Goal: Task Accomplishment & Management: Complete application form

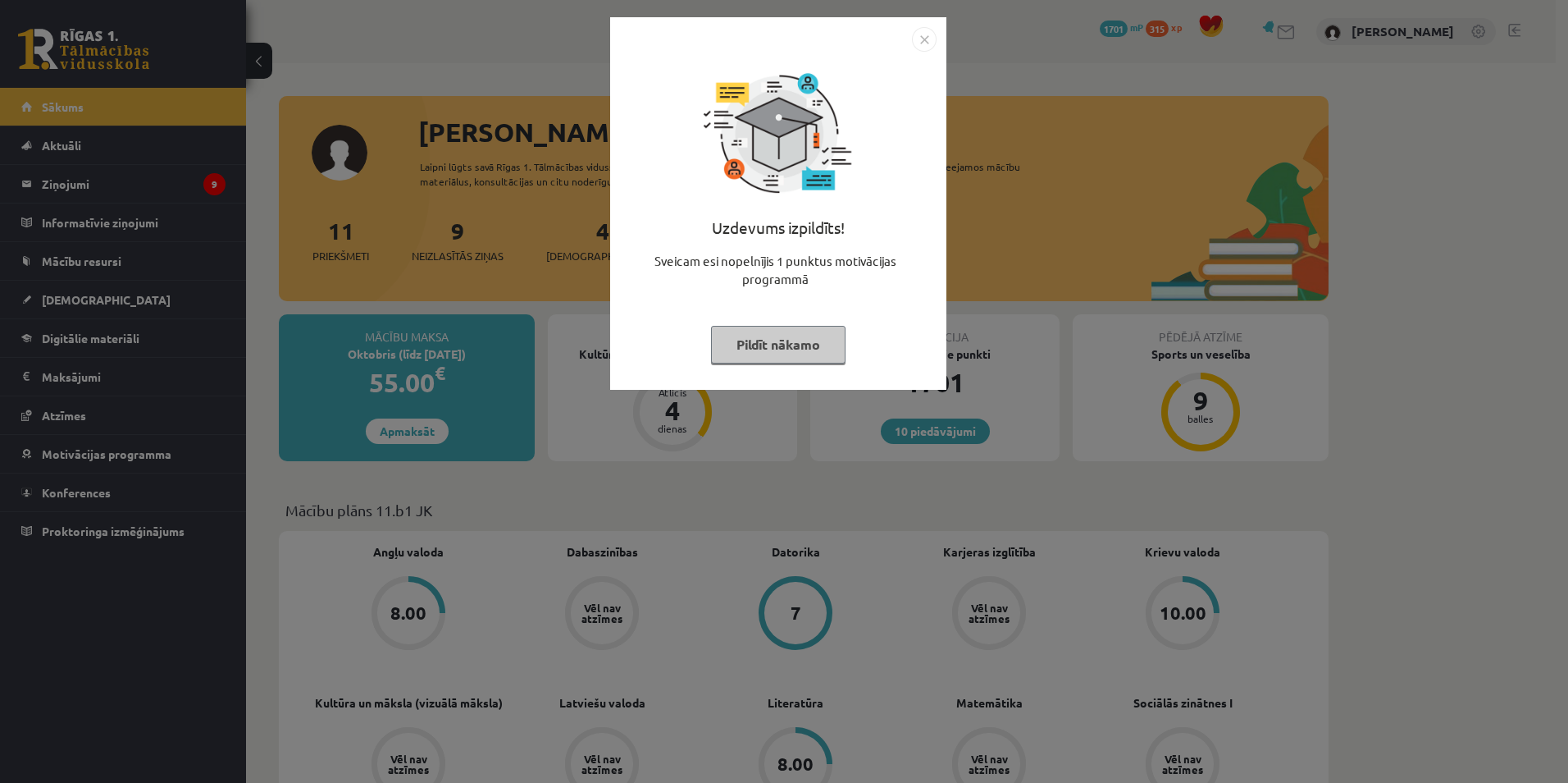
click at [925, 36] on img "Close" at bounding box center [924, 40] width 25 height 25
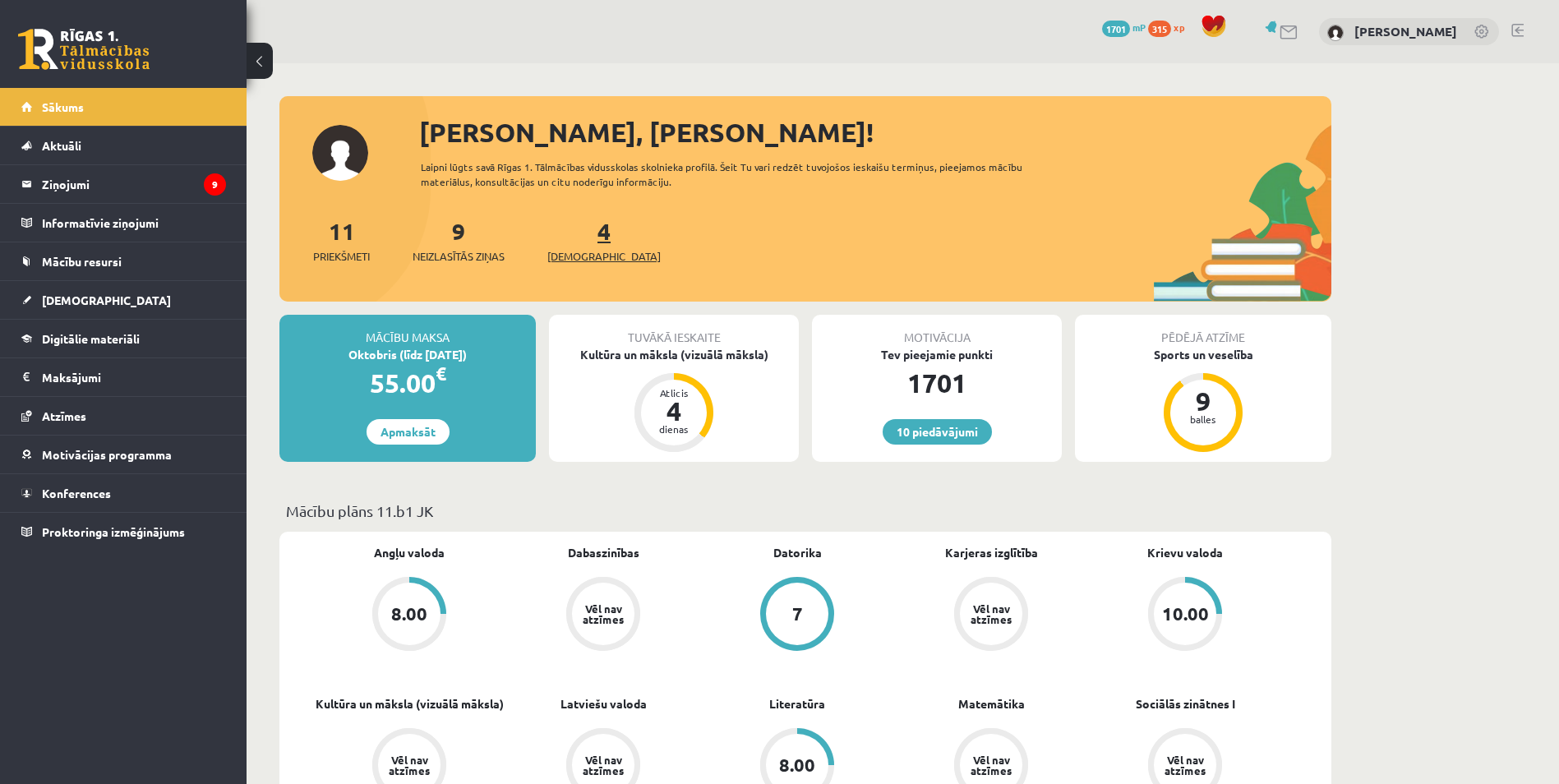
click at [575, 259] on span "[DEMOGRAPHIC_DATA]" at bounding box center [604, 256] width 114 height 17
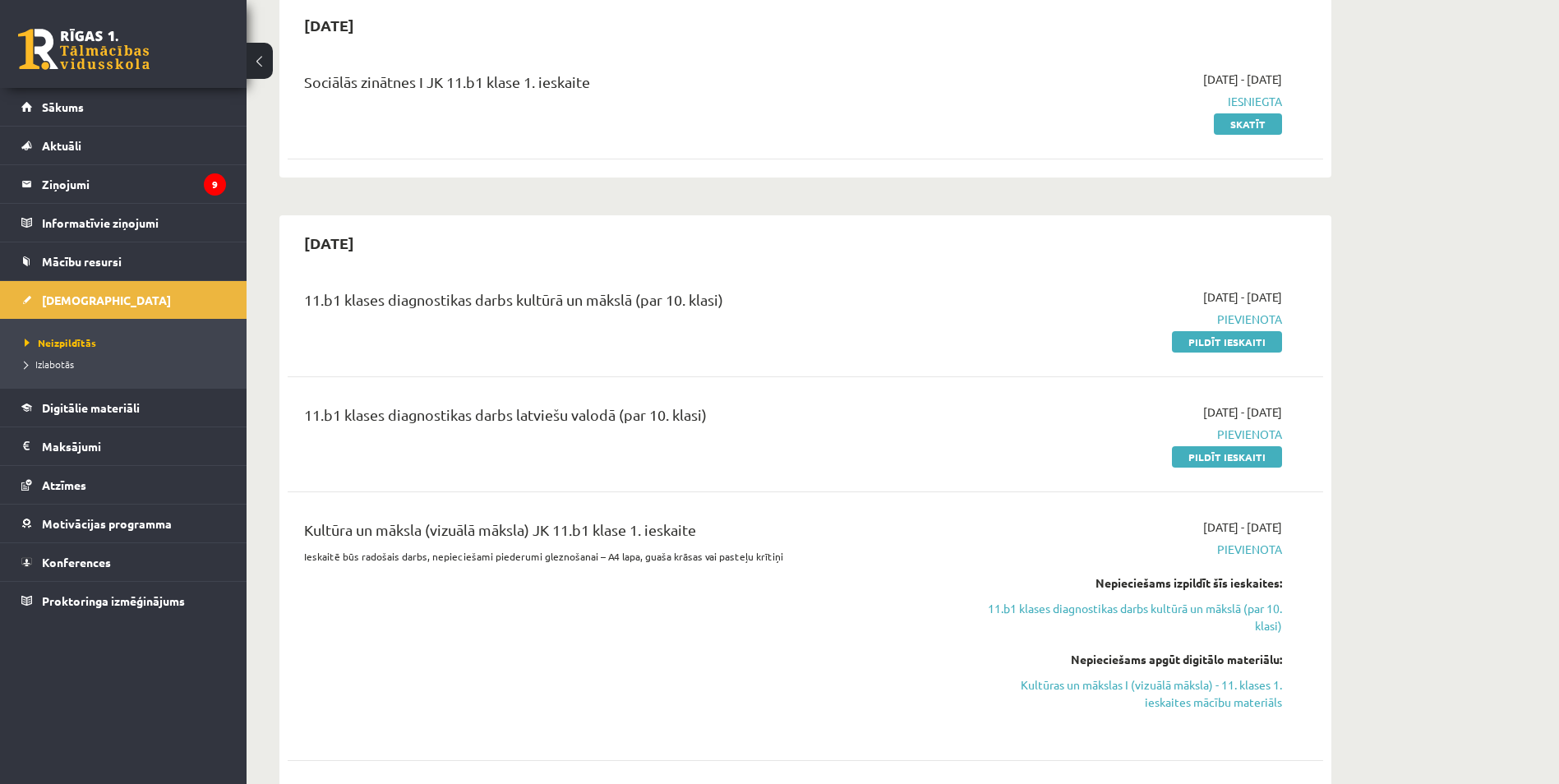
scroll to position [247, 0]
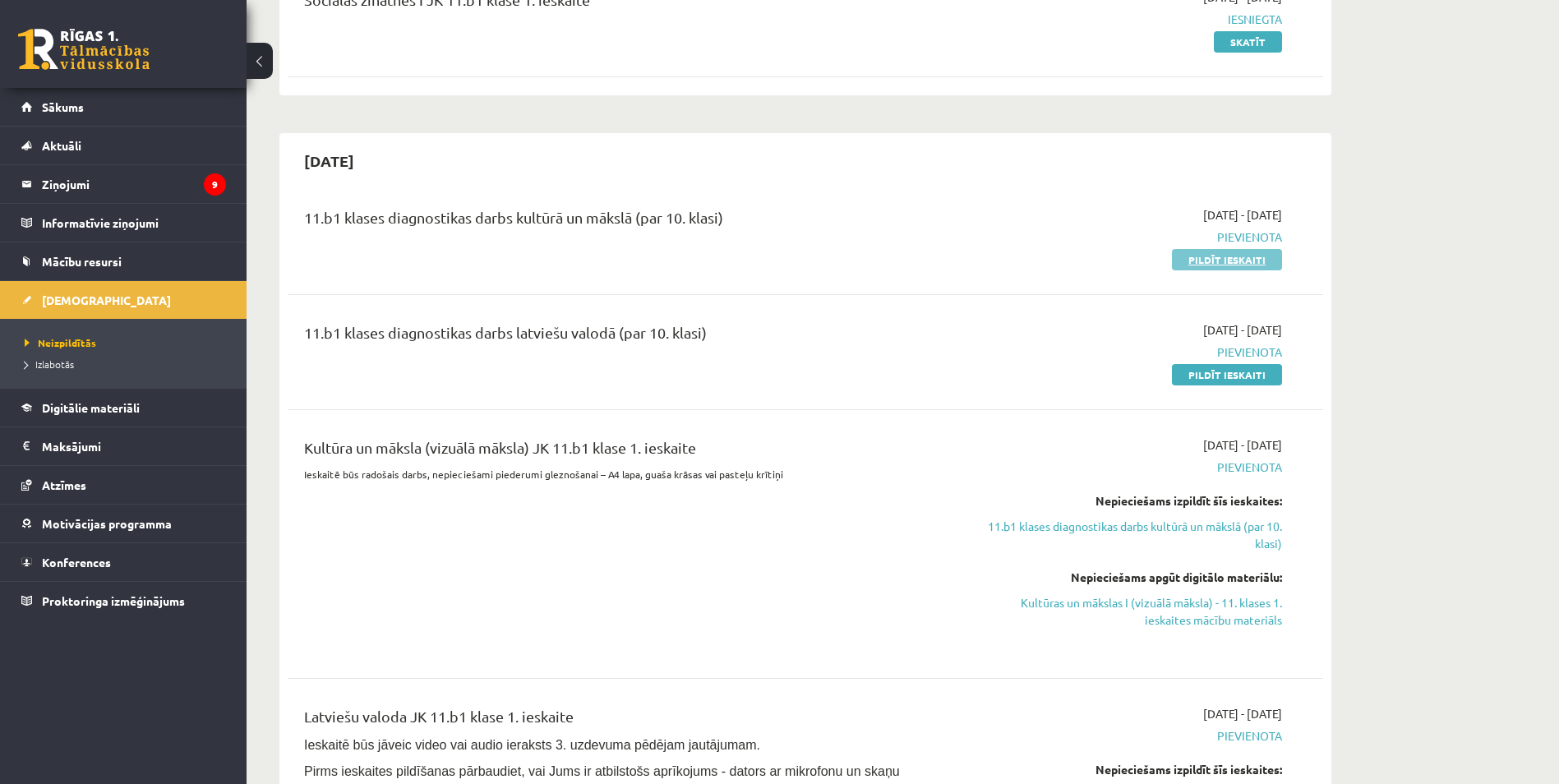
click at [1205, 265] on link "Pildīt ieskaiti" at bounding box center [1227, 260] width 110 height 21
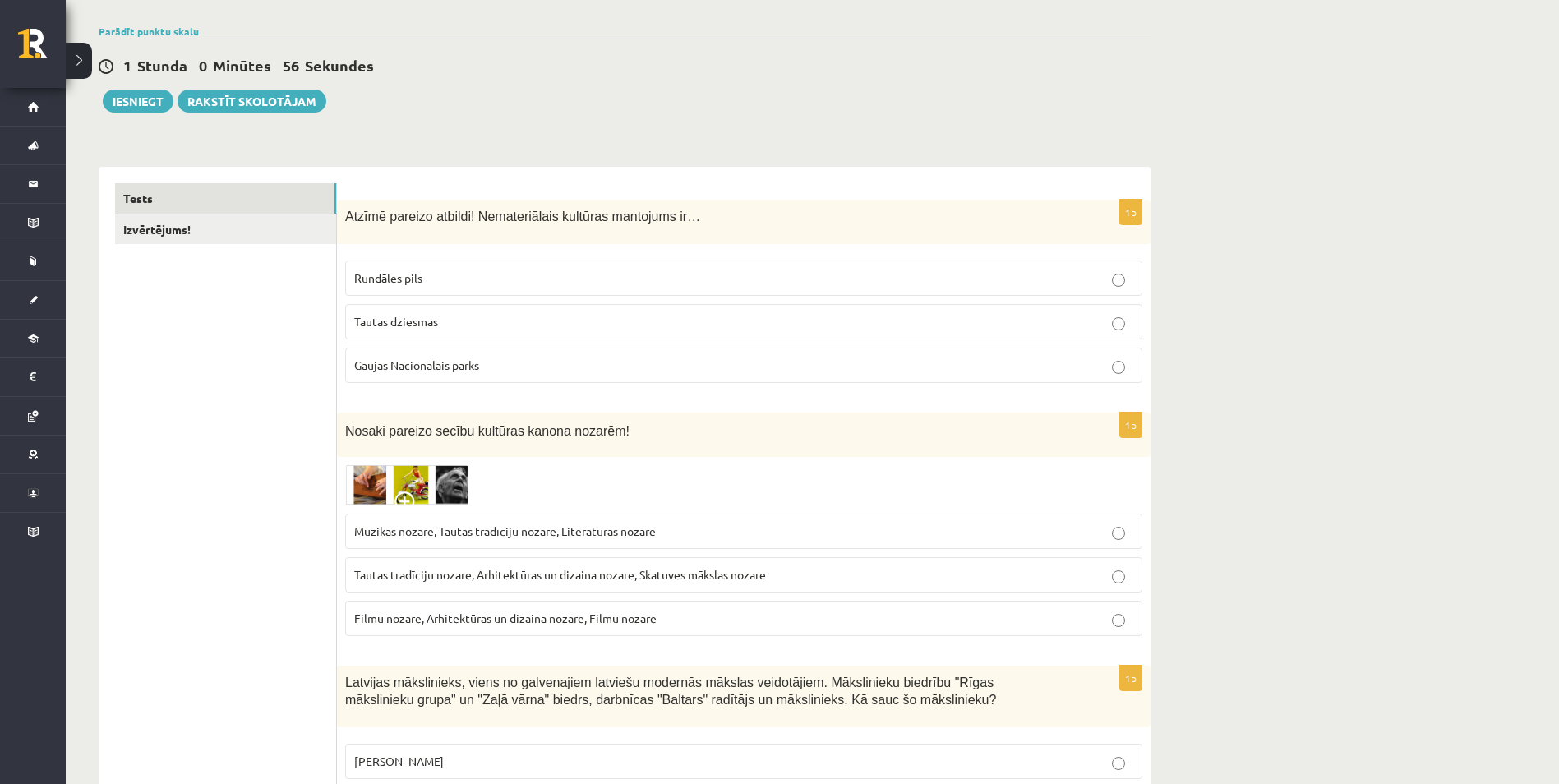
scroll to position [164, 0]
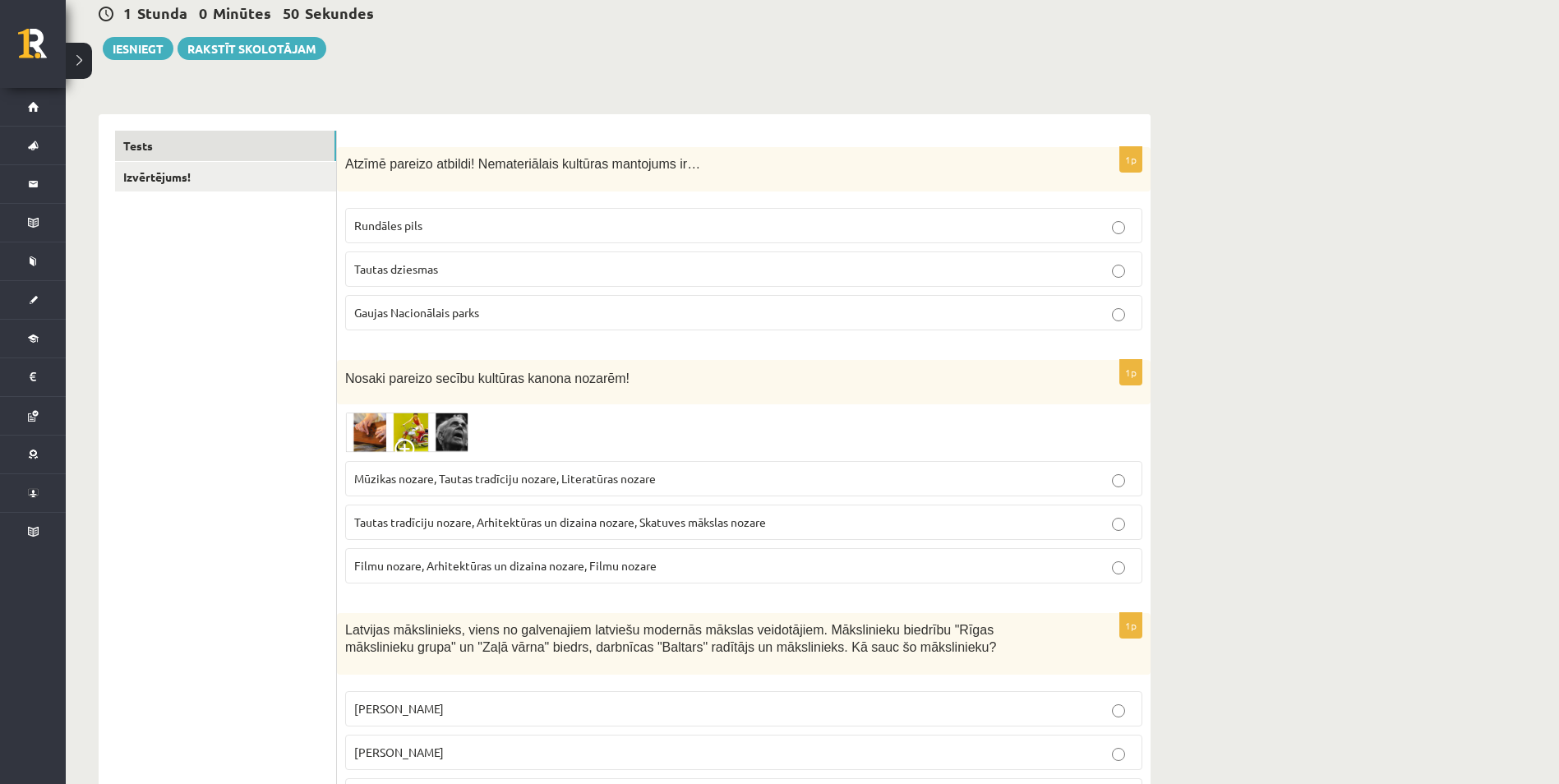
click at [1111, 279] on label "Tautas dziesmas" at bounding box center [744, 269] width 797 height 35
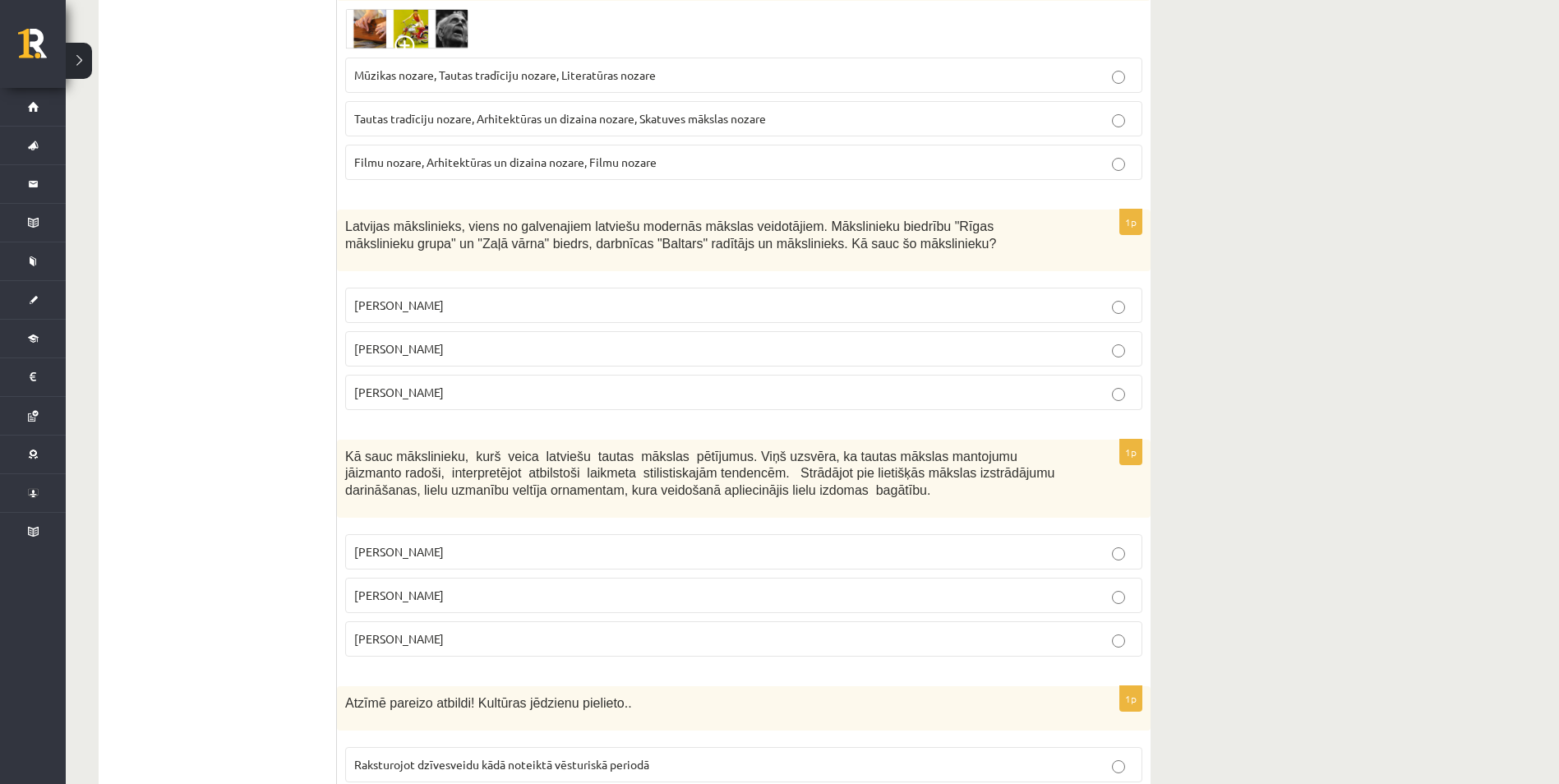
scroll to position [575, 0]
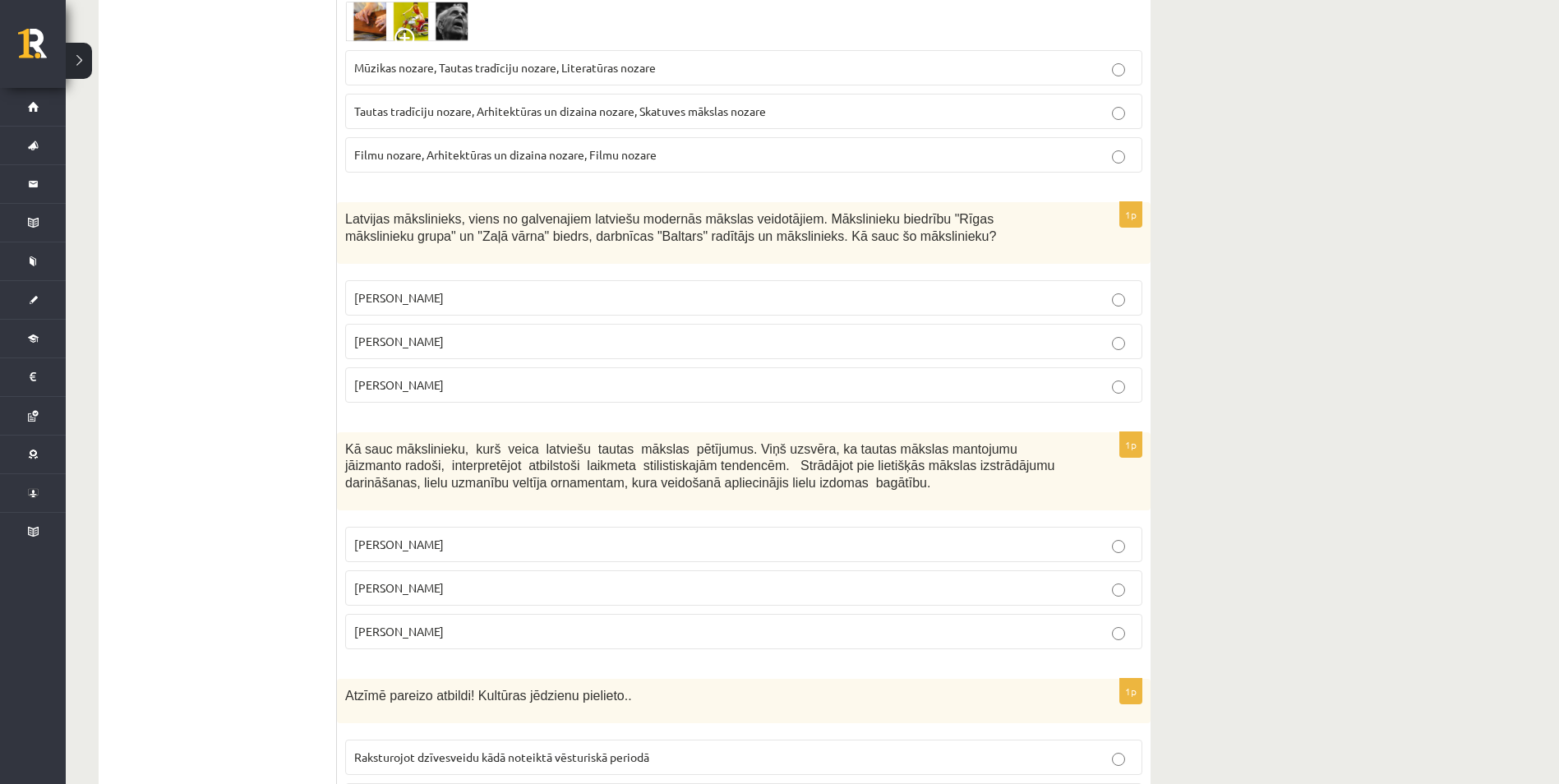
click at [1106, 341] on p "Romāns Suta" at bounding box center [744, 341] width 779 height 17
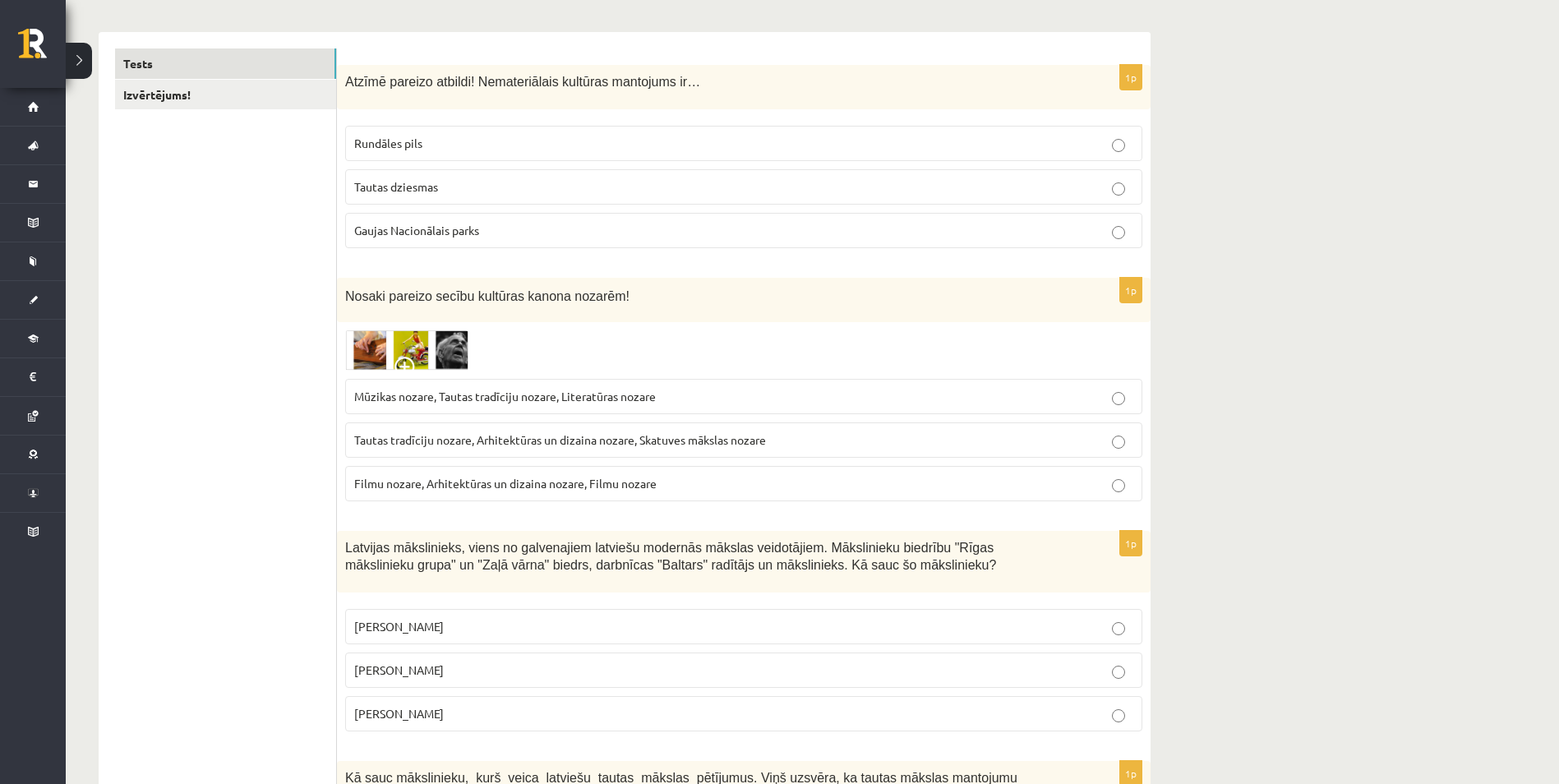
scroll to position [164, 0]
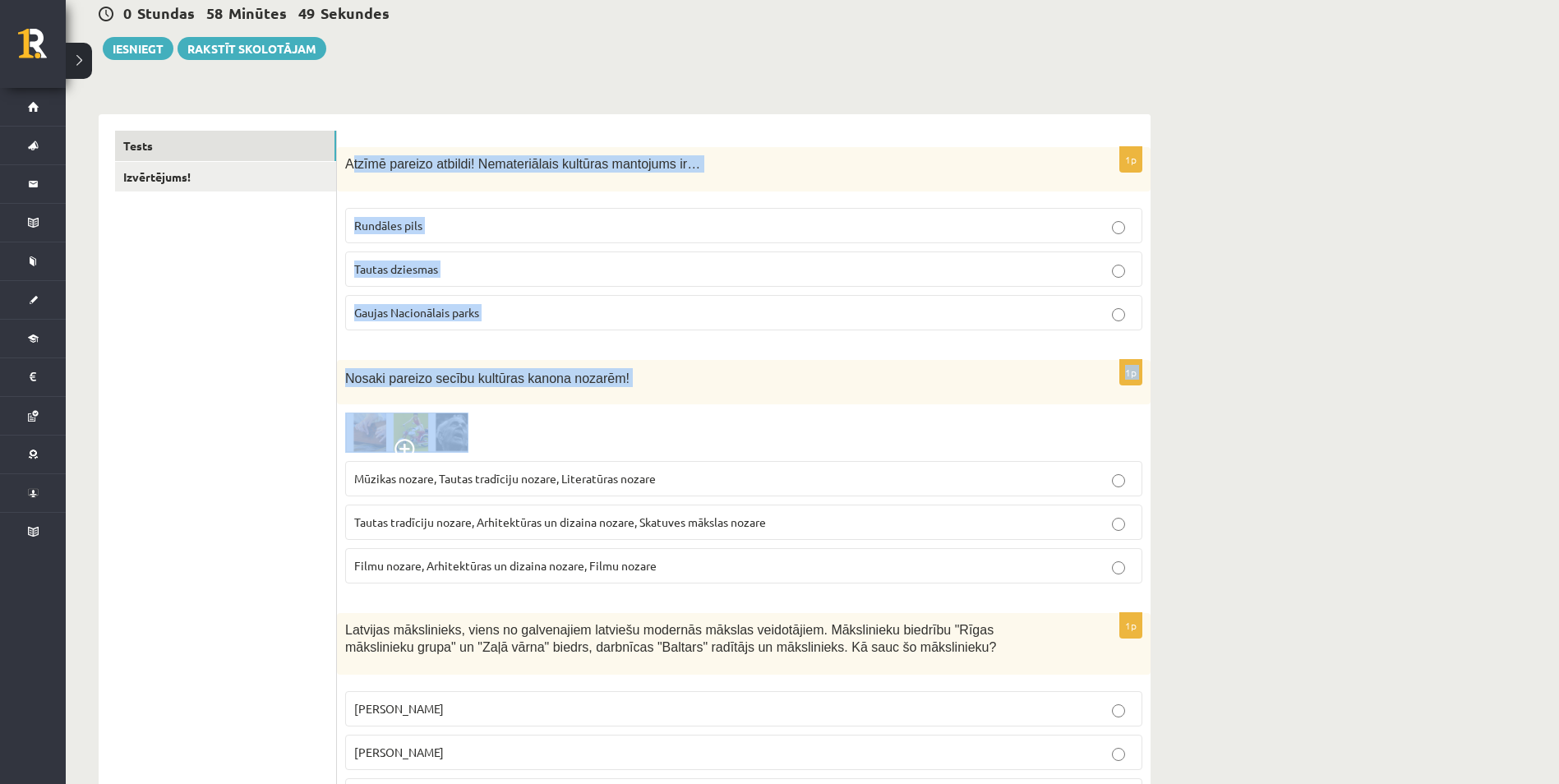
drag, startPoint x: 350, startPoint y: 170, endPoint x: 469, endPoint y: 428, distance: 284.1
click at [363, 147] on div "Atzīmē pareizo atbildi! Nemateriālais kultūras mantojums ir…" at bounding box center [744, 169] width 814 height 44
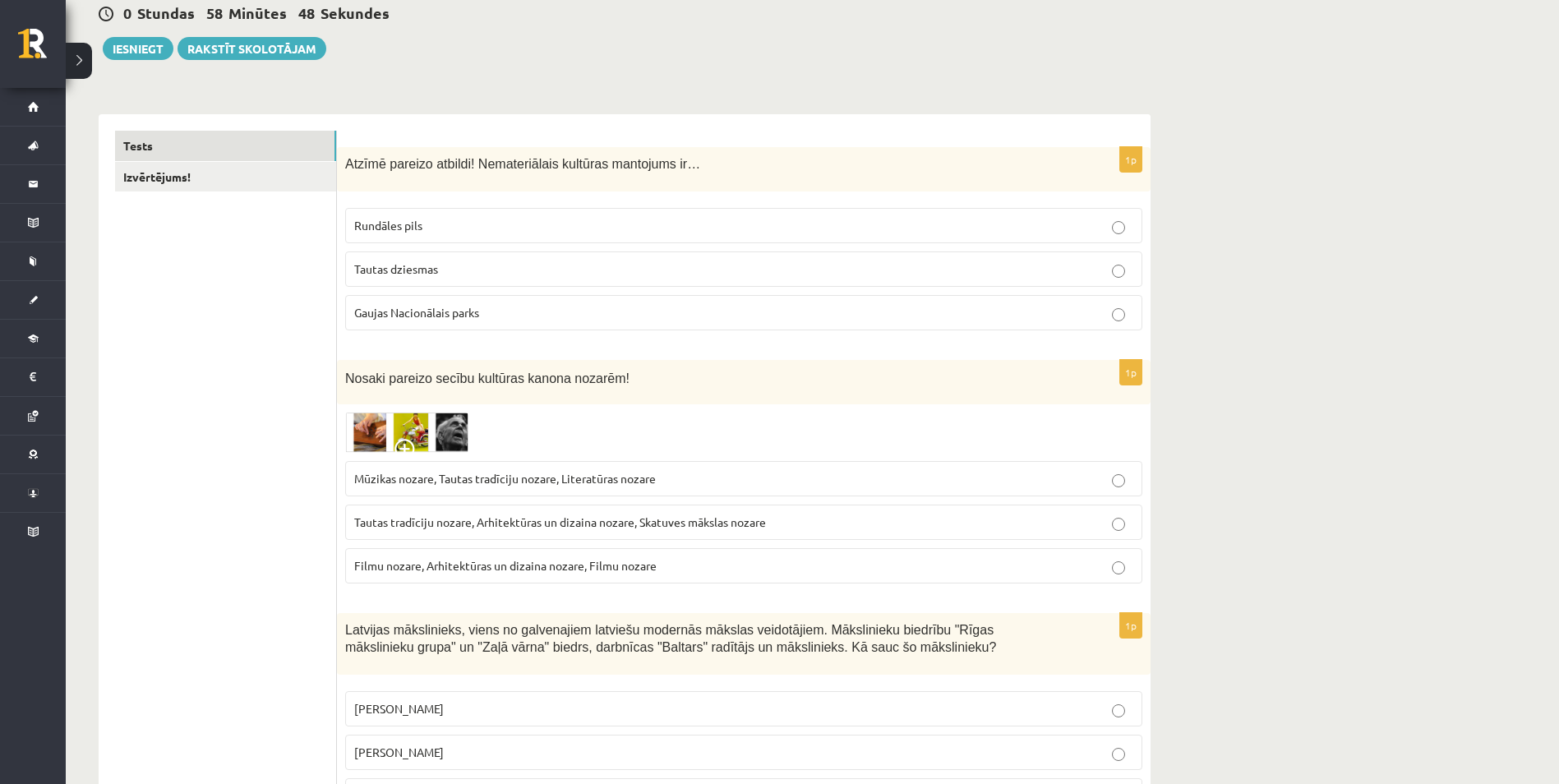
click at [340, 161] on div "Atzīmē pareizo atbildi! Nemateriālais kultūras mantojums ir…" at bounding box center [744, 169] width 814 height 44
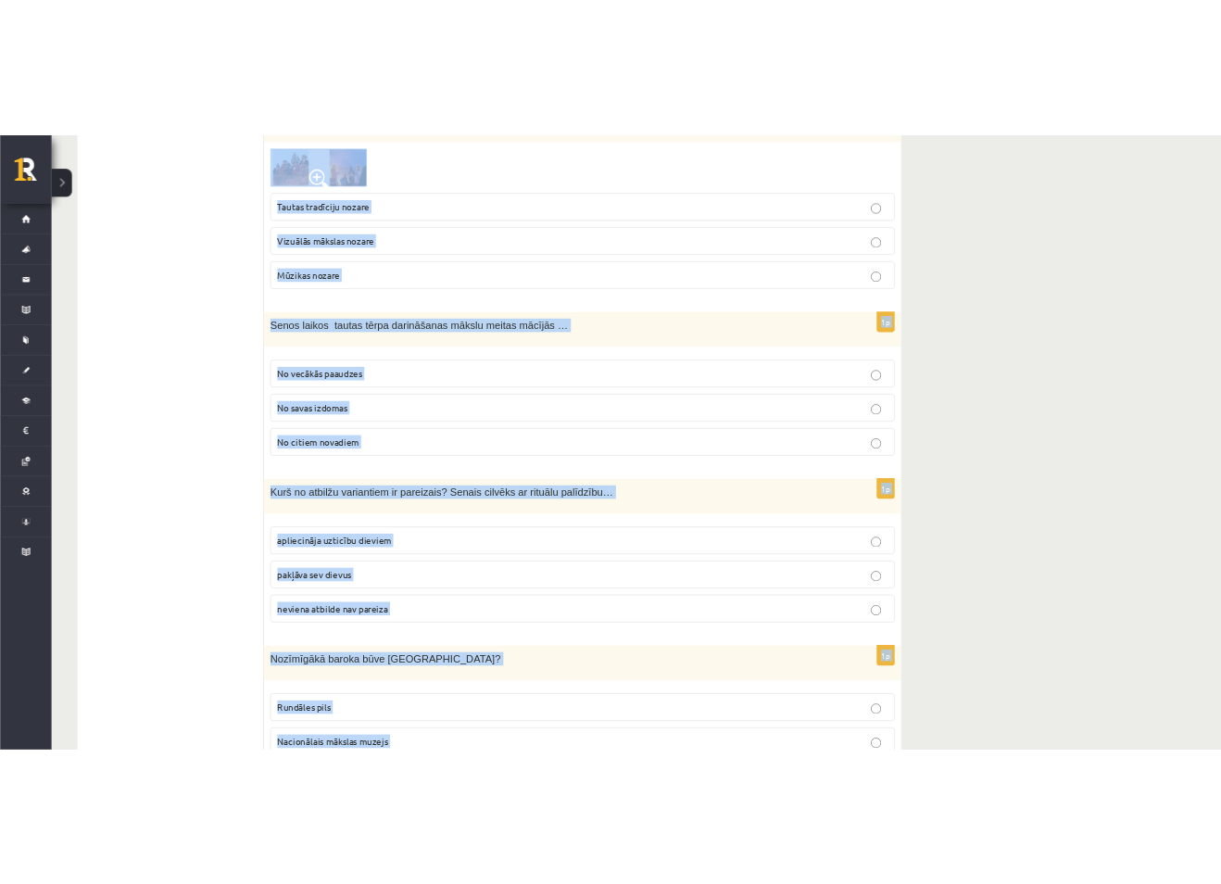
scroll to position [7240, 0]
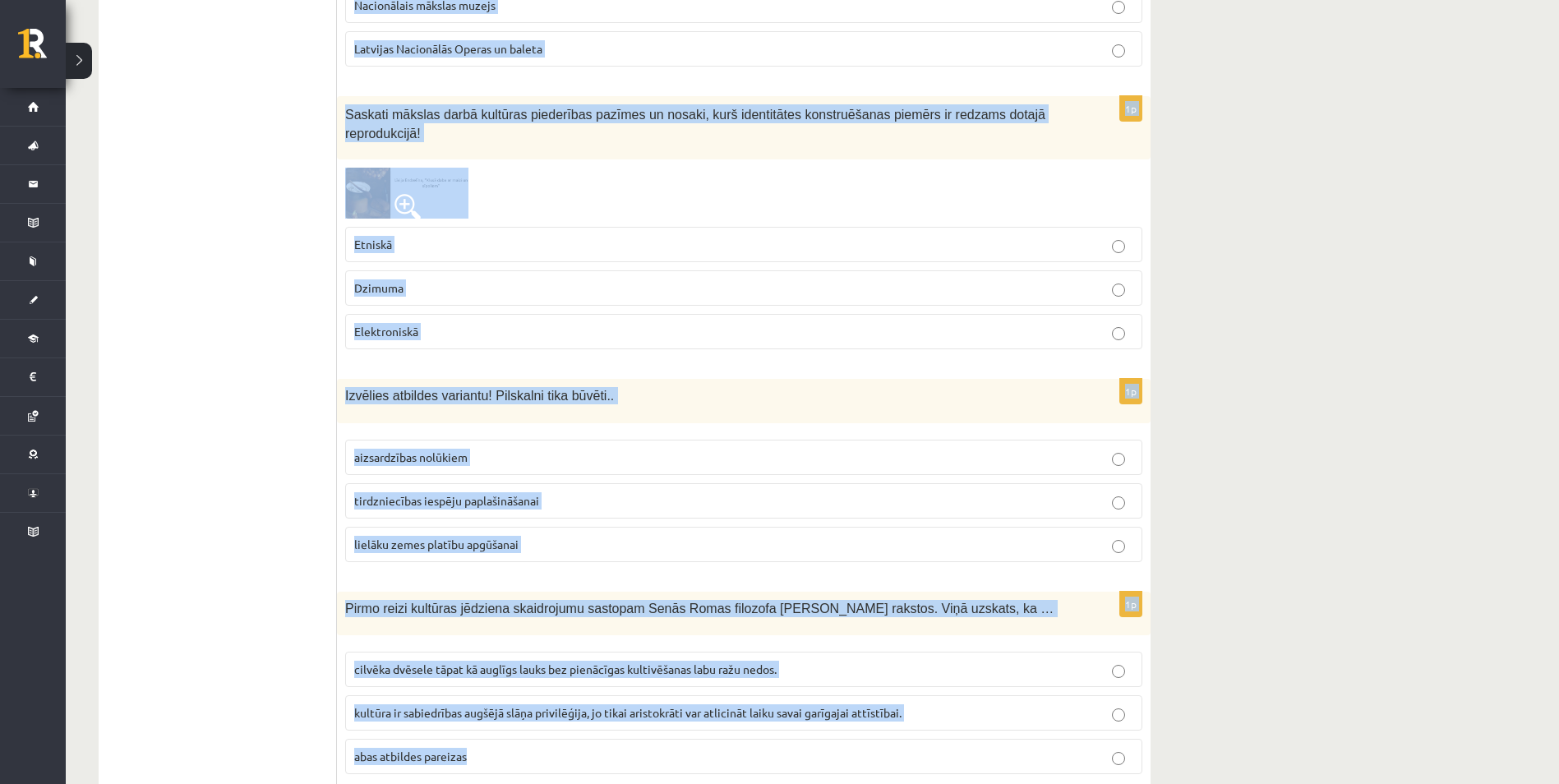
drag, startPoint x: 343, startPoint y: 152, endPoint x: 1006, endPoint y: 826, distance: 945.4
copy form "Atzīmē pareizo atbildi! Nemateriālais kultūras mantojums ir… Rundāles pils Taut…"
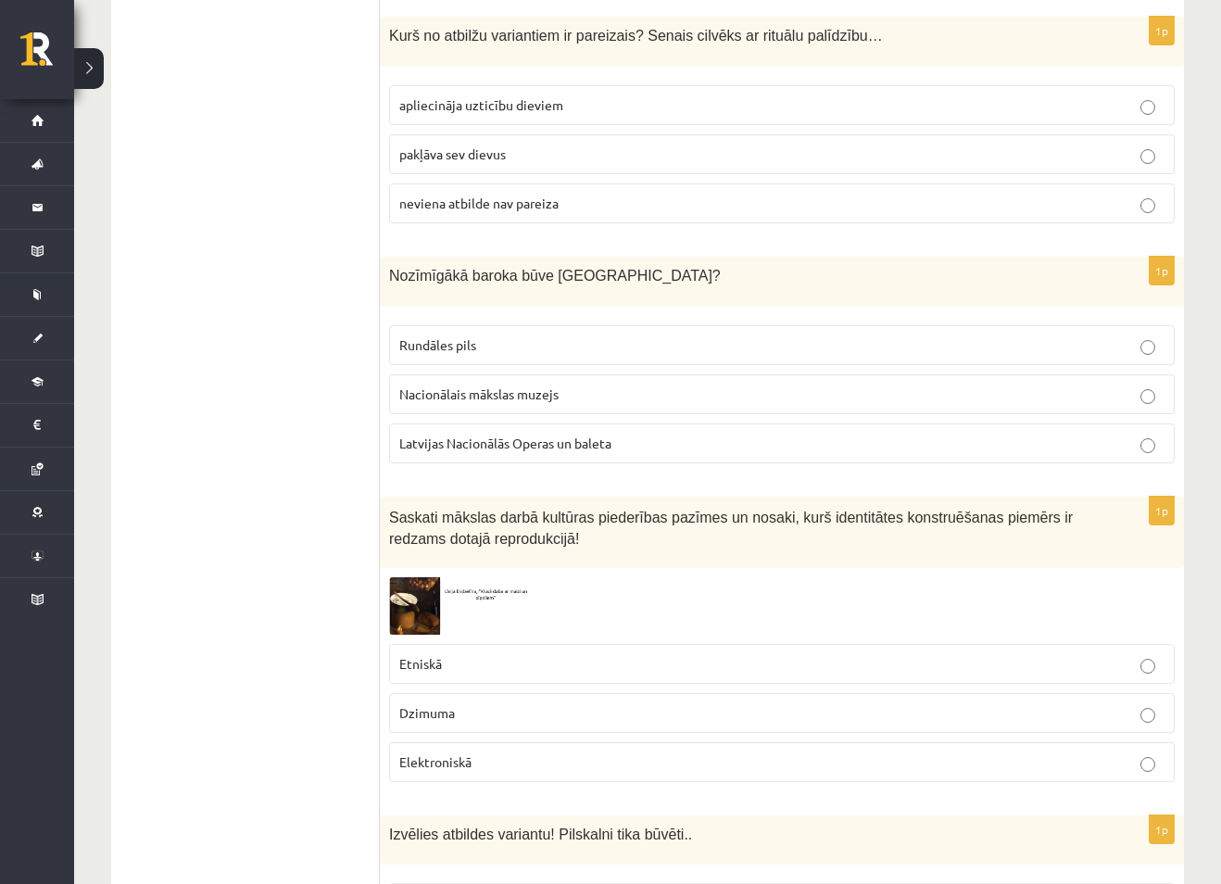
scroll to position [7039, 0]
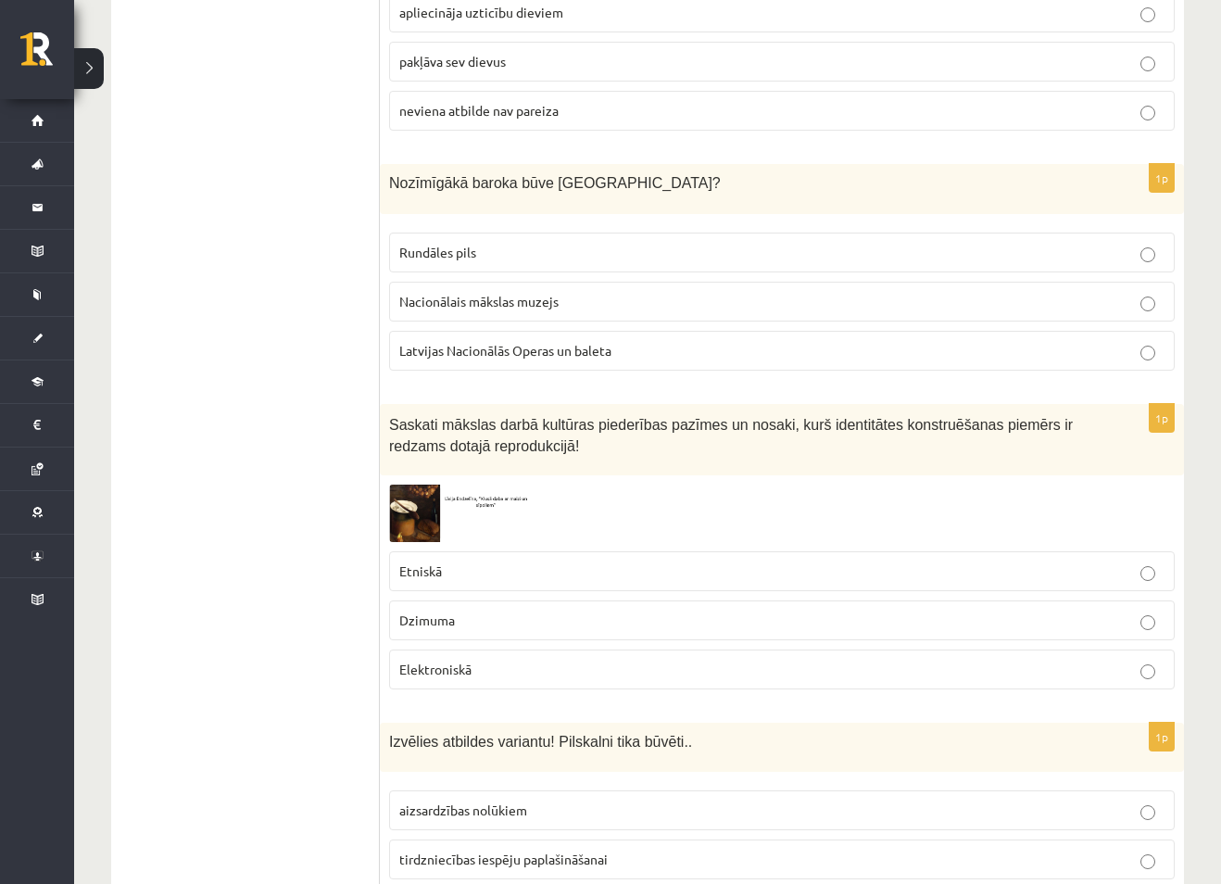
click at [1139, 243] on p "Rundāles pils" at bounding box center [781, 252] width 765 height 19
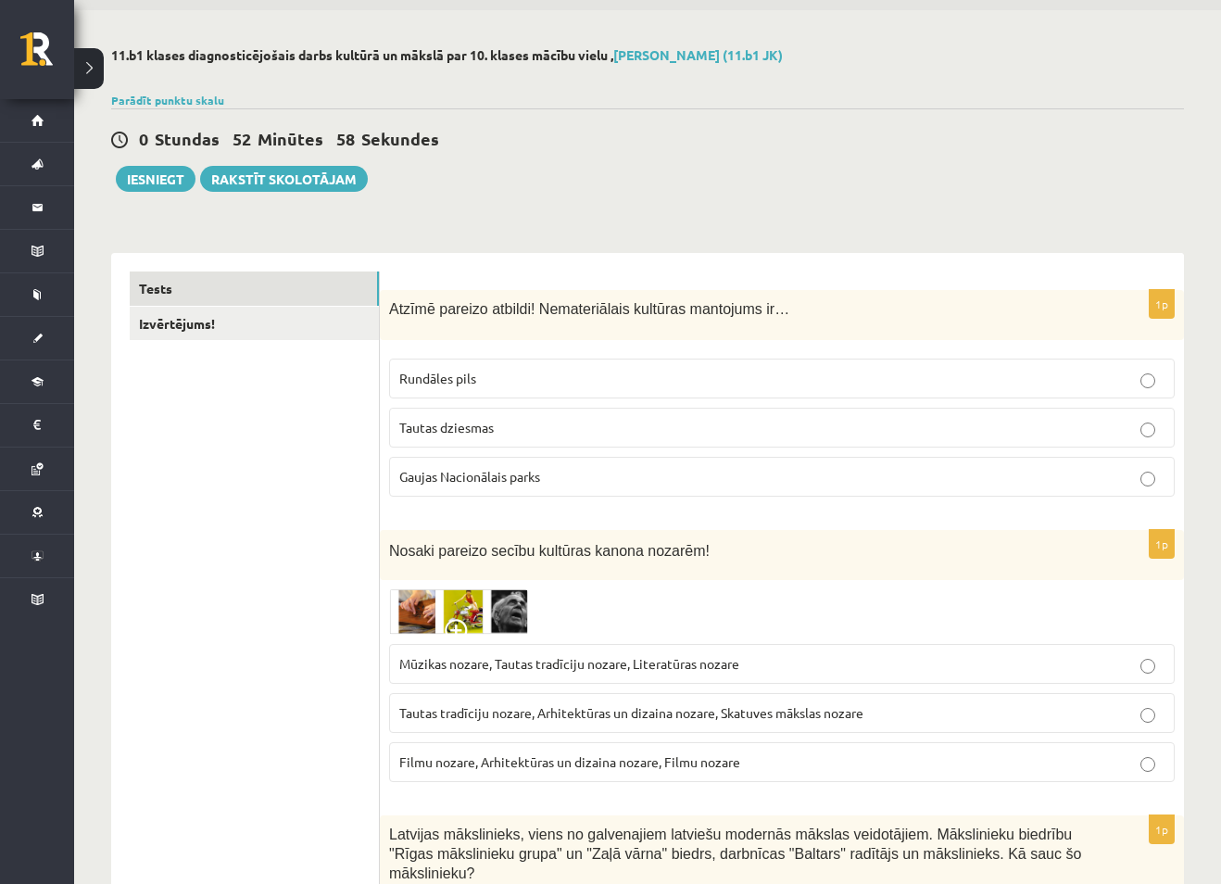
scroll to position [0, 0]
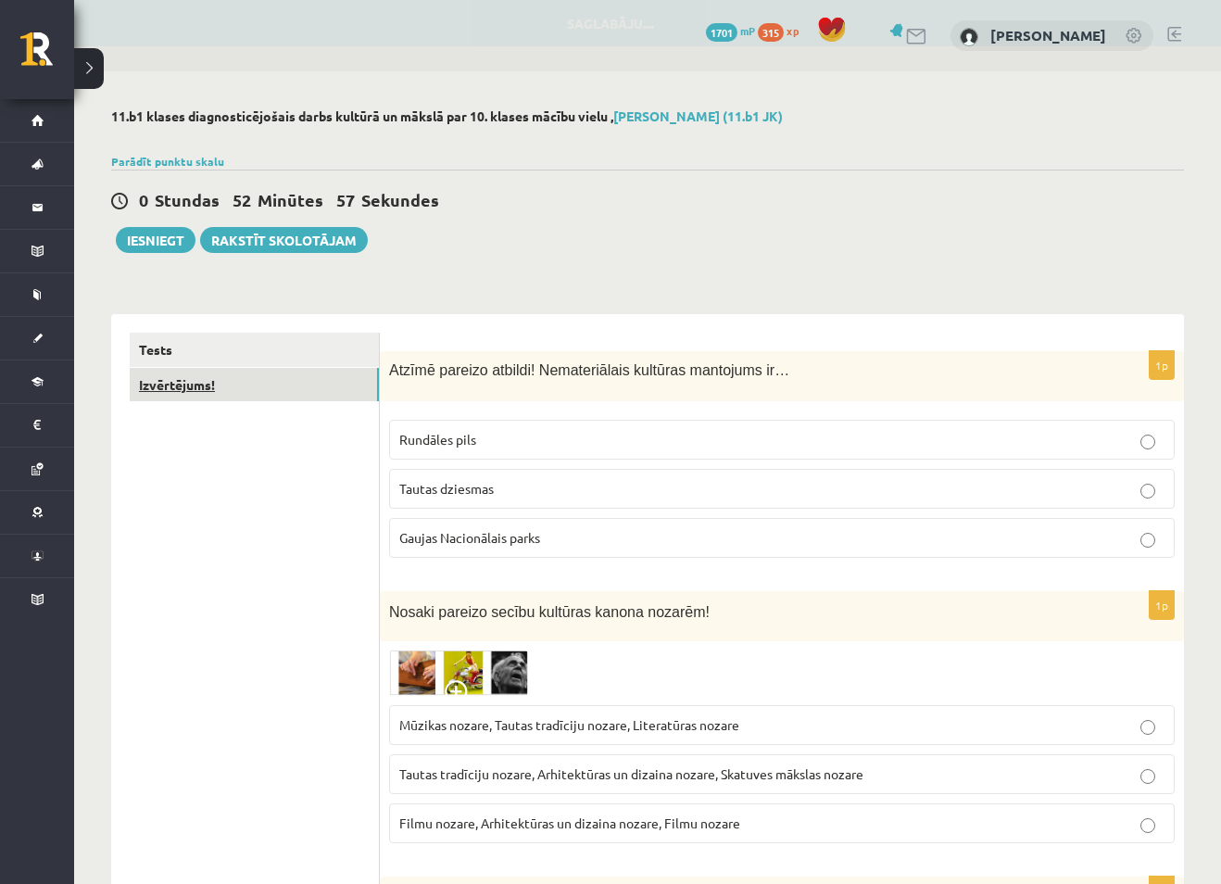
click at [199, 386] on link "Izvērtējums!" at bounding box center [254, 385] width 249 height 34
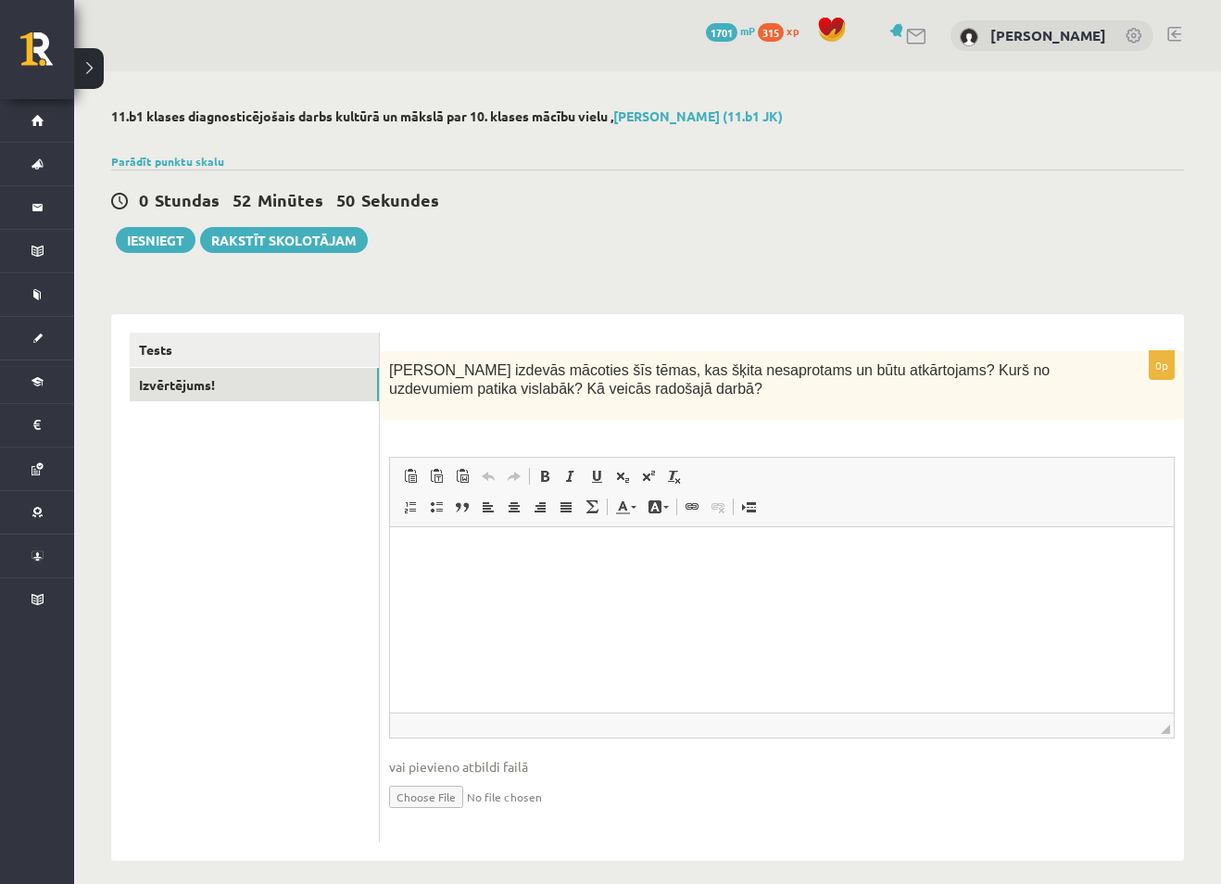
click at [465, 553] on p "Editor, wiswyg-editor-user-answer-47434026089000" at bounding box center [781, 555] width 747 height 19
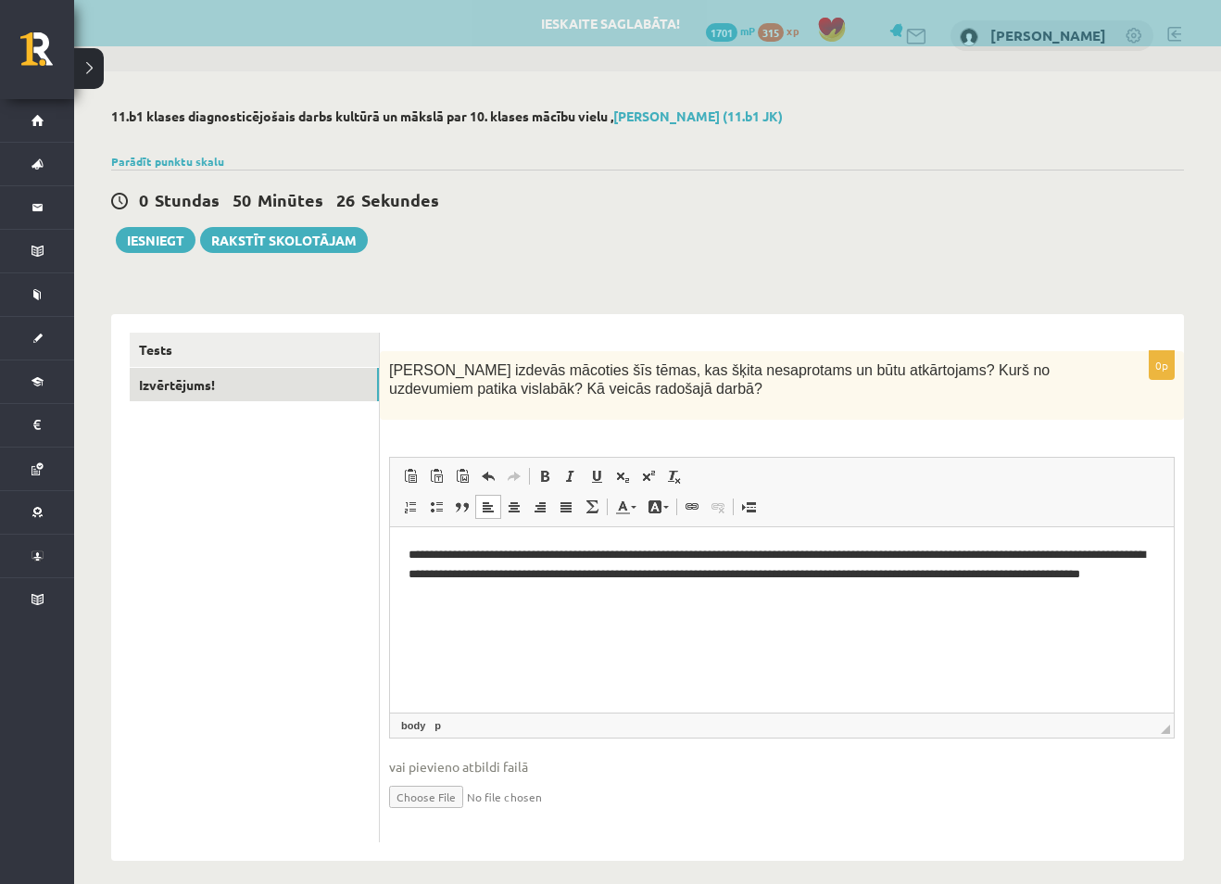
scroll to position [16, 0]
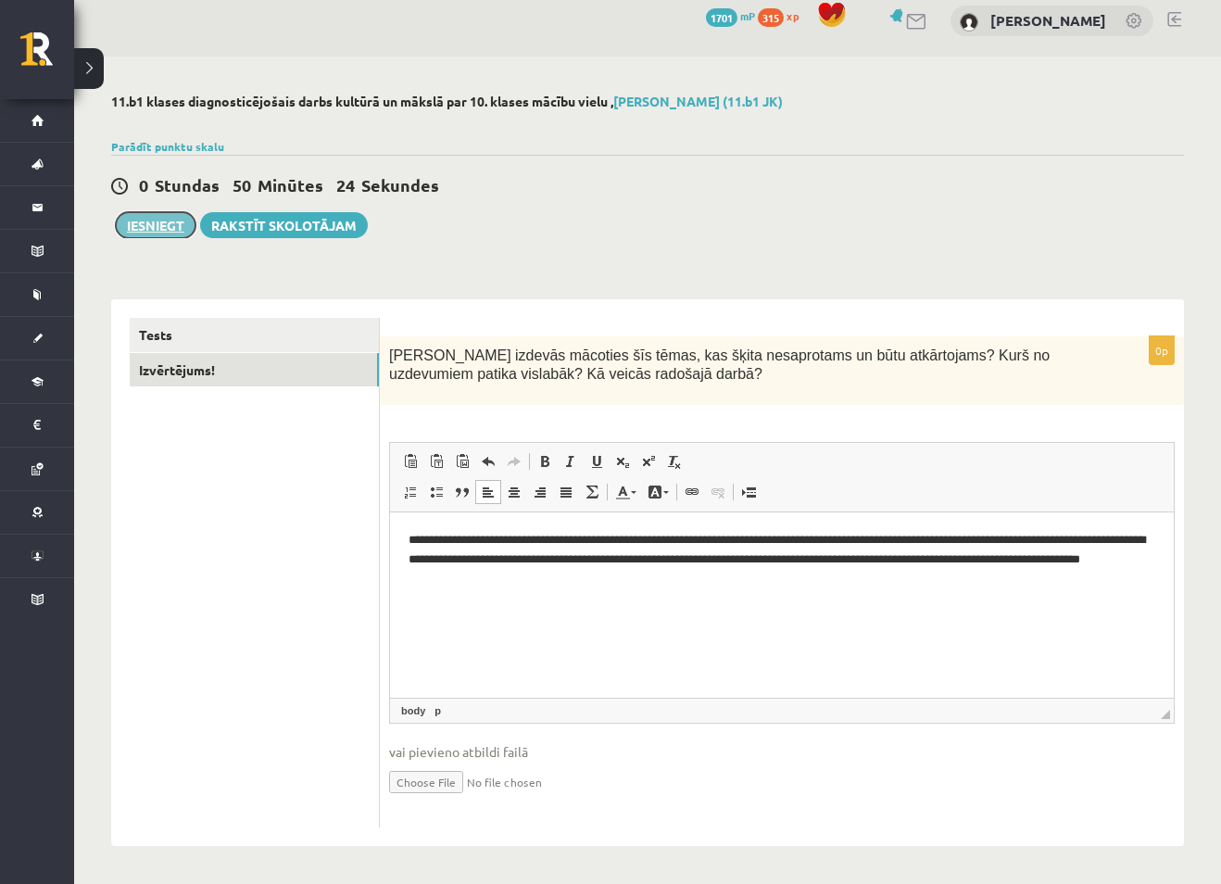
click at [164, 232] on button "Iesniegt" at bounding box center [156, 225] width 80 height 26
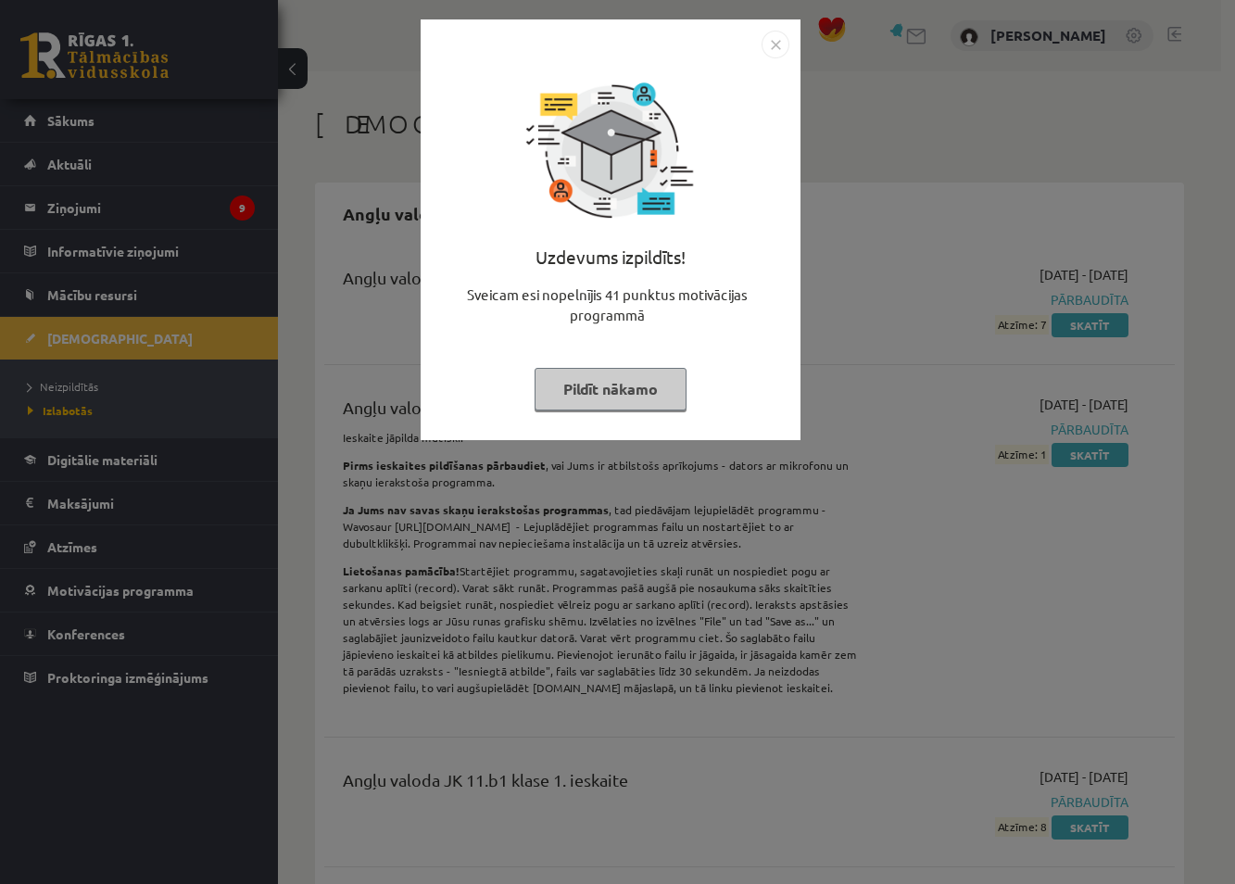
click at [583, 393] on button "Pildīt nākamo" at bounding box center [610, 389] width 152 height 43
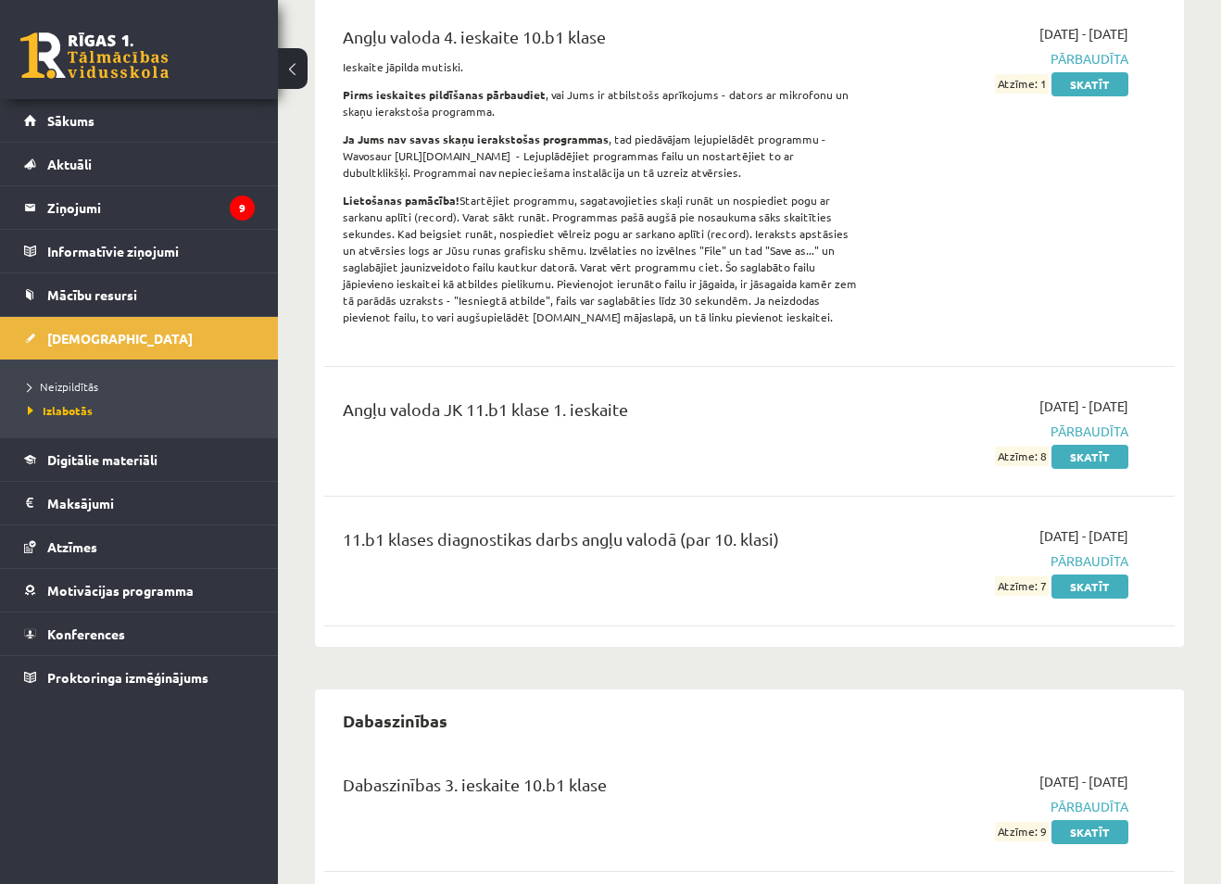
scroll to position [93, 0]
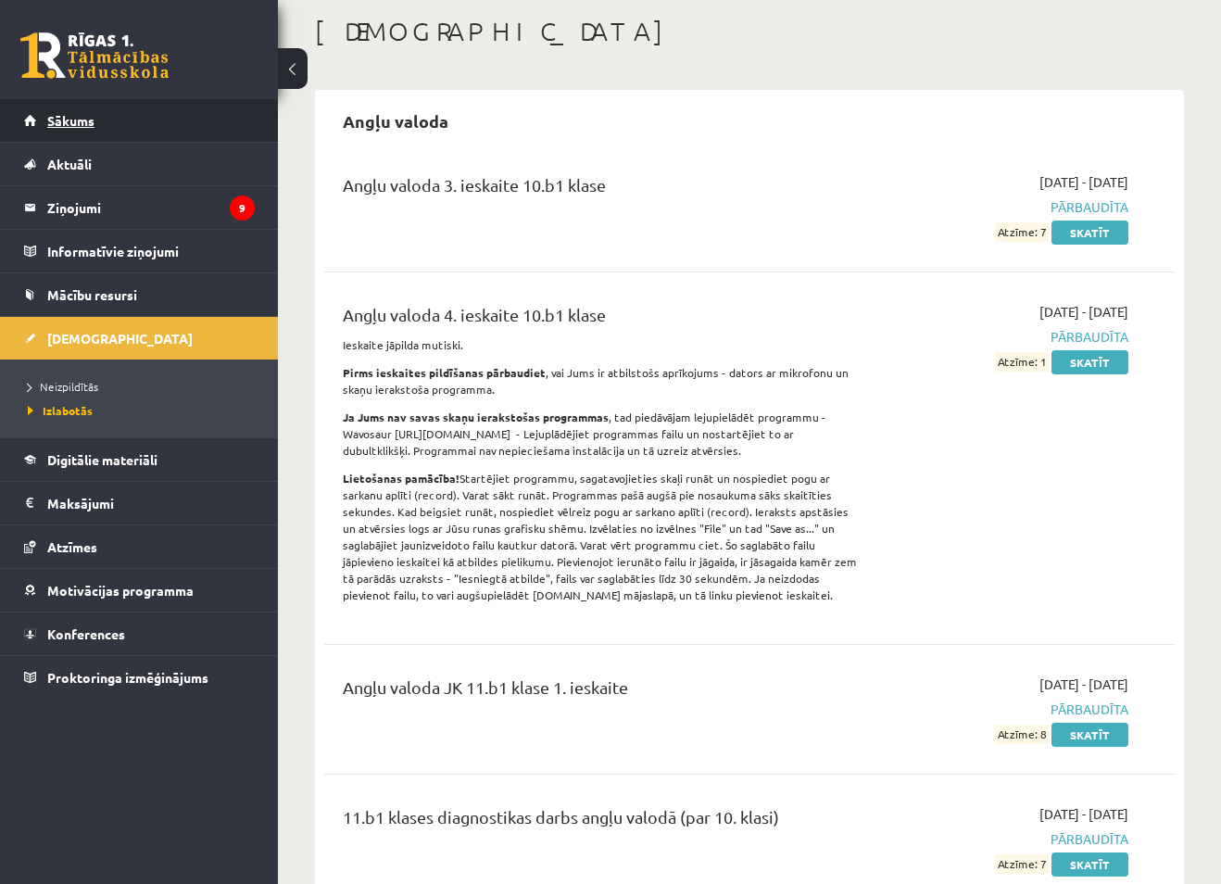
click at [84, 123] on span "Sākums" at bounding box center [70, 120] width 47 height 17
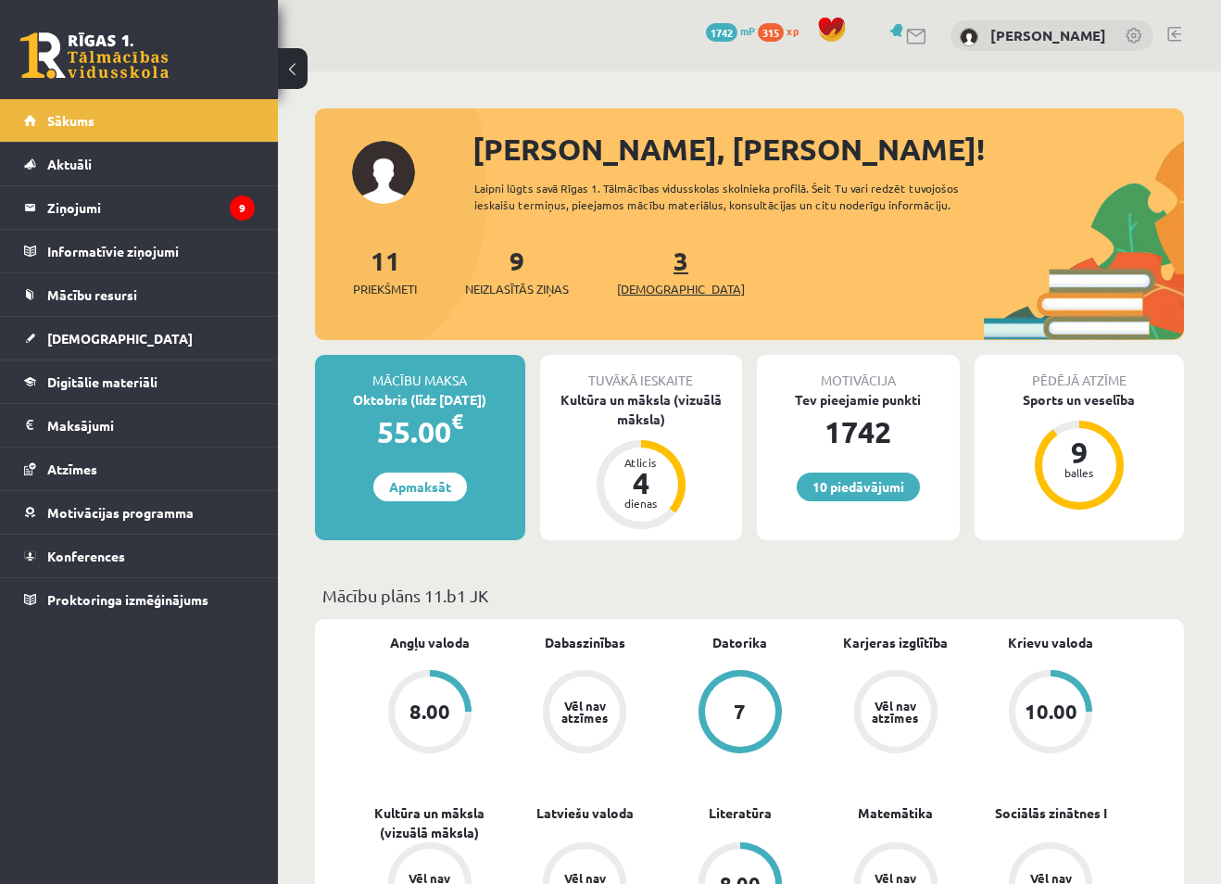
click at [650, 284] on span "[DEMOGRAPHIC_DATA]" at bounding box center [681, 289] width 128 height 19
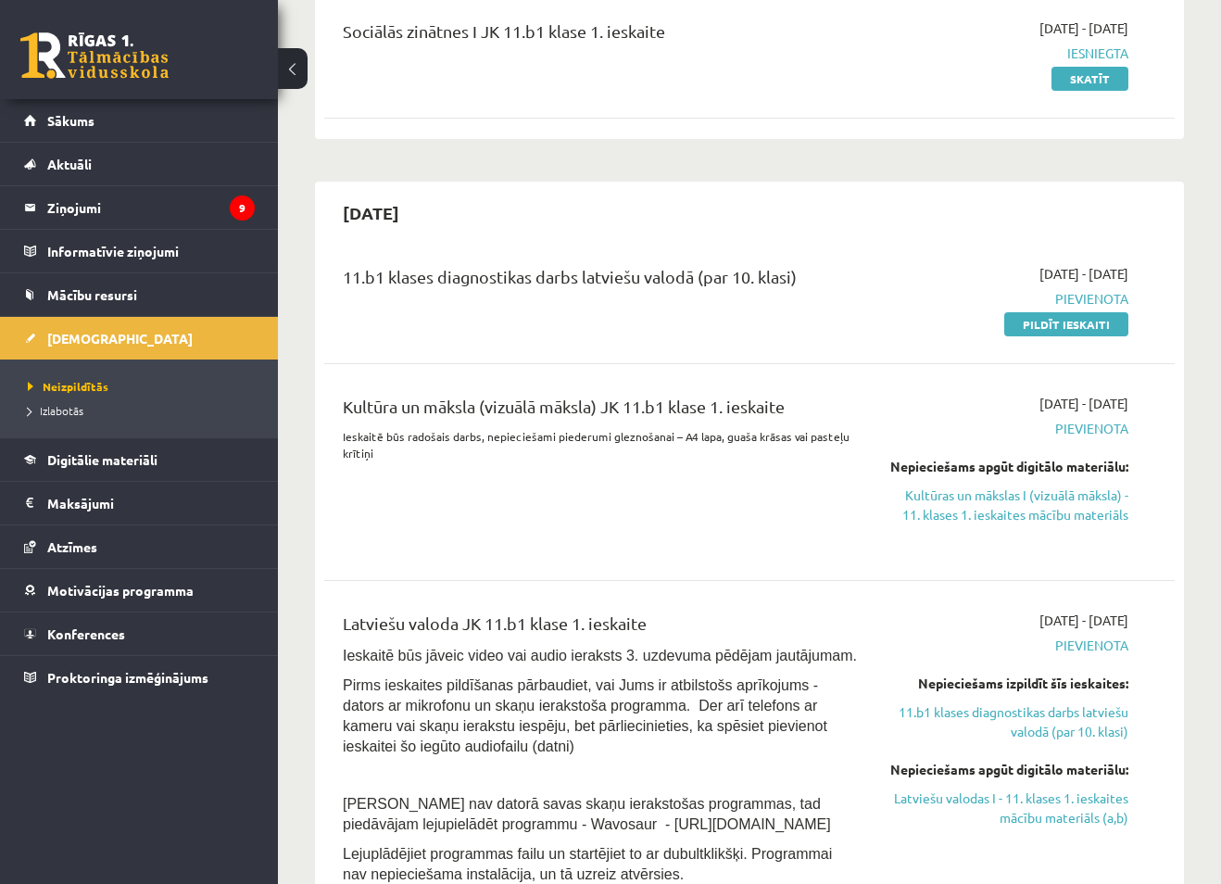
scroll to position [278, 0]
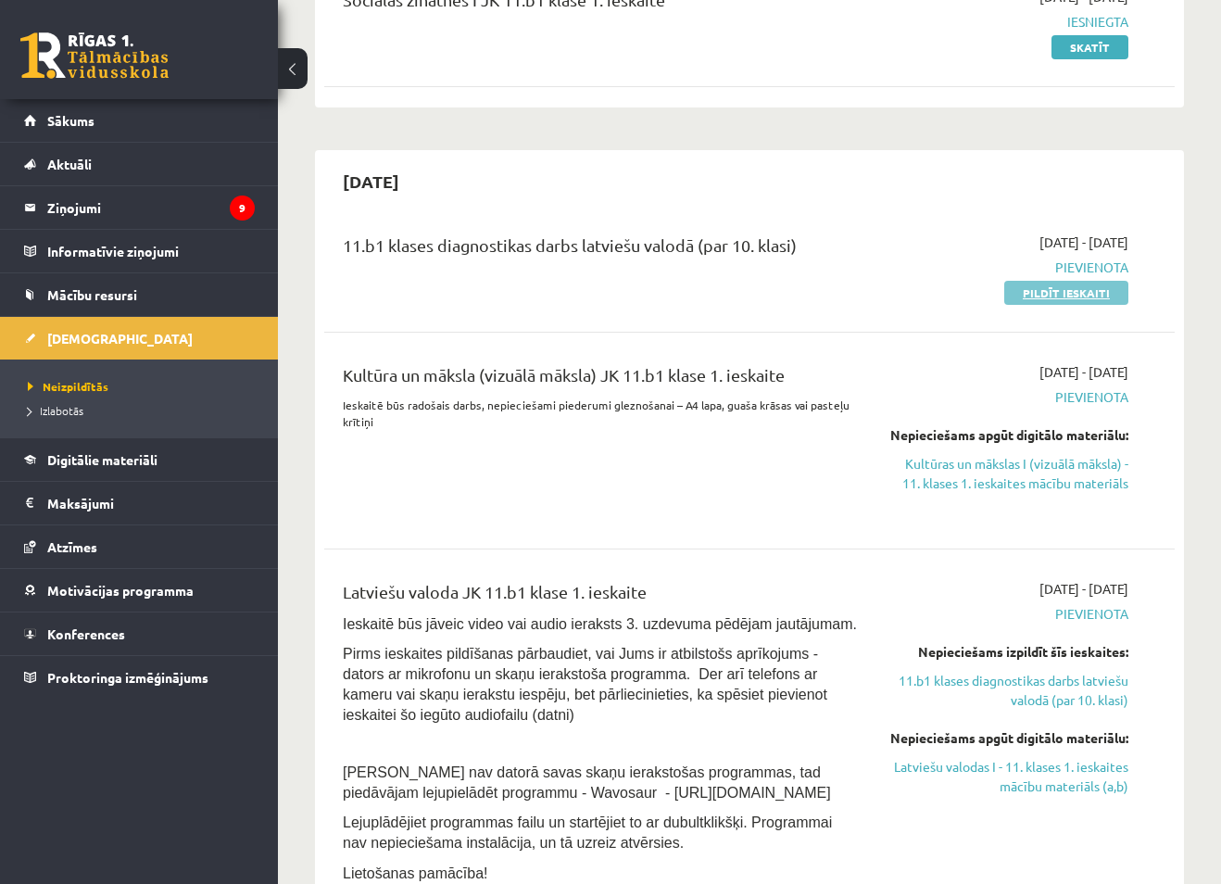
click at [1062, 294] on link "Pildīt ieskaiti" at bounding box center [1066, 293] width 124 height 24
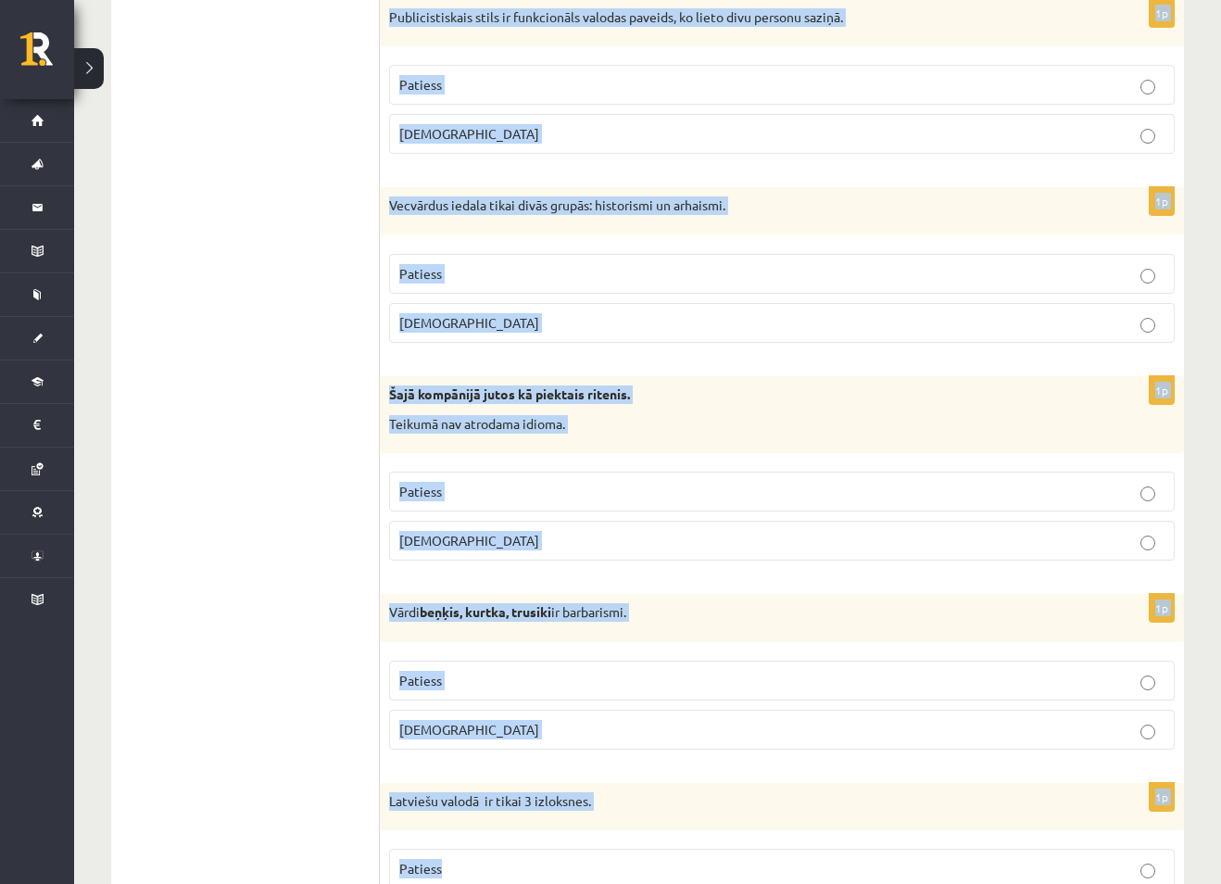
scroll to position [5269, 0]
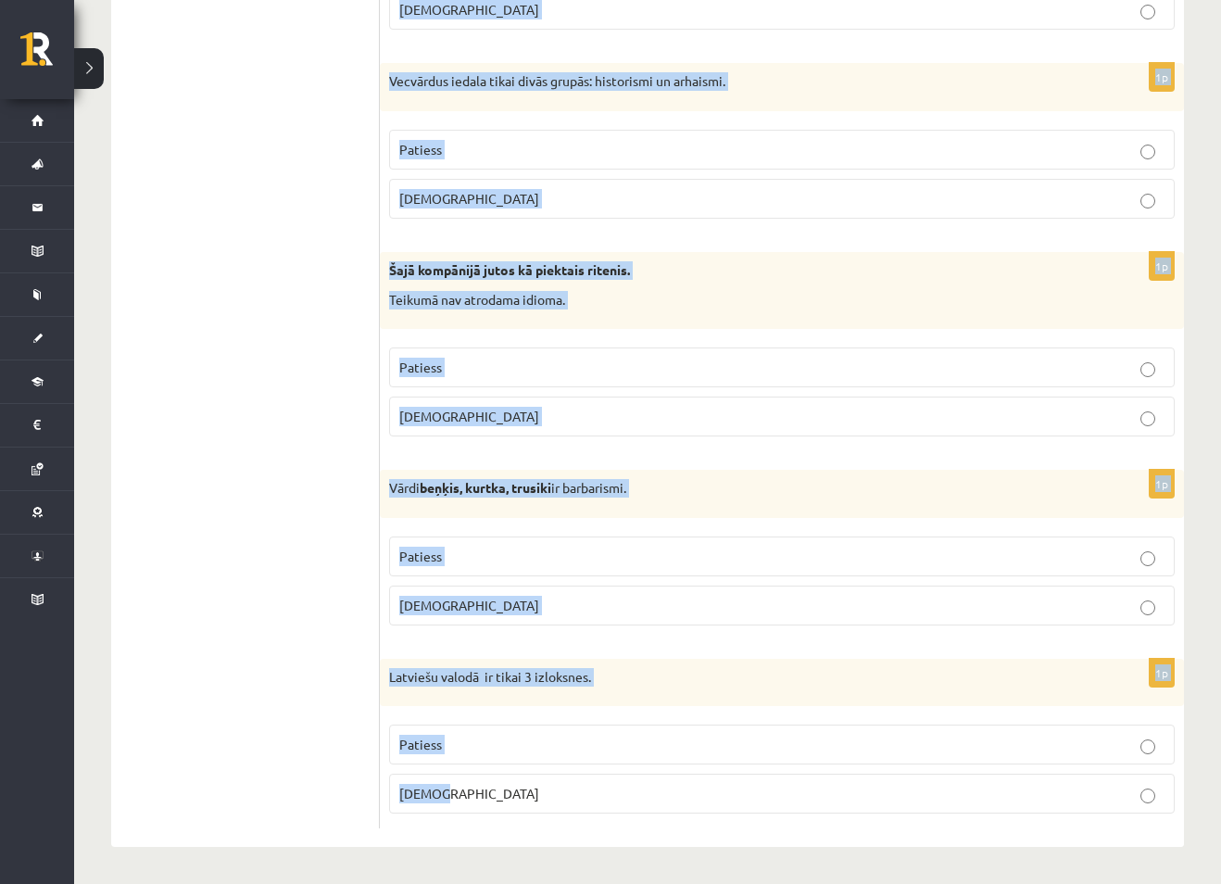
drag, startPoint x: 401, startPoint y: 342, endPoint x: 579, endPoint y: 898, distance: 583.5
copy form "Apgalvojums ir patiess vai nepatiess? 1p Pirmatnējā valodā bijuši tikai patskaņ…"
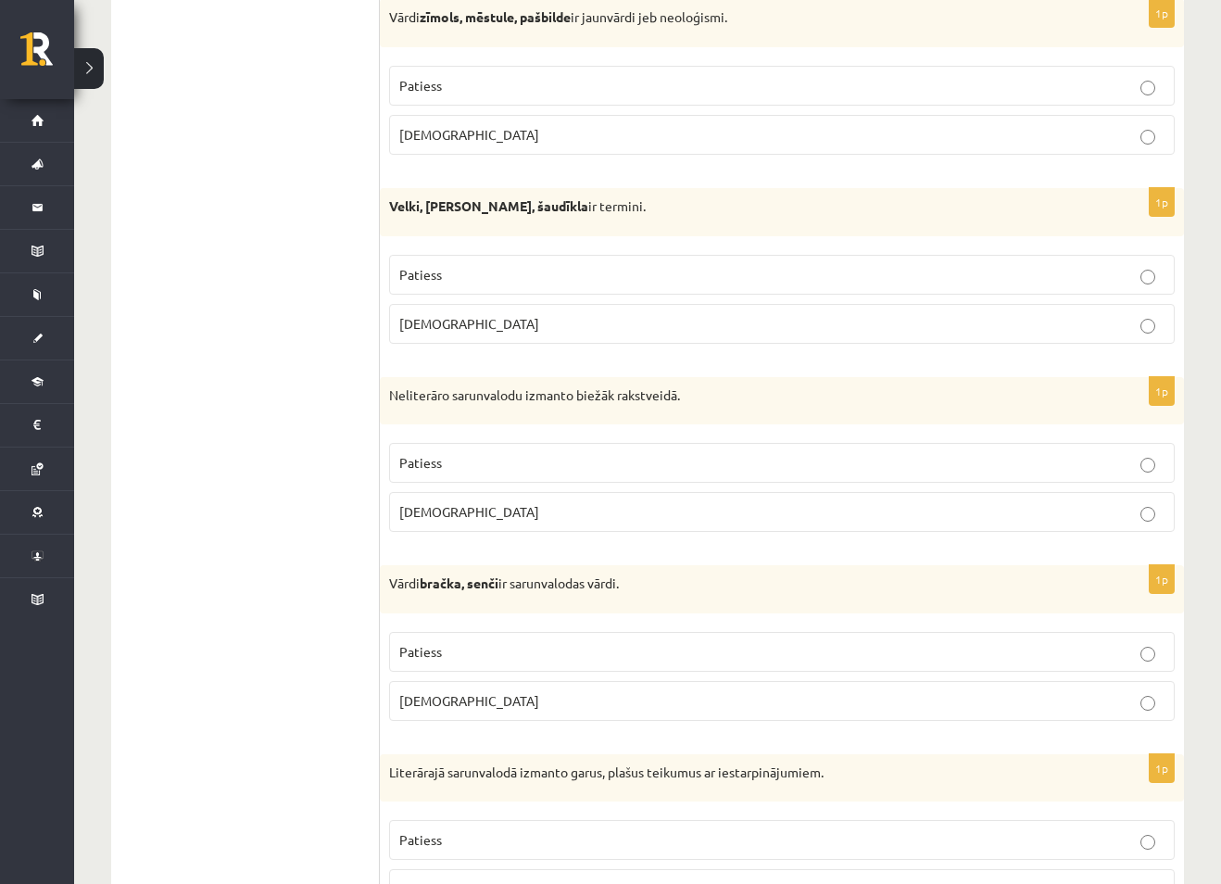
scroll to position [3520, 0]
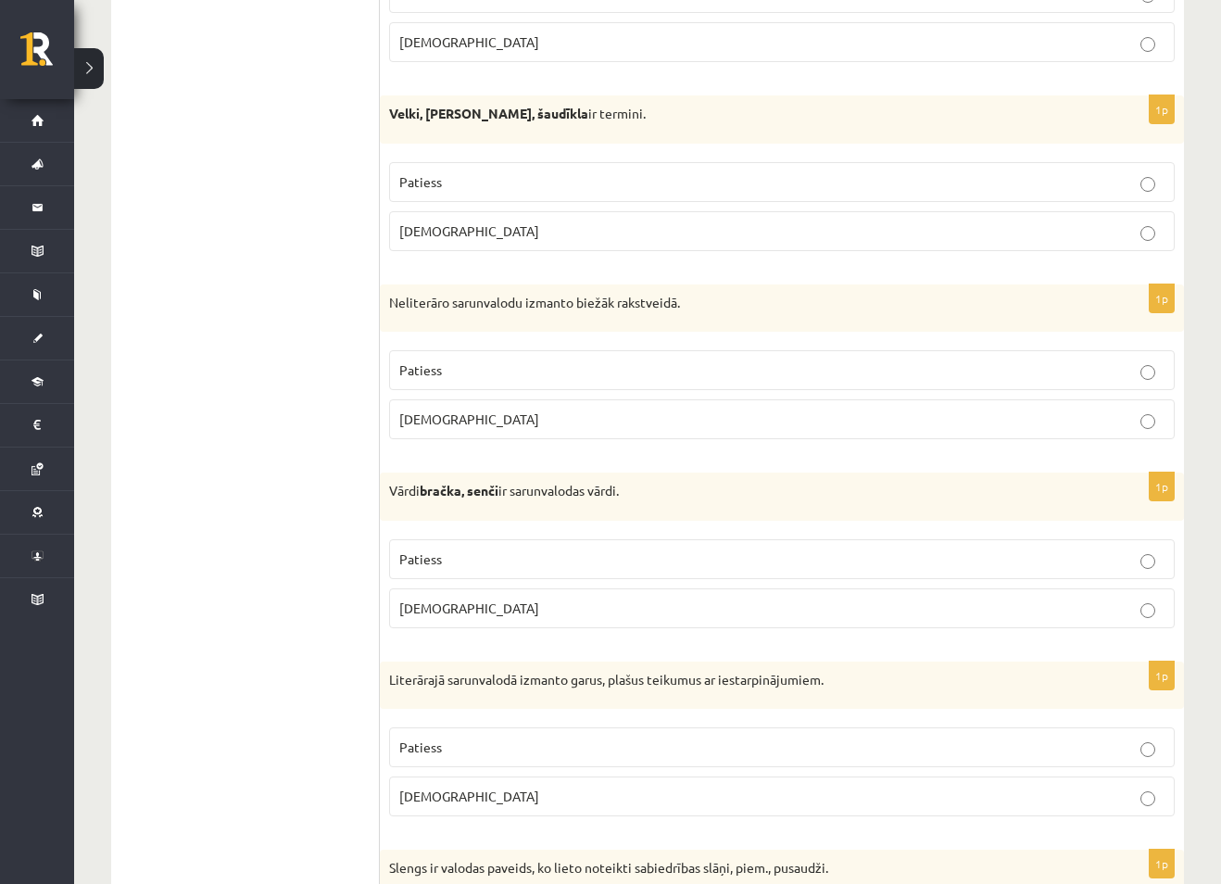
click at [1139, 419] on p "Aplams" at bounding box center [781, 418] width 765 height 19
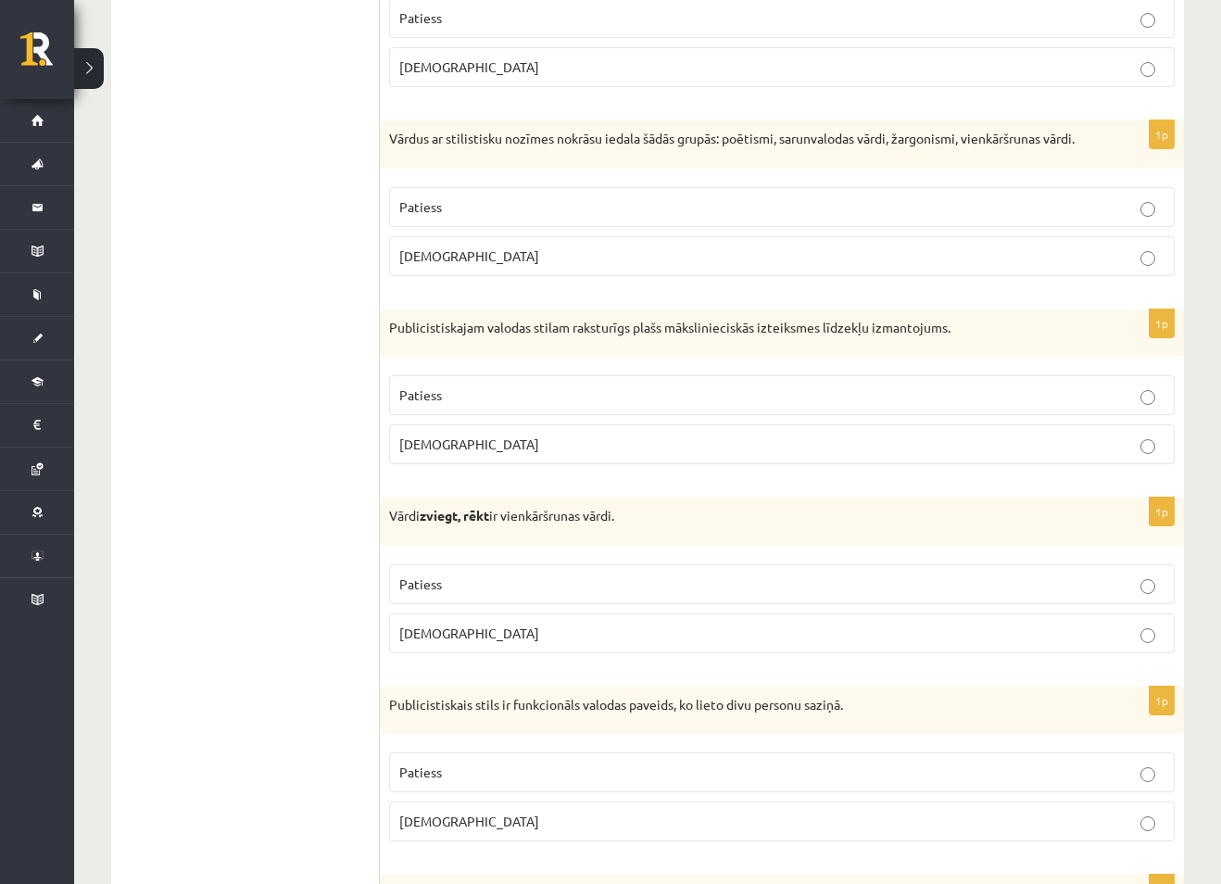
scroll to position [4446, 0]
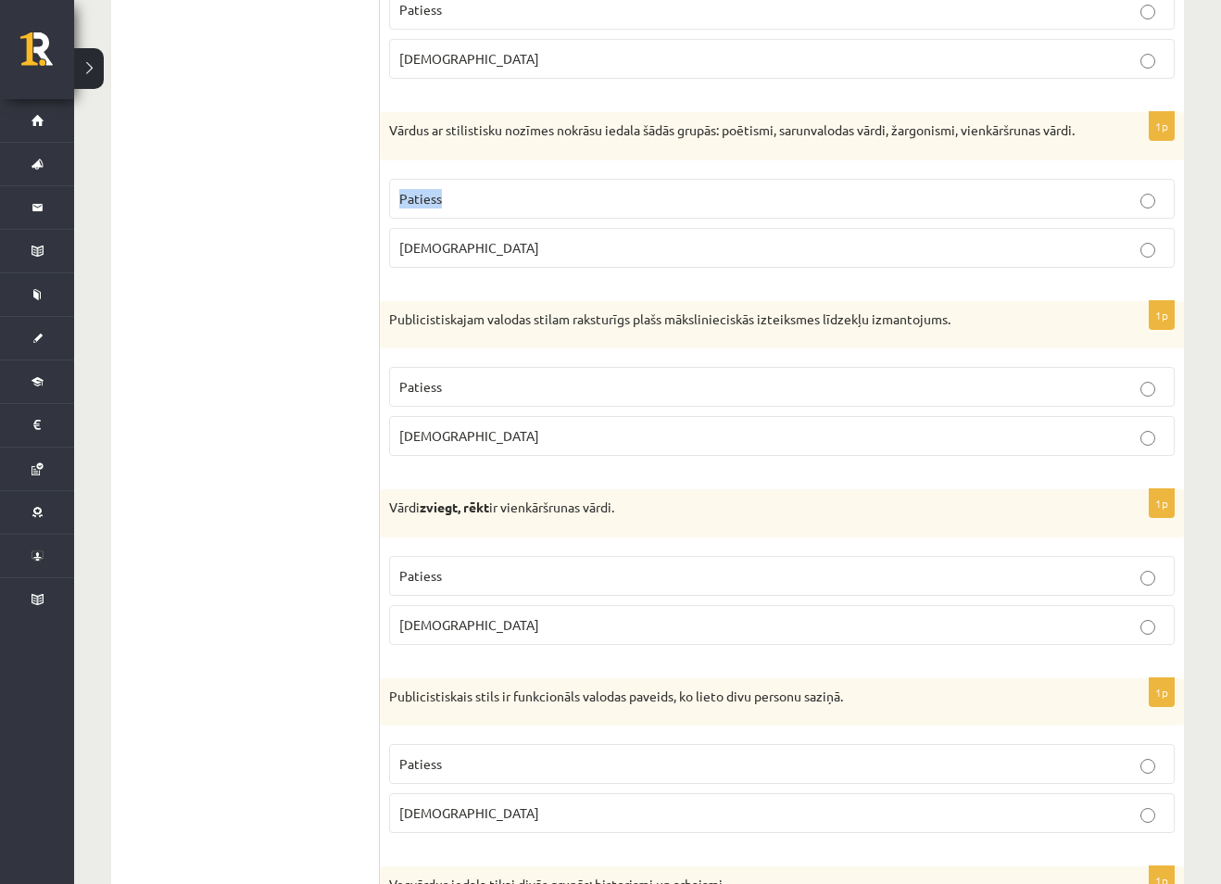
click at [1140, 216] on label "Patiess" at bounding box center [781, 199] width 785 height 40
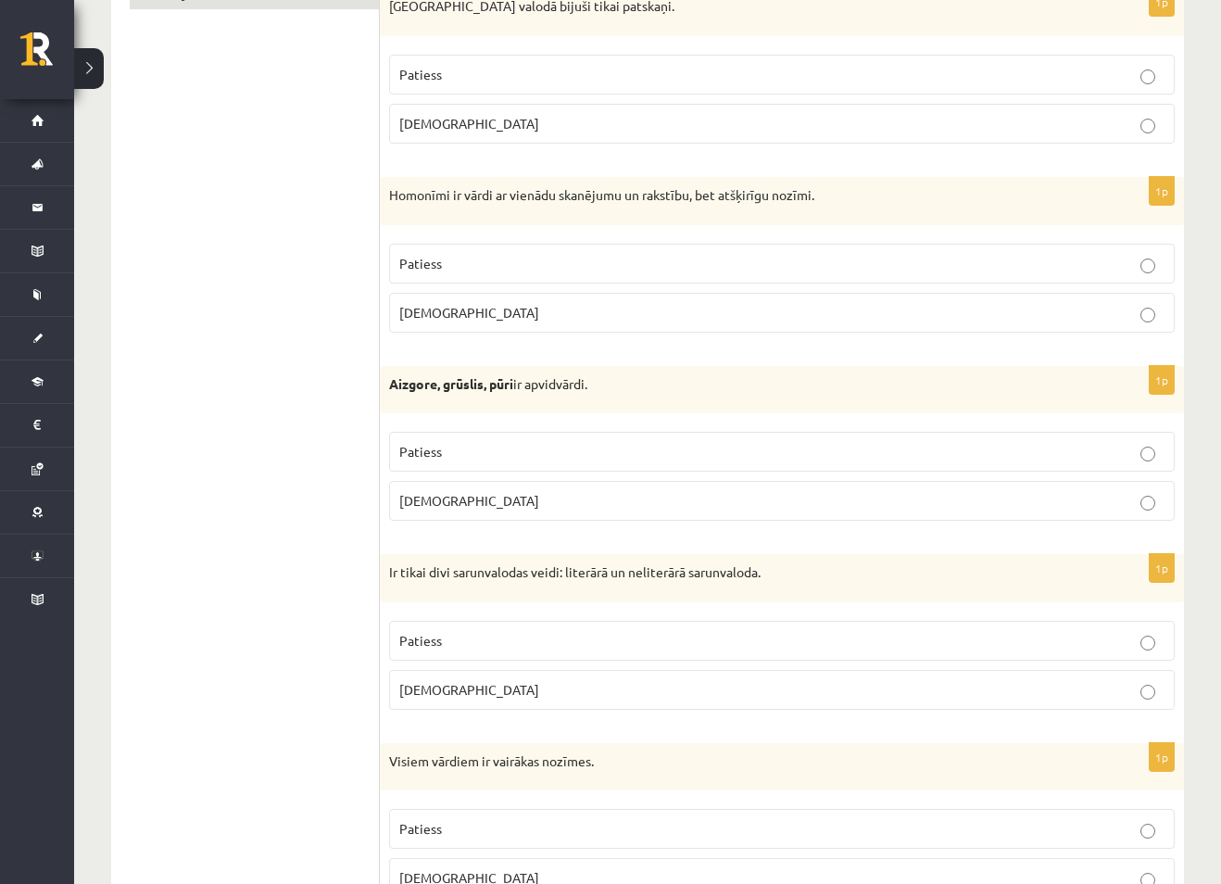
scroll to position [0, 0]
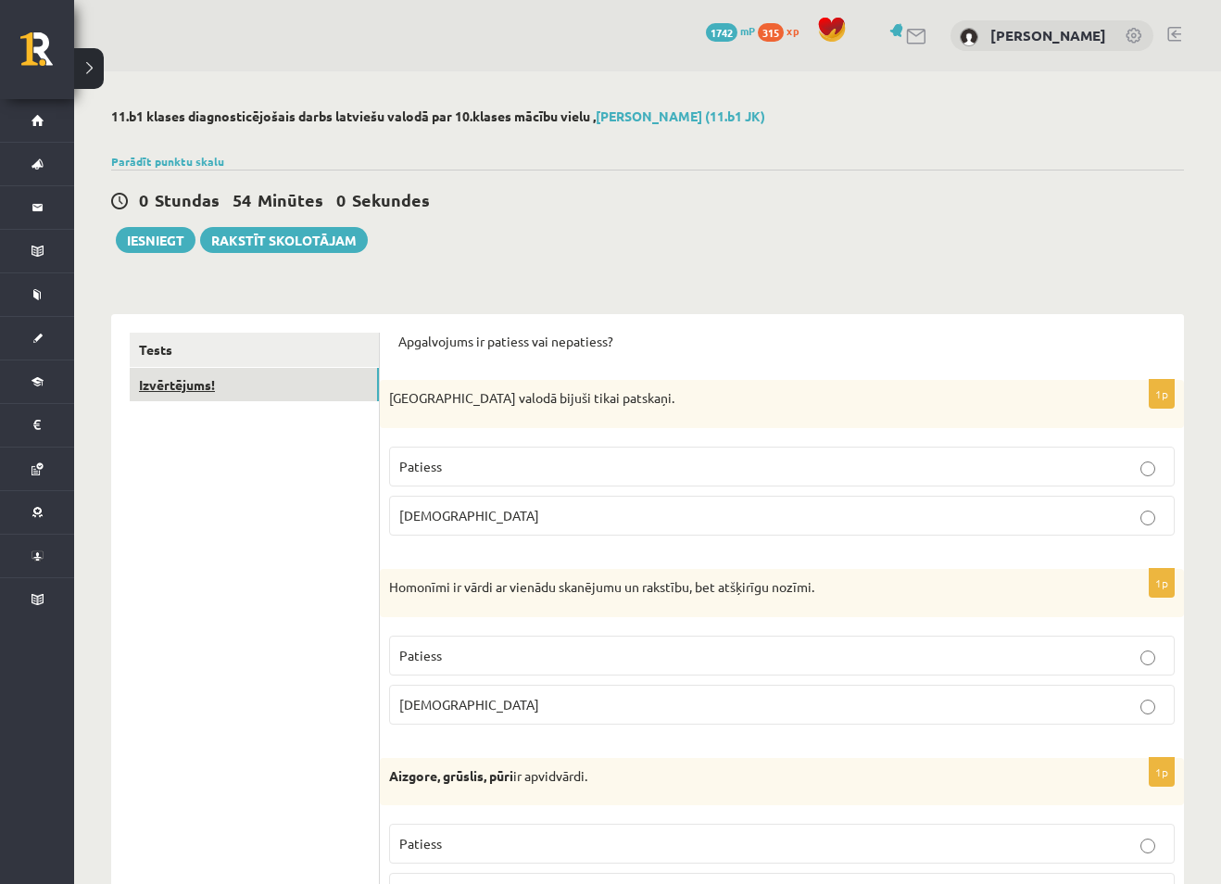
click at [181, 390] on link "Izvērtējums!" at bounding box center [254, 385] width 249 height 34
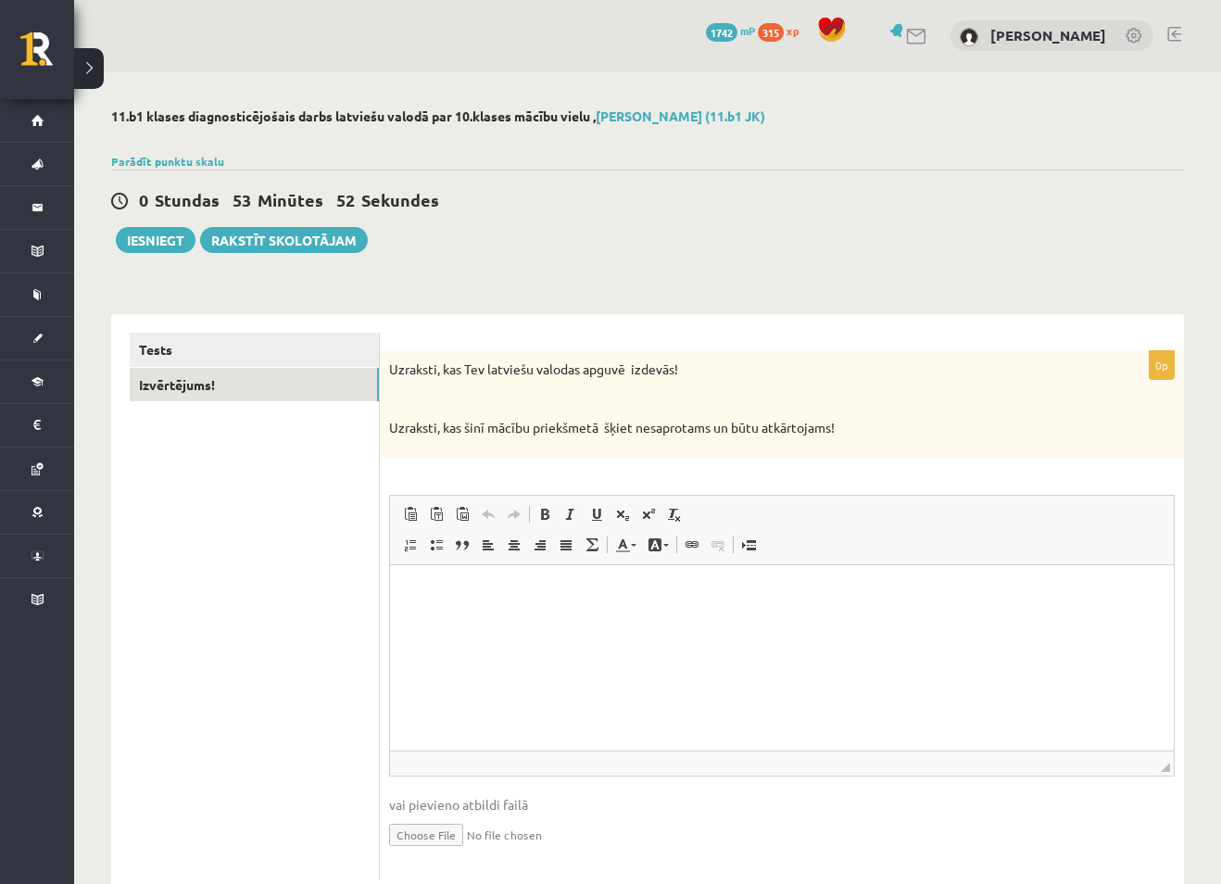
scroll to position [54, 0]
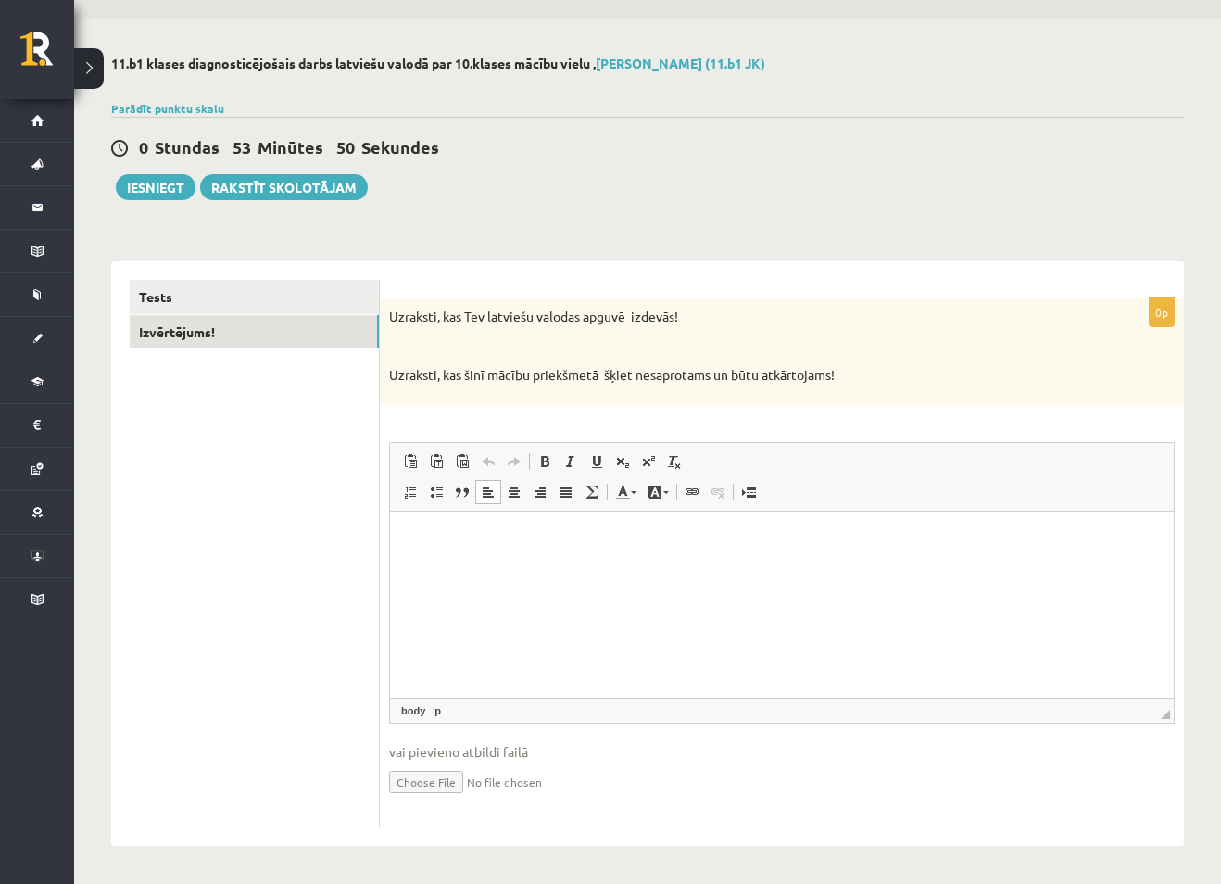
click at [629, 530] on p "Editor, wiswyg-editor-user-answer-47433974947700" at bounding box center [781, 539] width 747 height 19
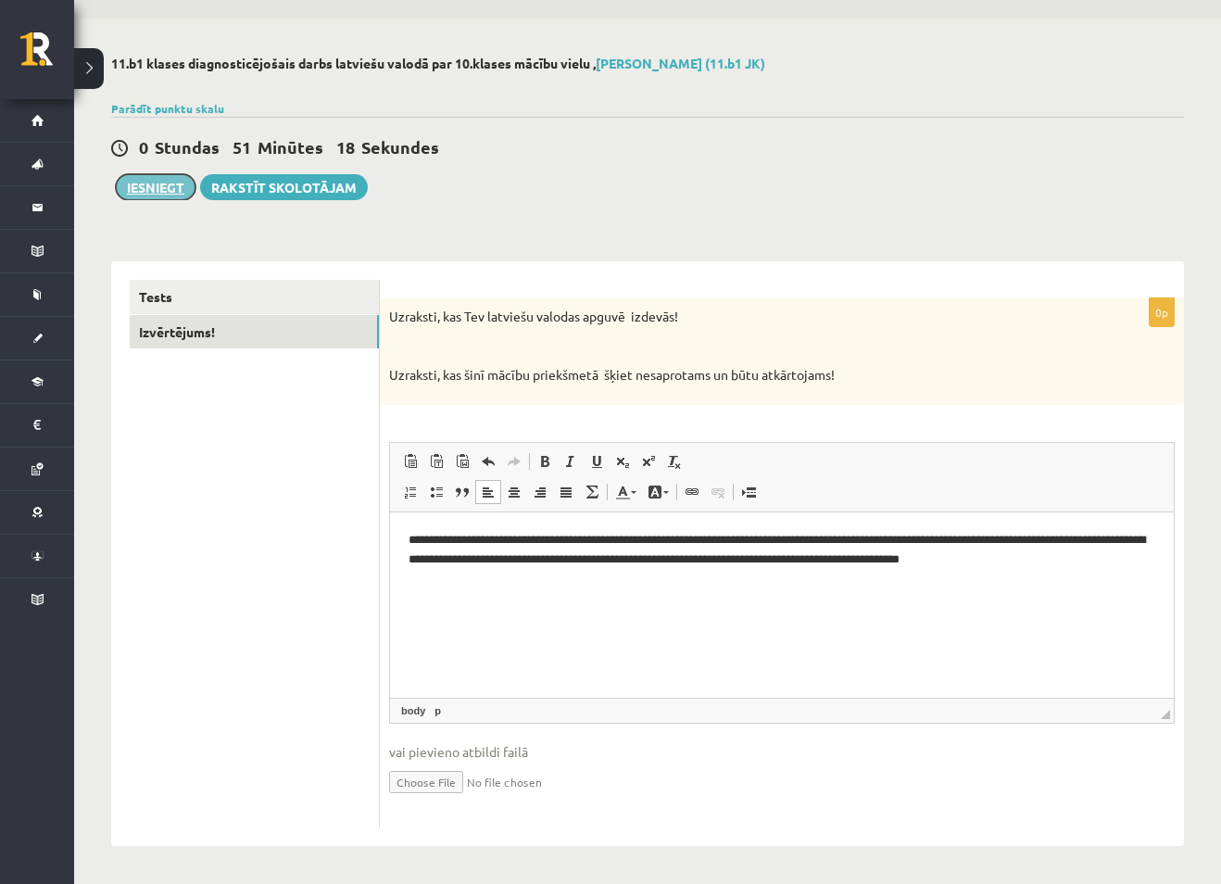
click at [155, 189] on button "Iesniegt" at bounding box center [156, 187] width 80 height 26
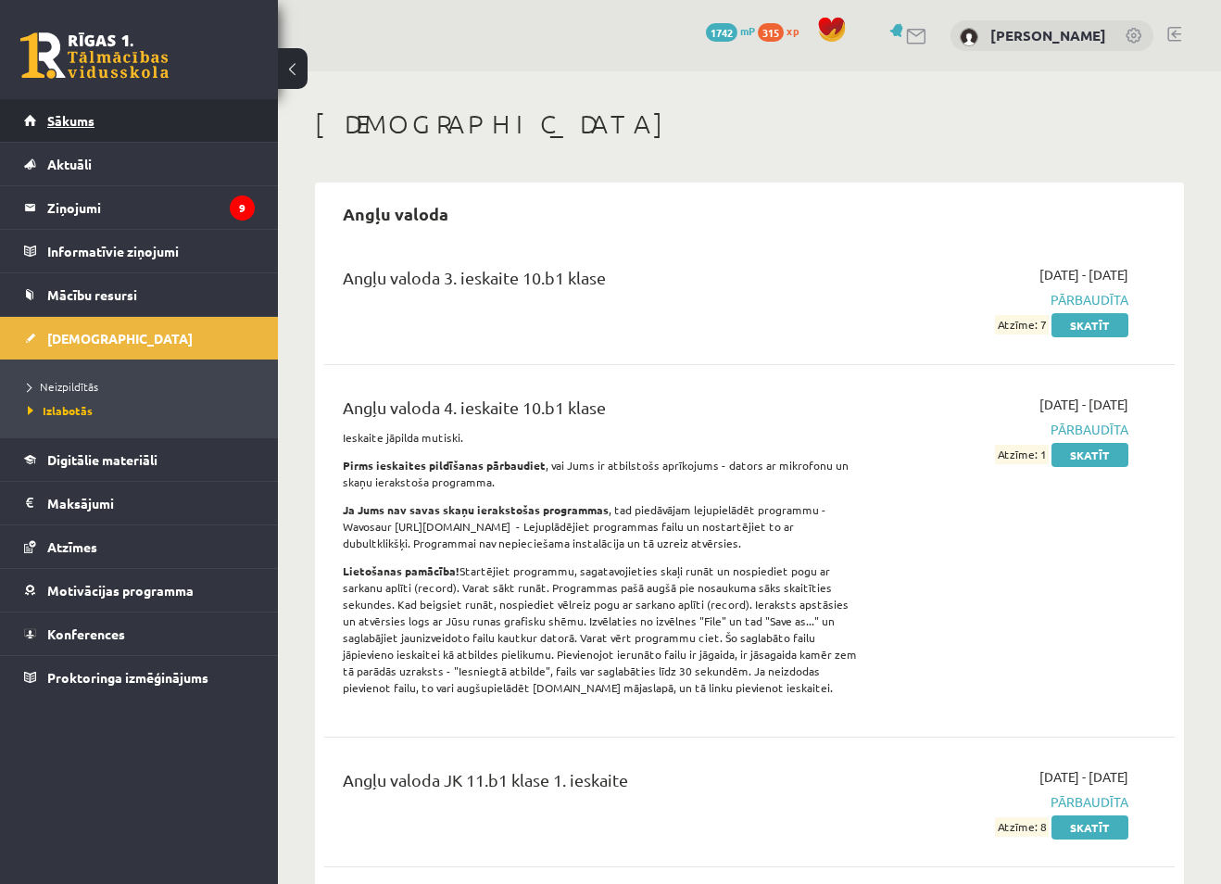
click at [62, 128] on link "Sākums" at bounding box center [139, 120] width 231 height 43
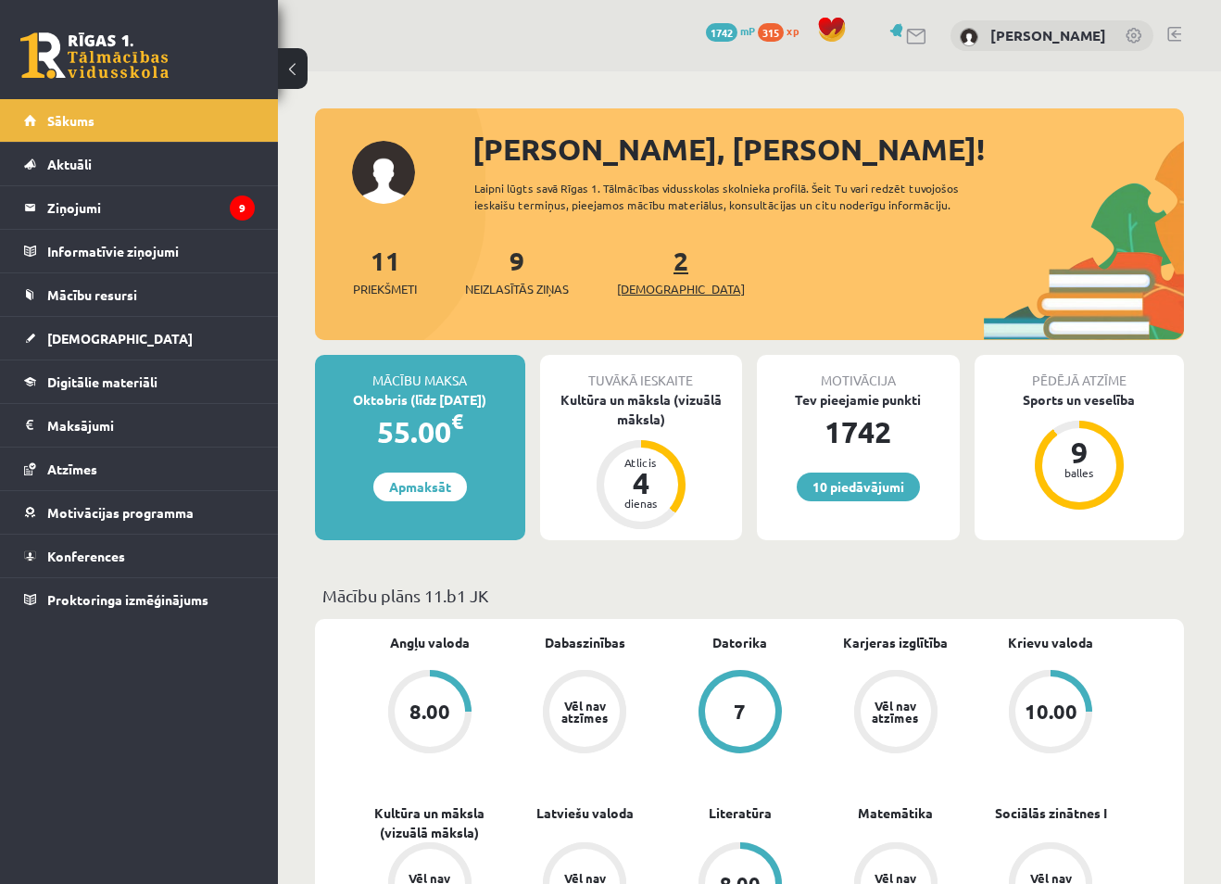
click at [647, 283] on span "[DEMOGRAPHIC_DATA]" at bounding box center [681, 289] width 128 height 19
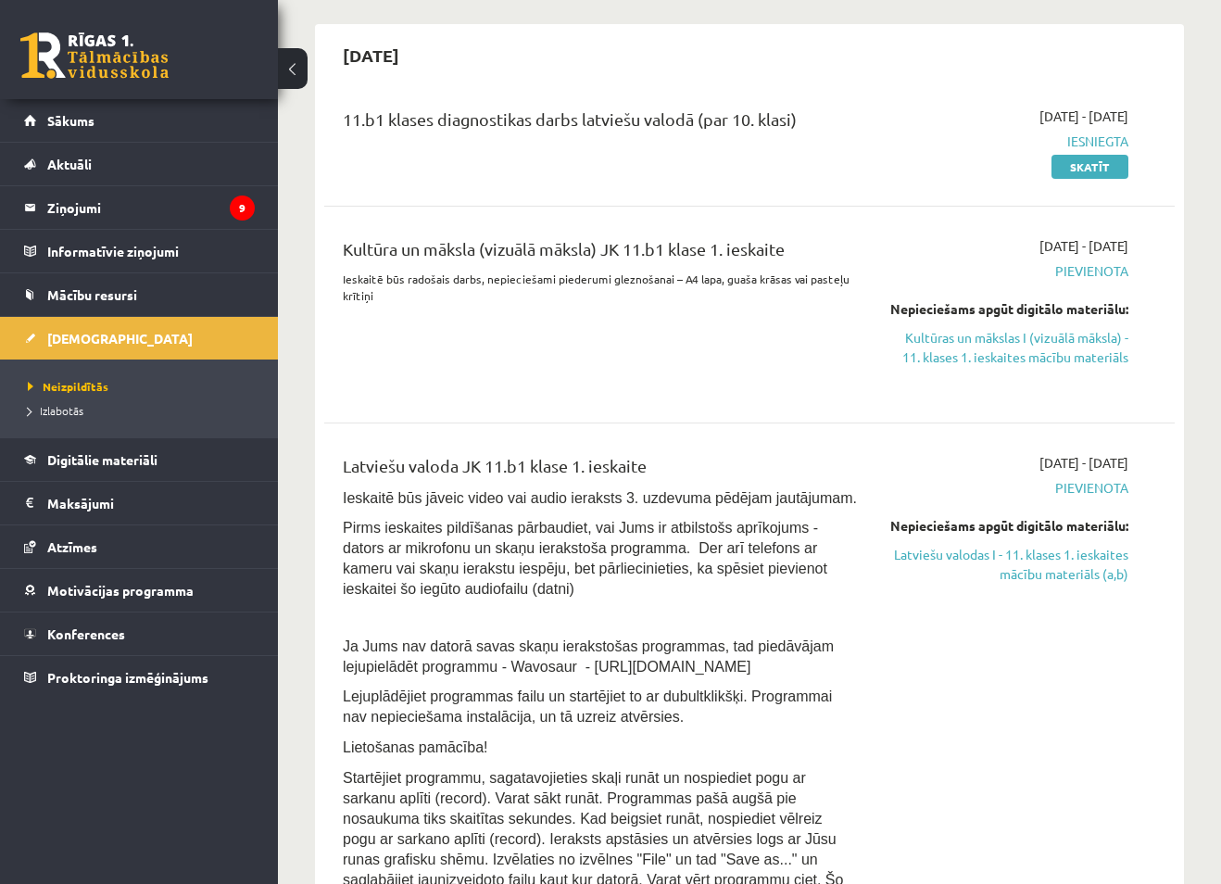
scroll to position [370, 0]
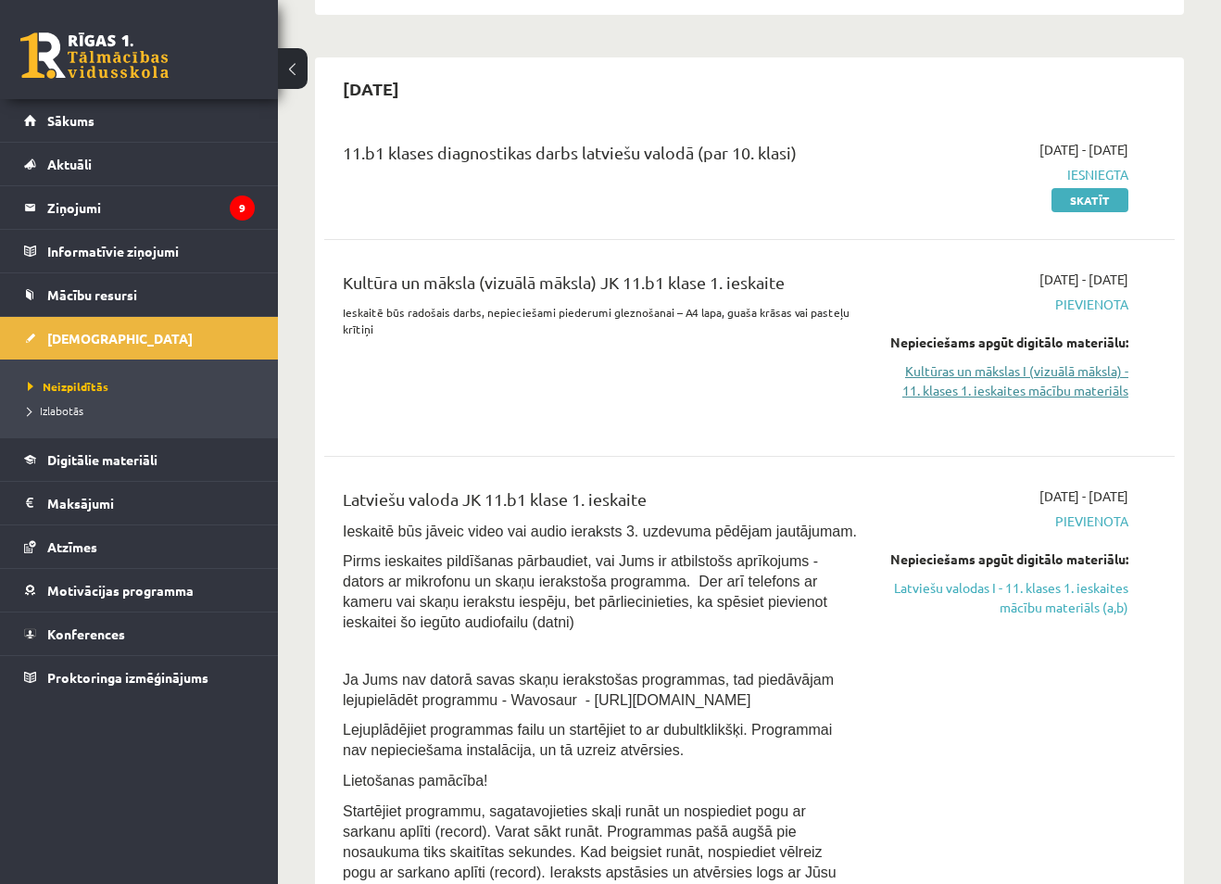
click at [1070, 371] on link "Kultūras un mākslas I (vizuālā māksla) - 11. klases 1. ieskaites mācību materiā…" at bounding box center [1007, 380] width 244 height 39
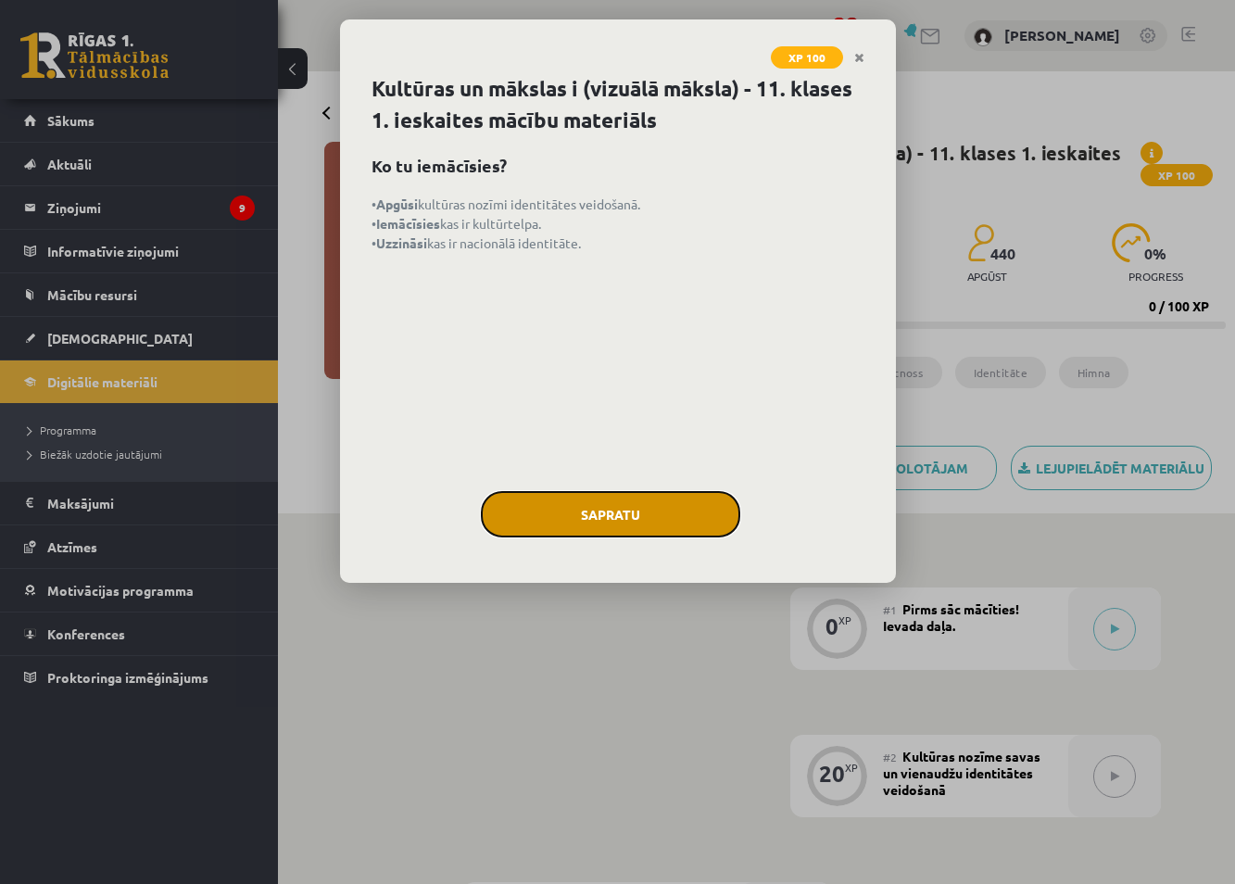
click at [610, 515] on button "Sapratu" at bounding box center [610, 514] width 259 height 46
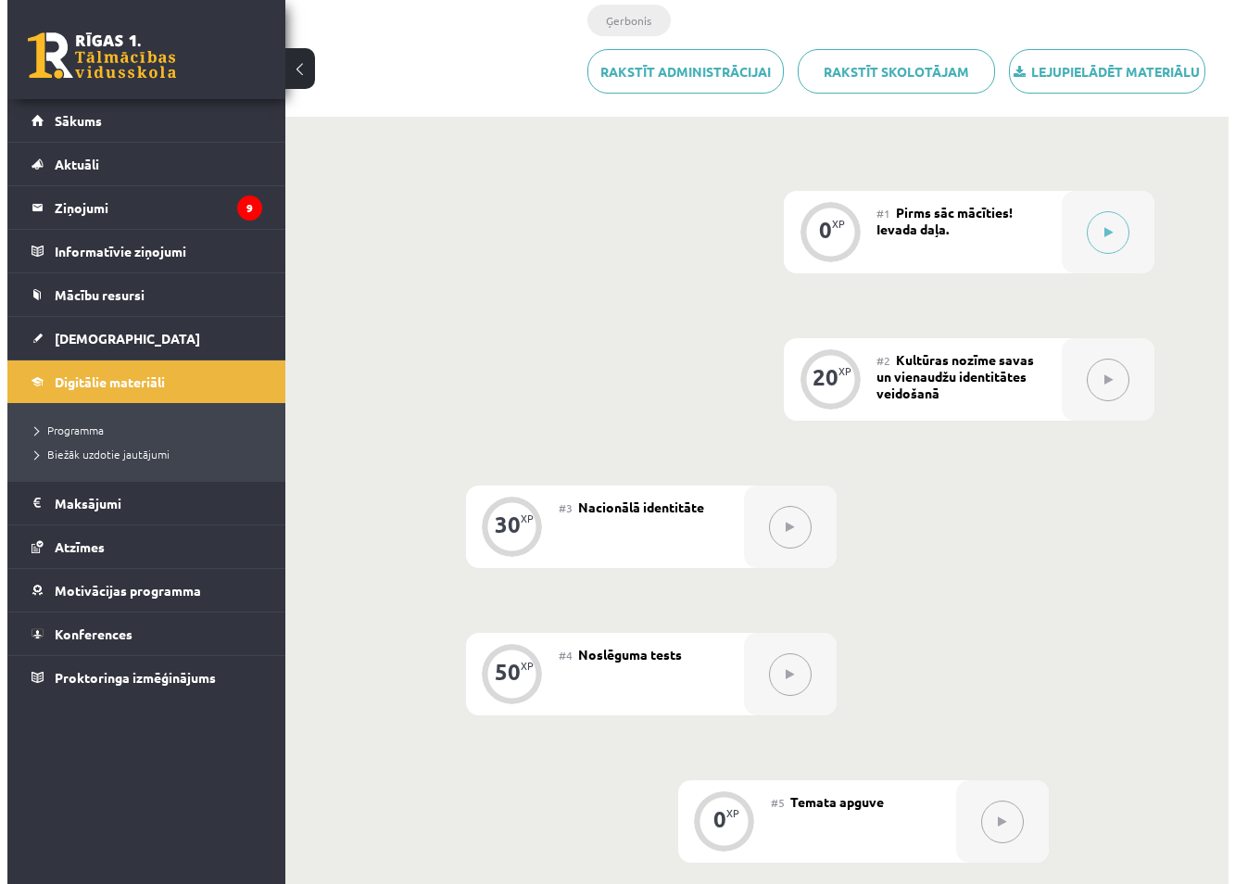
scroll to position [185, 0]
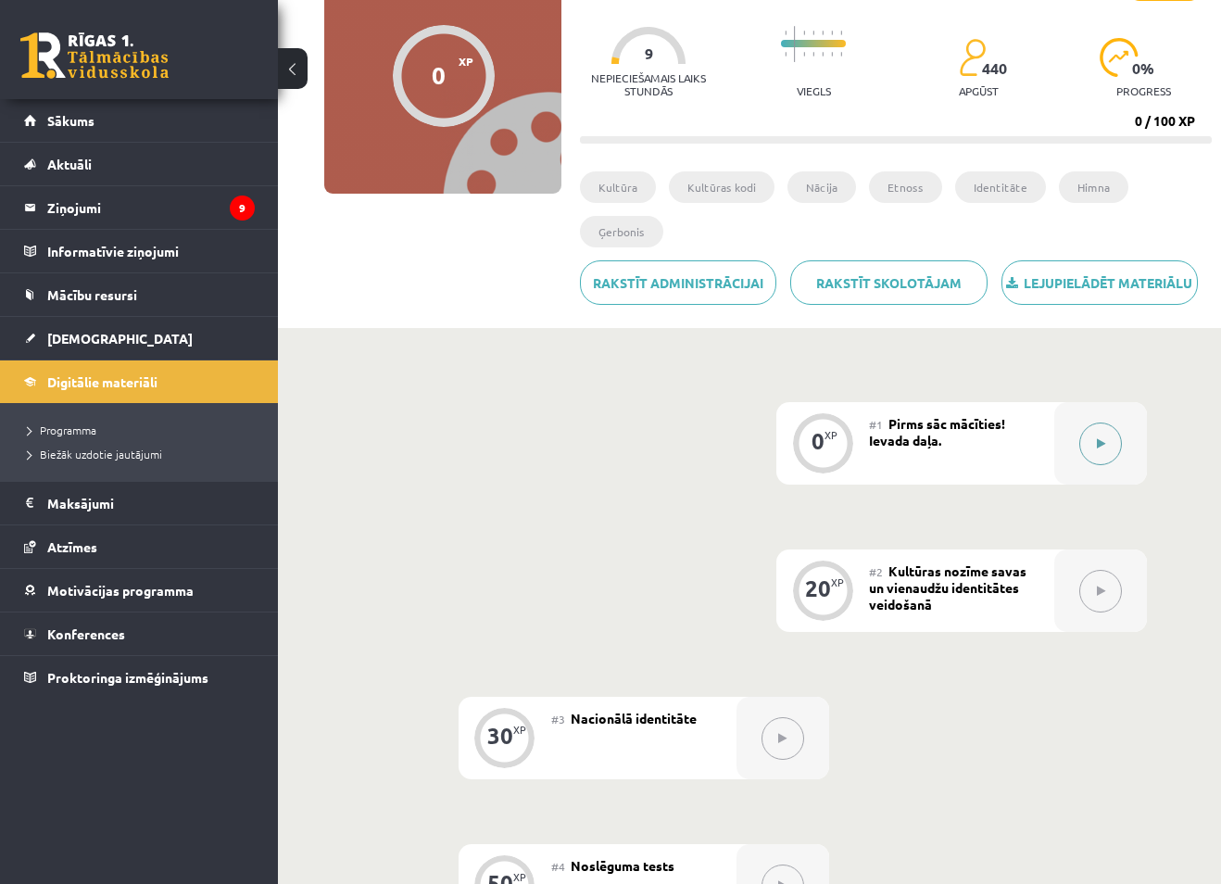
click at [1099, 448] on icon at bounding box center [1101, 443] width 8 height 11
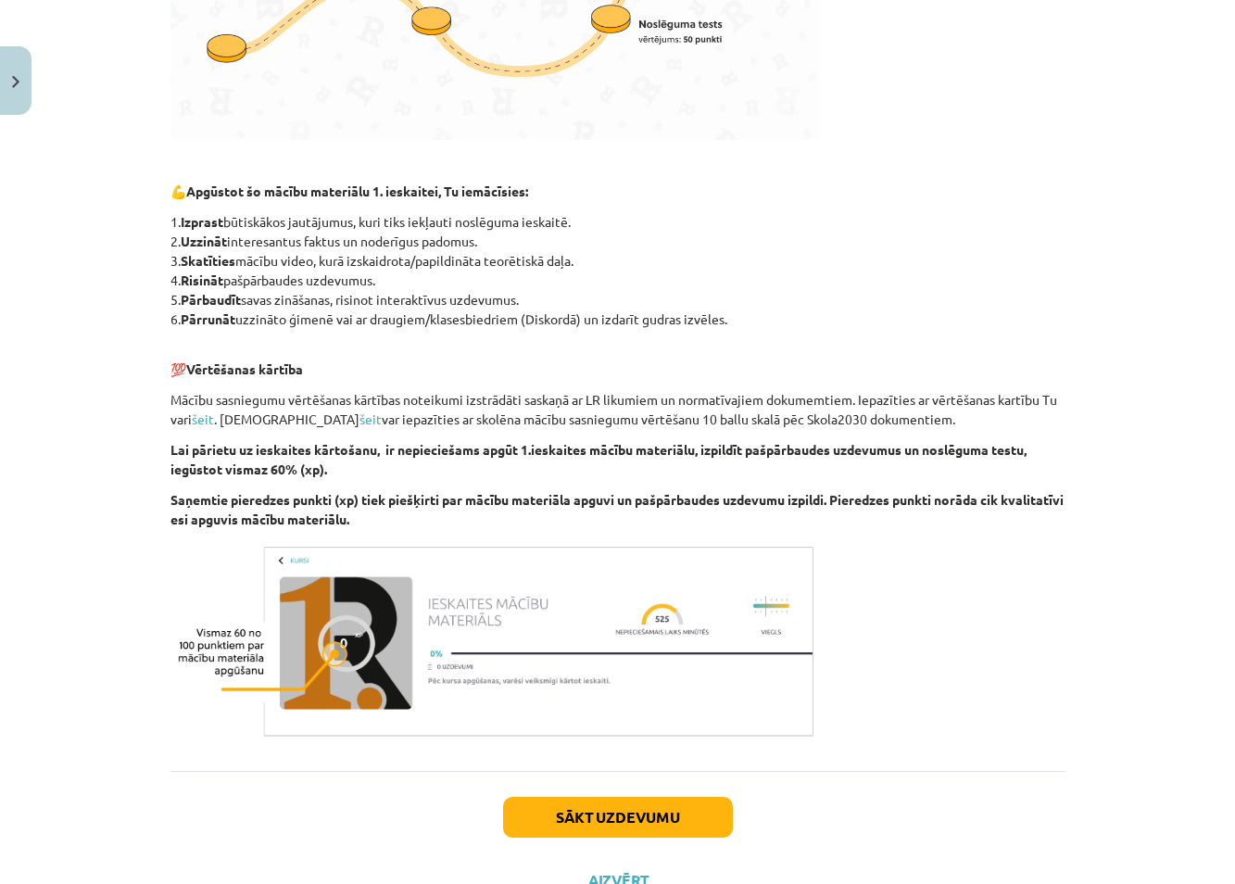
scroll to position [807, 0]
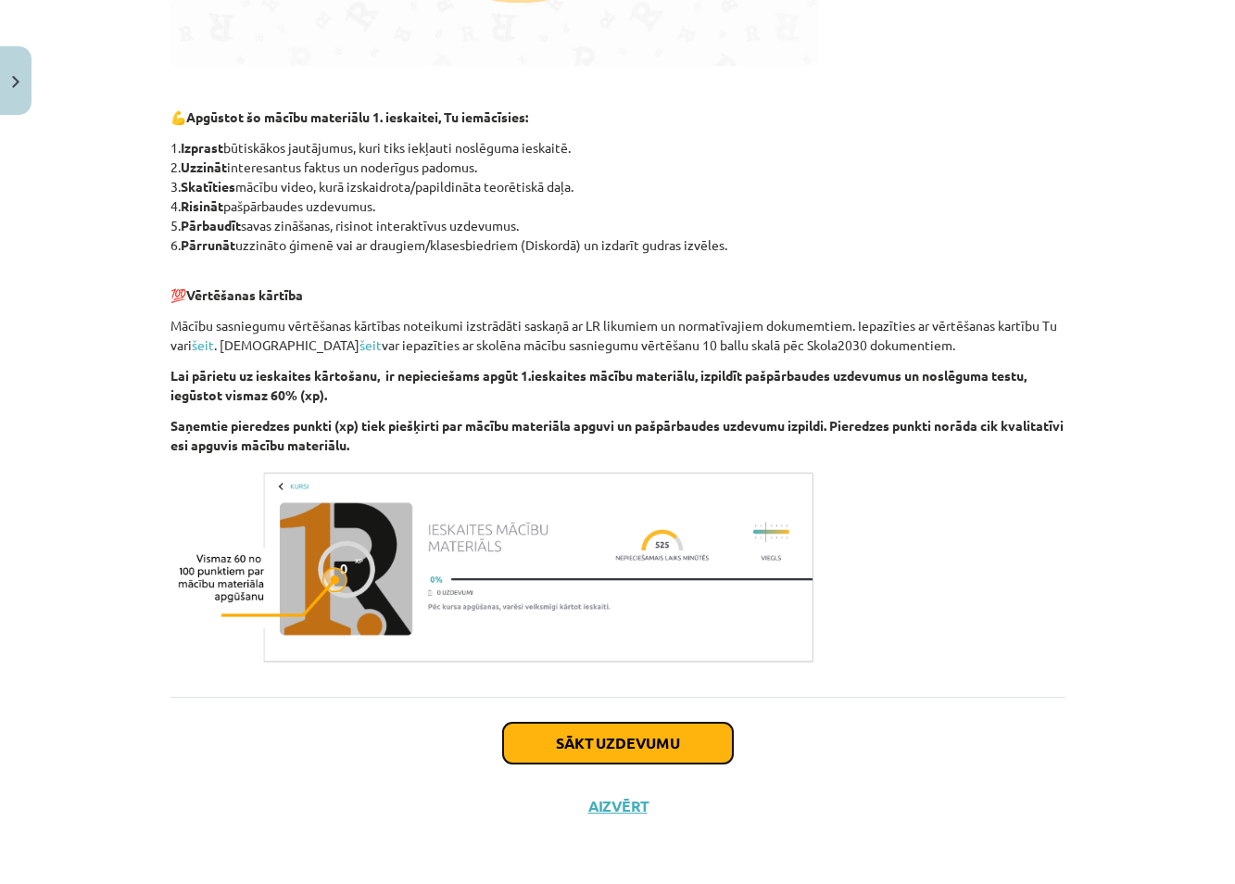
click at [613, 744] on button "Sākt uzdevumu" at bounding box center [618, 742] width 230 height 41
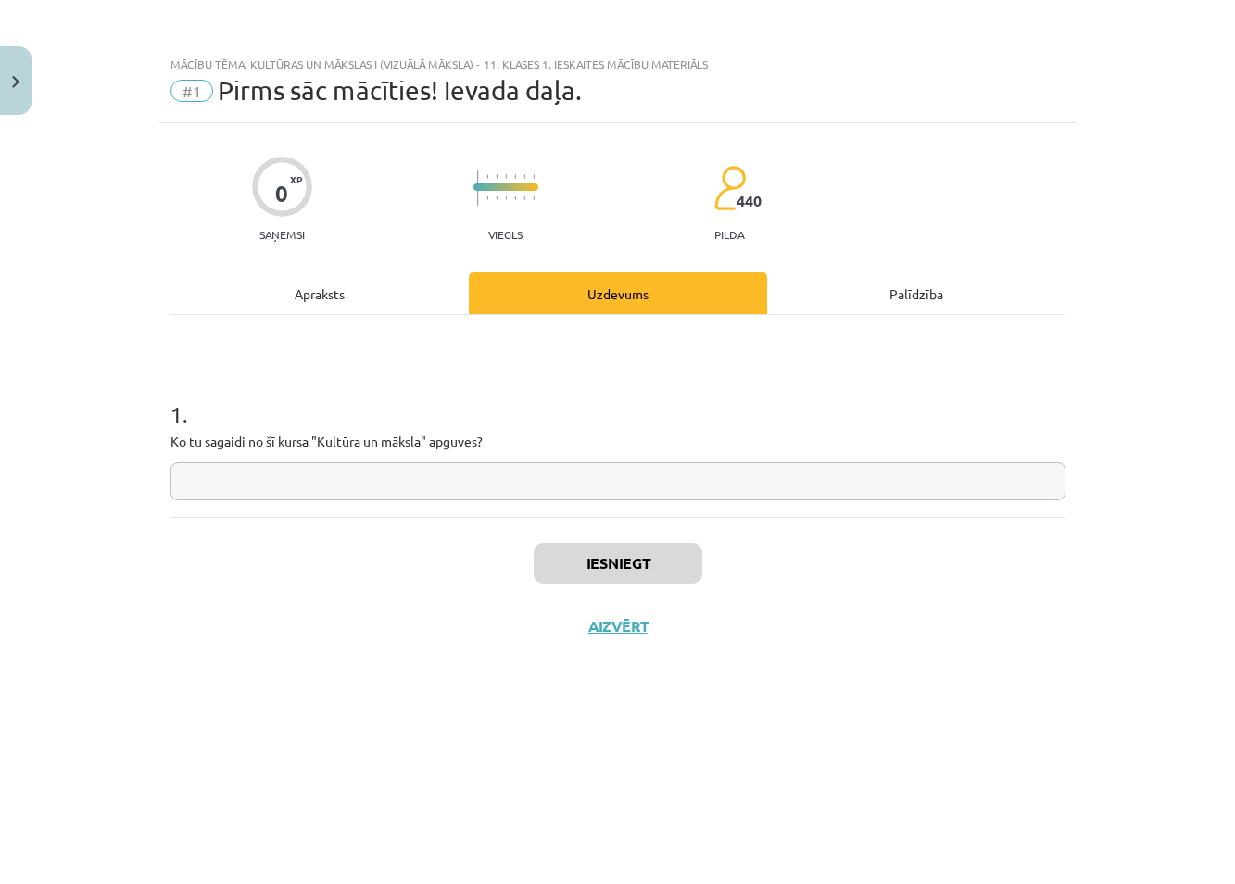
scroll to position [0, 0]
click at [385, 483] on input "text" at bounding box center [617, 481] width 895 height 38
type input "**********"
click at [576, 561] on button "Iesniegt" at bounding box center [618, 563] width 169 height 41
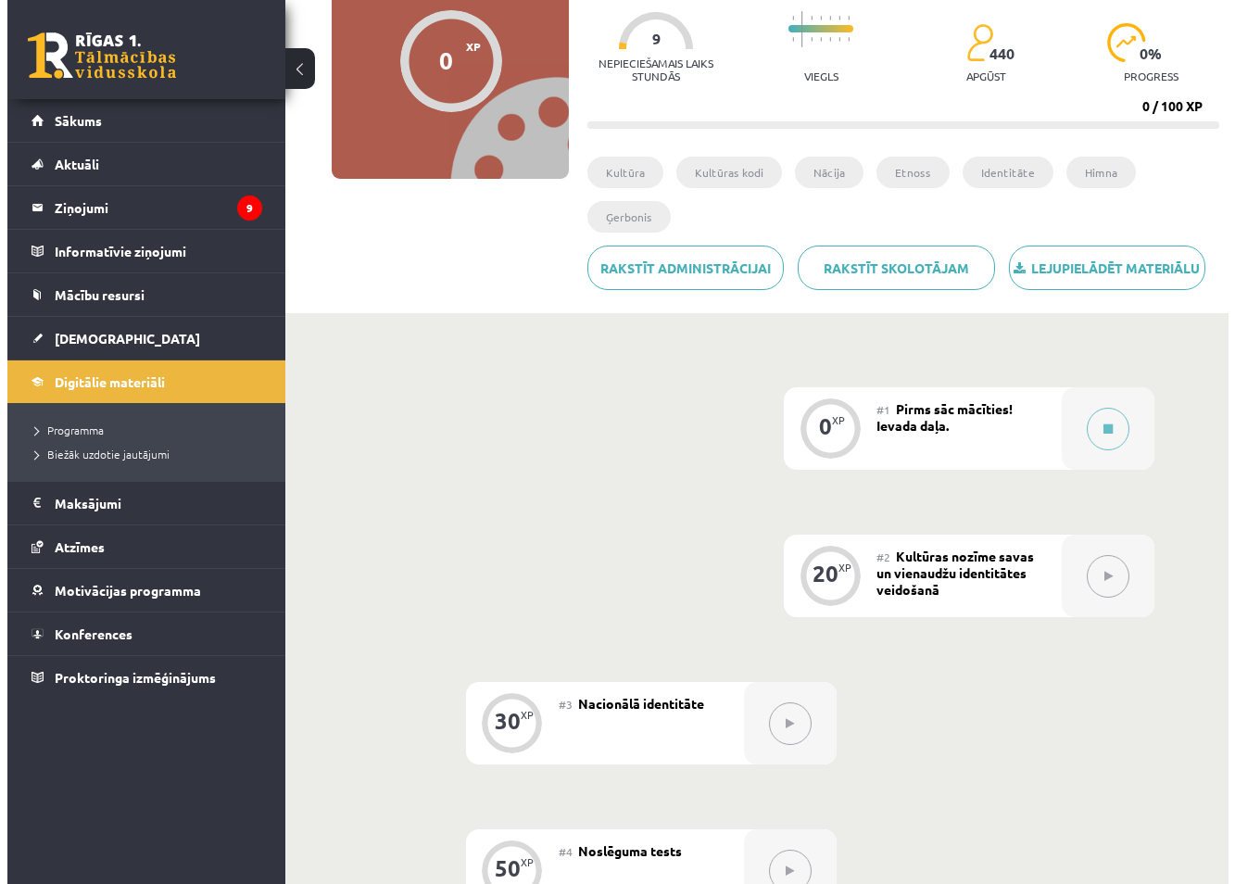
scroll to position [370, 0]
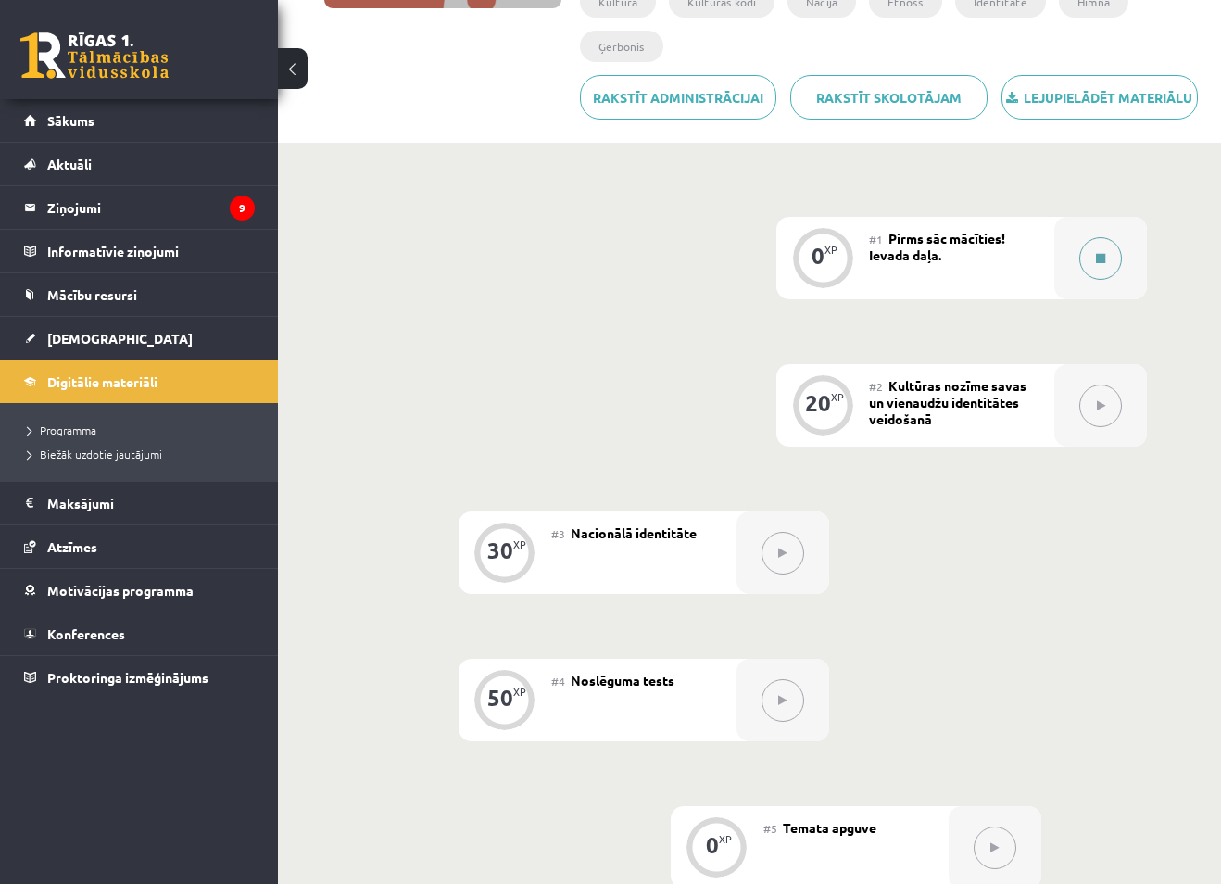
click at [1102, 258] on icon at bounding box center [1100, 258] width 9 height 11
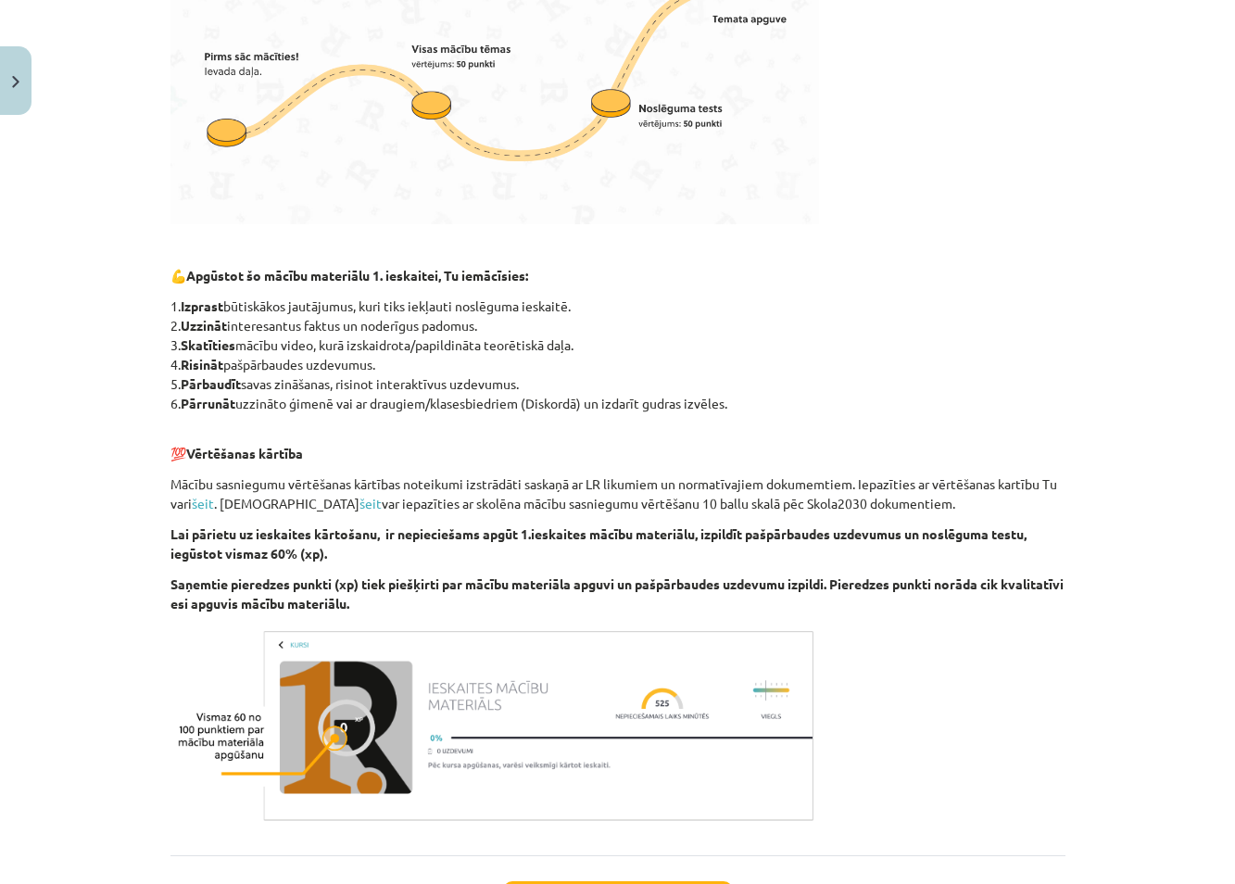
scroll to position [807, 0]
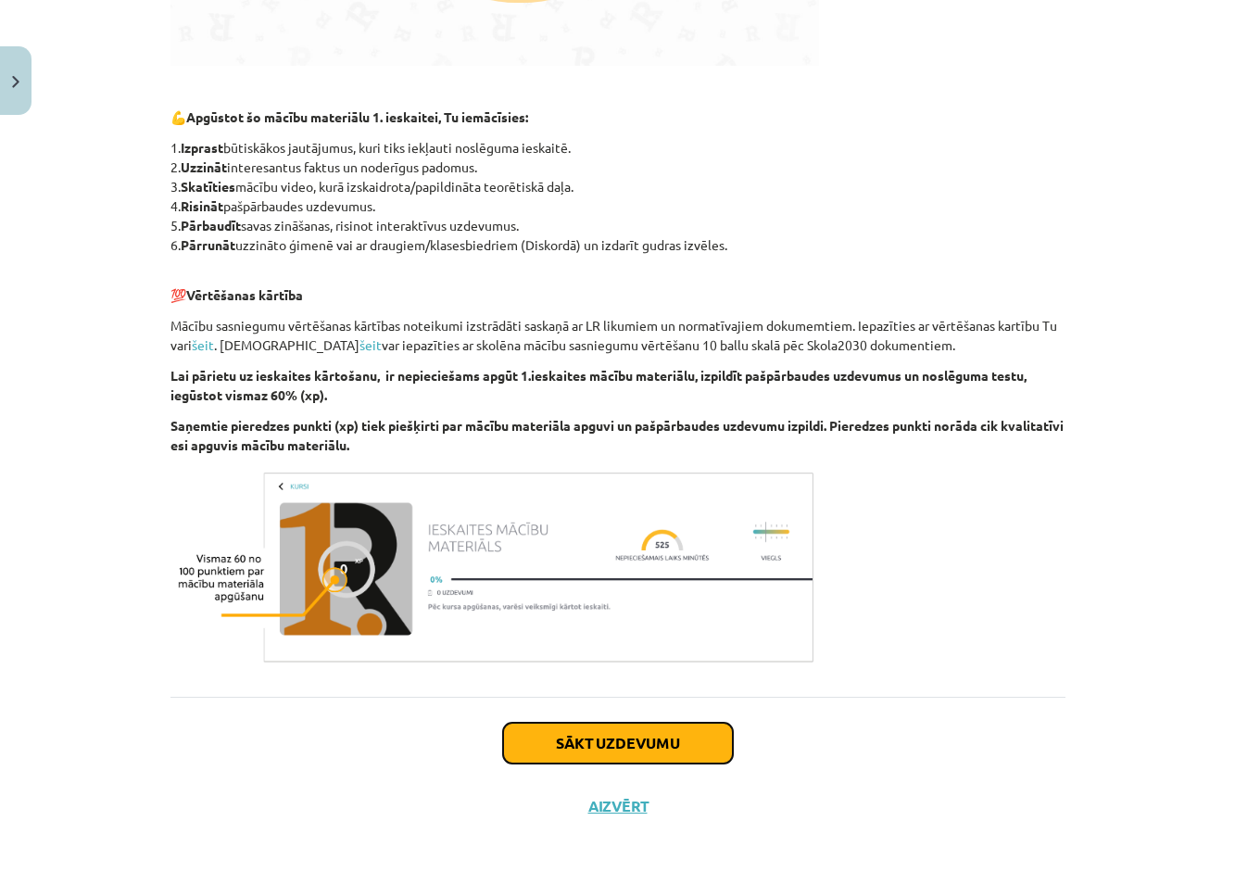
click at [617, 747] on button "Sākt uzdevumu" at bounding box center [618, 742] width 230 height 41
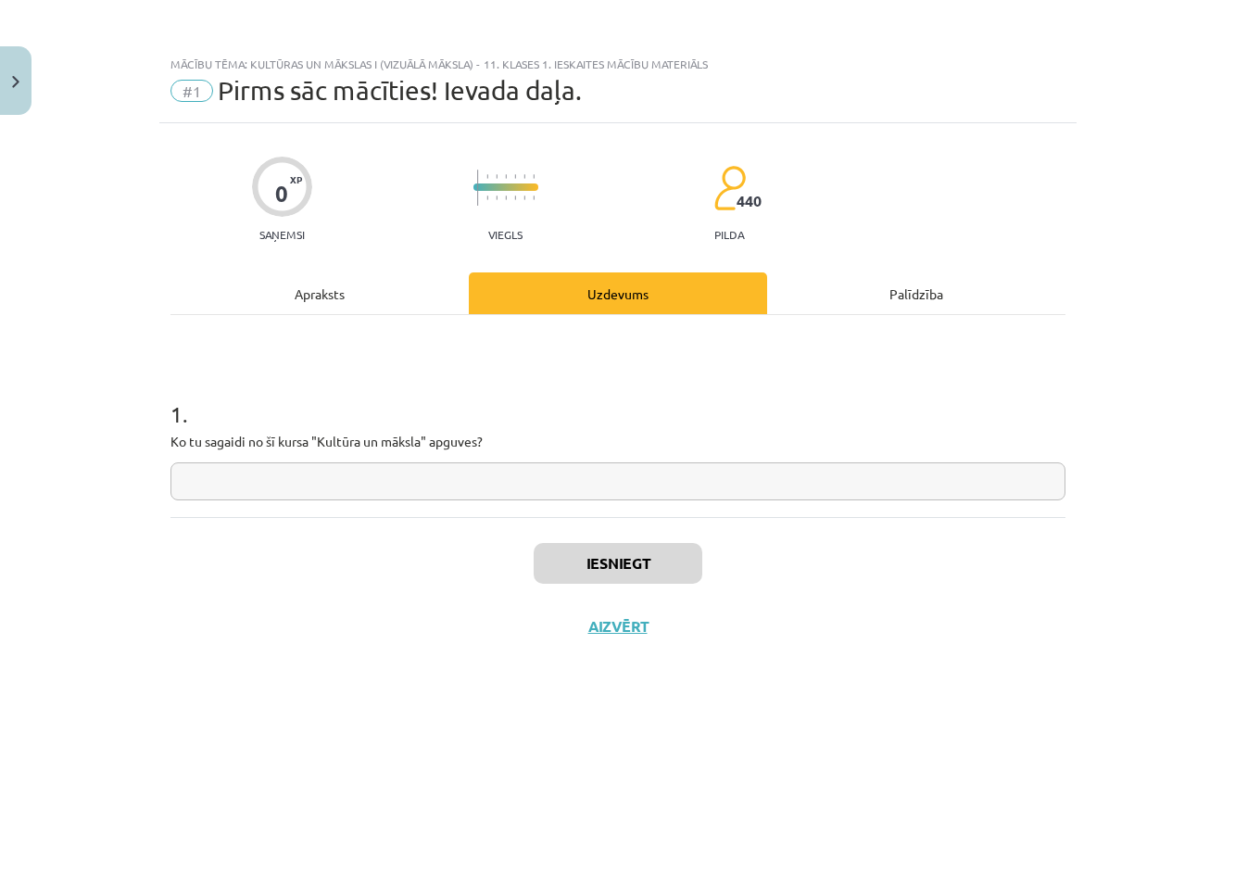
click at [457, 482] on input "text" at bounding box center [617, 481] width 895 height 38
type input "**********"
click at [628, 566] on button "Iesniegt" at bounding box center [618, 563] width 169 height 41
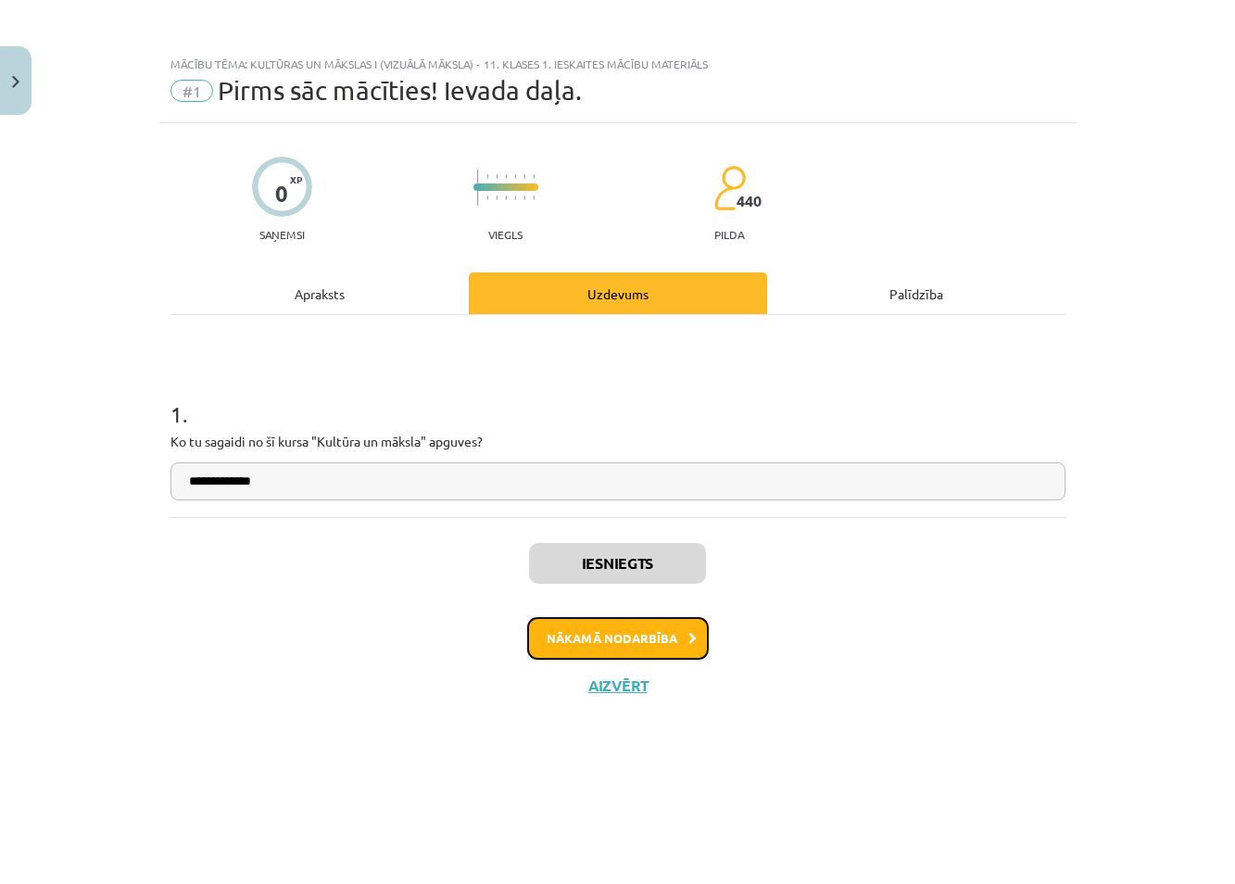
click at [632, 635] on button "Nākamā nodarbība" at bounding box center [618, 638] width 182 height 43
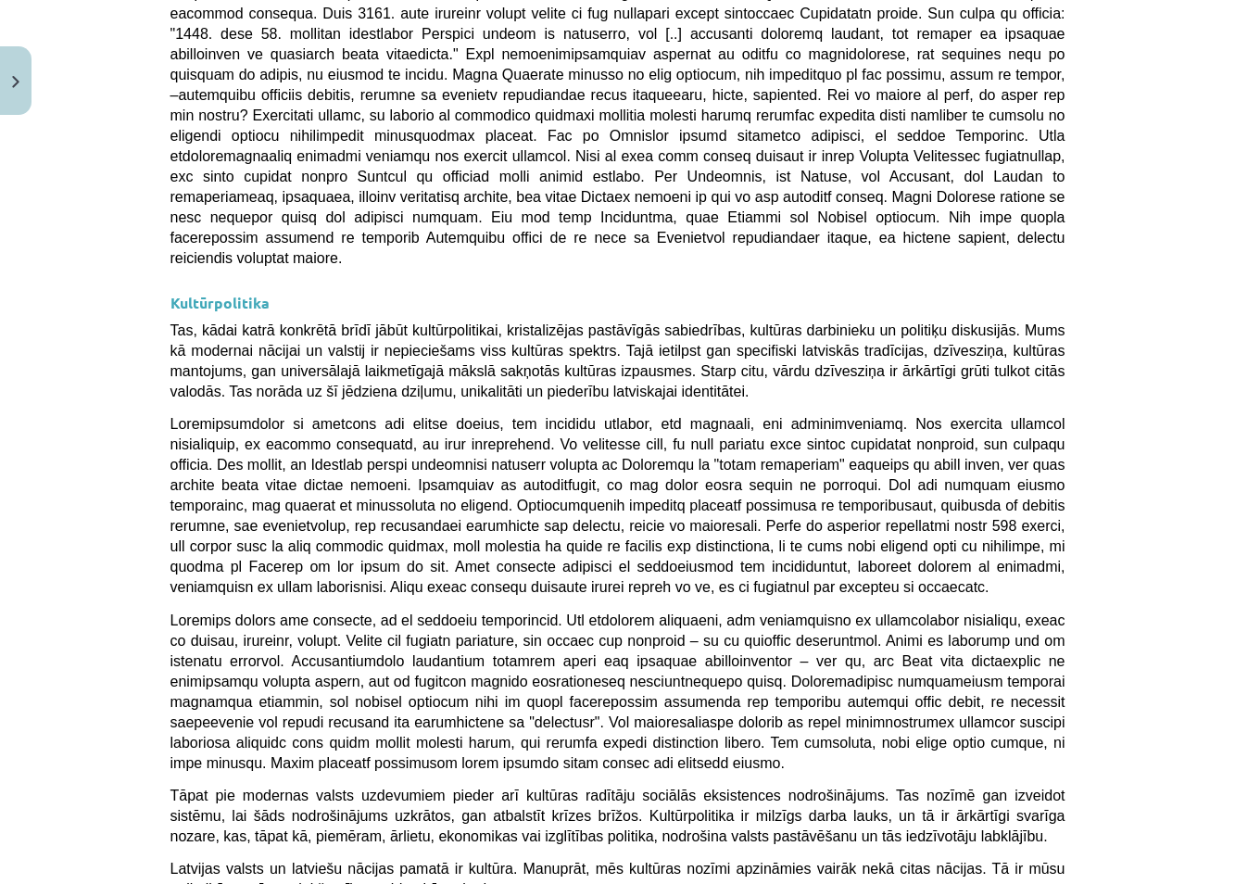
scroll to position [4727, 0]
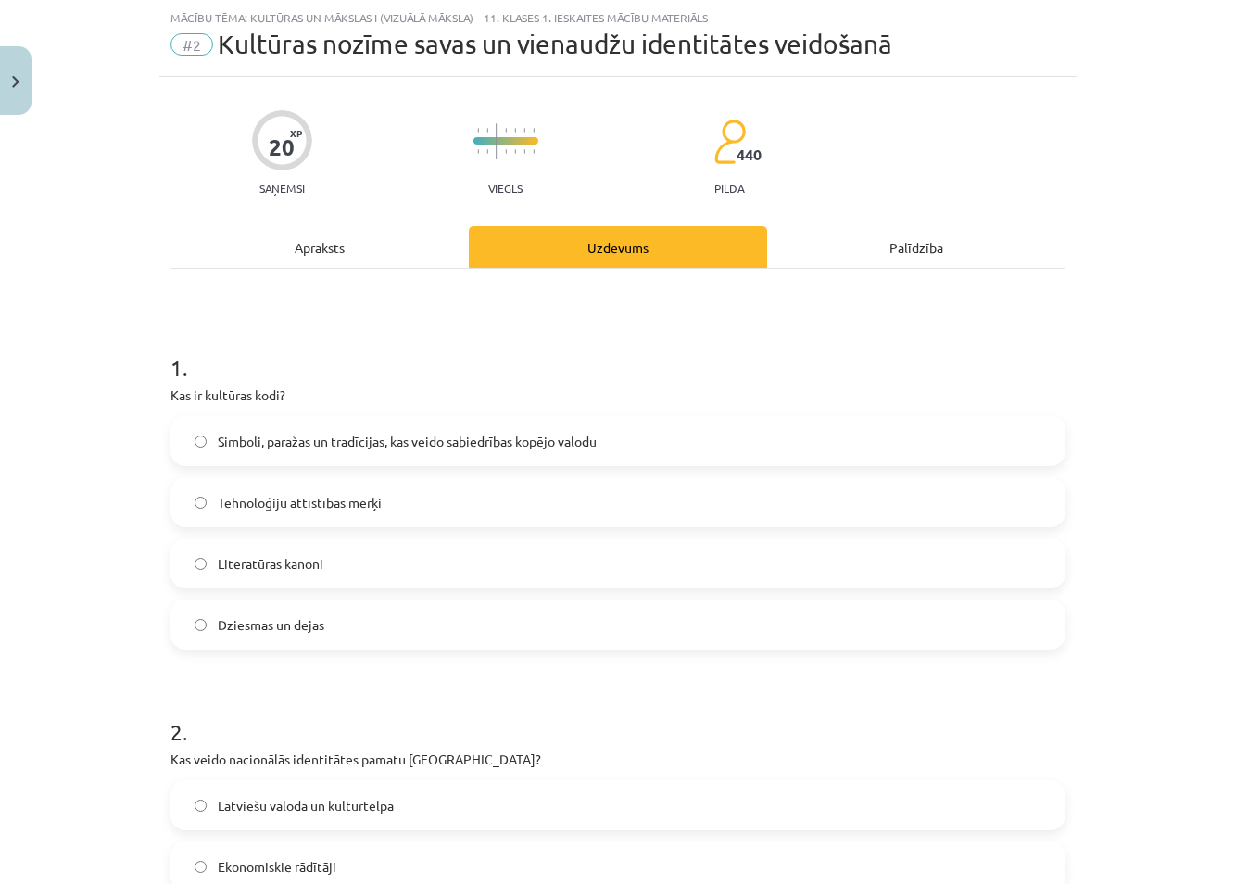
scroll to position [139, 0]
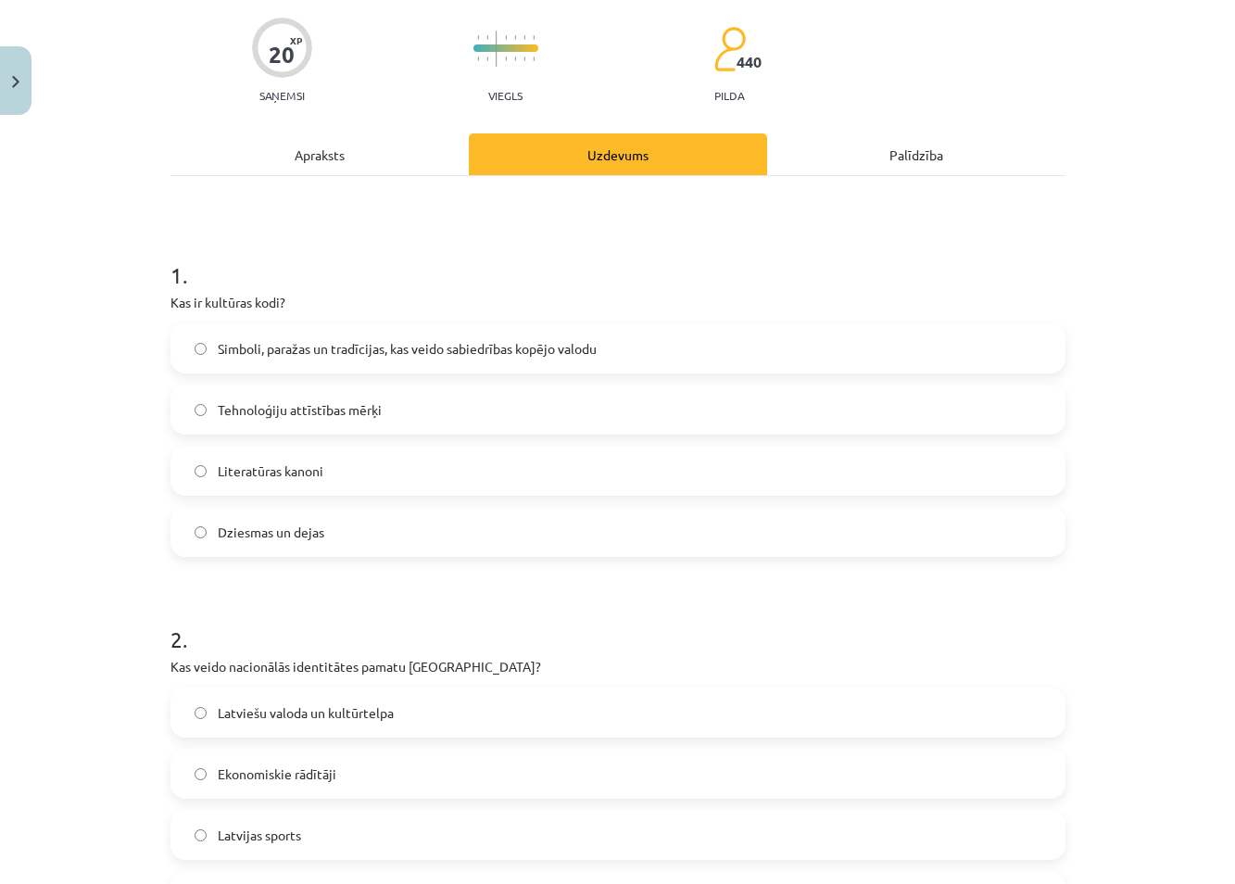
click at [151, 296] on div "Mācību tēma: Kultūras un mākslas i (vizuālā māksla) - 11. klases 1. ieskaites m…" at bounding box center [617, 442] width 1235 height 884
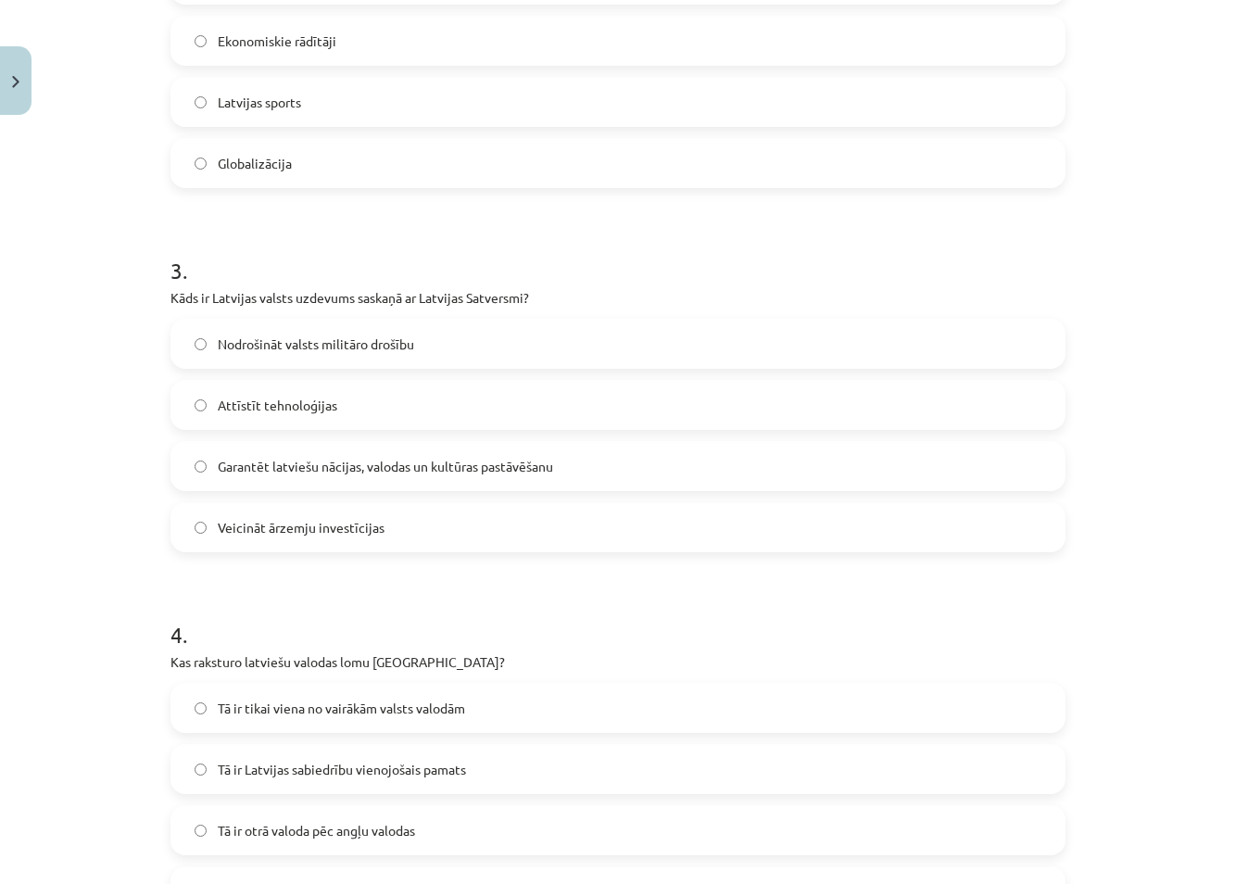
scroll to position [1119, 0]
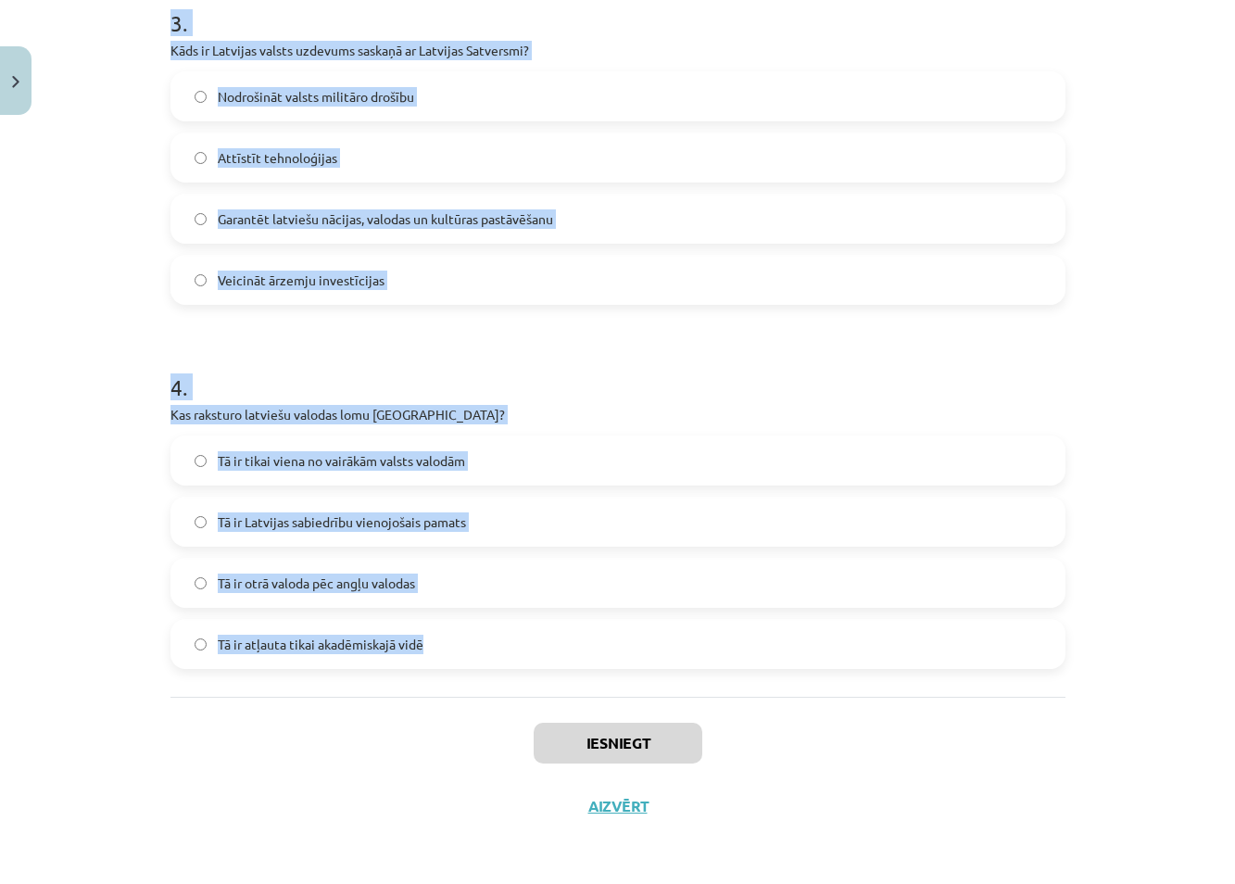
drag, startPoint x: 157, startPoint y: 297, endPoint x: 671, endPoint y: 668, distance: 633.7
copy form "Kas ir kultūras kodi? Simboli, paražas un tradīcijas, kas veido sabiedrības kop…"
click at [71, 284] on div "Mācību tēma: Kultūras un mākslas i (vizuālā māksla) - 11. klases 1. ieskaites m…" at bounding box center [617, 442] width 1235 height 884
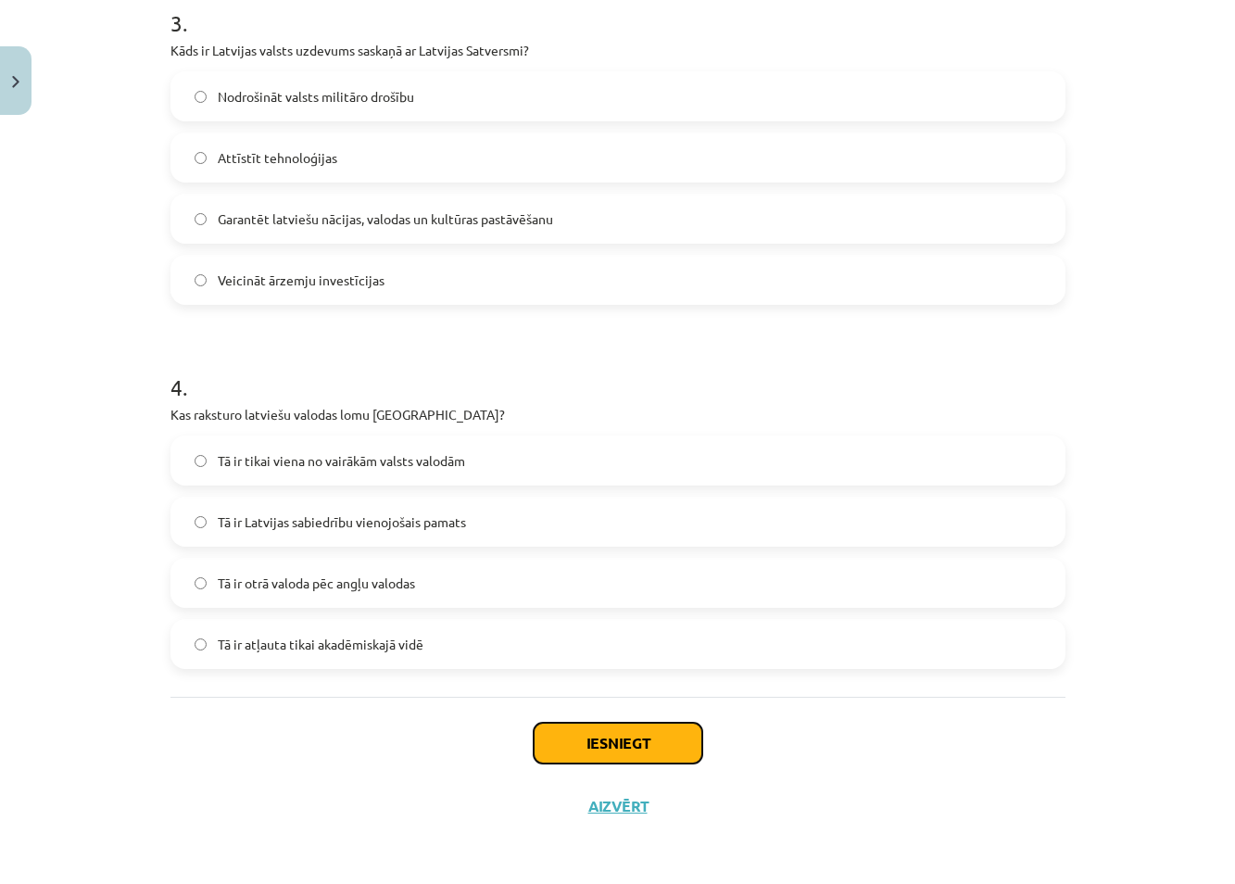
click at [622, 746] on button "Iesniegt" at bounding box center [618, 742] width 169 height 41
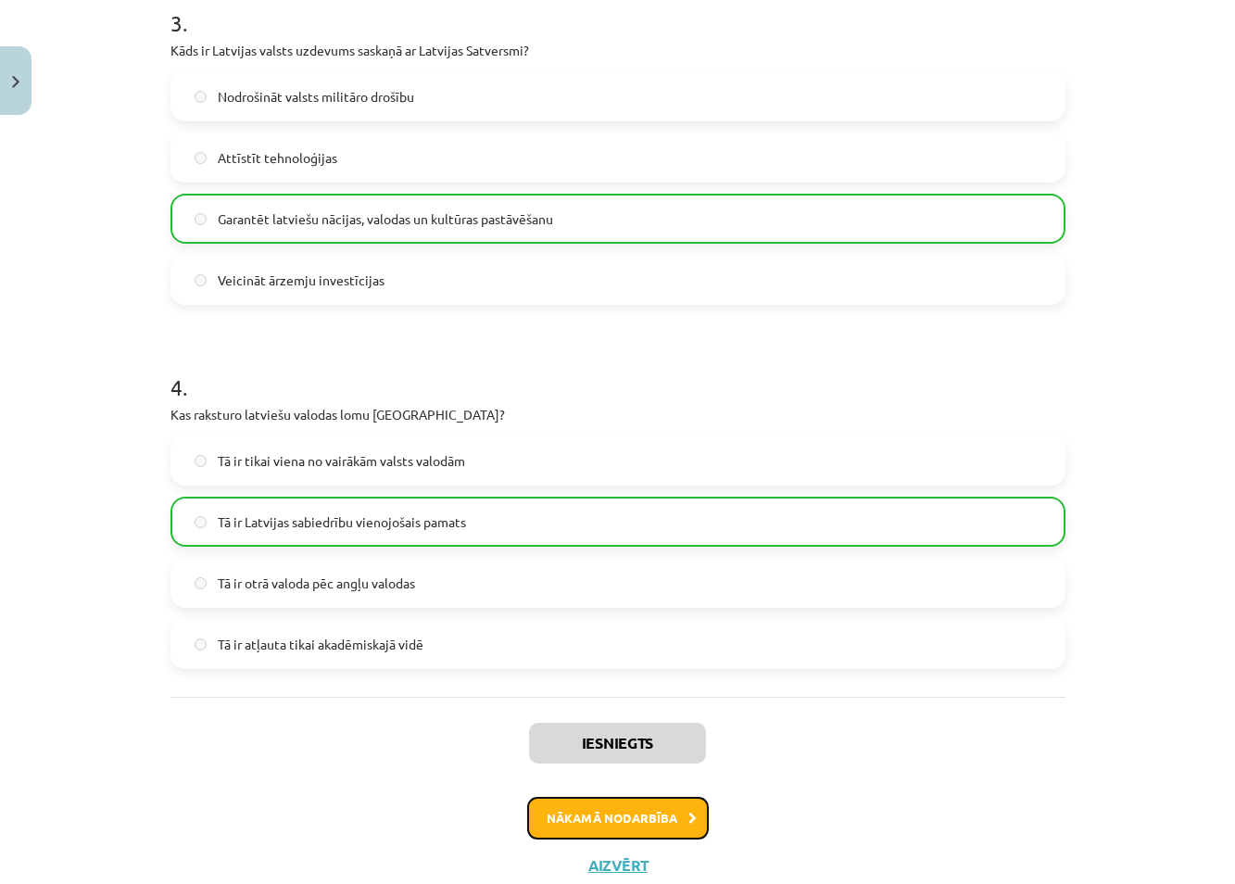
click at [646, 822] on button "Nākamā nodarbība" at bounding box center [618, 818] width 182 height 43
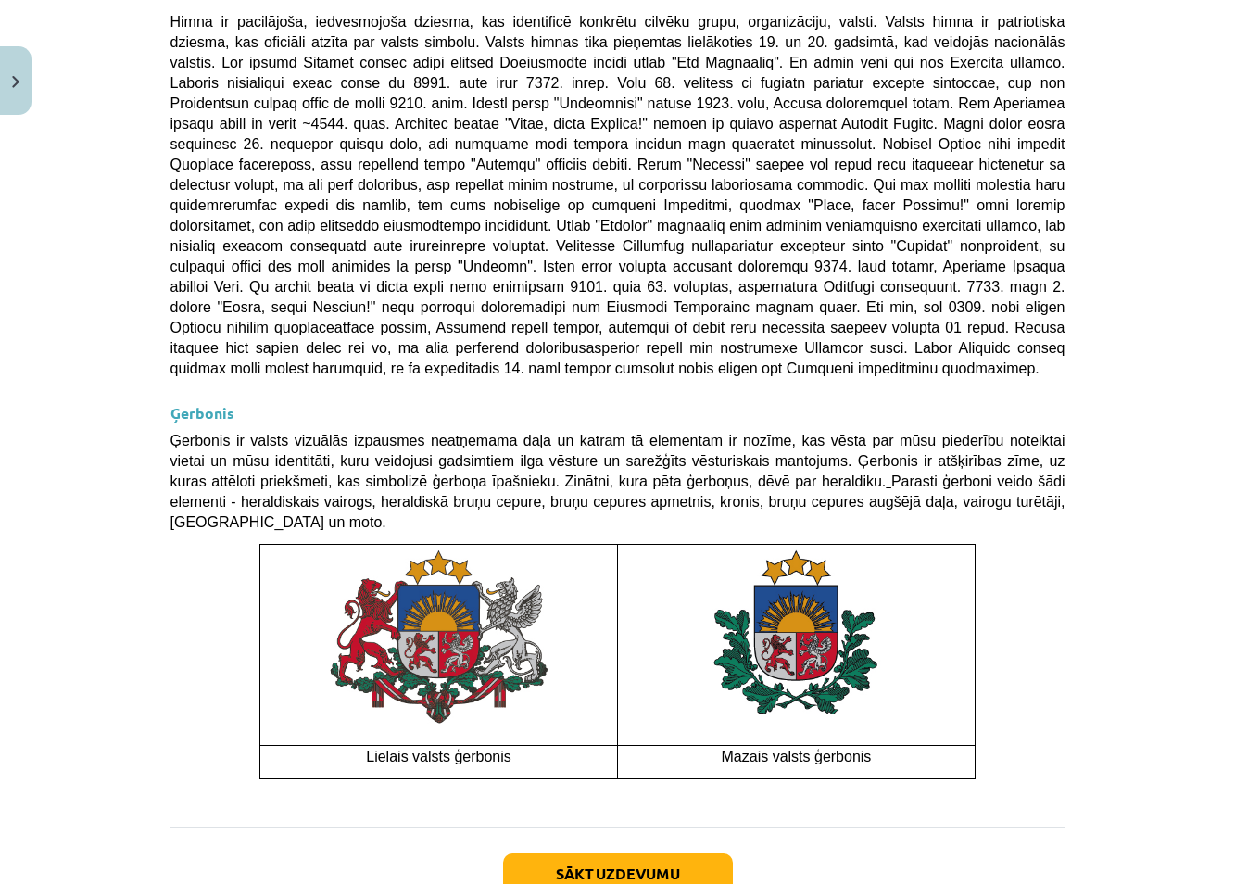
scroll to position [1176, 0]
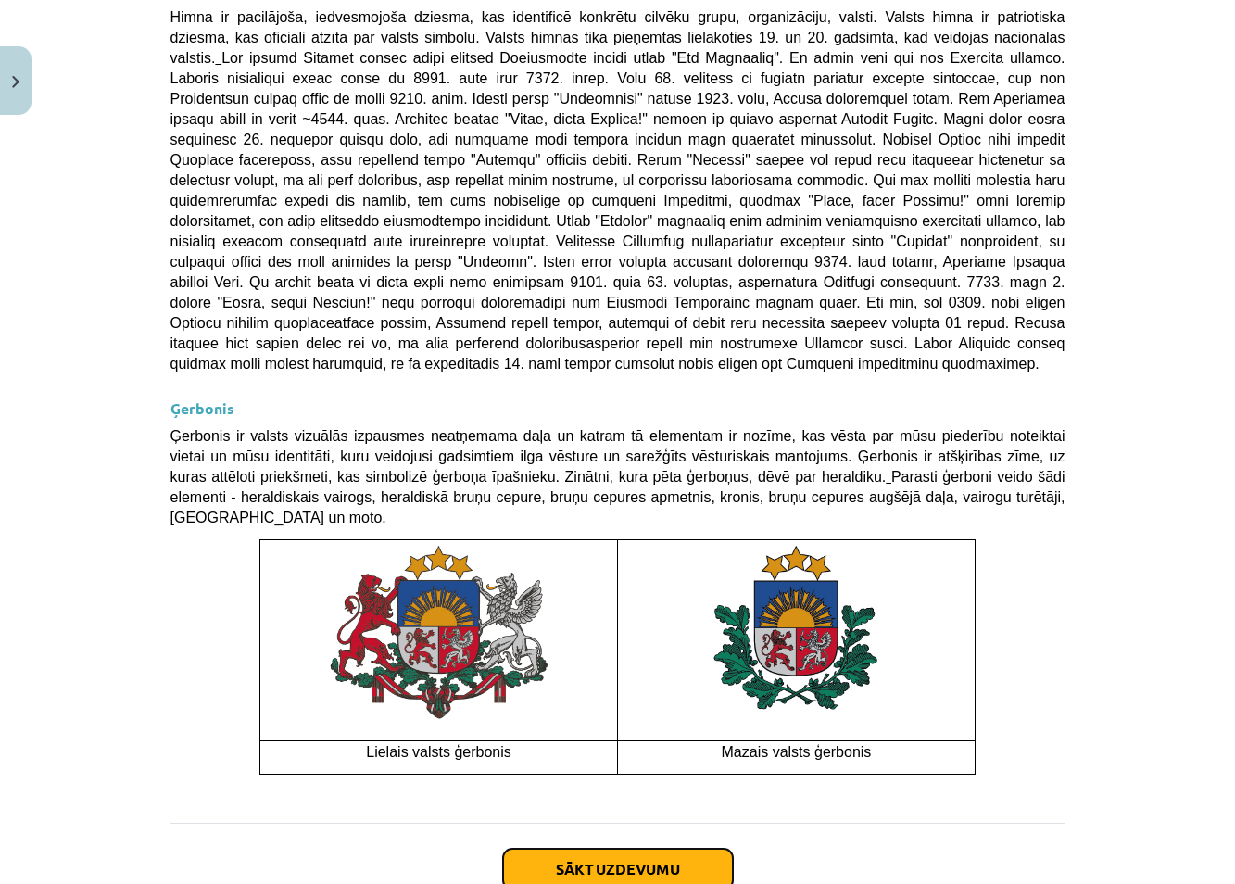
click at [607, 848] on button "Sākt uzdevumu" at bounding box center [618, 868] width 230 height 41
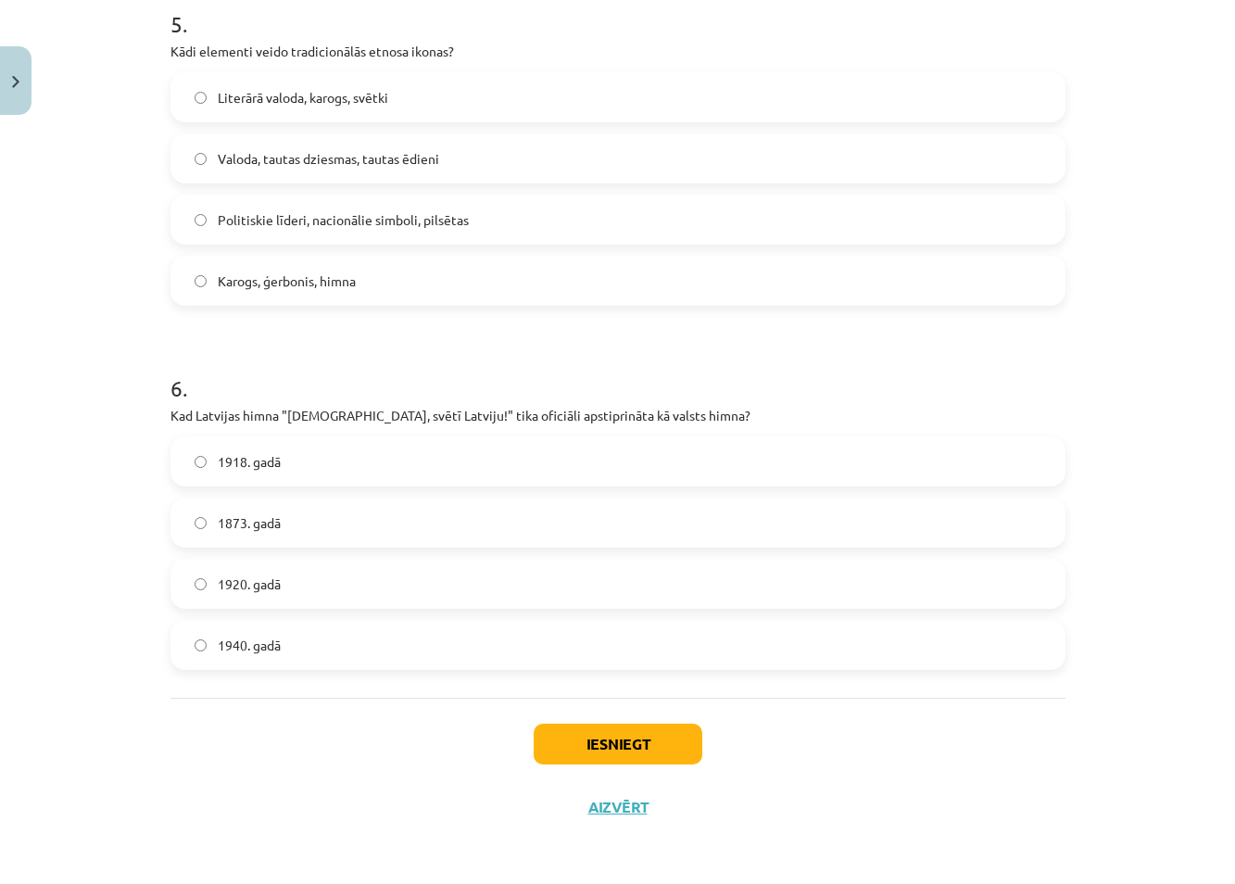
scroll to position [1847, 0]
click at [584, 740] on button "Iesniegt" at bounding box center [618, 742] width 169 height 41
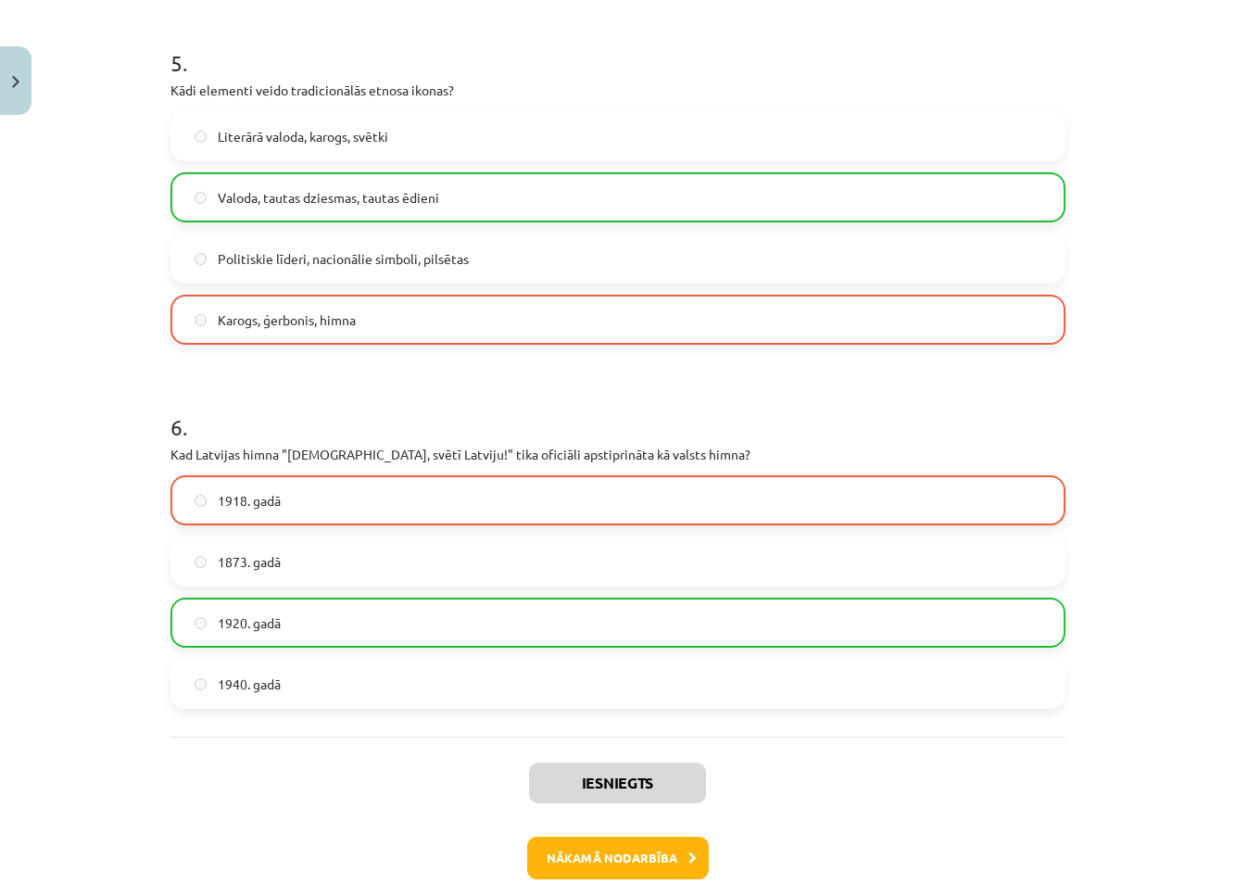
scroll to position [1906, 0]
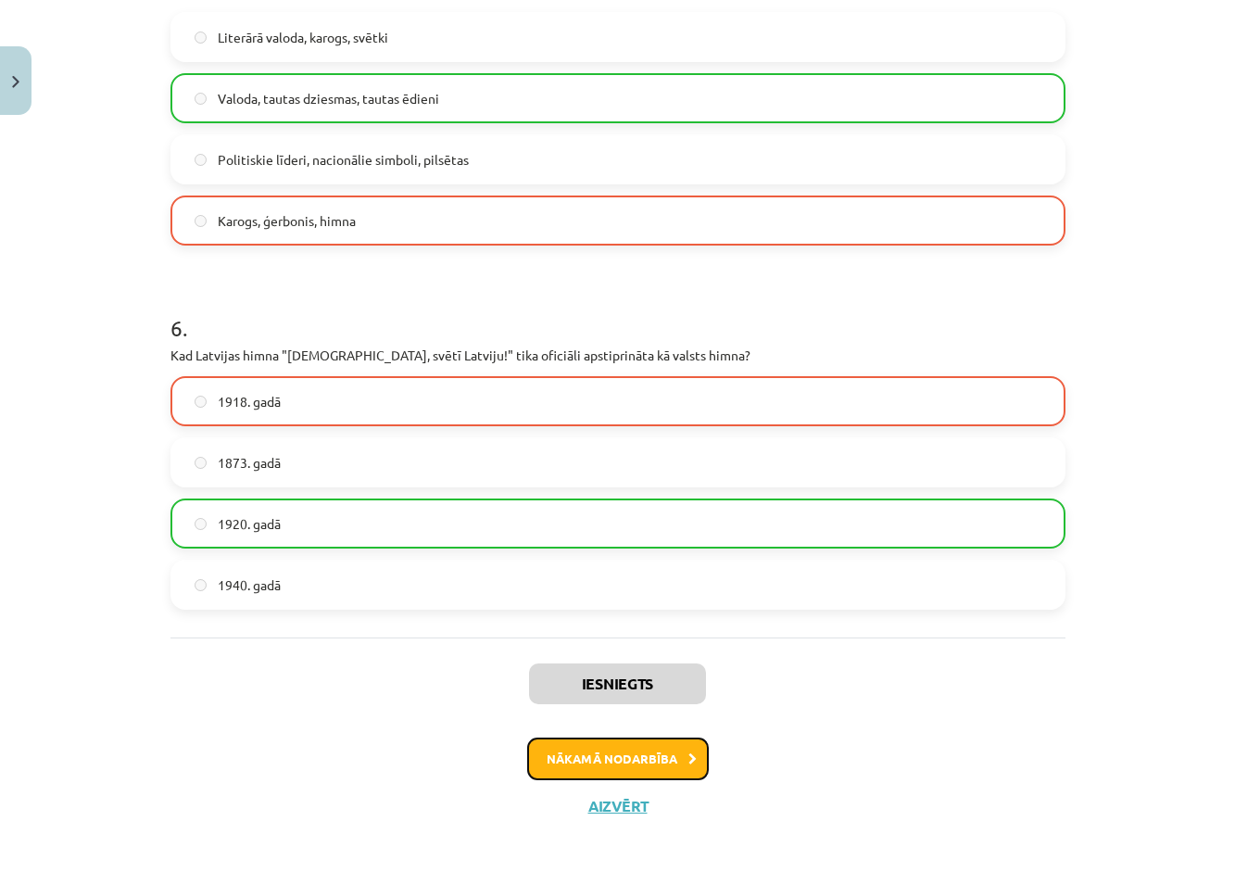
click at [646, 764] on button "Nākamā nodarbība" at bounding box center [618, 758] width 182 height 43
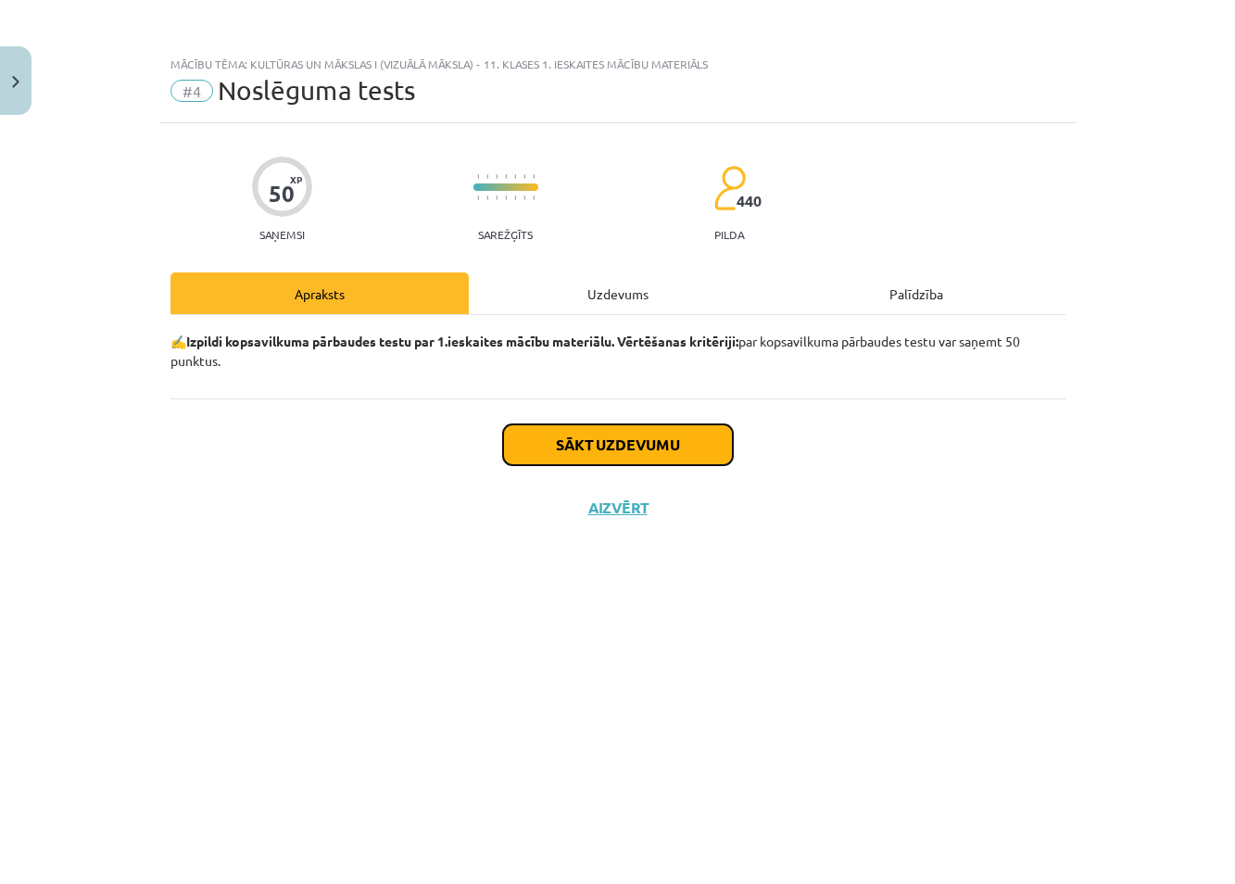
click at [619, 446] on button "Sākt uzdevumu" at bounding box center [618, 444] width 230 height 41
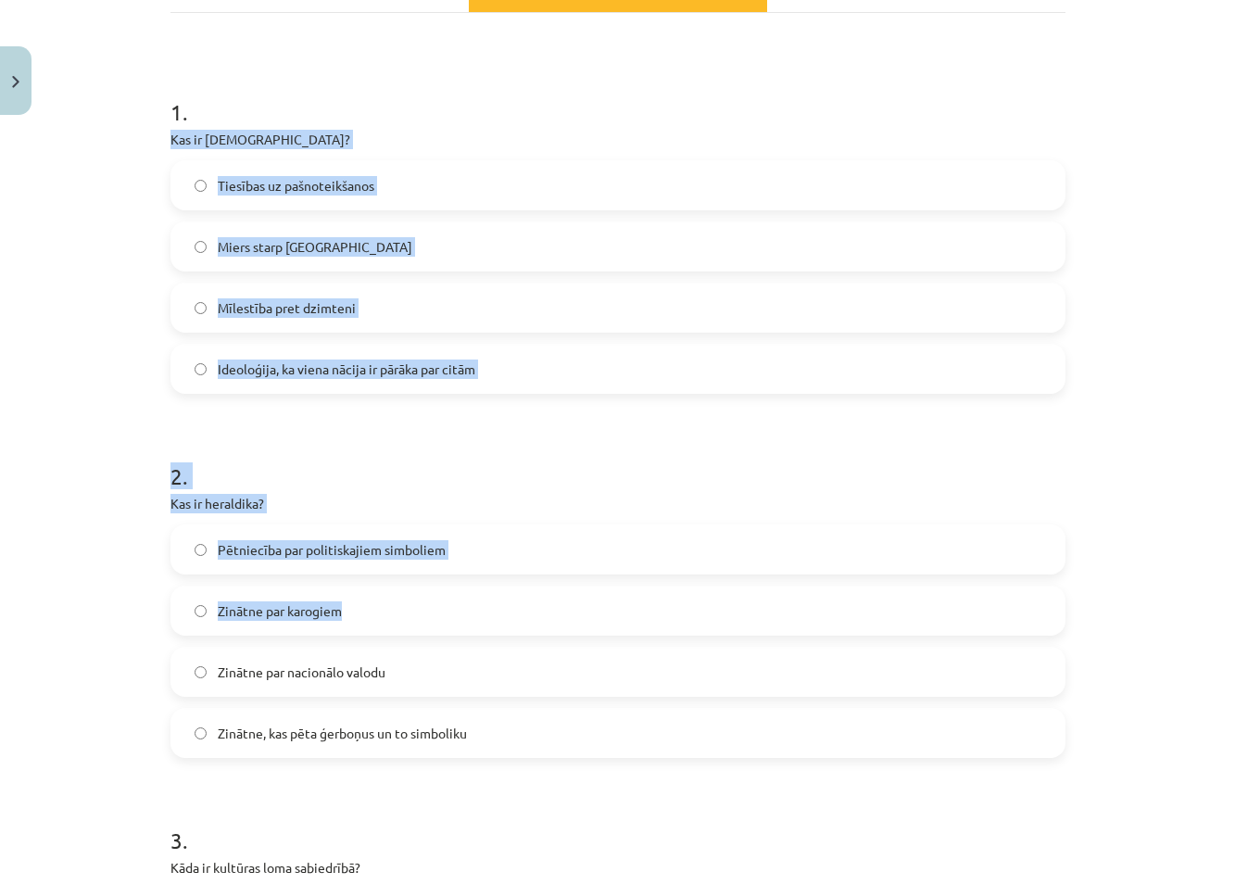
scroll to position [370, 0]
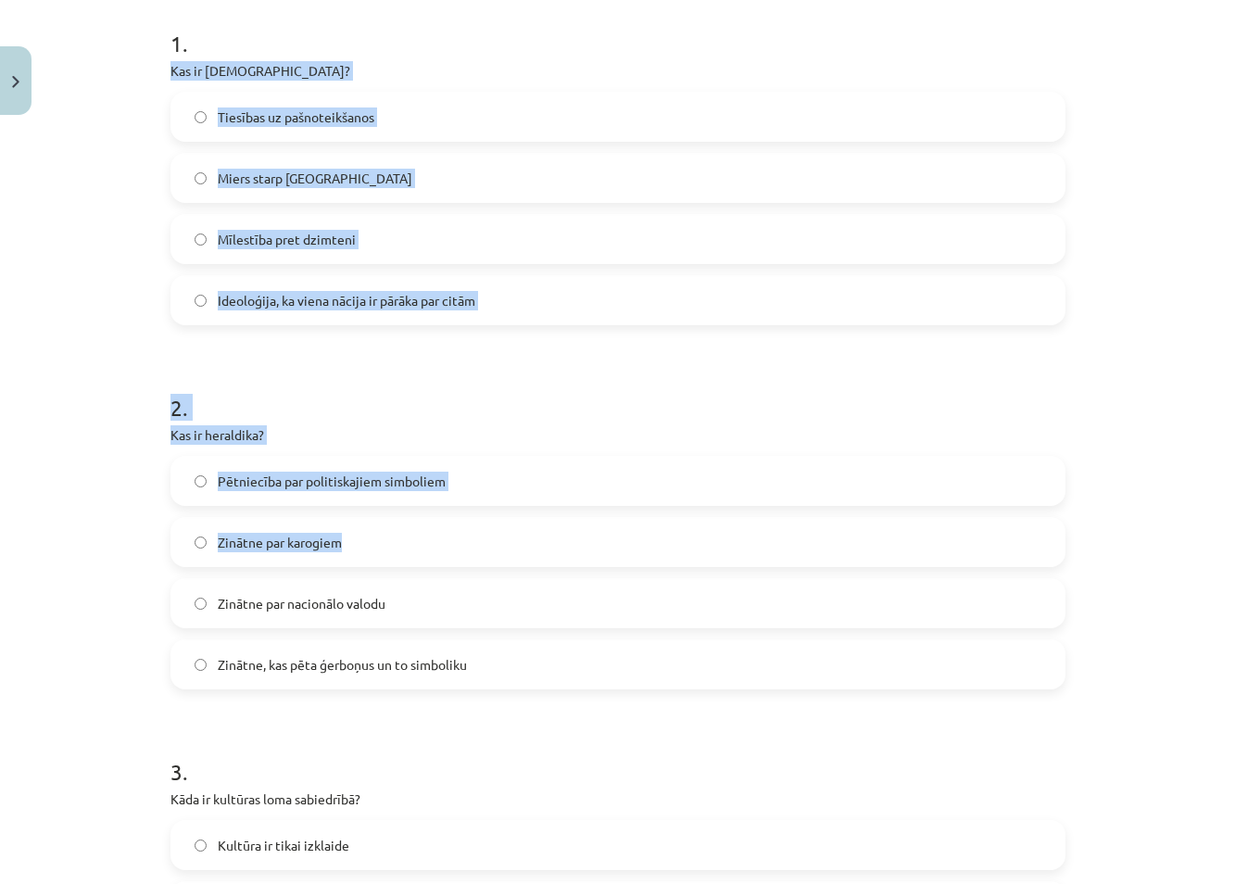
drag, startPoint x: 157, startPoint y: 161, endPoint x: 406, endPoint y: 564, distance: 473.7
click at [108, 224] on div "Mācību tēma: Kultūras un mākslas i (vizuālā māksla) - 11. klases 1. ieskaites m…" at bounding box center [617, 442] width 1235 height 884
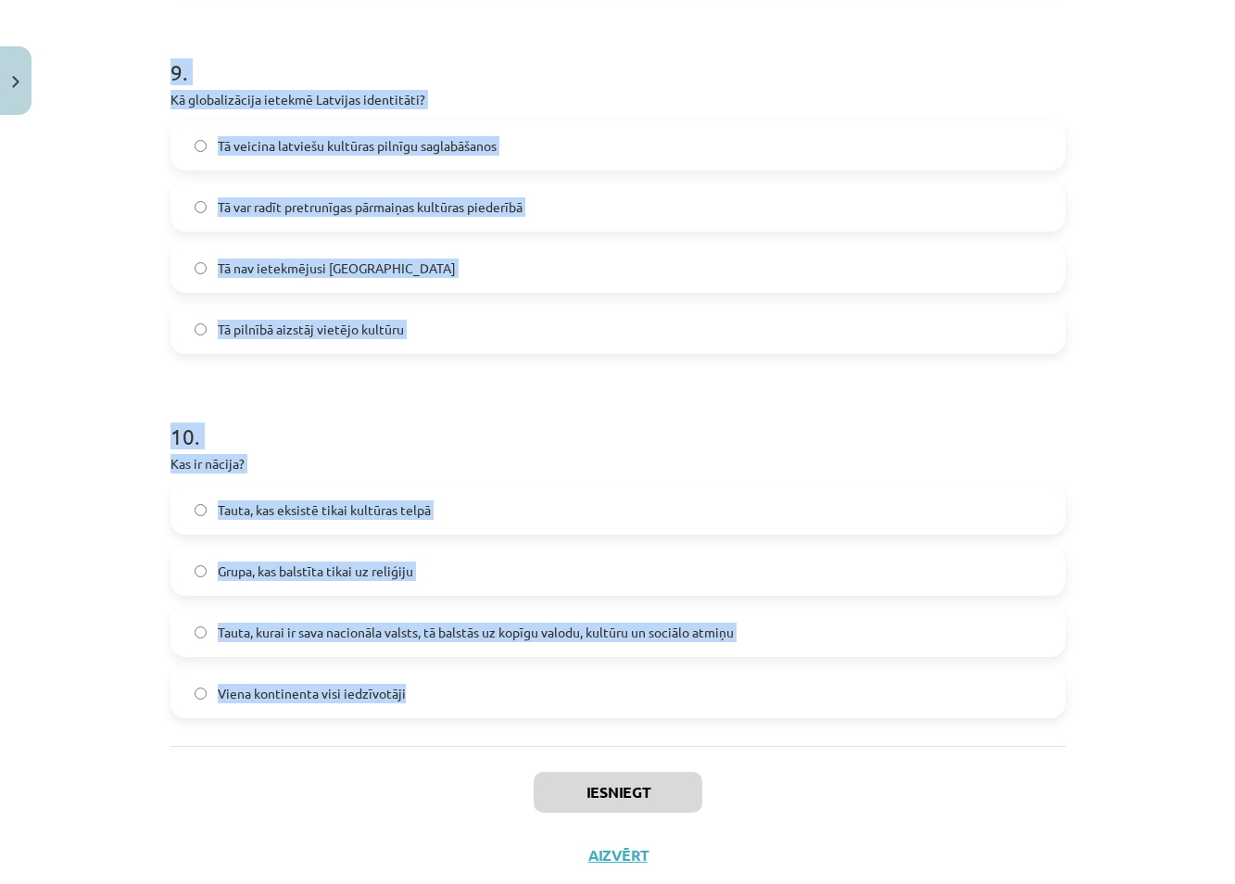
scroll to position [3303, 0]
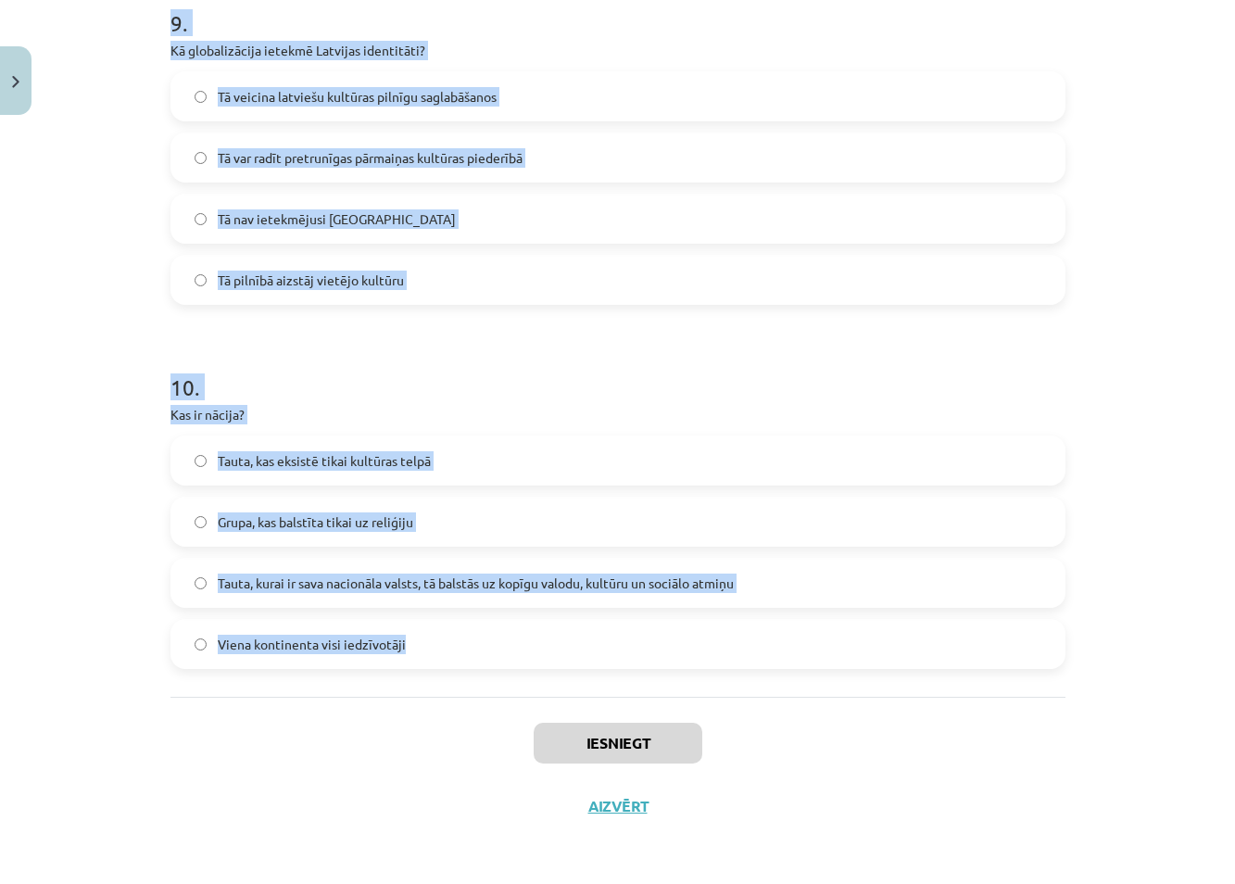
drag, startPoint x: 145, startPoint y: 43, endPoint x: 493, endPoint y: 652, distance: 701.5
click at [493, 652] on div "Mācību tēma: Kultūras un mākslas i (vizuālā māksla) - 11. klases 1. ieskaites m…" at bounding box center [617, 442] width 1235 height 884
copy form "1 . Kas ir šovinisms? Tiesības uz pašnoteikšanos Miers starp nācijām Mīlestība …"
click at [76, 389] on div "Mācību tēma: Kultūras un mākslas i (vizuālā māksla) - 11. klases 1. ieskaites m…" at bounding box center [617, 442] width 1235 height 884
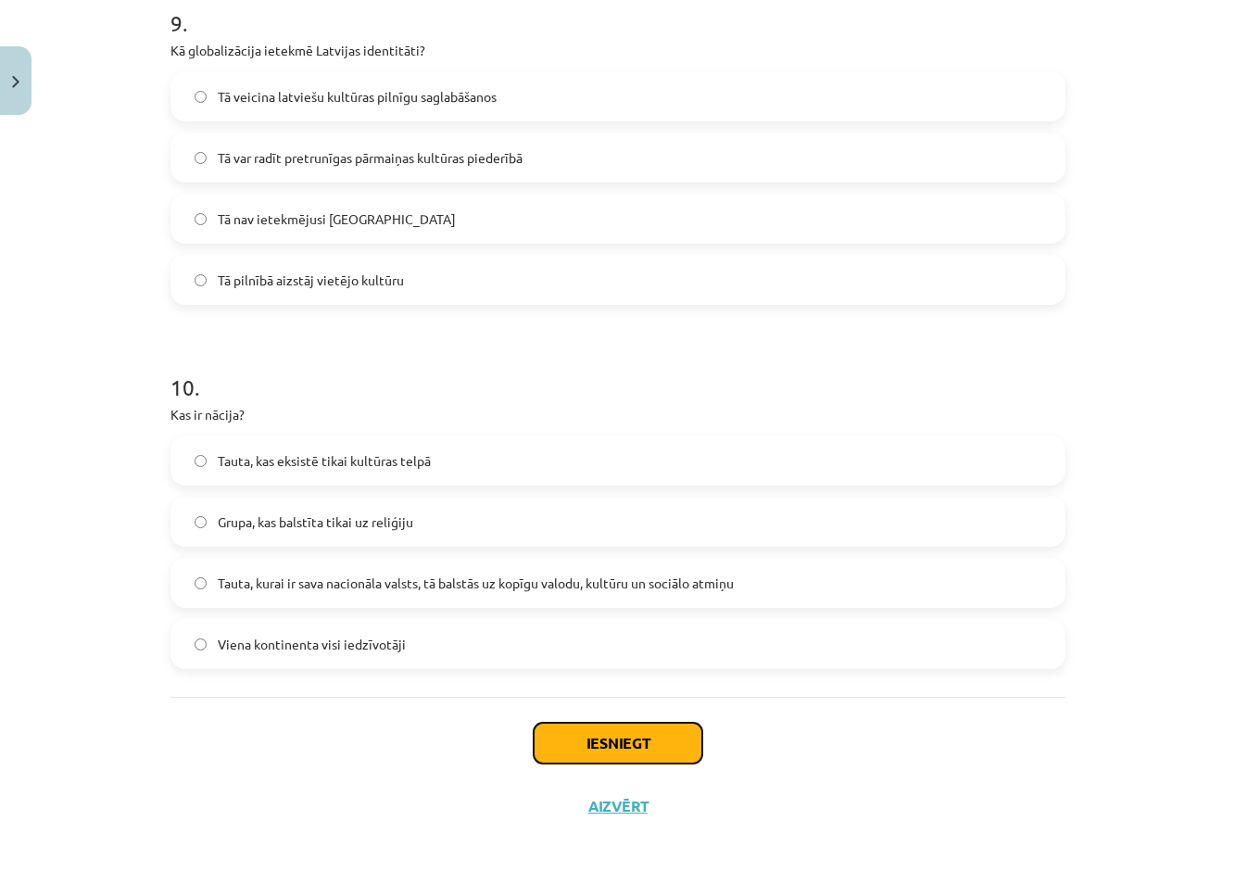
click at [594, 739] on button "Iesniegt" at bounding box center [618, 742] width 169 height 41
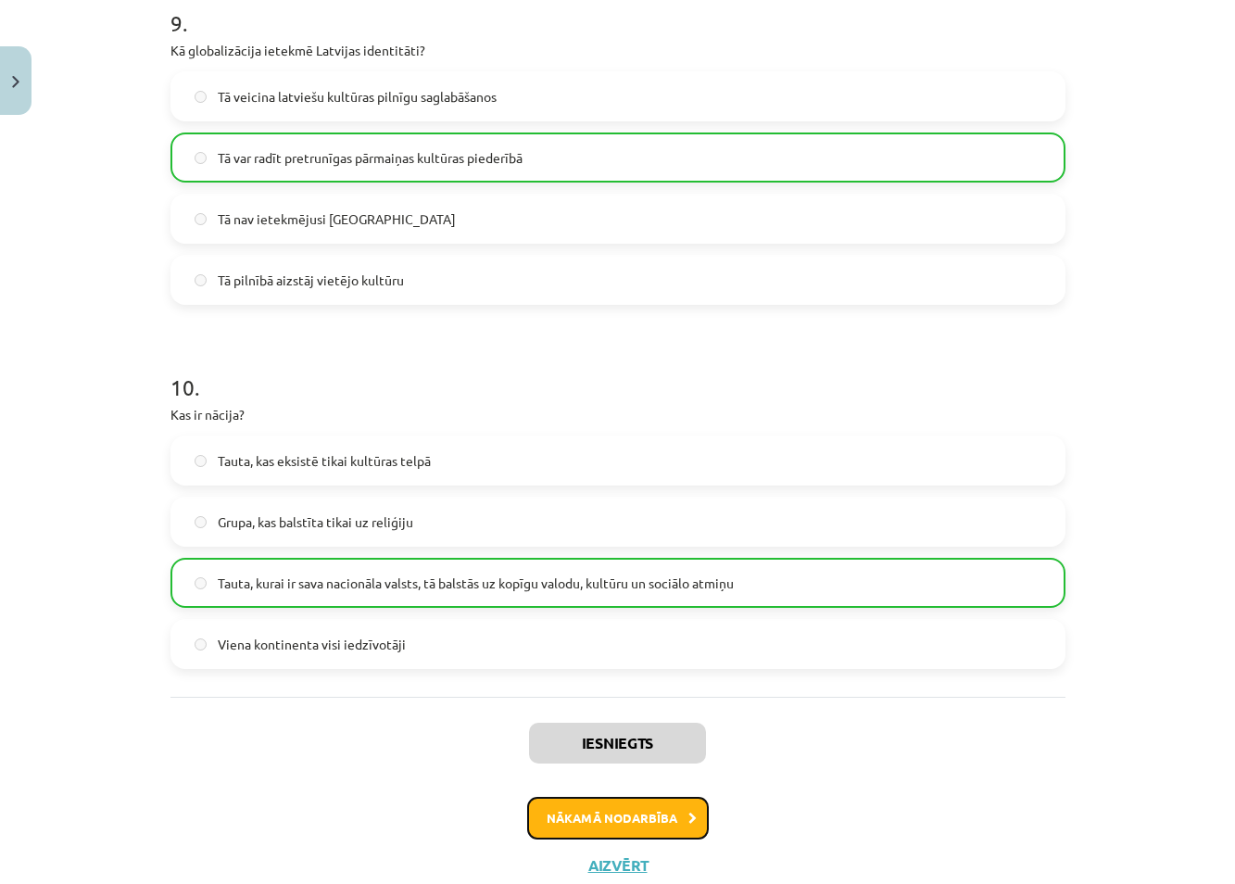
click at [649, 819] on button "Nākamā nodarbība" at bounding box center [618, 818] width 182 height 43
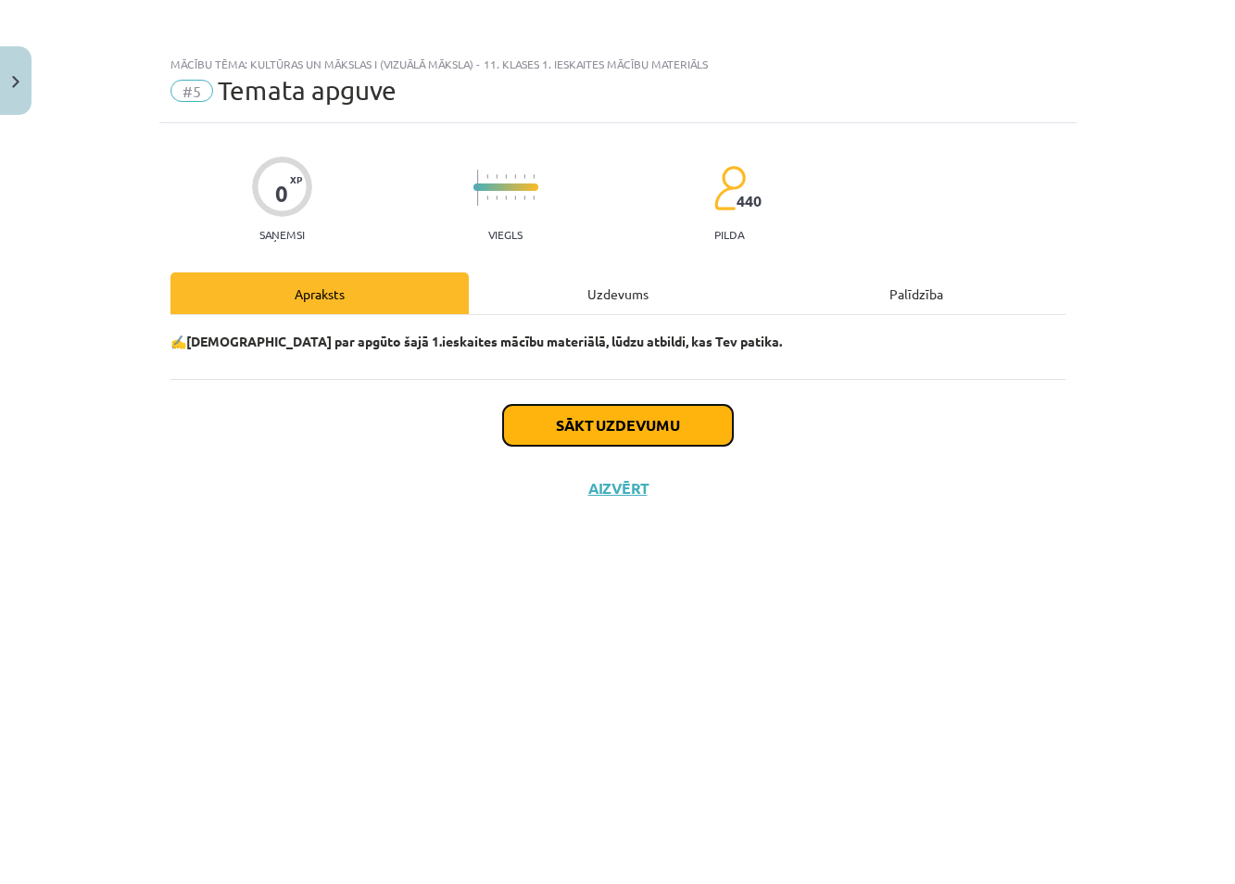
click at [629, 429] on button "Sākt uzdevumu" at bounding box center [618, 425] width 230 height 41
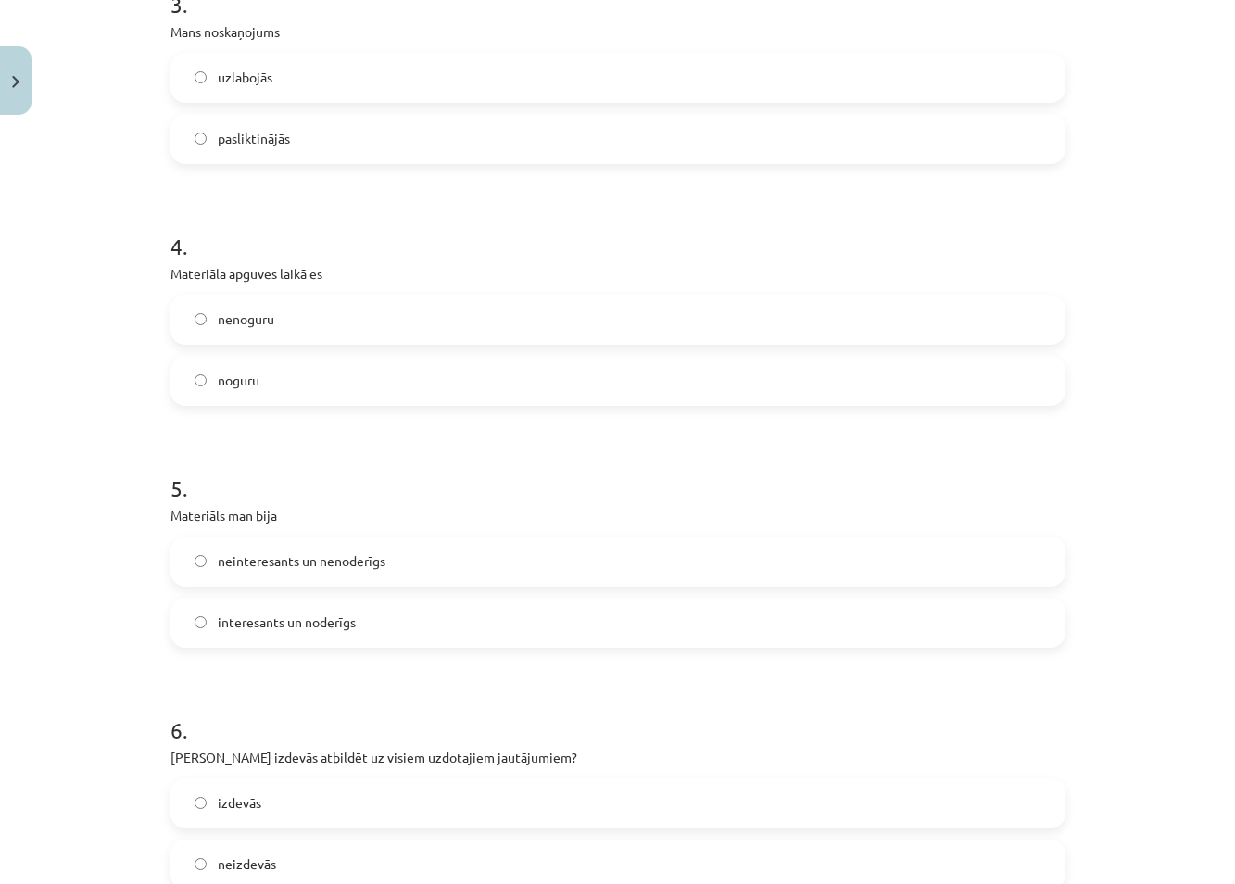
scroll to position [1297, 0]
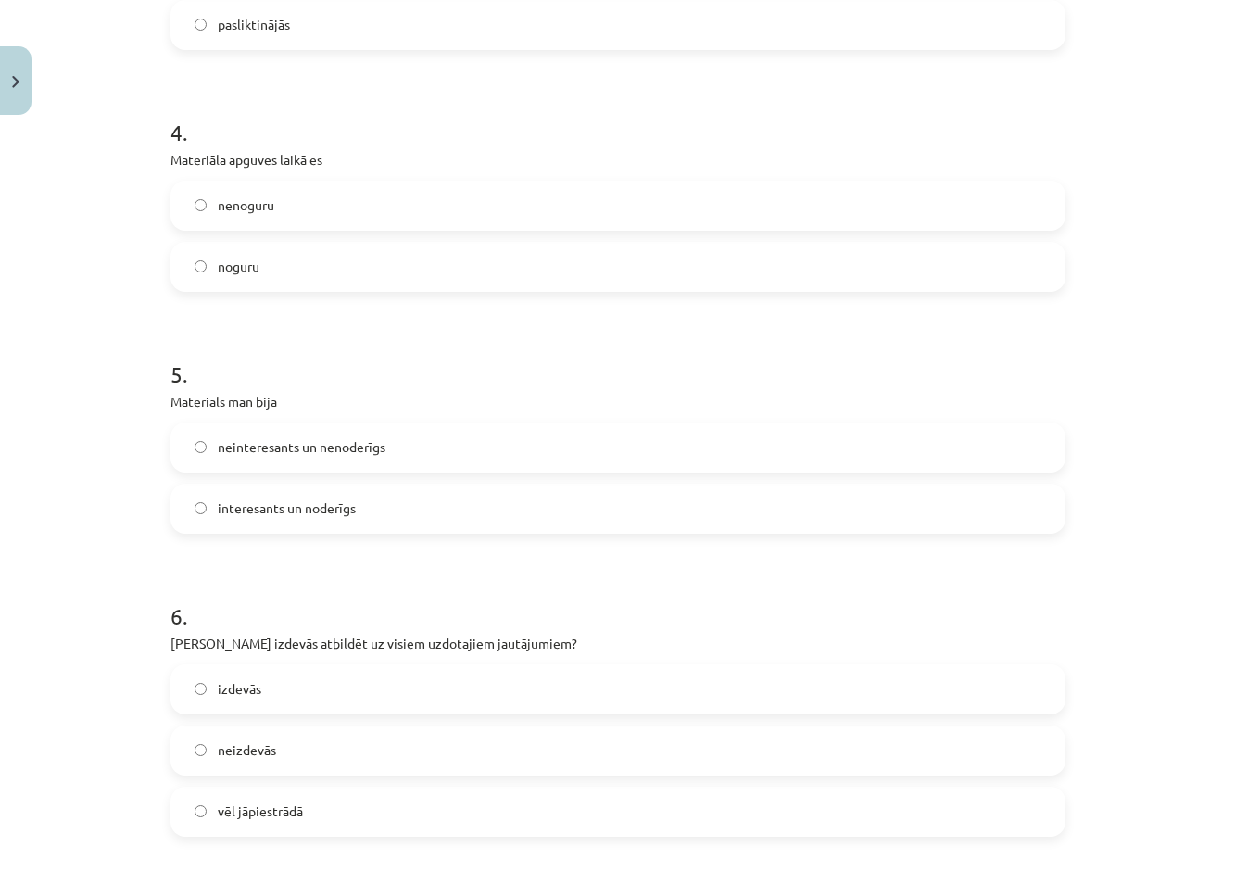
click at [199, 508] on label "interesants un noderīgs" at bounding box center [617, 508] width 891 height 46
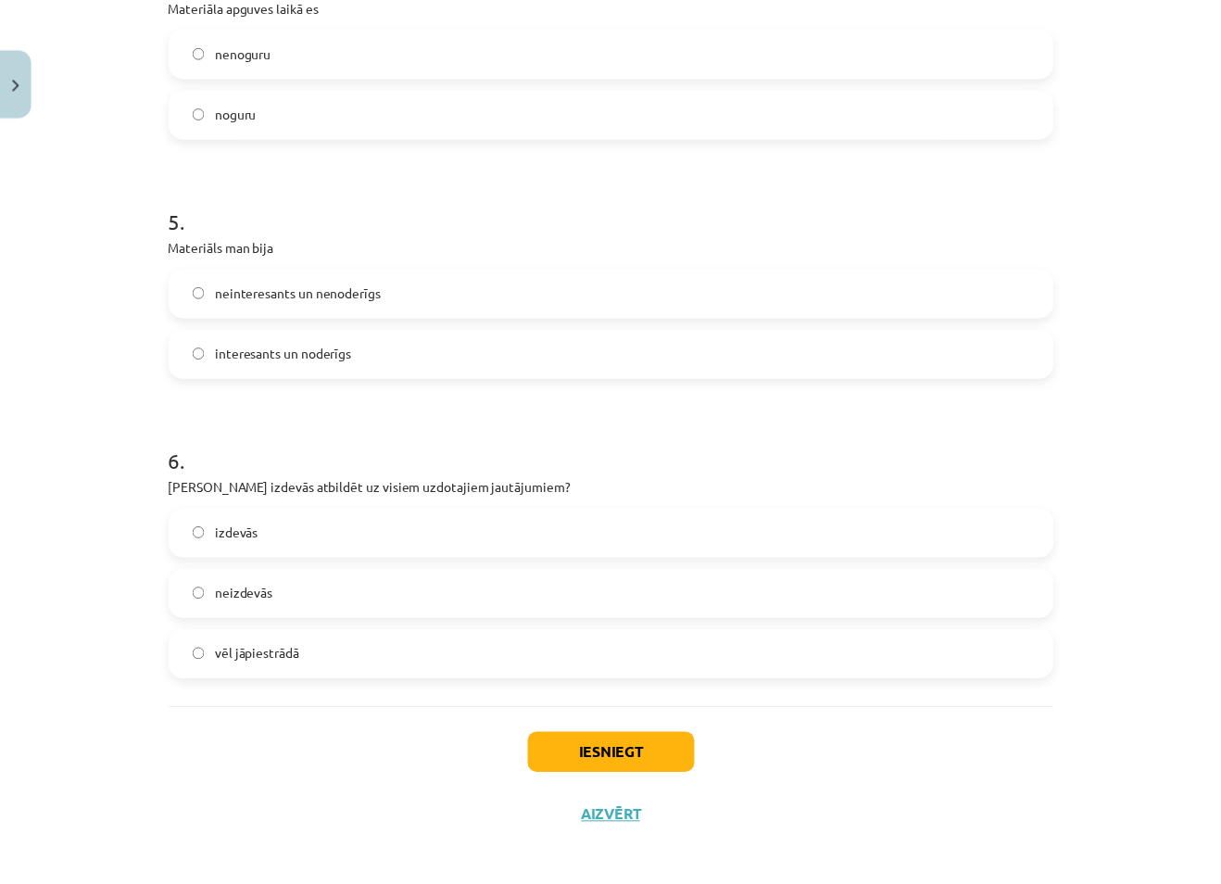
scroll to position [1464, 0]
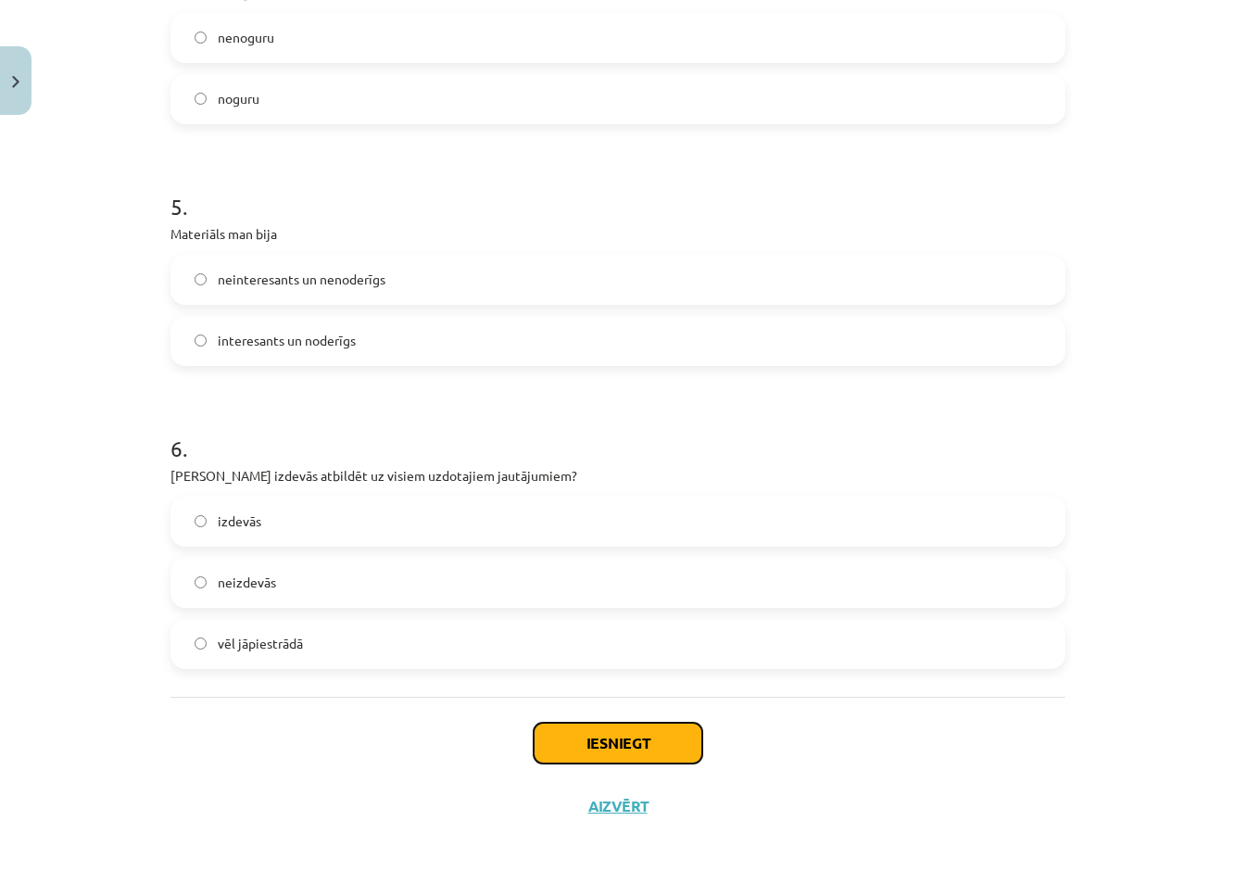
click at [600, 736] on button "Iesniegt" at bounding box center [618, 742] width 169 height 41
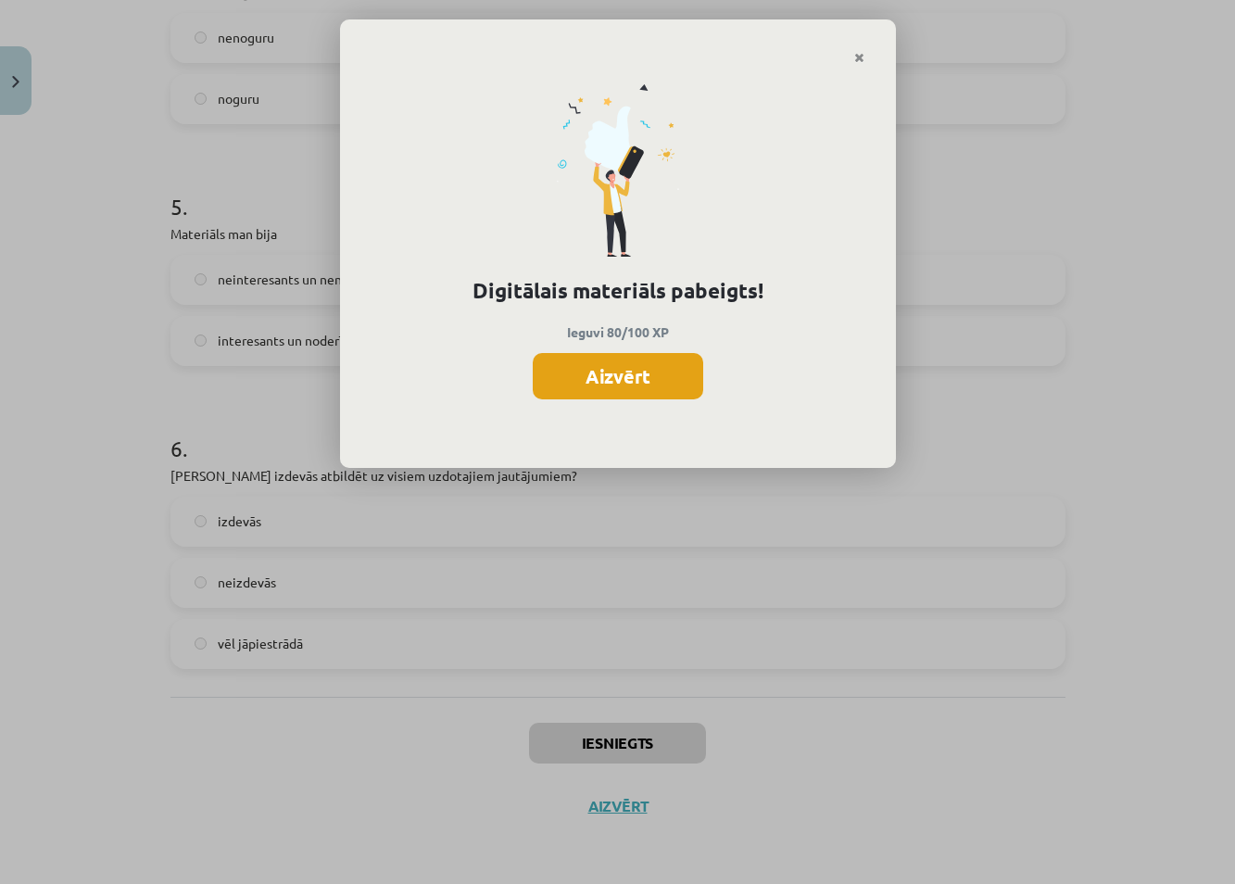
click at [615, 385] on button "Aizvērt" at bounding box center [618, 376] width 170 height 46
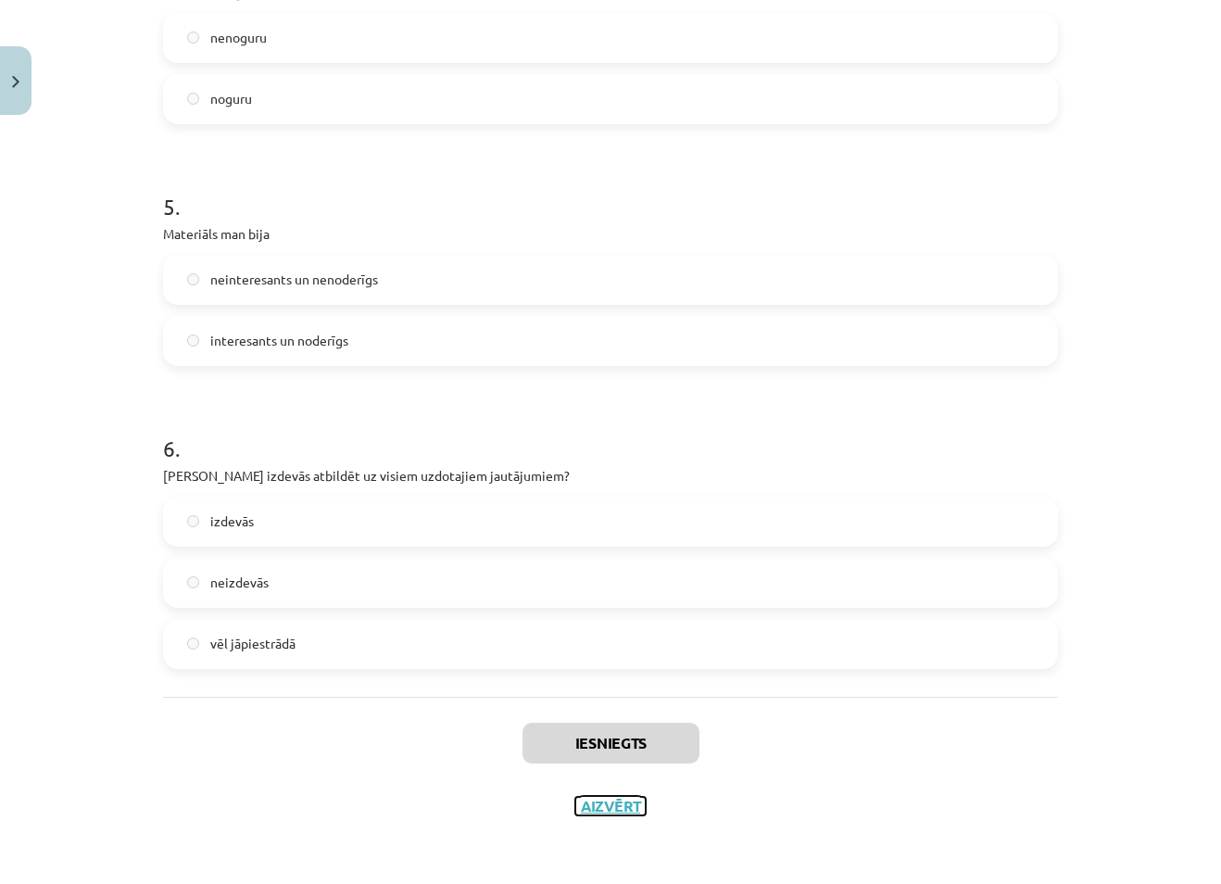
click at [606, 810] on button "Aizvērt" at bounding box center [610, 806] width 70 height 19
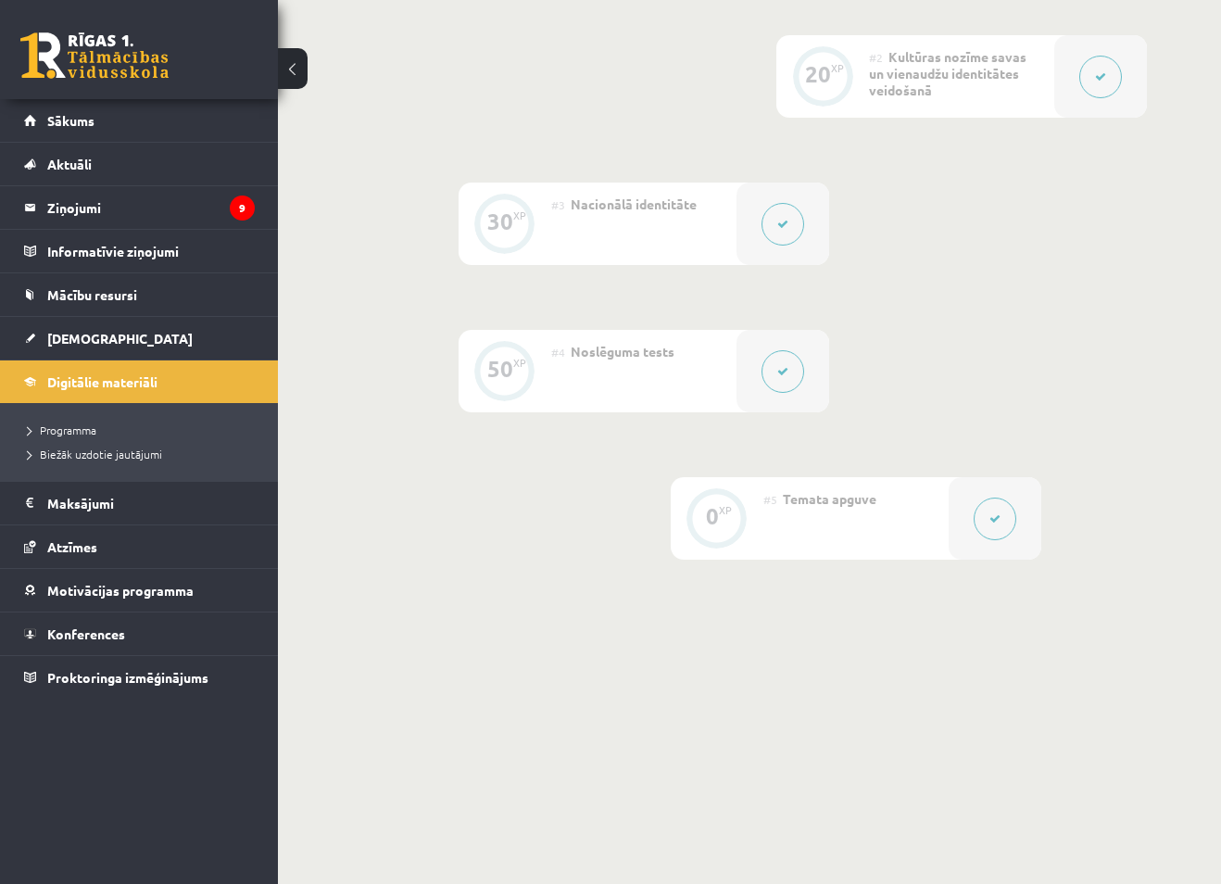
scroll to position [329, 0]
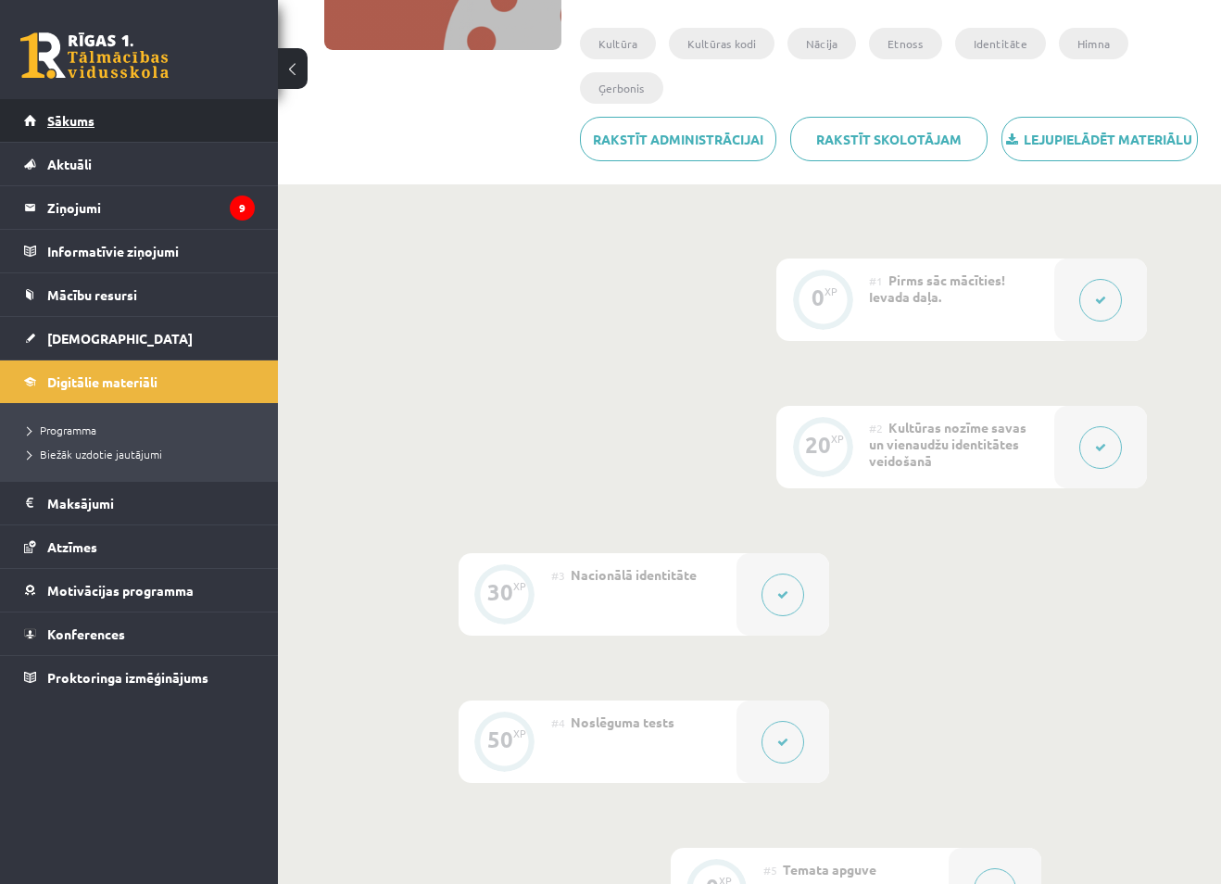
click at [84, 117] on span "Sākums" at bounding box center [70, 120] width 47 height 17
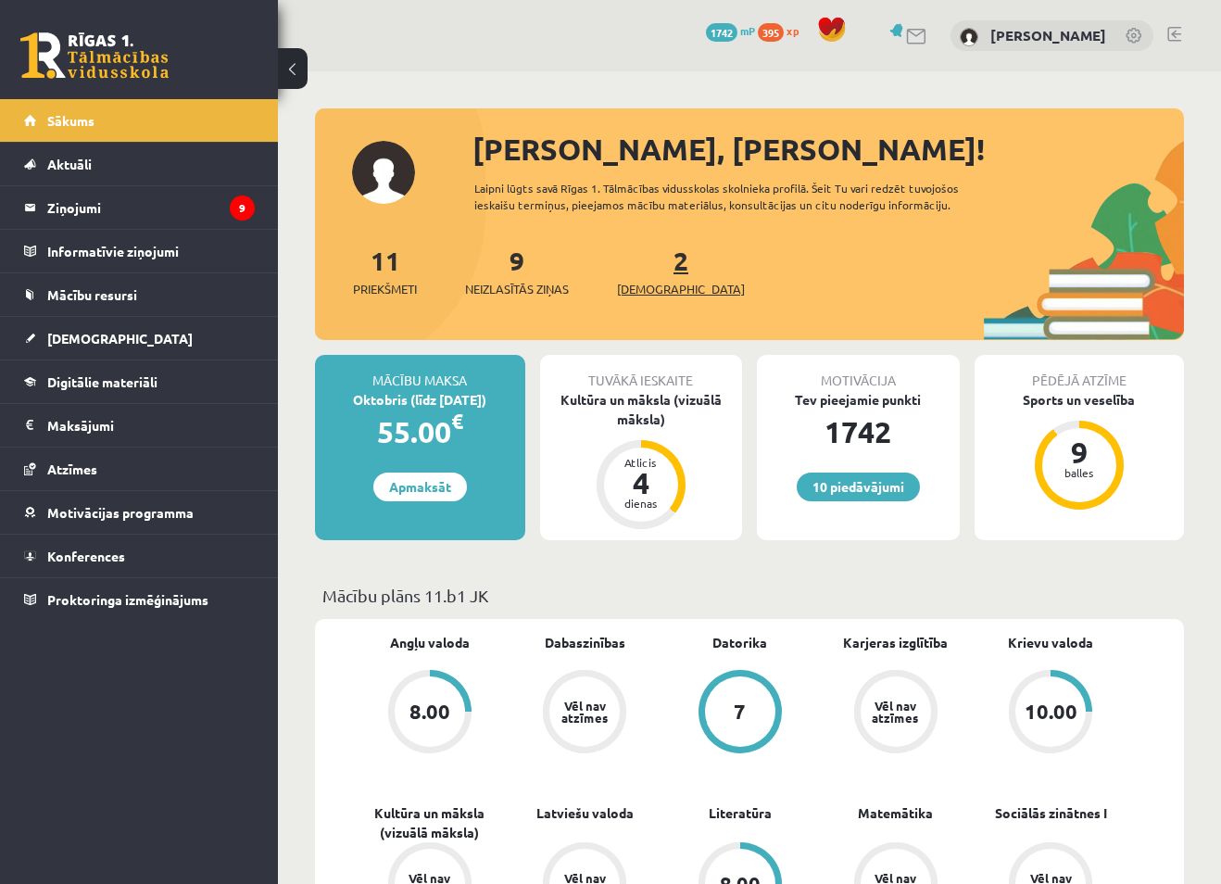
click at [654, 284] on span "[DEMOGRAPHIC_DATA]" at bounding box center [681, 289] width 128 height 19
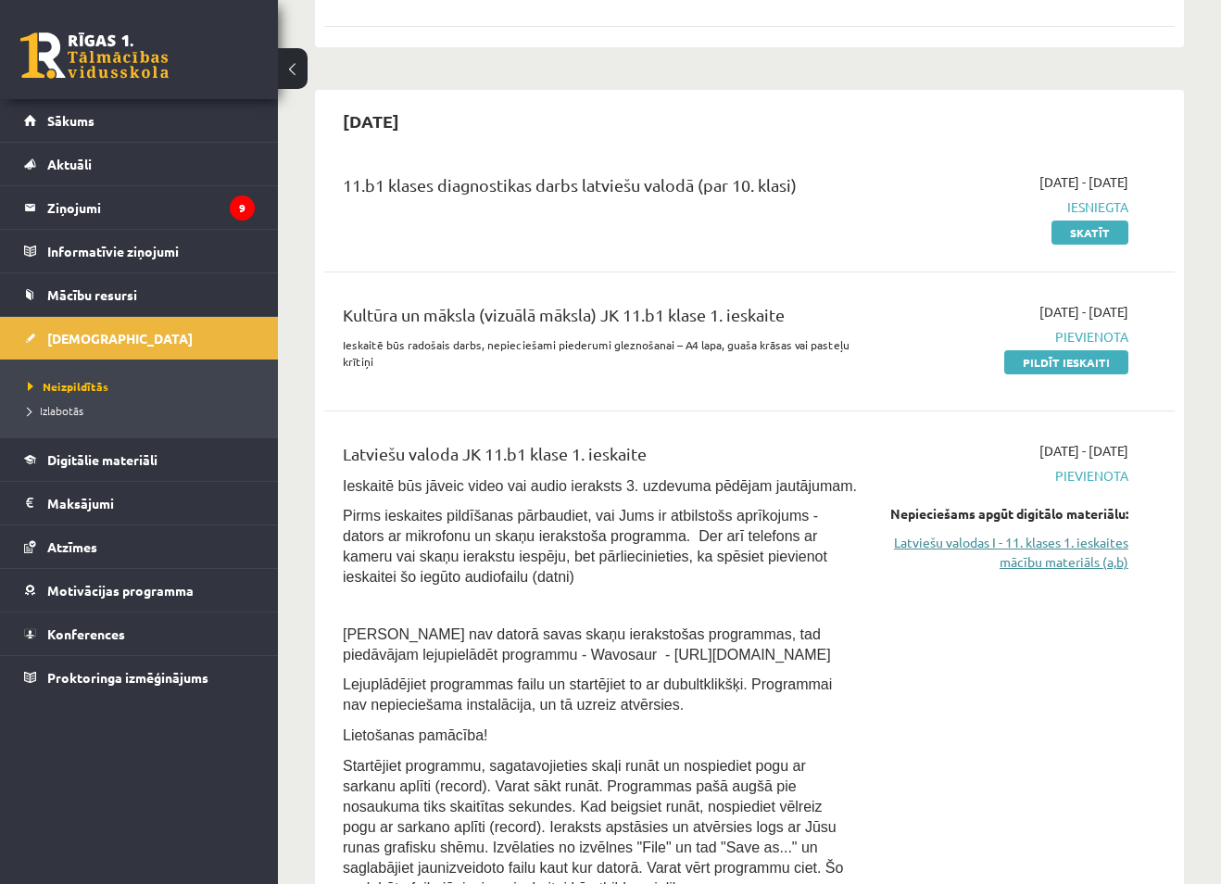
scroll to position [370, 0]
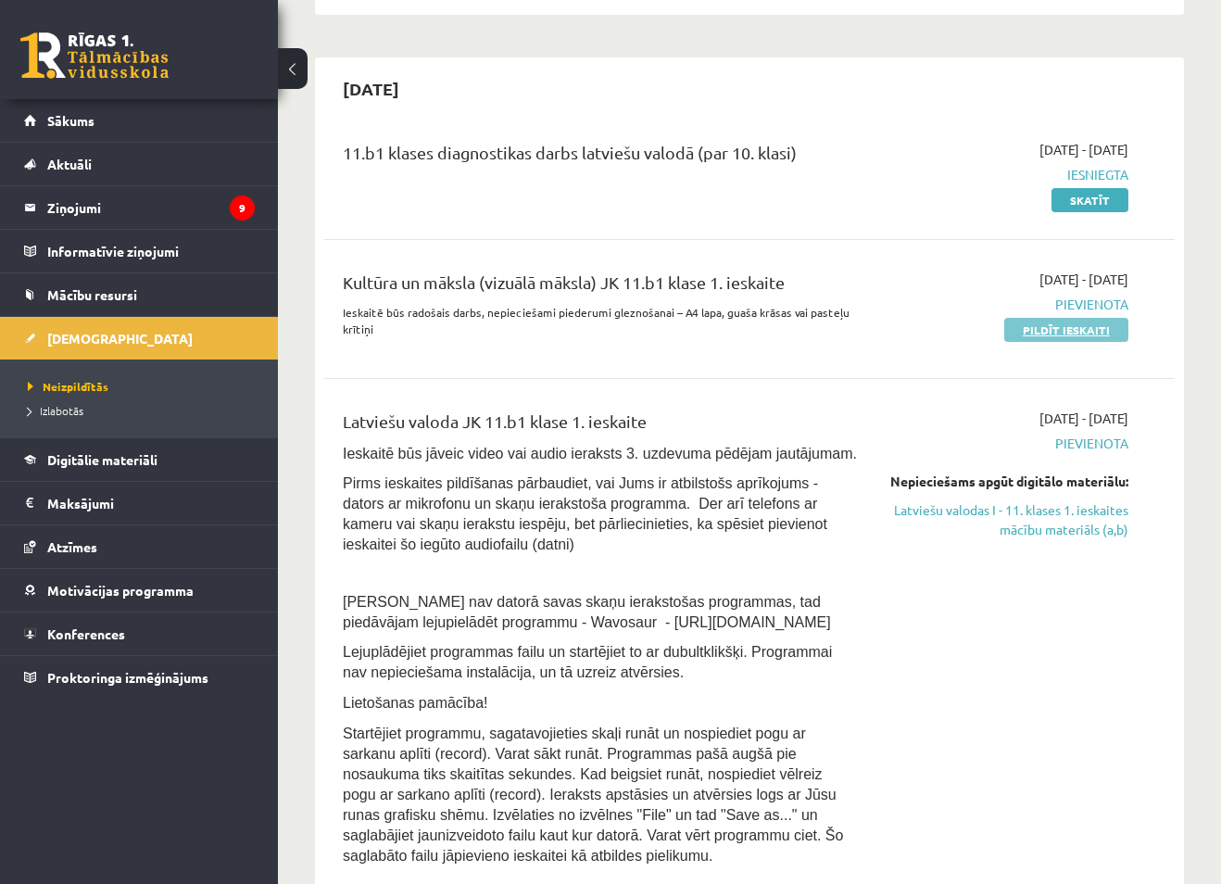
click at [1067, 333] on link "Pildīt ieskaiti" at bounding box center [1066, 330] width 124 height 24
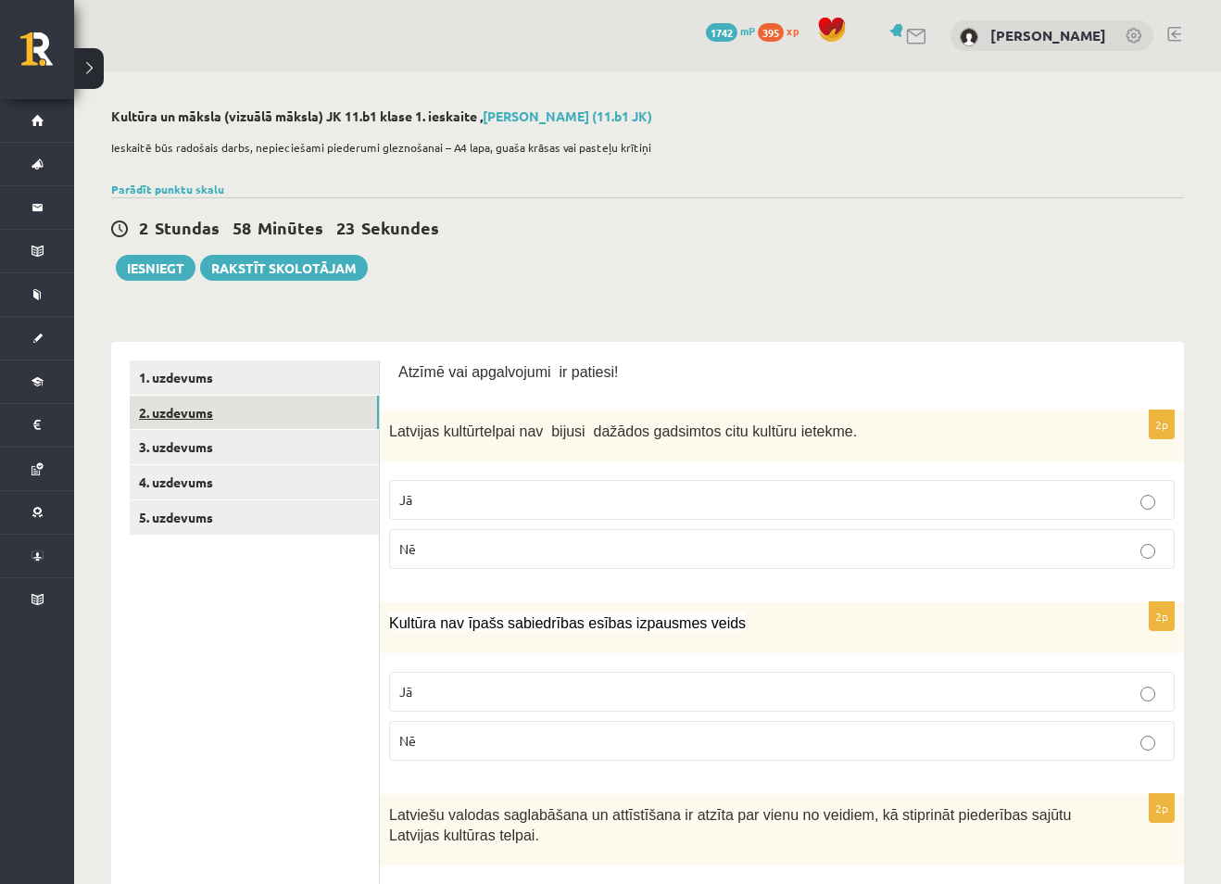
click at [178, 412] on link "2. uzdevums" at bounding box center [254, 413] width 249 height 34
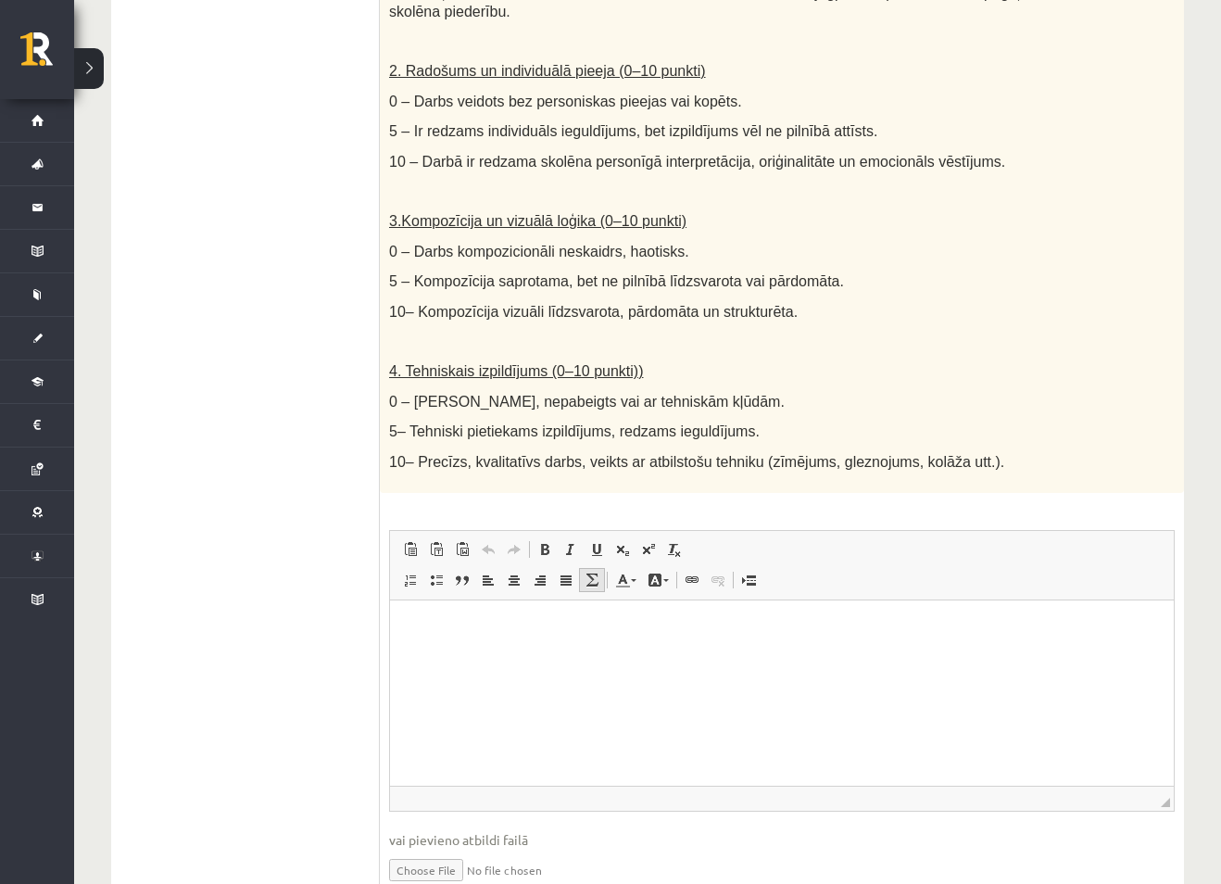
scroll to position [870, 0]
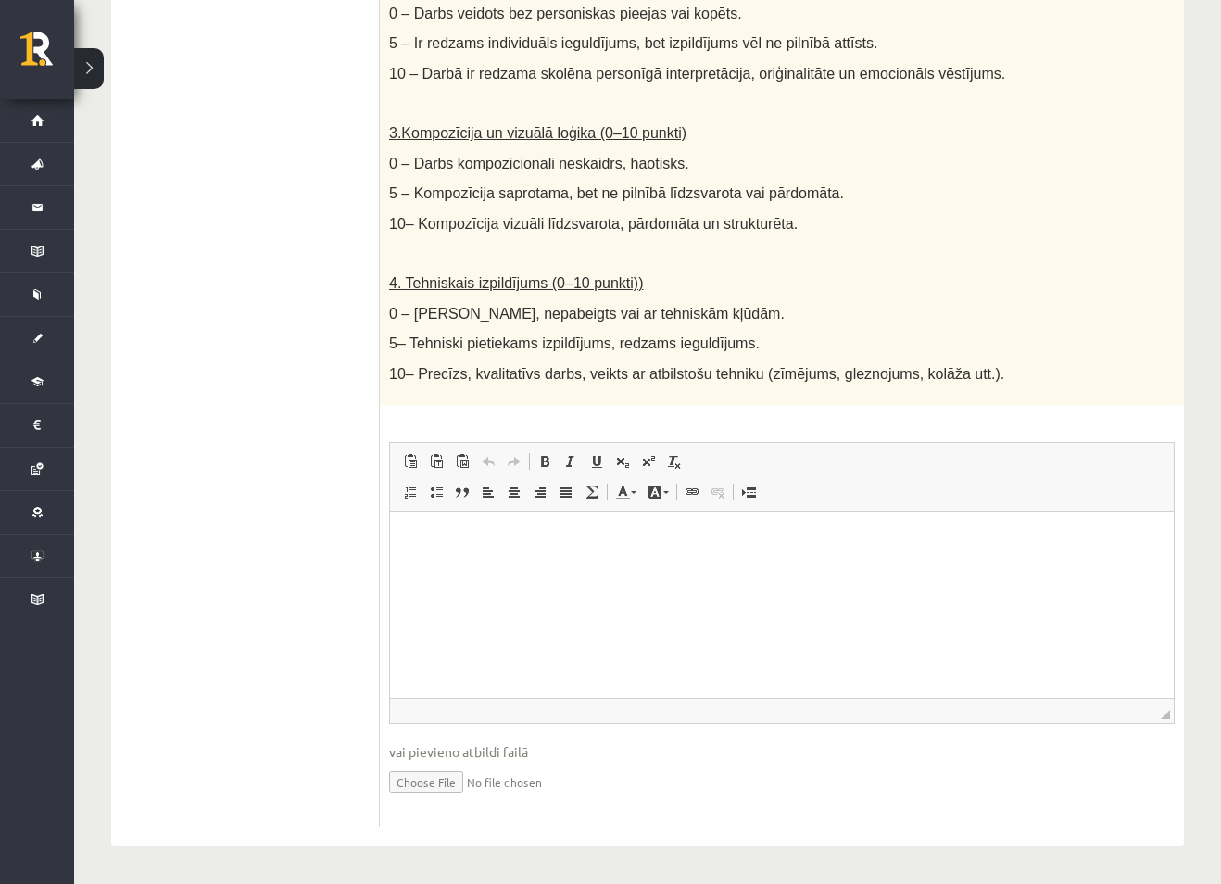
click at [449, 780] on input "file" at bounding box center [781, 780] width 785 height 38
type input "**********"
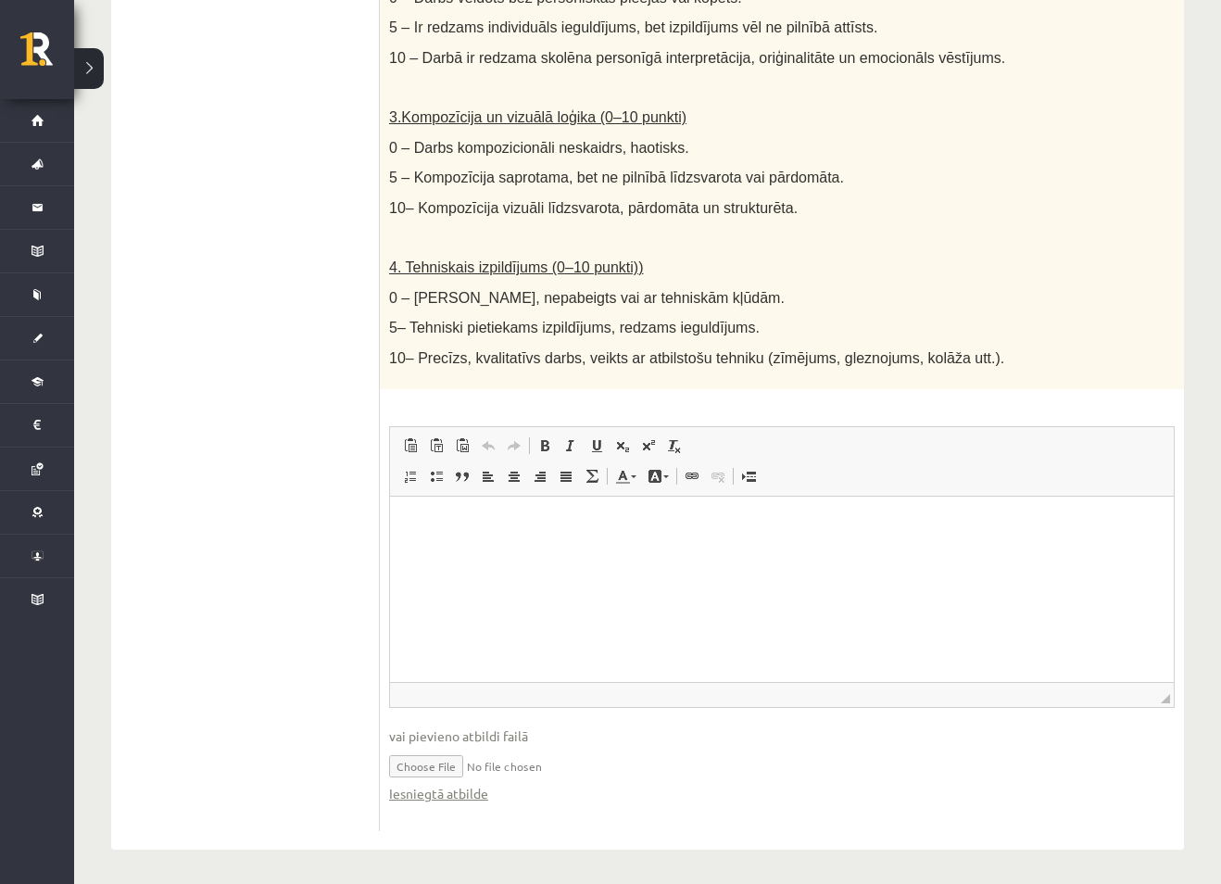
scroll to position [889, 0]
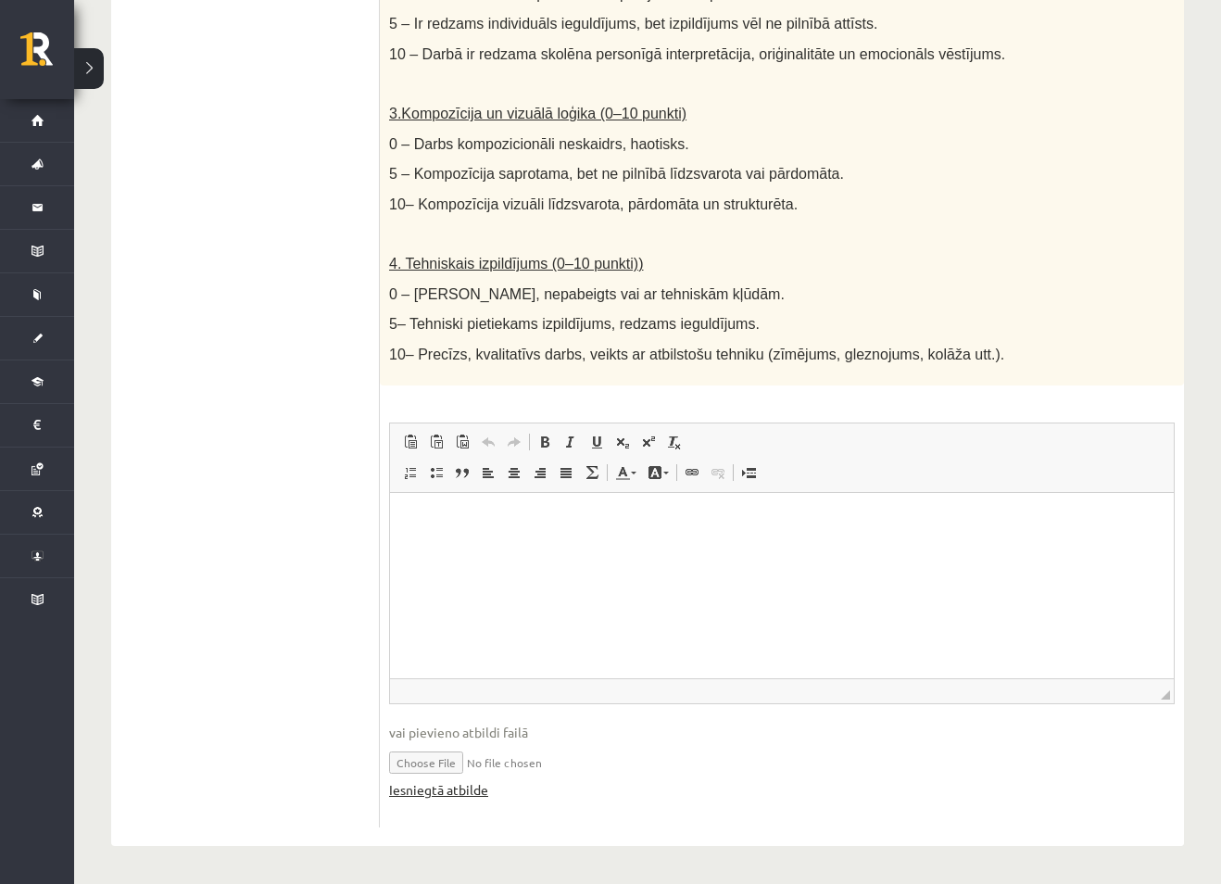
click at [425, 791] on link "Iesniegtā atbilde" at bounding box center [438, 789] width 99 height 19
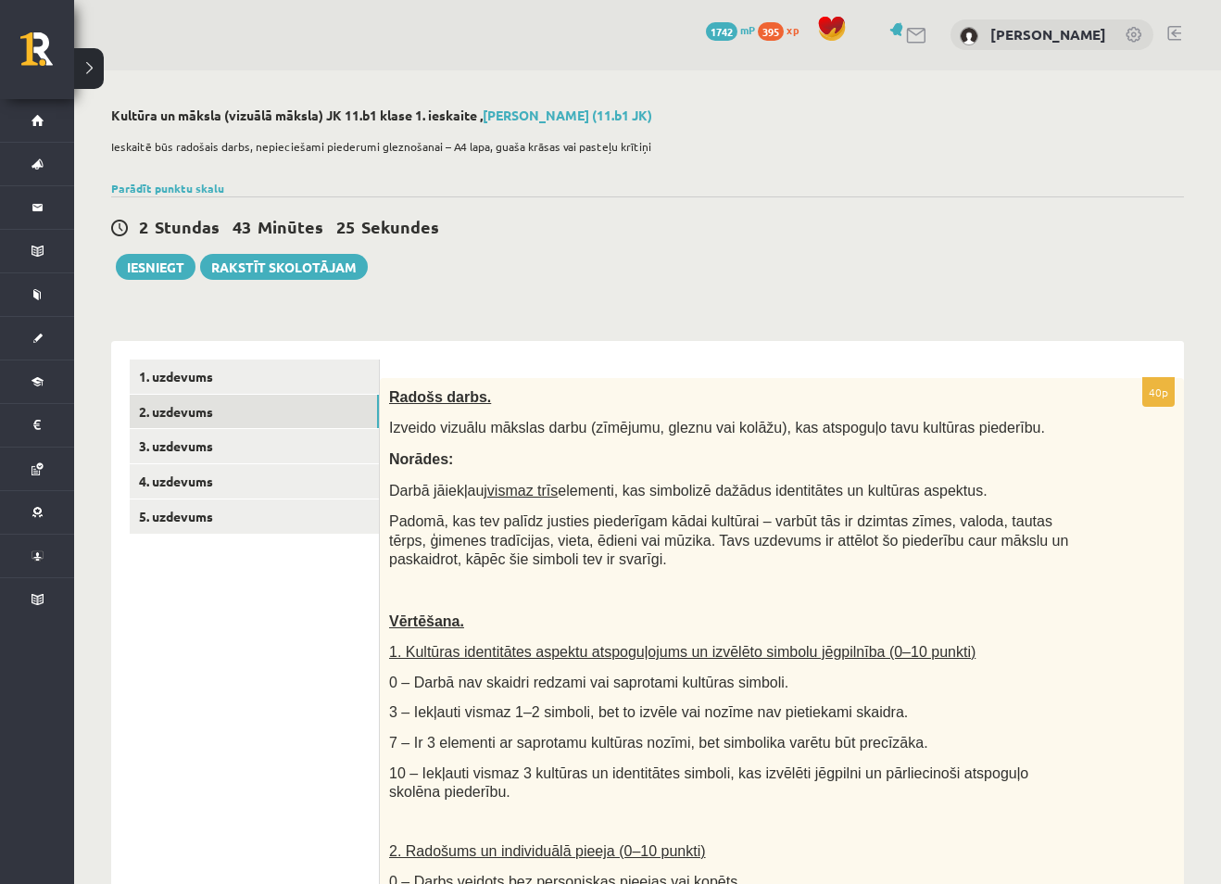
scroll to position [0, 0]
click at [195, 448] on link "3. uzdevums" at bounding box center [254, 447] width 249 height 34
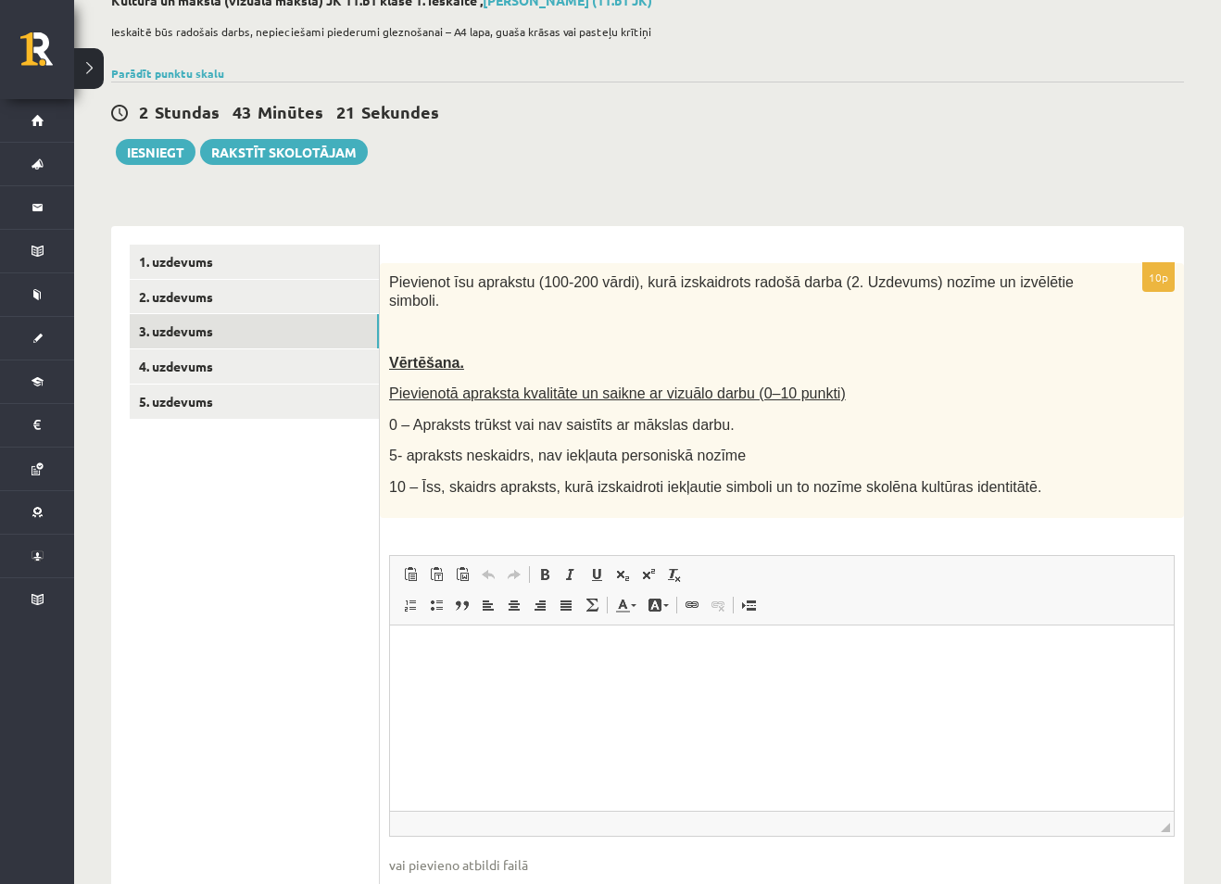
scroll to position [185, 0]
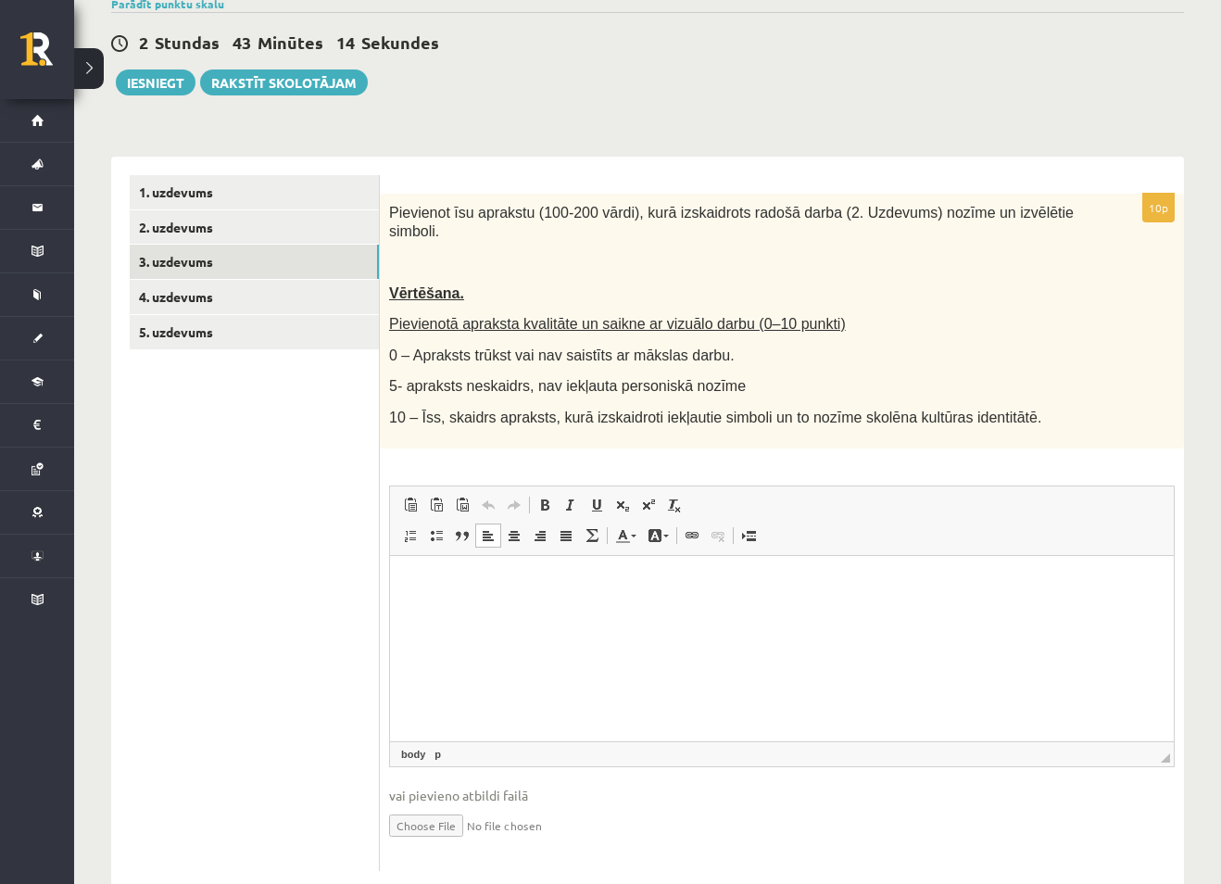
click at [485, 584] on p "Editor, wiswyg-editor-user-answer-47434041021560" at bounding box center [781, 582] width 747 height 19
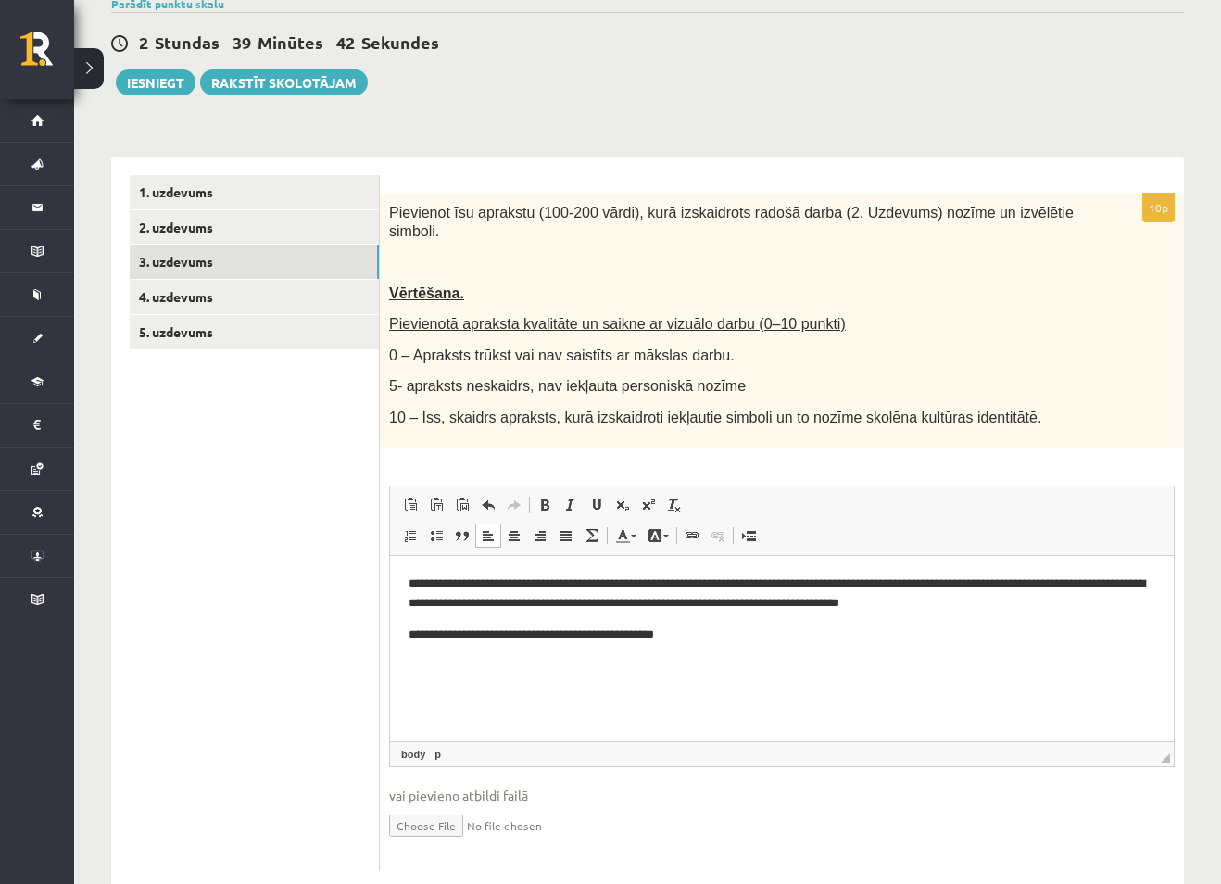
click at [523, 636] on p "**********" at bounding box center [781, 633] width 747 height 19
click at [734, 631] on p "**********" at bounding box center [781, 633] width 747 height 19
click at [810, 633] on p "**********" at bounding box center [781, 633] width 747 height 19
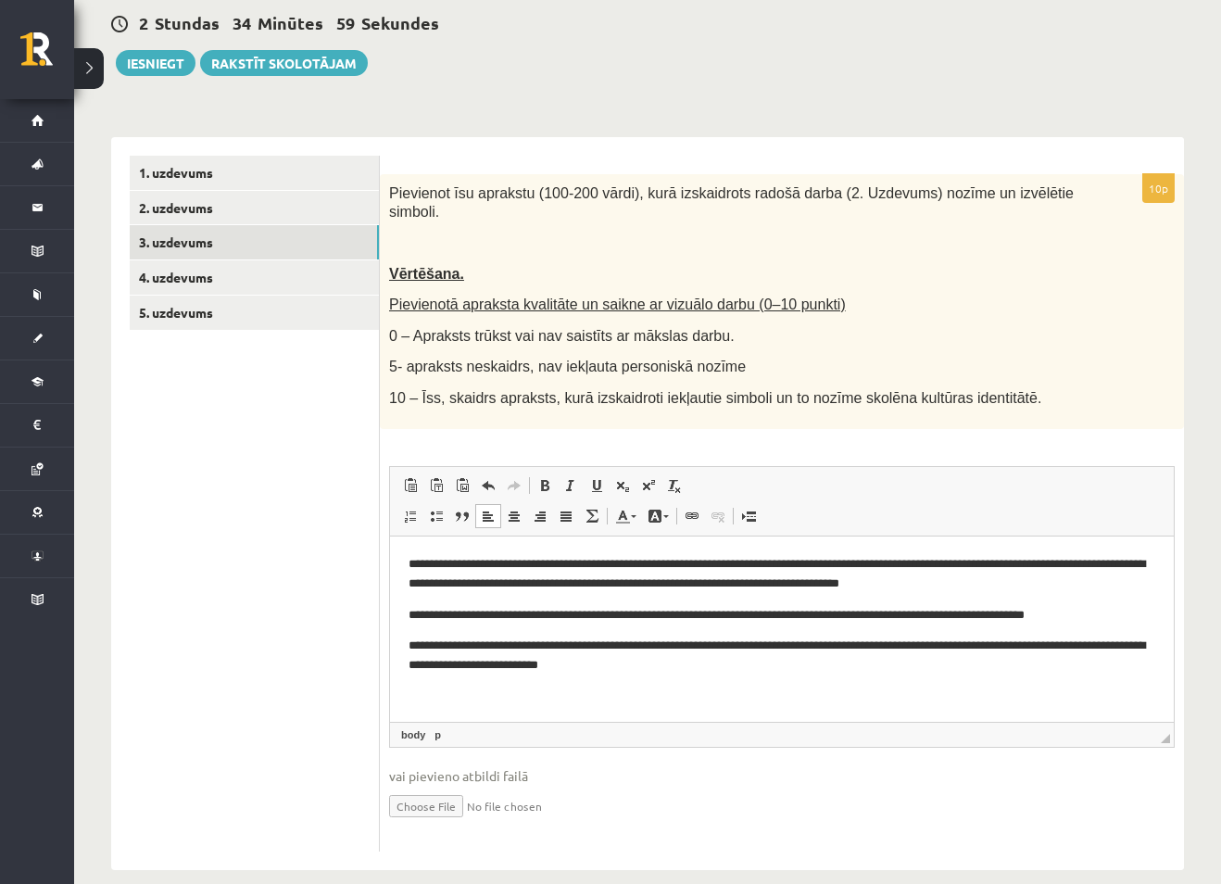
scroll to position [210, 0]
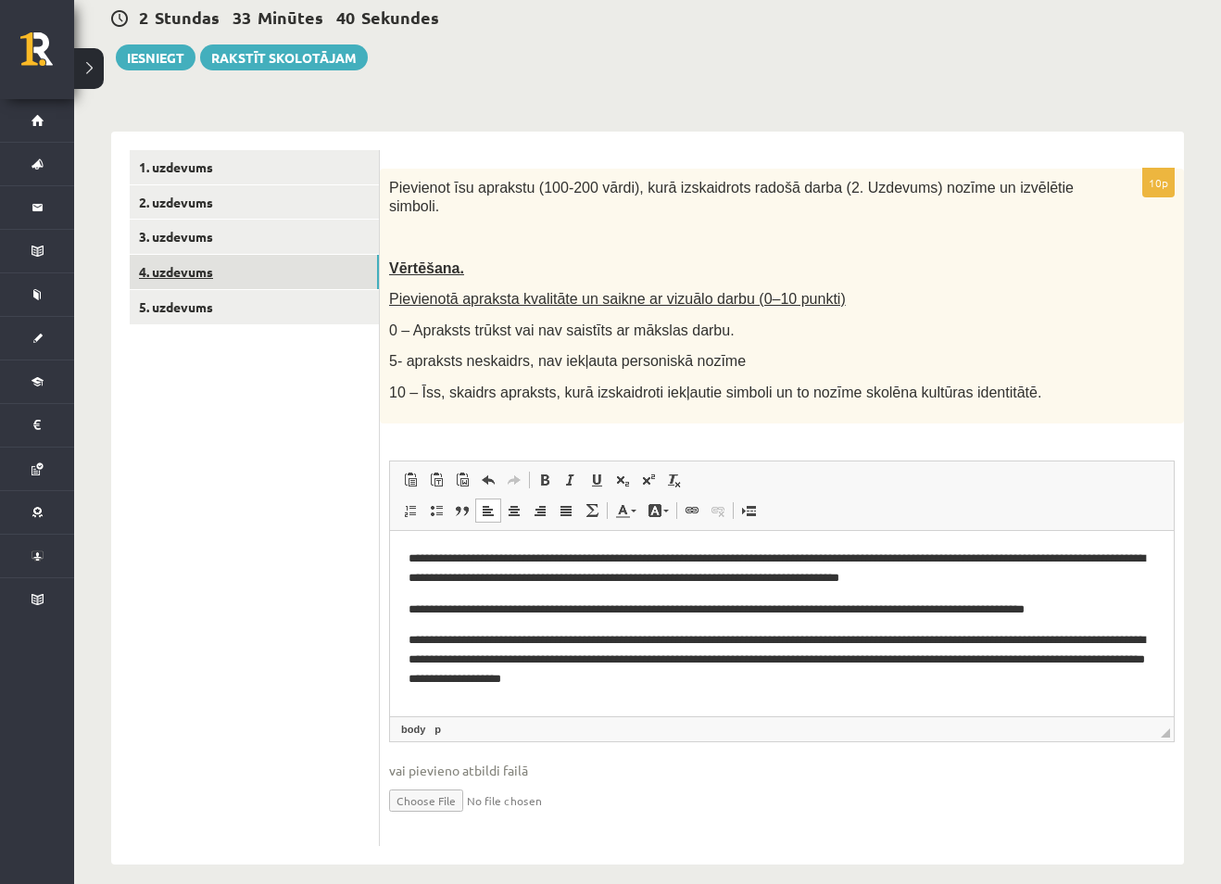
click at [172, 273] on link "4. uzdevums" at bounding box center [254, 272] width 249 height 34
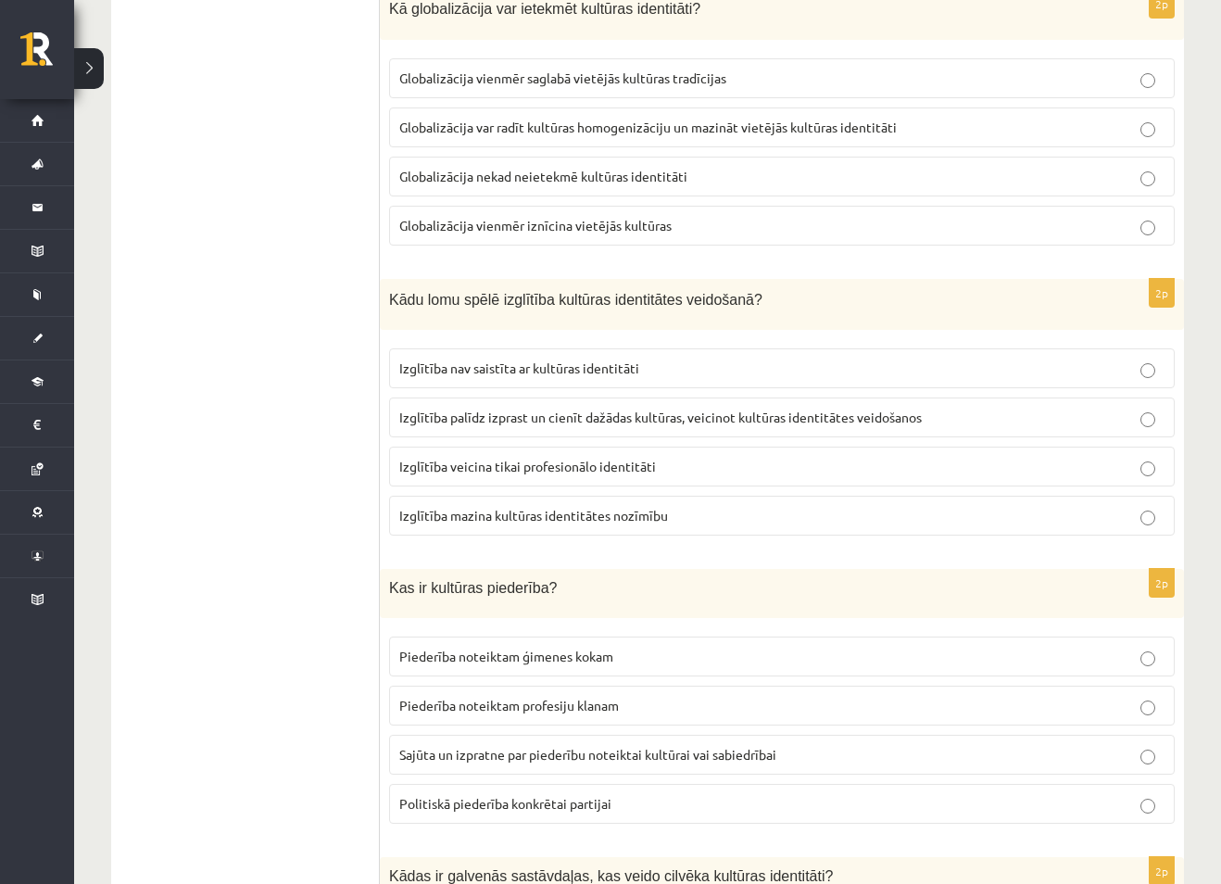
scroll to position [2155, 0]
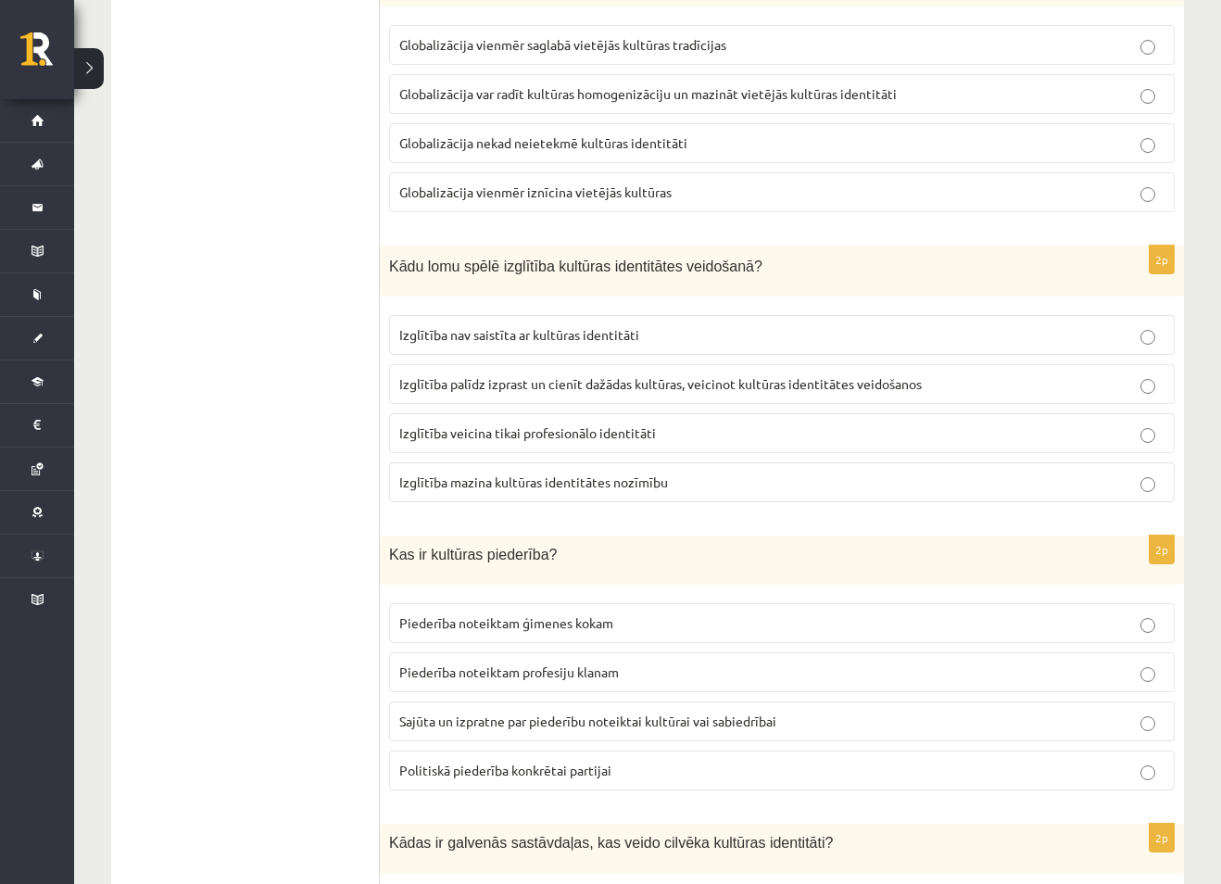
click at [1146, 395] on label "Izglītība palīdz izprast un cienīt dažādas kultūras, veicinot kultūras identitā…" at bounding box center [781, 384] width 785 height 40
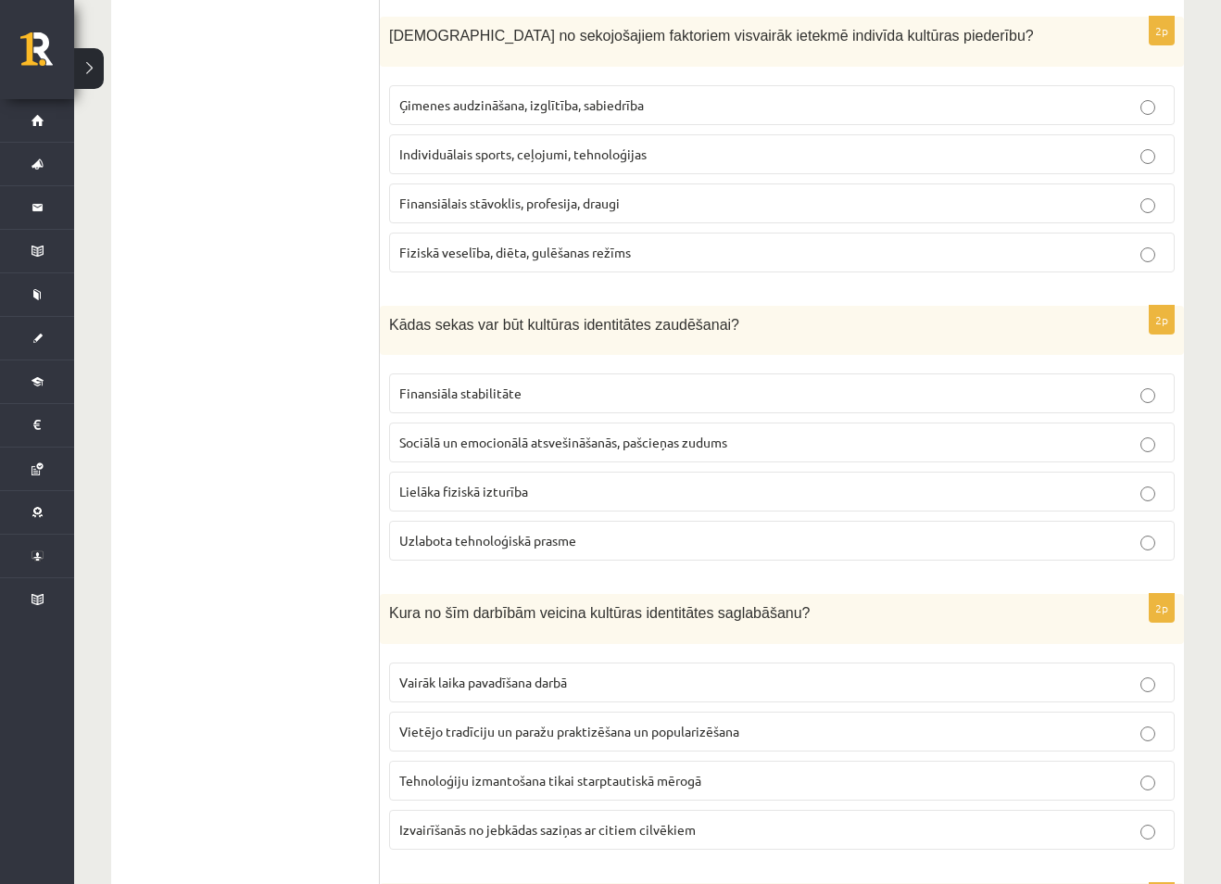
scroll to position [200, 0]
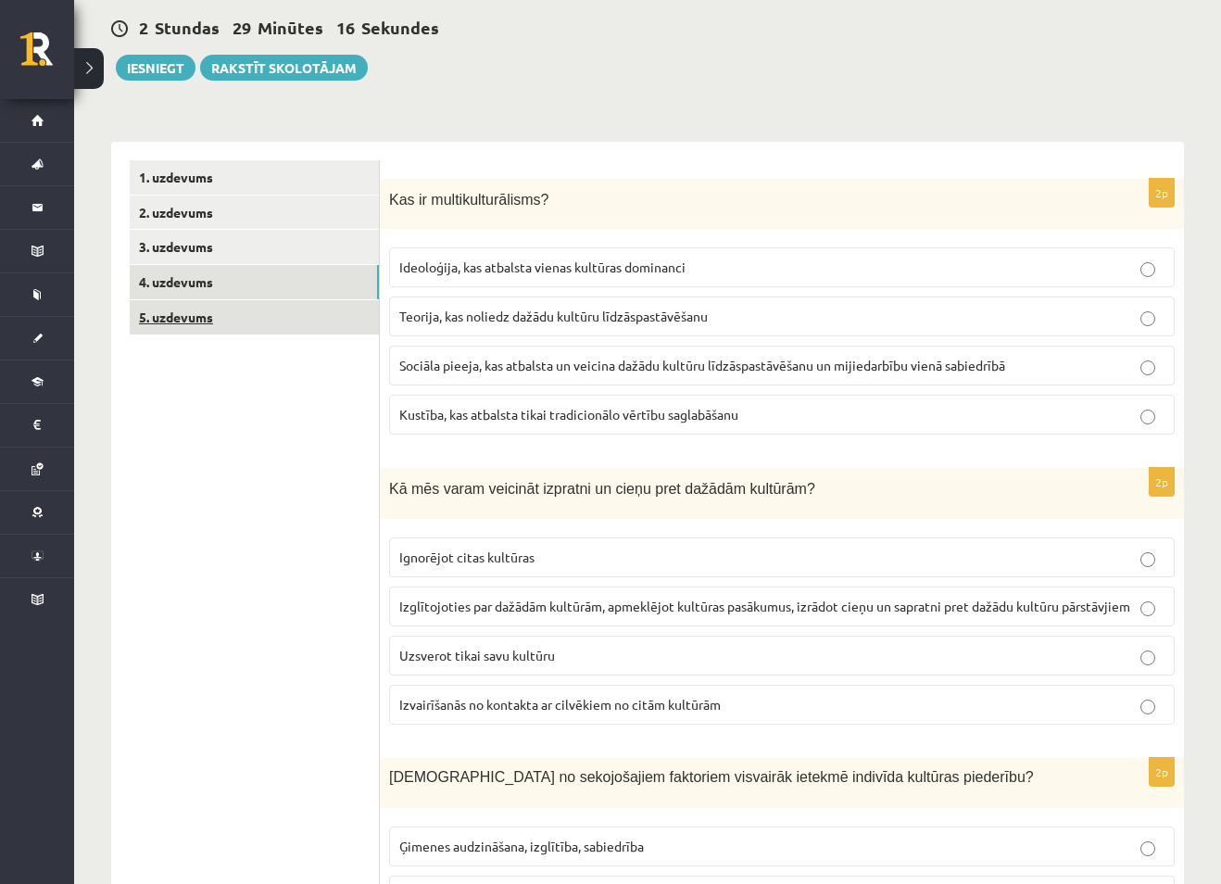
click at [193, 322] on link "5. uzdevums" at bounding box center [254, 317] width 249 height 34
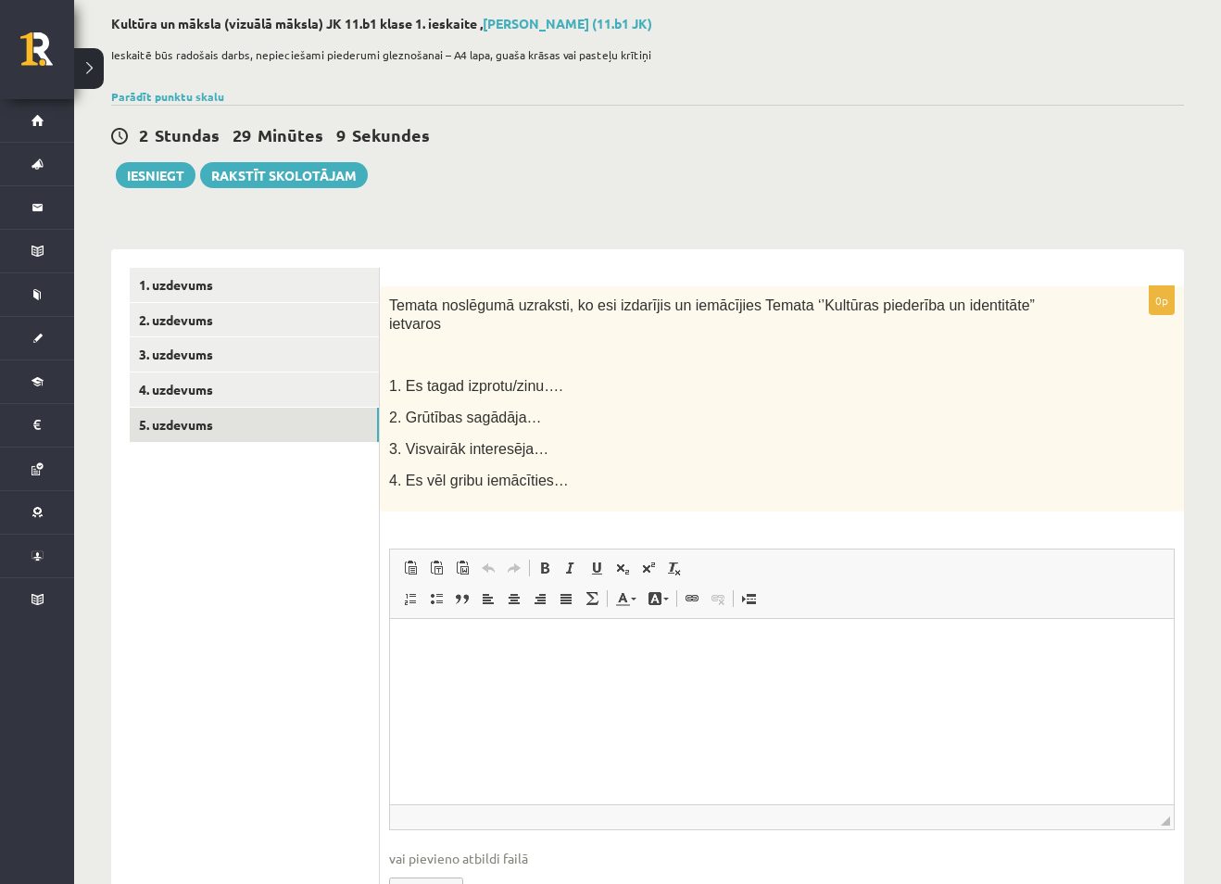
scroll to position [181, 0]
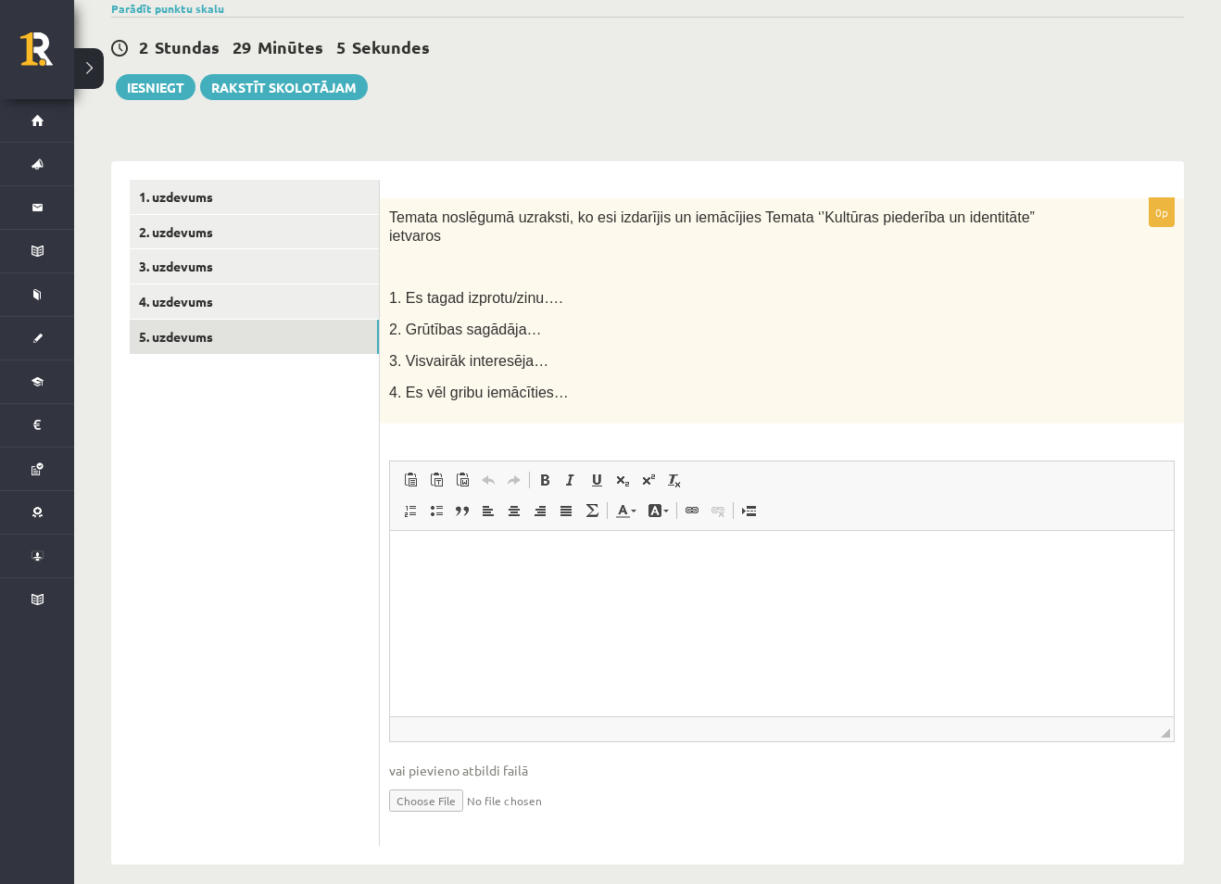
click at [586, 383] on p "4. Es vēl gribu iemācīties…" at bounding box center [735, 392] width 693 height 19
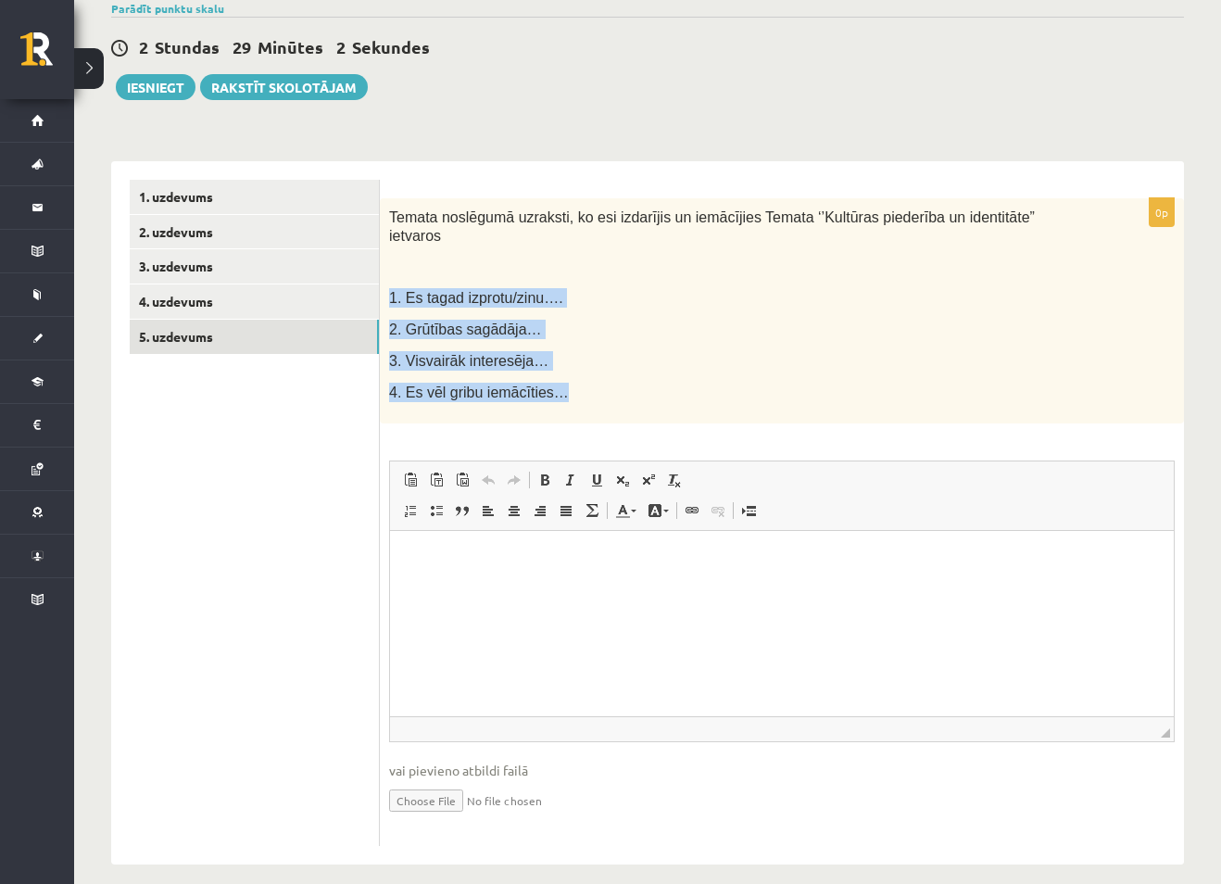
drag, startPoint x: 587, startPoint y: 378, endPoint x: 389, endPoint y: 269, distance: 226.4
click at [389, 269] on div "Temata noslēgumā uzraksti, ko esi izdarījis un iemācījies Temata ‘’Kultūras pie…" at bounding box center [782, 310] width 804 height 225
copy div "1. Es tagad izprotu/zinu…. 2. Grūtības sagādāja… 3. Visvairāk interesēja… 4. Es…"
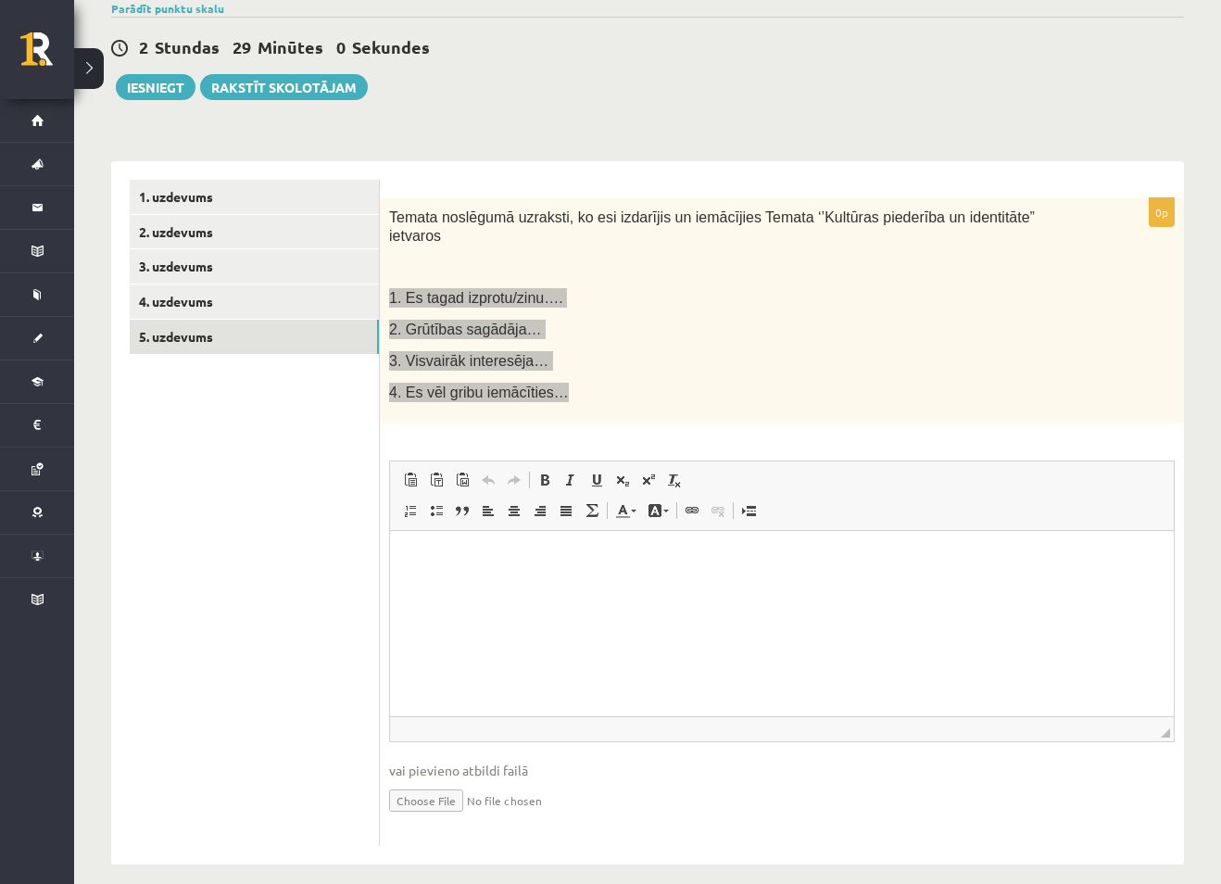
click at [459, 554] on p "Editor, wiswyg-editor-user-answer-47433990084500" at bounding box center [781, 557] width 747 height 19
click at [637, 588] on p "**********" at bounding box center [781, 589] width 747 height 19
click at [576, 559] on p "**********" at bounding box center [781, 557] width 747 height 19
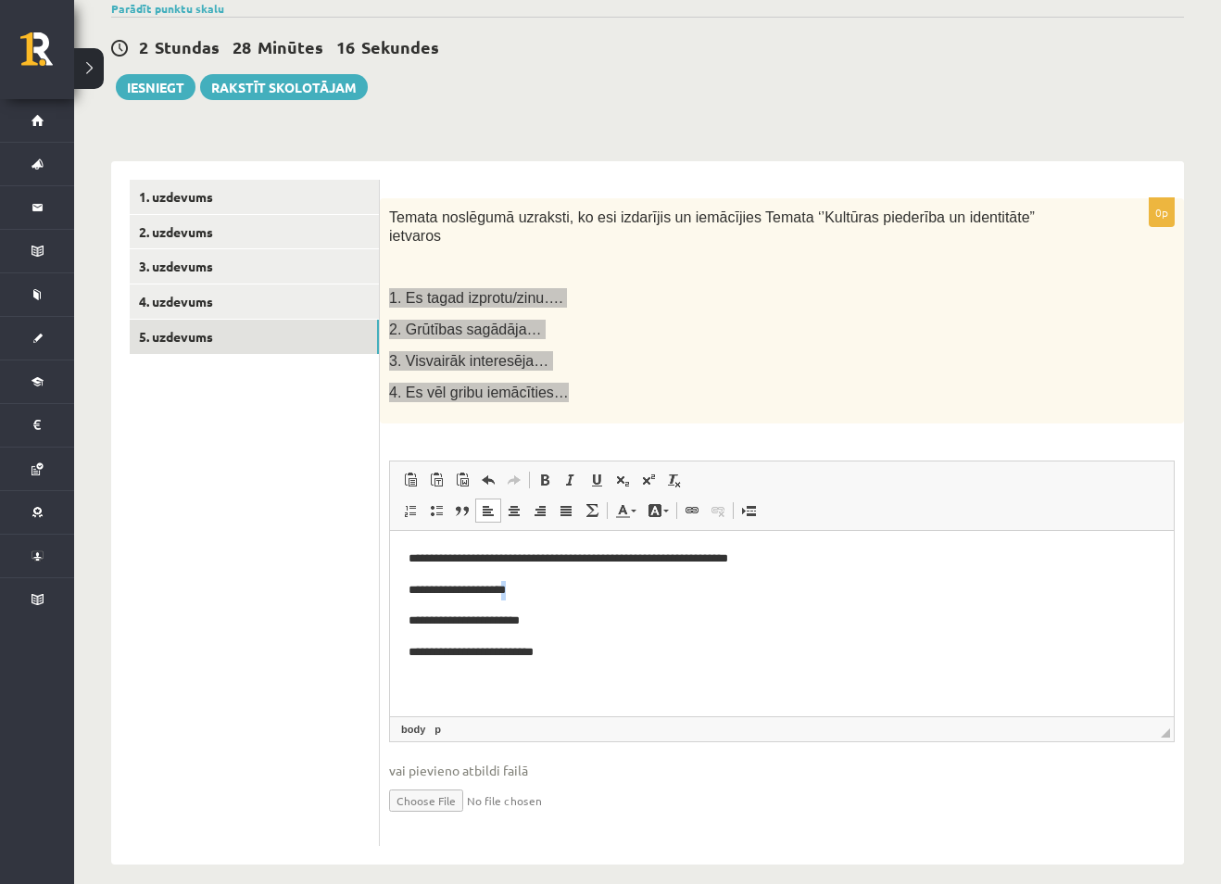
drag, startPoint x: 534, startPoint y: 590, endPoint x: 522, endPoint y: 590, distance: 11.1
click at [522, 590] on p "**********" at bounding box center [781, 589] width 747 height 19
click at [548, 617] on p "**********" at bounding box center [781, 619] width 747 height 19
click at [557, 651] on p "**********" at bounding box center [781, 651] width 747 height 19
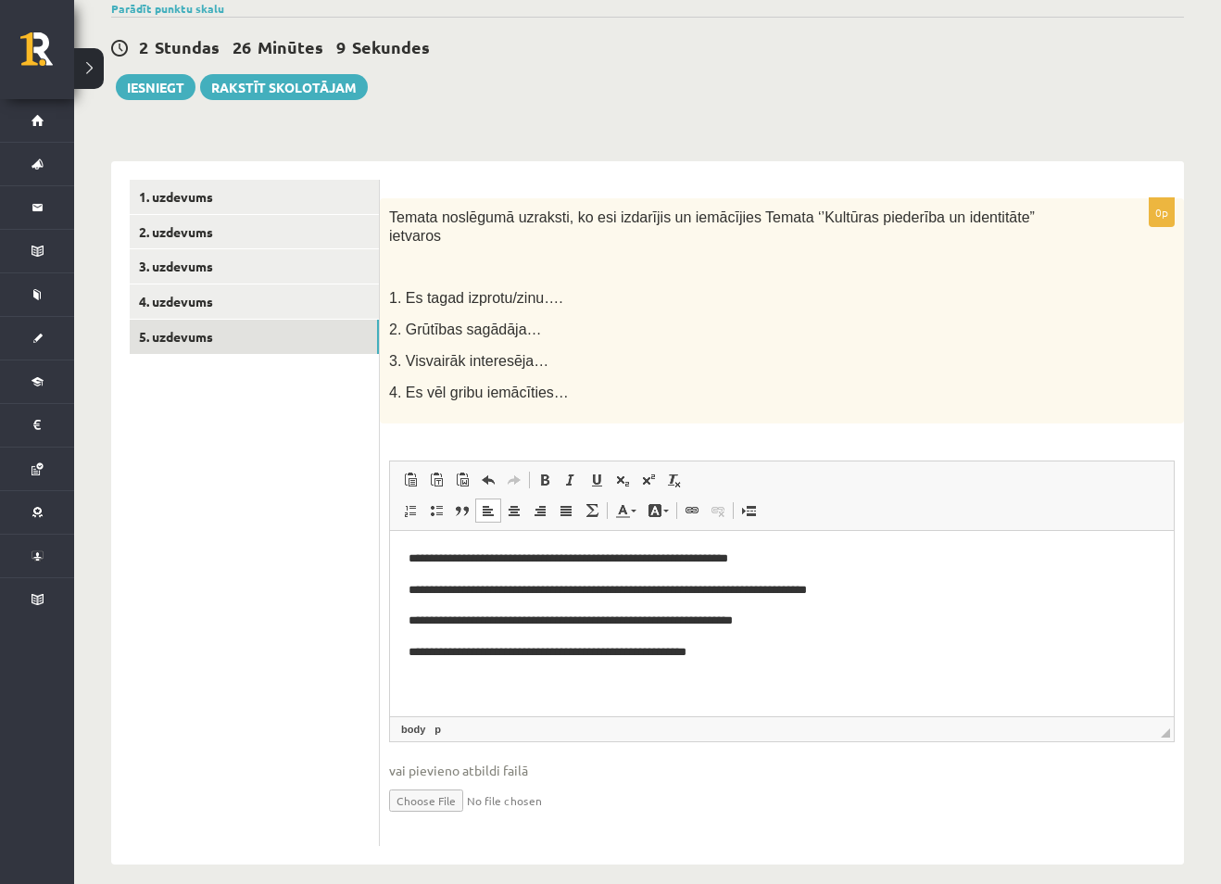
click at [327, 569] on ul "1. uzdevums 2. uzdevums 3. uzdevums 4. uzdevums 5. uzdevums" at bounding box center [255, 513] width 250 height 666
click at [170, 79] on button "Iesniegt" at bounding box center [156, 87] width 80 height 26
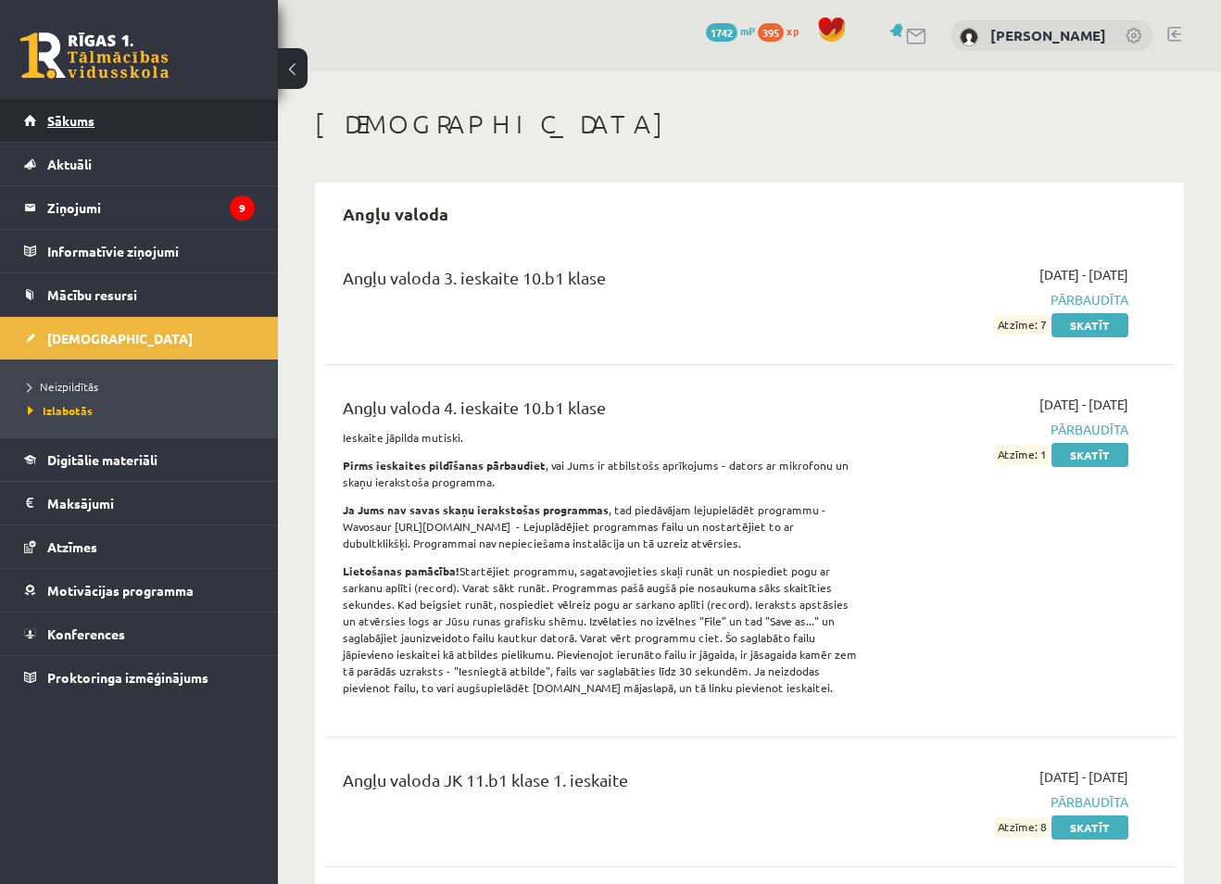
click at [72, 115] on span "Sākums" at bounding box center [70, 120] width 47 height 17
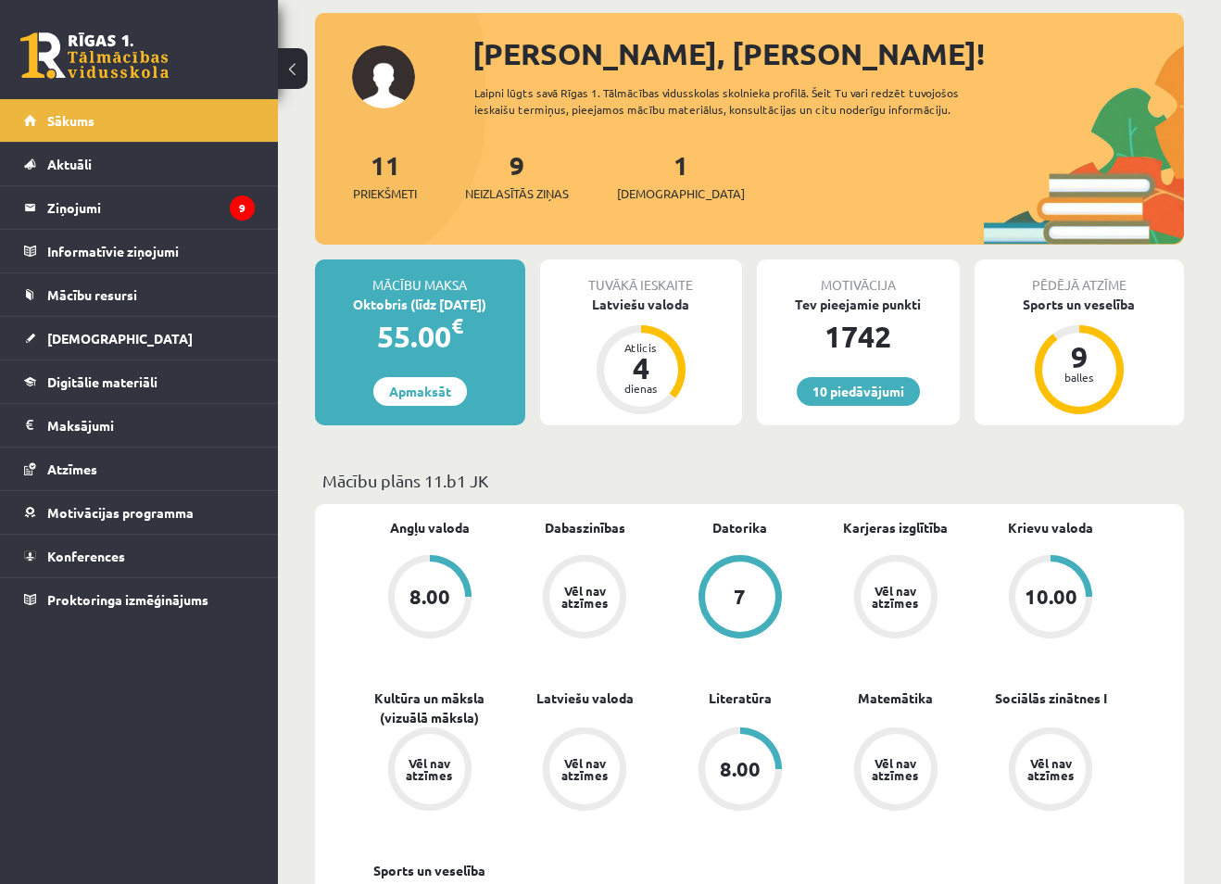
scroll to position [93, 0]
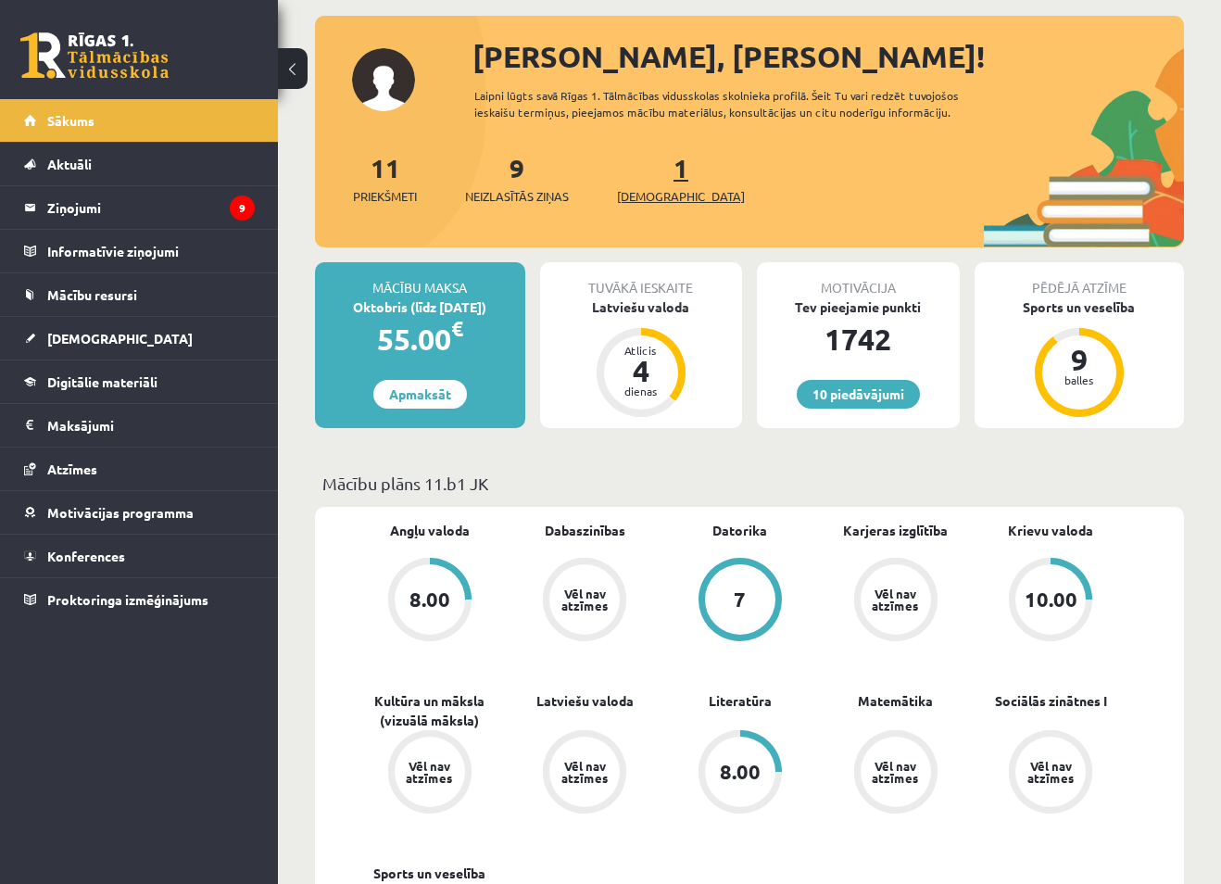
click at [643, 197] on span "[DEMOGRAPHIC_DATA]" at bounding box center [681, 196] width 128 height 19
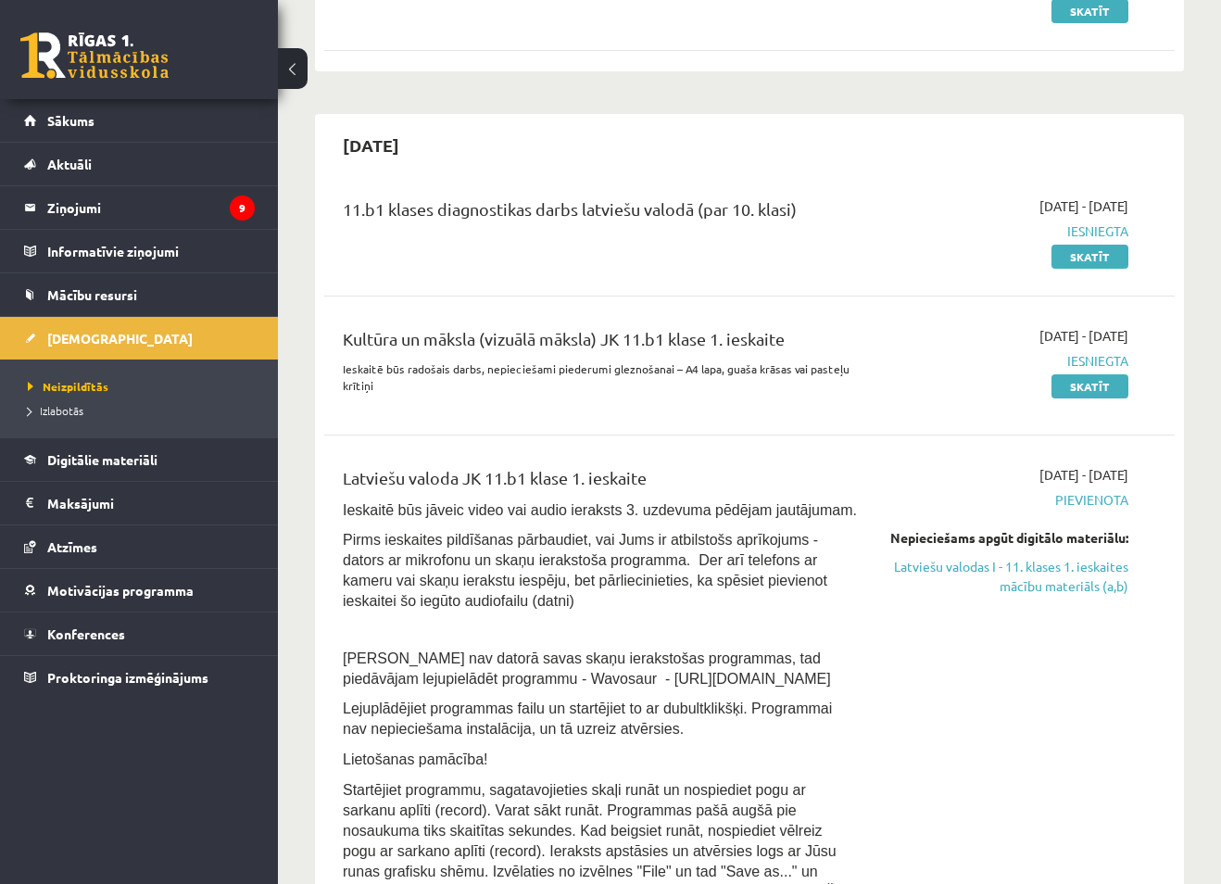
scroll to position [370, 0]
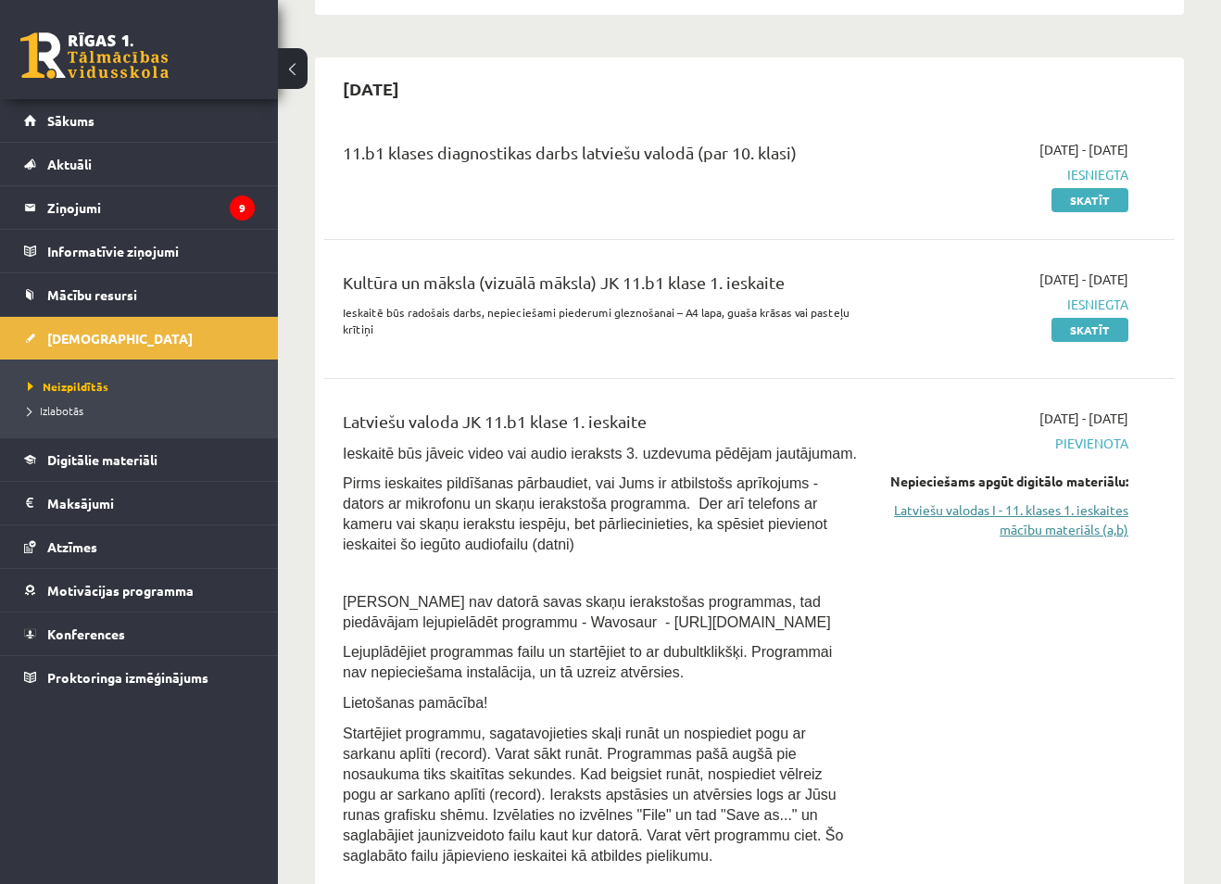
click at [1027, 531] on link "Latviešu valodas I - 11. klases 1. ieskaites mācību materiāls (a,b)" at bounding box center [1007, 519] width 244 height 39
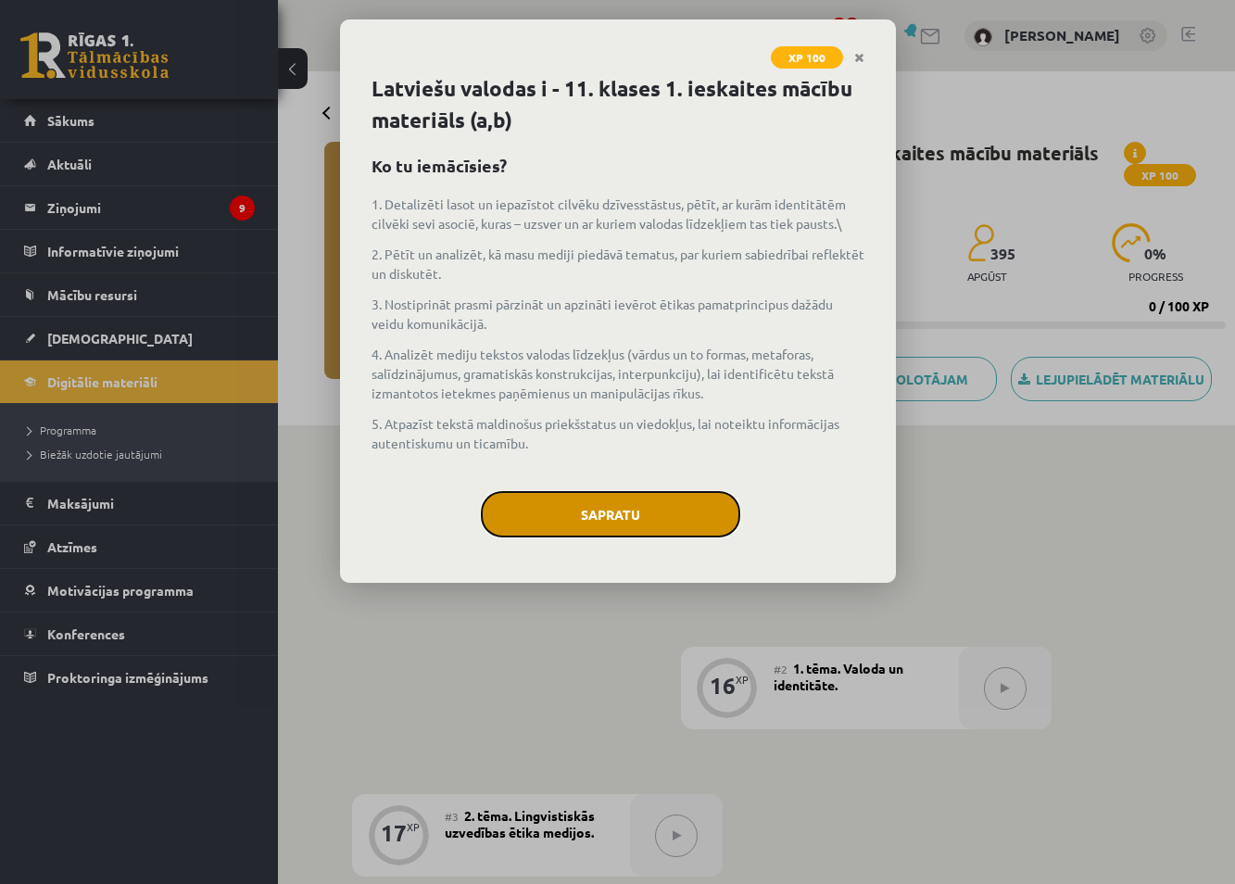
click at [632, 519] on button "Sapratu" at bounding box center [610, 514] width 259 height 46
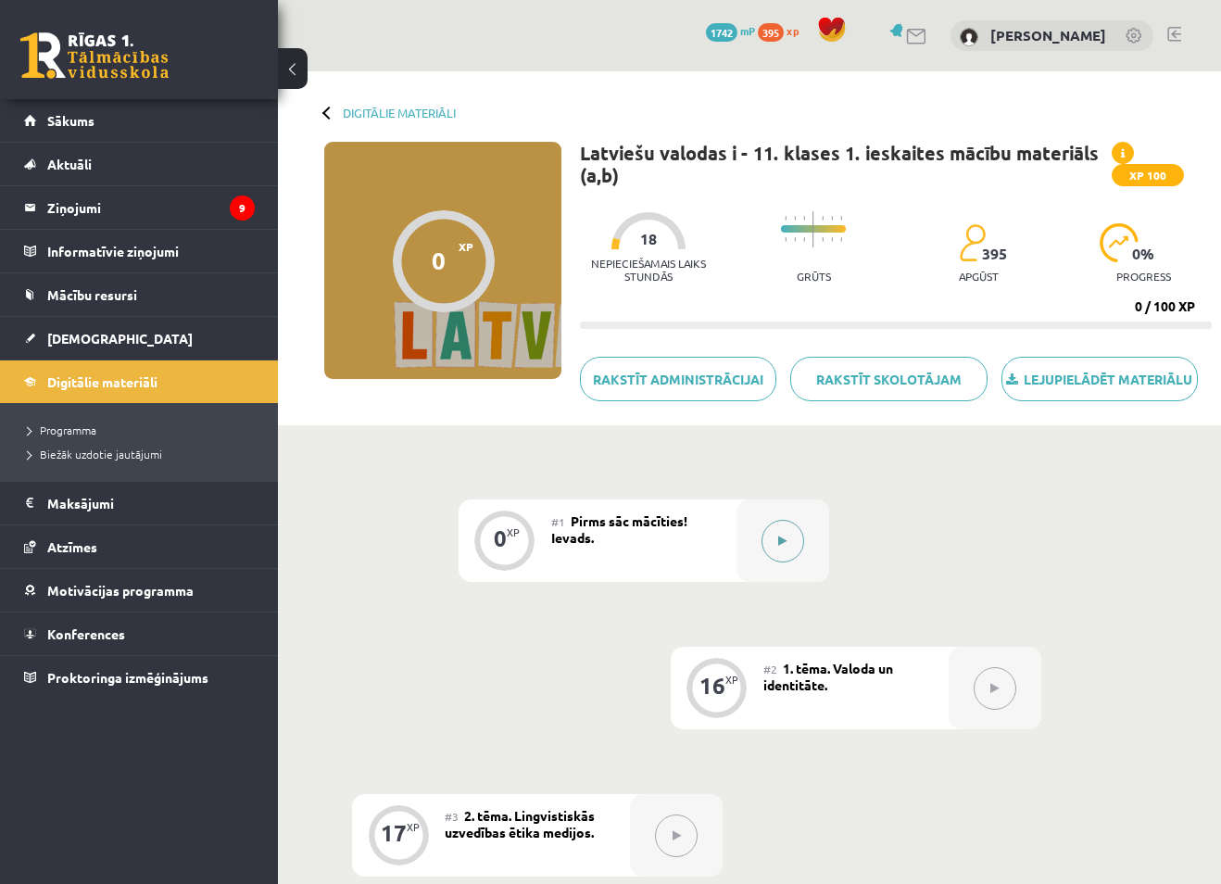
click at [781, 545] on icon at bounding box center [782, 540] width 8 height 11
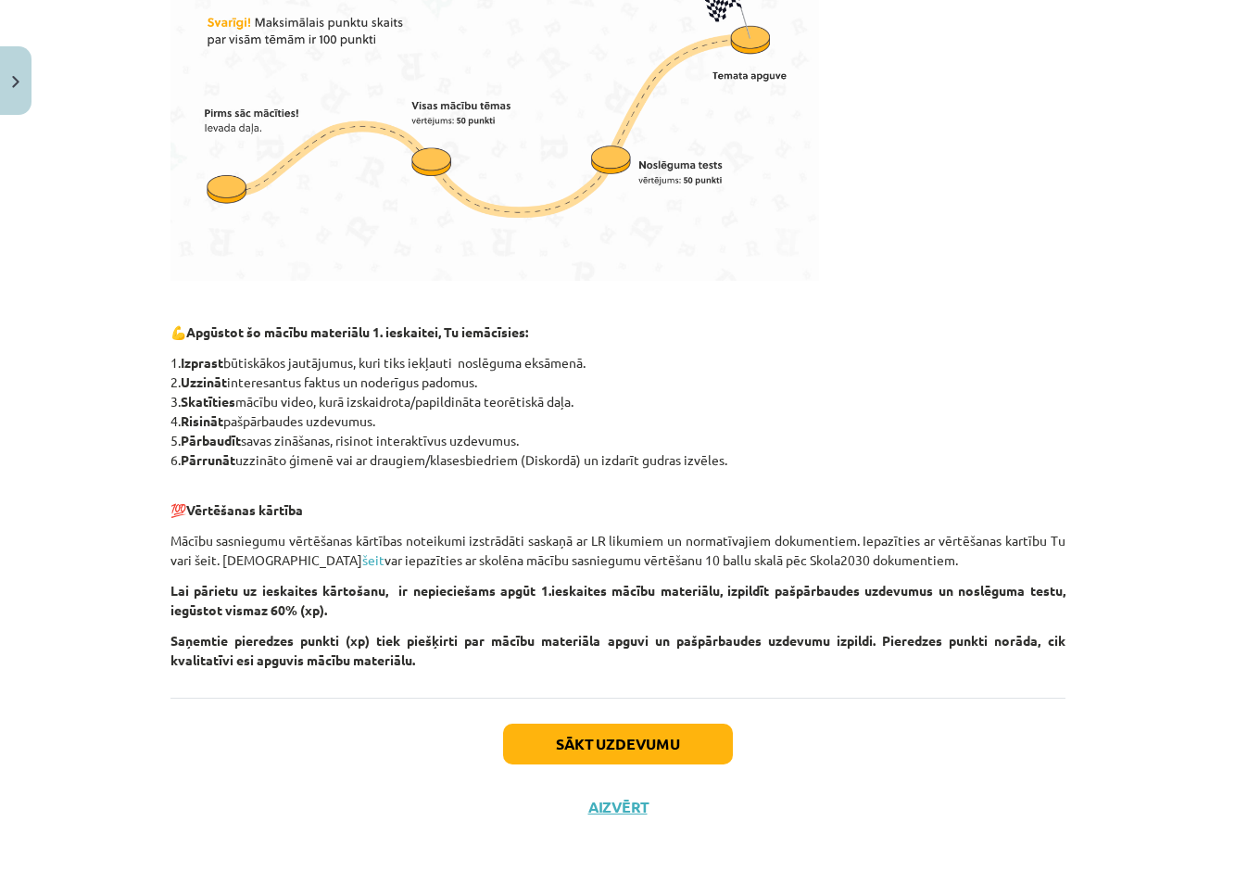
scroll to position [612, 0]
click at [612, 740] on button "Sākt uzdevumu" at bounding box center [618, 742] width 230 height 41
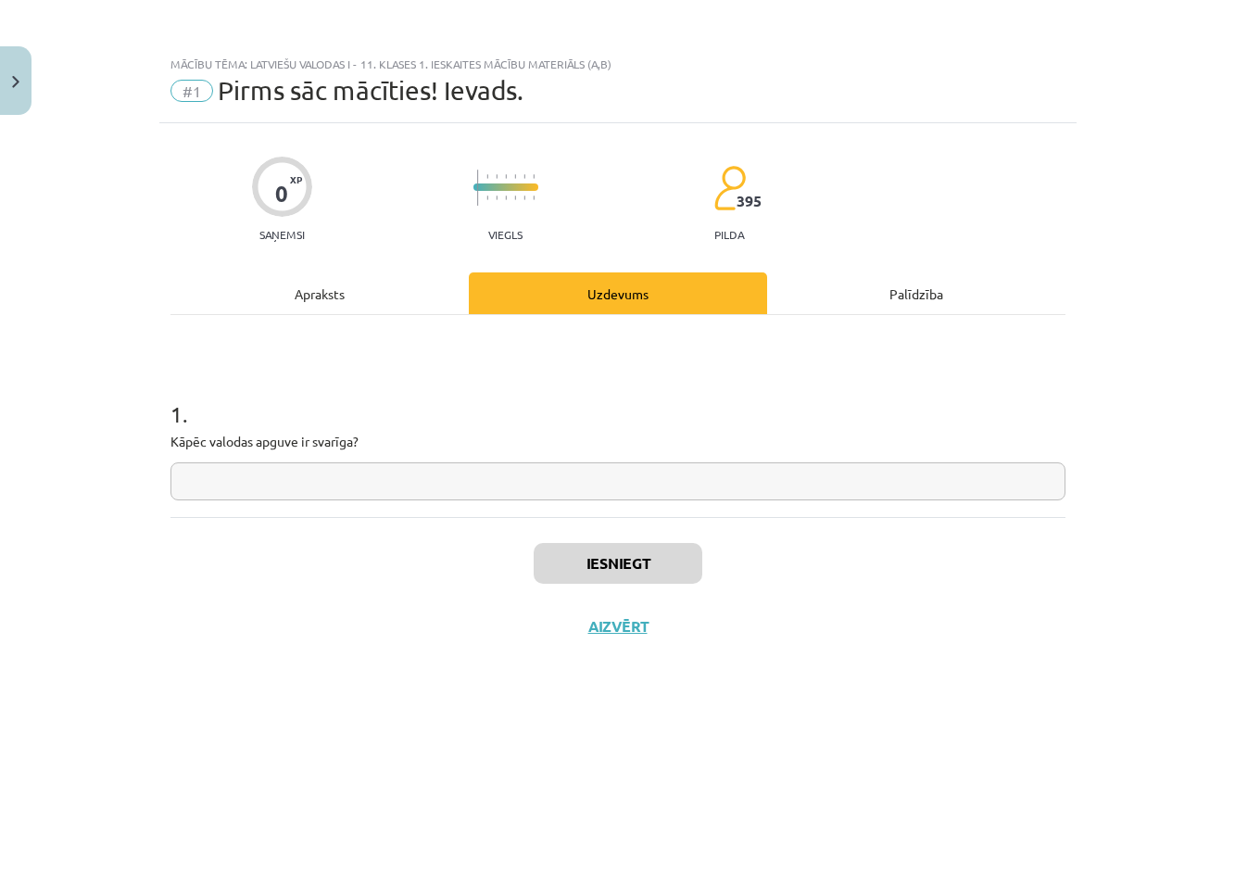
click at [405, 488] on input "text" at bounding box center [617, 481] width 895 height 38
type input "**********"
click at [621, 566] on button "Iesniegt" at bounding box center [618, 563] width 169 height 41
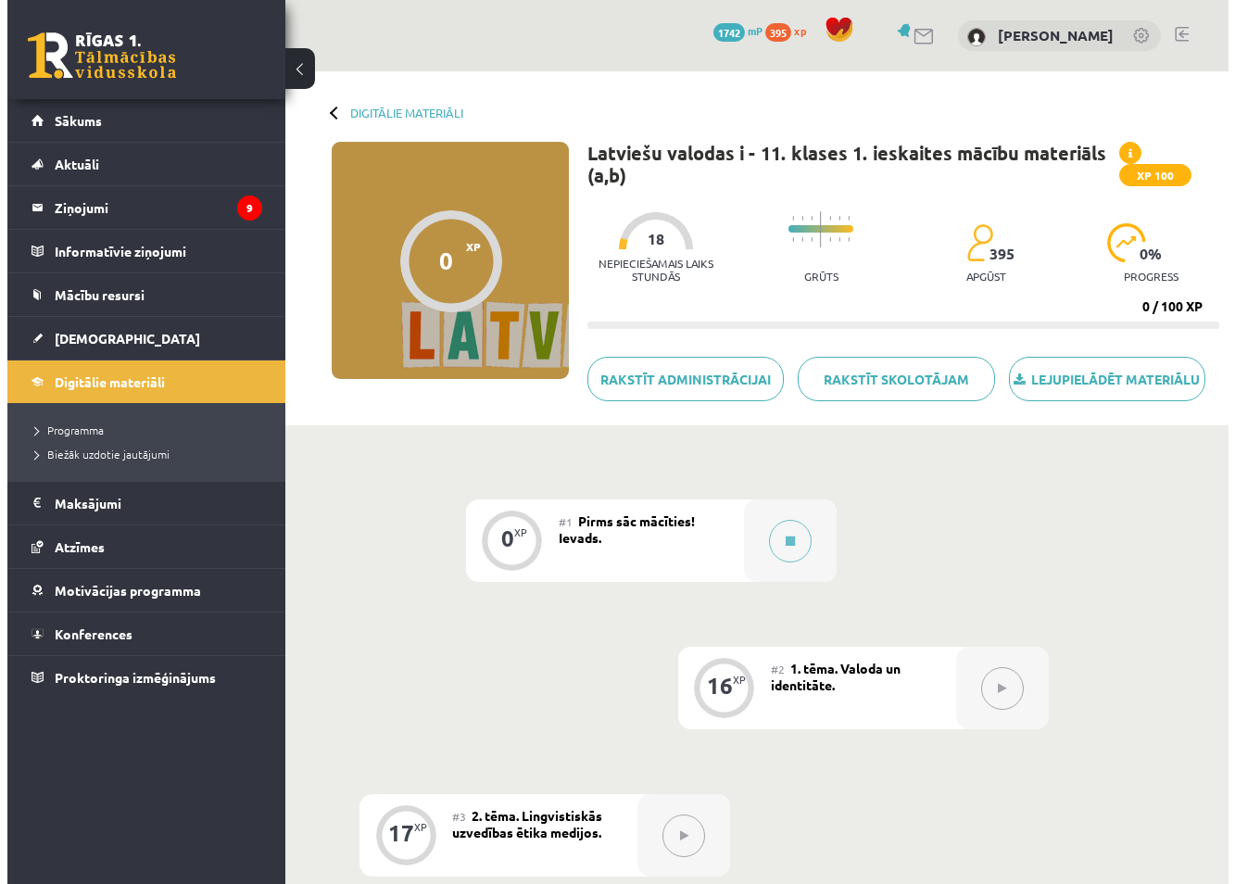
scroll to position [93, 0]
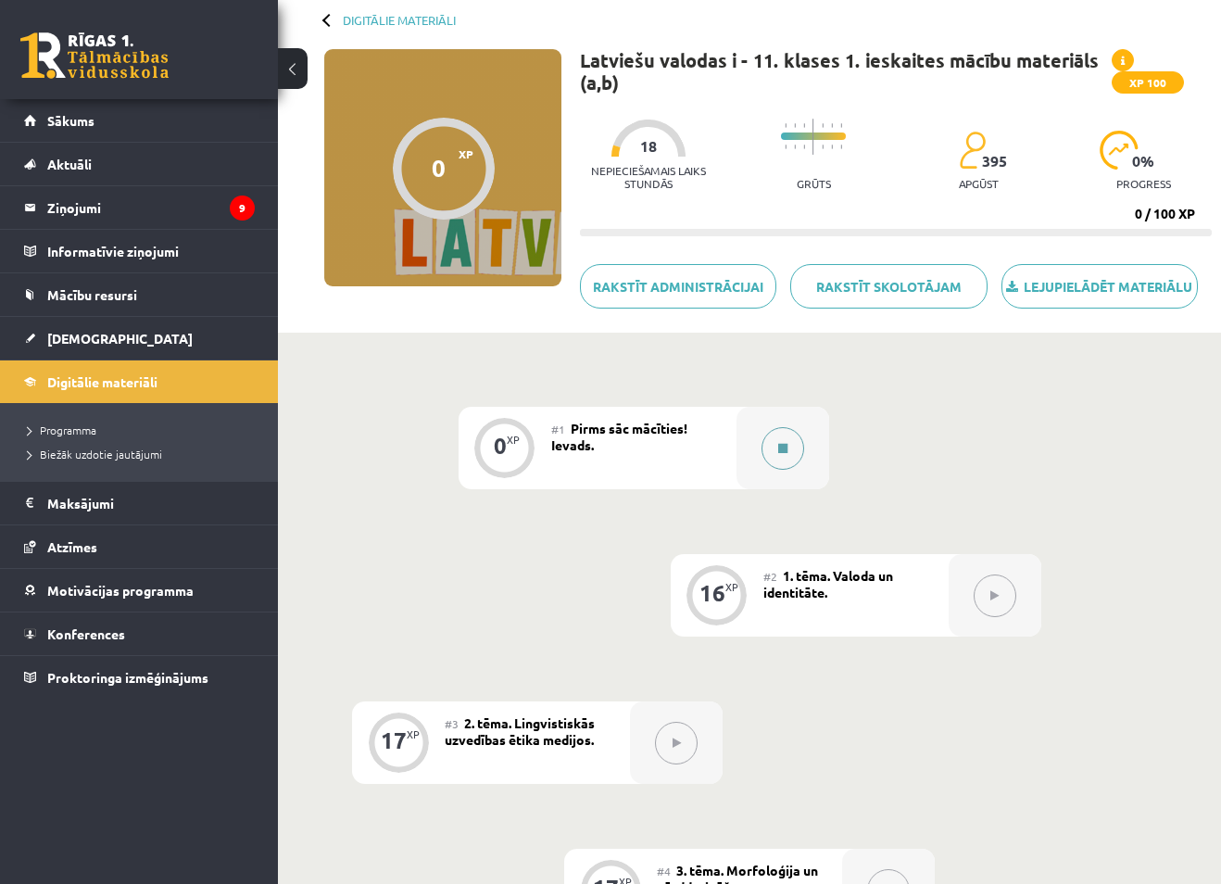
click at [773, 452] on button at bounding box center [782, 448] width 43 height 43
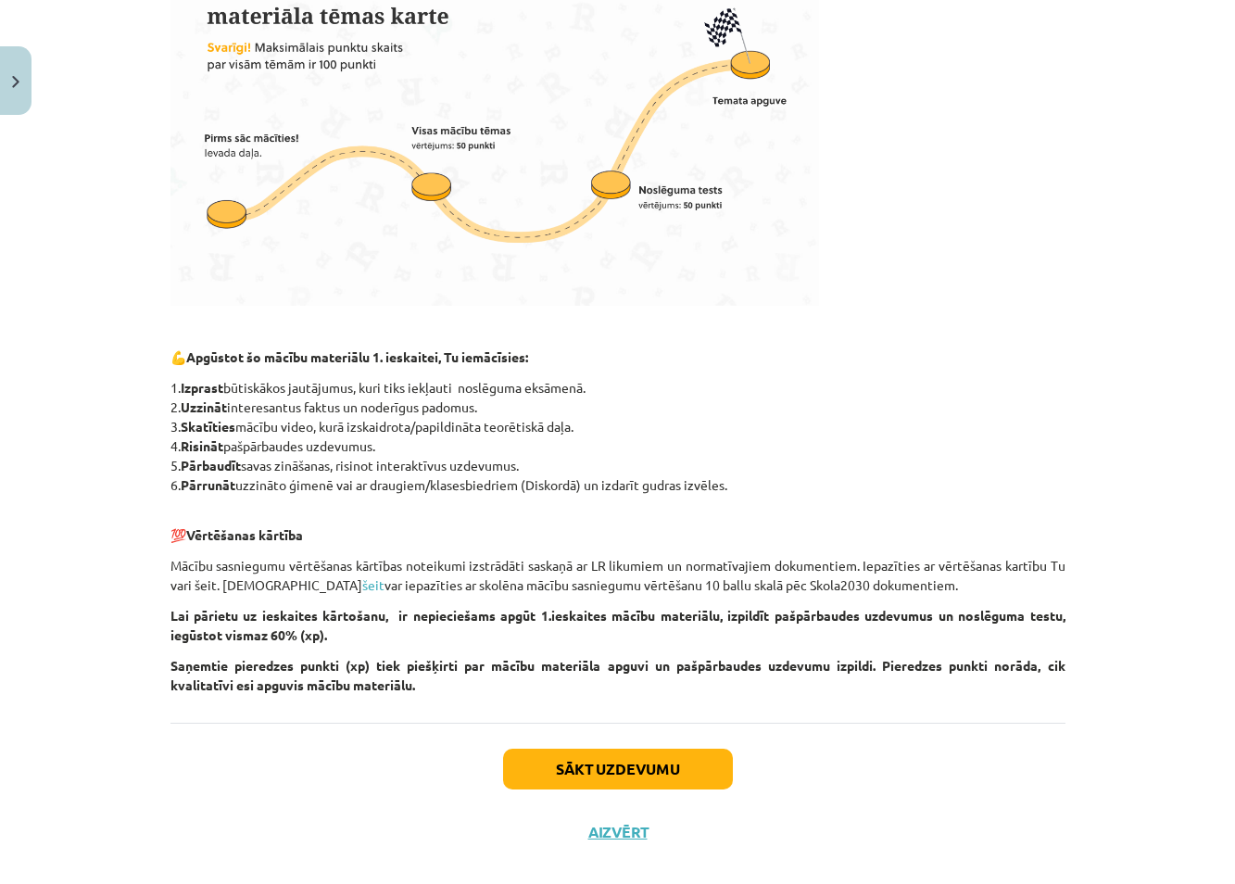
scroll to position [612, 0]
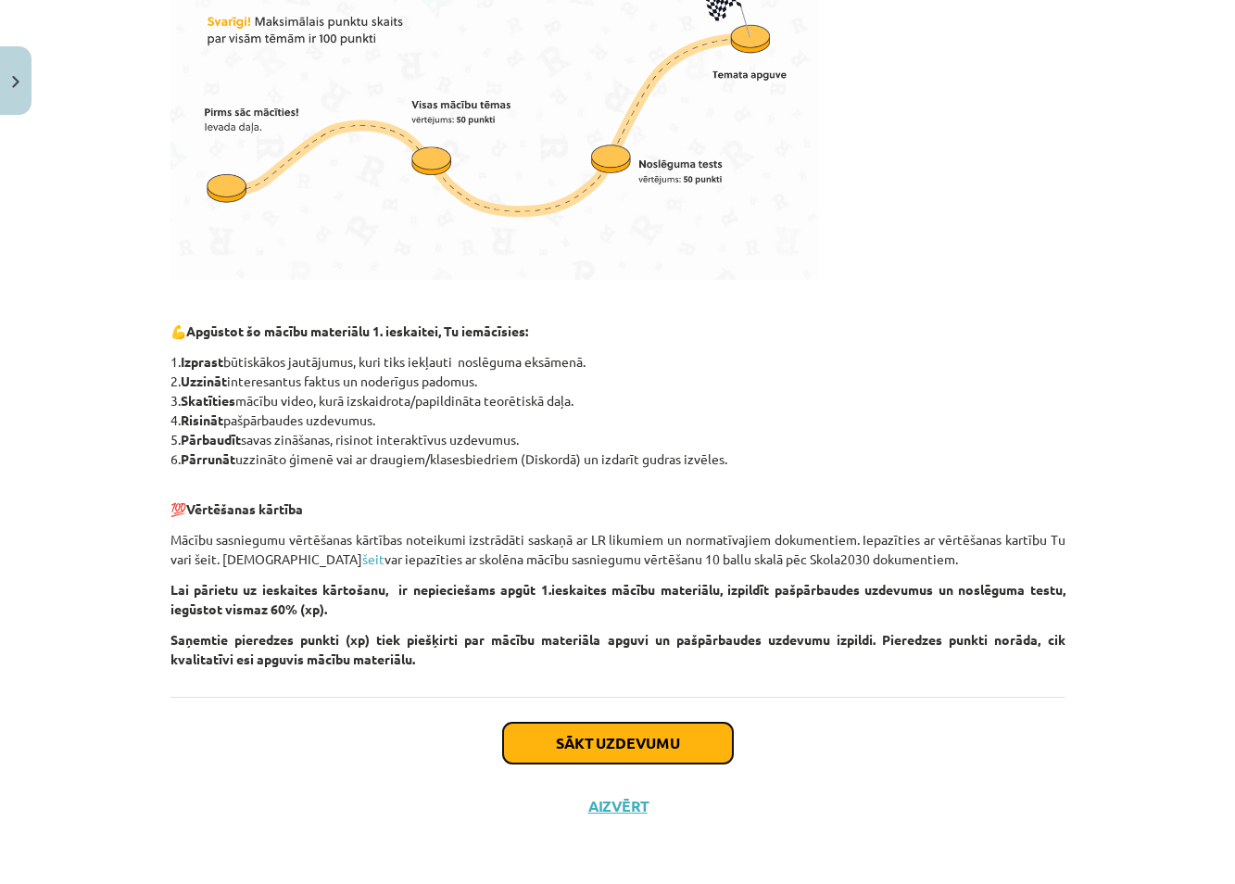
click at [597, 742] on button "Sākt uzdevumu" at bounding box center [618, 742] width 230 height 41
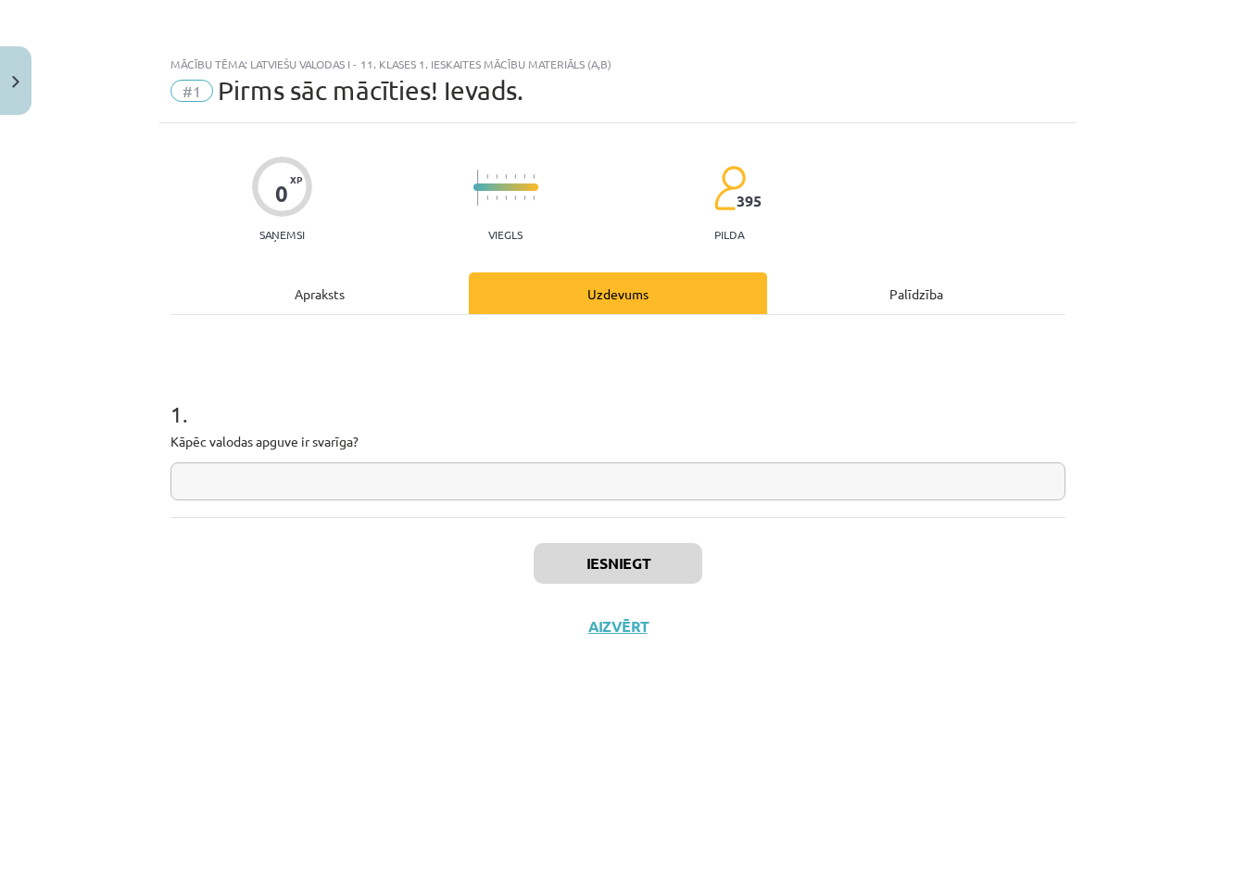
scroll to position [0, 0]
click at [370, 486] on input "text" at bounding box center [617, 481] width 895 height 38
type input "**********"
click at [635, 562] on button "Iesniegt" at bounding box center [618, 563] width 169 height 41
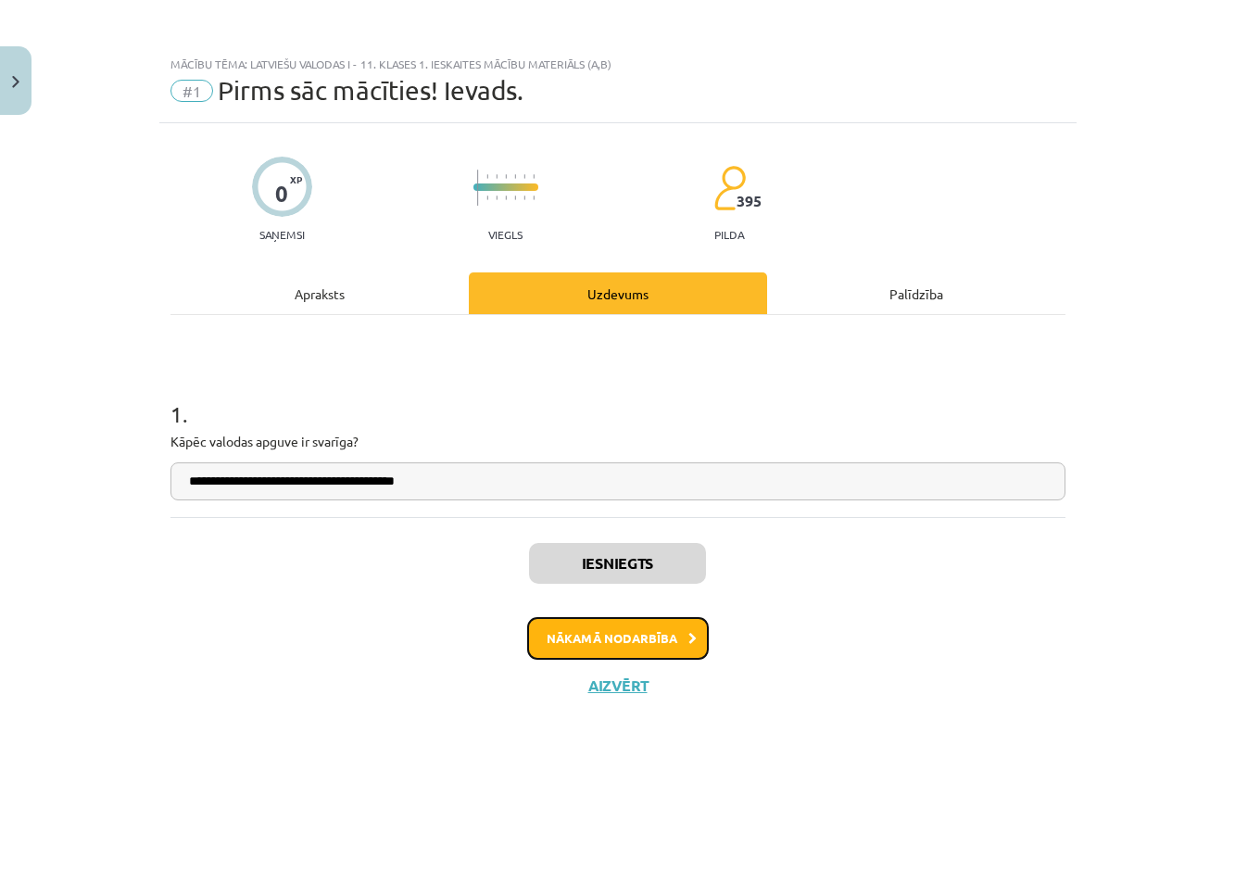
click at [625, 634] on button "Nākamā nodarbība" at bounding box center [618, 638] width 182 height 43
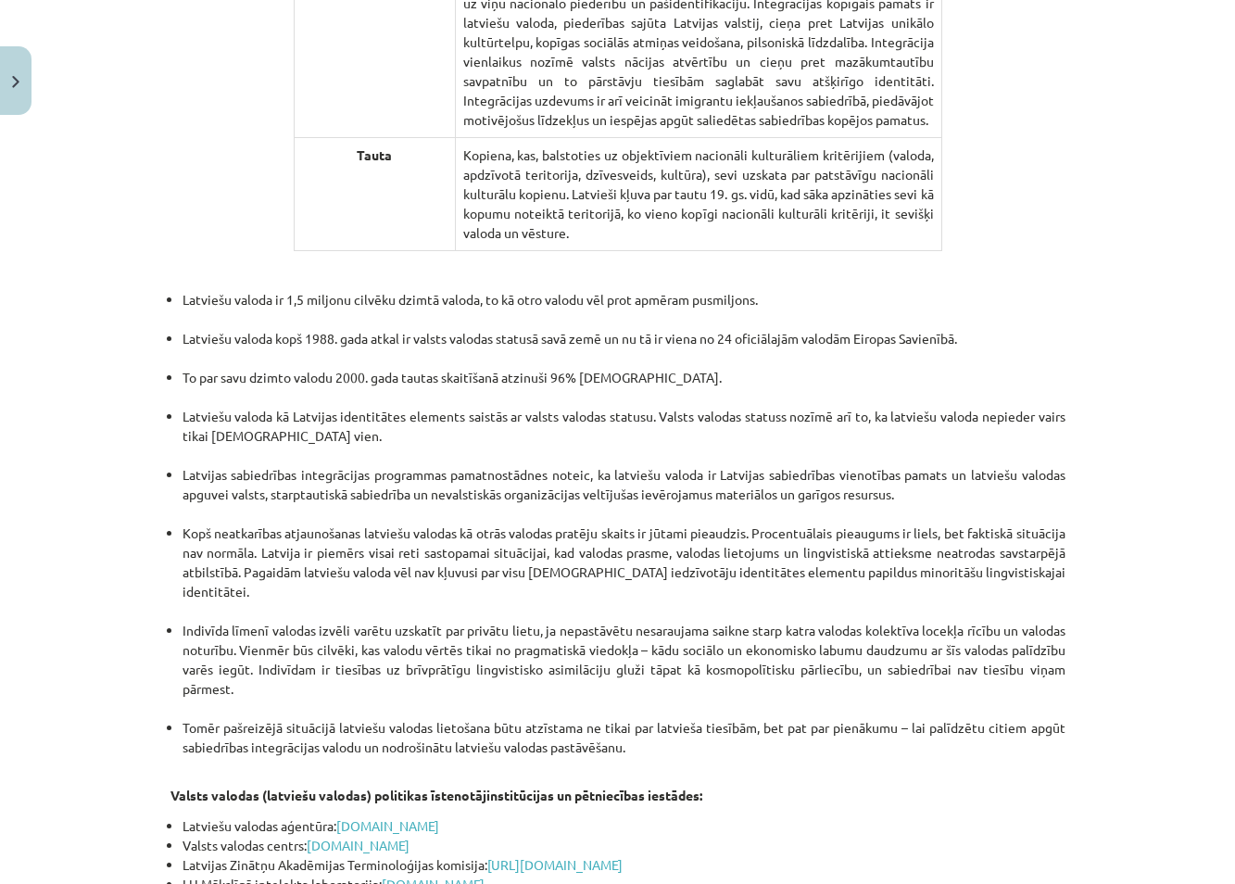
scroll to position [3695, 0]
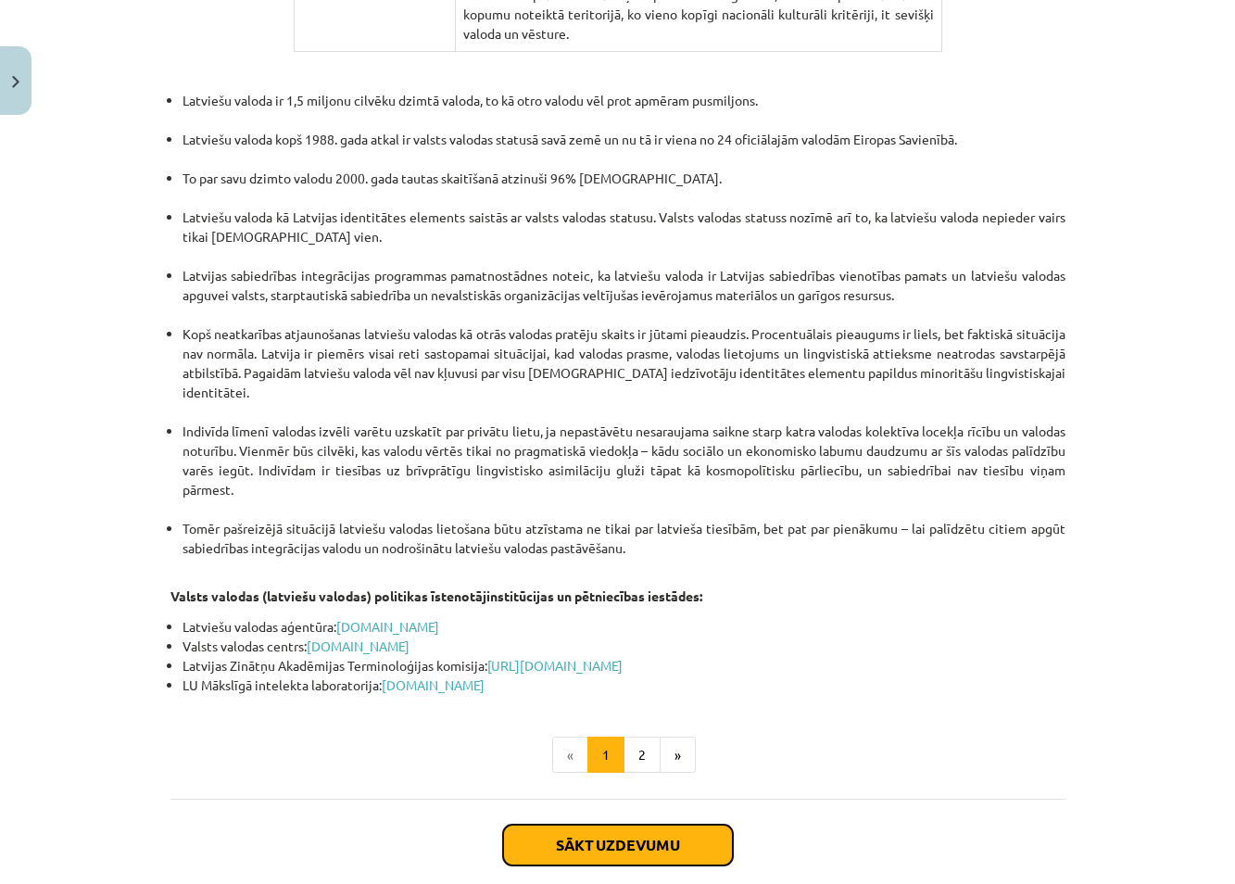
click at [631, 824] on button "Sākt uzdevumu" at bounding box center [618, 844] width 230 height 41
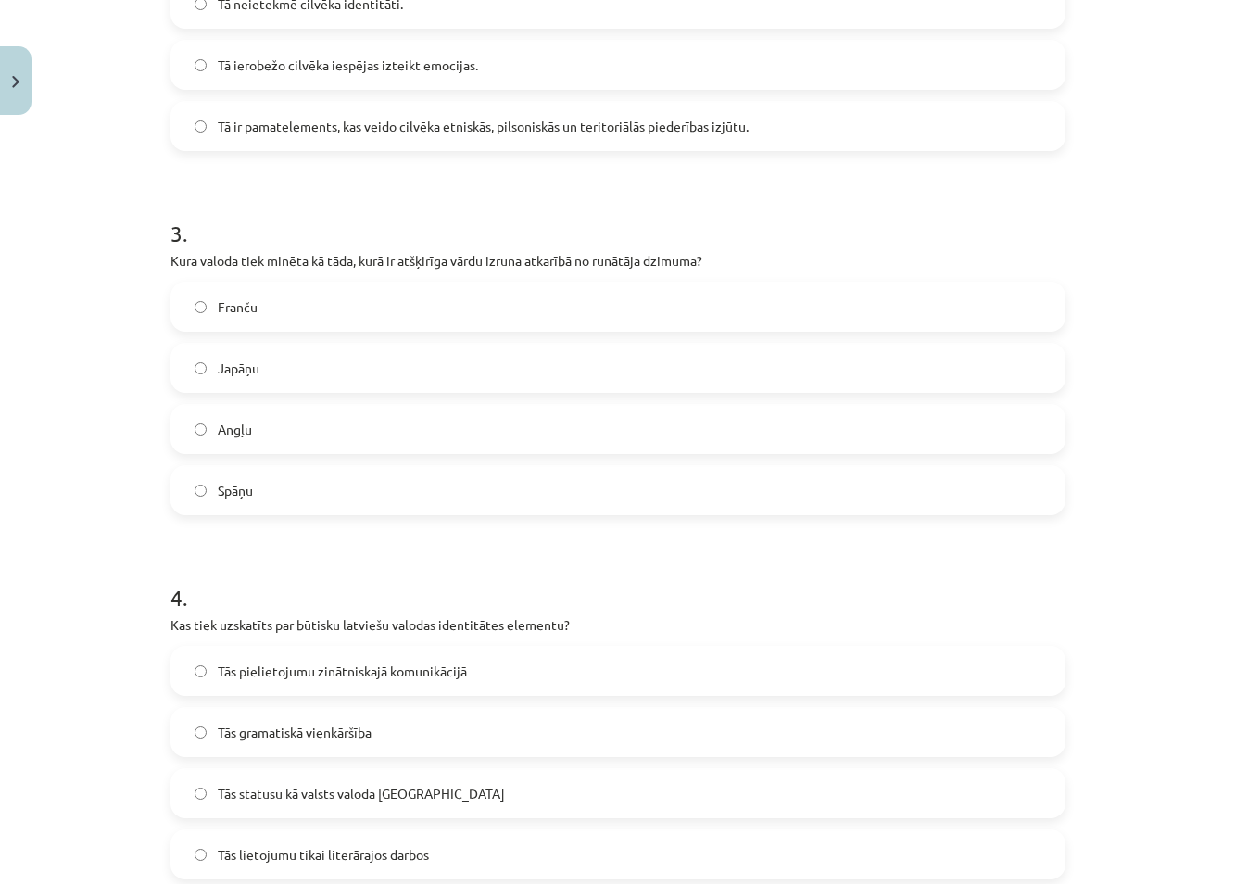
scroll to position [880, 0]
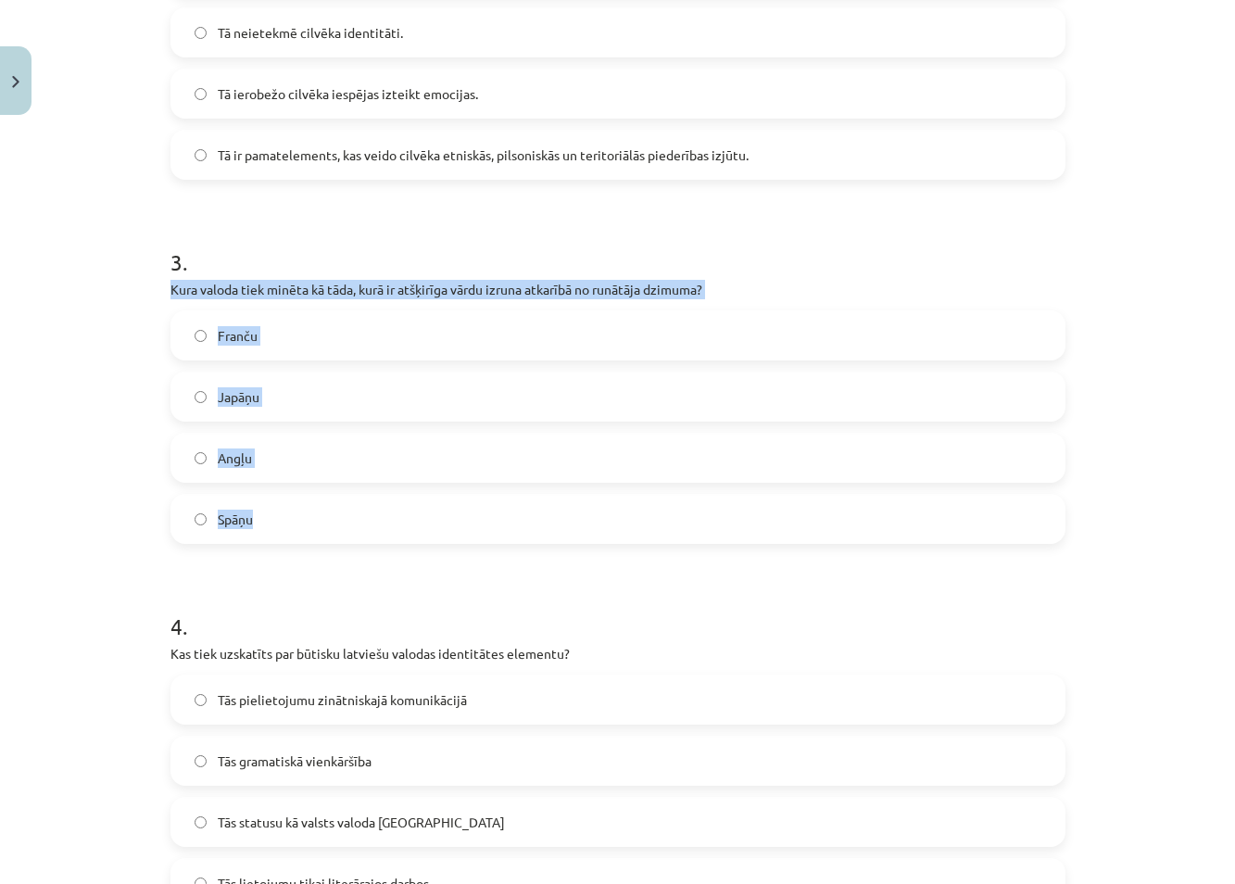
drag, startPoint x: 135, startPoint y: 281, endPoint x: 578, endPoint y: 501, distance: 494.6
click at [578, 501] on div "Mācību tēma: Latviešu valodas i - 11. klases 1. ieskaites mācību materiāls (a,b…" at bounding box center [617, 442] width 1235 height 884
copy div "Kura valoda tiek minēta kā tāda, kurā ir atšķirīga vārdu izruna atkarībā no run…"
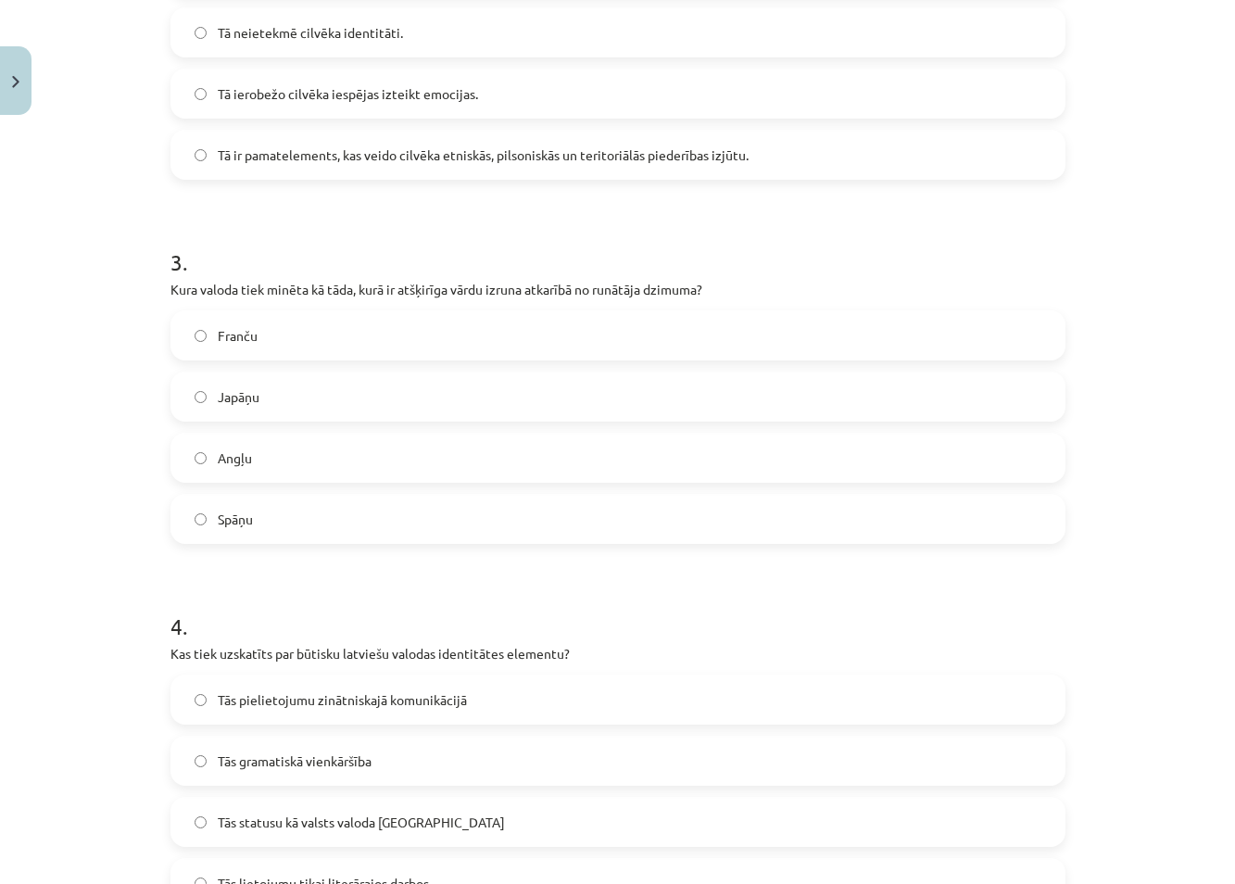
click at [102, 587] on div "Mācību tēma: Latviešu valodas i - 11. klases 1. ieskaites mācību materiāls (a,b…" at bounding box center [617, 442] width 1235 height 884
click at [193, 407] on label "Japāņu" at bounding box center [617, 396] width 891 height 46
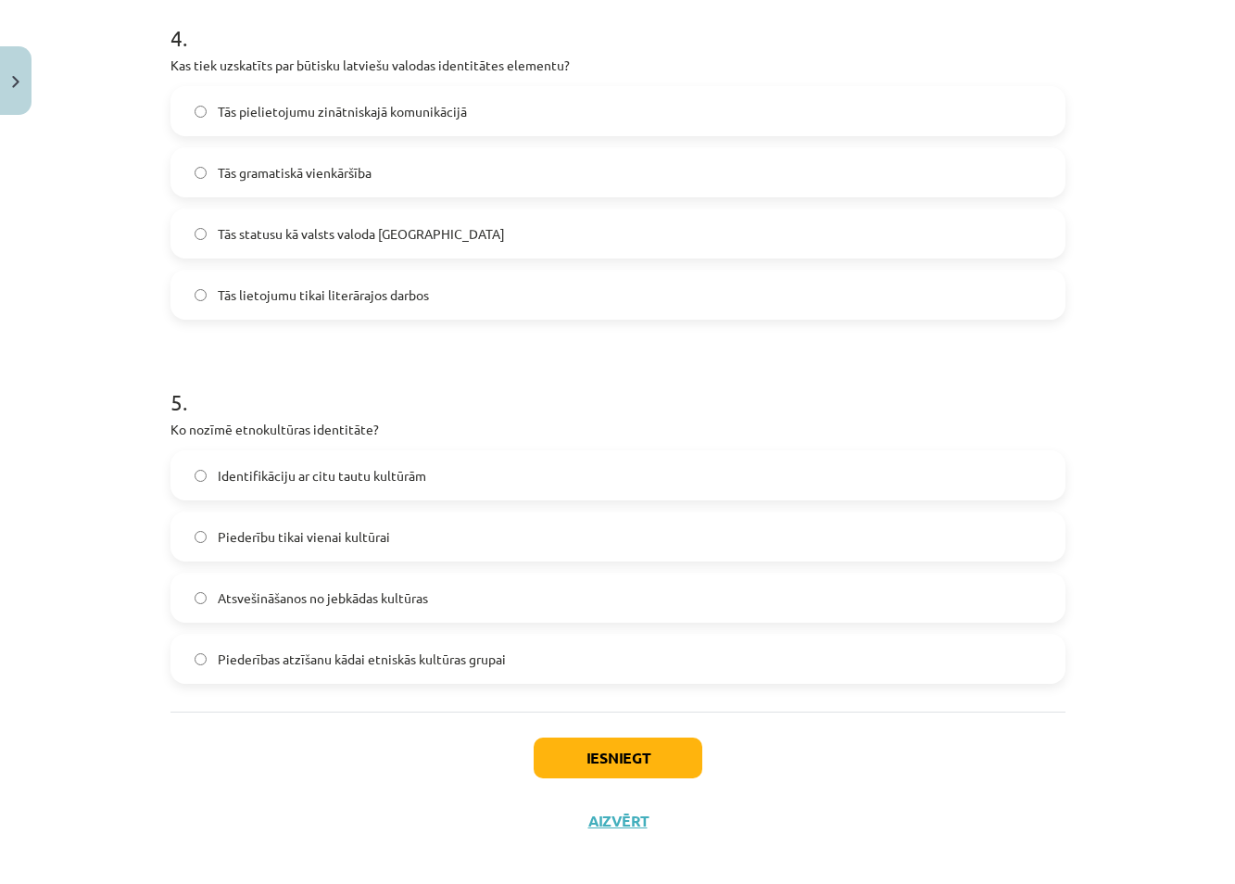
scroll to position [1483, 0]
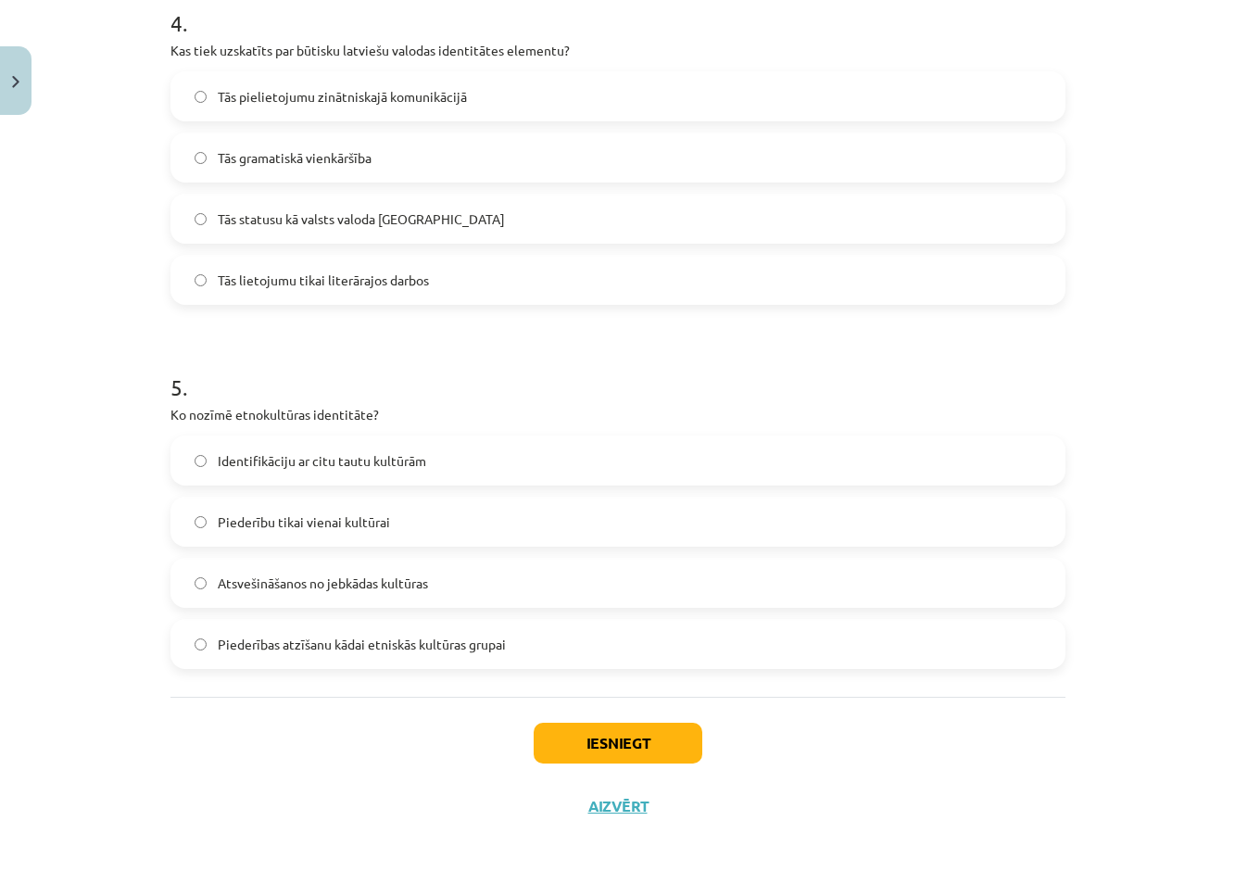
click at [236, 636] on span "Piederības atzīšanu kādai etniskās kultūras grupai" at bounding box center [362, 643] width 288 height 19
click at [584, 750] on button "Iesniegt" at bounding box center [618, 742] width 169 height 41
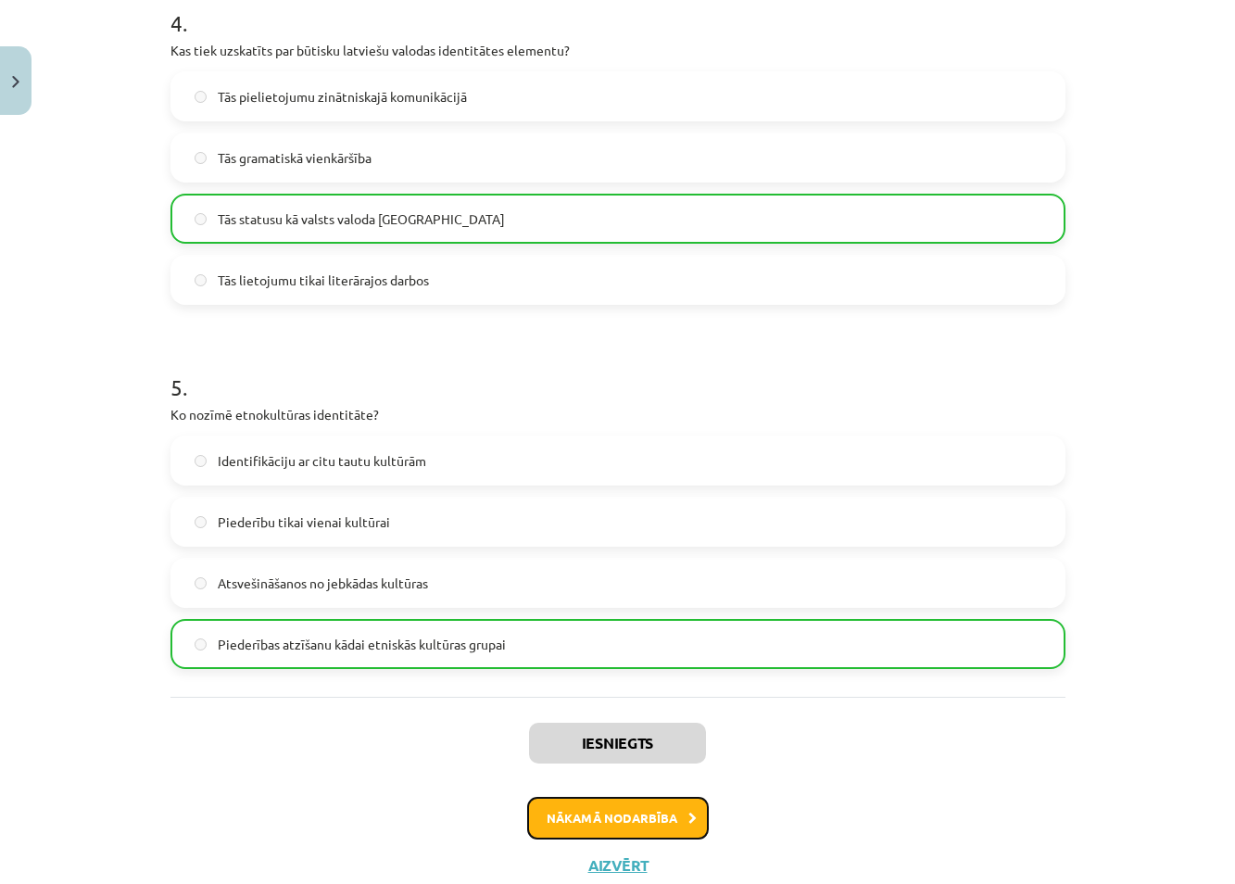
click at [617, 827] on button "Nākamā nodarbība" at bounding box center [618, 818] width 182 height 43
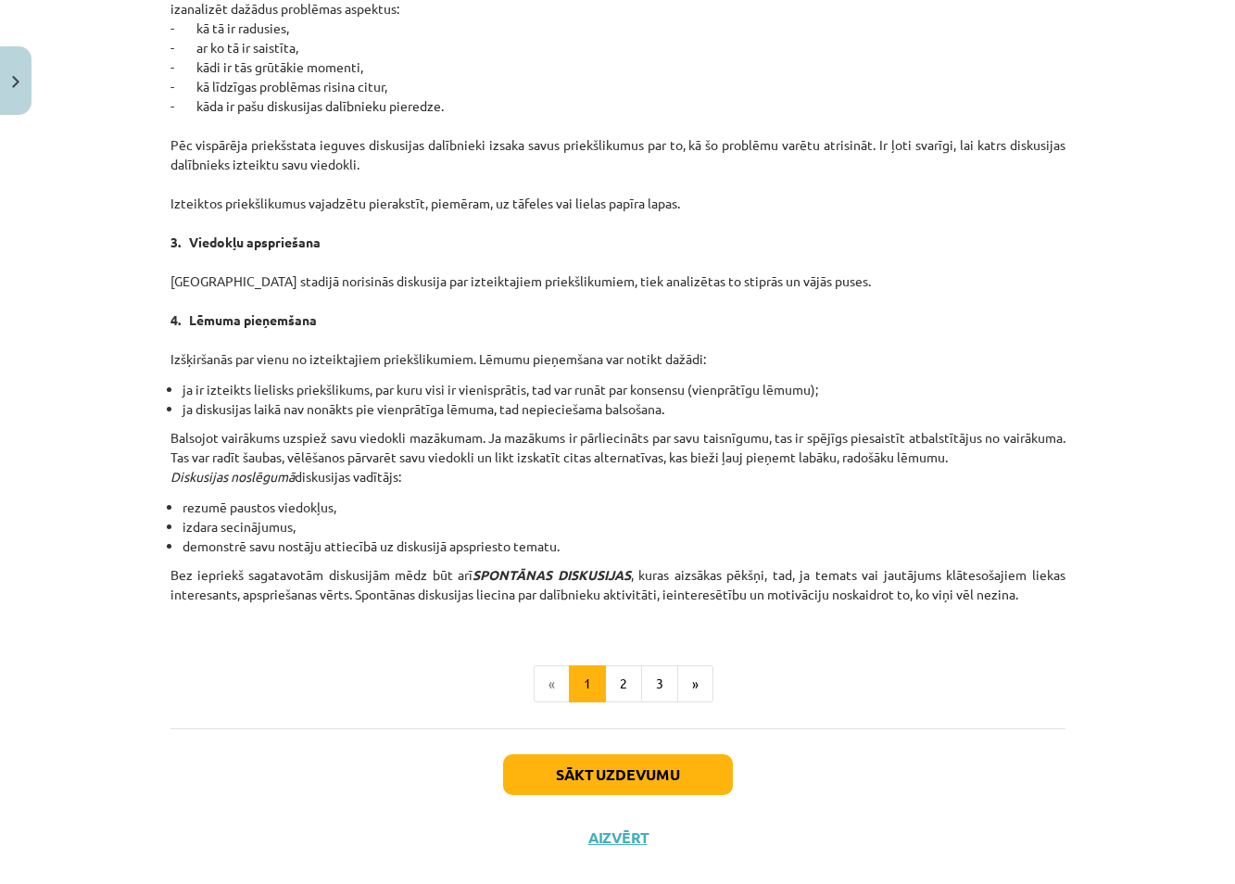
scroll to position [1472, 0]
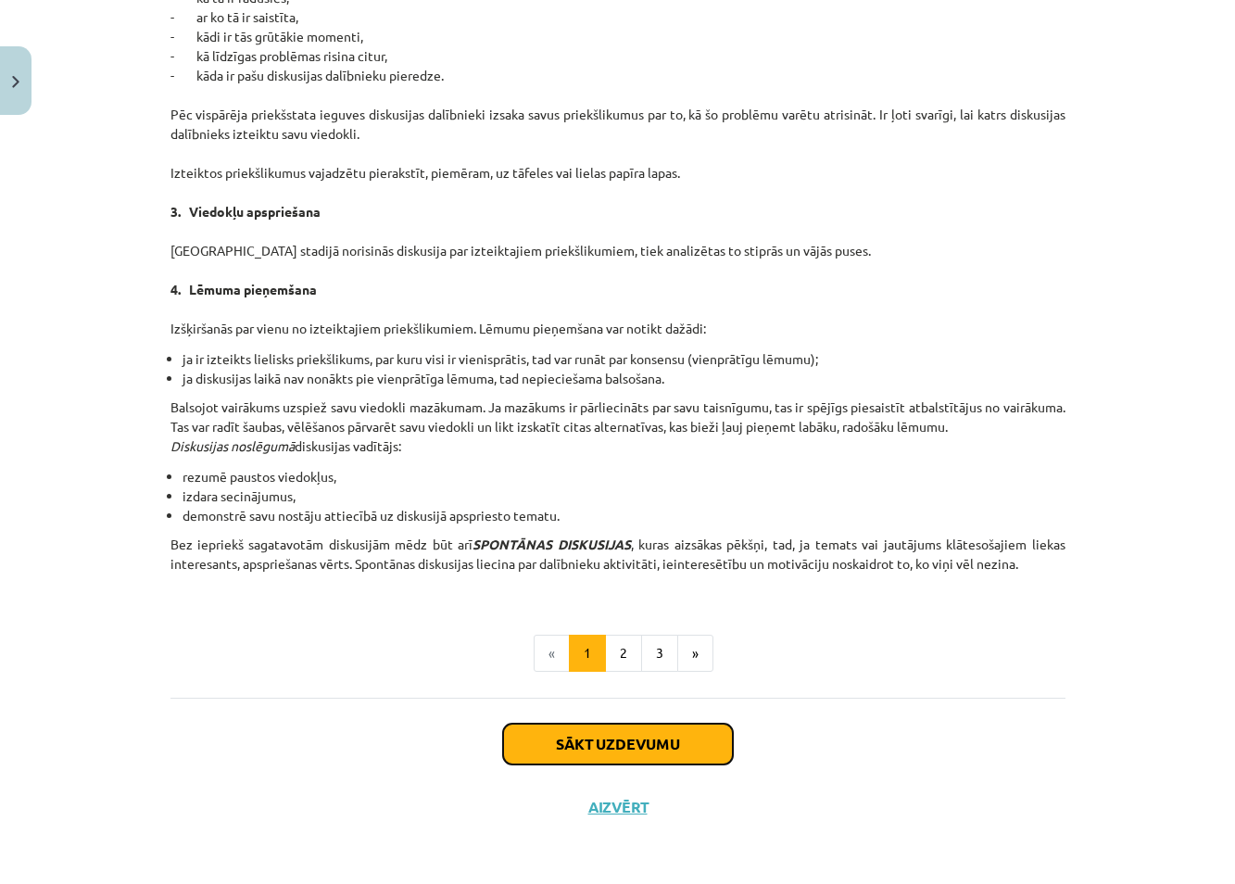
click at [624, 737] on button "Sākt uzdevumu" at bounding box center [618, 743] width 230 height 41
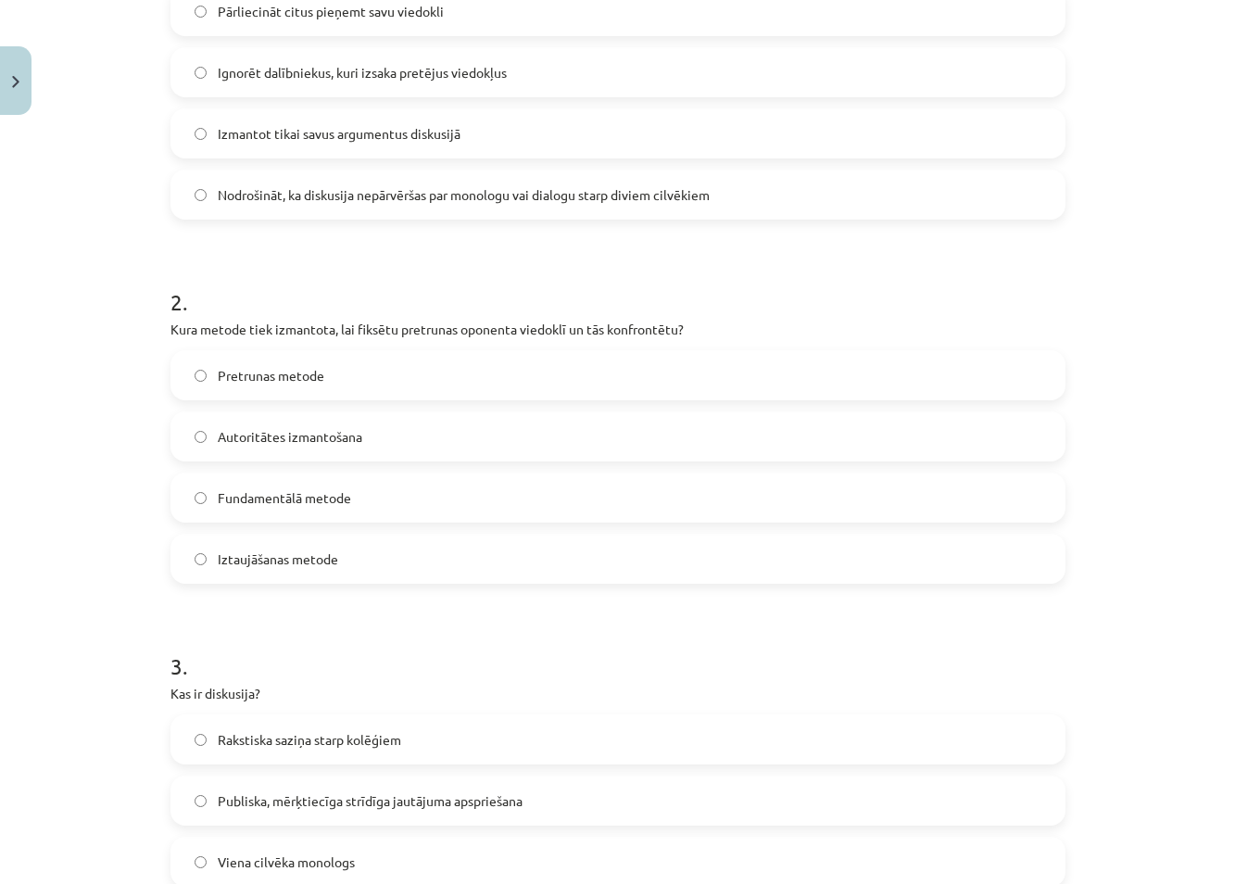
scroll to position [509, 0]
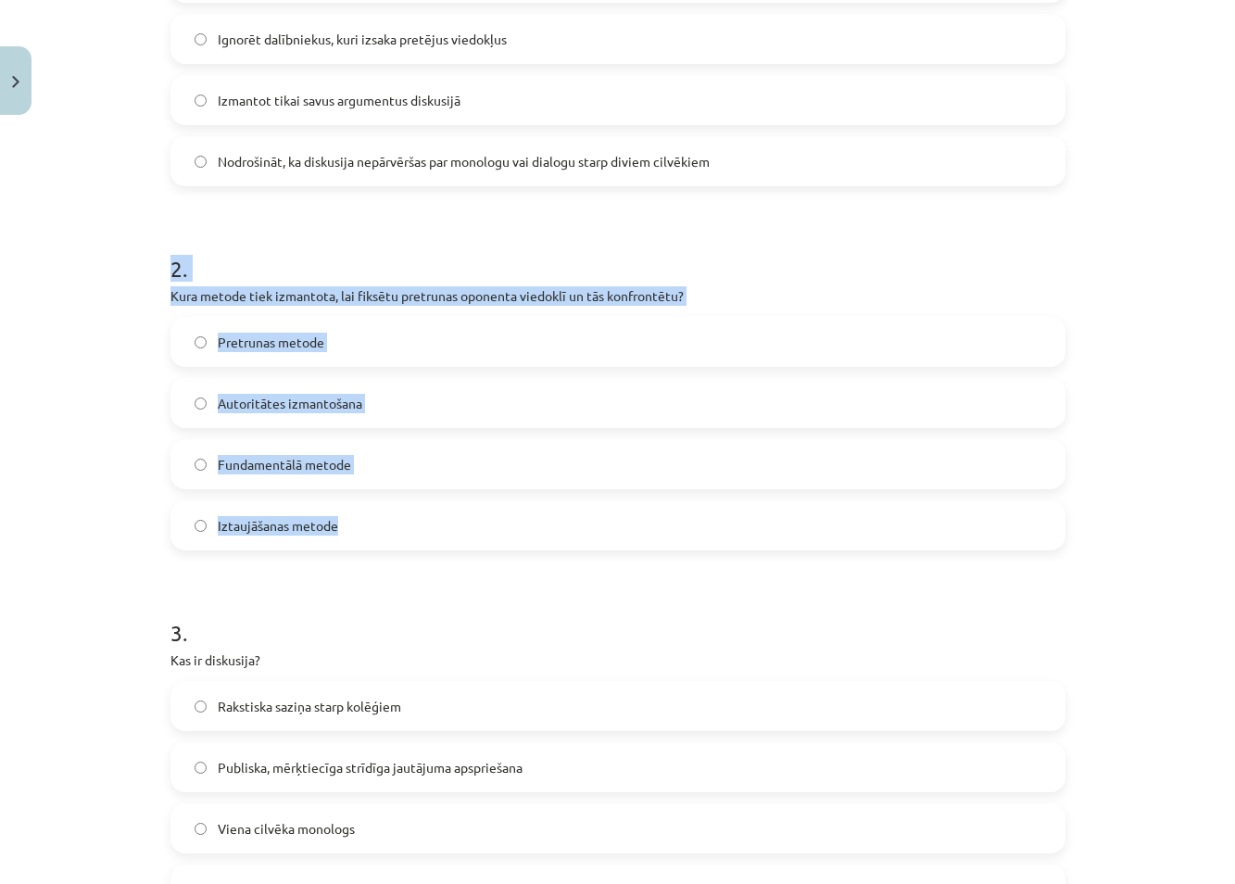
drag, startPoint x: 83, startPoint y: 260, endPoint x: 387, endPoint y: 521, distance: 400.1
click at [387, 521] on div "Mācību tēma: Latviešu valodas i - 11. klases 1. ieskaites mācību materiāls (a,b…" at bounding box center [617, 442] width 1235 height 884
copy div "2 . Kura metode tiek izmantota, lai fiksētu pretrunas oponenta viedoklī un tās …"
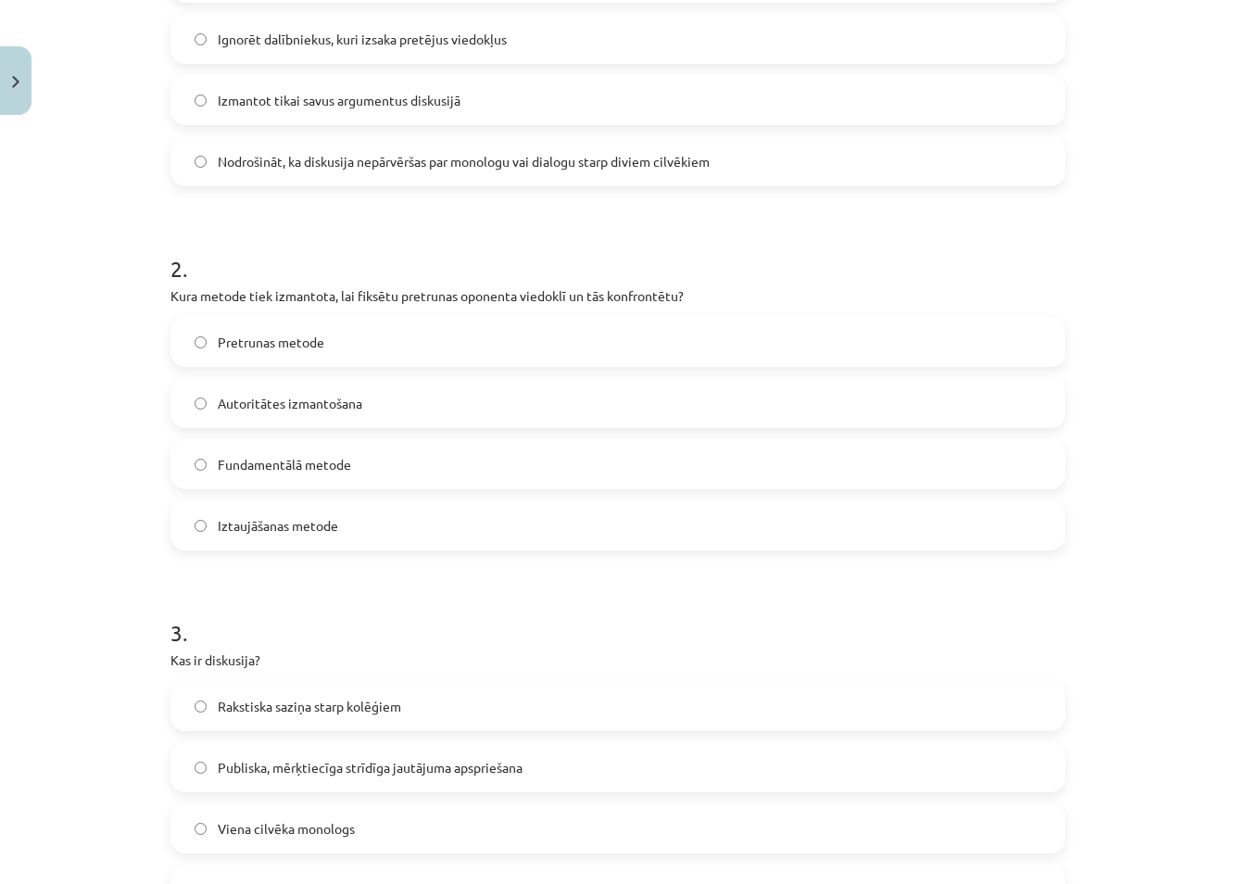
click at [101, 583] on div "Mācību tēma: Latviešu valodas i - 11. klases 1. ieskaites mācību materiāls (a,b…" at bounding box center [617, 442] width 1235 height 884
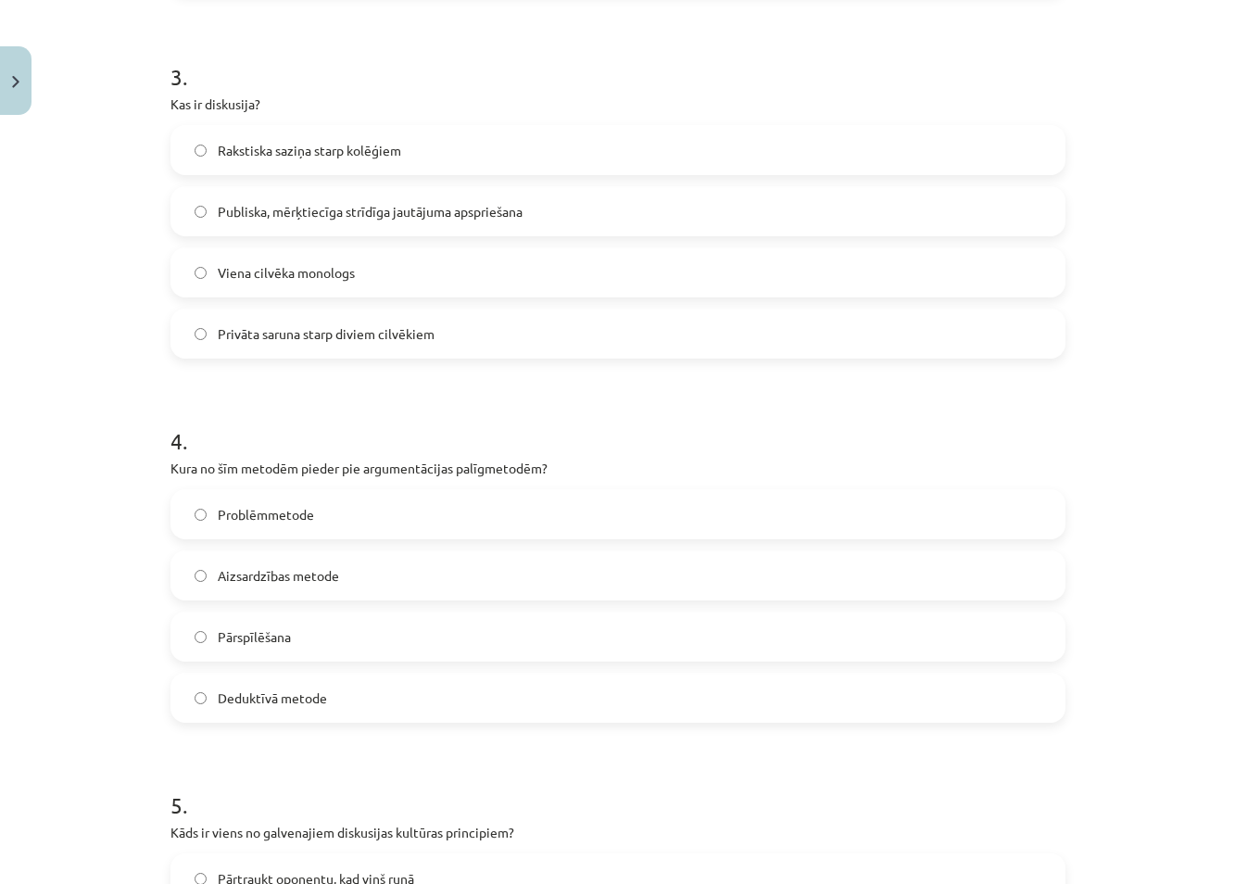
scroll to position [1158, 0]
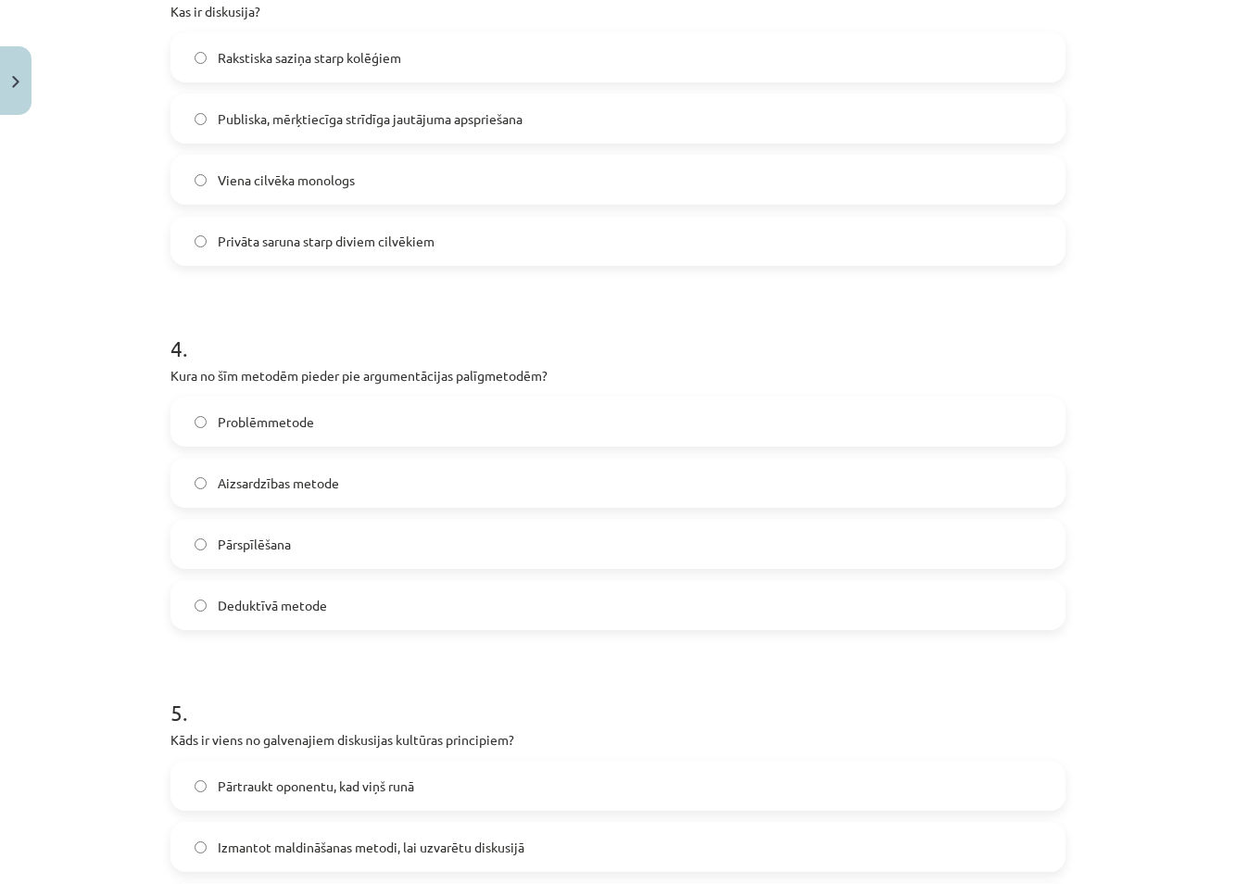
click at [223, 608] on span "Deduktīvā metode" at bounding box center [272, 605] width 109 height 19
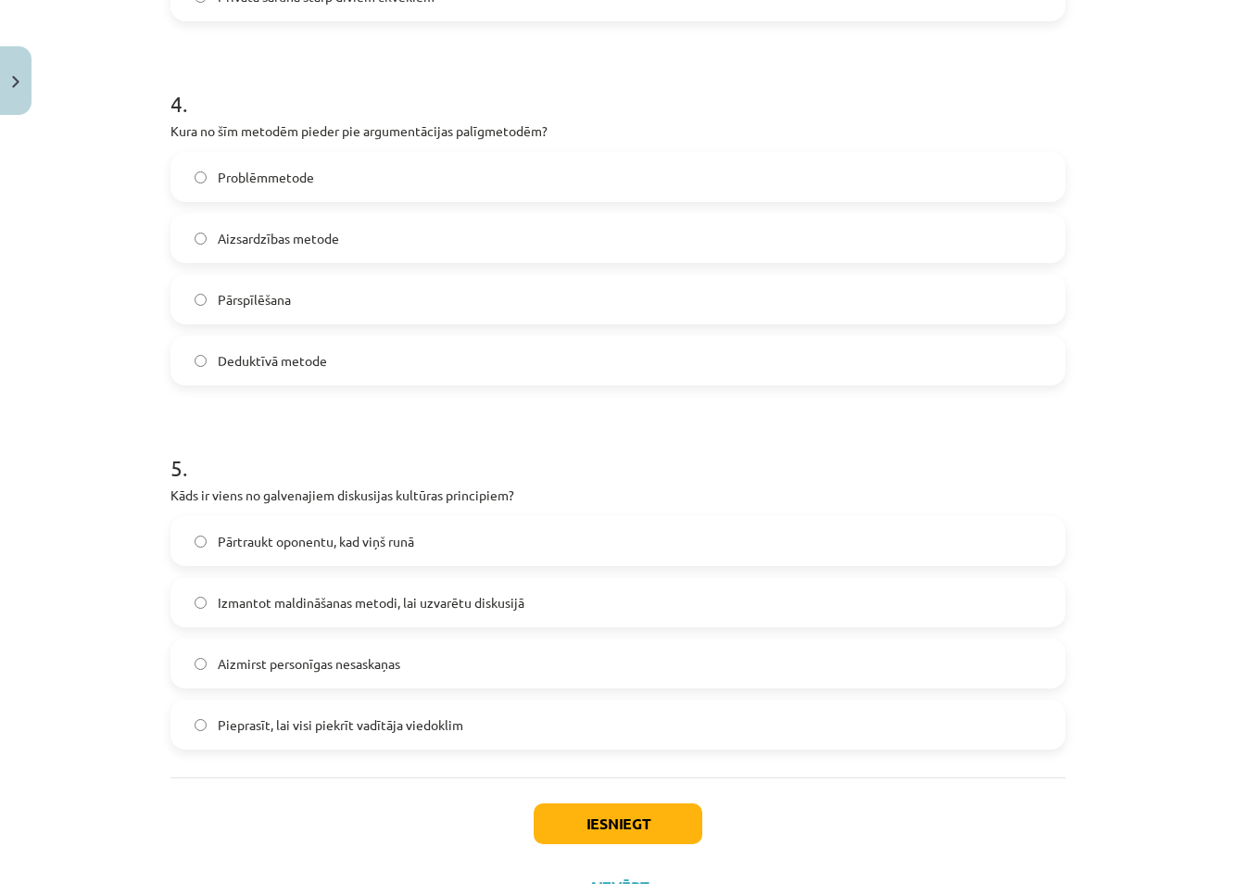
scroll to position [1436, 0]
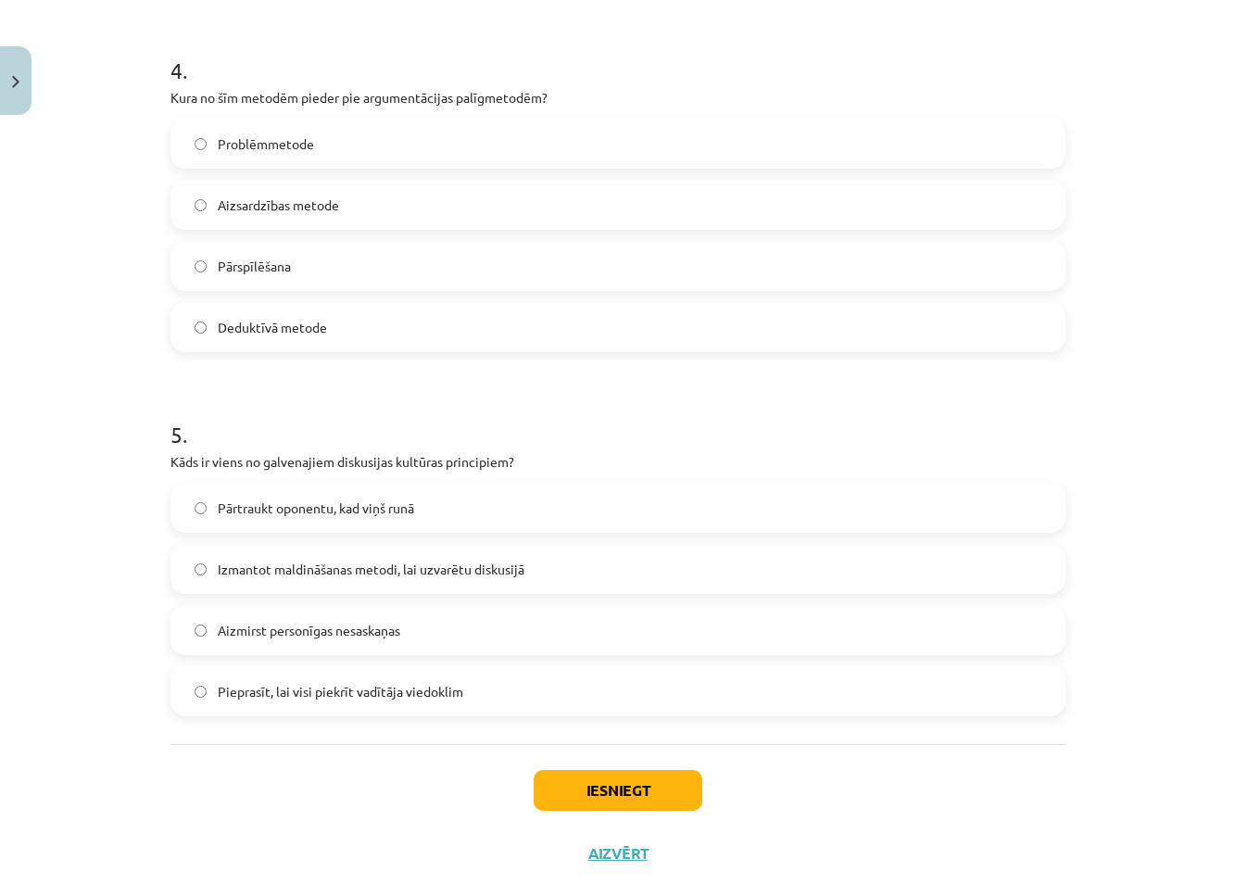
drag, startPoint x: 209, startPoint y: 633, endPoint x: 230, endPoint y: 668, distance: 40.7
click at [209, 632] on label "Aizmirst personīgas nesaskaņas" at bounding box center [617, 630] width 891 height 46
click at [579, 787] on button "Iesniegt" at bounding box center [618, 790] width 169 height 41
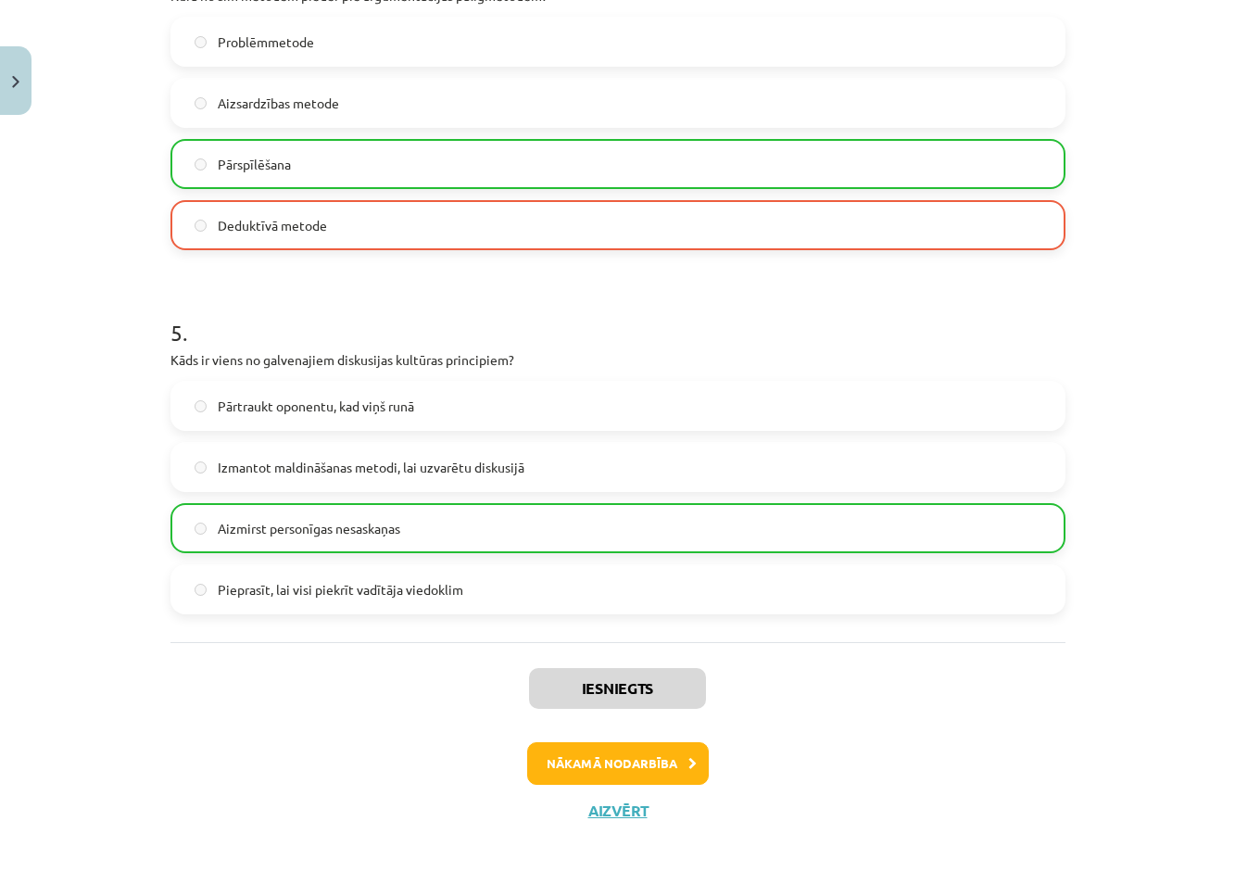
scroll to position [1542, 0]
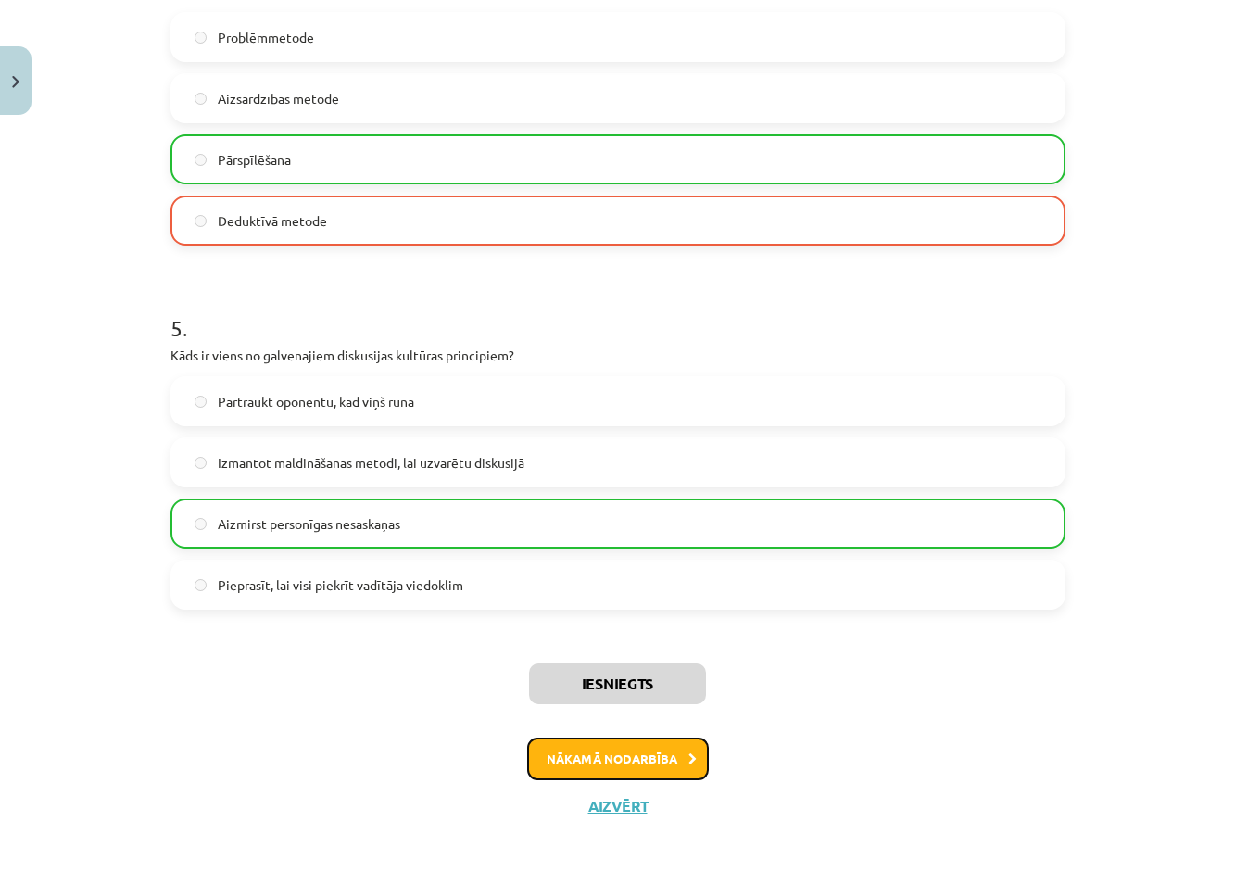
click at [630, 759] on button "Nākamā nodarbība" at bounding box center [618, 758] width 182 height 43
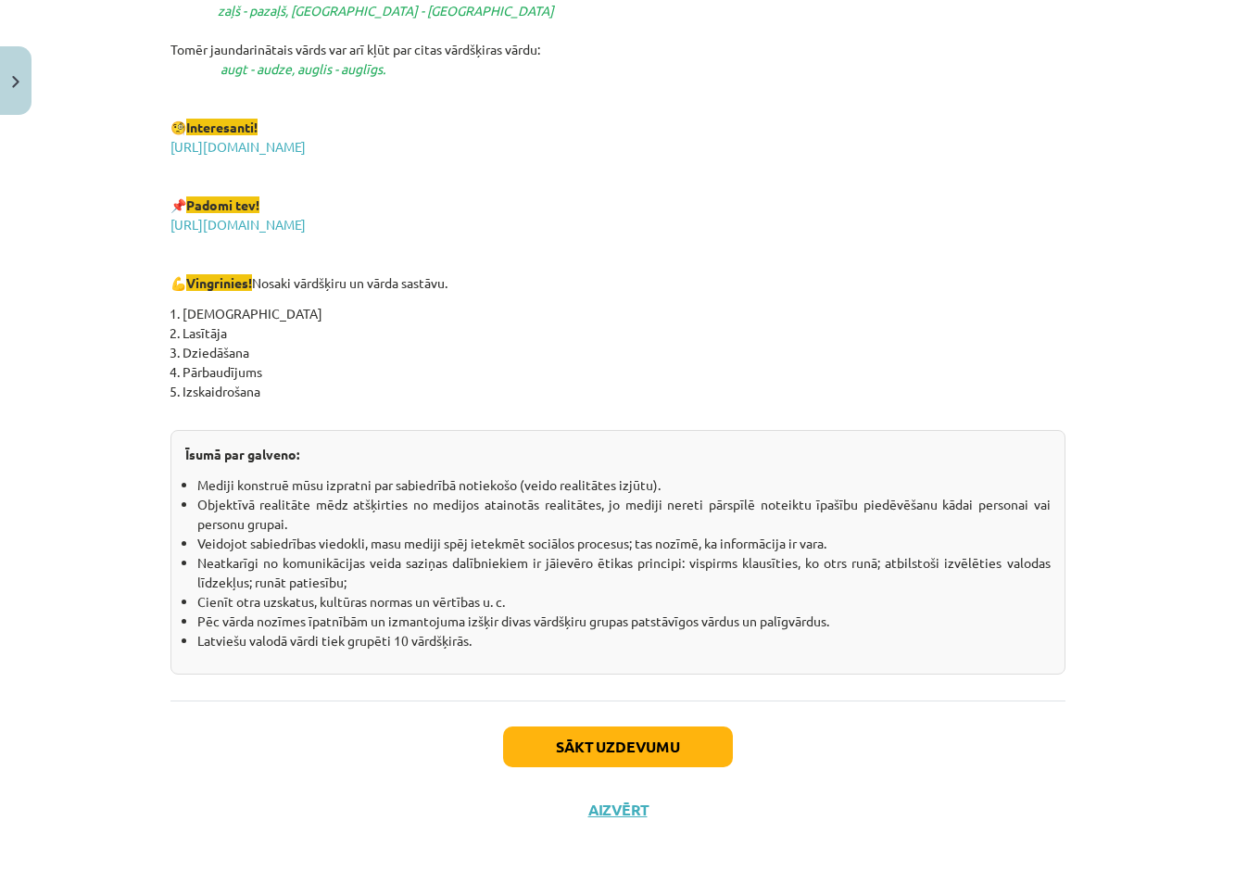
scroll to position [3074, 0]
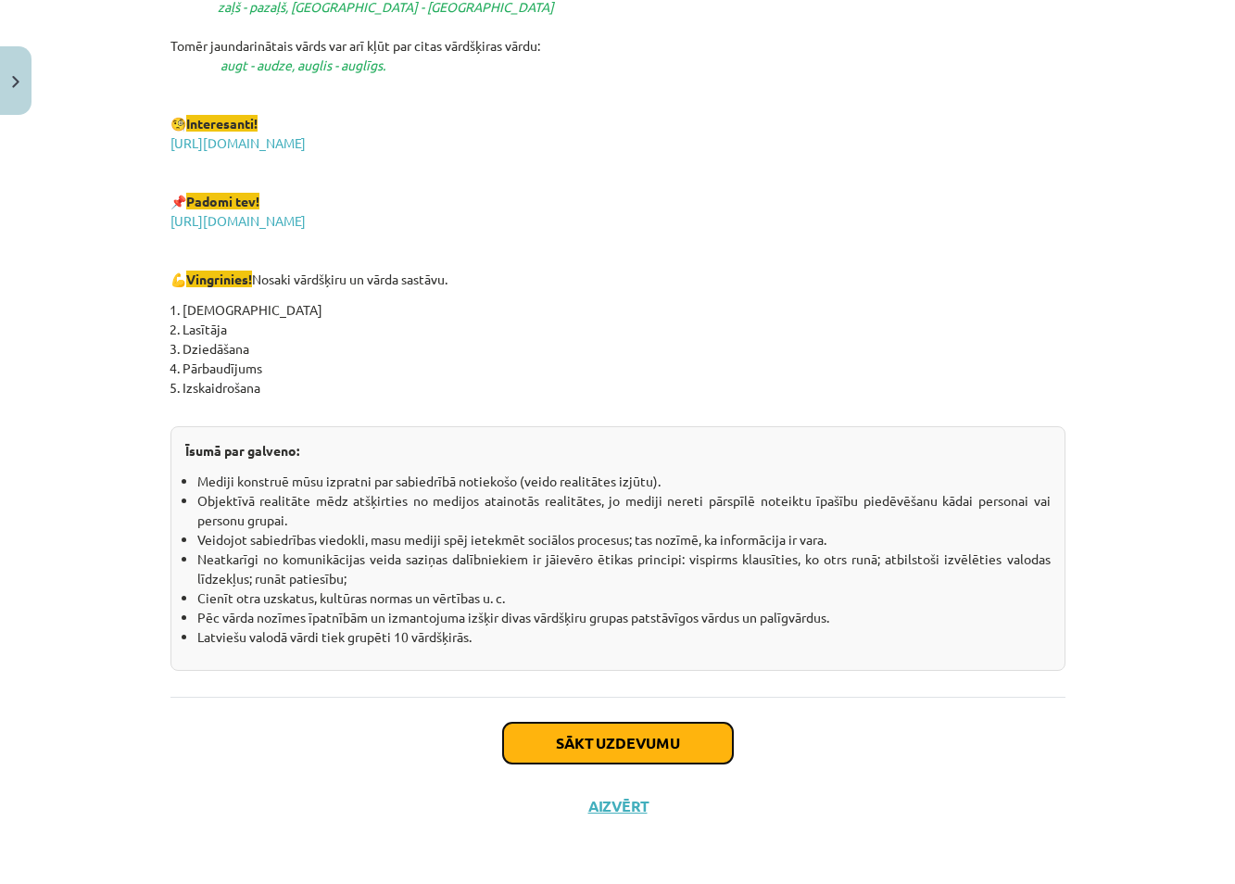
click at [655, 742] on button "Sākt uzdevumu" at bounding box center [618, 742] width 230 height 41
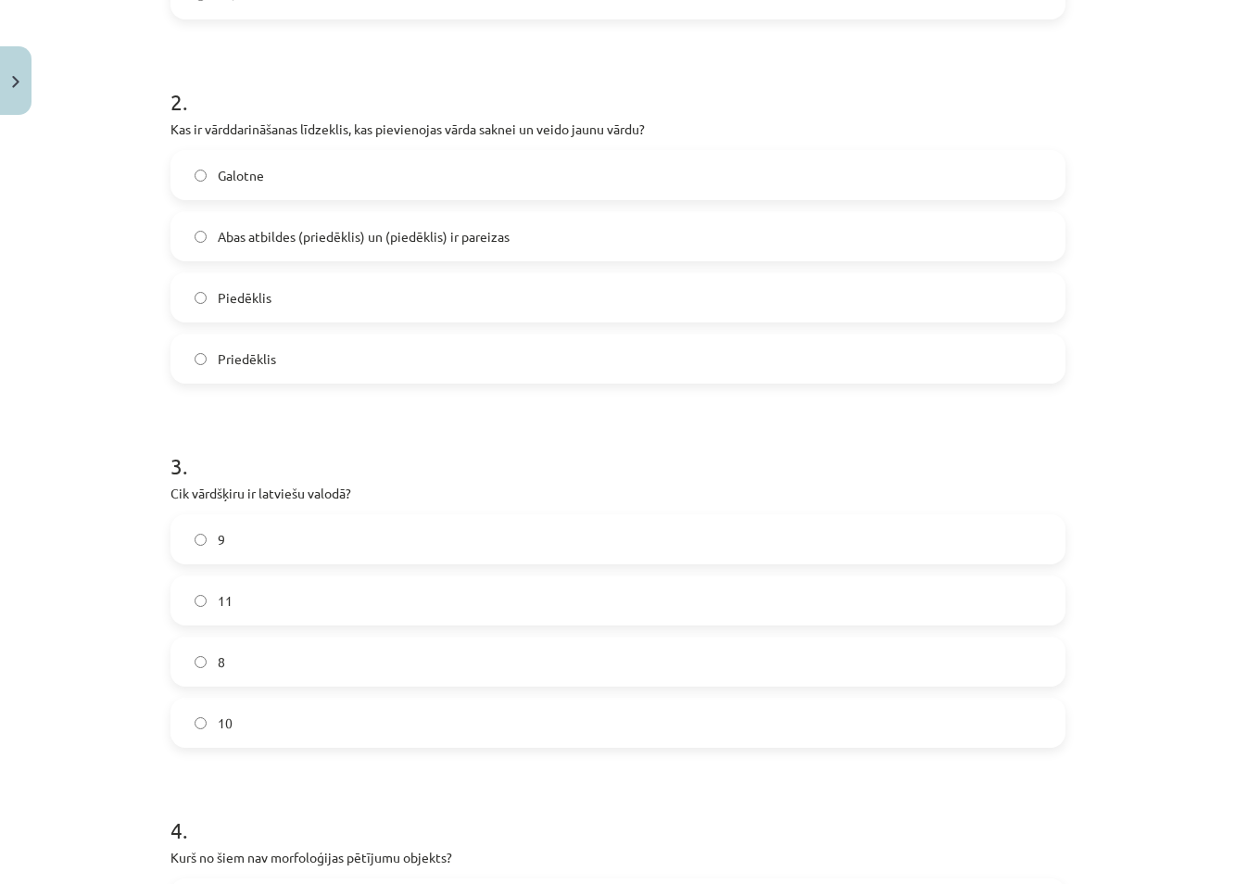
scroll to position [695, 0]
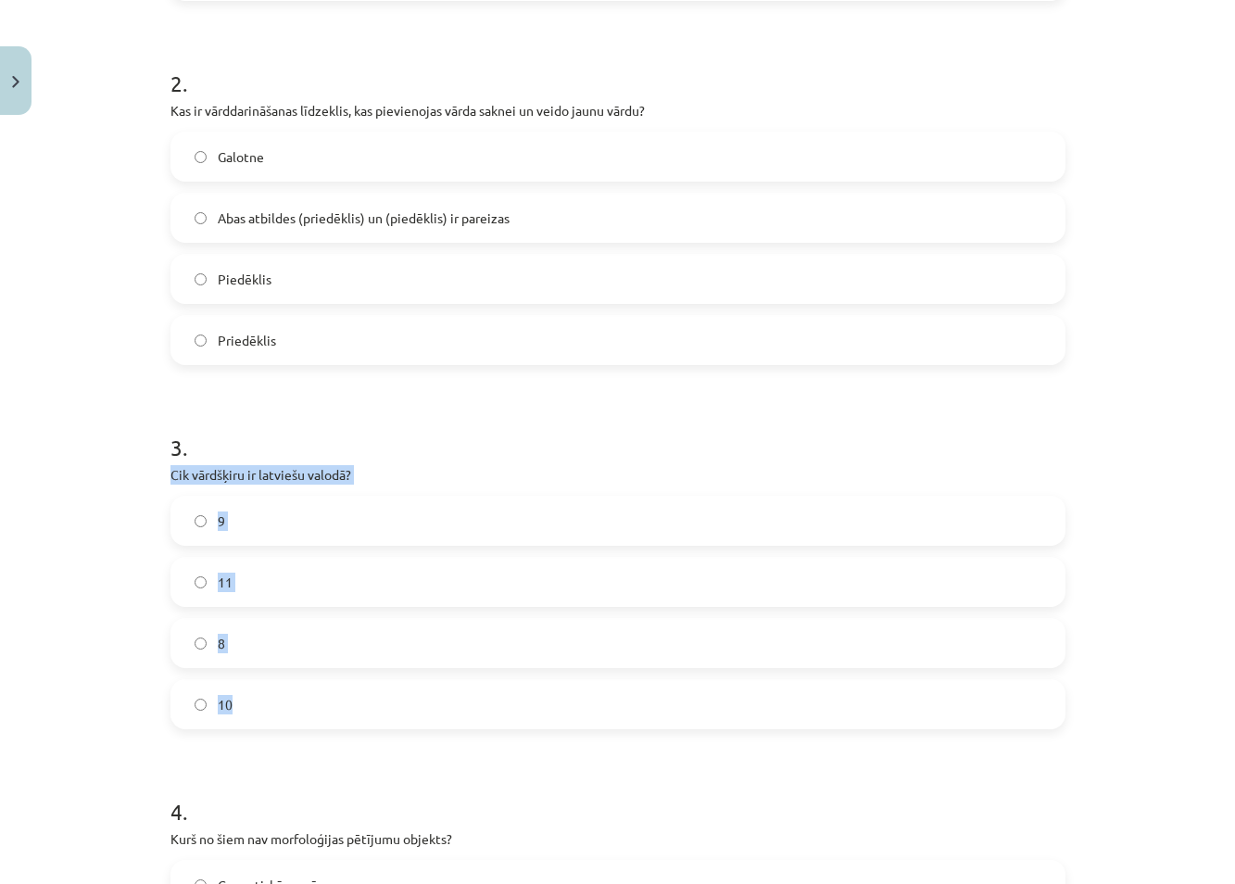
drag, startPoint x: 144, startPoint y: 468, endPoint x: 251, endPoint y: 709, distance: 263.3
click at [251, 709] on div "Mācību tēma: Latviešu valodas i - 11. klases 1. ieskaites mācību materiāls (a,b…" at bounding box center [617, 442] width 1235 height 884
copy div "Cik vārdšķiru ir latviešu valodā? 9 11 8 10"
click at [53, 556] on div "Mācību tēma: Latviešu valodas i - 11. klases 1. ieskaites mācību materiāls (a,b…" at bounding box center [617, 442] width 1235 height 884
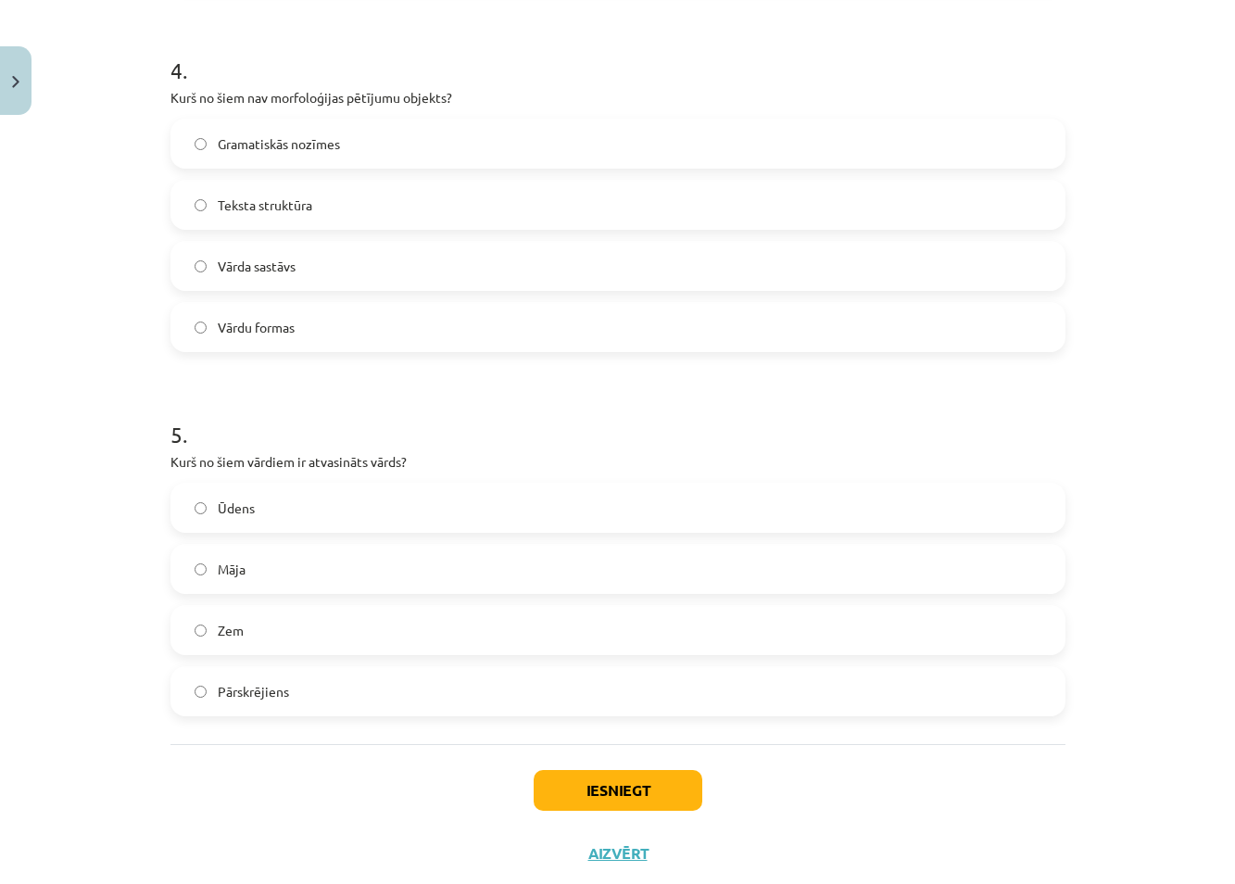
scroll to position [1483, 0]
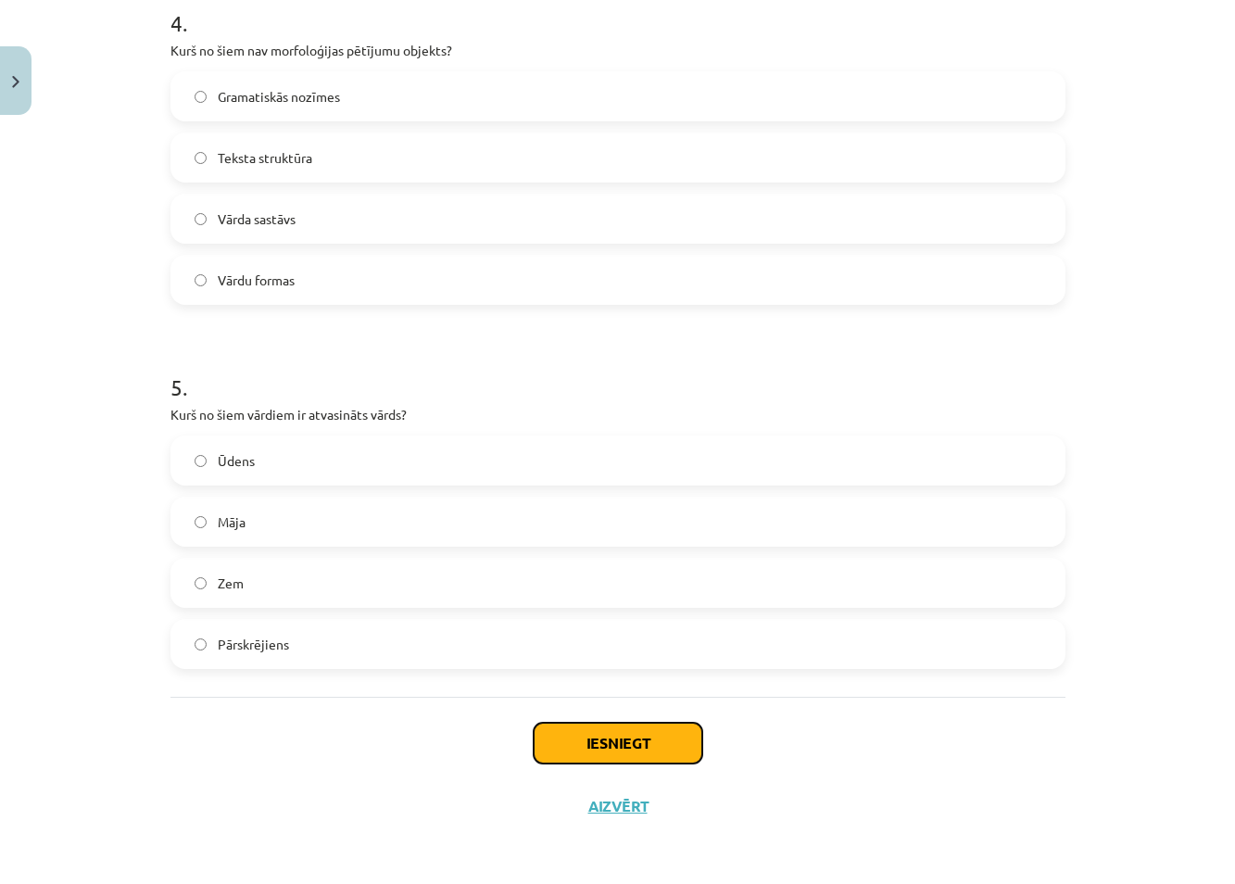
click at [593, 751] on button "Iesniegt" at bounding box center [618, 742] width 169 height 41
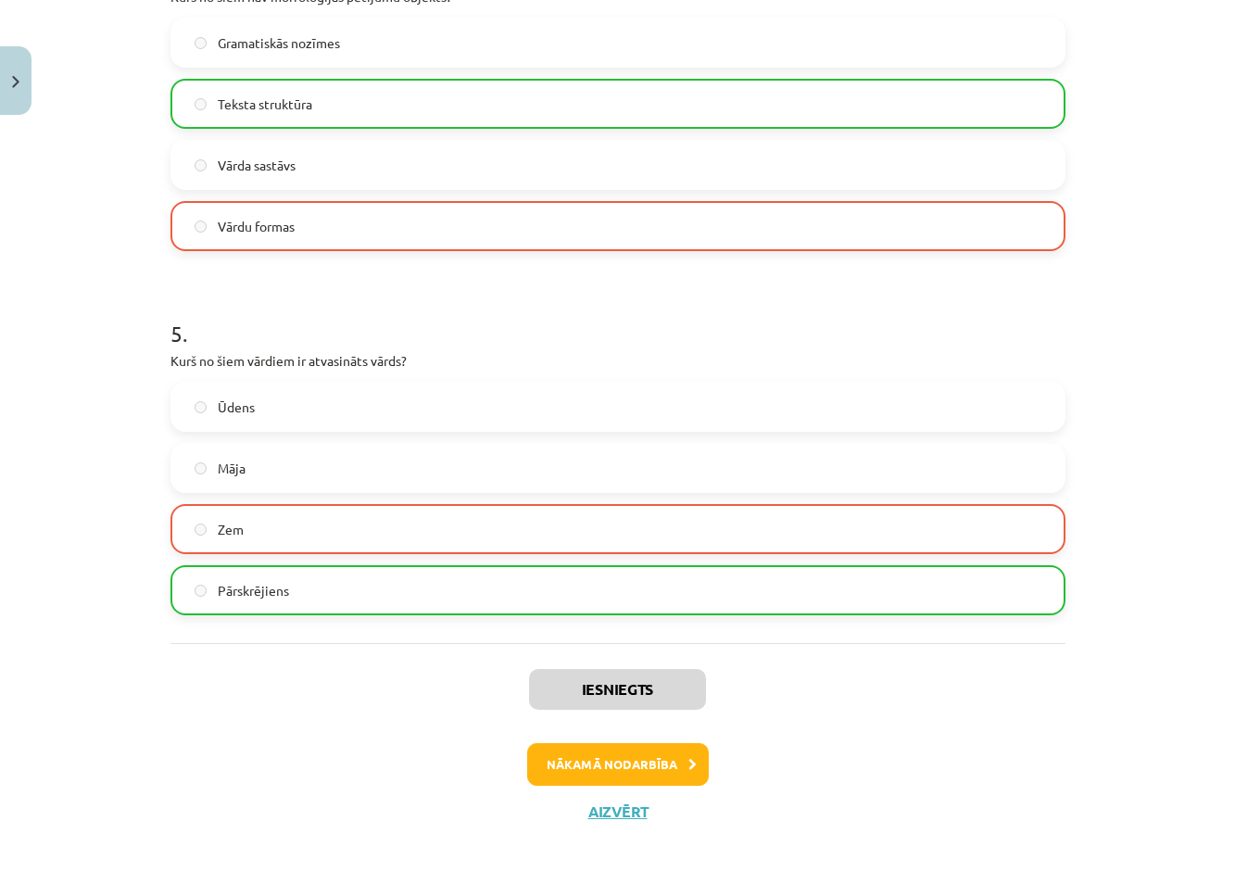
scroll to position [1542, 0]
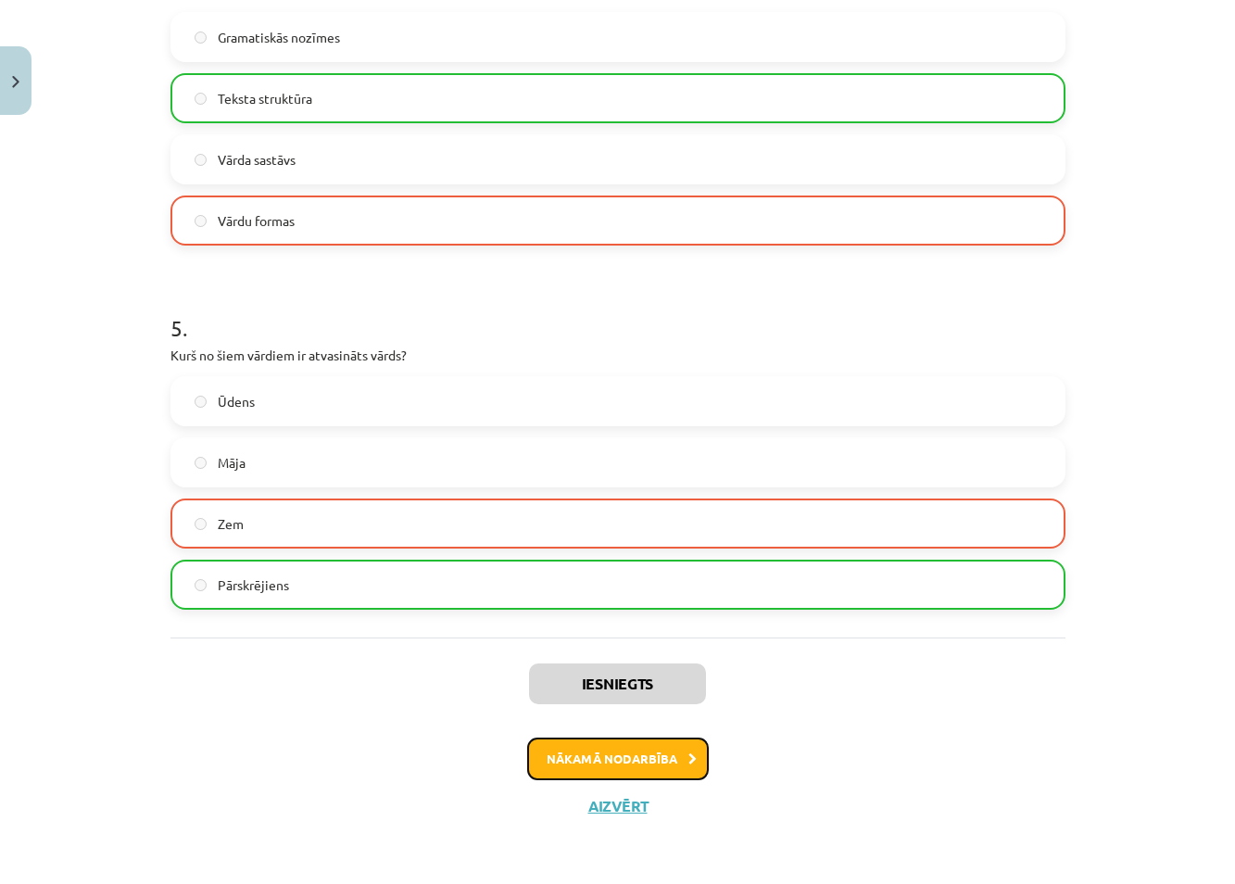
click at [611, 751] on button "Nākamā nodarbība" at bounding box center [618, 758] width 182 height 43
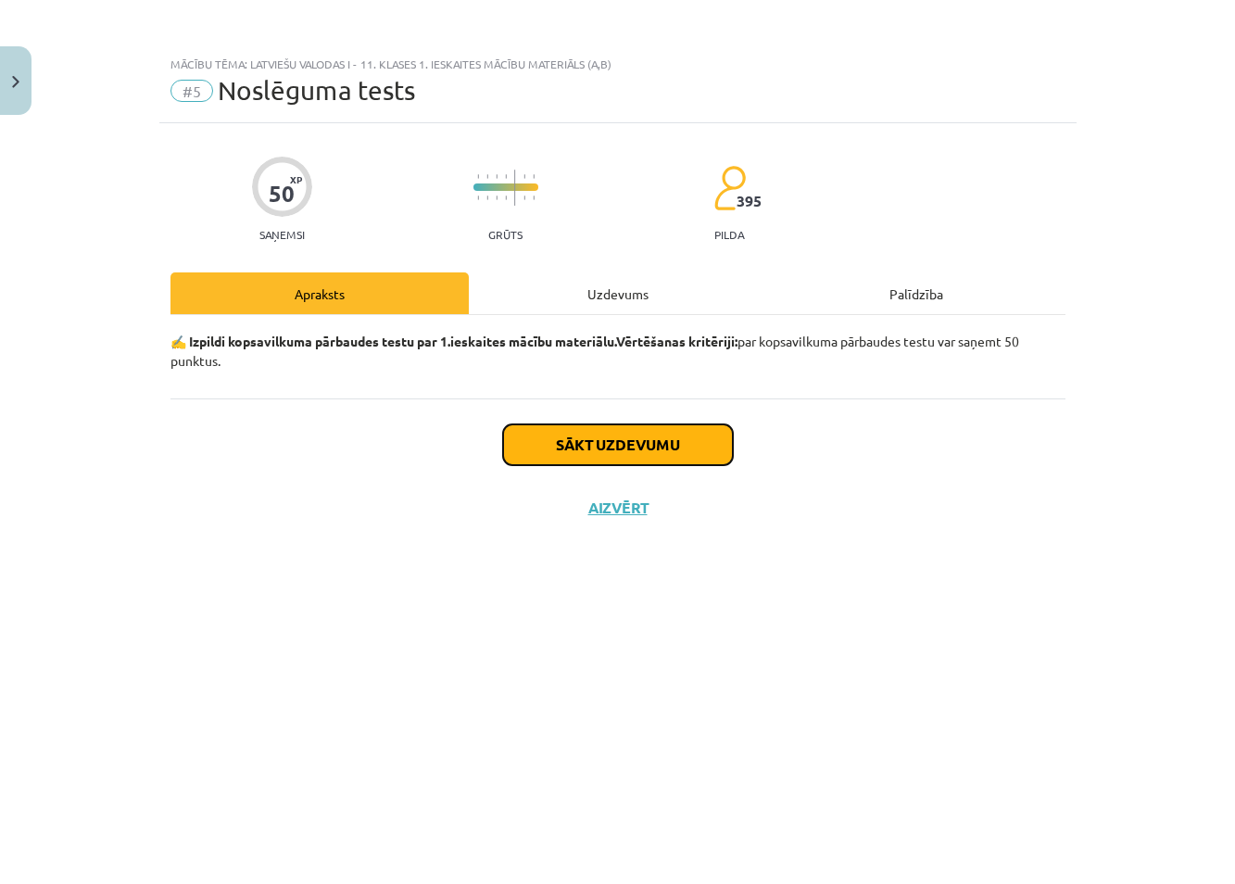
click at [627, 445] on button "Sākt uzdevumu" at bounding box center [618, 444] width 230 height 41
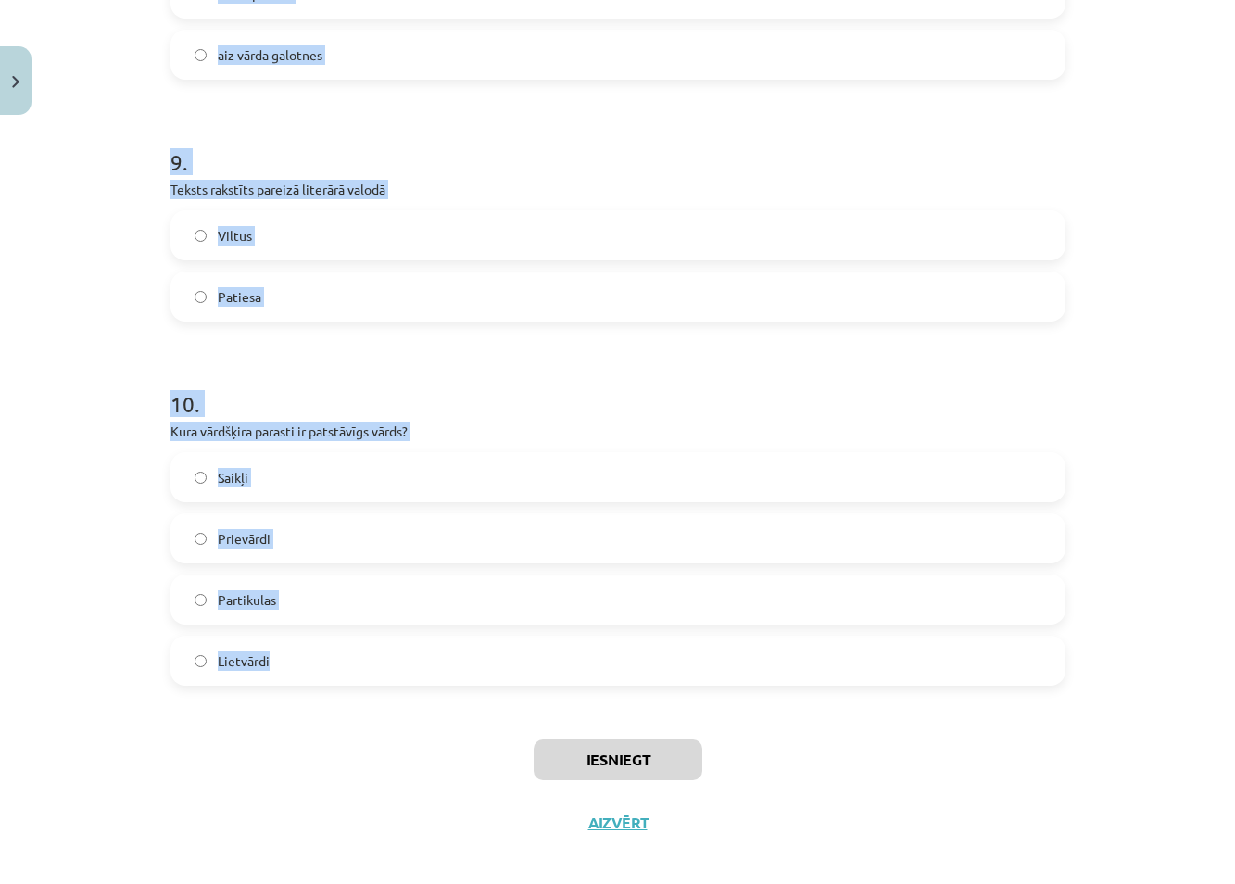
scroll to position [3014, 0]
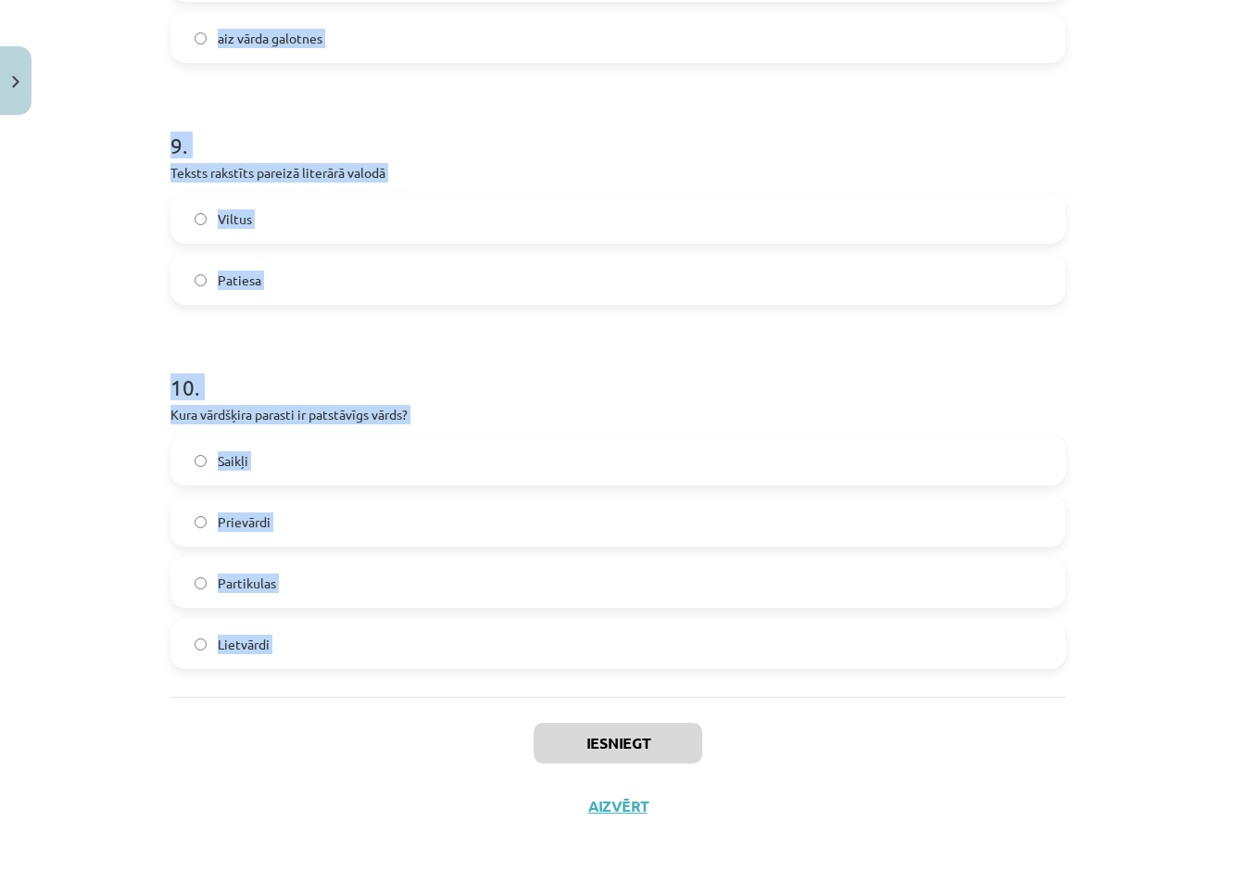
drag, startPoint x: 123, startPoint y: 132, endPoint x: 499, endPoint y: 727, distance: 703.6
click at [499, 727] on div "Mācību tēma: Latviešu valodas i - 11. klases 1. ieskaites mācību materiāls (a,b…" at bounding box center [617, 442] width 1235 height 884
copy form "1 . Palīgvārdi ir apstākļa vārdi, skaitļa vārdi, saikļi saikļi, prievārdi, part…"
click at [61, 411] on div "Mācību tēma: Latviešu valodas i - 11. klases 1. ieskaites mācību materiāls (a,b…" at bounding box center [617, 442] width 1235 height 884
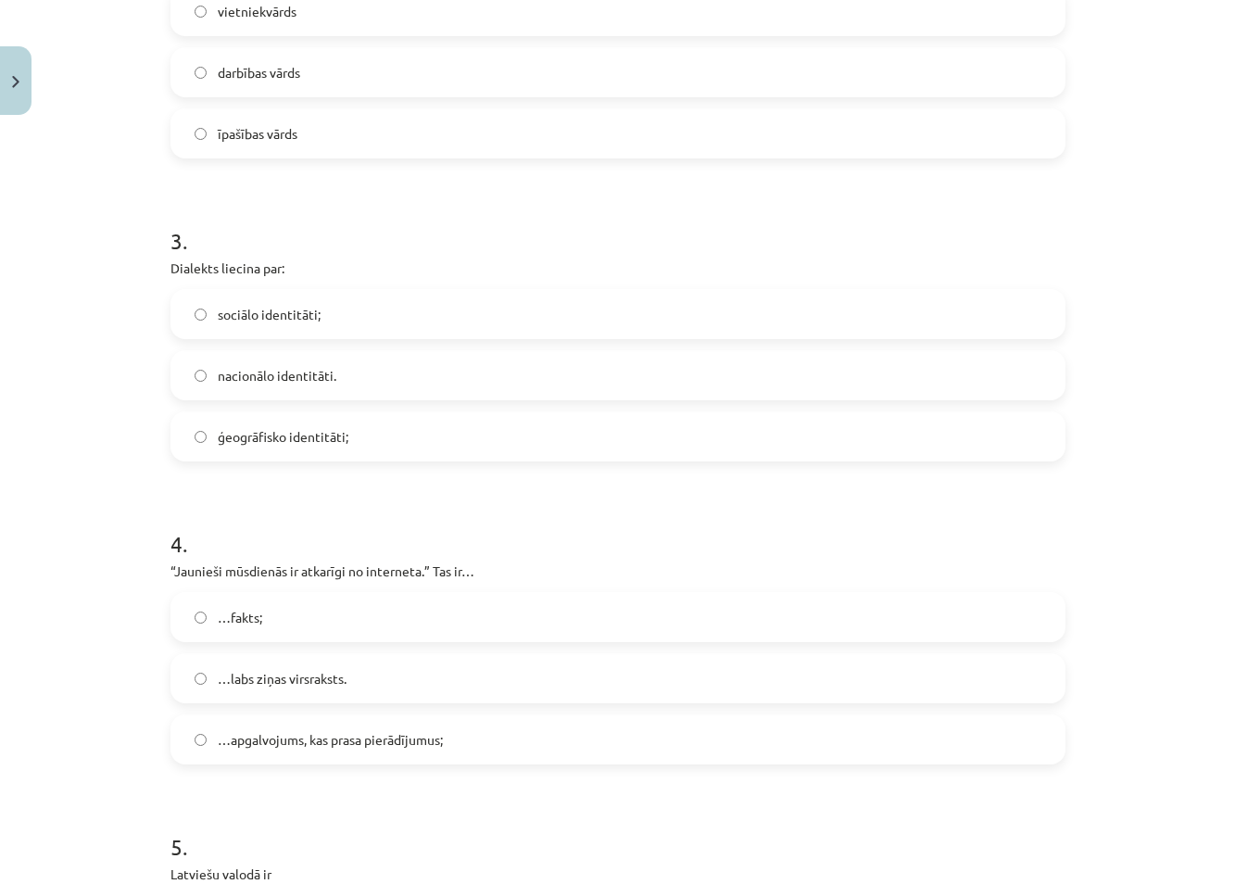
scroll to position [926, 0]
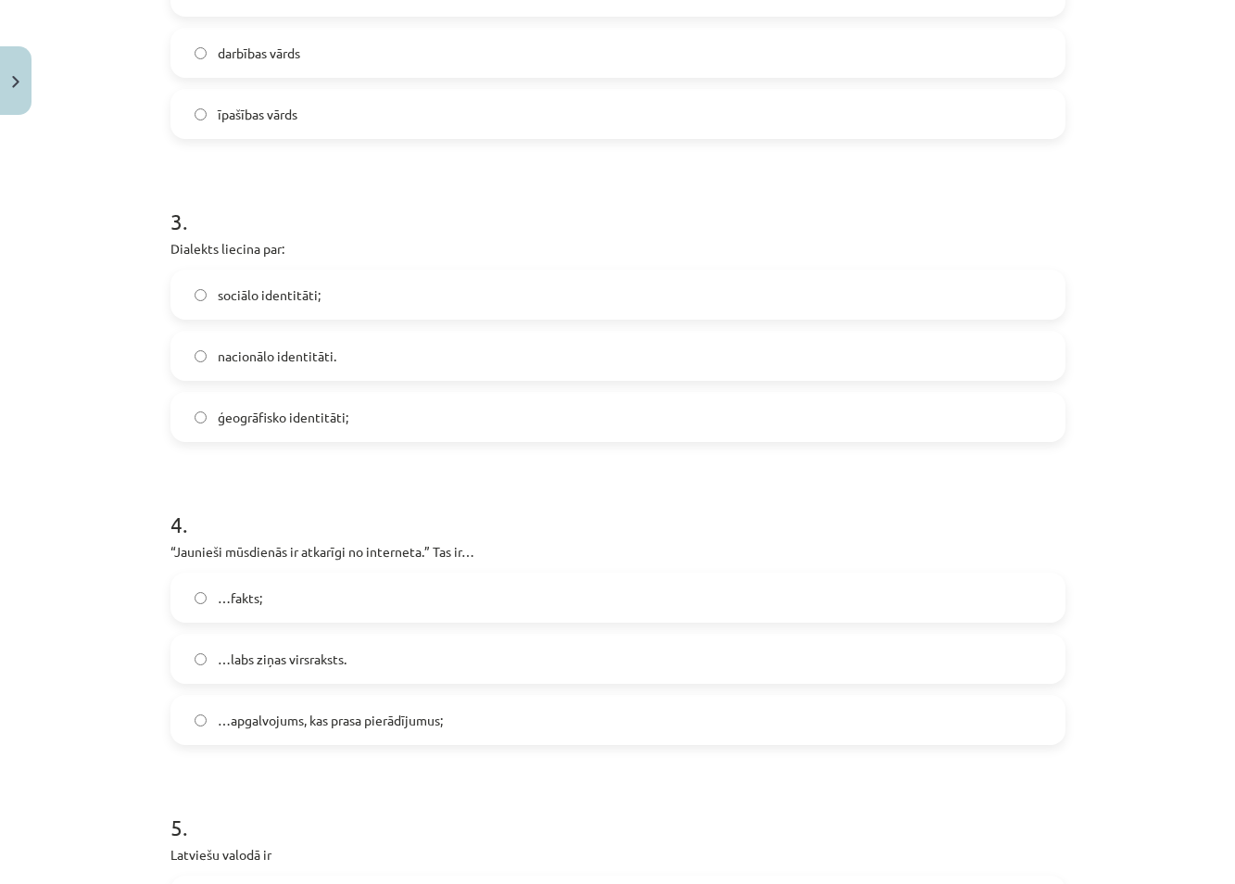
click at [186, 415] on label "ģeogrāfisko identitāti;" at bounding box center [617, 417] width 891 height 46
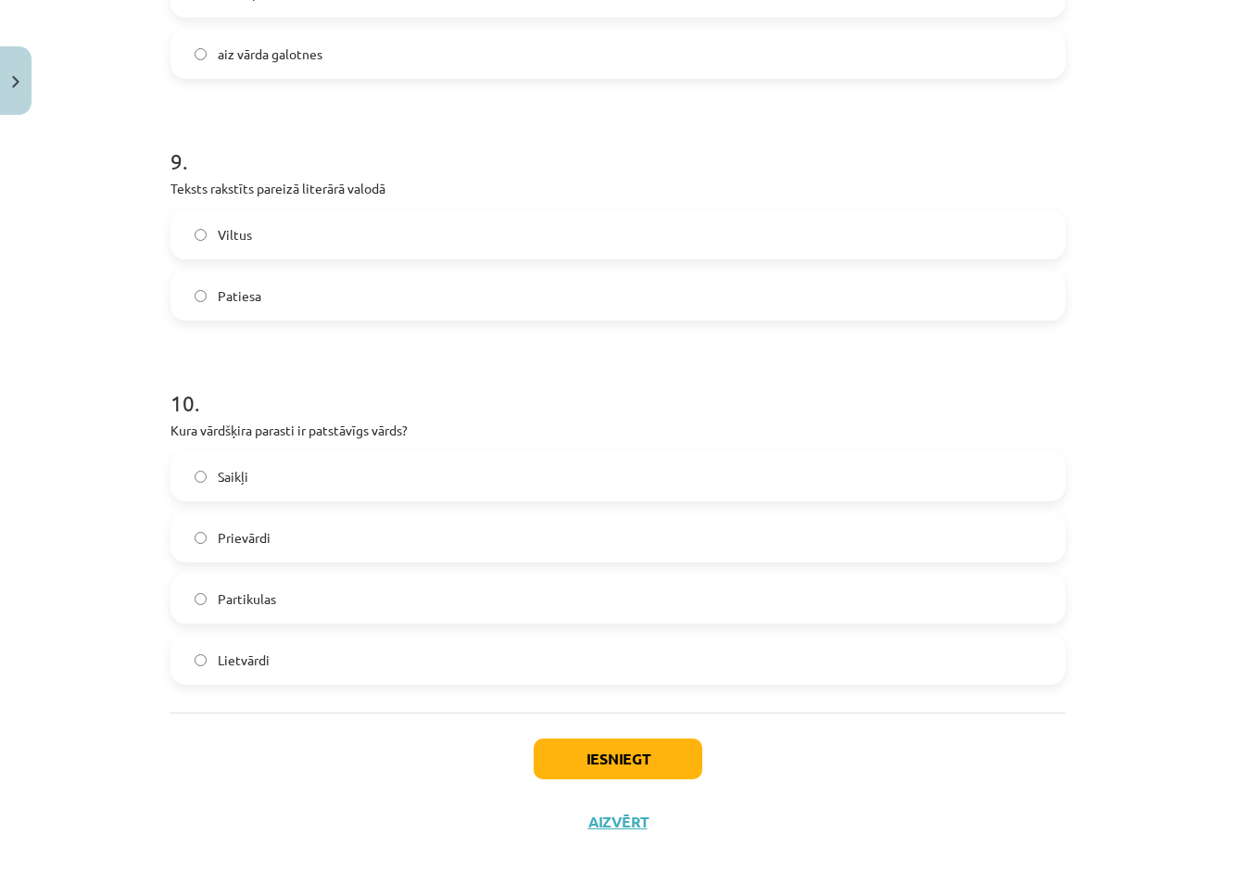
scroll to position [3014, 0]
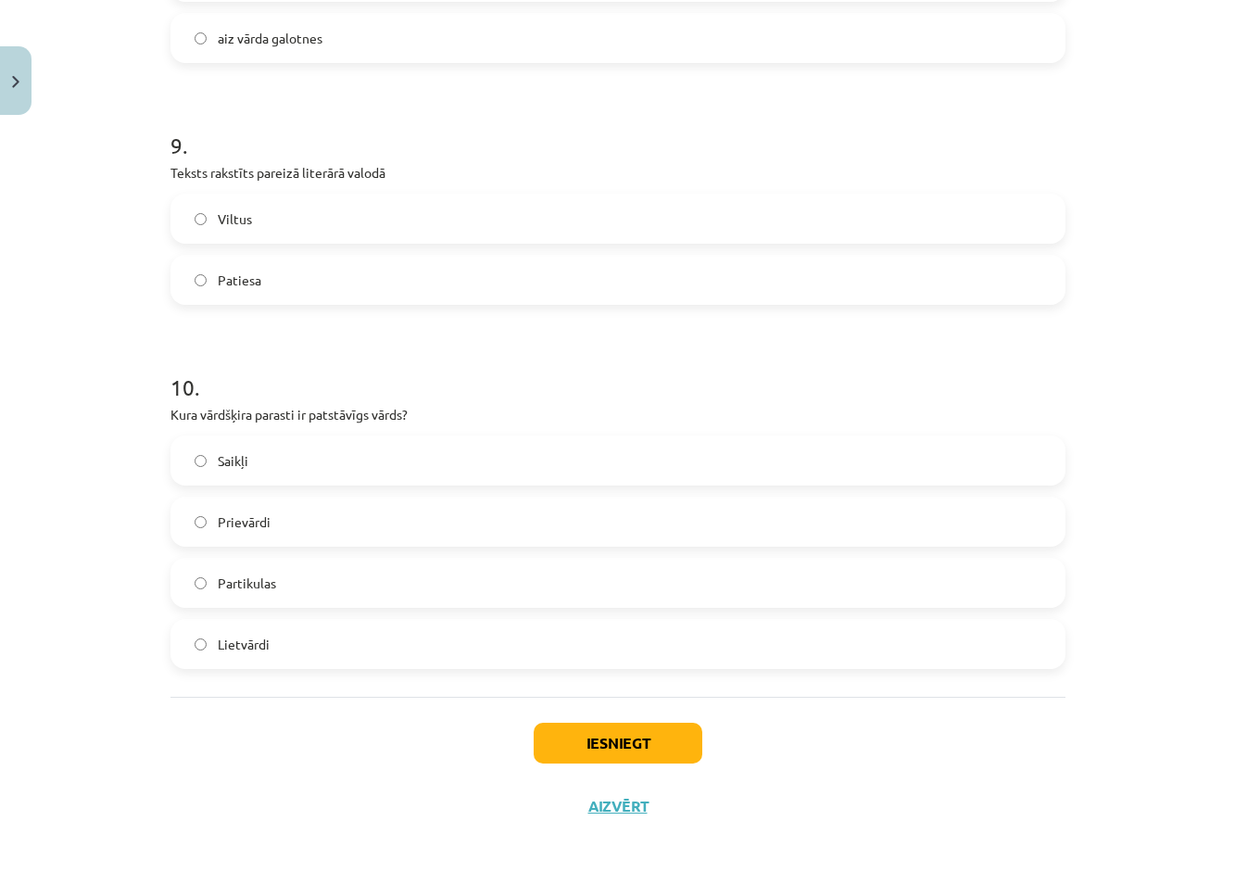
click at [146, 406] on div "Mācību tēma: Latviešu valodas i - 11. klases 1. ieskaites mācību materiāls (a,b…" at bounding box center [617, 442] width 1235 height 884
click at [646, 734] on button "Iesniegt" at bounding box center [618, 742] width 169 height 41
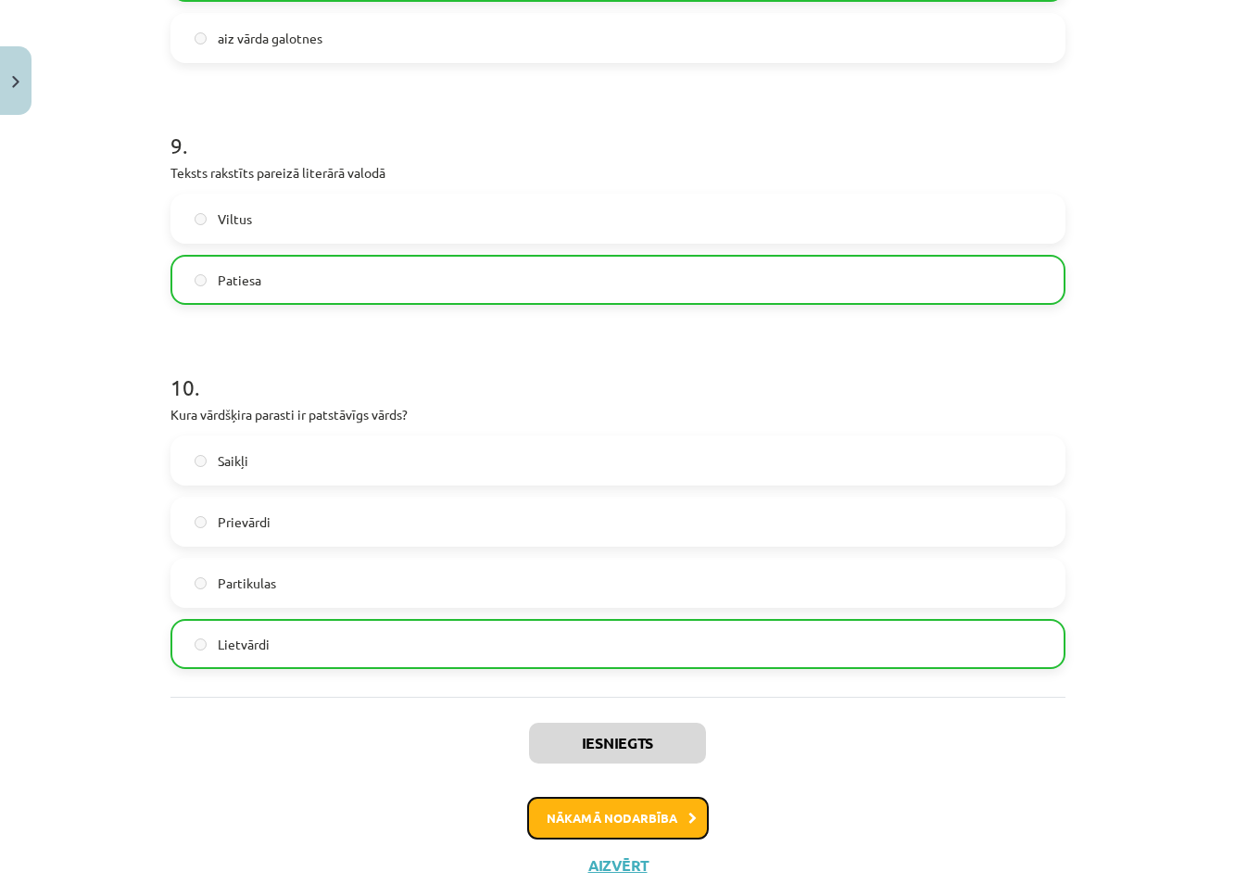
click at [663, 822] on button "Nākamā nodarbība" at bounding box center [618, 818] width 182 height 43
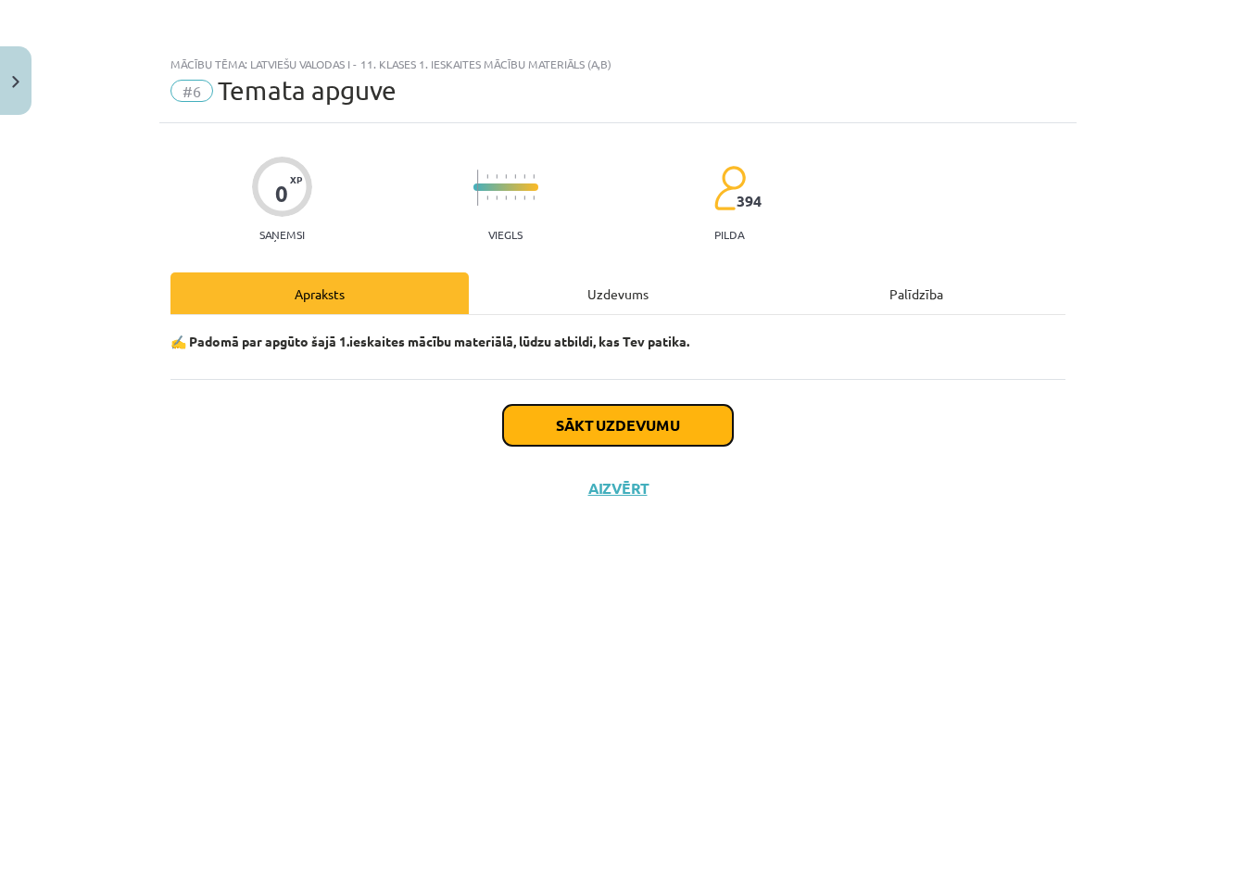
click at [644, 427] on button "Sākt uzdevumu" at bounding box center [618, 425] width 230 height 41
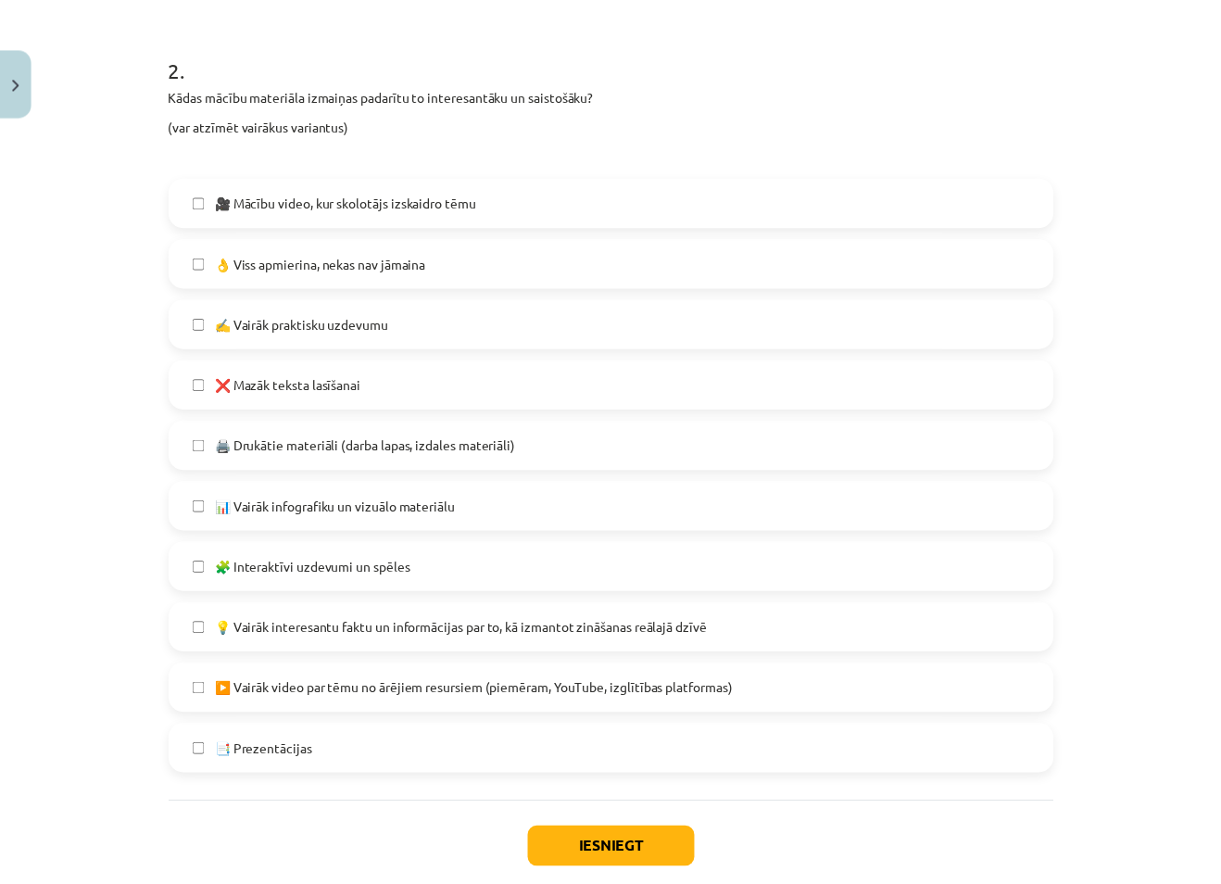
scroll to position [926, 0]
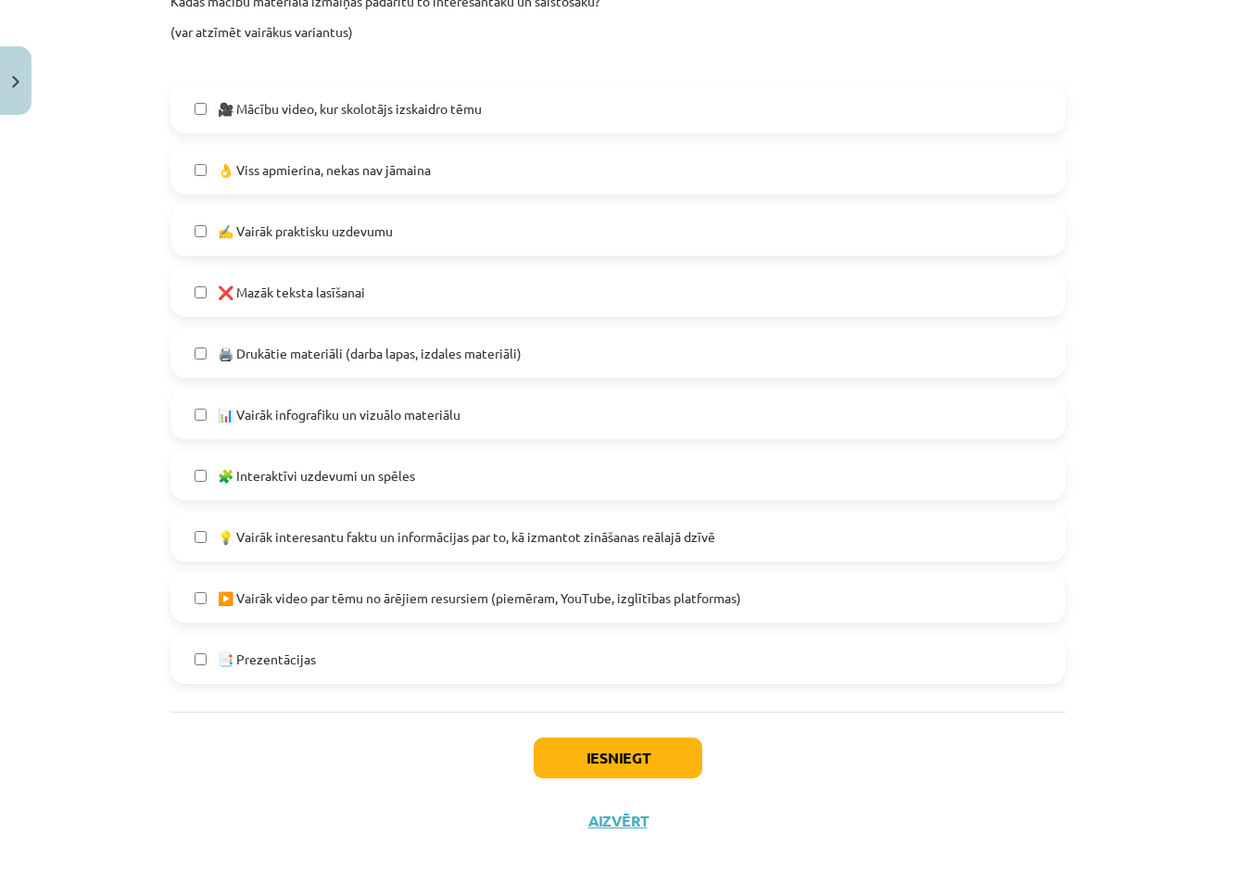
click at [195, 298] on label "❌ Mazāk teksta lasīšanai" at bounding box center [617, 292] width 891 height 46
click at [613, 759] on button "Iesniegt" at bounding box center [618, 757] width 169 height 41
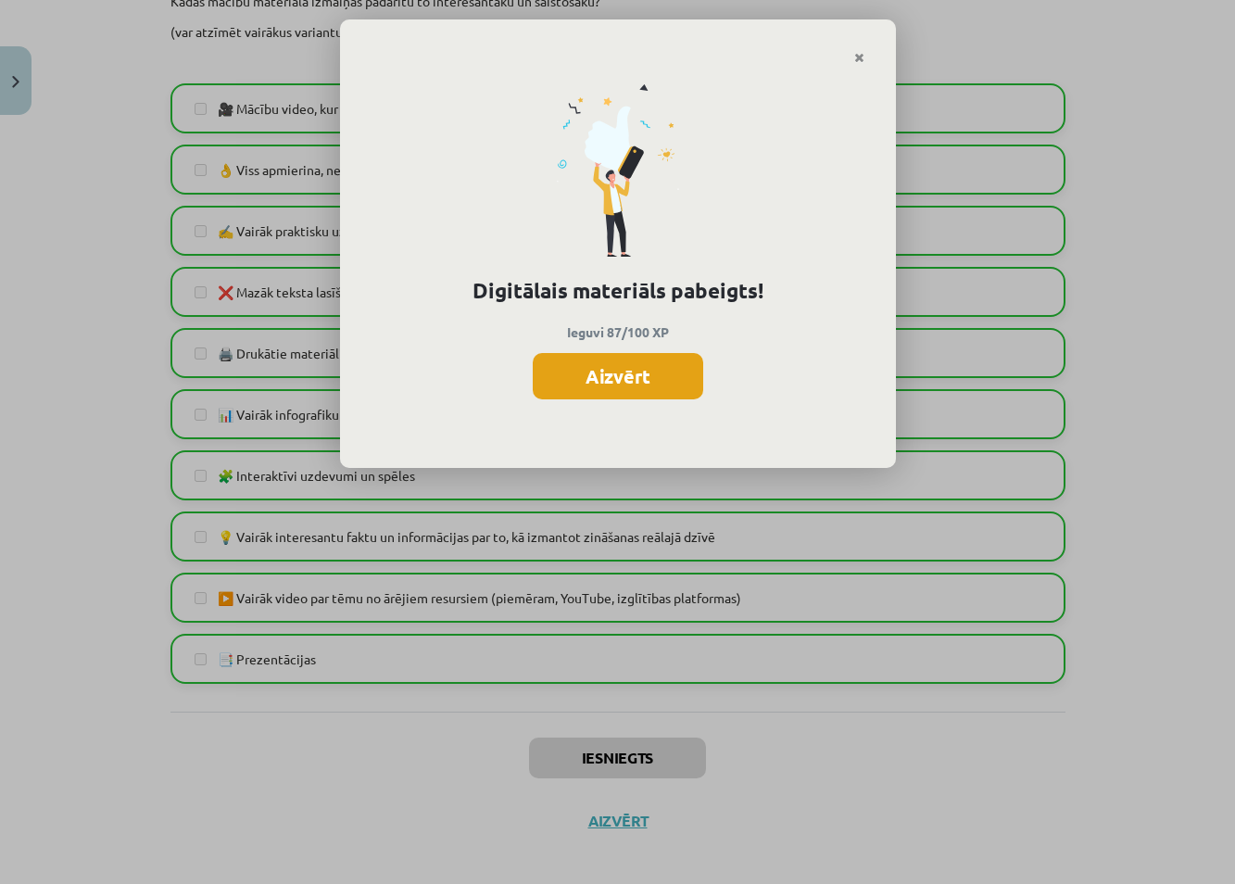
click at [642, 370] on button "Aizvērt" at bounding box center [618, 376] width 170 height 46
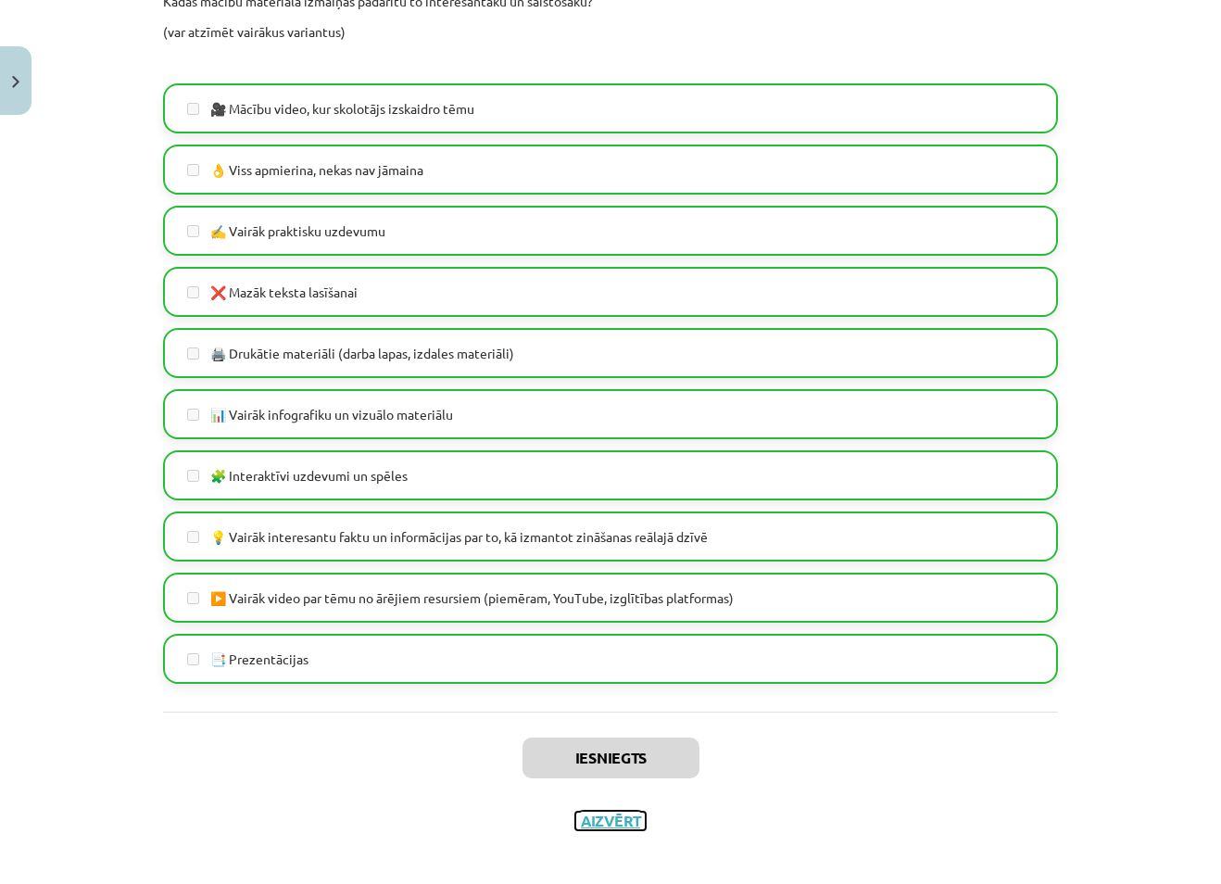
click at [609, 826] on button "Aizvērt" at bounding box center [610, 820] width 70 height 19
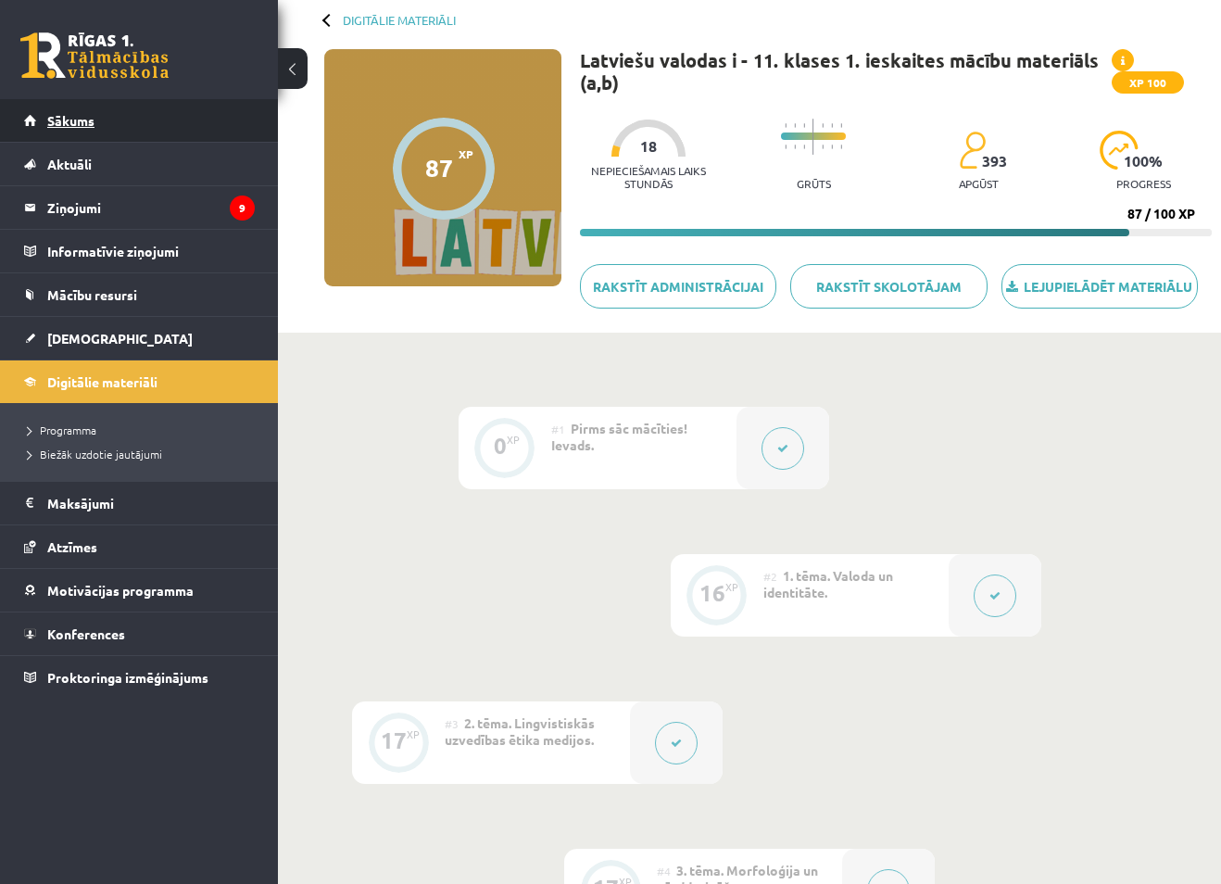
click at [71, 121] on span "Sākums" at bounding box center [70, 120] width 47 height 17
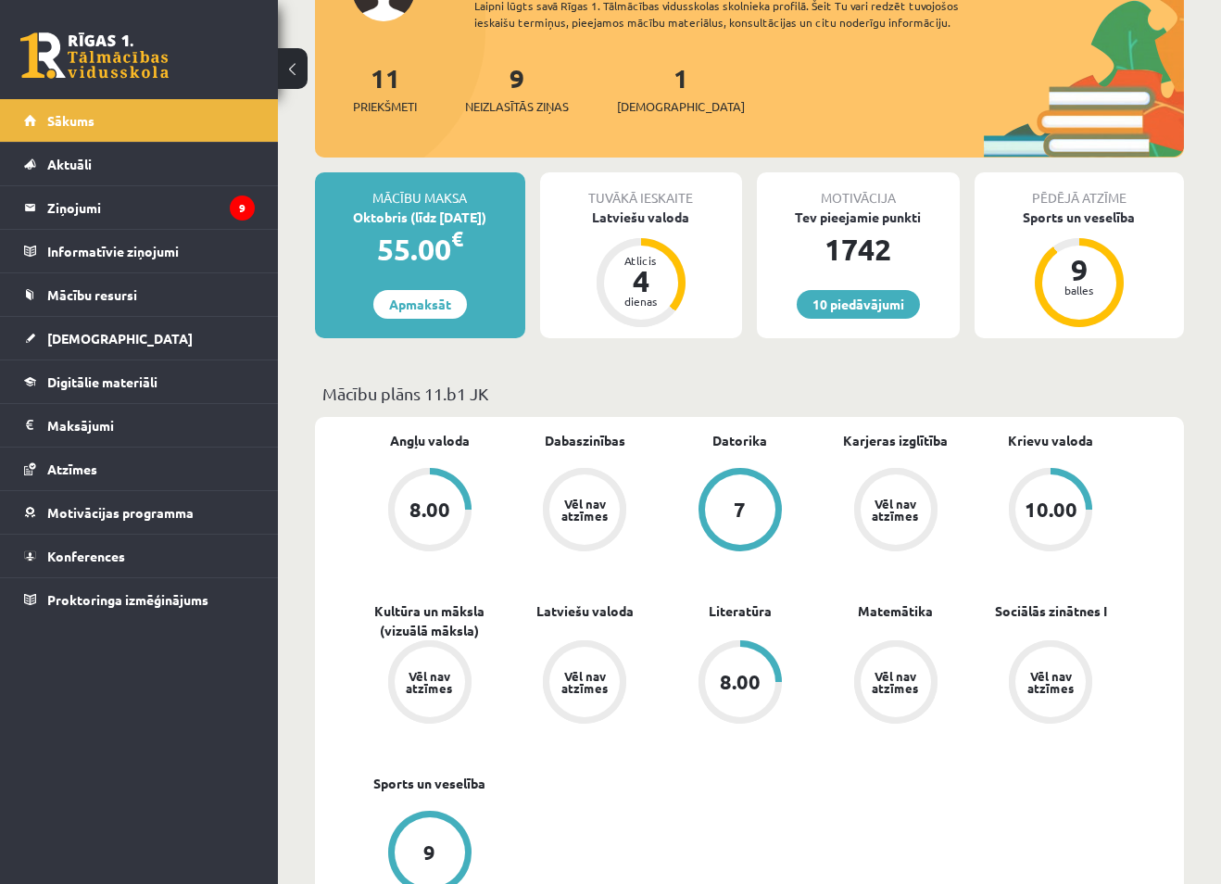
scroll to position [185, 0]
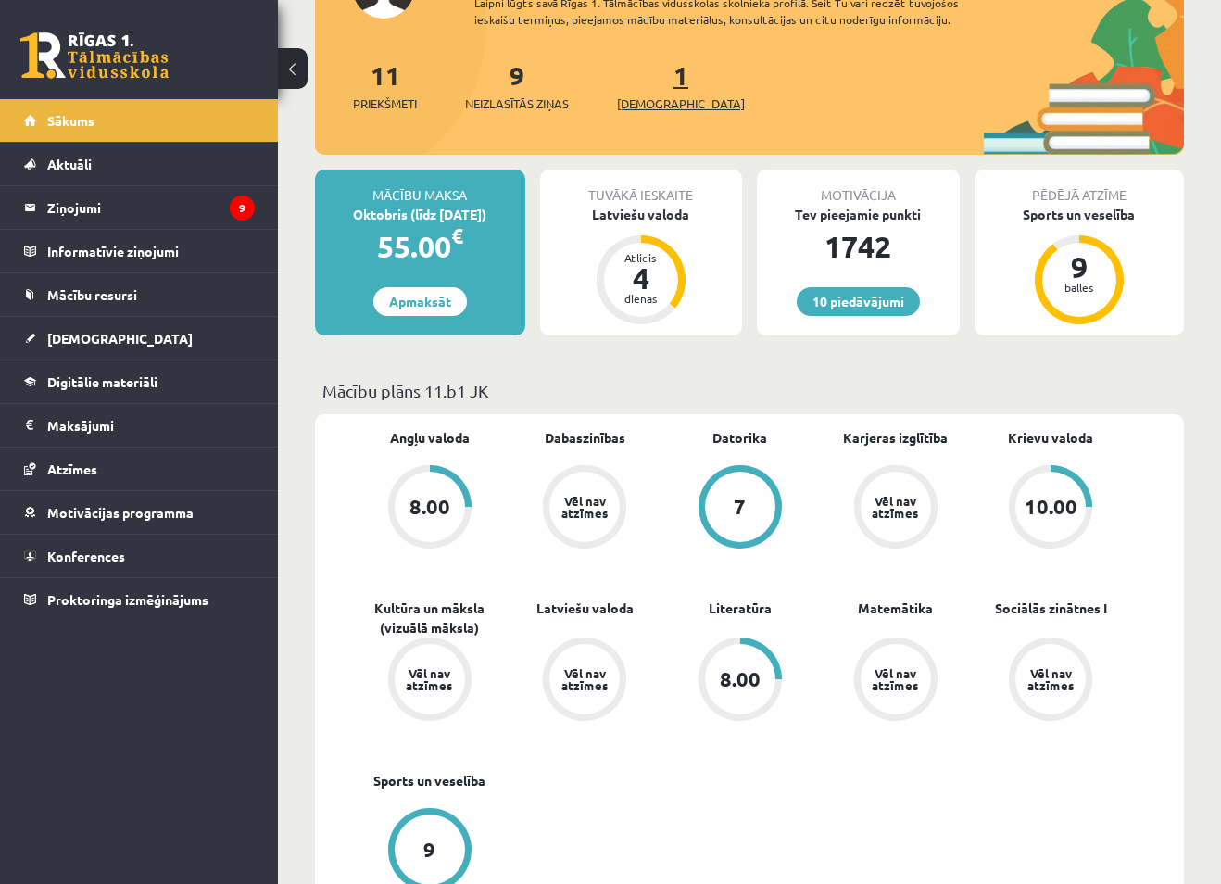
click at [651, 101] on span "[DEMOGRAPHIC_DATA]" at bounding box center [681, 103] width 128 height 19
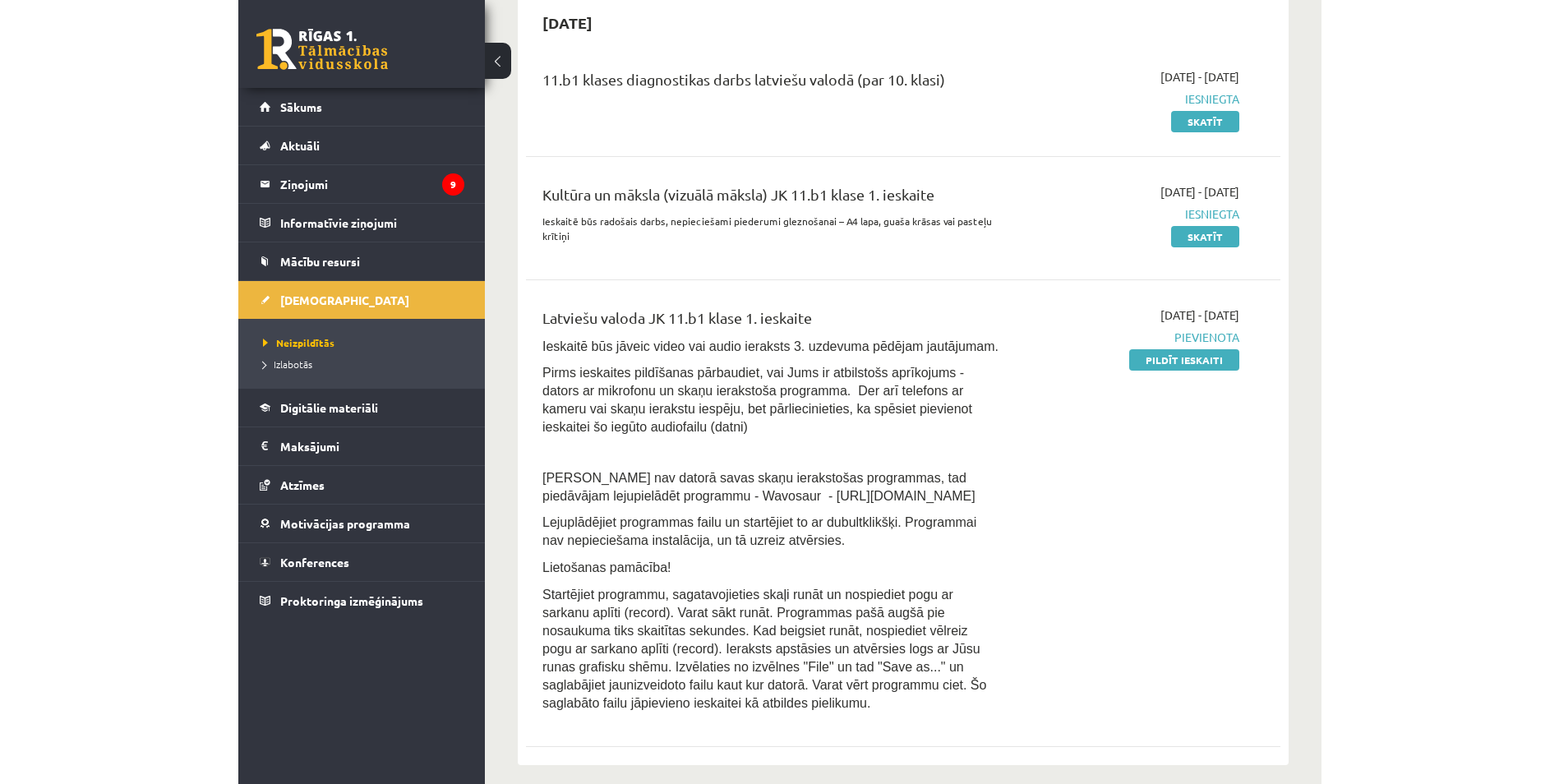
scroll to position [411, 0]
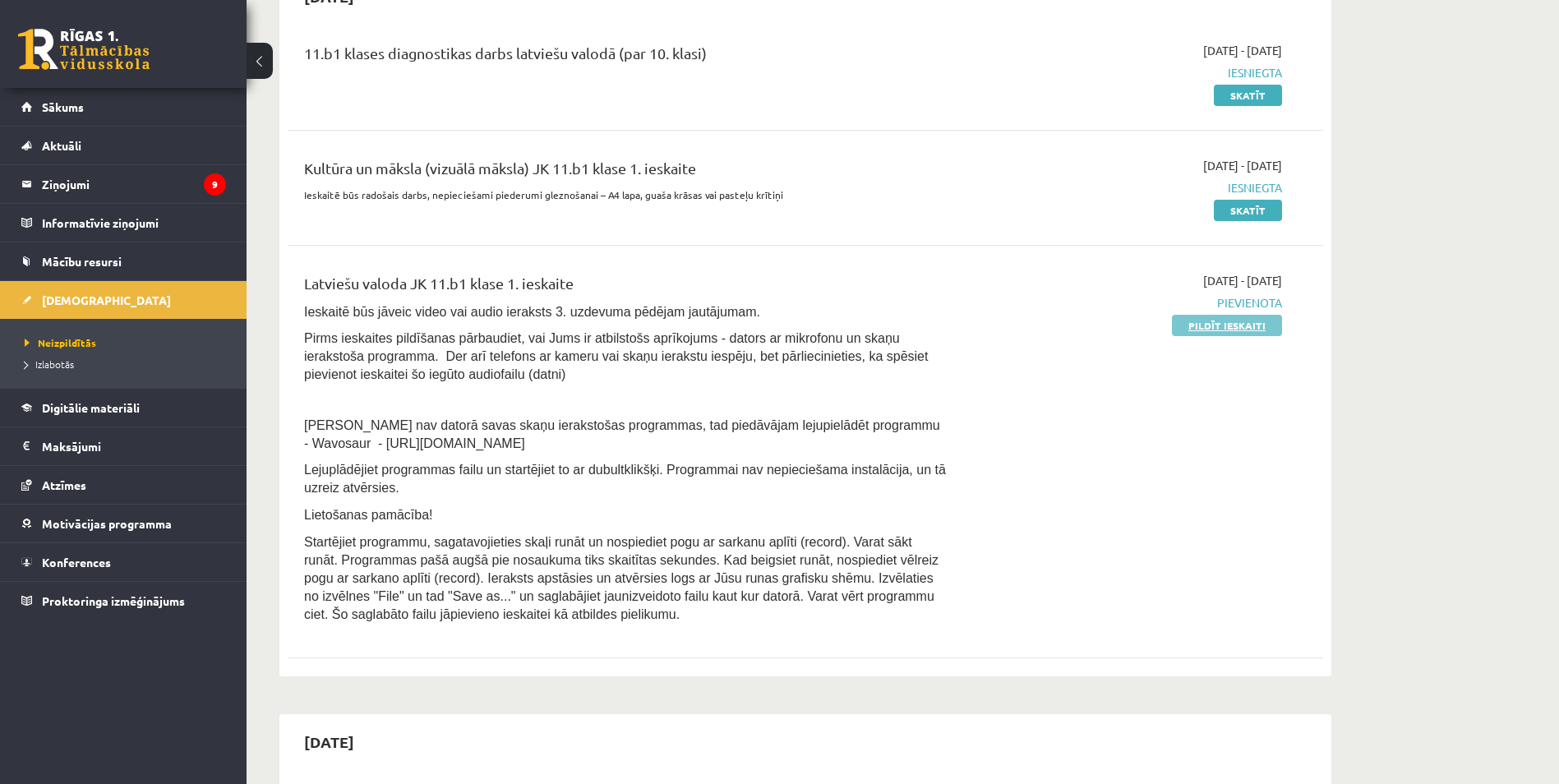
click at [1083, 324] on link "Pildīt ieskaiti" at bounding box center [1227, 325] width 110 height 21
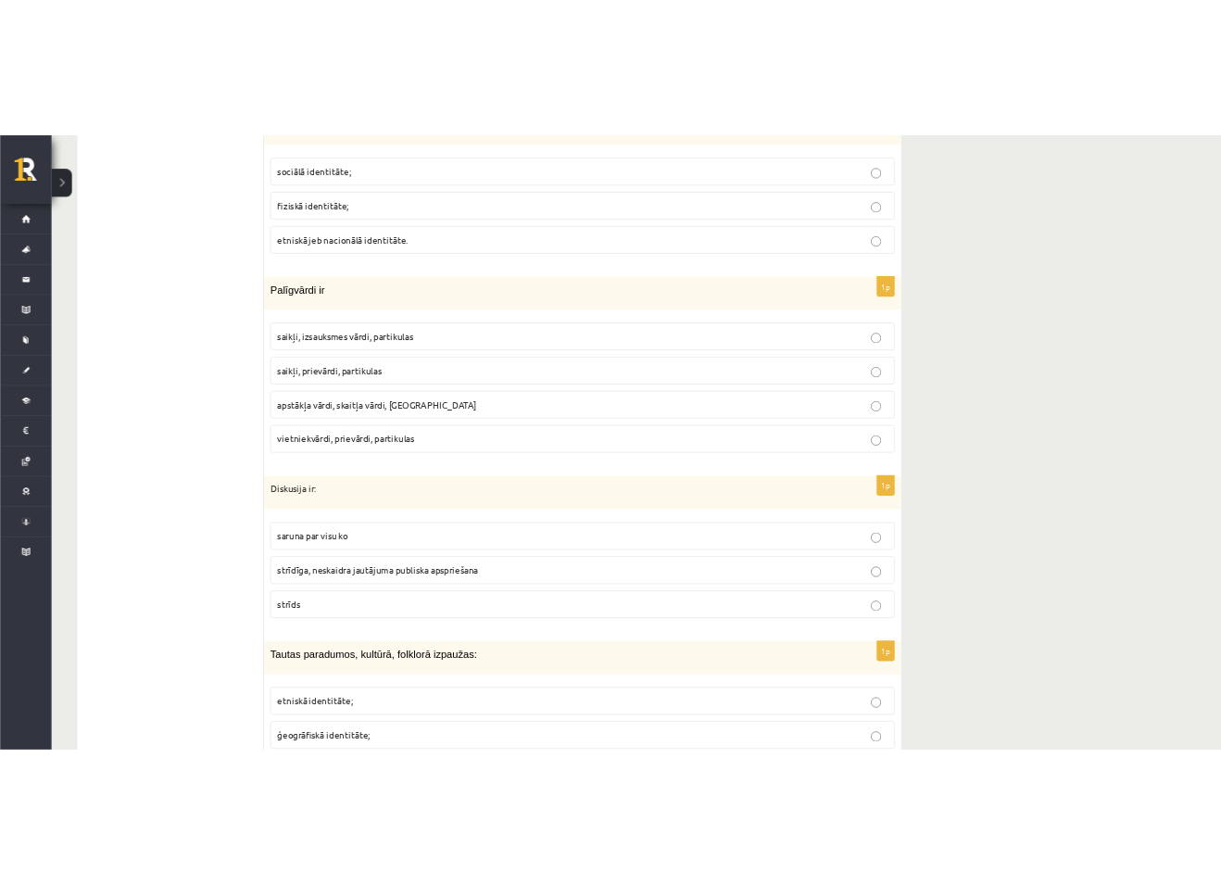
scroll to position [2408, 0]
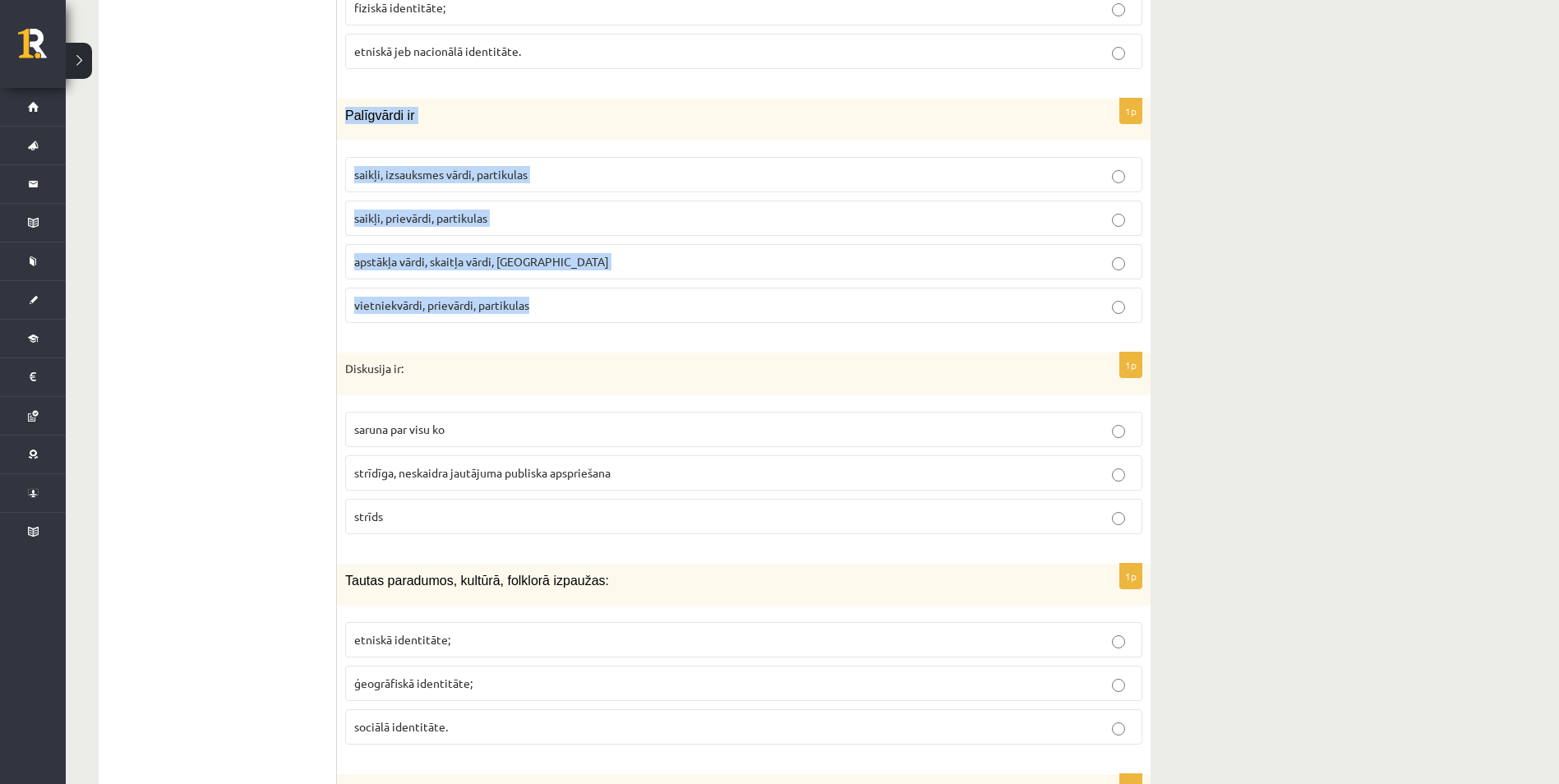
drag, startPoint x: 343, startPoint y: 116, endPoint x: 537, endPoint y: 311, distance: 275.1
click at [537, 311] on div "1p Palīgvārdi ir saikļi, izsauksmes vārdi, partikulas saikļi, prievārdi, partik…" at bounding box center [744, 217] width 814 height 238
copy div "Palīgvārdi ir saikļi, izsauksmes vārdi, partikulas saikļi, prievārdi, partikula…"
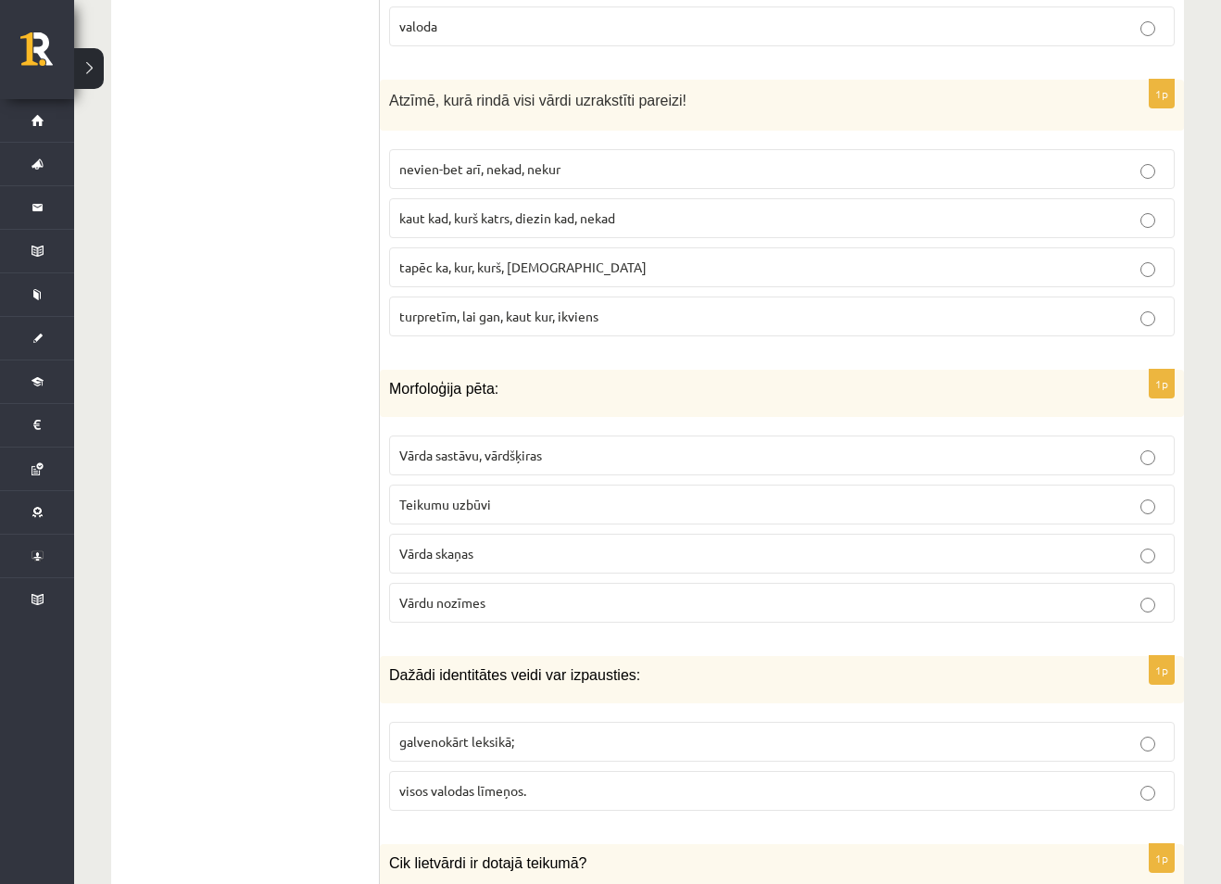
scroll to position [4724, 0]
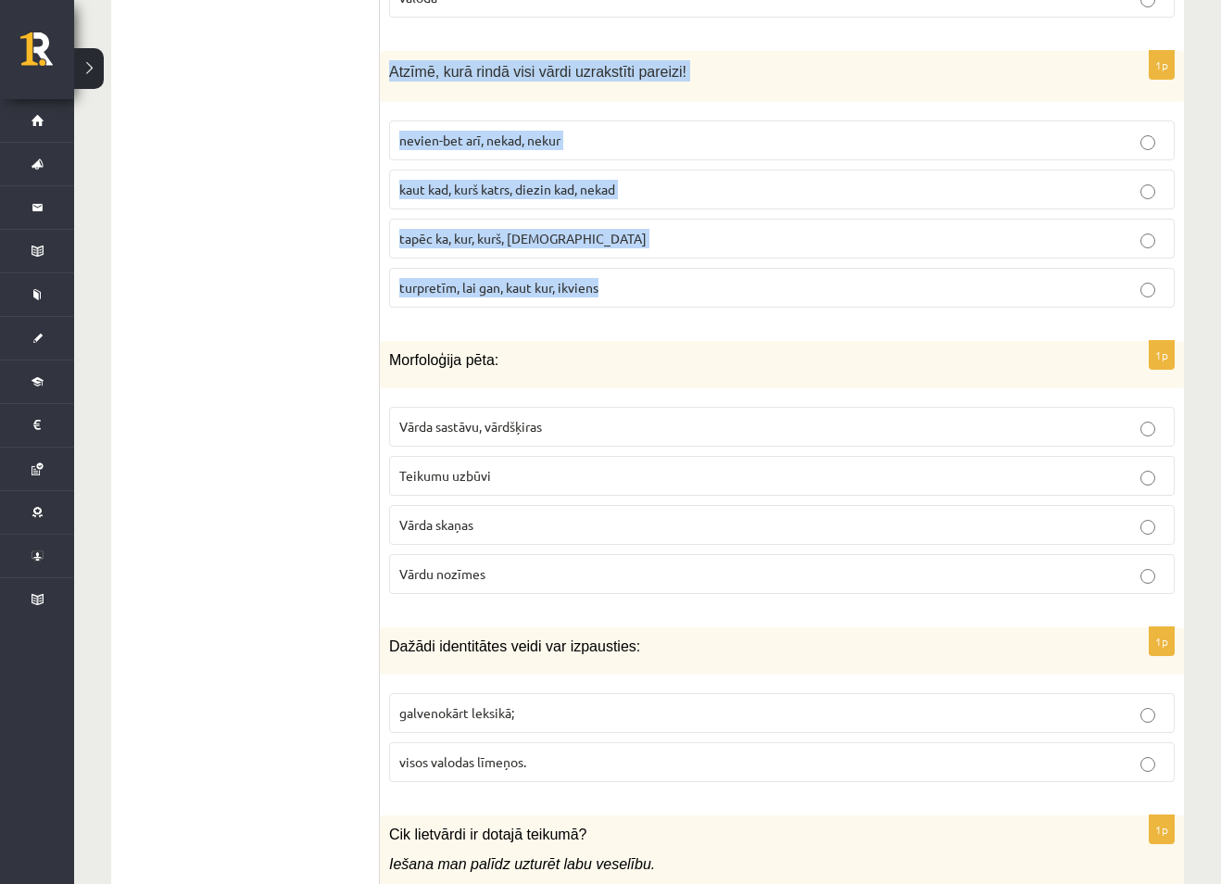
drag, startPoint x: 391, startPoint y: 45, endPoint x: 659, endPoint y: 255, distance: 339.8
click at [659, 255] on div "1p Atzīmē, kurā rindā visi vārdi uzrakstīti pareizi! nevien-bet arī, nekad, nek…" at bounding box center [782, 186] width 804 height 271
copy div "Atzīmē, kurā rindā visi vārdi uzrakstīti pareizi! nevien-bet arī, nekad, nekur …"
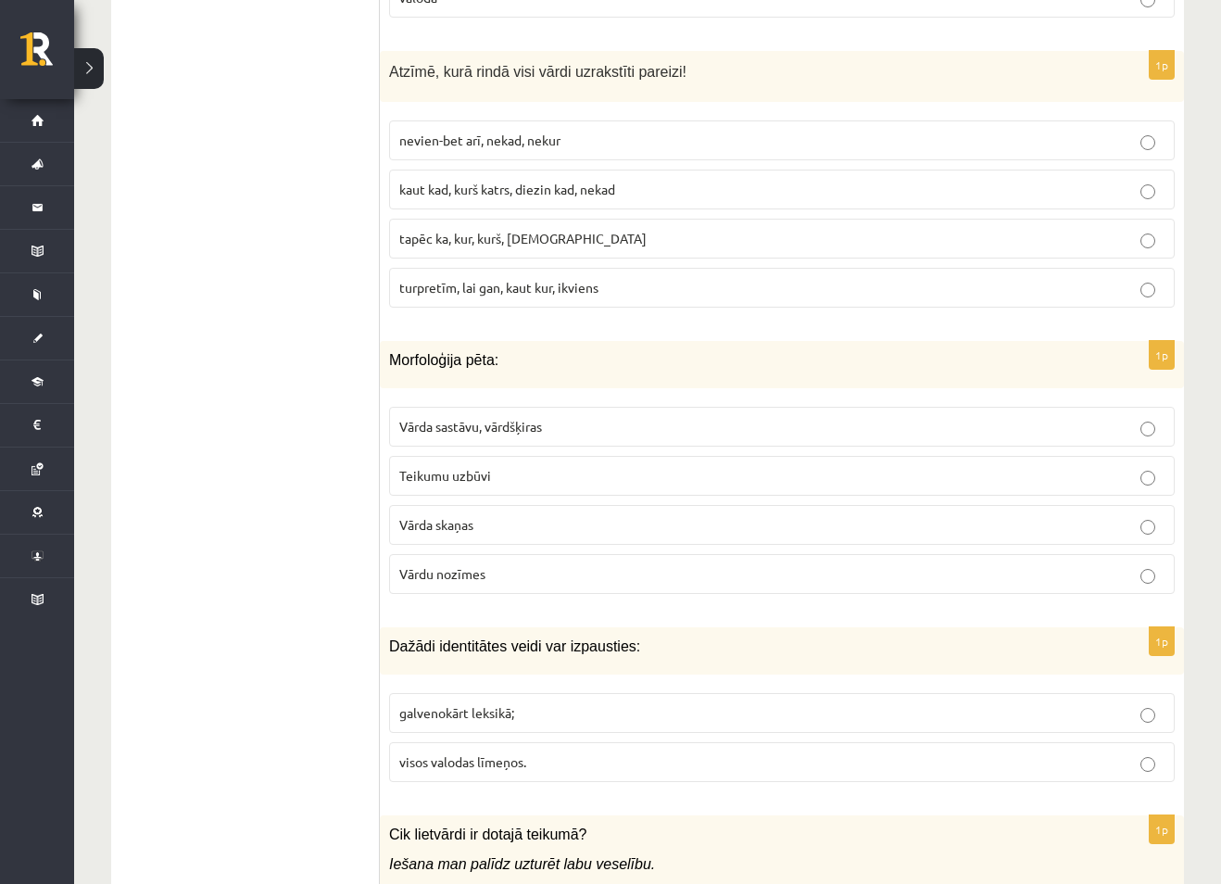
click at [266, 377] on ul "1. uzdevums 2. uzdevums 3. uzdevums" at bounding box center [255, 376] width 250 height 8957
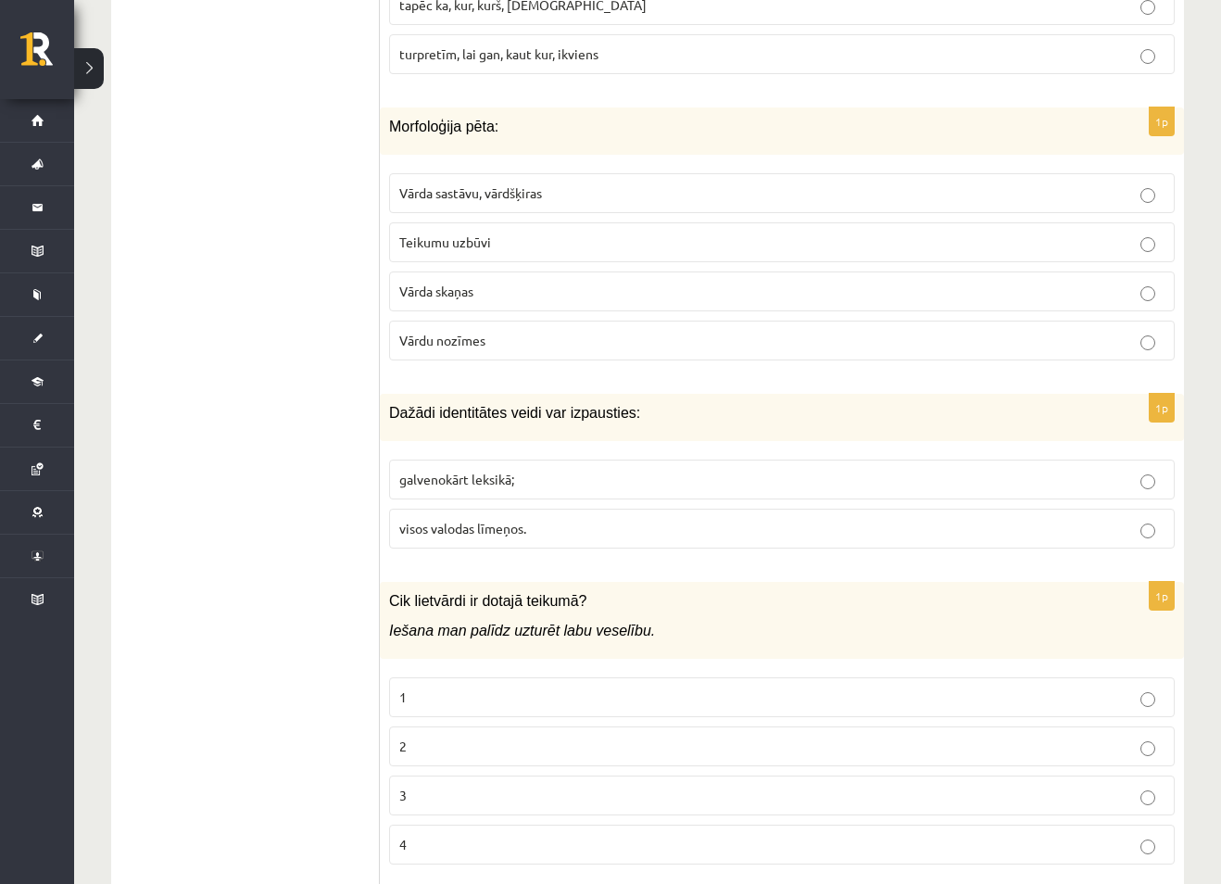
scroll to position [5002, 0]
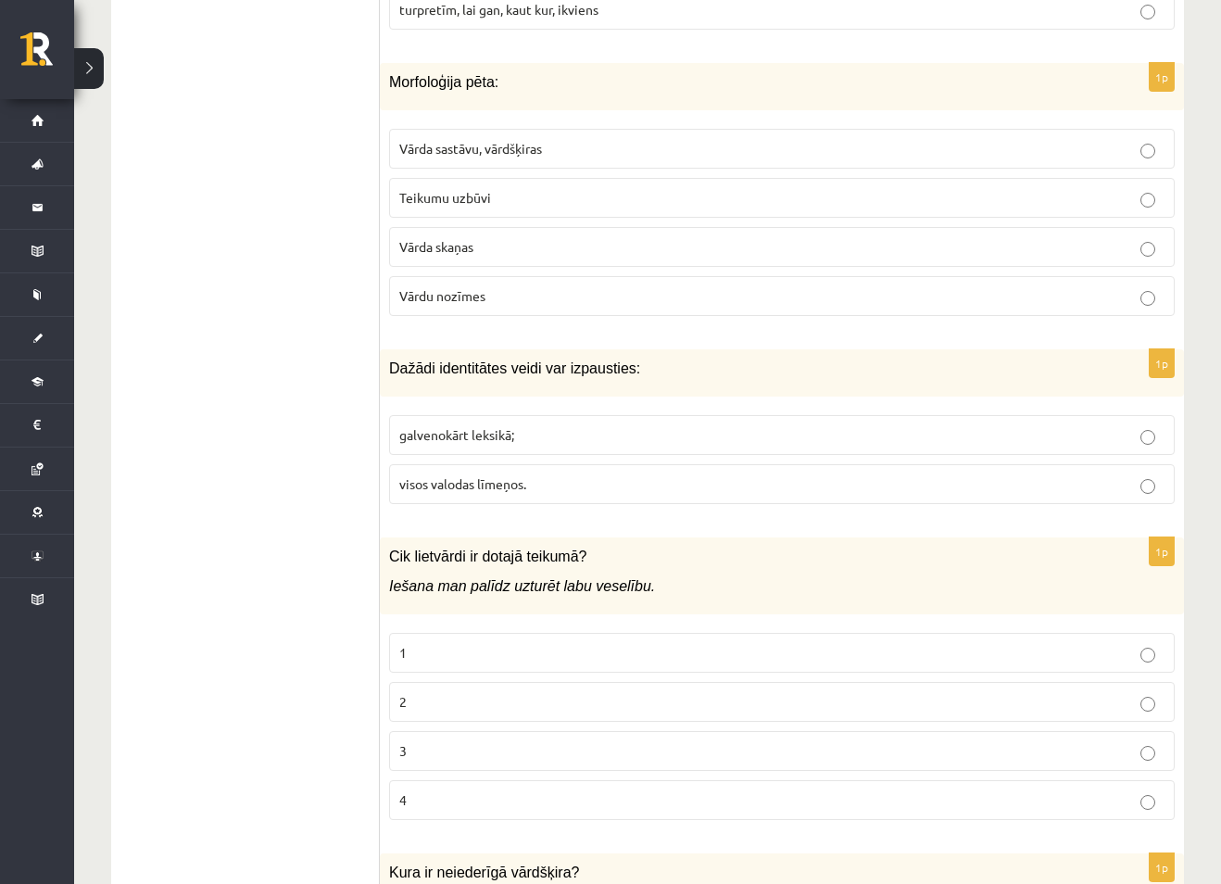
click at [255, 327] on ul "1. uzdevums 2. uzdevums 3. uzdevums" at bounding box center [255, 98] width 250 height 8957
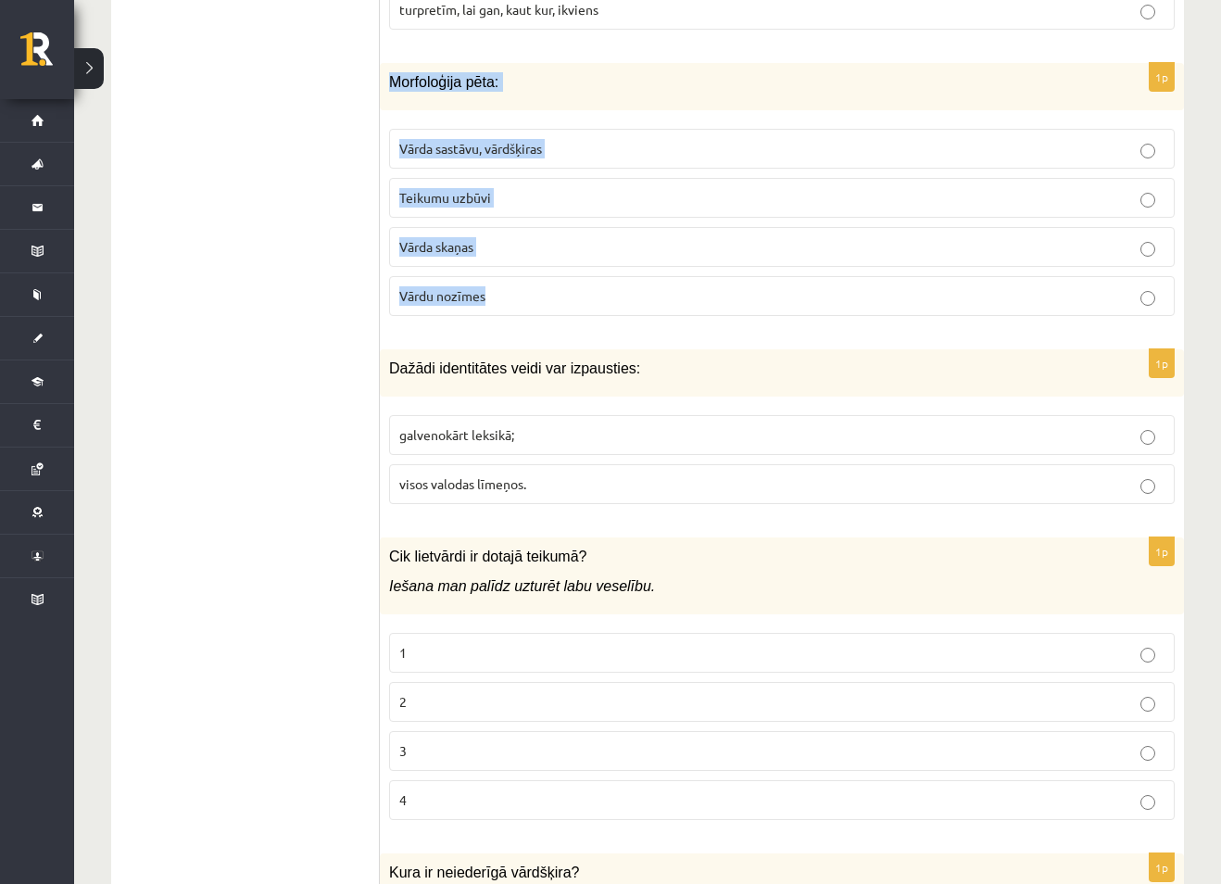
drag, startPoint x: 391, startPoint y: 63, endPoint x: 532, endPoint y: 268, distance: 248.4
click at [532, 268] on div "1p Morfoloģija pēta: Vārda sastāvu, vārdšķiras Teikumu uzbūvi Vārda skaņas Vārd…" at bounding box center [782, 197] width 804 height 268
copy div "Morfoloģija pēta: Vārda sastāvu, vārdšķiras Teikumu uzbūvi Vārda skaņas Vārdu n…"
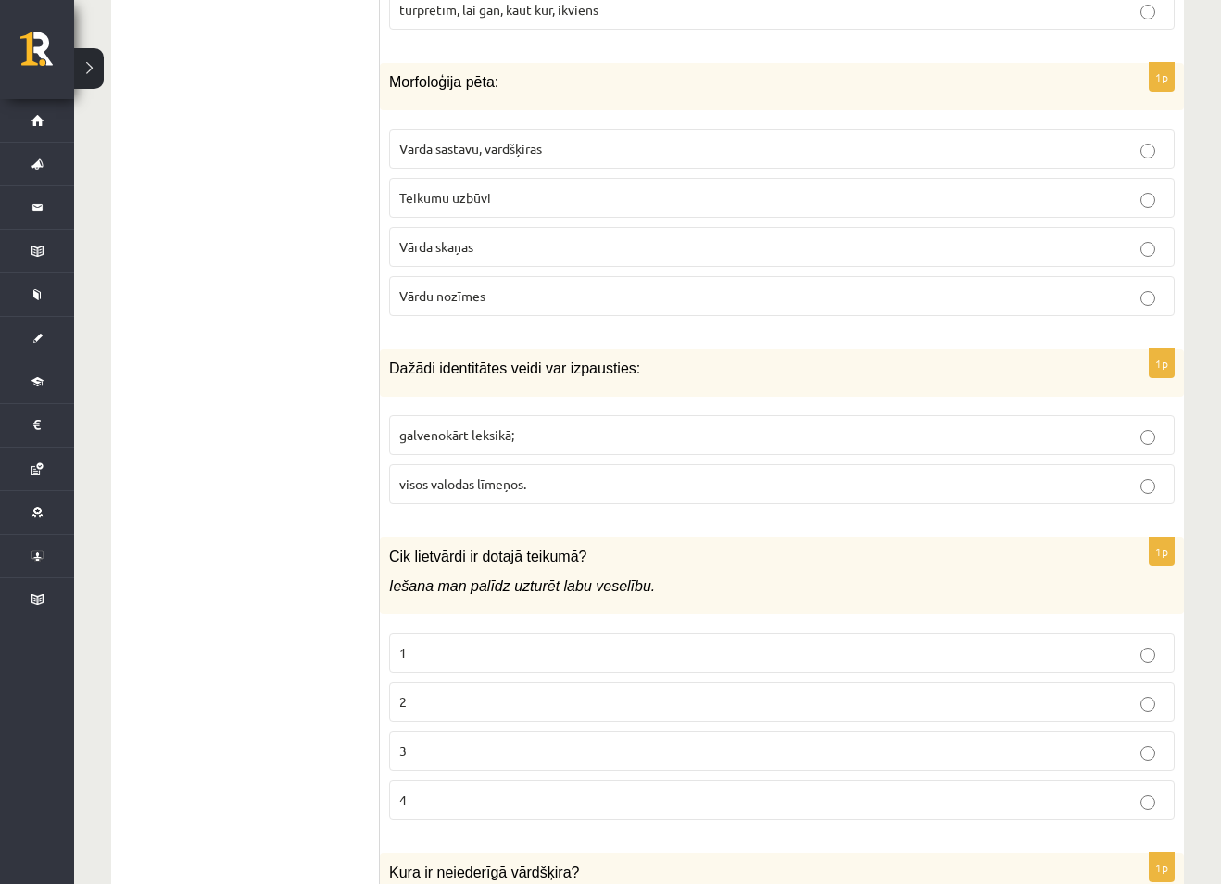
click at [282, 281] on ul "1. uzdevums 2. uzdevums 3. uzdevums" at bounding box center [255, 98] width 250 height 8957
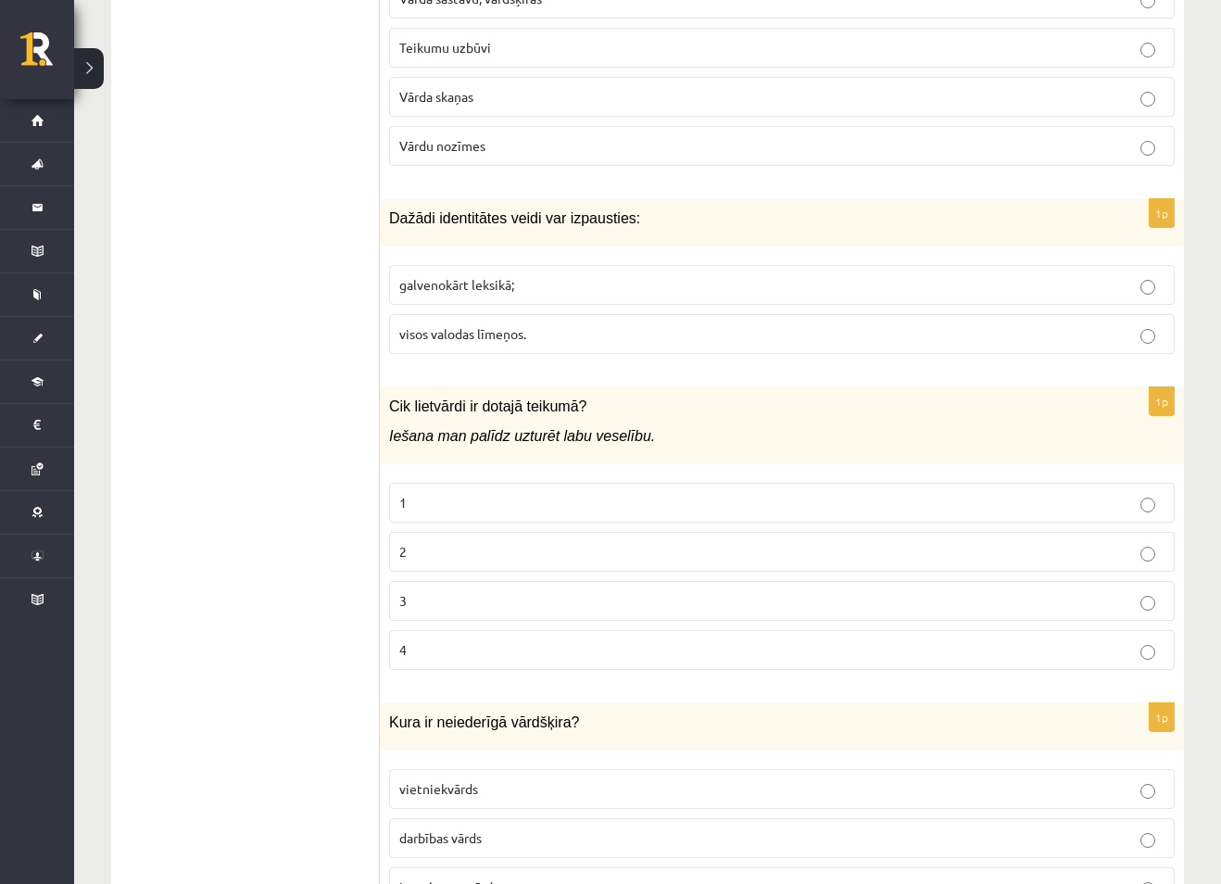
scroll to position [5187, 0]
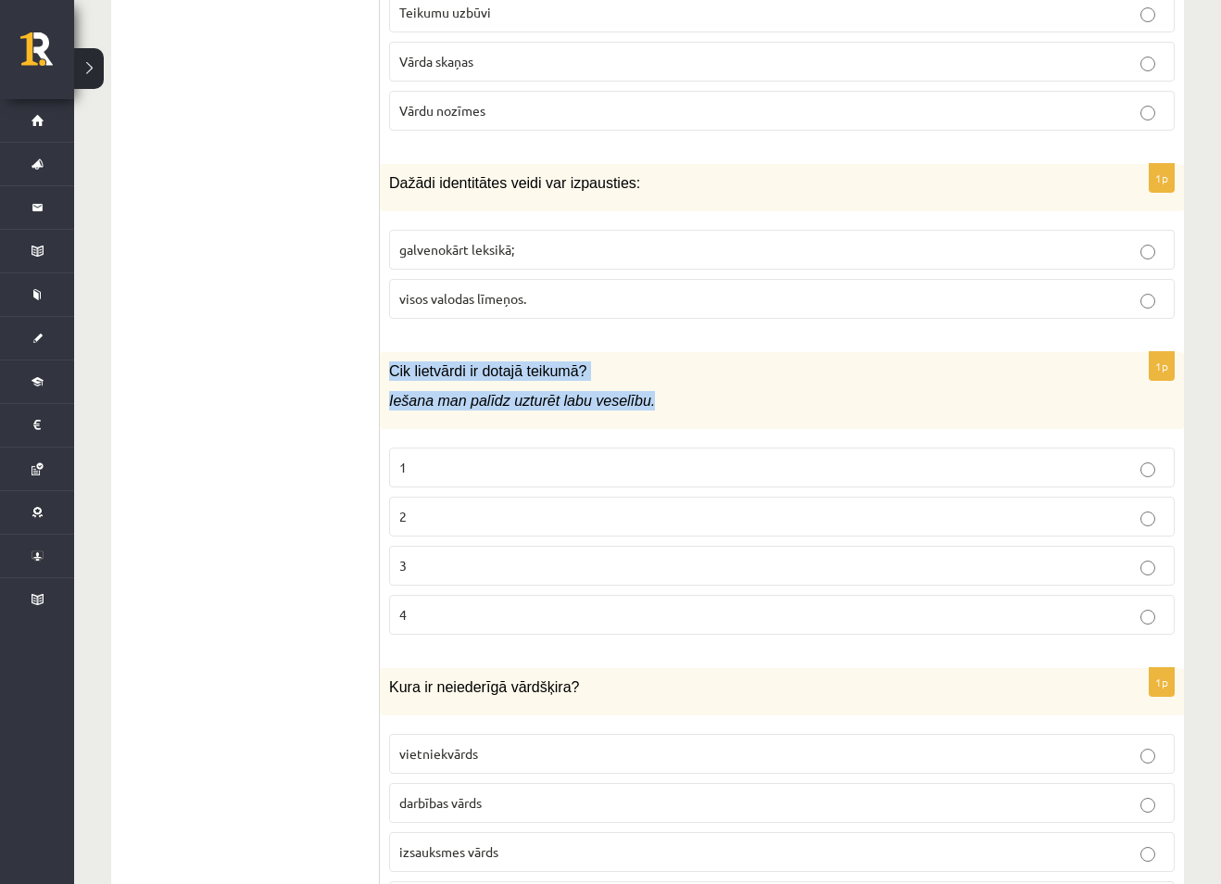
drag, startPoint x: 389, startPoint y: 347, endPoint x: 647, endPoint y: 376, distance: 259.1
click at [647, 376] on div "Cik lietvārdi ir dotajā teikumā? Iešana man palīdz uzturēt labu veselību." at bounding box center [782, 390] width 804 height 77
copy div "Cik lietvārdi ir dotajā teikumā? Iešana man palīdz uzturēt labu veselību."
click at [468, 507] on p "2" at bounding box center [781, 516] width 765 height 19
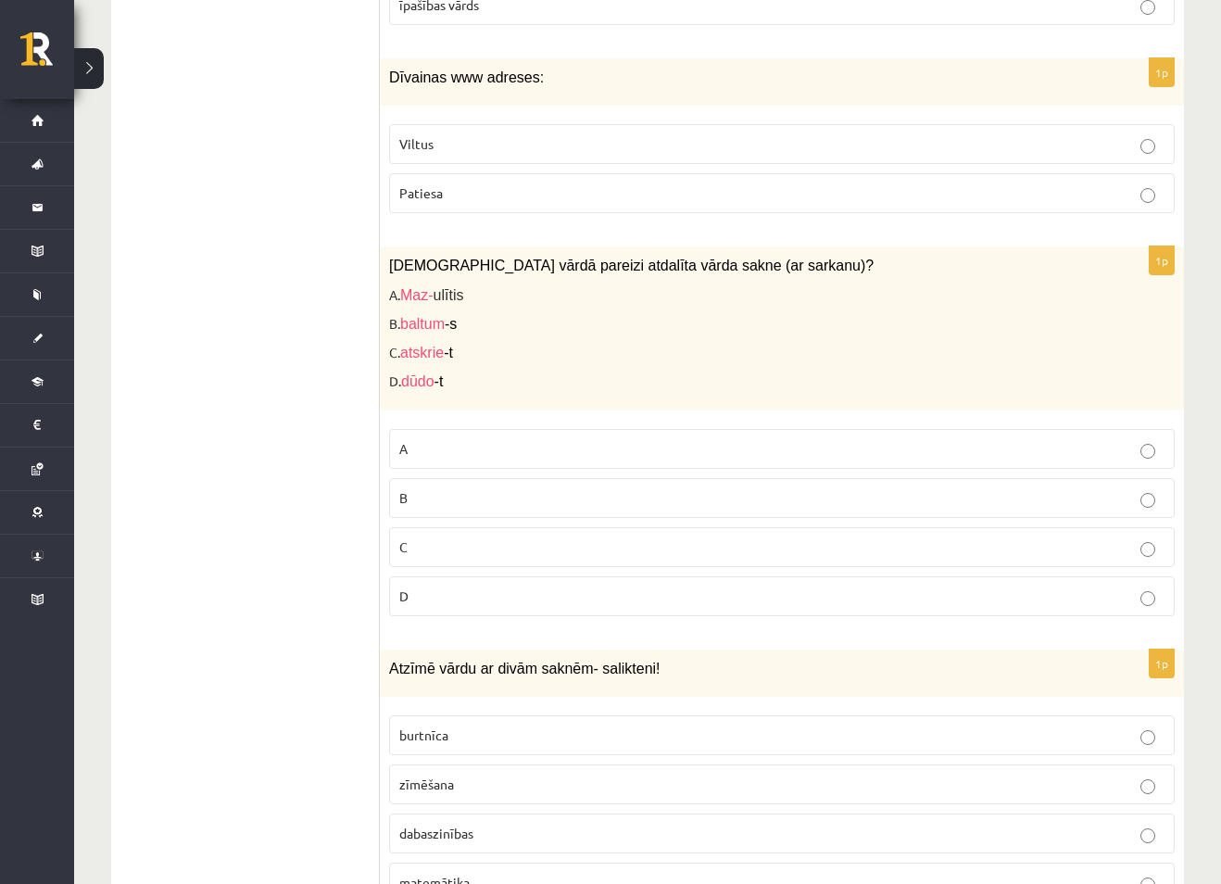
scroll to position [6113, 0]
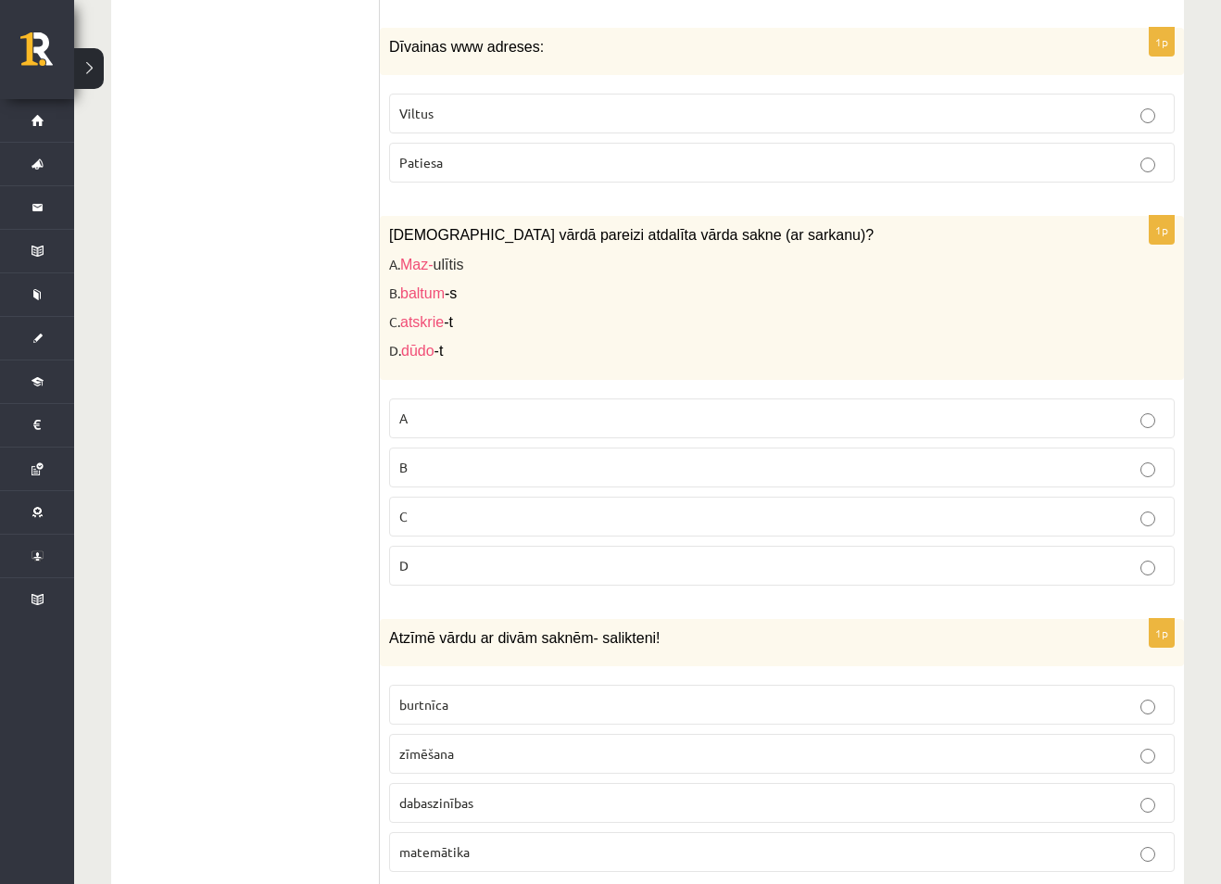
click at [583, 408] on p "A" at bounding box center [781, 417] width 765 height 19
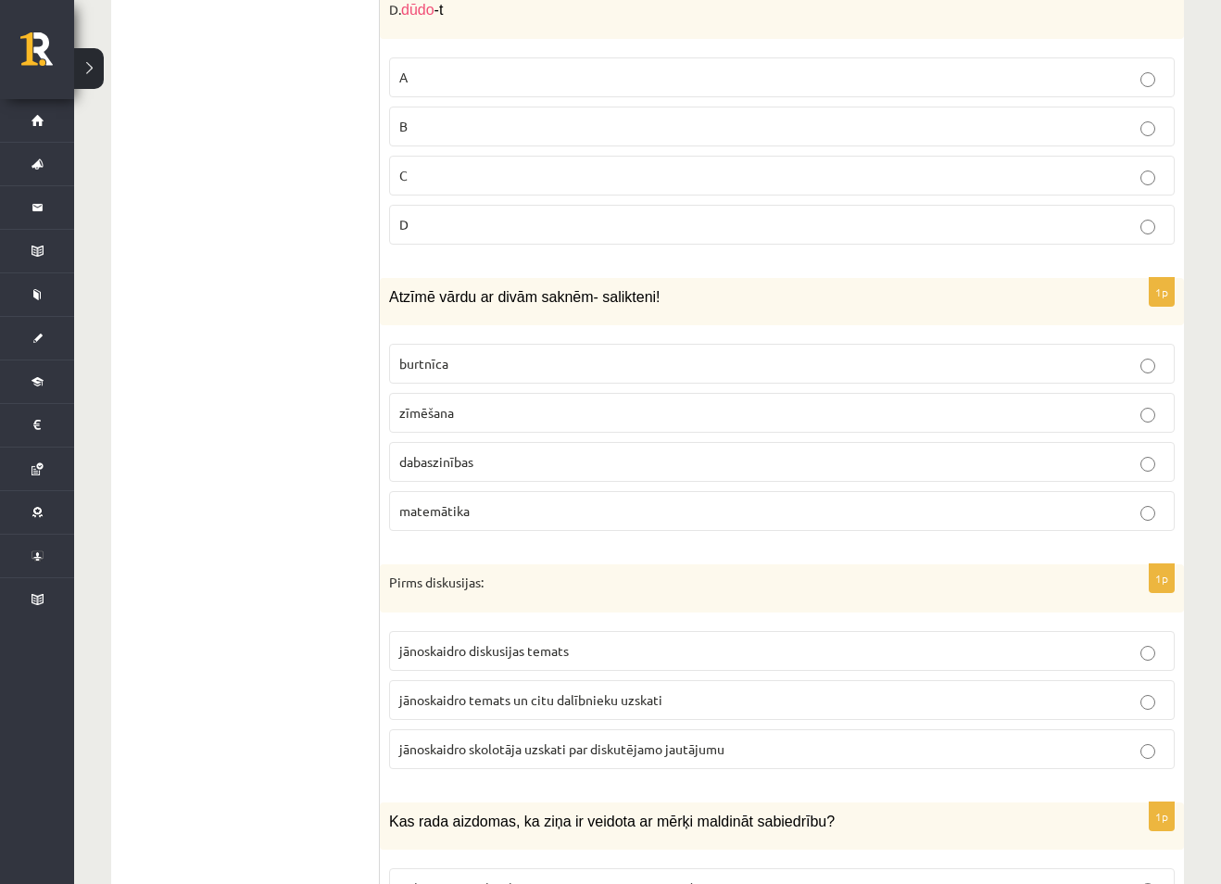
scroll to position [6484, 0]
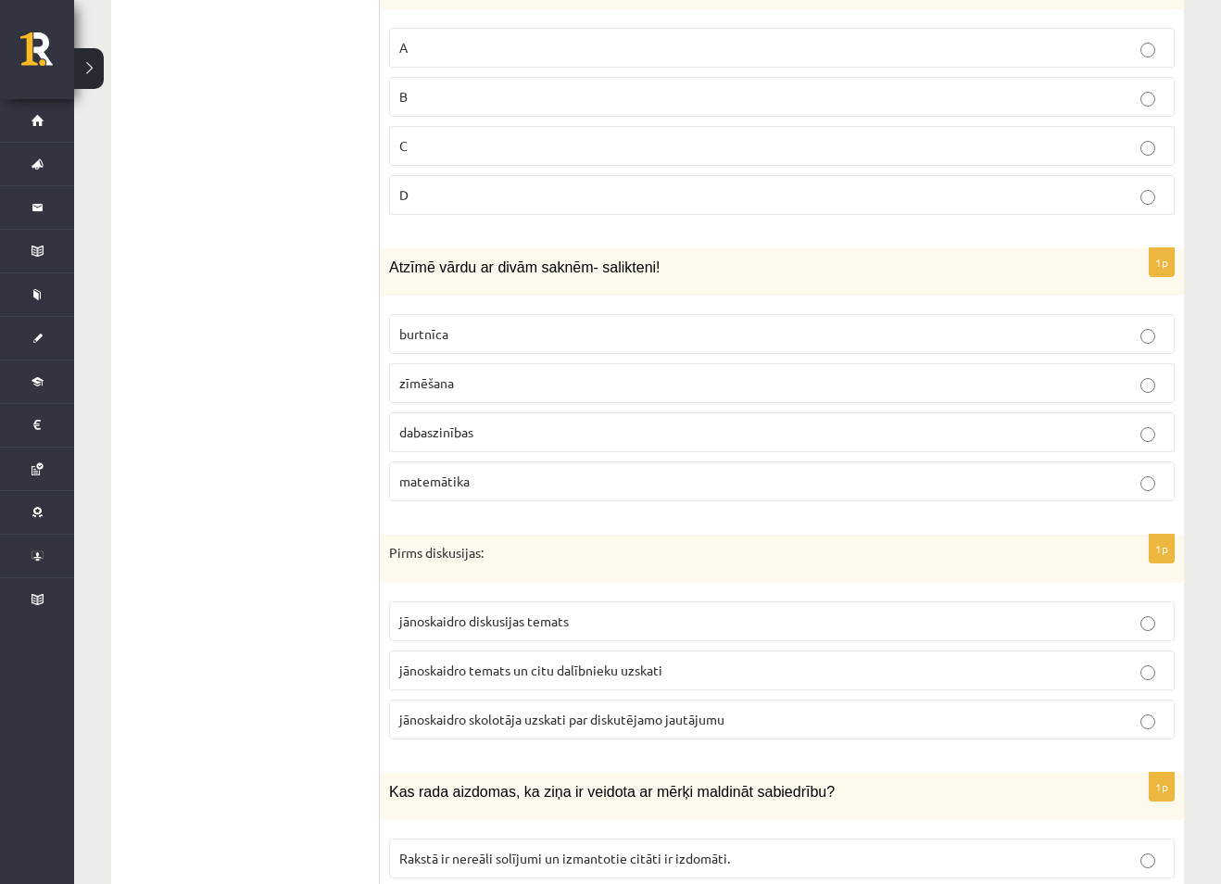
click at [1139, 422] on p "dabaszinības" at bounding box center [781, 431] width 765 height 19
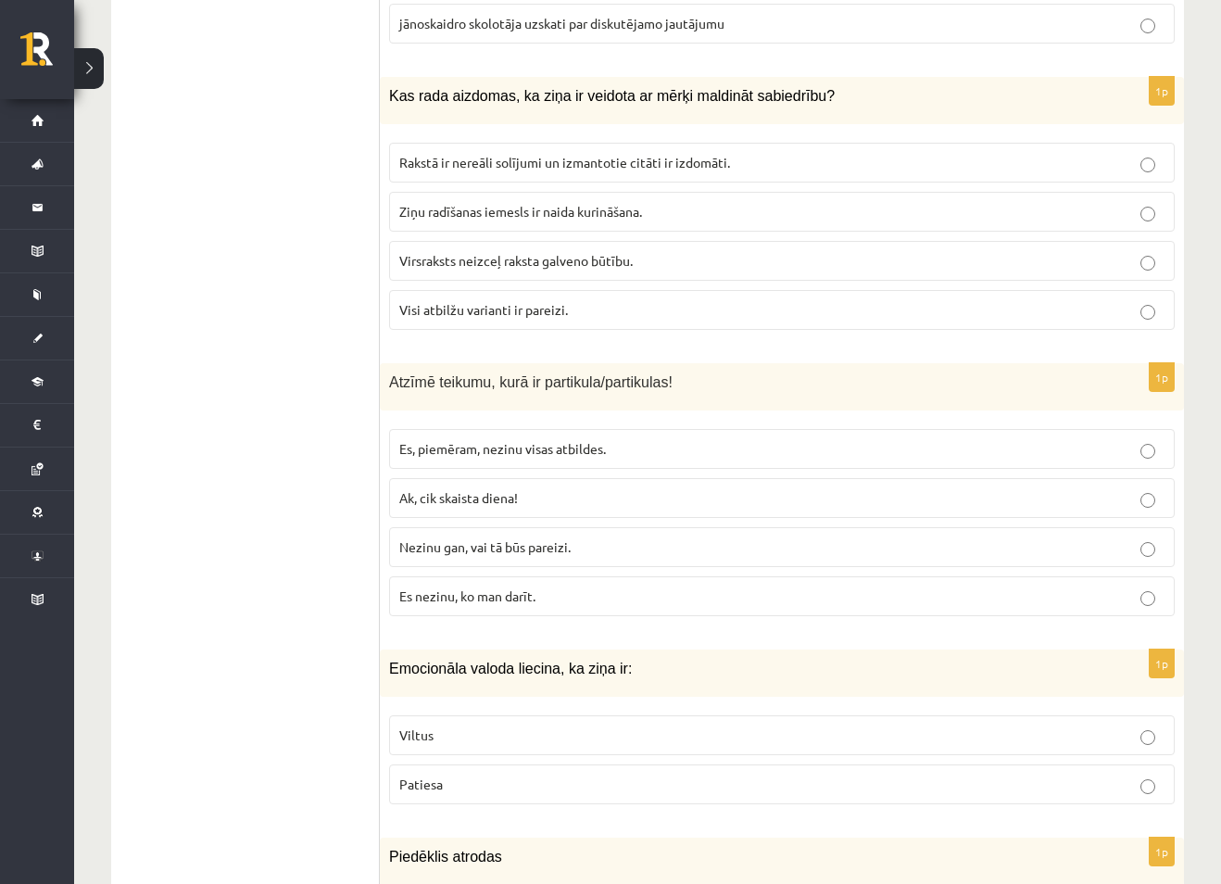
scroll to position [7225, 0]
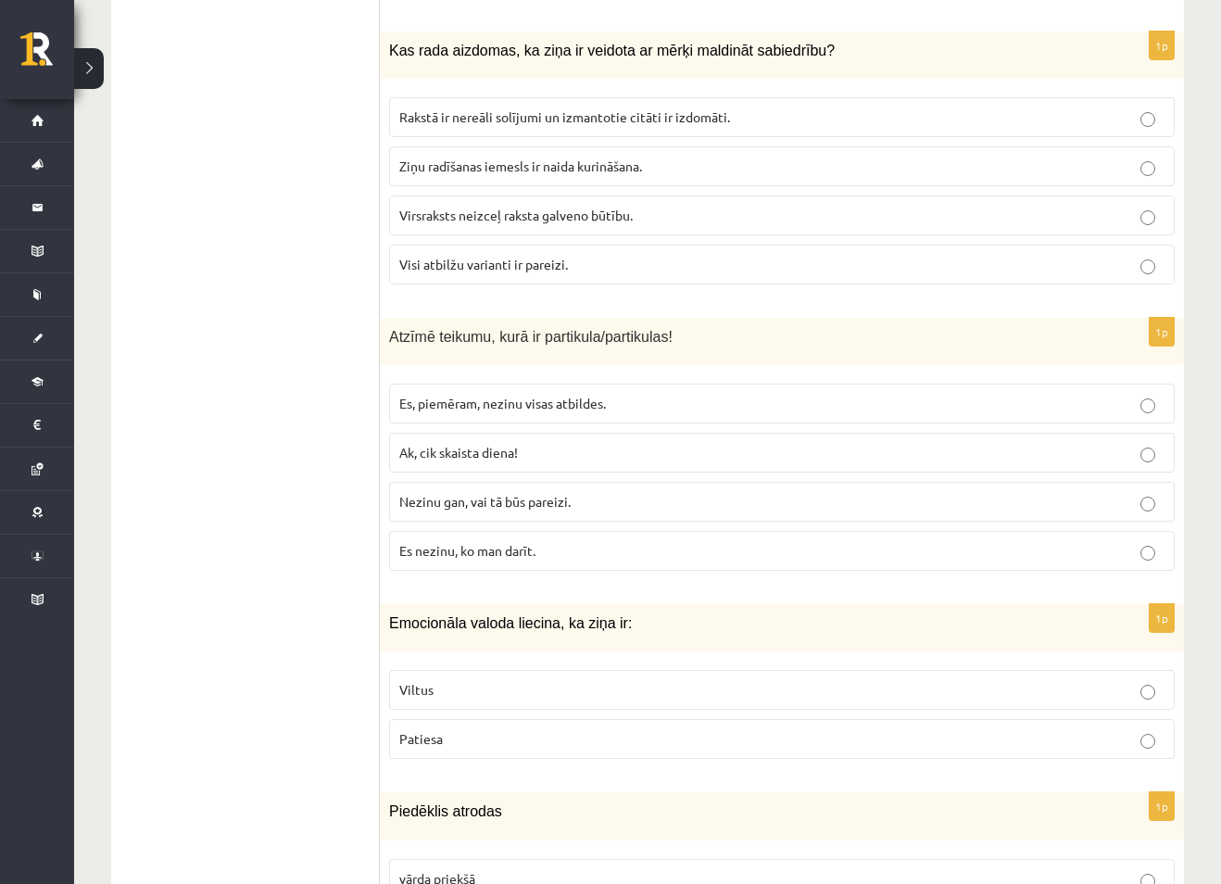
click at [555, 395] on span "Es, piemēram, nezinu visas atbildes." at bounding box center [502, 403] width 207 height 17
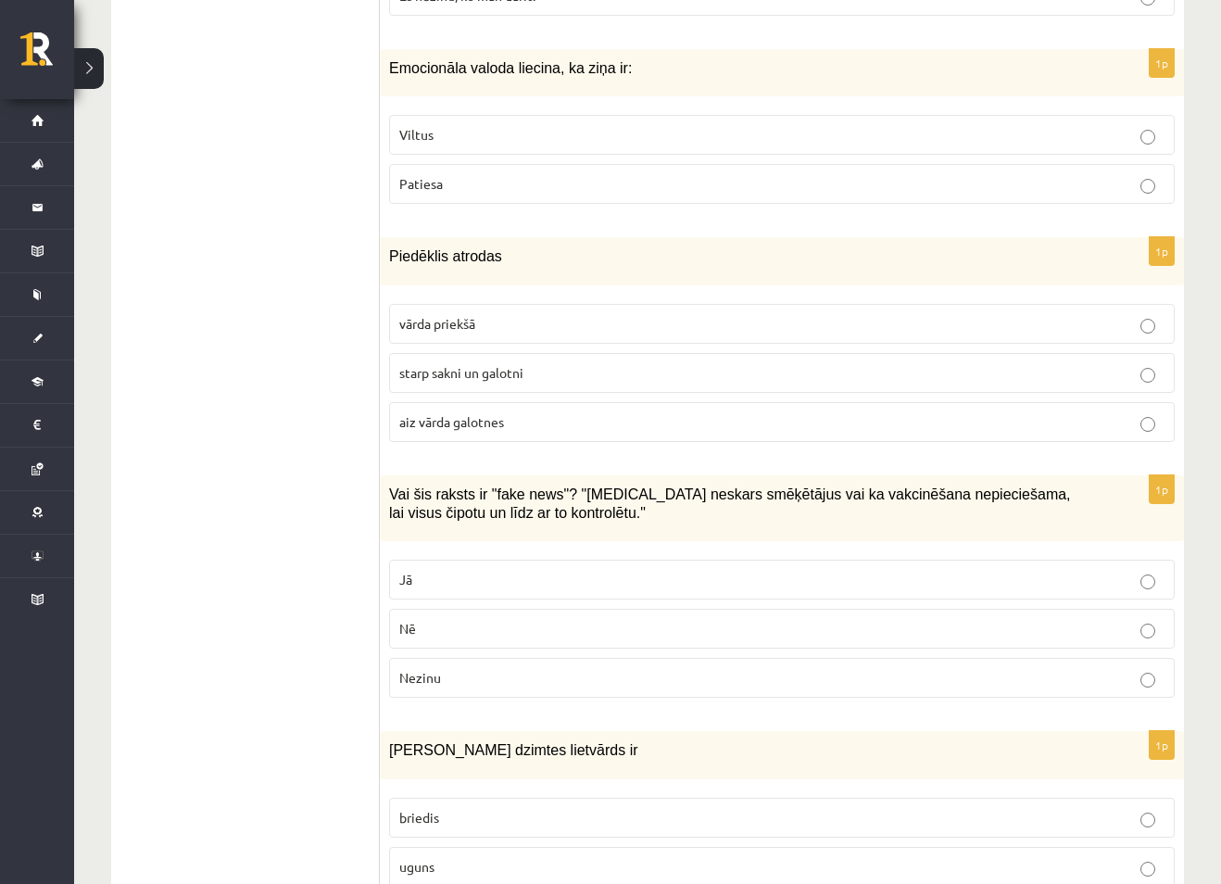
scroll to position [7780, 0]
click at [523, 363] on span "starp sakni un galotni" at bounding box center [461, 371] width 124 height 17
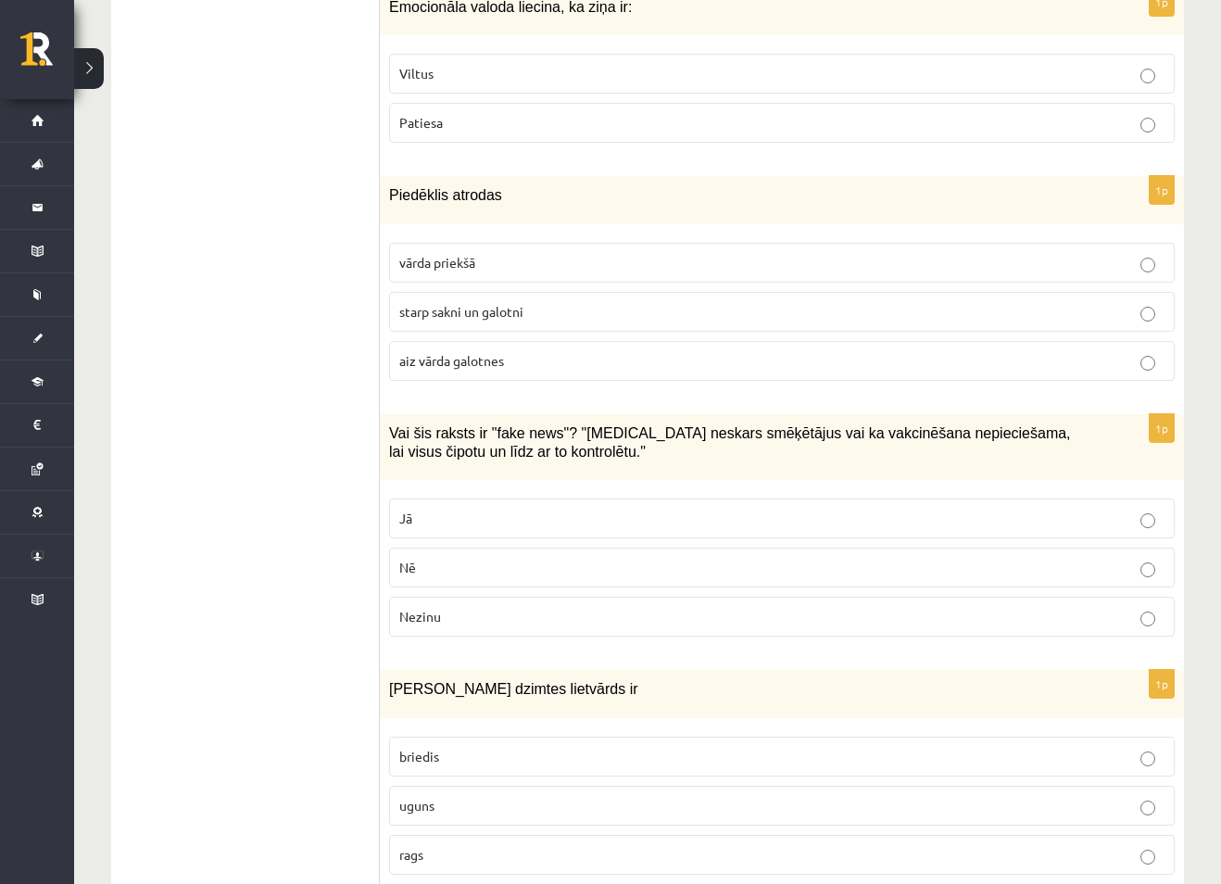
scroll to position [7873, 0]
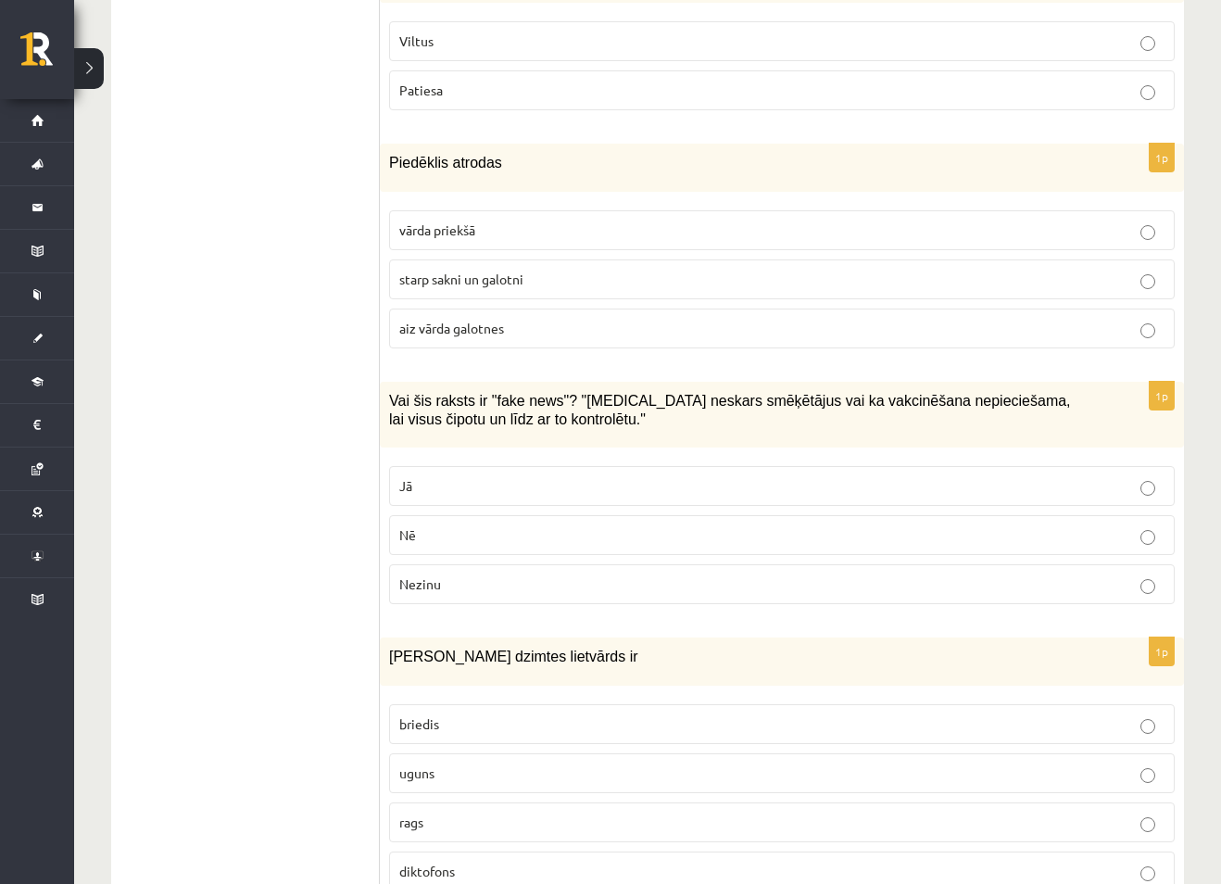
click at [492, 476] on p "Jā" at bounding box center [781, 485] width 765 height 19
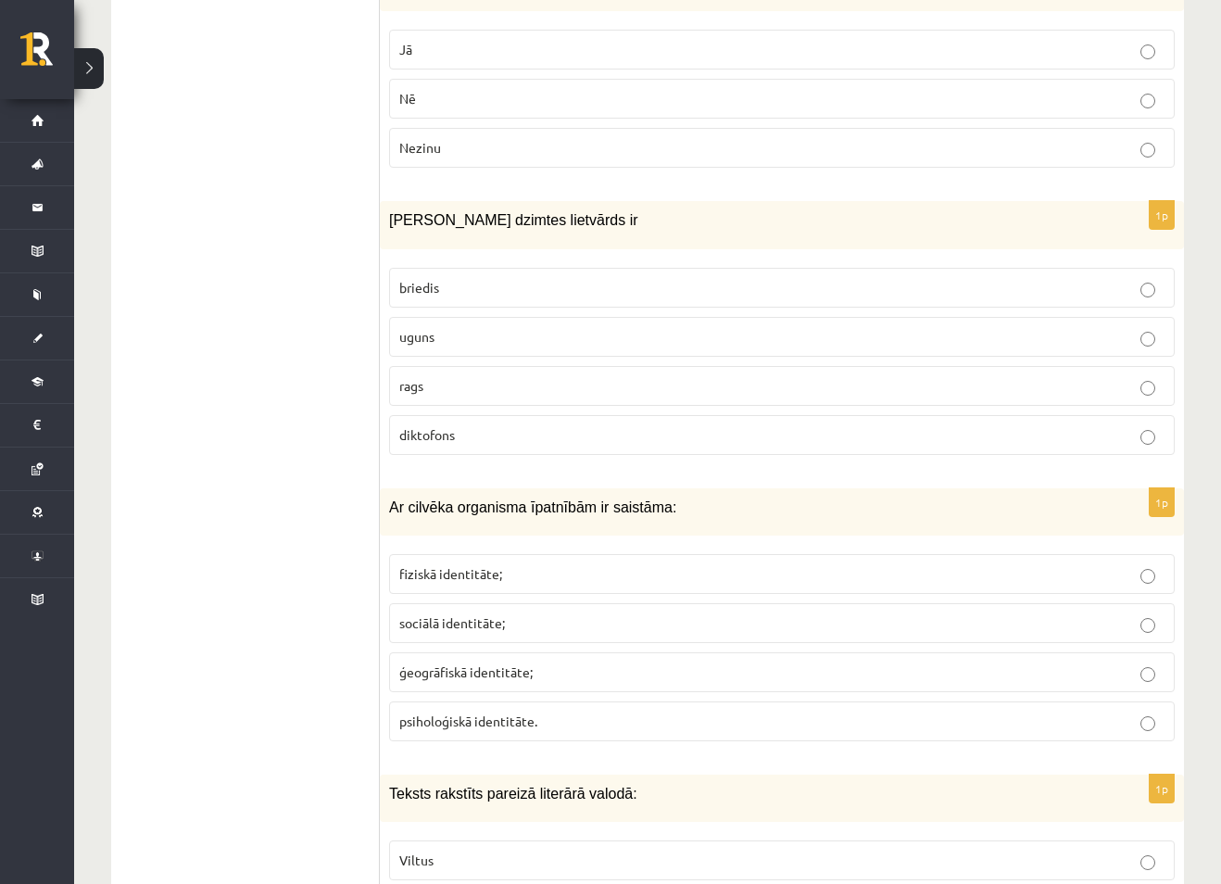
scroll to position [8336, 0]
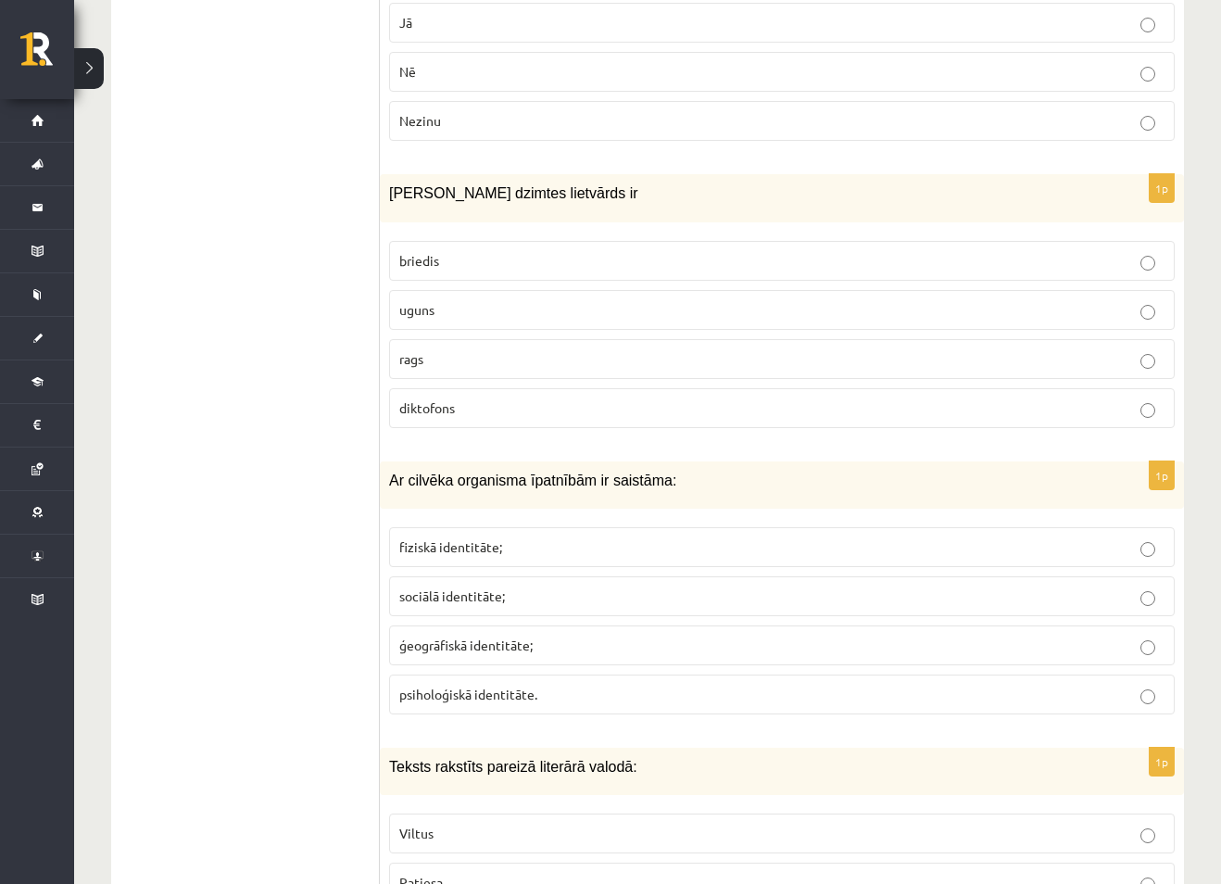
click at [581, 300] on p "uguns" at bounding box center [781, 309] width 765 height 19
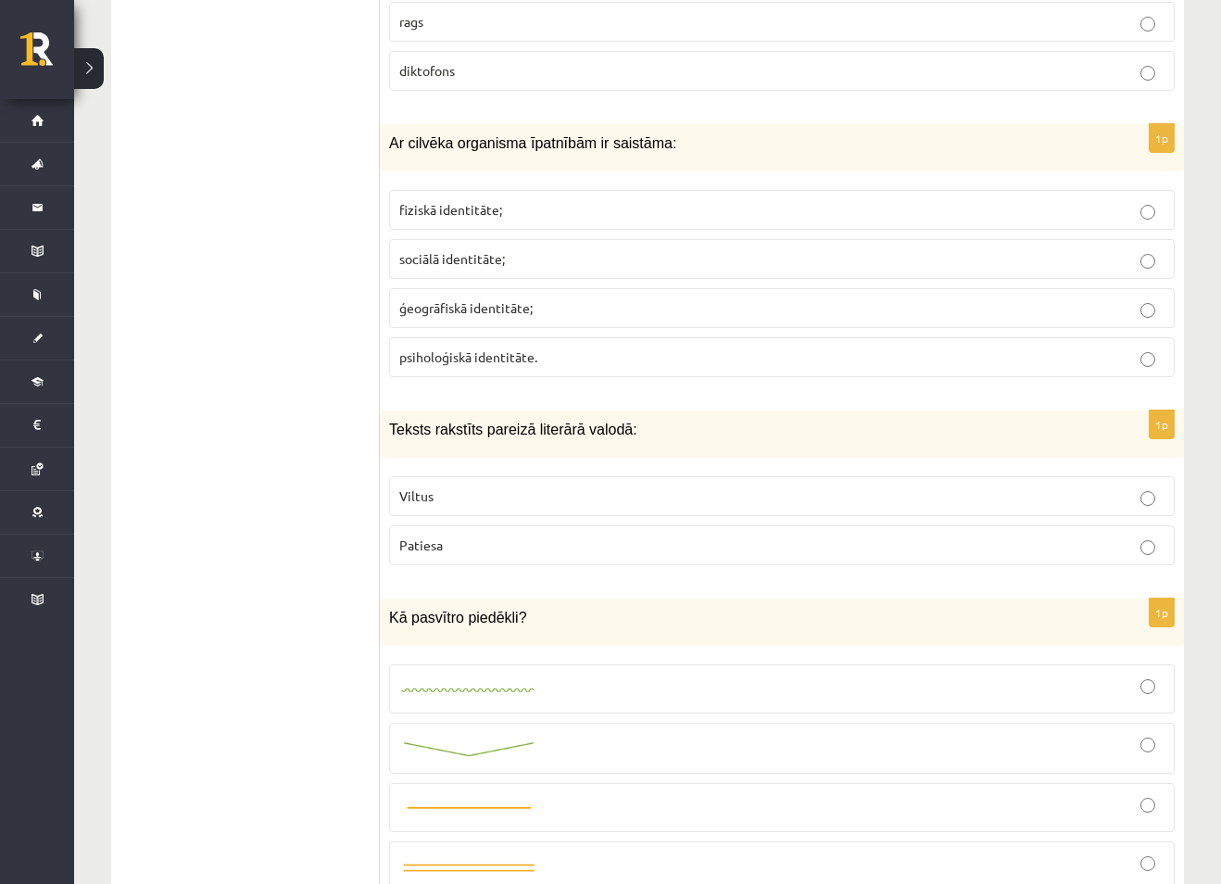
scroll to position [8707, 0]
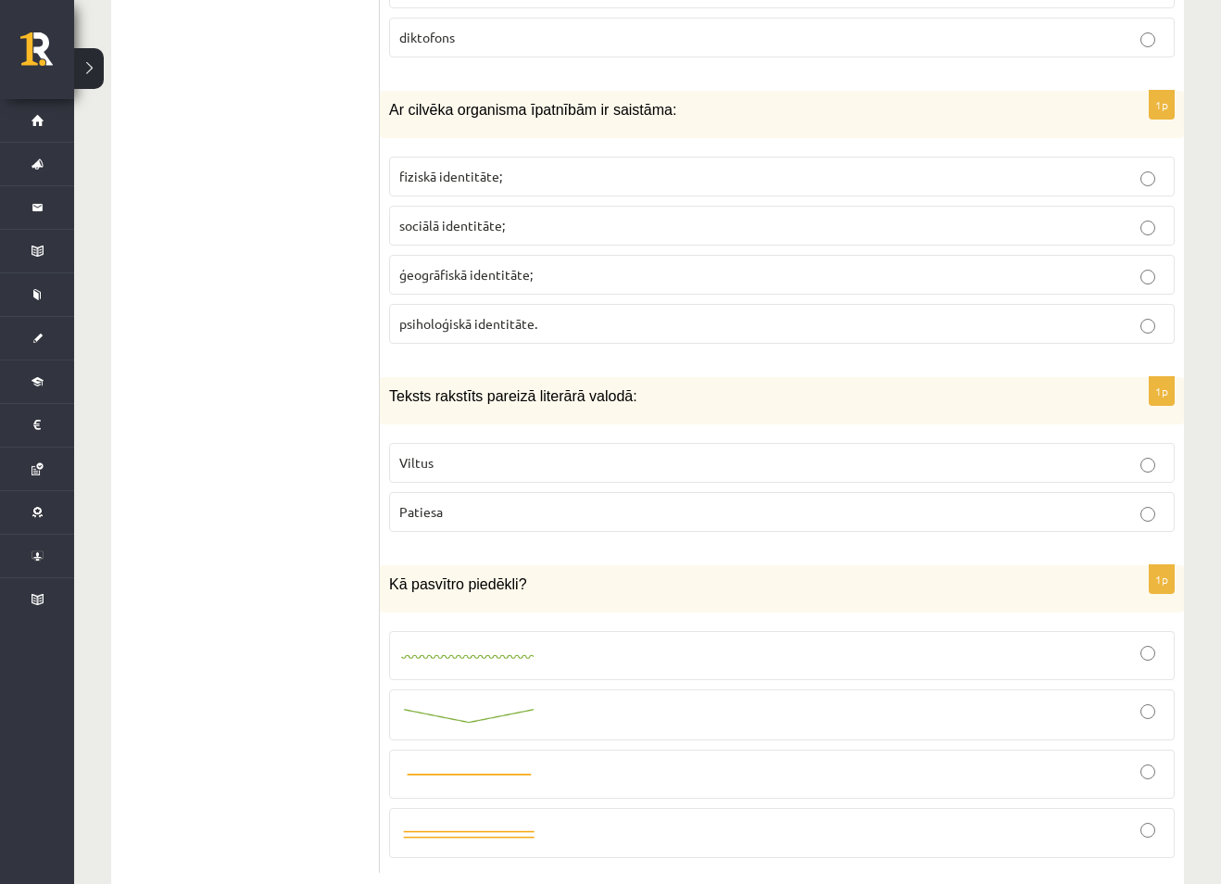
click at [542, 167] on p "fiziskā identitāte;" at bounding box center [781, 176] width 765 height 19
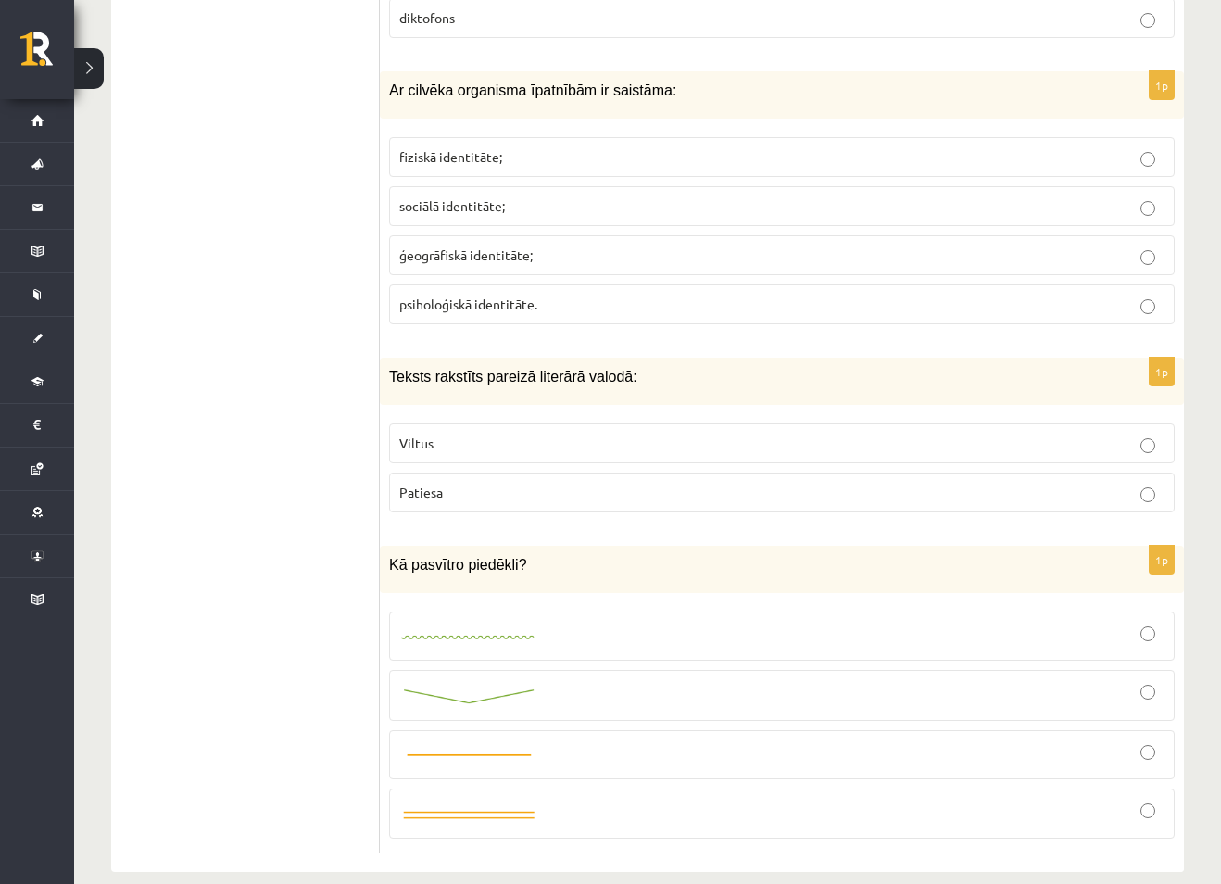
scroll to position [8730, 0]
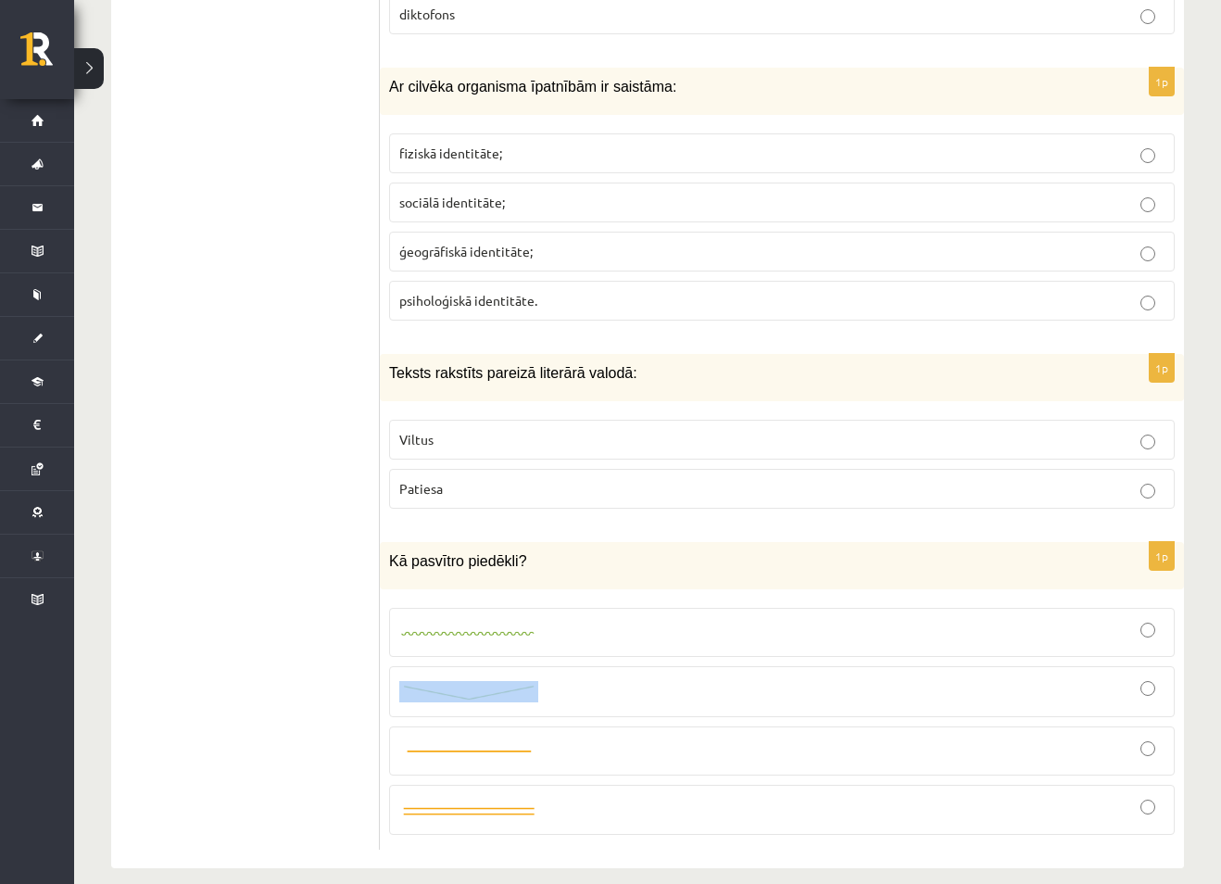
click at [1154, 675] on label at bounding box center [781, 691] width 785 height 51
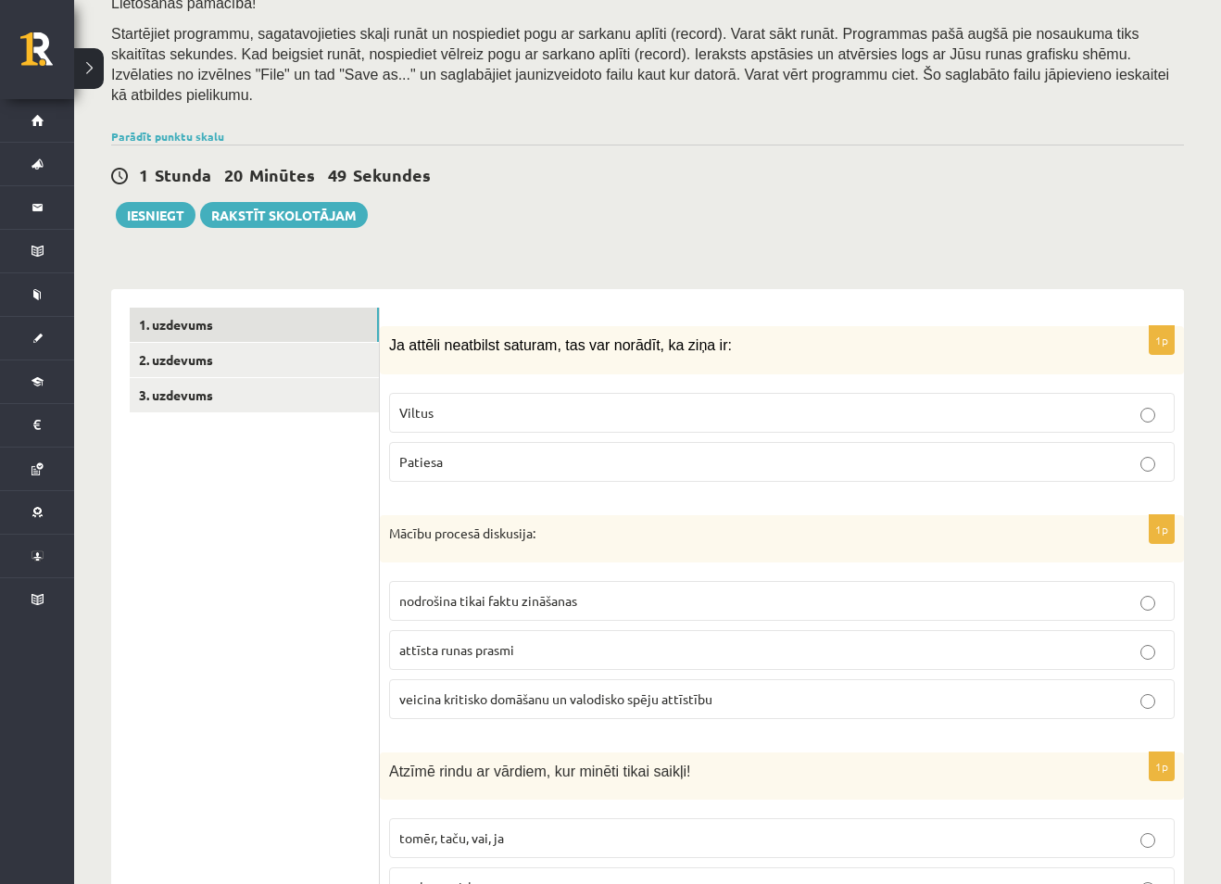
scroll to position [370, 0]
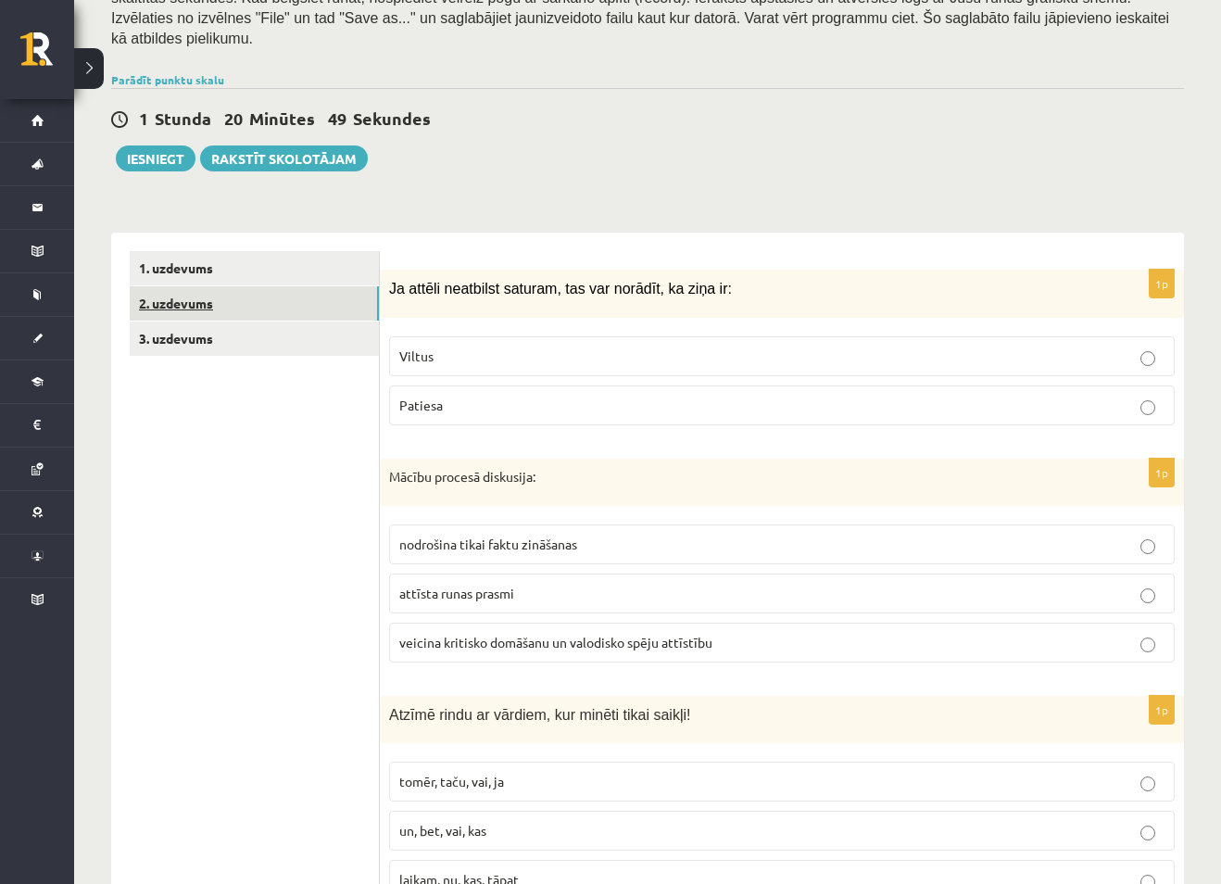
click at [182, 288] on link "2. uzdevums" at bounding box center [254, 303] width 249 height 34
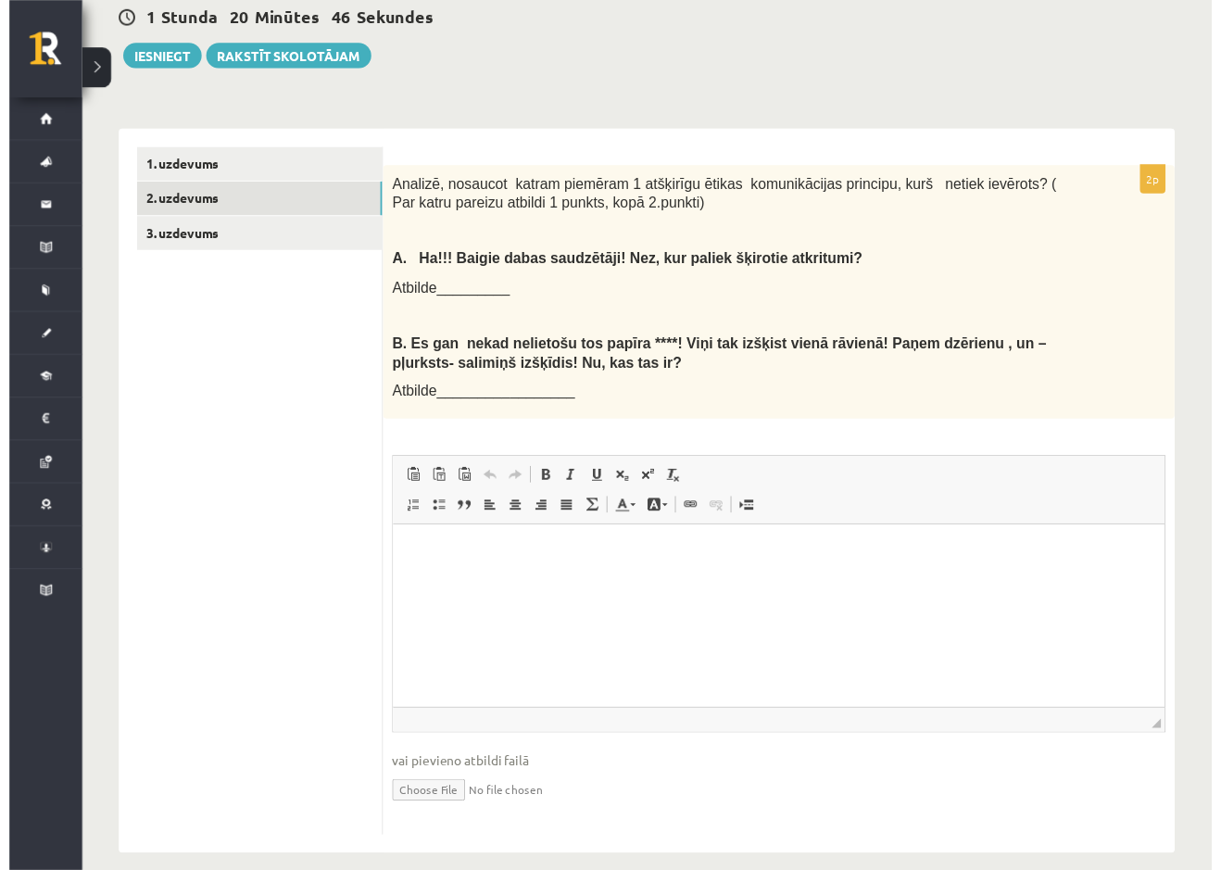
scroll to position [473, 0]
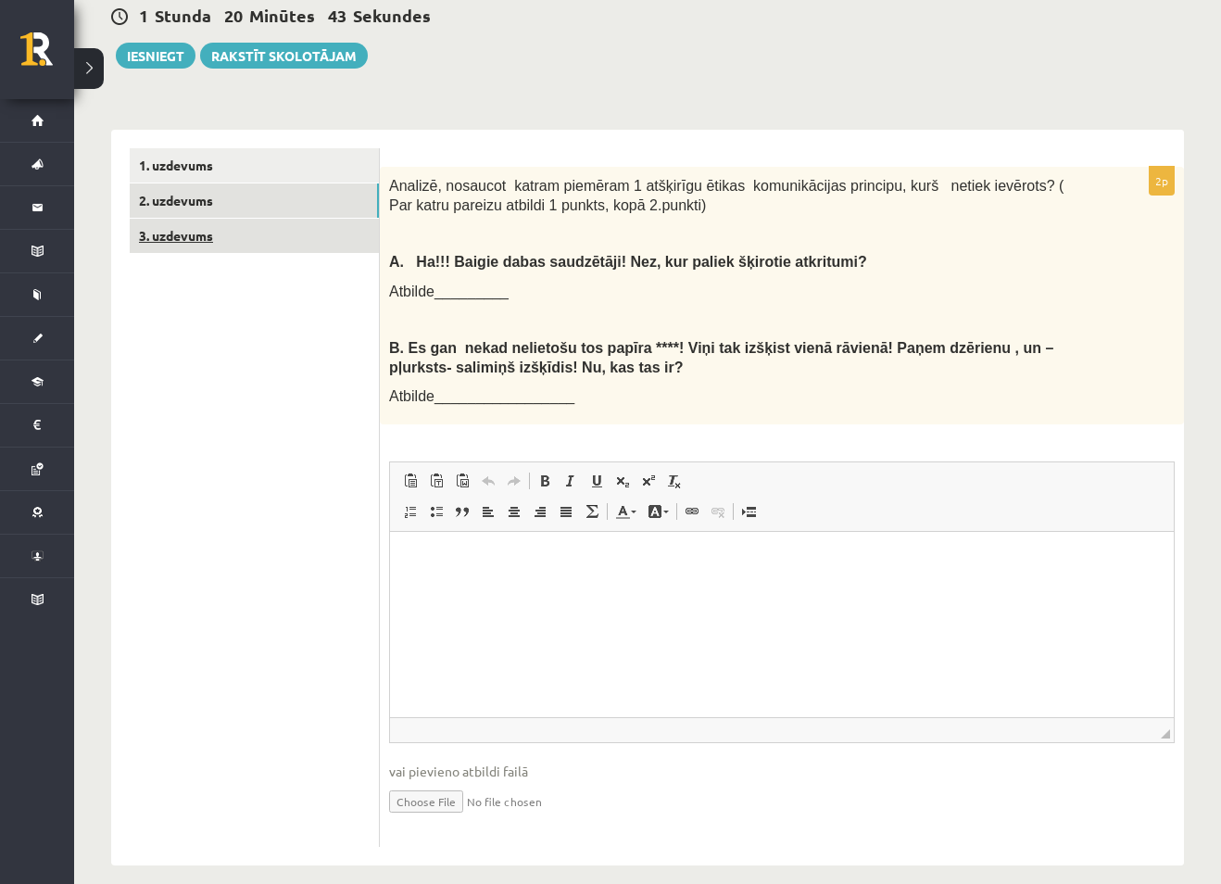
click at [175, 219] on link "3. uzdevums" at bounding box center [254, 236] width 249 height 34
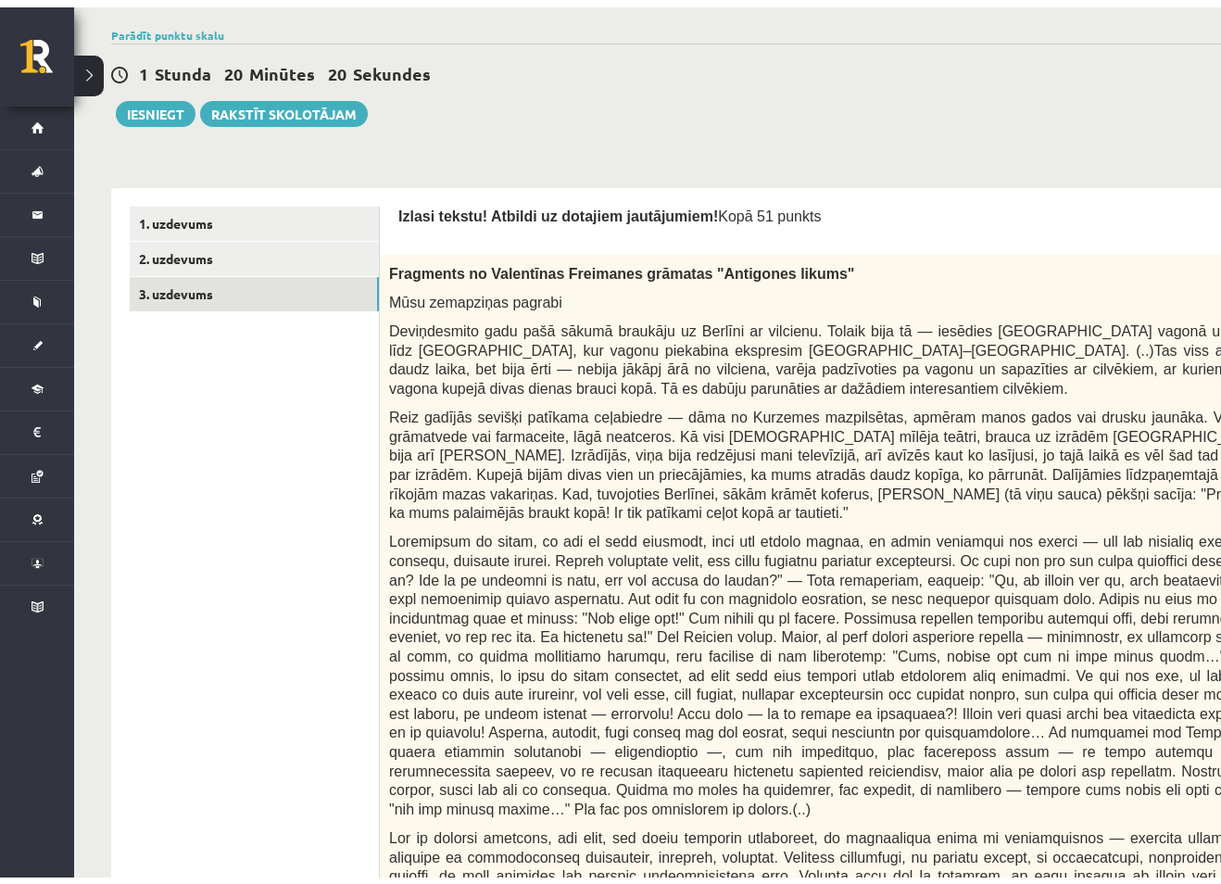
scroll to position [103, 0]
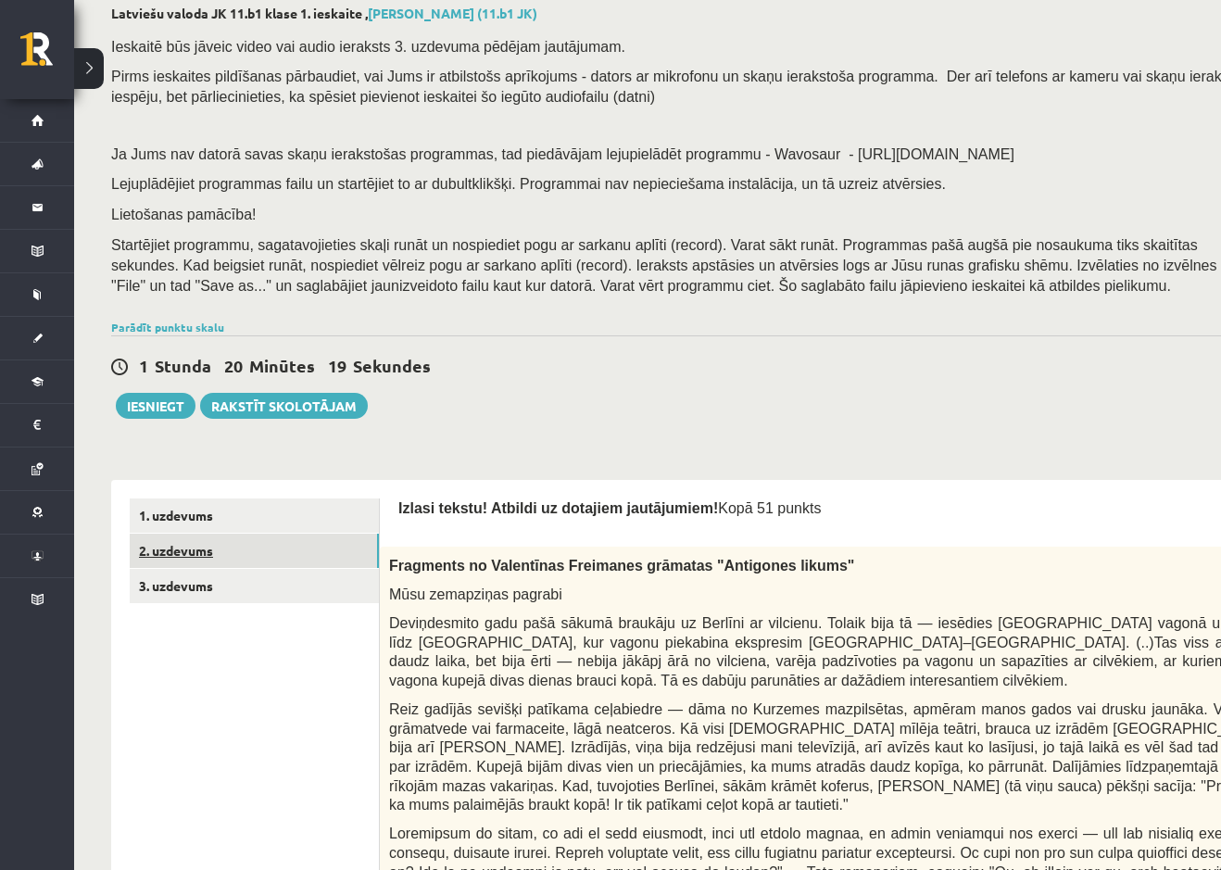
click at [191, 555] on link "2. uzdevums" at bounding box center [254, 551] width 249 height 34
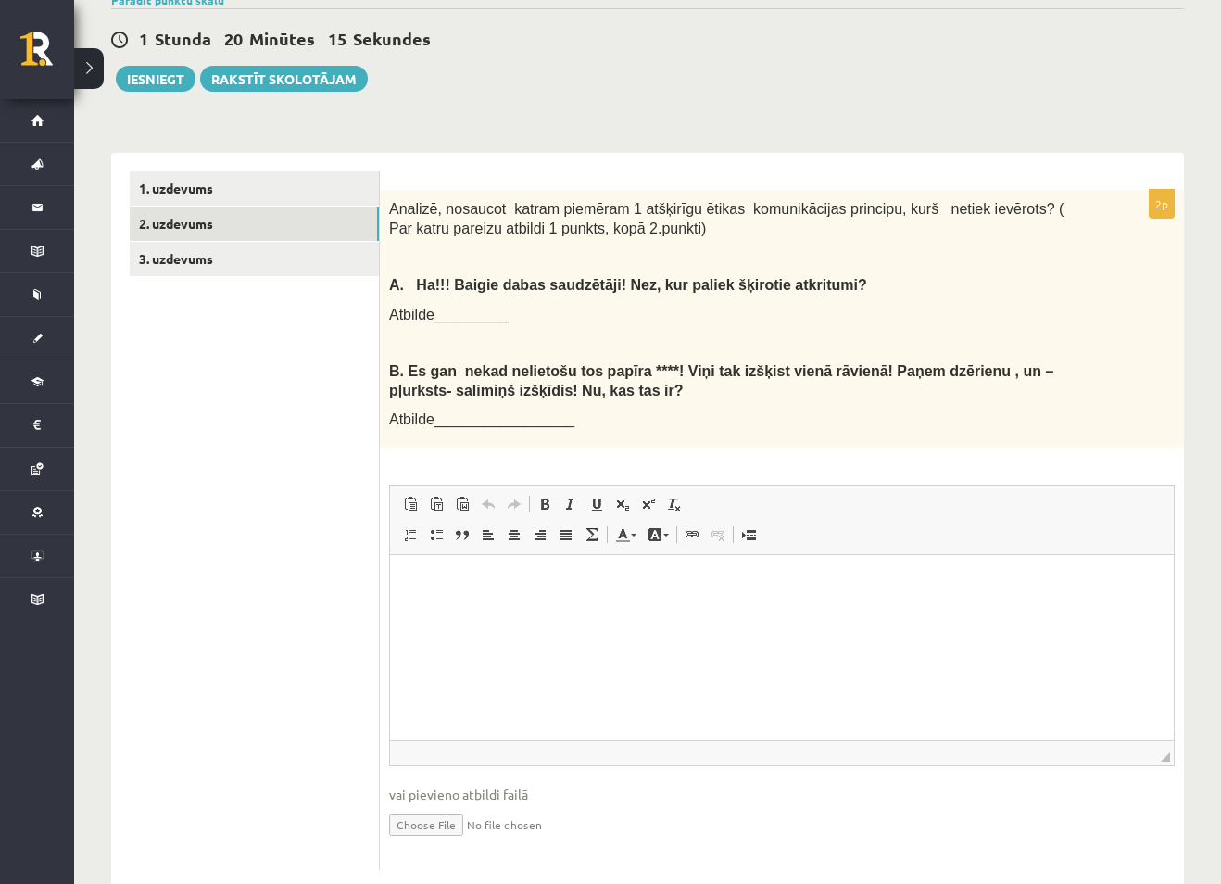
scroll to position [473, 0]
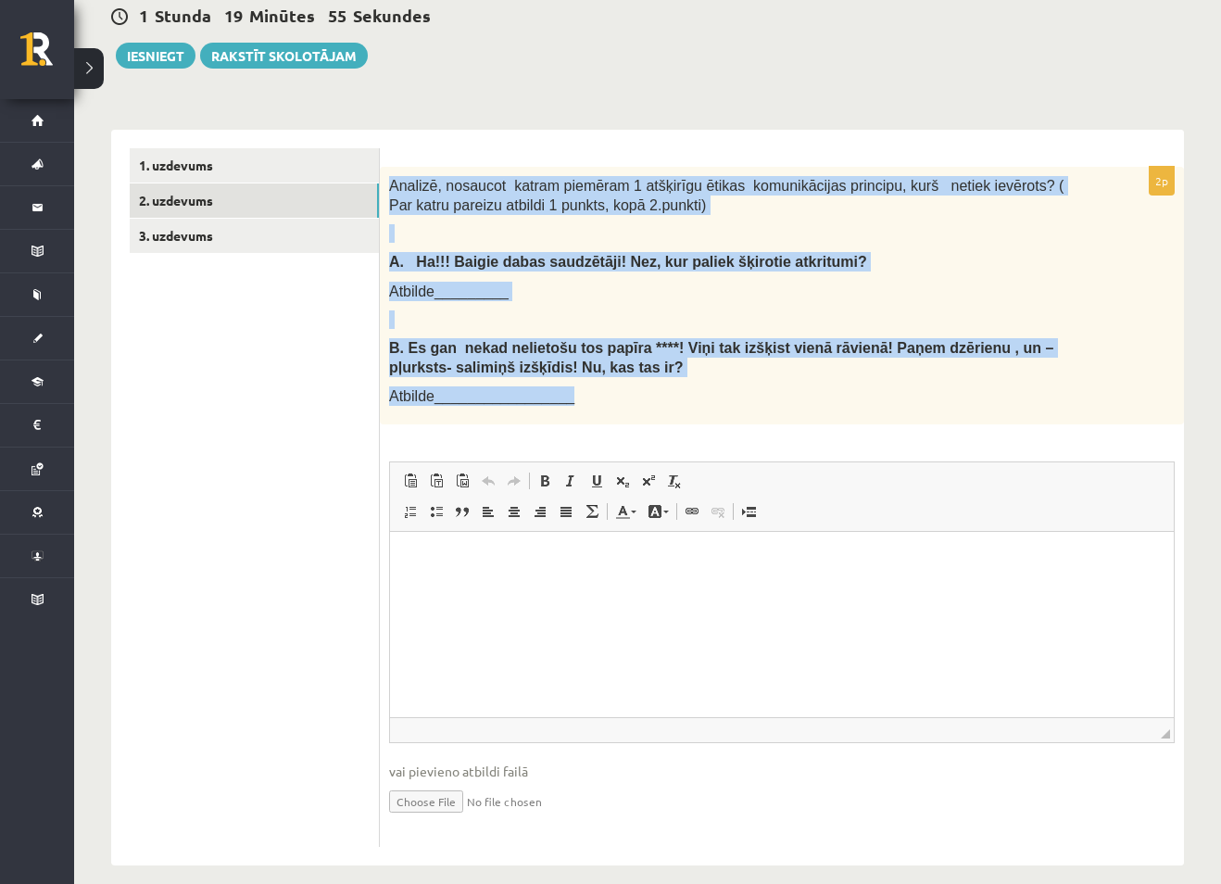
drag, startPoint x: 391, startPoint y: 166, endPoint x: 564, endPoint y: 371, distance: 268.9
click at [564, 371] on div "Analizē, nosaucot katram piemēram 1 atšķirīgu ētikas komunikācijas principu, ku…" at bounding box center [782, 295] width 804 height 257
copy div "Analizē, nosaucot katram piemēram 1 atšķirīgu ētikas komunikācijas principu, ku…"
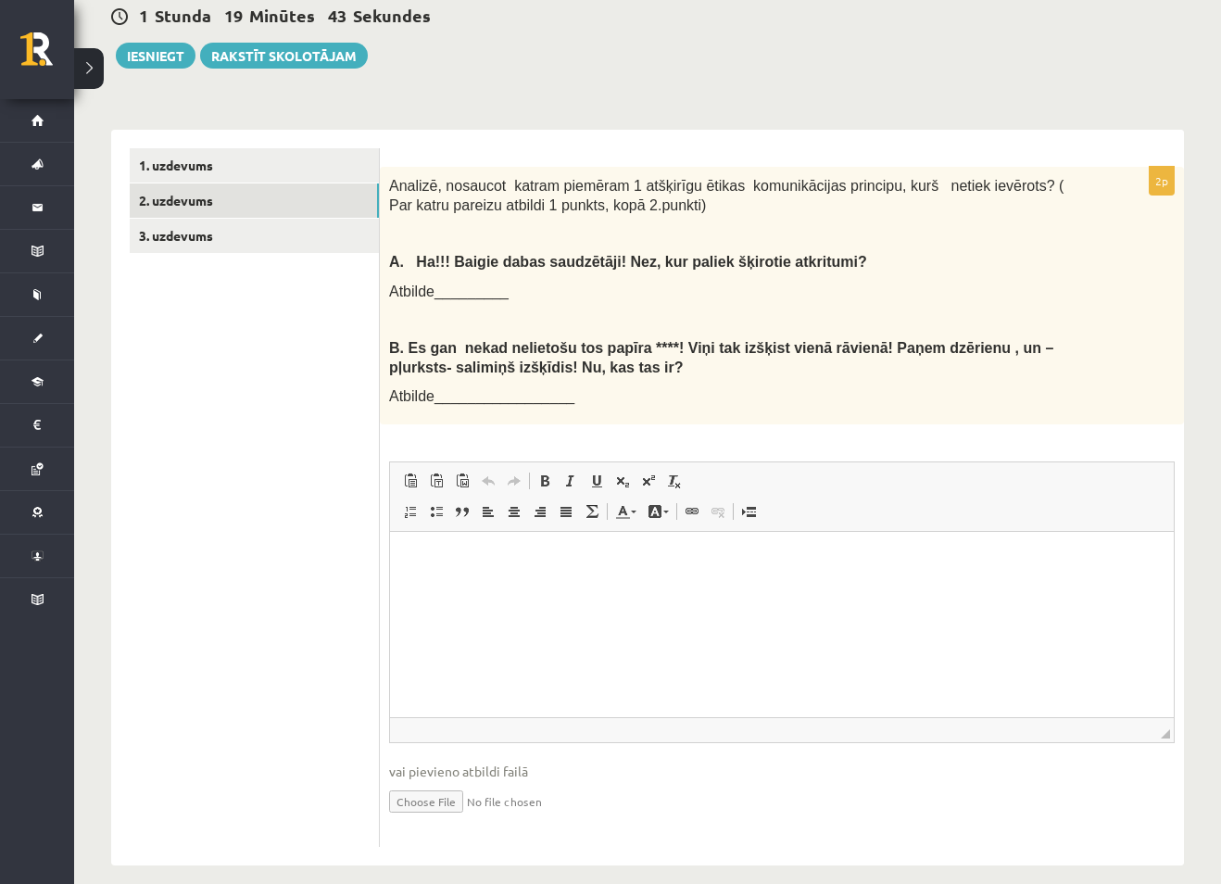
click at [274, 562] on ul "1. uzdevums 2. uzdevums 3. uzdevums" at bounding box center [255, 497] width 250 height 698
click at [459, 258] on div "Analizē, nosaucot katram piemēram 1 atšķirīgu ētikas komunikācijas principu, ku…" at bounding box center [782, 295] width 804 height 257
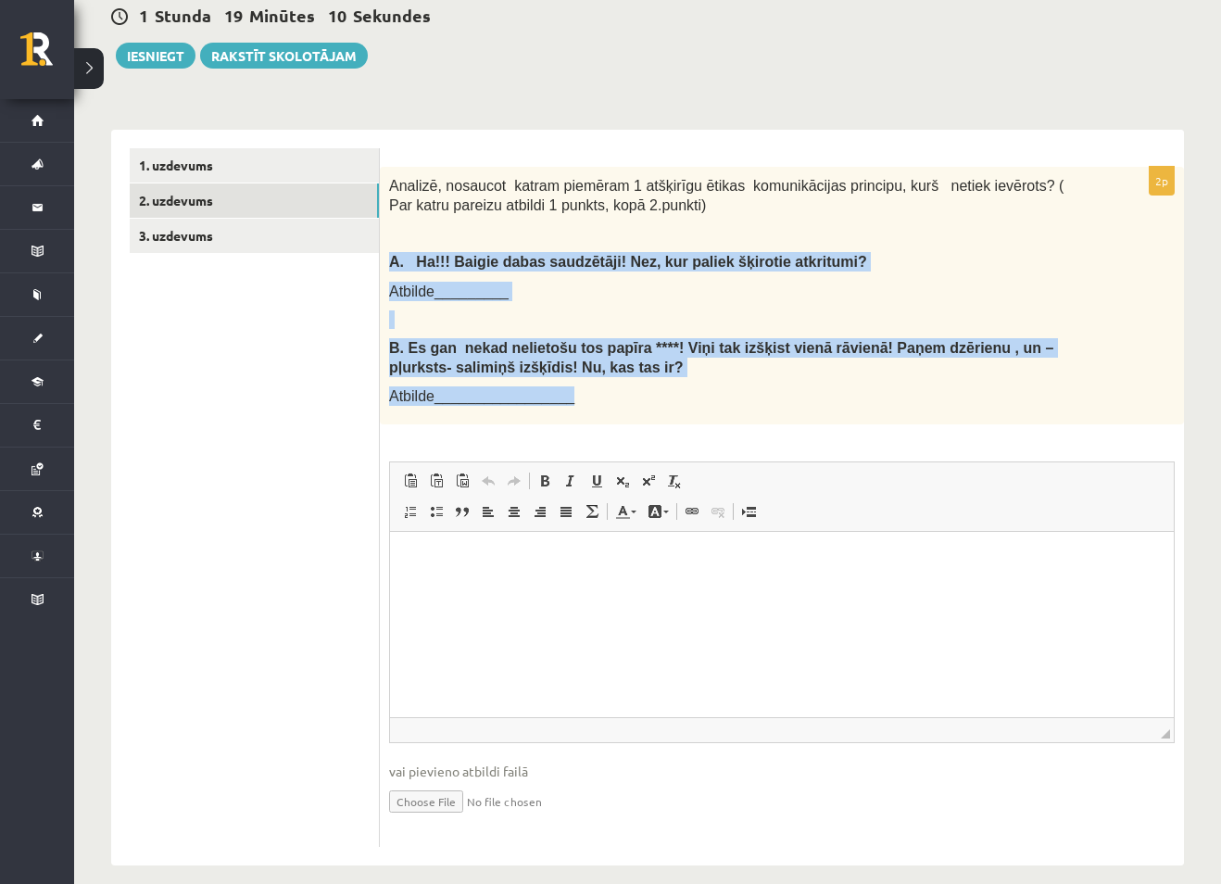
drag, startPoint x: 391, startPoint y: 238, endPoint x: 599, endPoint y: 368, distance: 245.5
click at [599, 368] on div "Analizē, nosaucot katram piemēram 1 atšķirīgu ētikas komunikācijas principu, ku…" at bounding box center [782, 295] width 804 height 257
copy div "A. Ha!!! Baigie dabas saudzētāji! Nez, kur paliek šķirotie atkritumi? Atbilde__…"
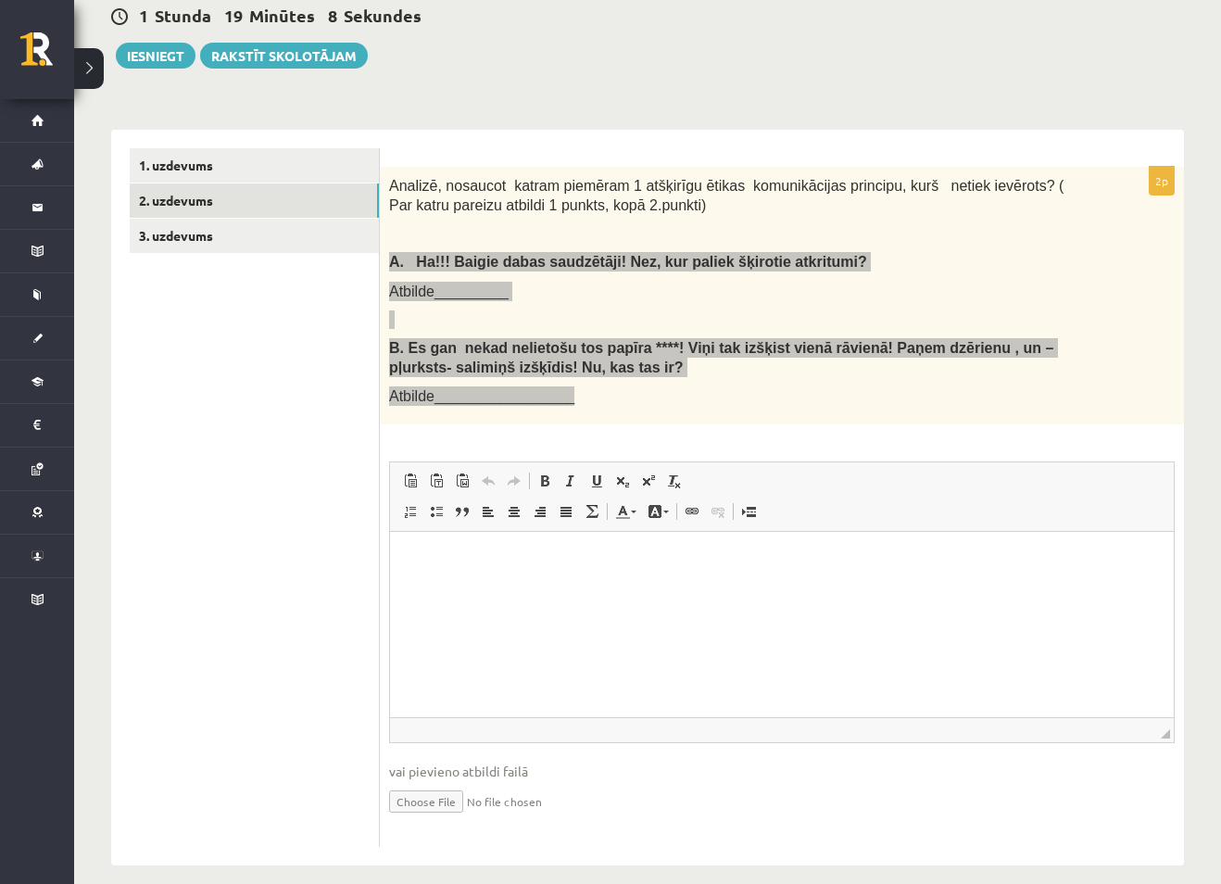
click at [537, 588] on html at bounding box center [782, 560] width 784 height 57
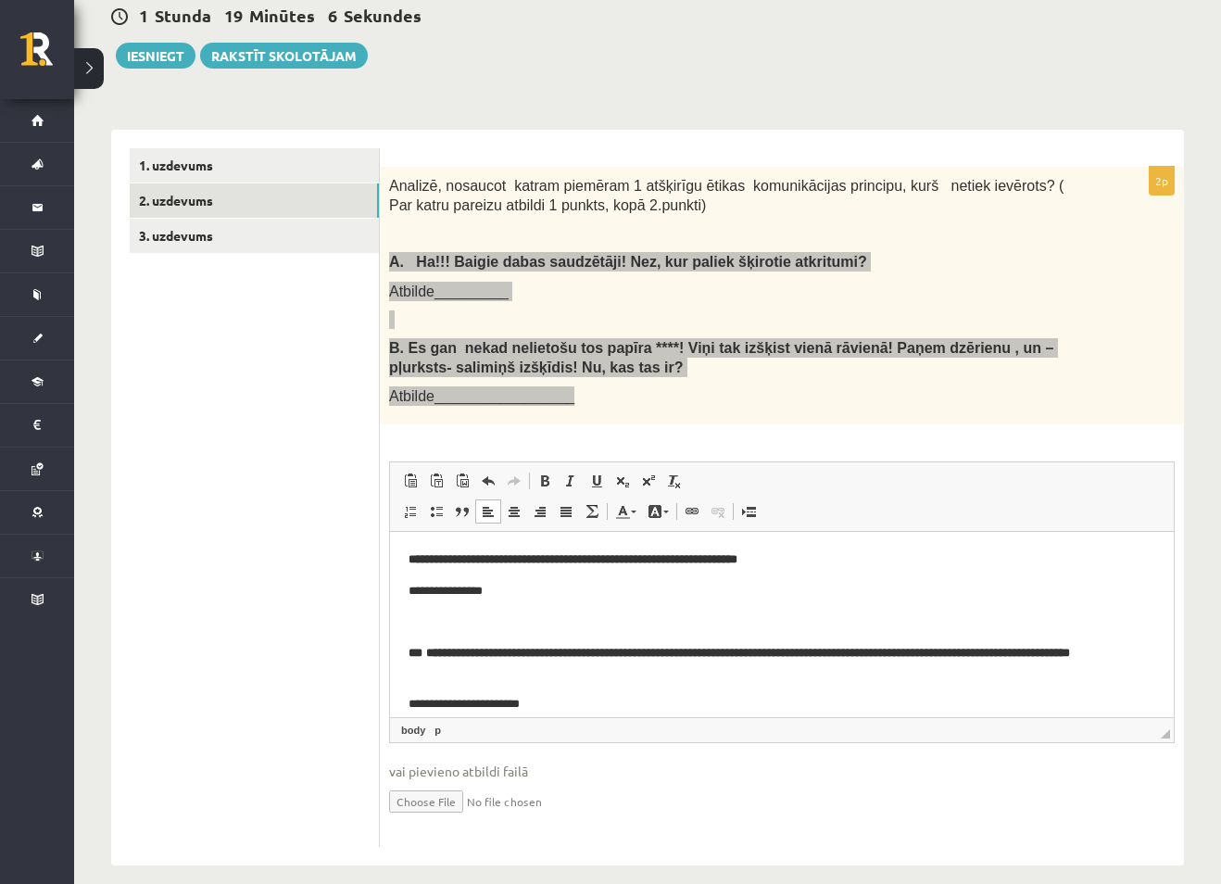
click at [547, 578] on body "**********" at bounding box center [781, 631] width 747 height 163
drag, startPoint x: 525, startPoint y: 595, endPoint x: 446, endPoint y: 596, distance: 78.7
click at [446, 596] on p "**********" at bounding box center [774, 591] width 733 height 19
click at [463, 593] on p "********" at bounding box center [774, 591] width 733 height 19
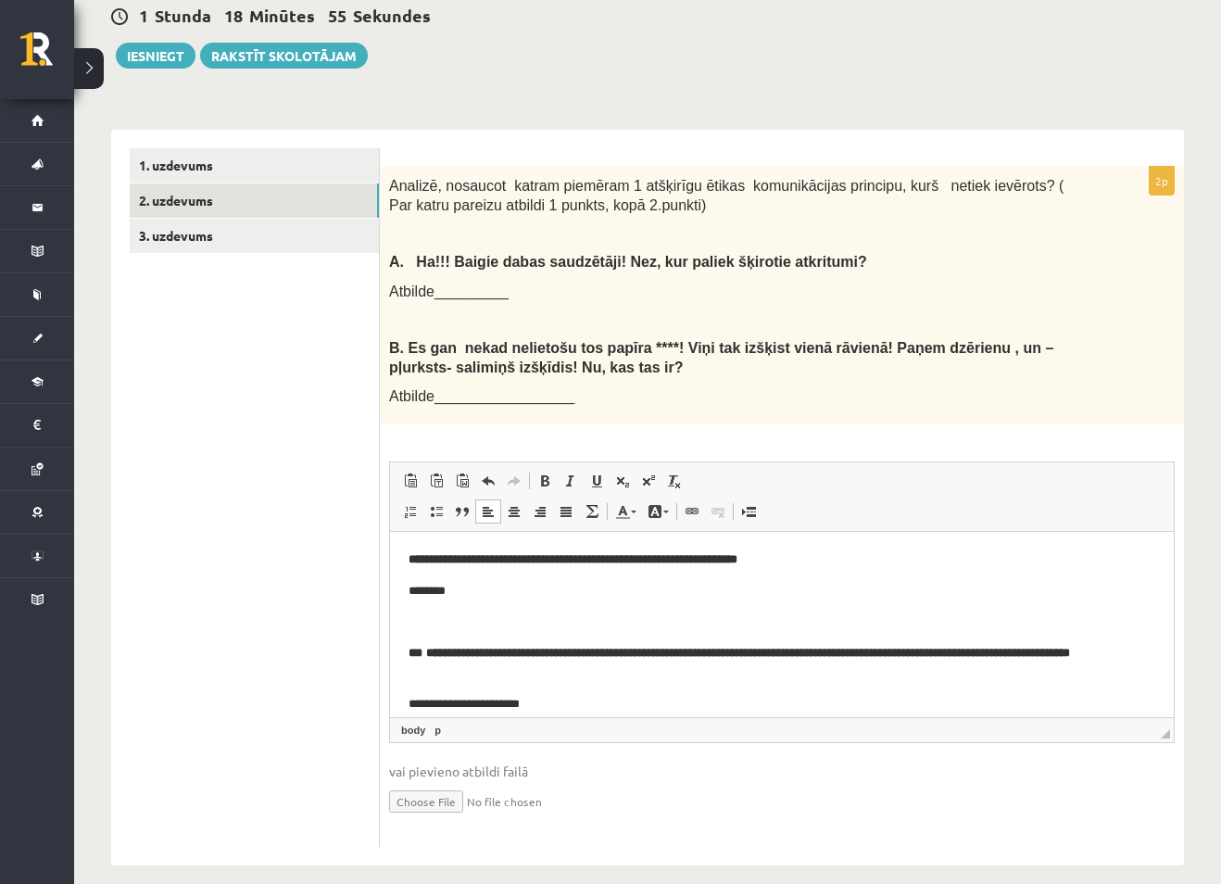
click at [314, 470] on ul "1. uzdevums 2. uzdevums 3. uzdevums" at bounding box center [255, 497] width 250 height 698
click at [462, 589] on p "********" at bounding box center [774, 591] width 733 height 19
click at [905, 591] on p "**********" at bounding box center [774, 591] width 733 height 19
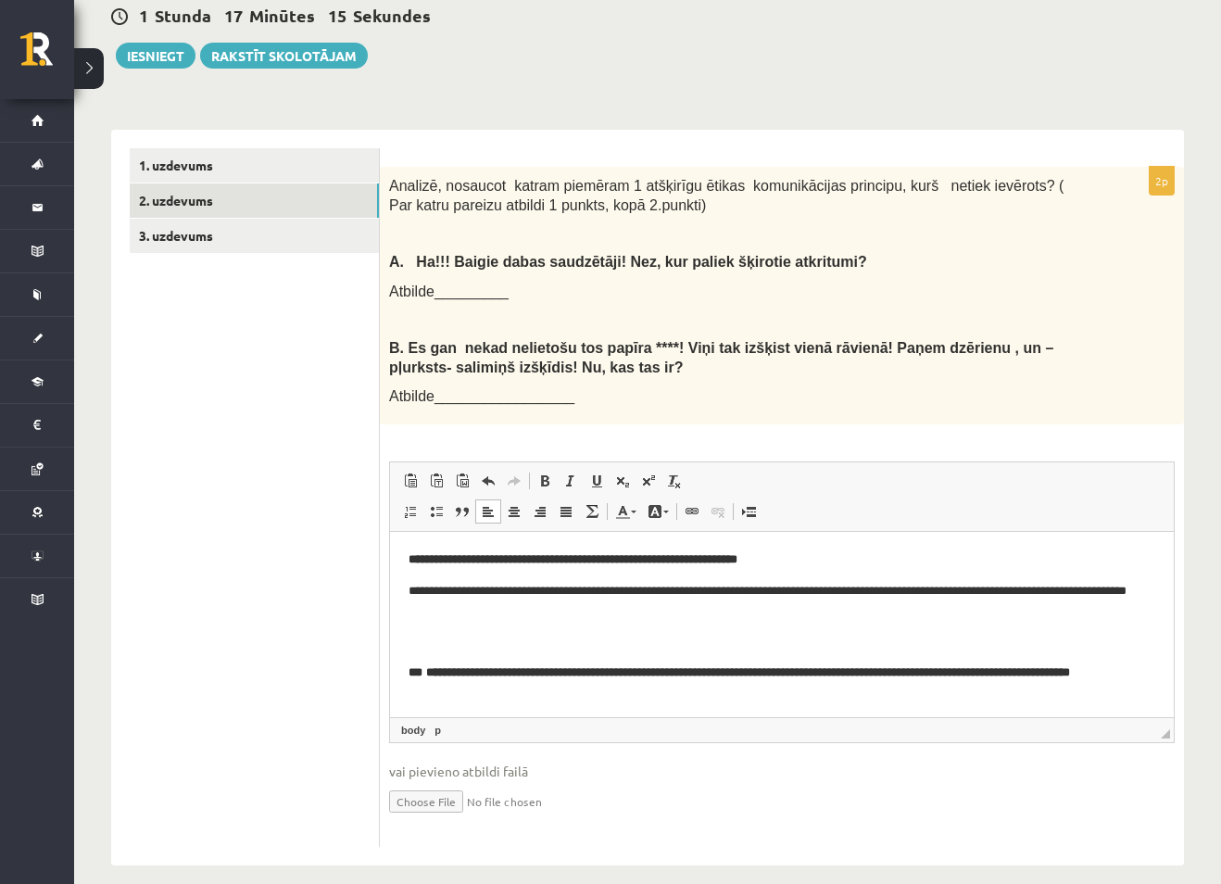
click at [487, 612] on p "**********" at bounding box center [774, 601] width 733 height 39
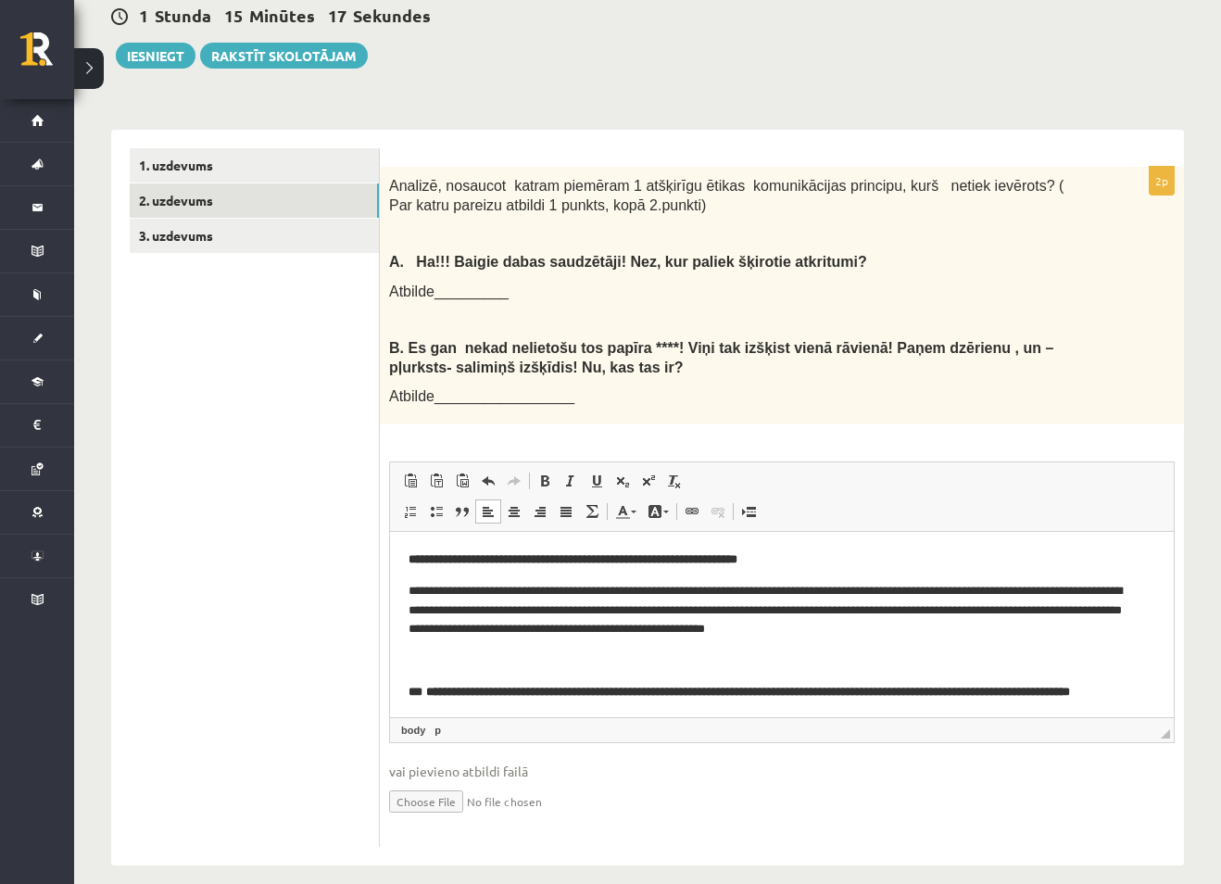
scroll to position [54, 0]
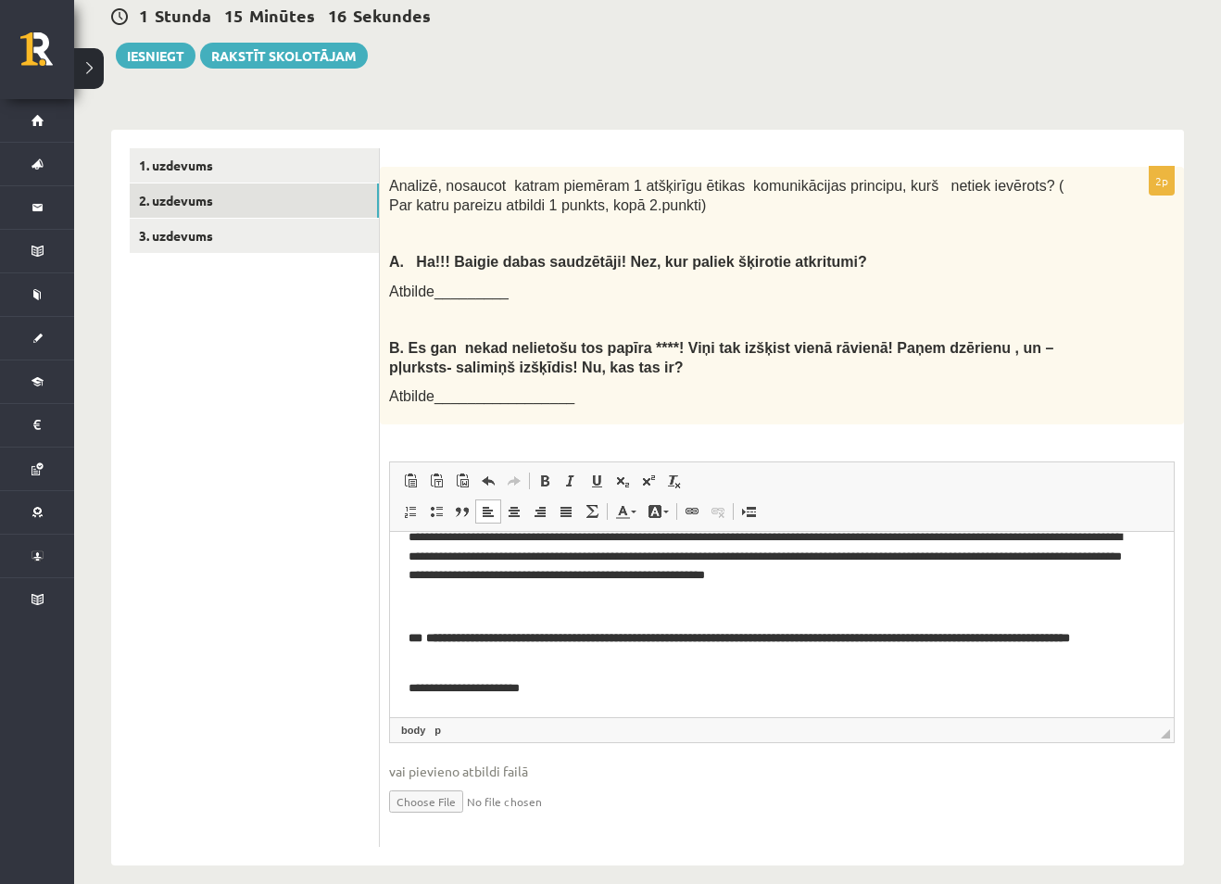
click at [456, 598] on p "Editor, wiswyg-editor-user-answer-47433918158820" at bounding box center [781, 606] width 747 height 19
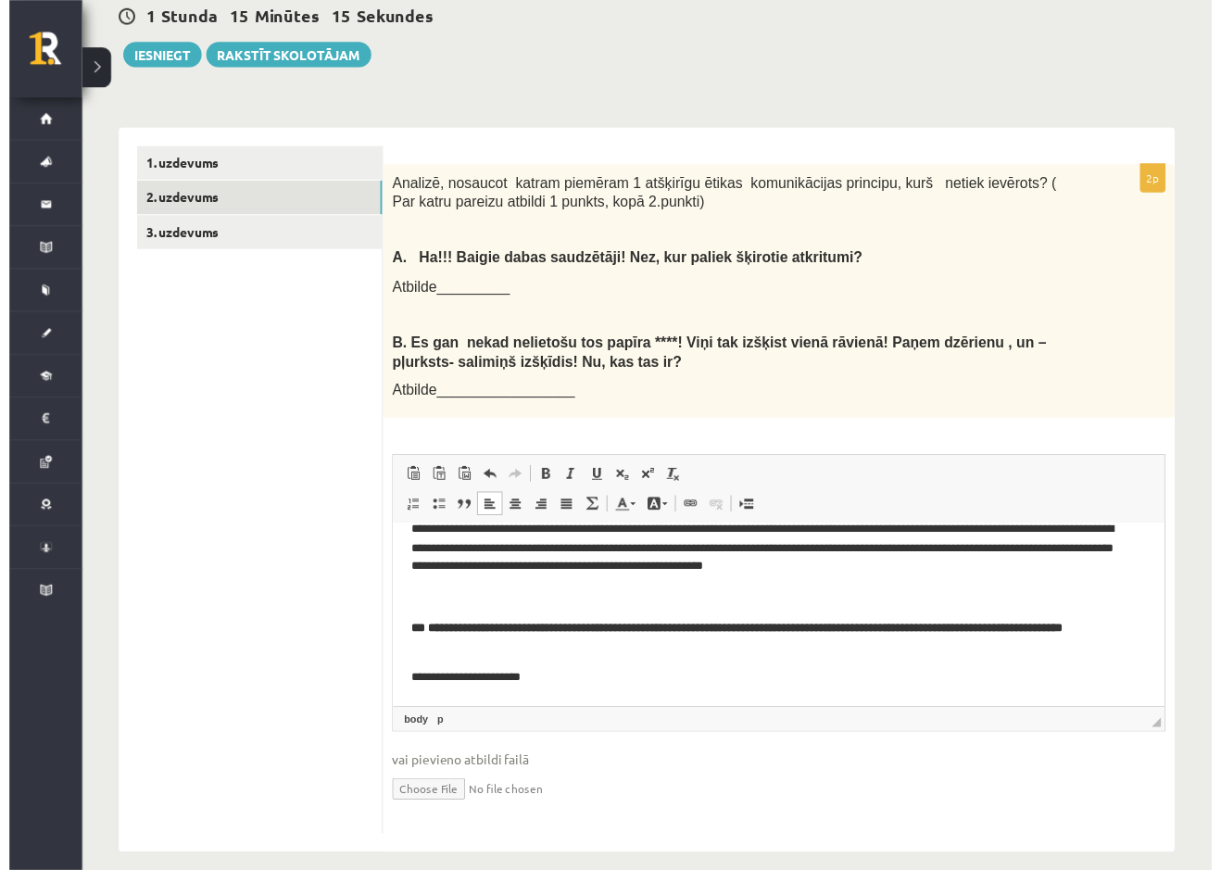
scroll to position [23, 0]
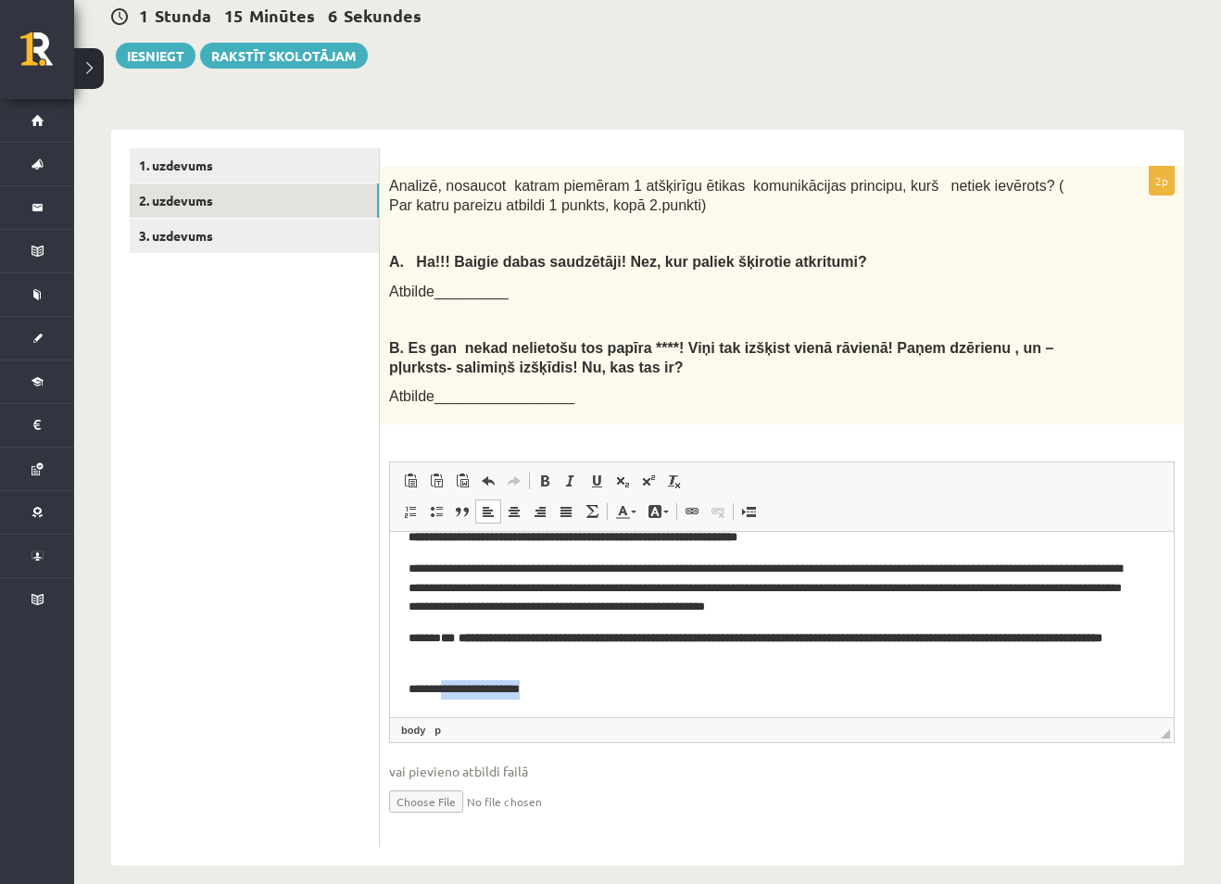
drag, startPoint x: 568, startPoint y: 691, endPoint x: 446, endPoint y: 697, distance: 122.4
click at [446, 697] on html "**********" at bounding box center [782, 612] width 784 height 207
click at [489, 684] on p "********" at bounding box center [774, 689] width 733 height 19
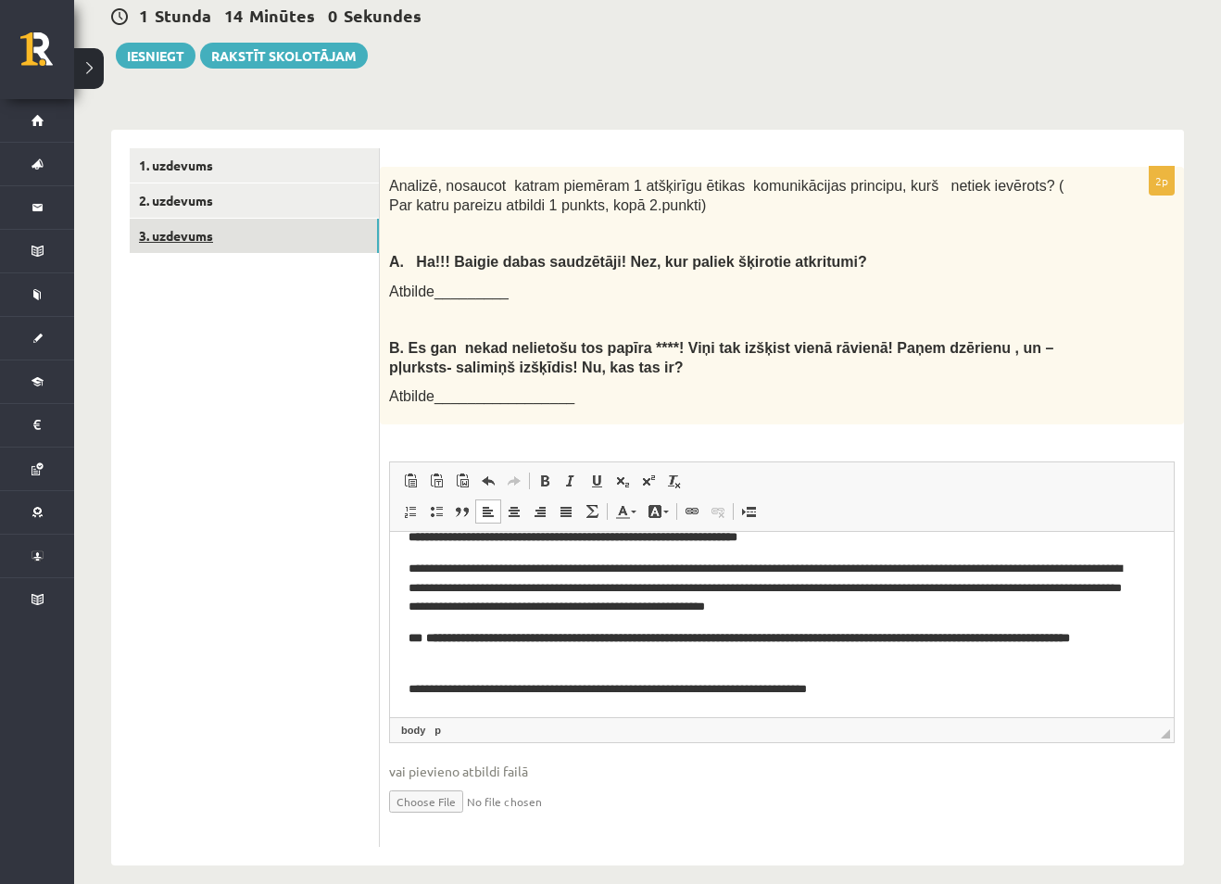
click at [208, 219] on link "3. uzdevums" at bounding box center [254, 236] width 249 height 34
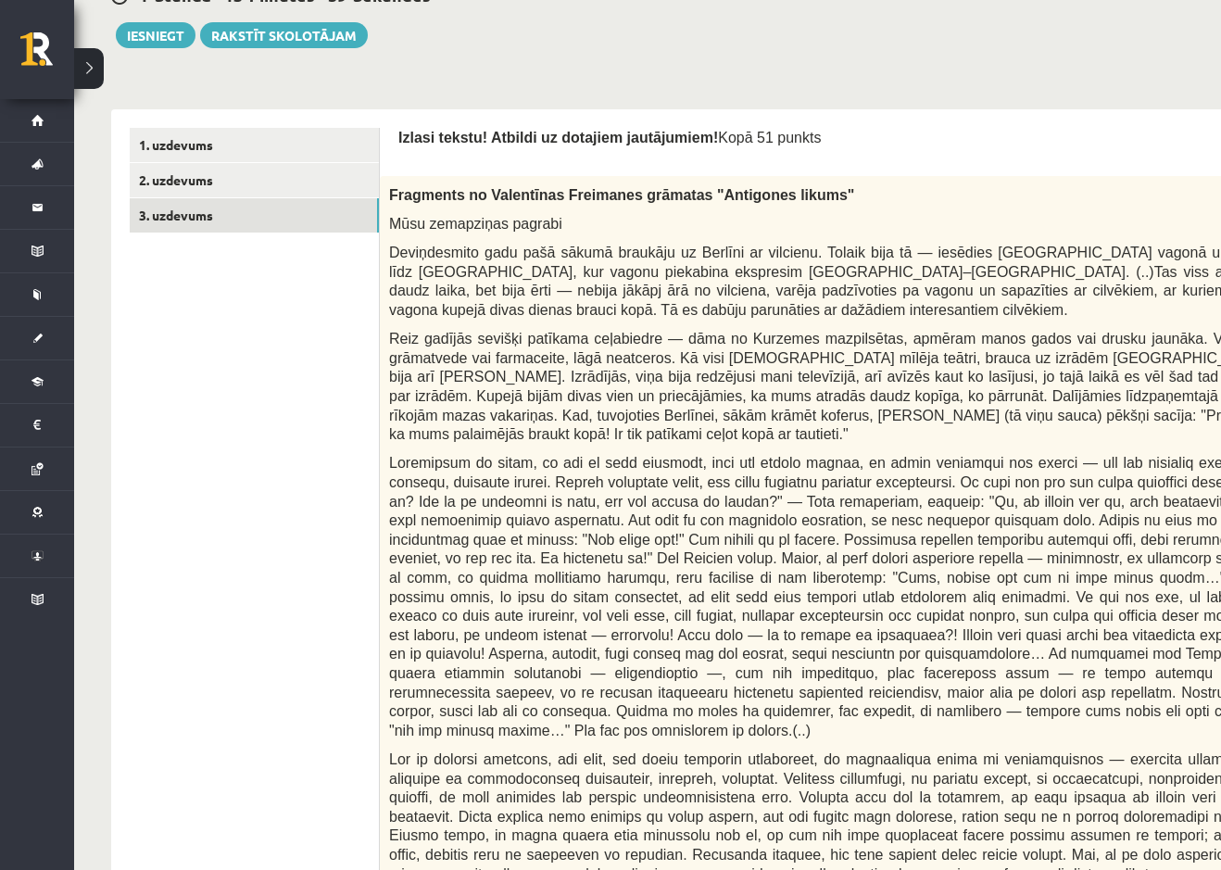
click at [644, 351] on span "Reiz gadījās sevišķi patīkama ceļabiedre — dāma no Kurzemes mazpilsētas, apmēra…" at bounding box center [830, 386] width 882 height 111
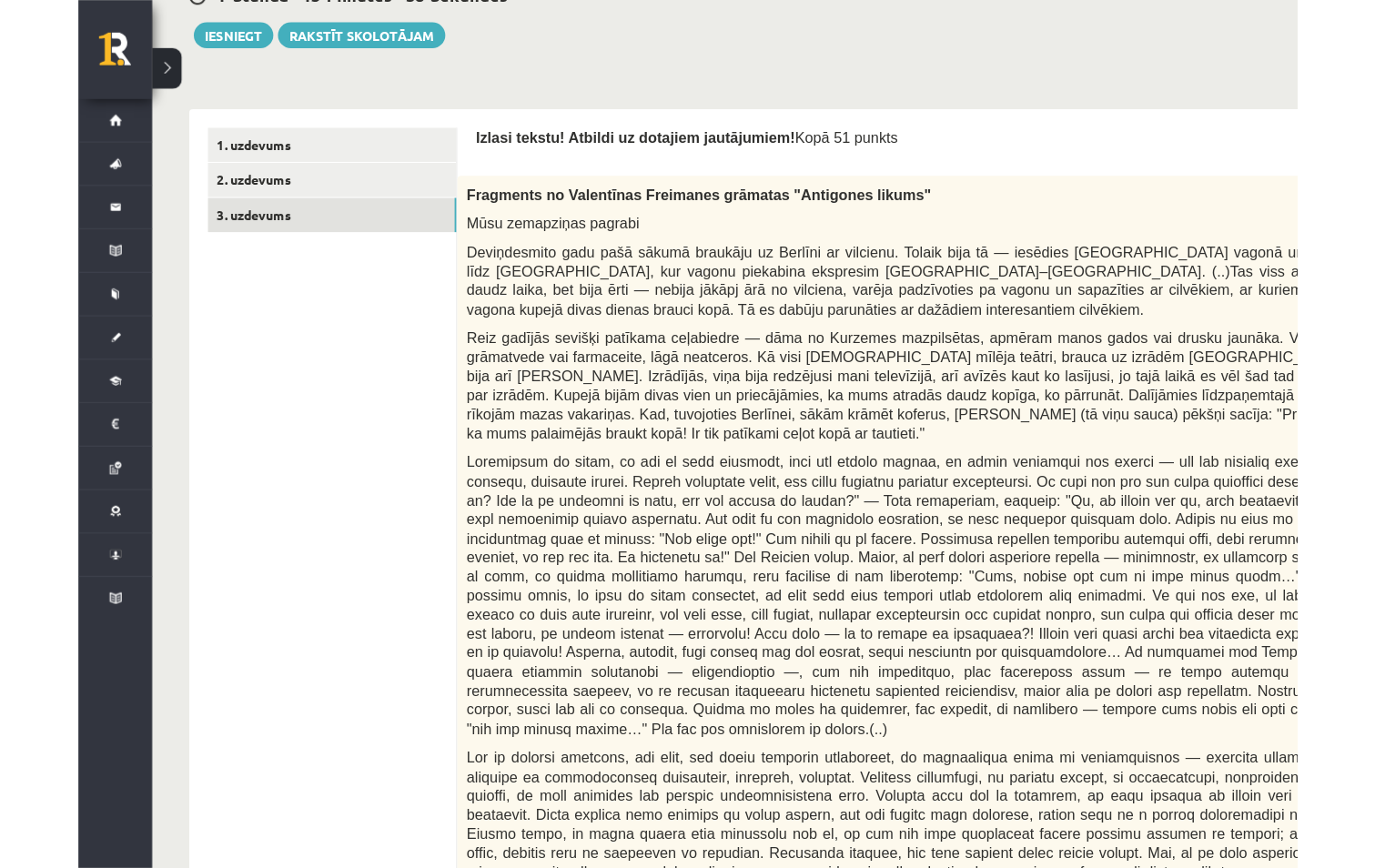
scroll to position [0, 0]
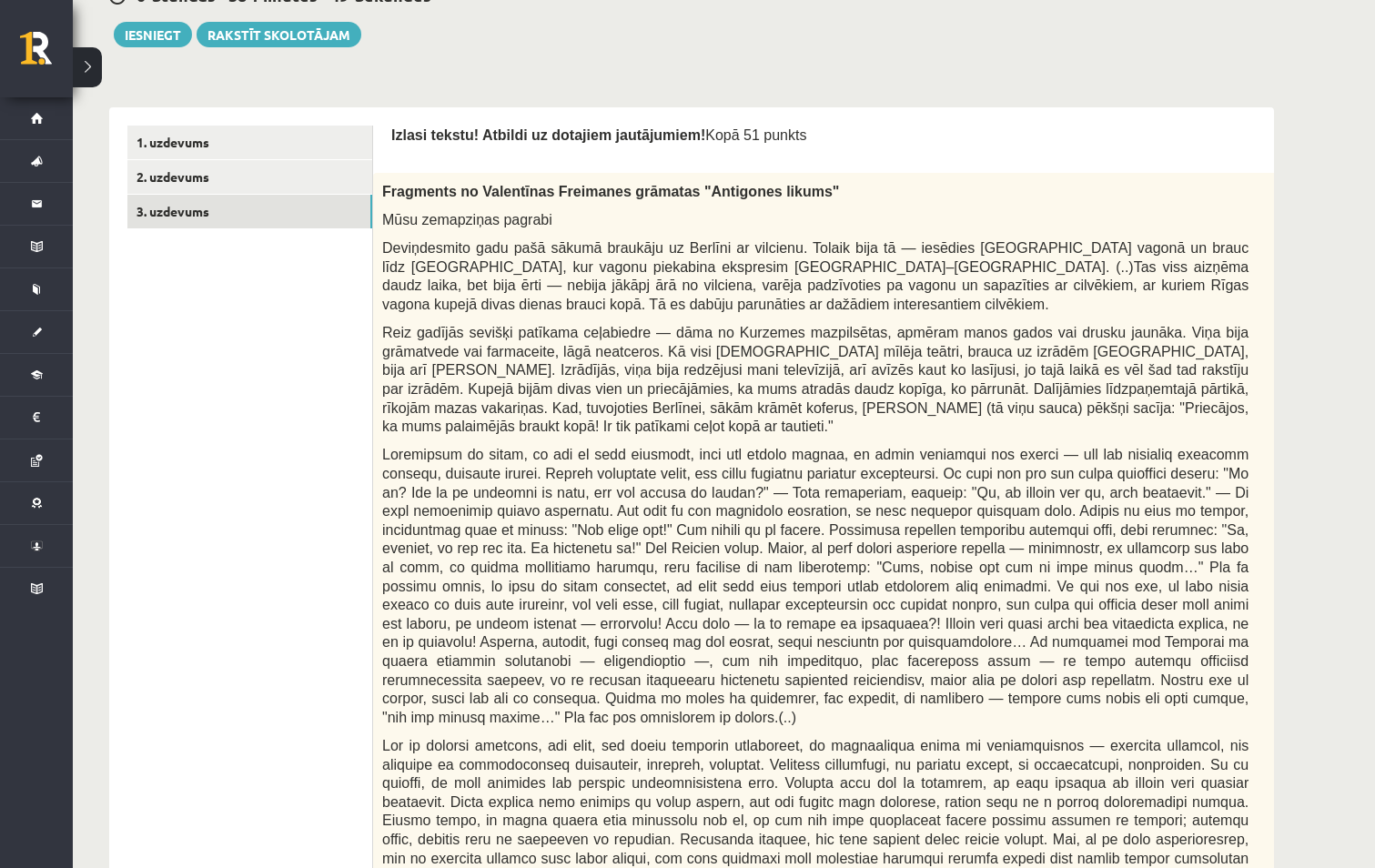
click at [979, 425] on div "Fragments no Valentīnas Freimanes grāmatas "Antigones likums" Mūsu zemapziņas p…" at bounding box center [860, 614] width 975 height 882
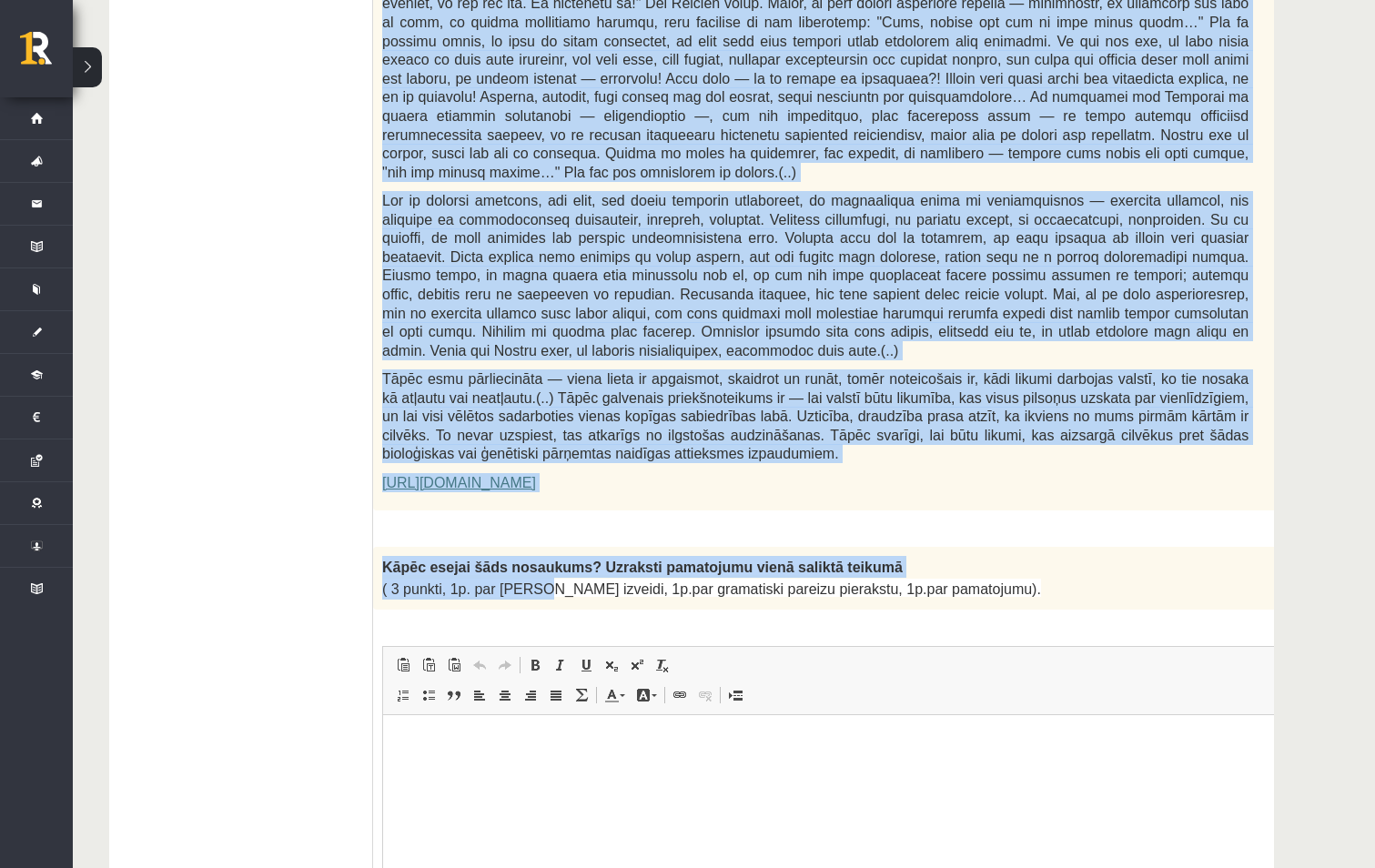
scroll to position [1010, 0]
drag, startPoint x: 384, startPoint y: 190, endPoint x: 686, endPoint y: 414, distance: 376.0
click at [686, 414] on div "Fragments no Valentīnas Freimanes grāmatas "Antigones likums" Mūsu zemapziņas p…" at bounding box center [860, 68] width 975 height 882
copy div "Fragments no Valentīnas Freimanes grāmatas "Antigones likums" Mūsu zemapziņas p…"
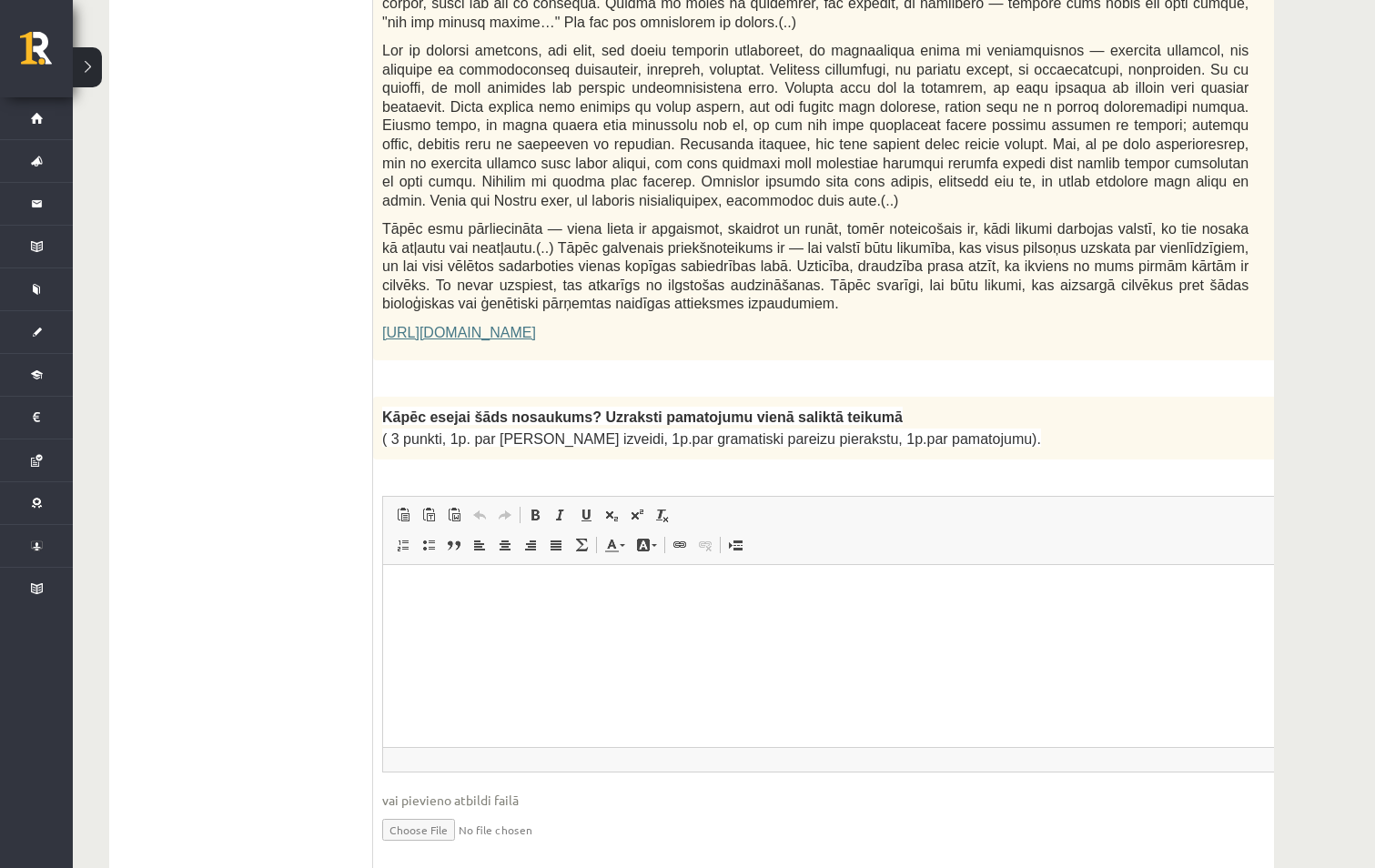
scroll to position [1192, 0]
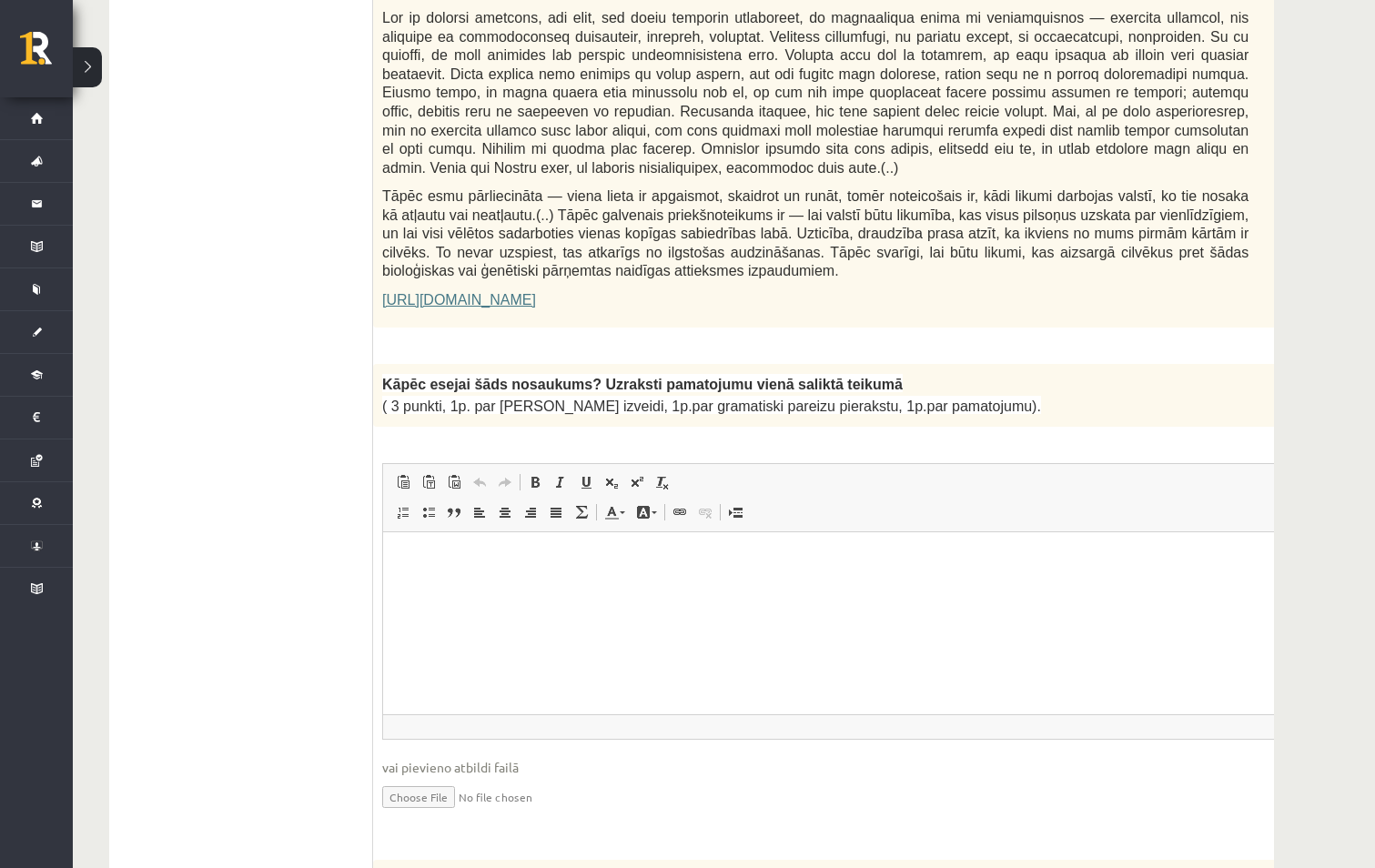
drag, startPoint x: 381, startPoint y: 327, endPoint x: 1006, endPoint y: 354, distance: 625.6
click at [1006, 363] on div "Kāpēc esejai šāds nosaukums? Uzraksti pamatojumu vienā saliktā teikumā ( 3 punk…" at bounding box center [860, 395] width 975 height 63
copy div "Kāpēc esejai šāds nosaukums? Uzraksti pamatojumu vienā saliktā teikumā ( 3 punk…"
click at [427, 586] on html at bounding box center [860, 559] width 956 height 56
click at [464, 586] on html at bounding box center [860, 559] width 956 height 56
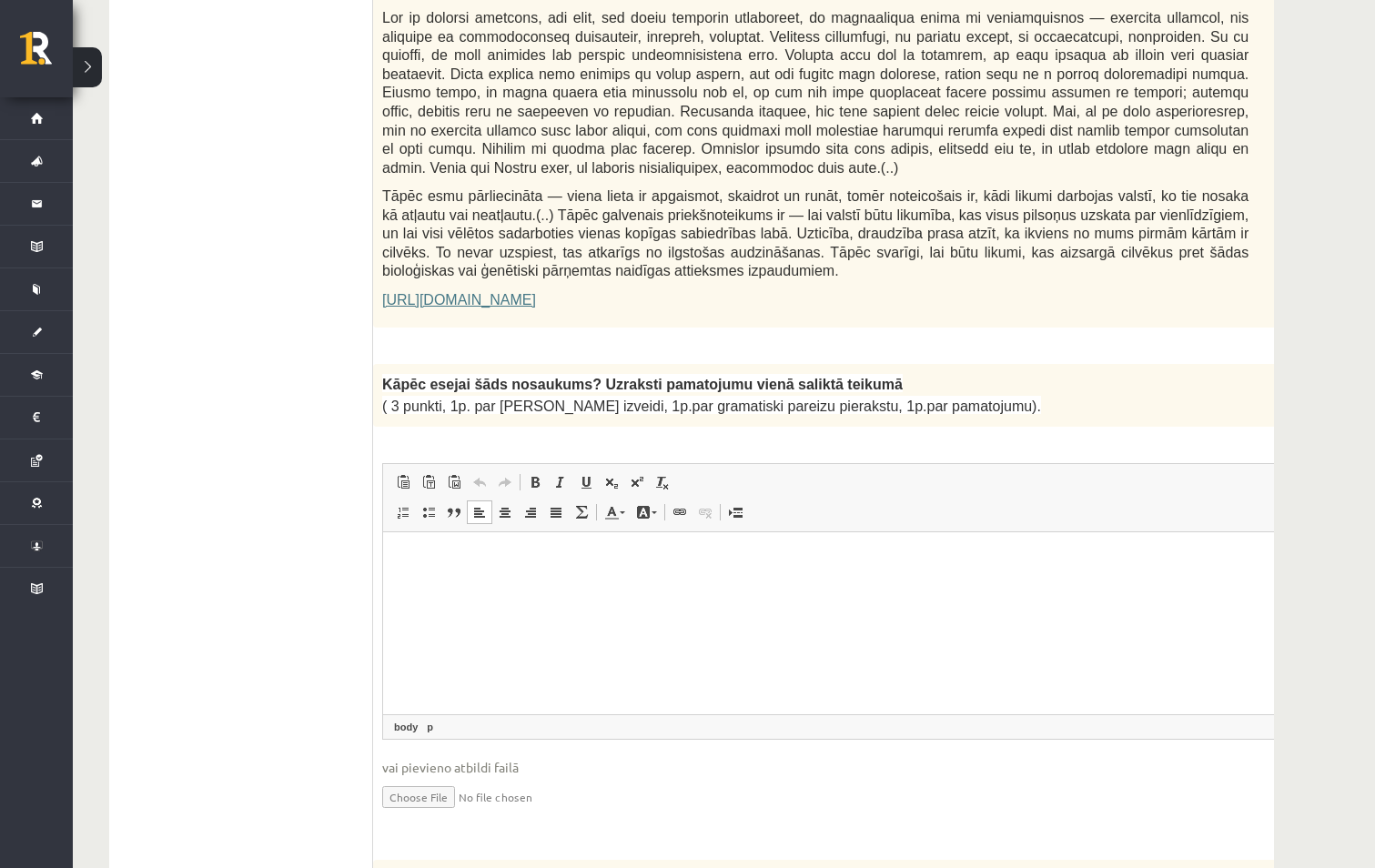
click at [416, 543] on html at bounding box center [860, 559] width 956 height 56
click at [441, 553] on p "Editor, wiswyg-editor-user-answer-47433784287160" at bounding box center [860, 558] width 919 height 19
drag, startPoint x: 543, startPoint y: 560, endPoint x: 544, endPoint y: 544, distance: 16.0
click at [543, 560] on p "**********" at bounding box center [836, 558] width 870 height 19
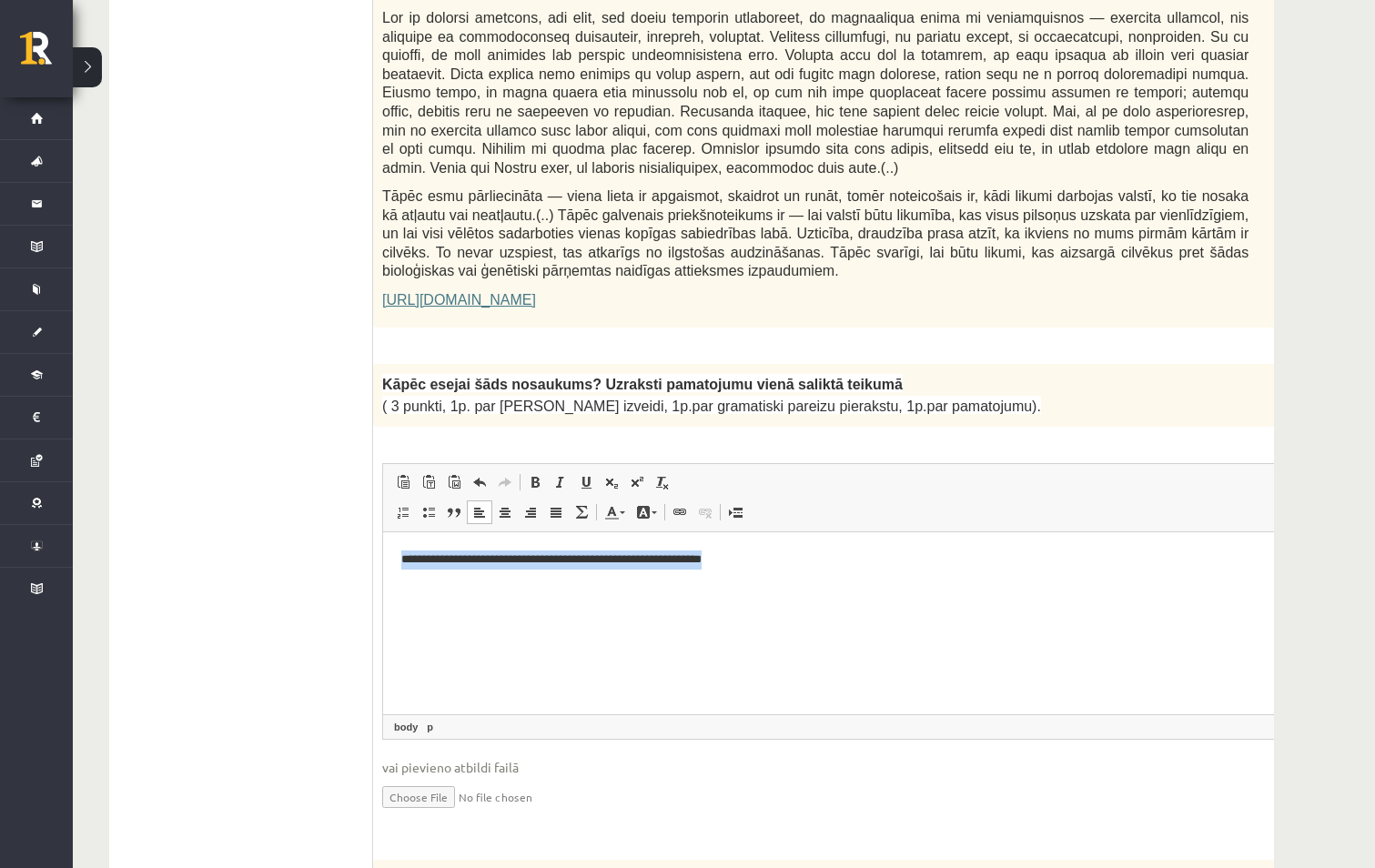
drag, startPoint x: 400, startPoint y: 561, endPoint x: 819, endPoint y: 559, distance: 419.0
click at [818, 559] on html "**********" at bounding box center [860, 559] width 956 height 56
copy p "**********"
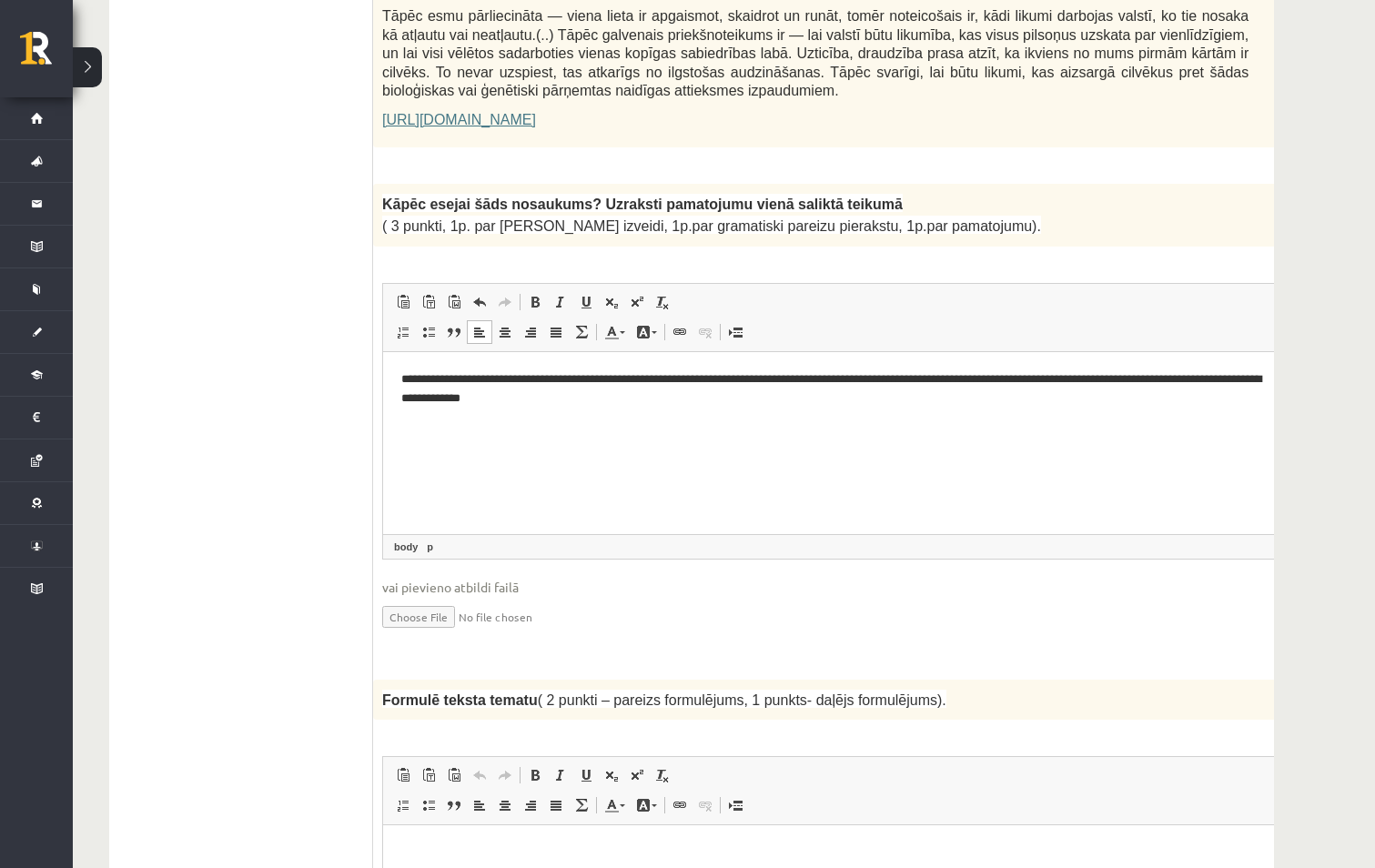
scroll to position [1375, 0]
drag, startPoint x: 734, startPoint y: 381, endPoint x: 723, endPoint y: 380, distance: 11.0
click at [723, 380] on p "**********" at bounding box center [836, 386] width 870 height 38
click at [785, 424] on html "**********" at bounding box center [860, 387] width 956 height 75
click at [817, 375] on p "**********" at bounding box center [836, 386] width 870 height 38
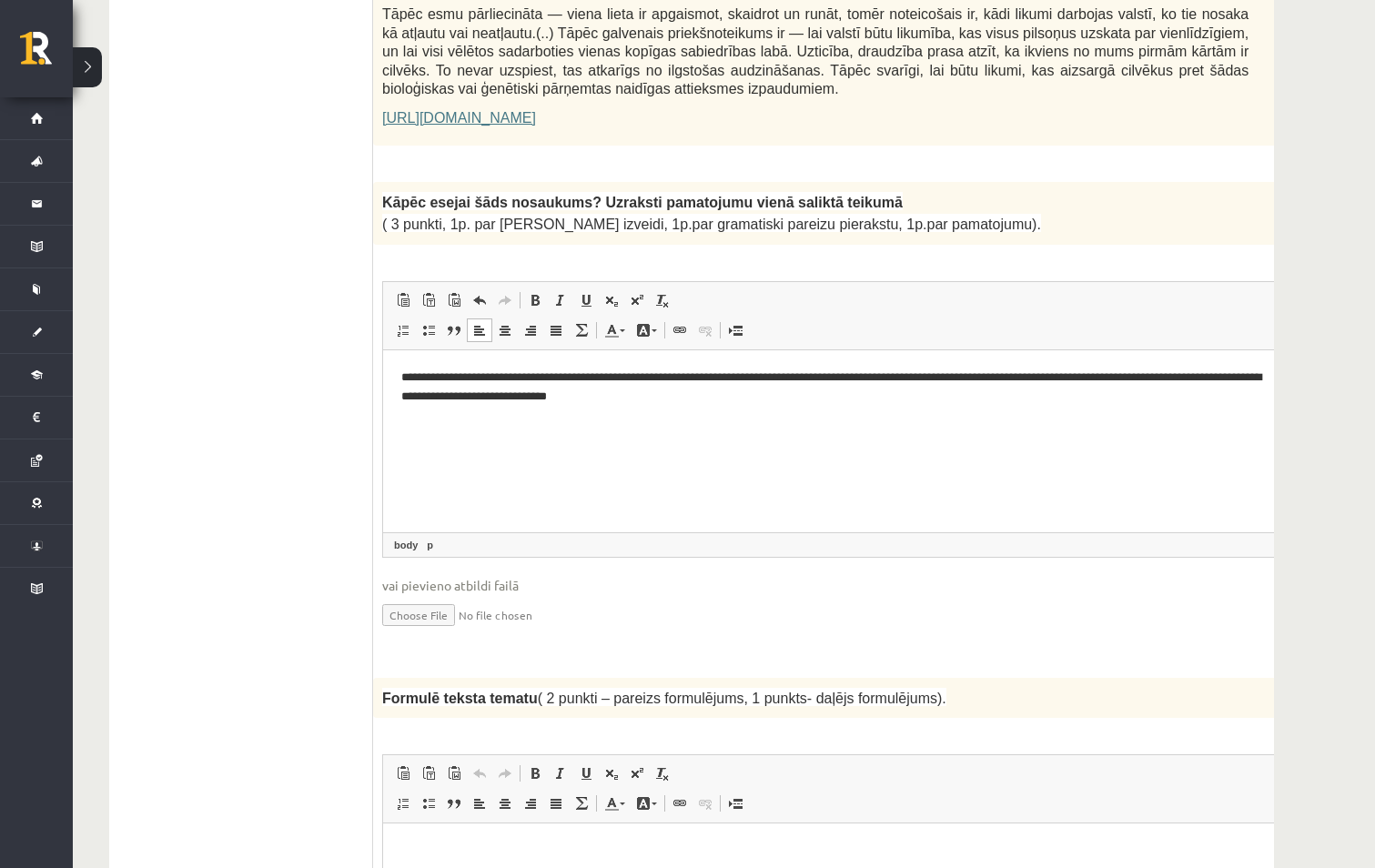
click at [933, 424] on html "**********" at bounding box center [860, 387] width 956 height 75
drag, startPoint x: 909, startPoint y: 377, endPoint x: 891, endPoint y: 377, distance: 18.0
click at [891, 377] on p "**********" at bounding box center [836, 386] width 870 height 38
click at [601, 393] on p "**********" at bounding box center [836, 386] width 870 height 38
click at [758, 424] on html "**********" at bounding box center [860, 387] width 956 height 75
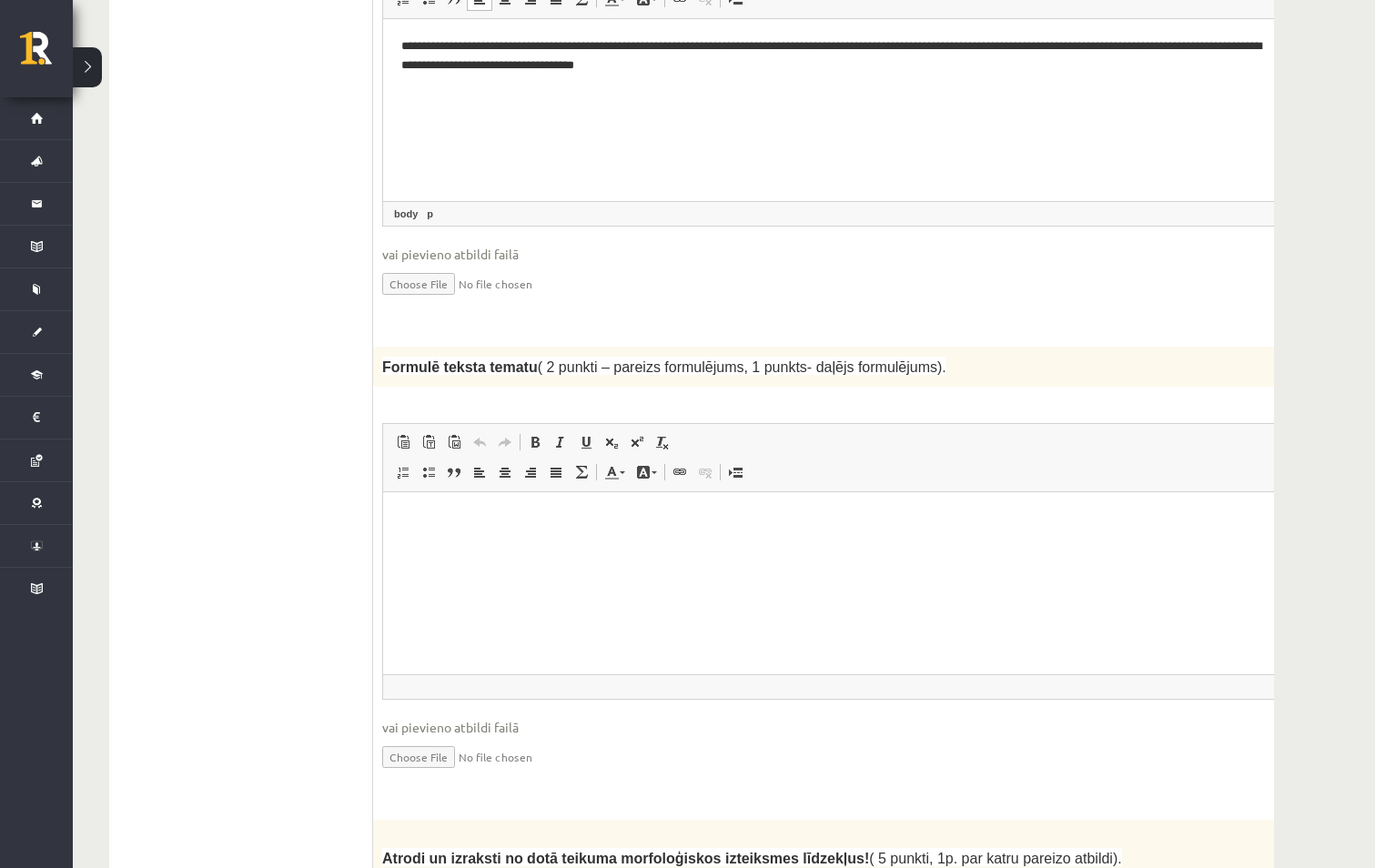
scroll to position [1738, 0]
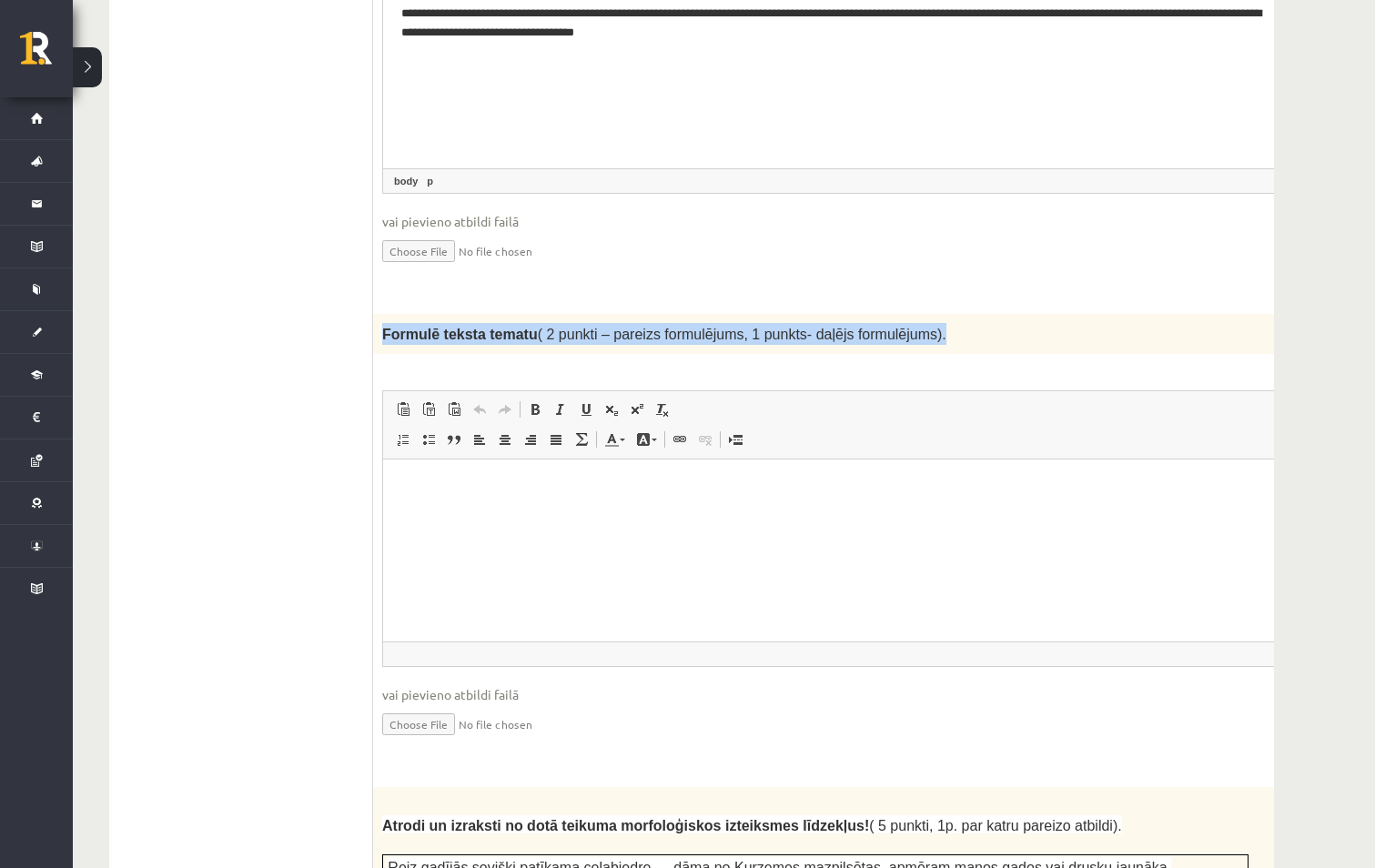
drag, startPoint x: 384, startPoint y: 277, endPoint x: 908, endPoint y: 273, distance: 524.0
click at [908, 323] on p "Formulē teksta tematu ( 2 punkti – pareizs formulējums, 1 punkts- daļējs formul…" at bounding box center [815, 334] width 866 height 22
copy span "Formulē teksta tematu ( 2 punkti – pareizs formulējums, 1 punkts- daļējs formul…"
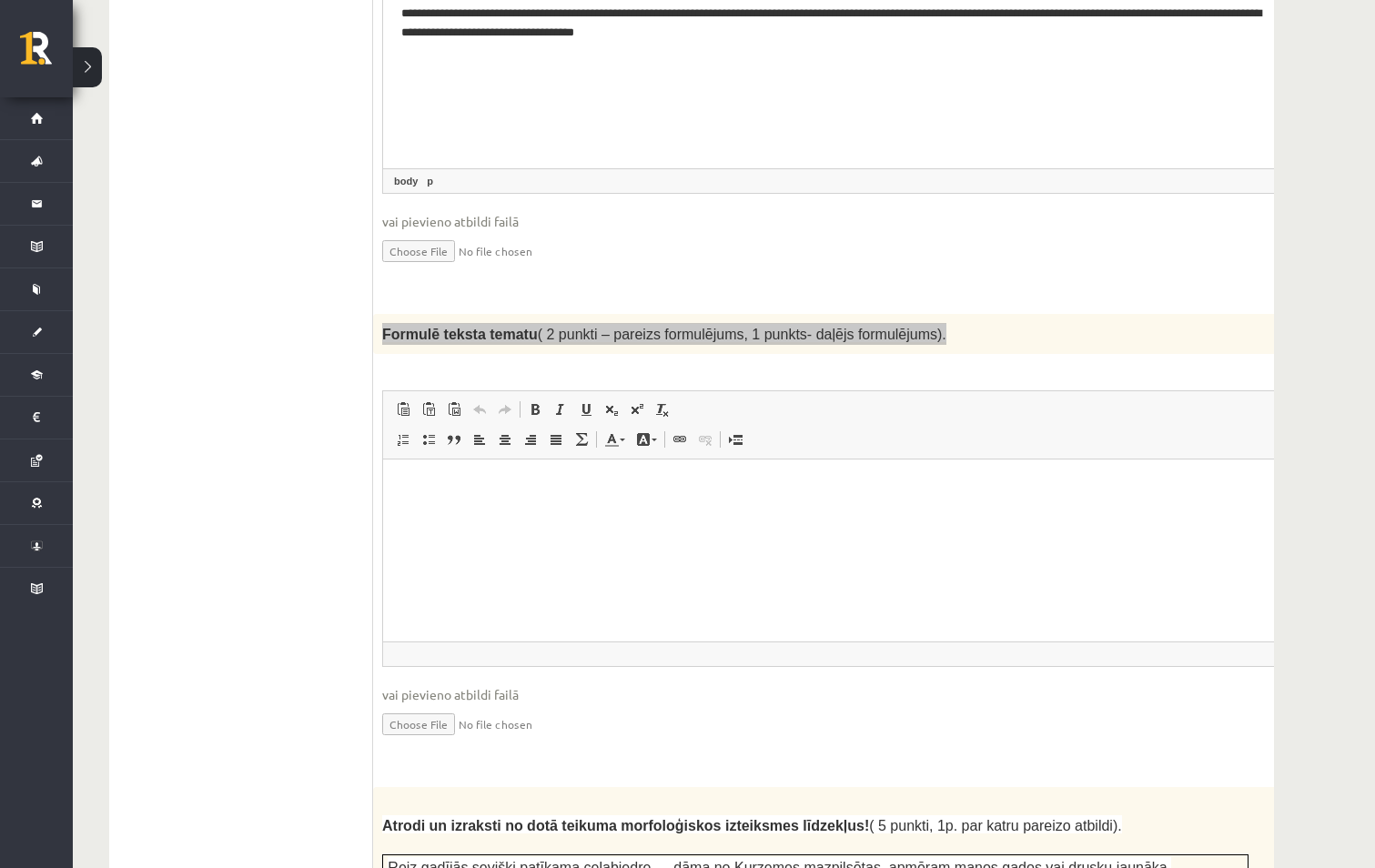
click at [912, 515] on html at bounding box center [860, 487] width 956 height 56
click at [469, 492] on p "Editor, wiswyg-editor-user-answer-47433781872660" at bounding box center [860, 486] width 919 height 19
click at [522, 493] on p "Editor, wiswyg-editor-user-answer-47433781872660" at bounding box center [860, 486] width 919 height 19
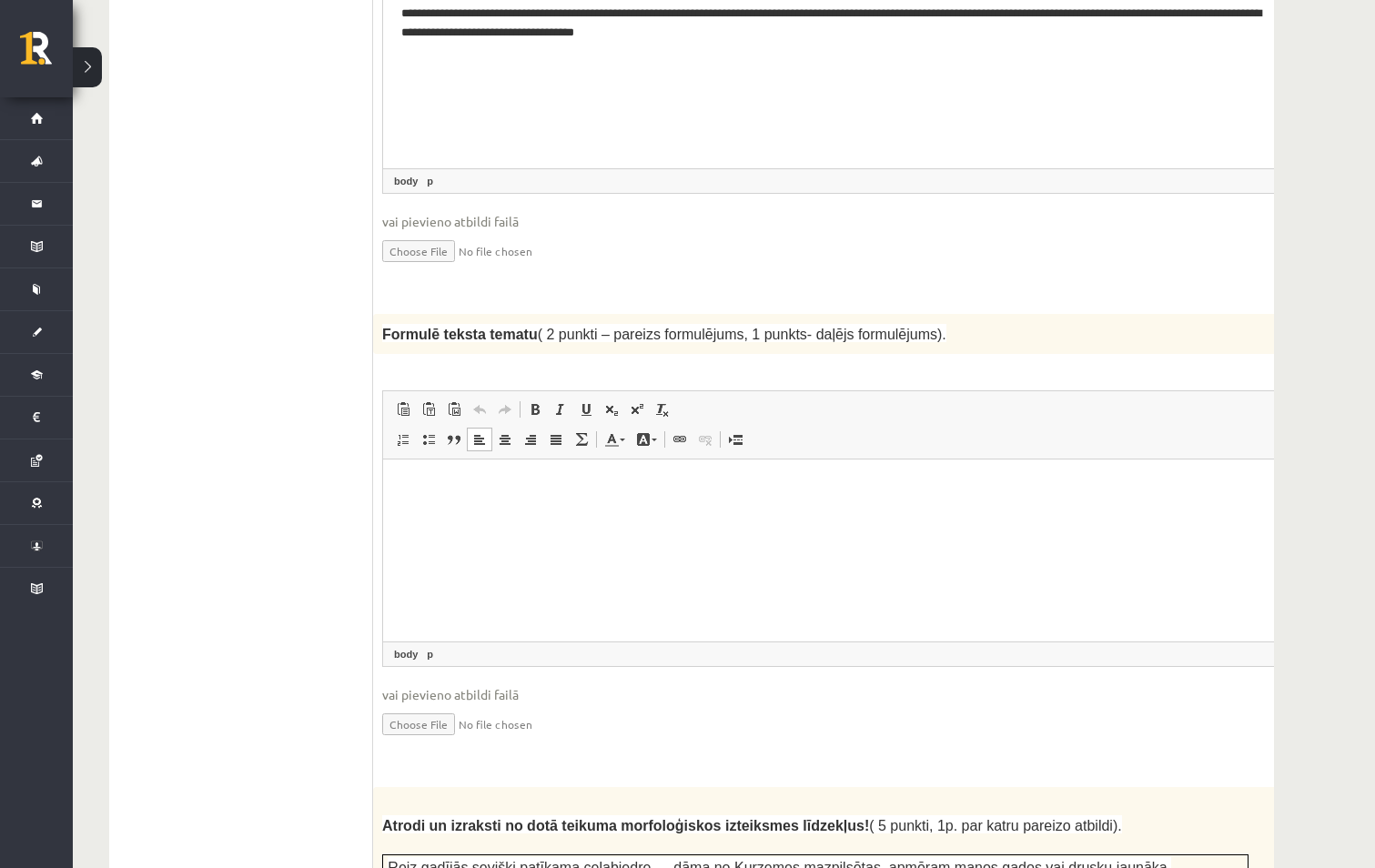
click at [409, 471] on html at bounding box center [860, 487] width 956 height 56
click at [420, 485] on p "**********" at bounding box center [836, 486] width 870 height 19
click at [793, 487] on p "**********" at bounding box center [836, 486] width 870 height 19
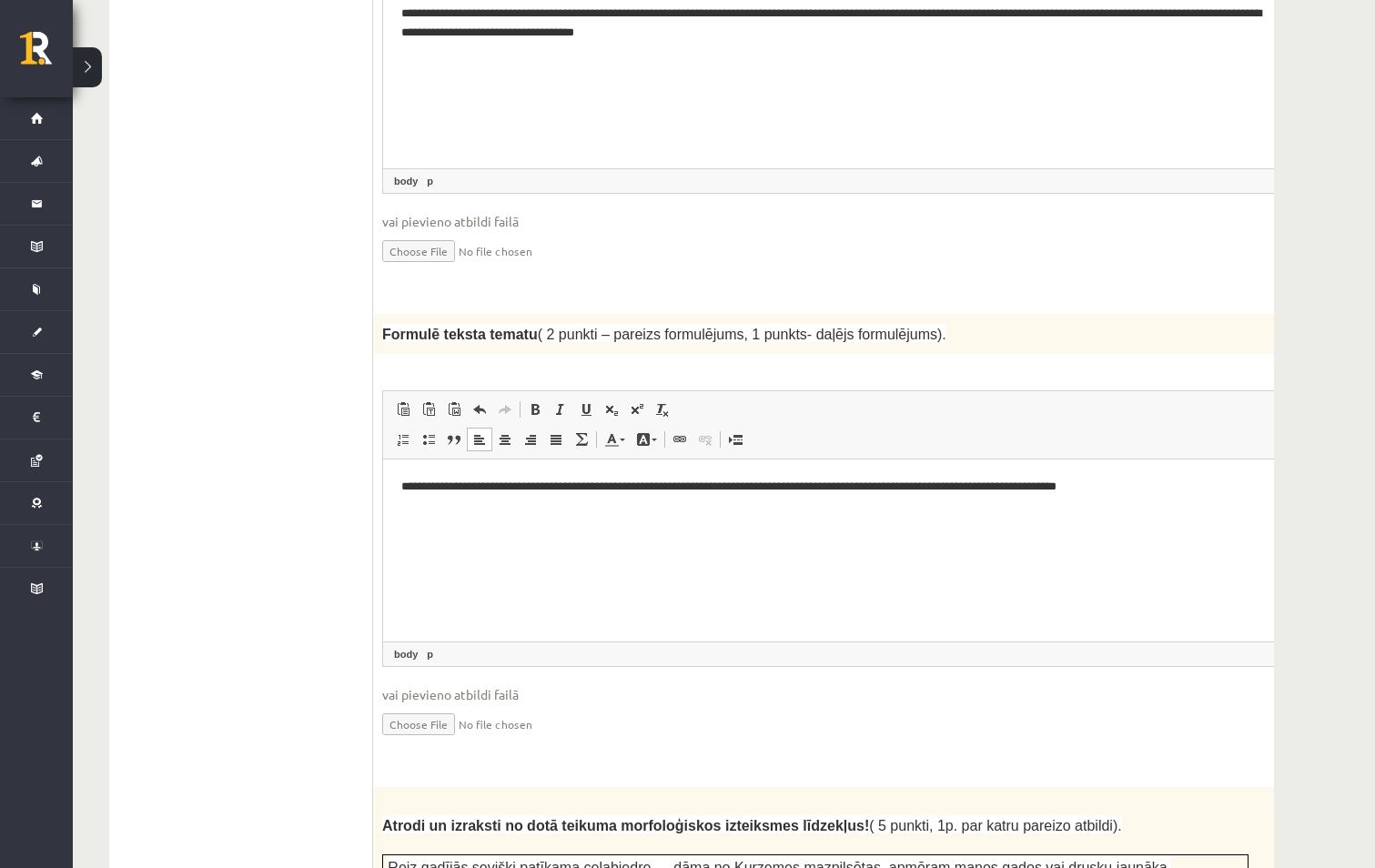
click at [1101, 494] on p "**********" at bounding box center [836, 486] width 870 height 19
click at [1208, 486] on p "**********" at bounding box center [836, 486] width 870 height 19
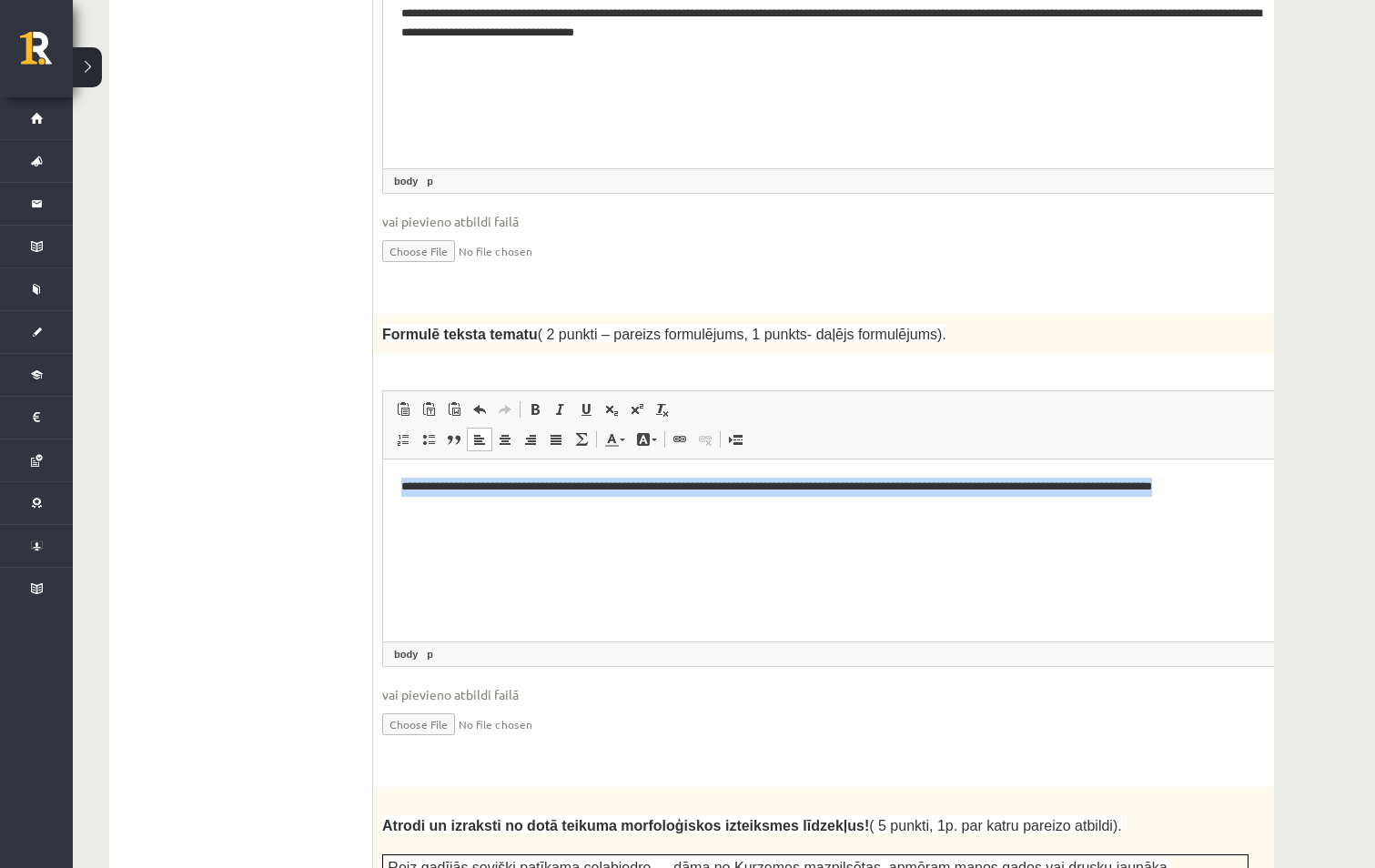
scroll to position [0, 27]
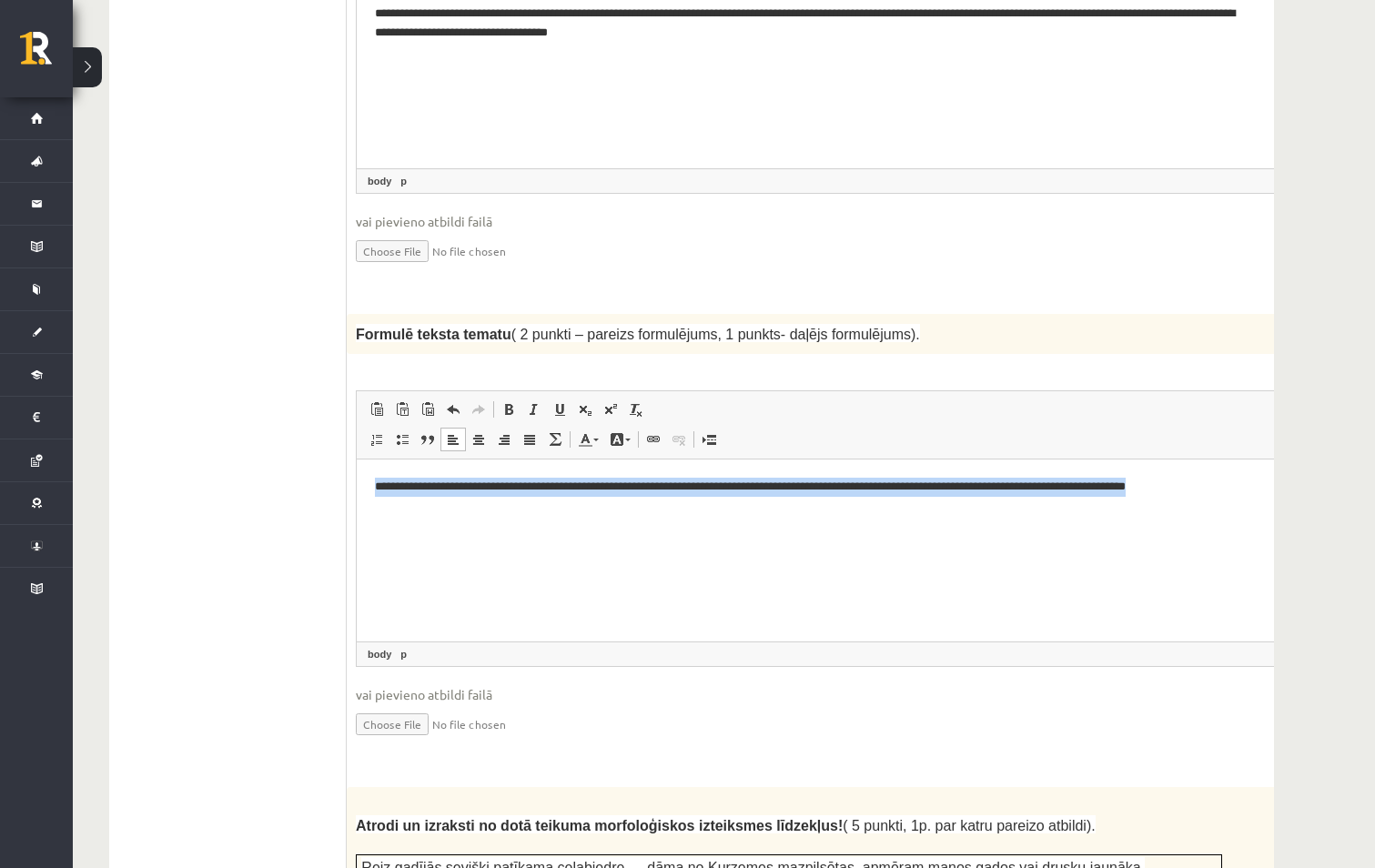
drag, startPoint x: 368, startPoint y: 484, endPoint x: 1273, endPoint y: 482, distance: 905.0
click at [1273, 482] on html "**********" at bounding box center [834, 487] width 956 height 56
click at [974, 515] on html "**********" at bounding box center [834, 487] width 956 height 56
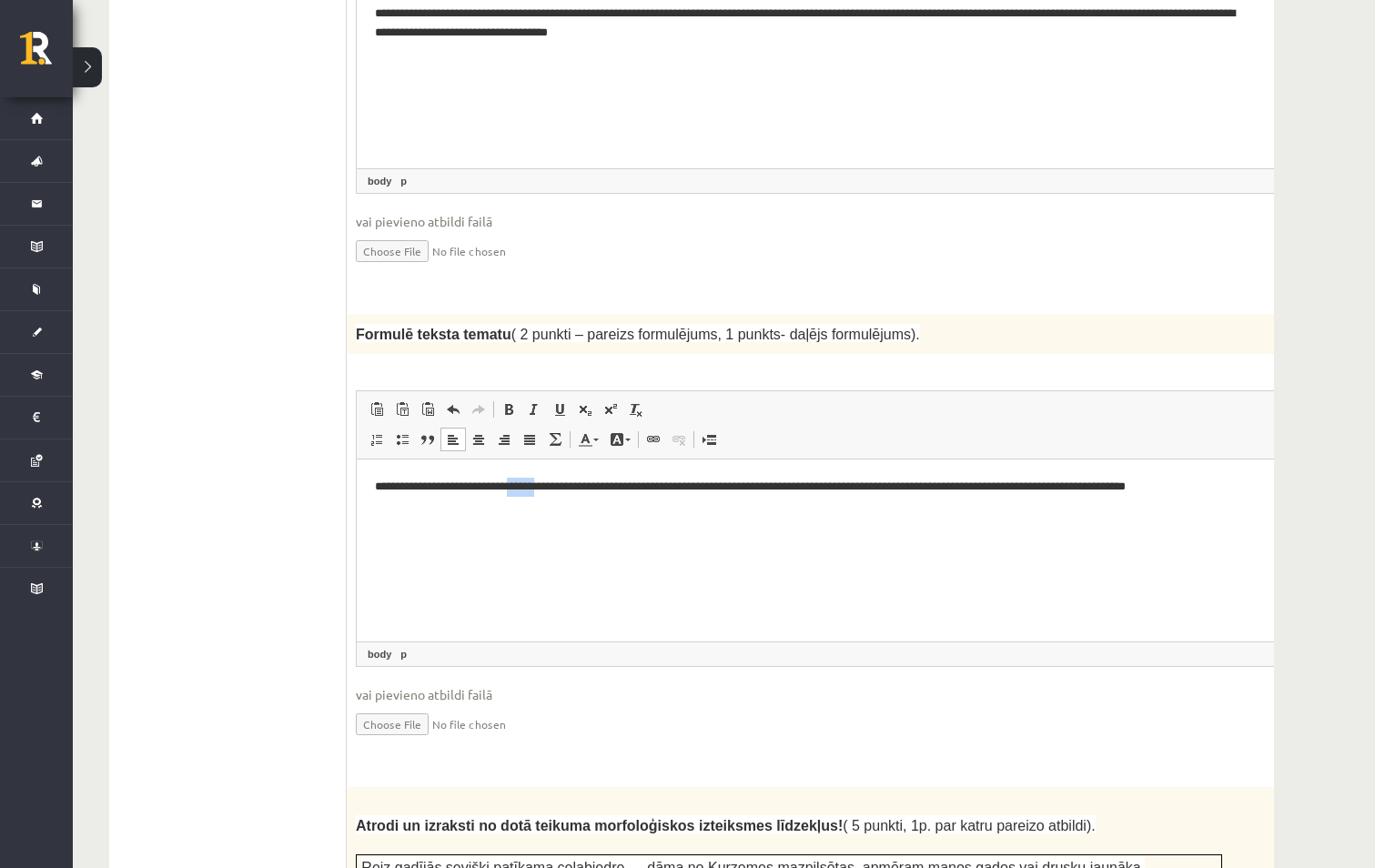
drag, startPoint x: 565, startPoint y: 484, endPoint x: 532, endPoint y: 480, distance: 33.2
click at [532, 480] on p "**********" at bounding box center [810, 486] width 870 height 19
click at [1004, 487] on p "**********" at bounding box center [810, 496] width 870 height 38
click at [469, 534] on html "**********" at bounding box center [834, 497] width 956 height 75
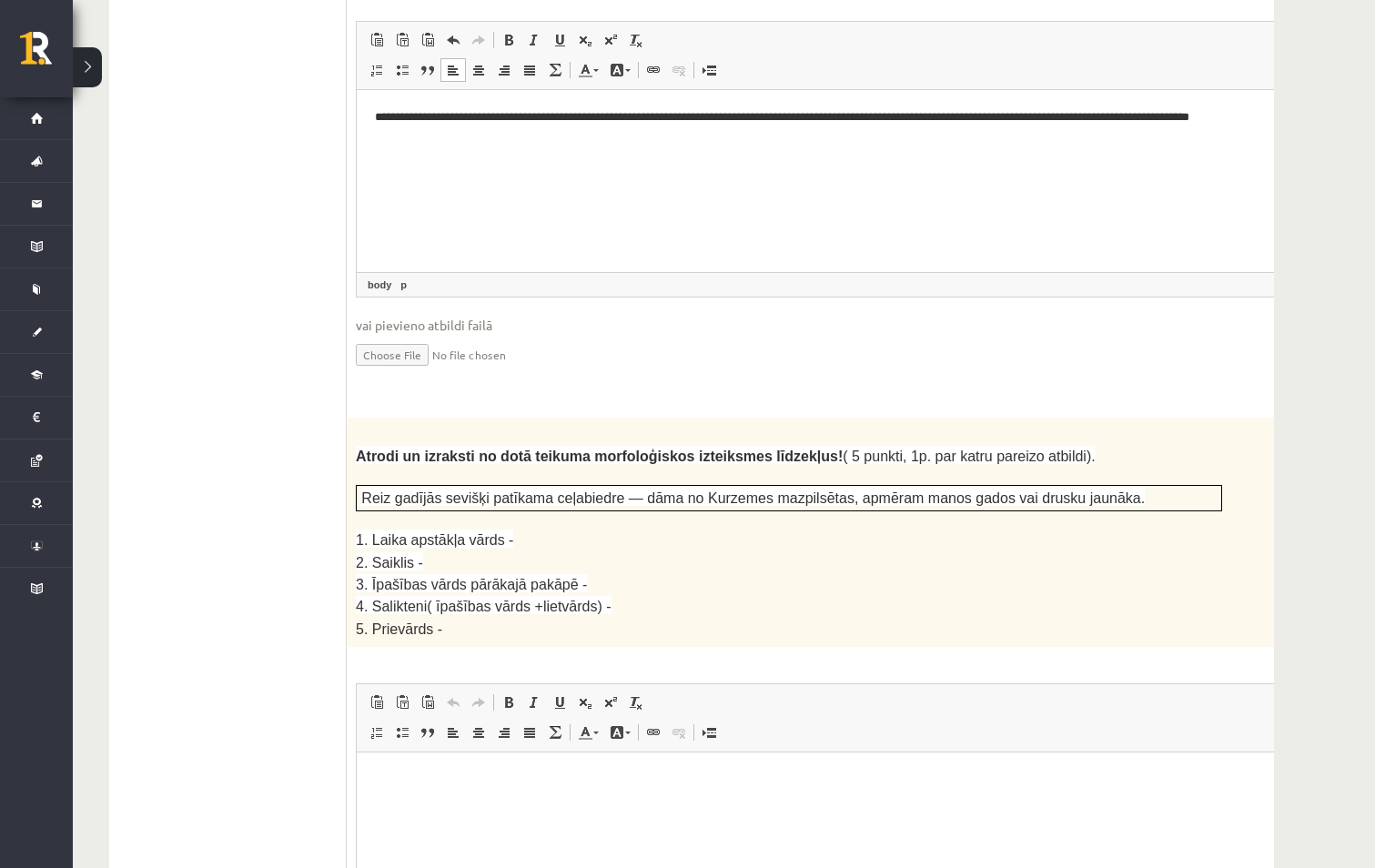
scroll to position [2193, 0]
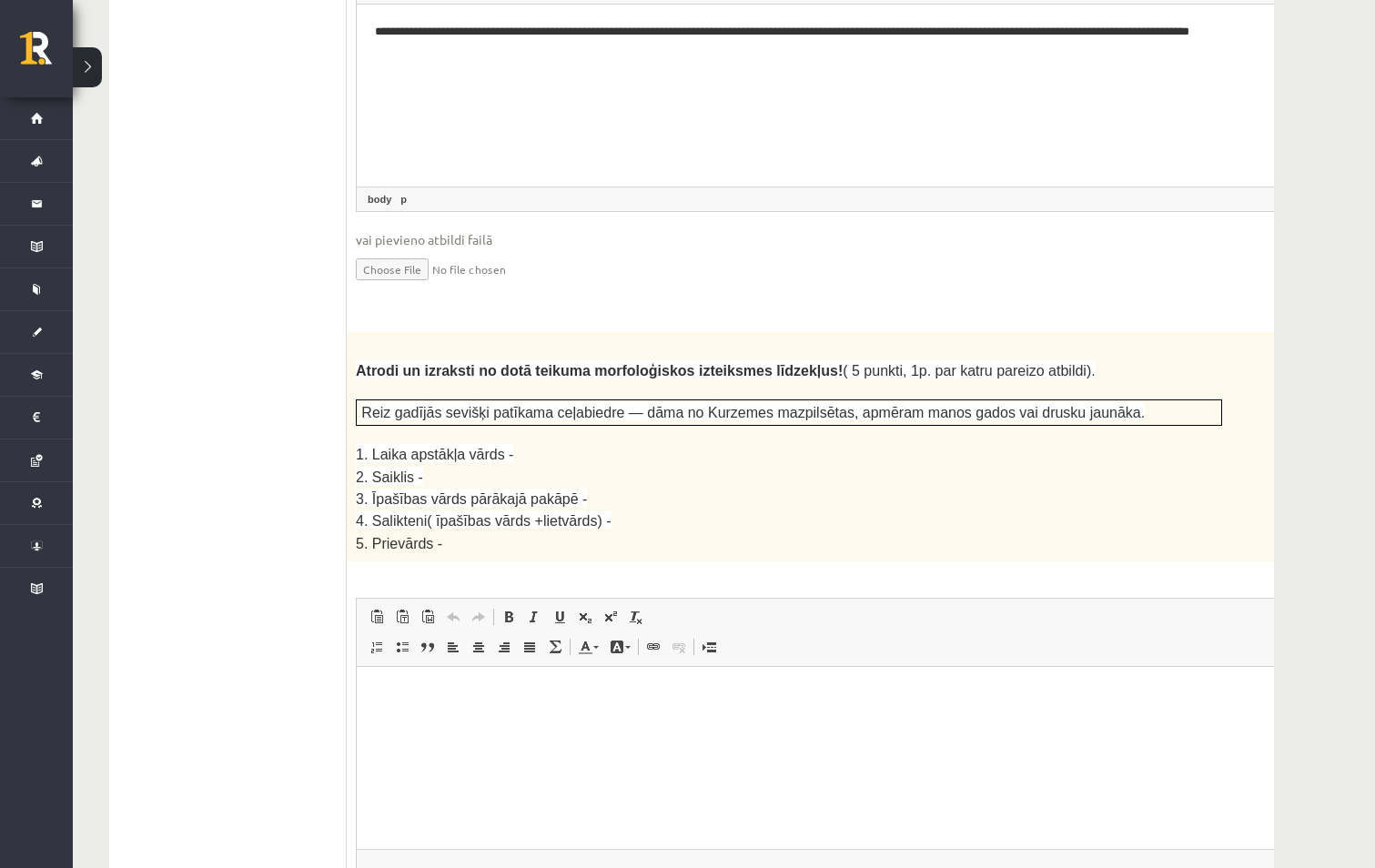
click at [688, 465] on p "2. Saiklis -" at bounding box center [789, 476] width 866 height 22
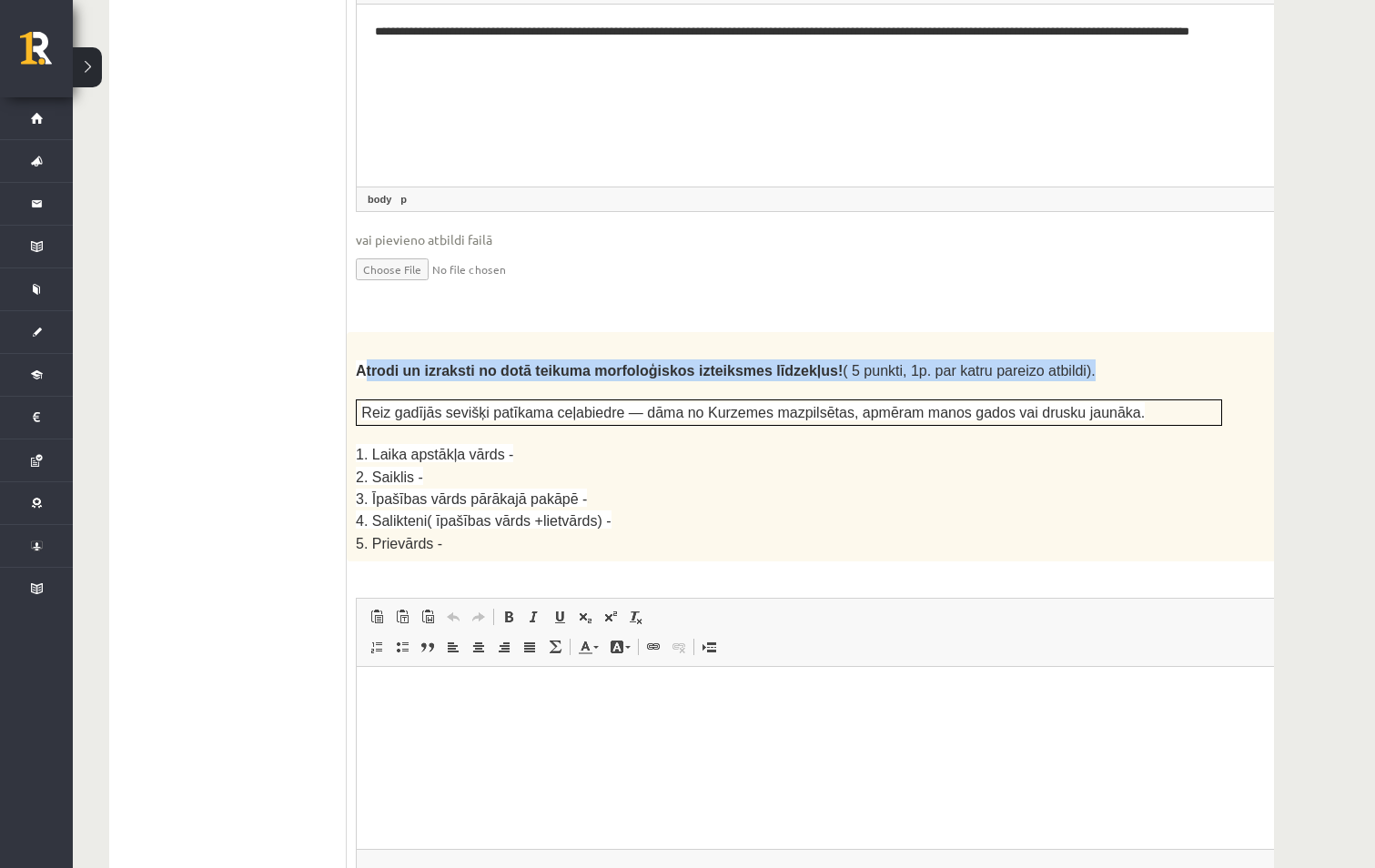
drag, startPoint x: 360, startPoint y: 314, endPoint x: 1088, endPoint y: 317, distance: 728.0
click at [1088, 359] on p "Atrodi un izraksti no dotā teikuma morfoloģiskos izteiksmes līdzekļus! ( 5 punk…" at bounding box center [789, 370] width 866 height 22
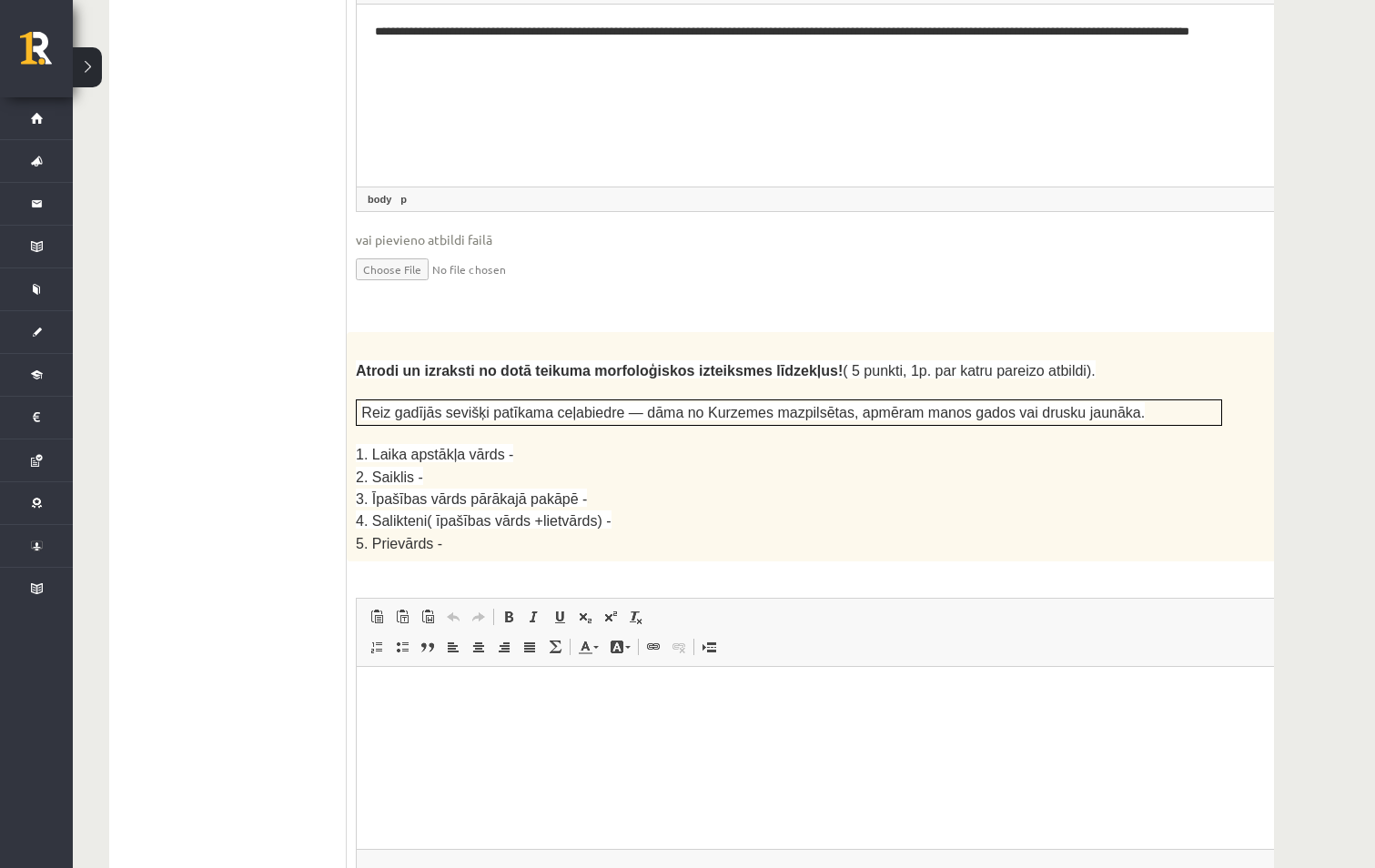
click at [364, 405] on span "Reiz gadījās sevišķi patīkama ceļabiedre — dāma no Kurzemes mazpilsētas, apmēra…" at bounding box center [753, 412] width 784 height 16
drag, startPoint x: 364, startPoint y: 360, endPoint x: 365, endPoint y: 352, distance: 8.1
click at [364, 405] on span "Reiz gadījās sevišķi patīkama ceļabiedre — dāma no Kurzemes mazpilsētas, apmēra…" at bounding box center [753, 412] width 784 height 16
click at [568, 443] on p "1. Laika apstākļa vārds -" at bounding box center [789, 454] width 866 height 22
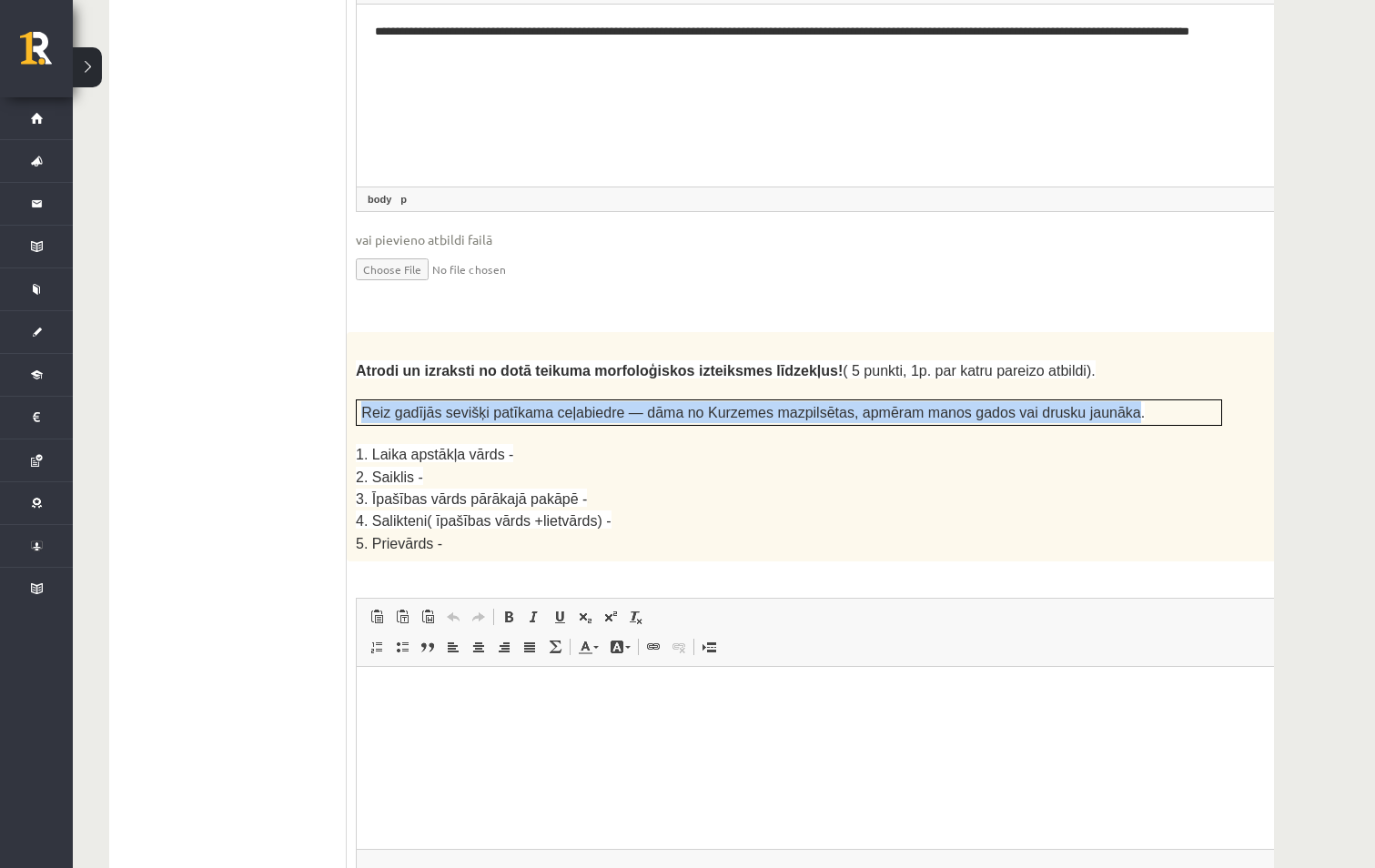
drag, startPoint x: 1056, startPoint y: 355, endPoint x: 364, endPoint y: 353, distance: 692.0
click at [364, 405] on span "Reiz gadījās sevišķi patīkama ceļabiedre — dāma no Kurzemes mazpilsētas, apmēra…" at bounding box center [753, 412] width 784 height 16
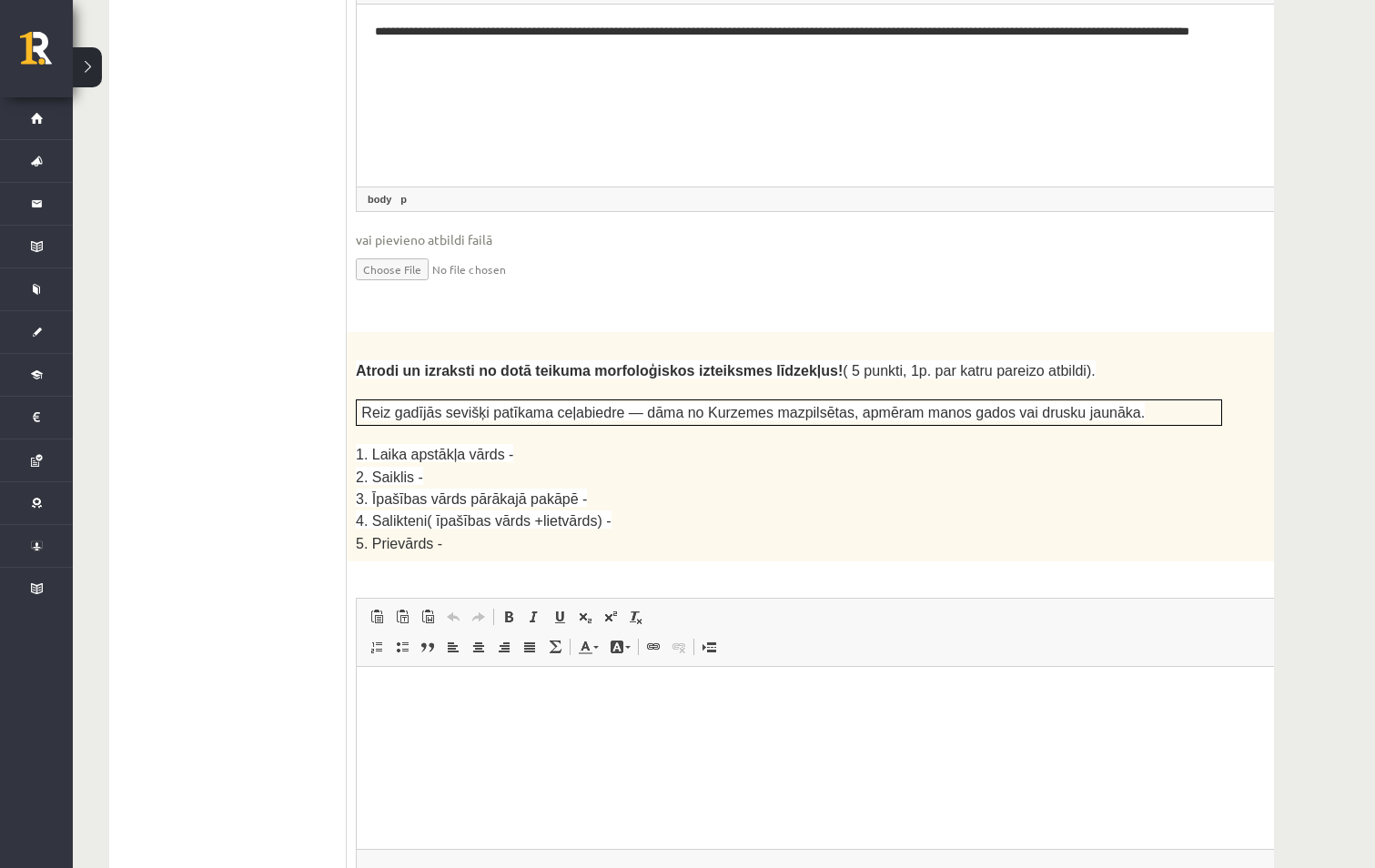
click at [477, 498] on div "Atrodi un izraksti no dotā teikuma morfoloģiskos izteiksmes līdzekļus! ( 5 punk…" at bounding box center [834, 446] width 975 height 229
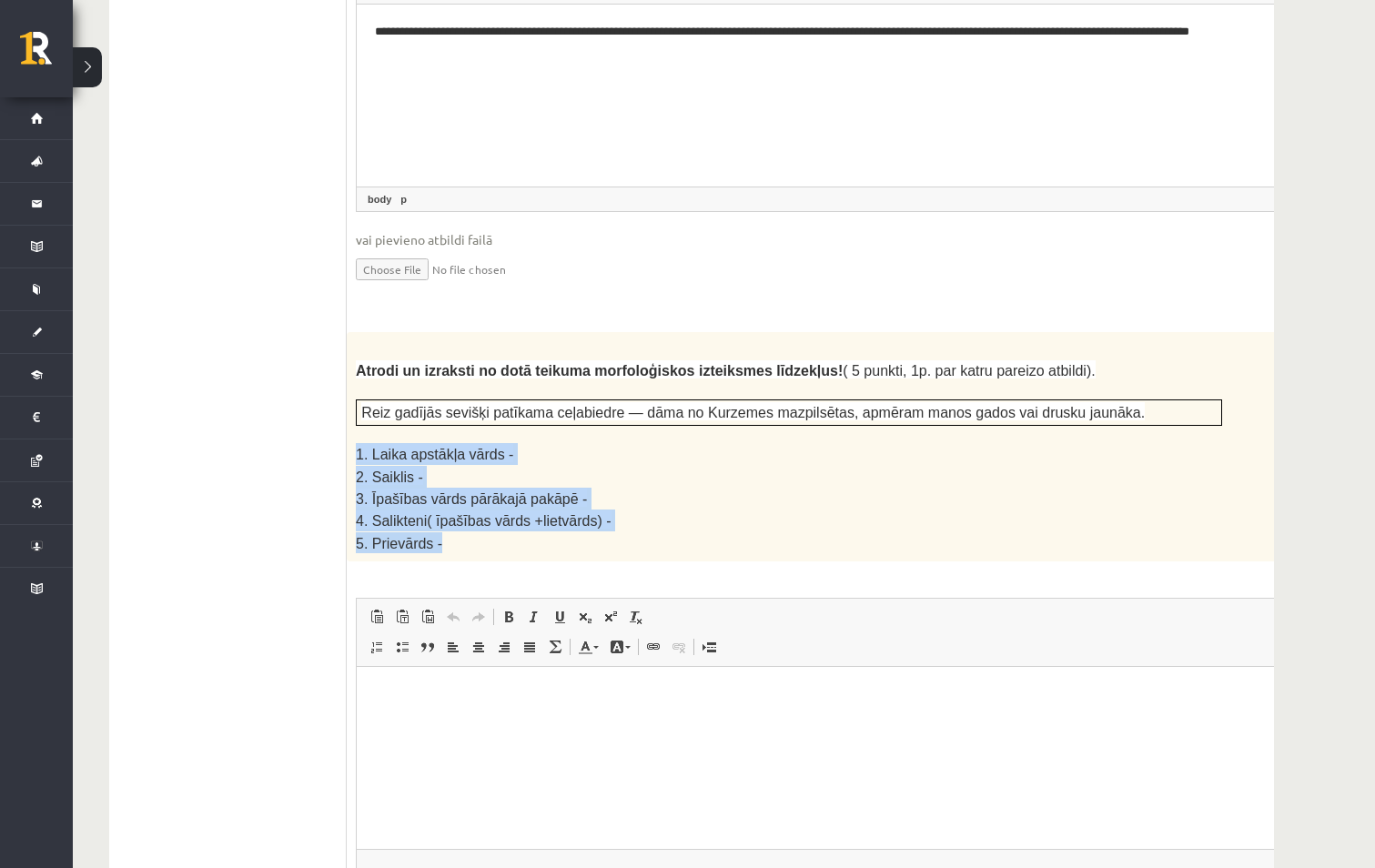
drag, startPoint x: 442, startPoint y: 486, endPoint x: 355, endPoint y: 393, distance: 127.3
click at [355, 393] on div "Atrodi un izraksti no dotā teikuma morfoloģiskos izteiksmes līdzekļus! ( 5 punk…" at bounding box center [834, 446] width 975 height 229
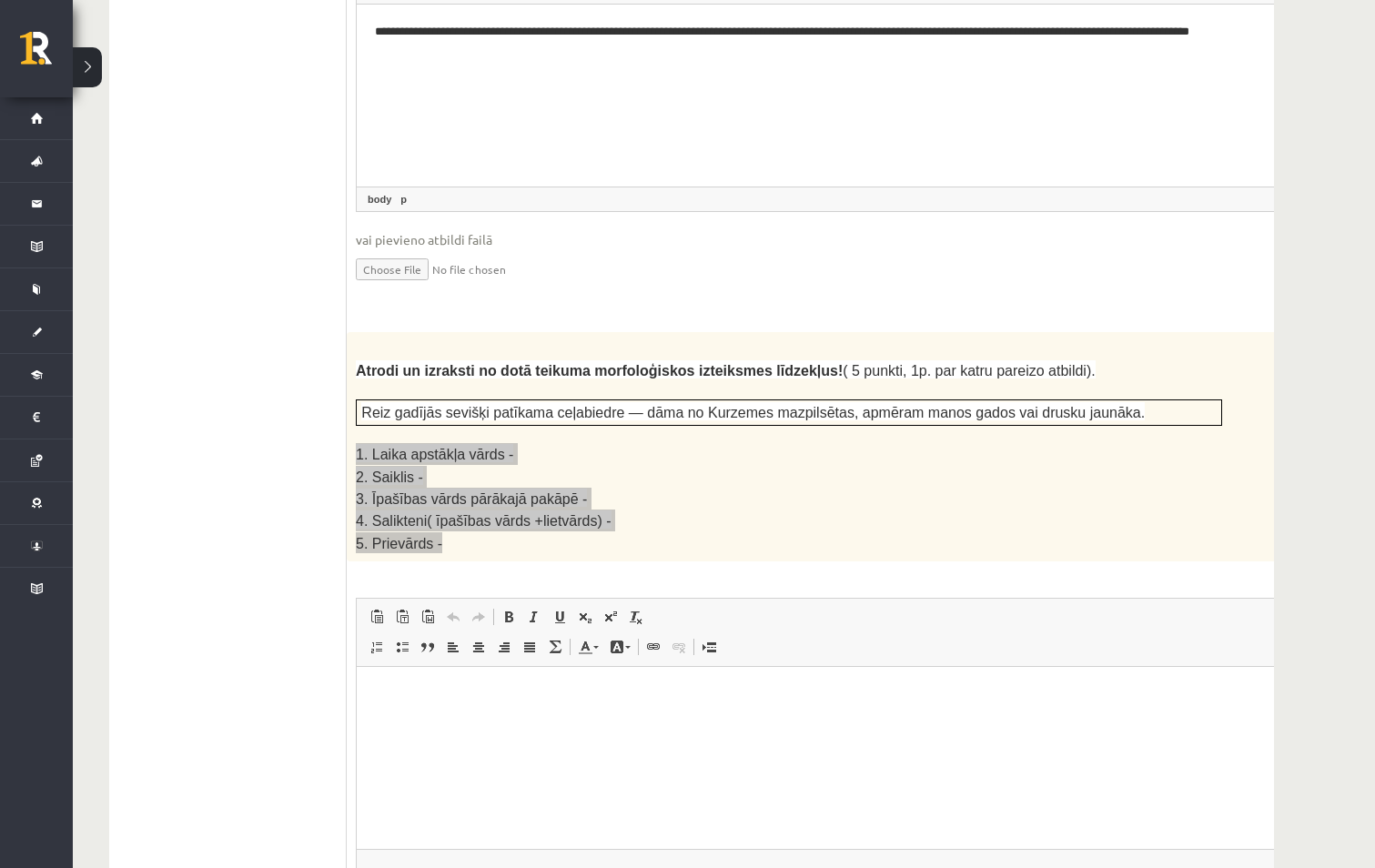
click at [700, 722] on html at bounding box center [834, 694] width 956 height 56
click at [412, 679] on html at bounding box center [834, 694] width 956 height 56
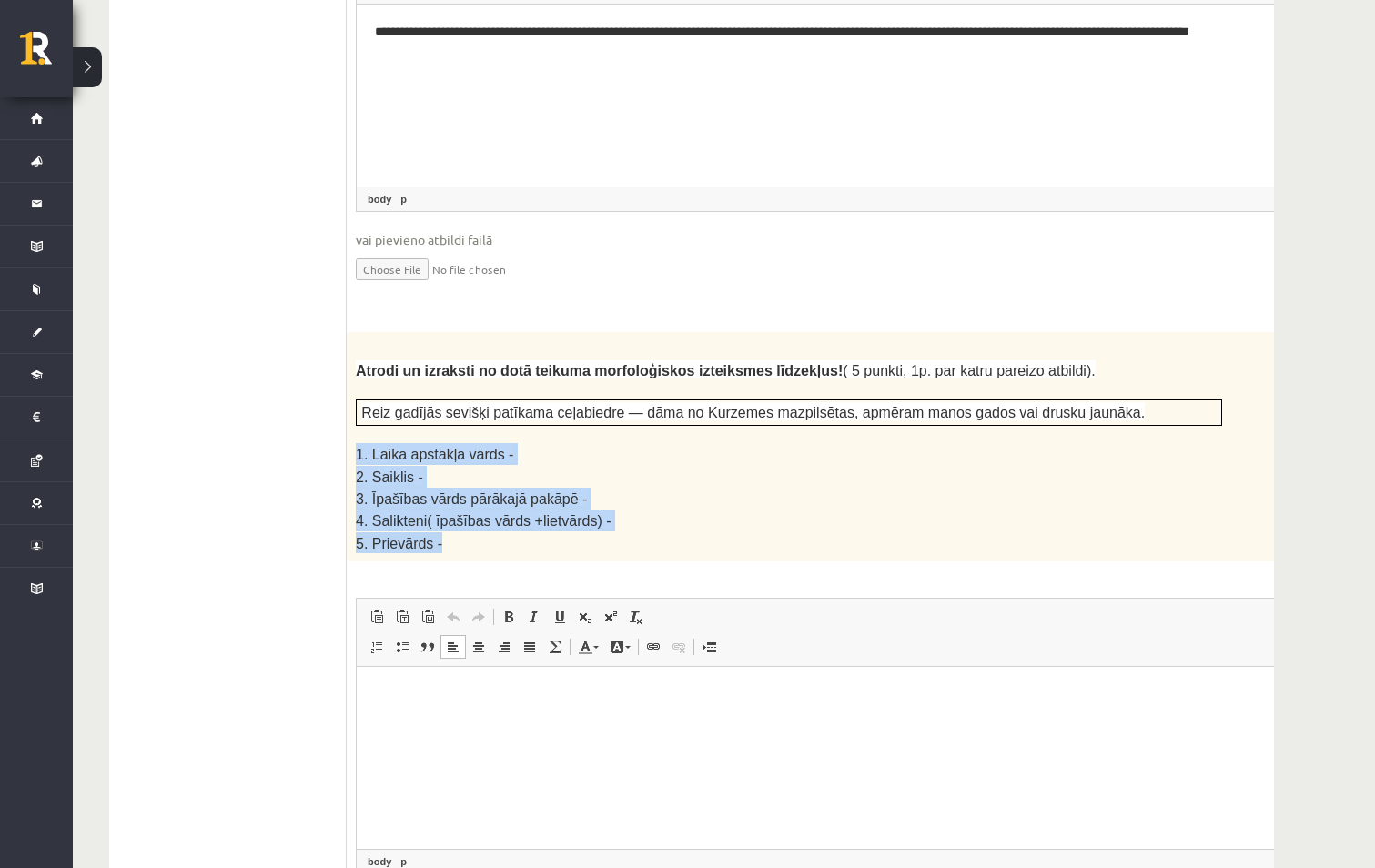
click at [672, 532] on p "5. Prievārds -" at bounding box center [789, 542] width 866 height 21
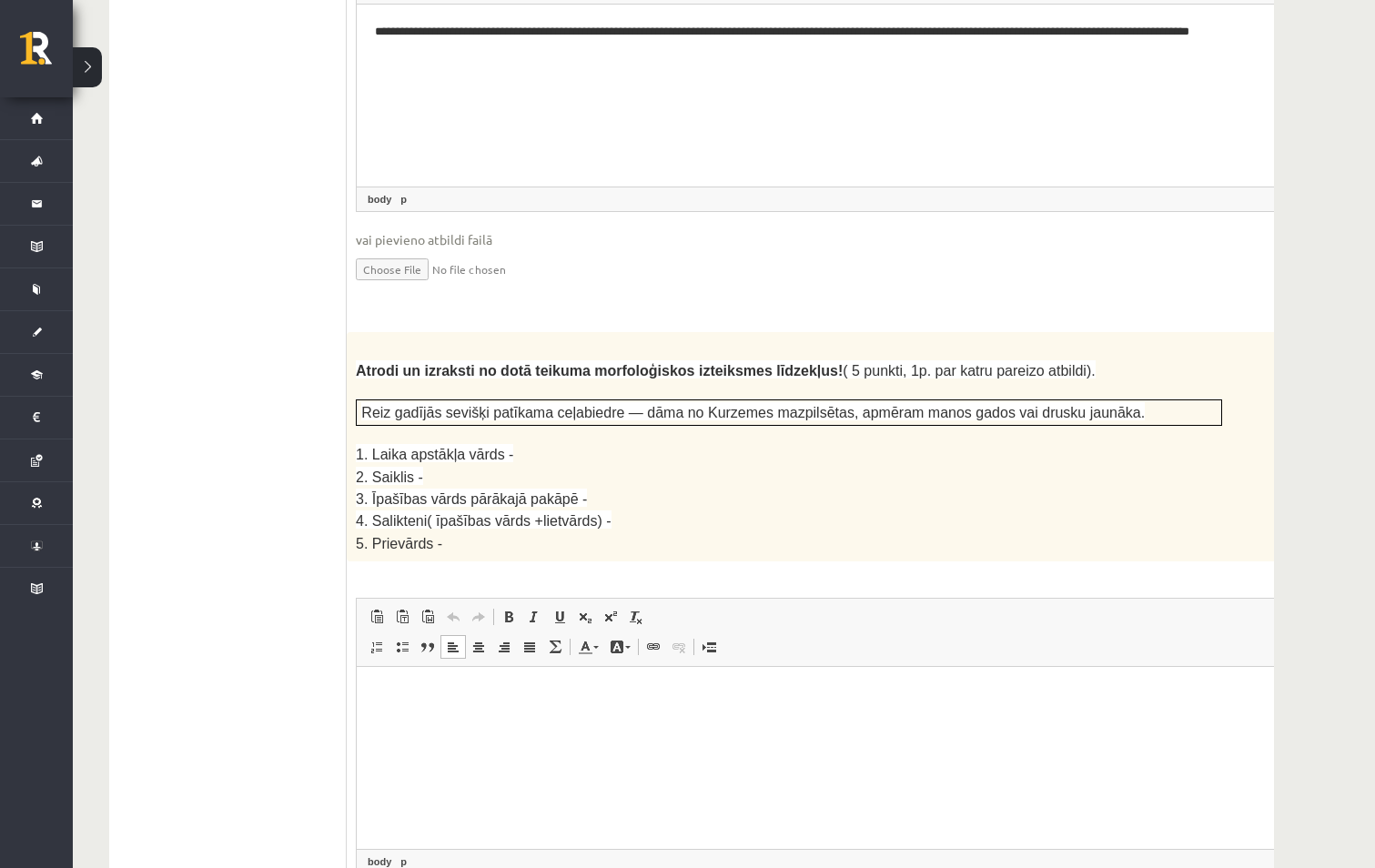
click at [450, 465] on p "2. Saiklis -" at bounding box center [789, 476] width 866 height 22
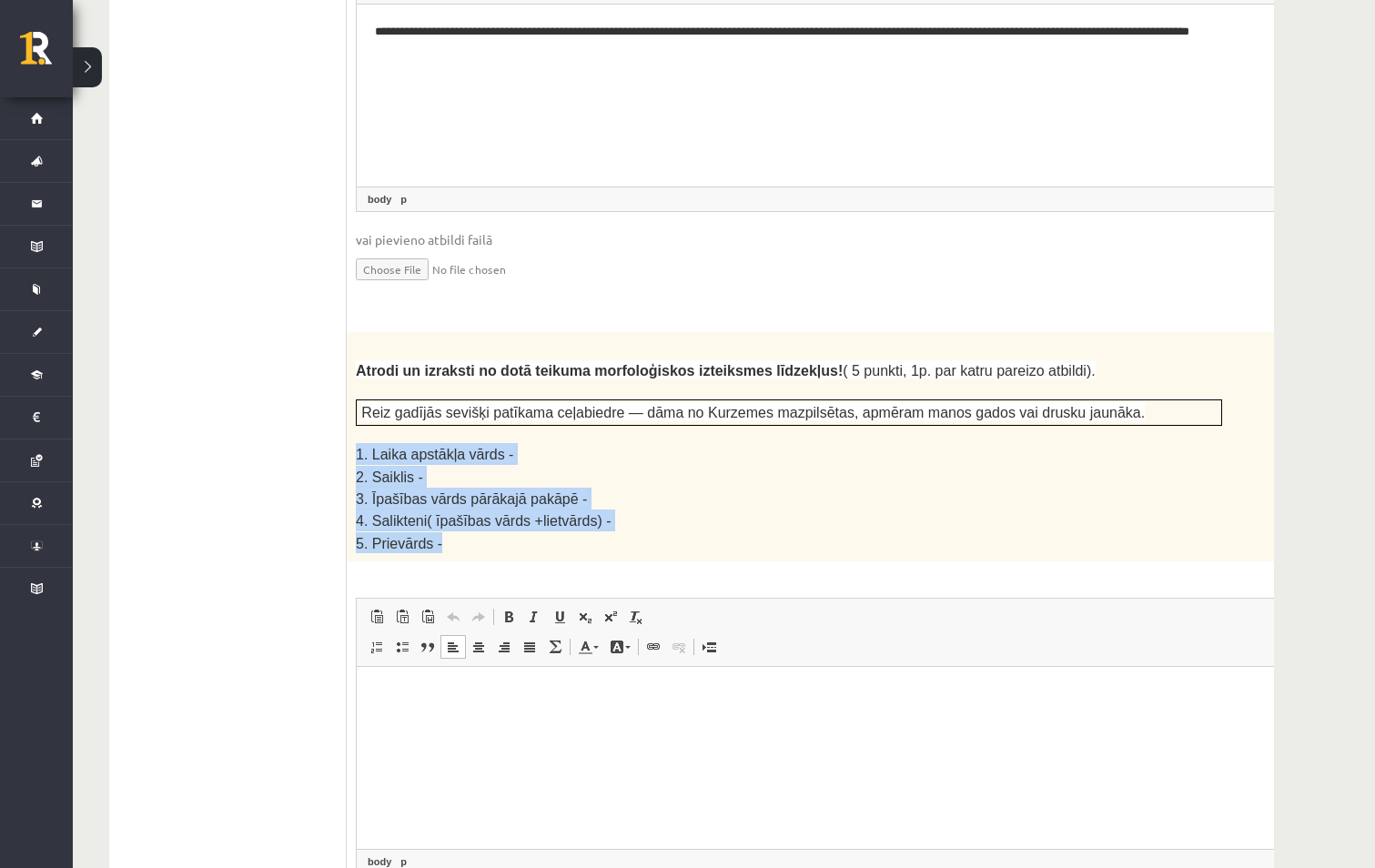
drag, startPoint x: 358, startPoint y: 389, endPoint x: 471, endPoint y: 481, distance: 145.7
click at [471, 481] on div "Atrodi un izraksti no dotā teikuma morfoloģiskos izteiksmes līdzekļus! ( 5 punk…" at bounding box center [834, 446] width 975 height 229
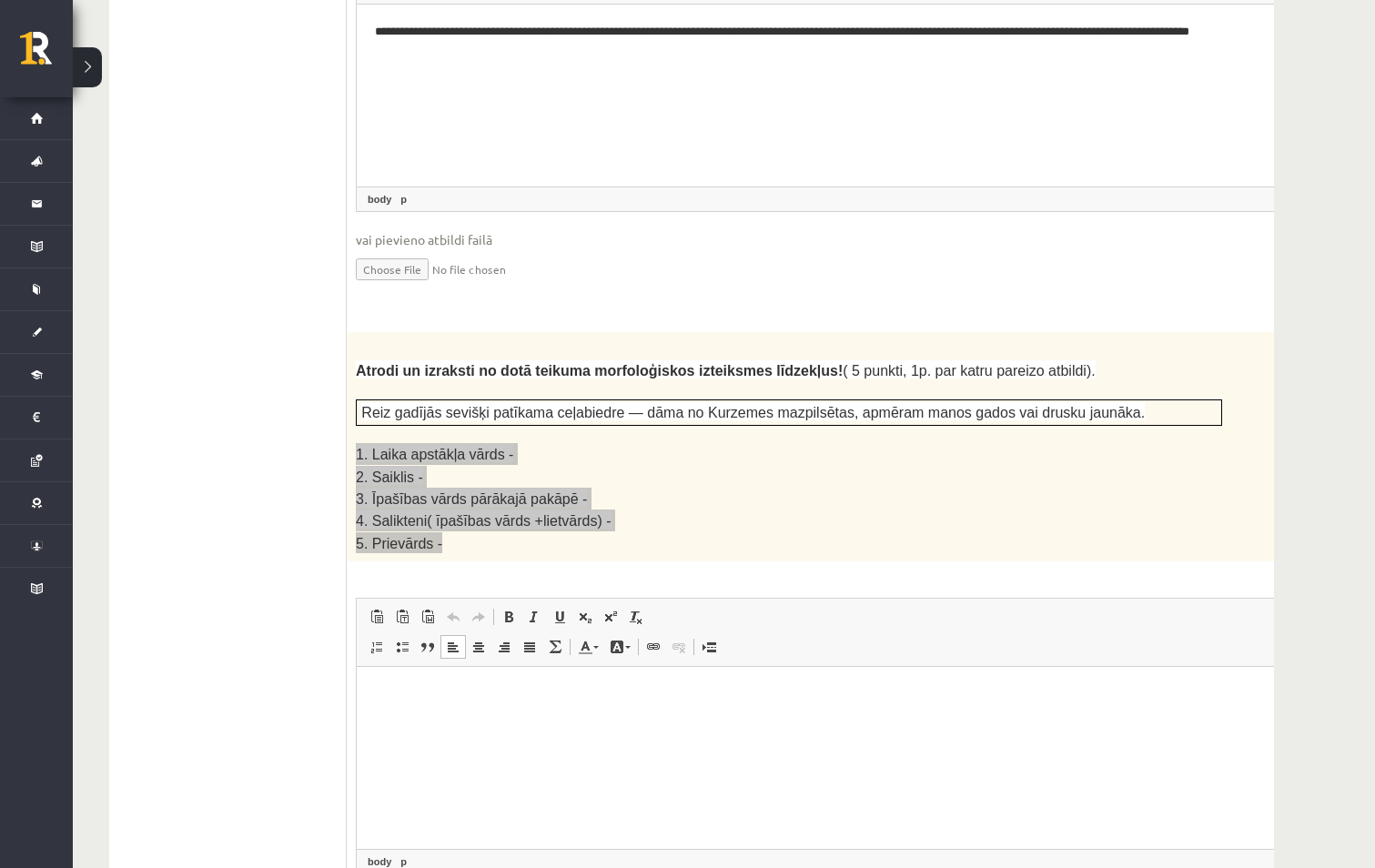
click at [448, 707] on html at bounding box center [834, 694] width 956 height 56
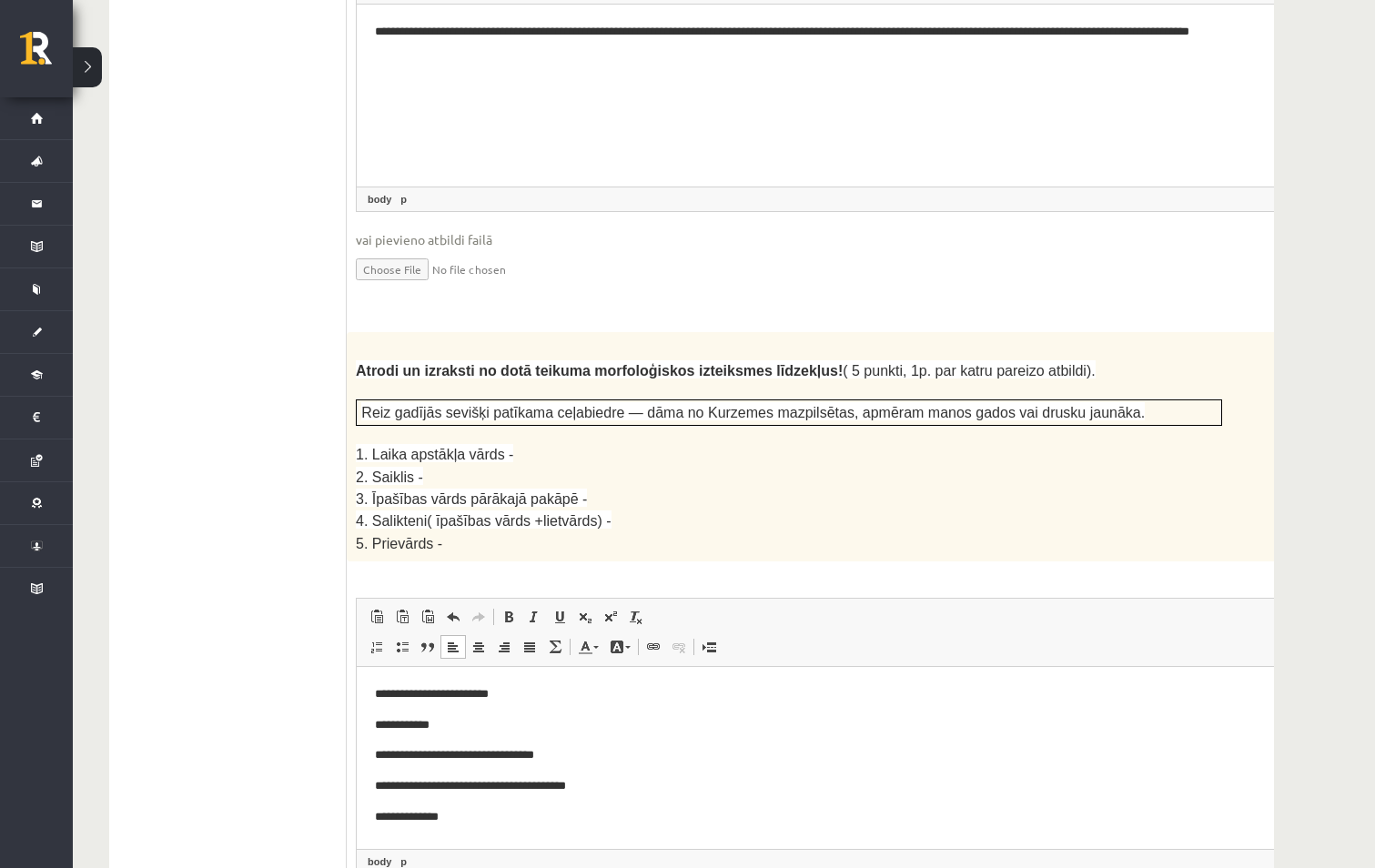
click at [527, 697] on p "**********" at bounding box center [810, 693] width 870 height 19
click at [524, 718] on p "**********" at bounding box center [810, 725] width 870 height 19
click at [609, 754] on p "**********" at bounding box center [810, 755] width 870 height 19
click at [642, 795] on p "**********" at bounding box center [810, 786] width 870 height 19
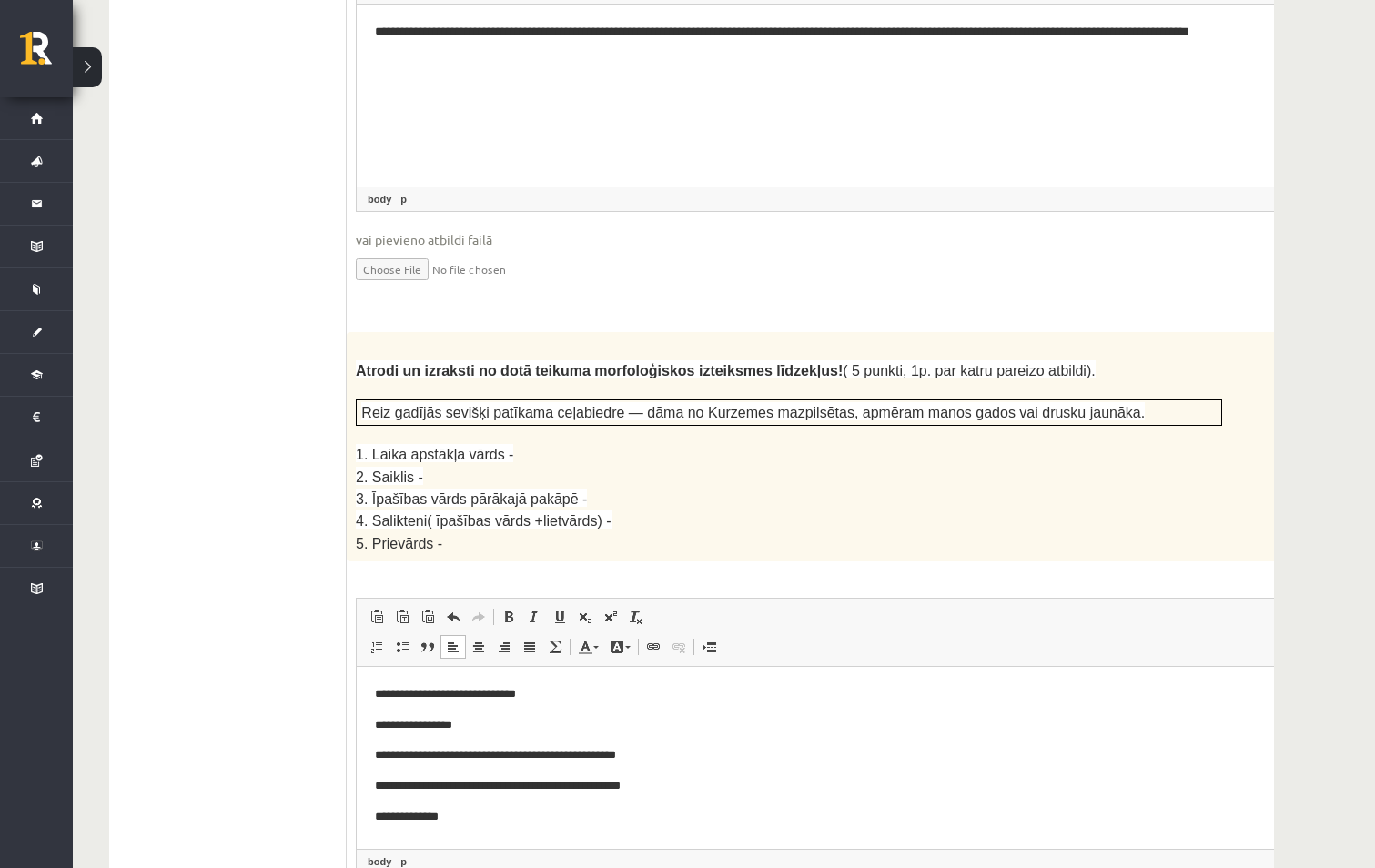
click at [505, 822] on p "**********" at bounding box center [810, 817] width 870 height 19
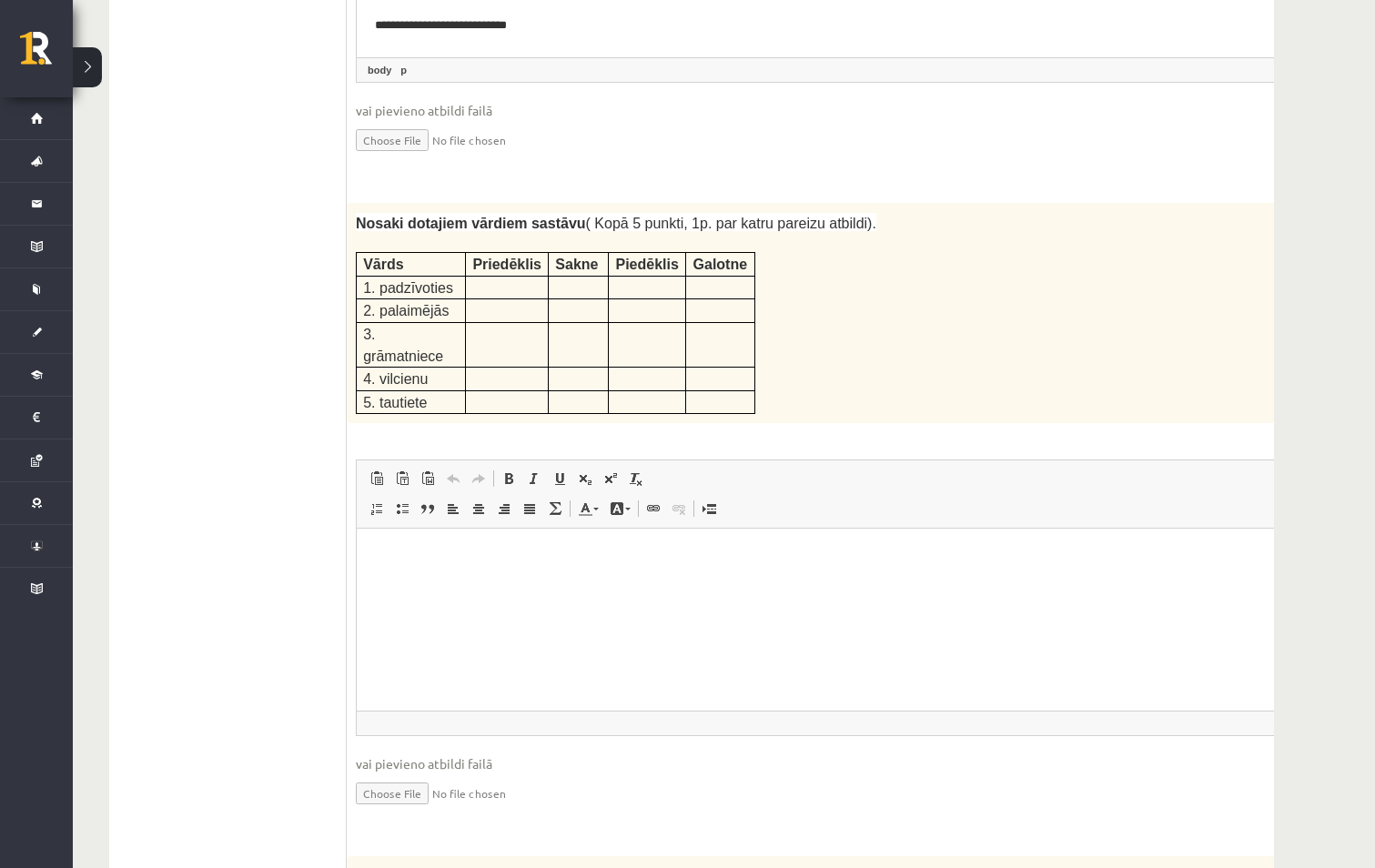
scroll to position [3011, 0]
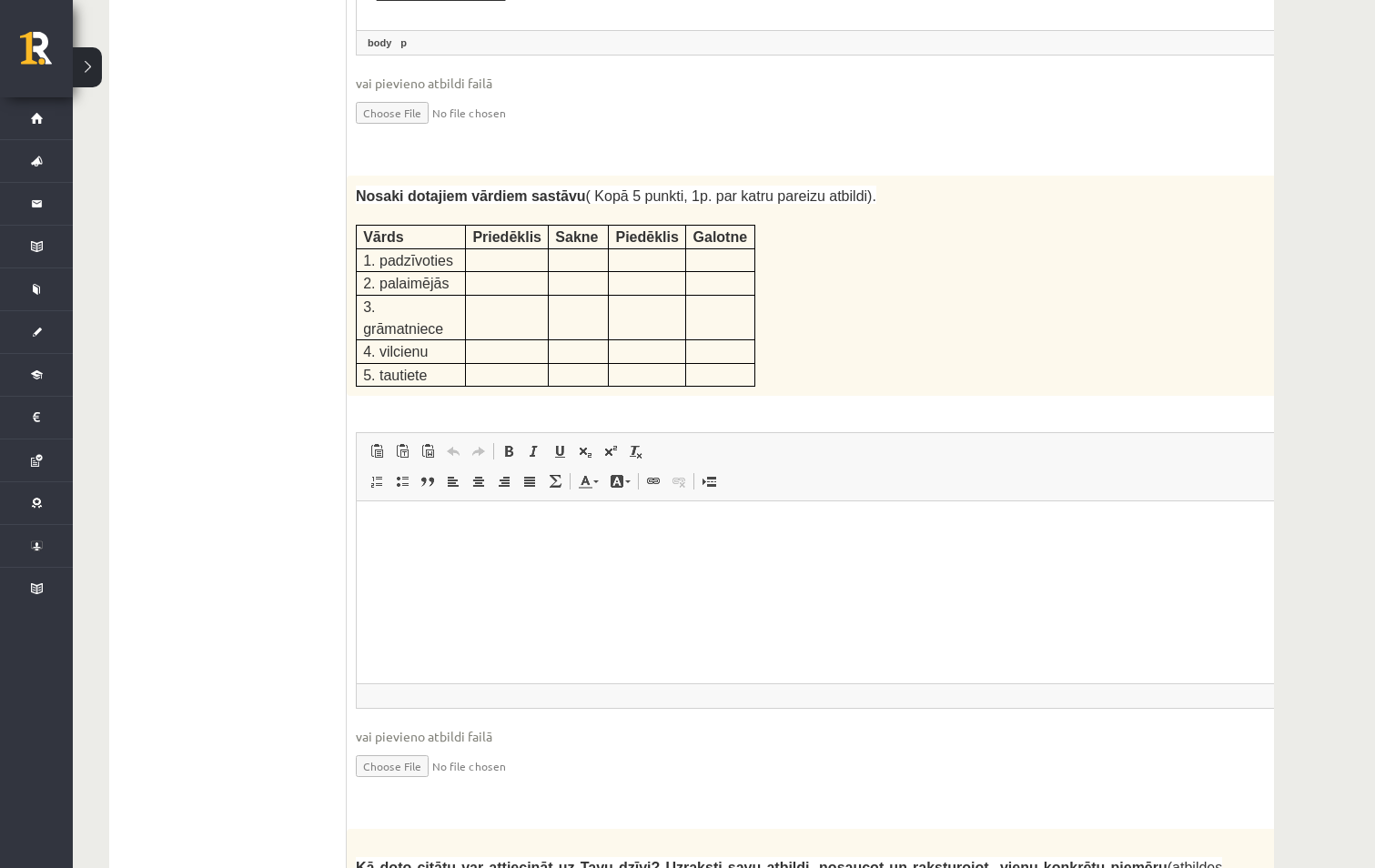
click at [297, 357] on ul "1. uzdevums 2. uzdevums 3. uzdevums" at bounding box center [224, 592] width 246 height 6028
click at [450, 189] on strong "Nosaki dotajiem vārdiem sastāvu" at bounding box center [470, 196] width 230 height 16
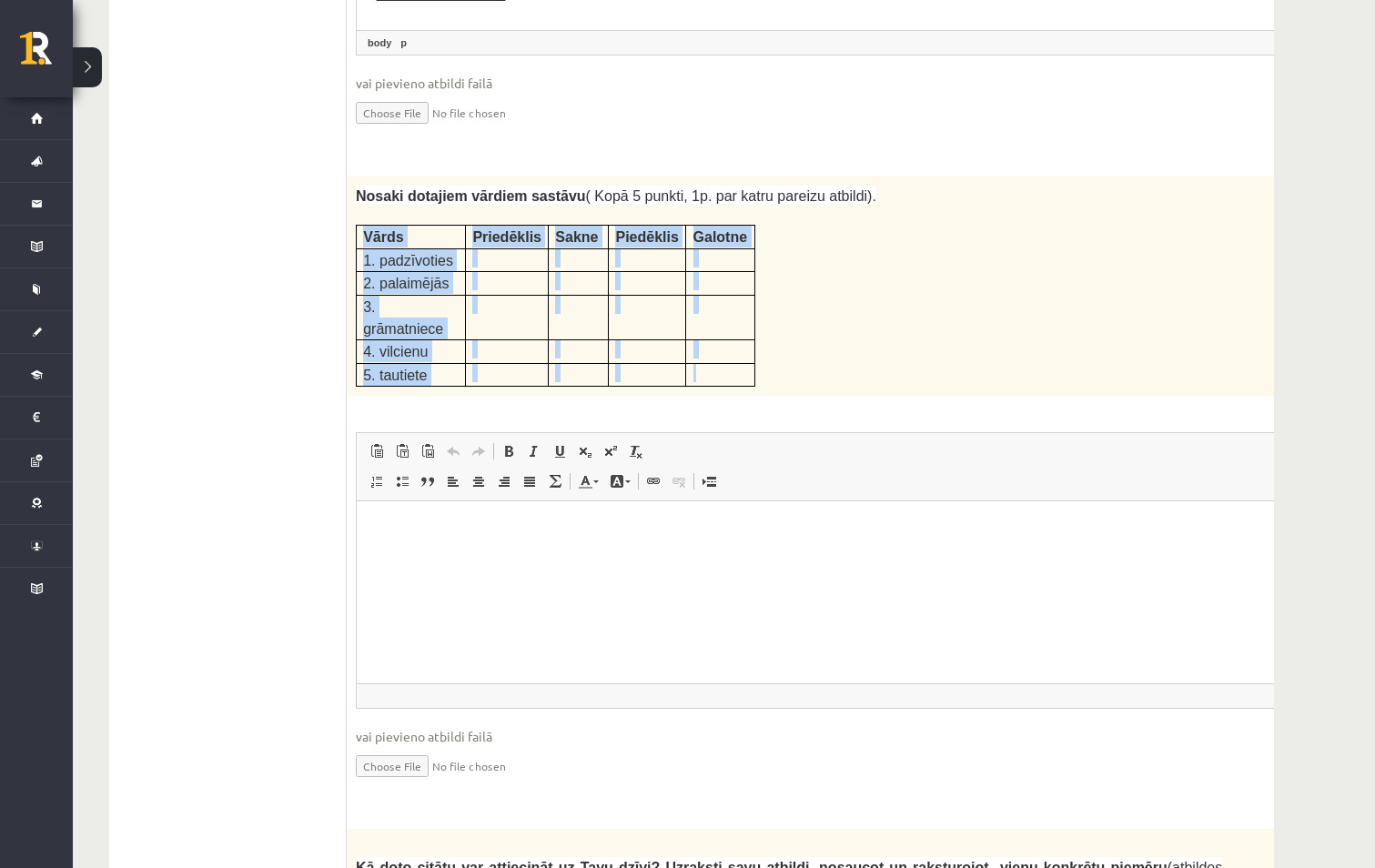
drag, startPoint x: 364, startPoint y: 171, endPoint x: 734, endPoint y: 284, distance: 386.9
click at [734, 284] on tbody "Vārds Priedēklis Sakne Piedēklis Galotne 1. padzīvoties 2. palaimējās 3. grāmat…" at bounding box center [556, 306] width 399 height 161
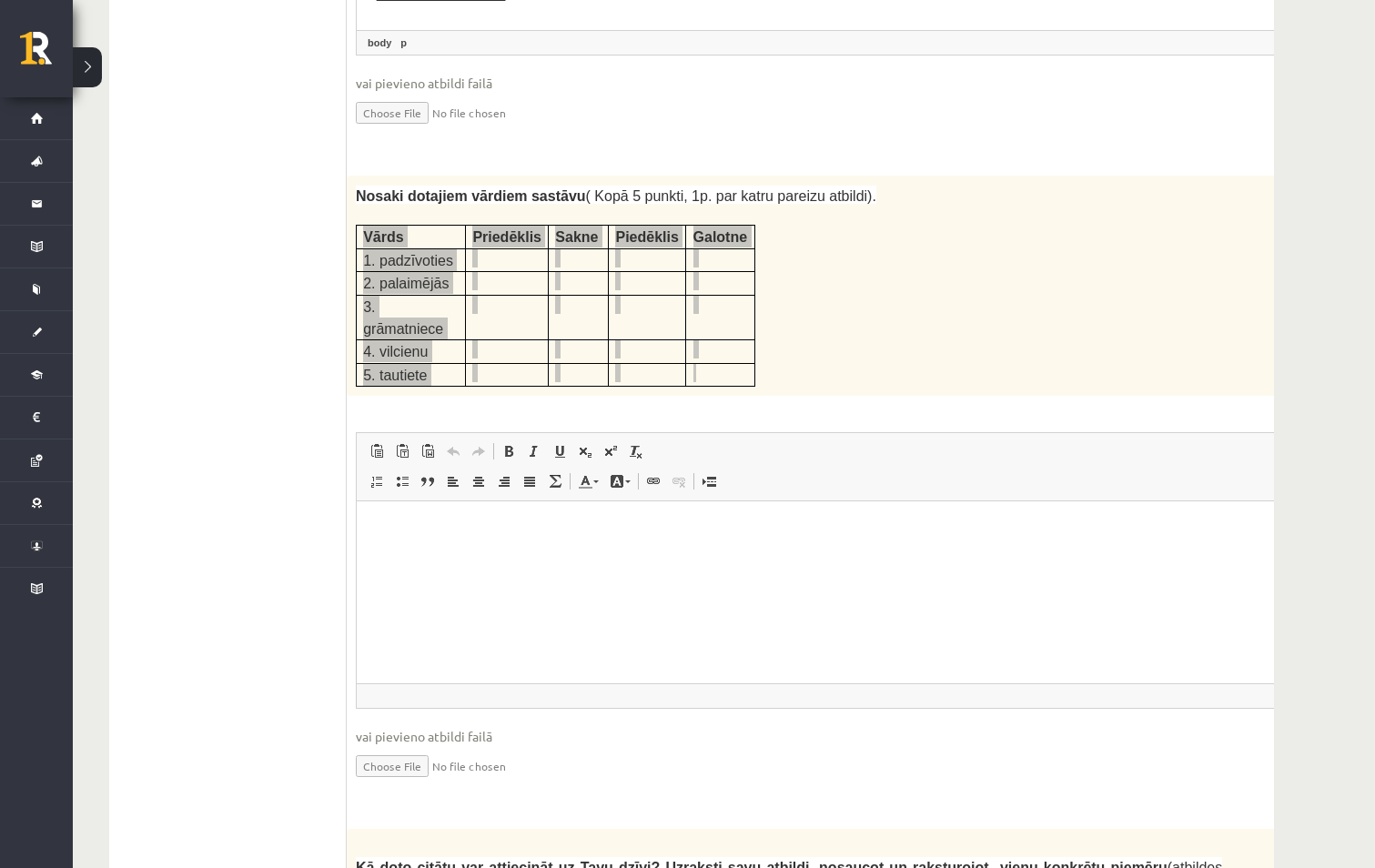
click at [496, 523] on p "Editor, wiswyg-editor-user-answer-47433782910860" at bounding box center [835, 528] width 919 height 19
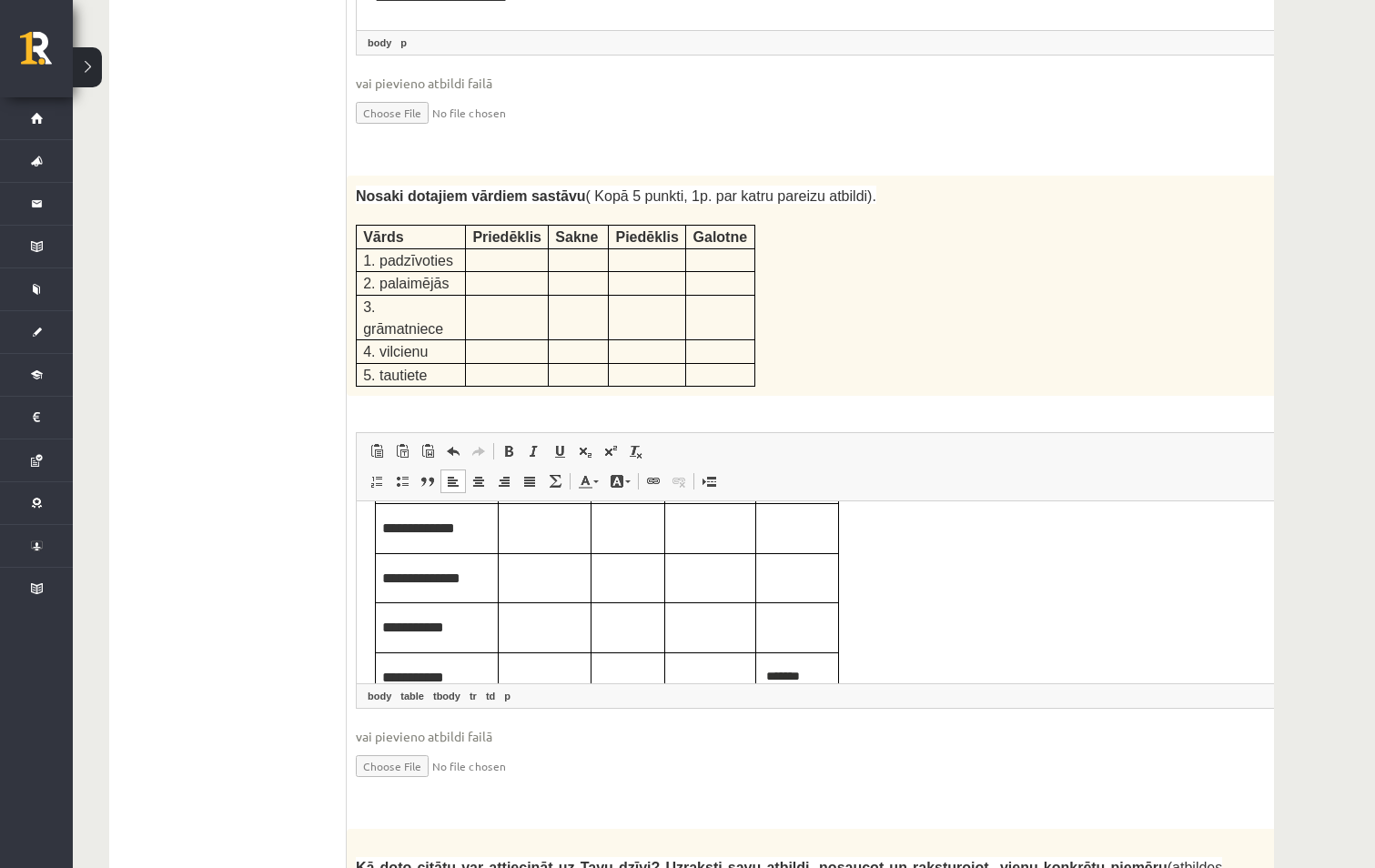
click at [256, 351] on ul "1. uzdevums 2. uzdevums 3. uzdevums" at bounding box center [224, 592] width 246 height 6028
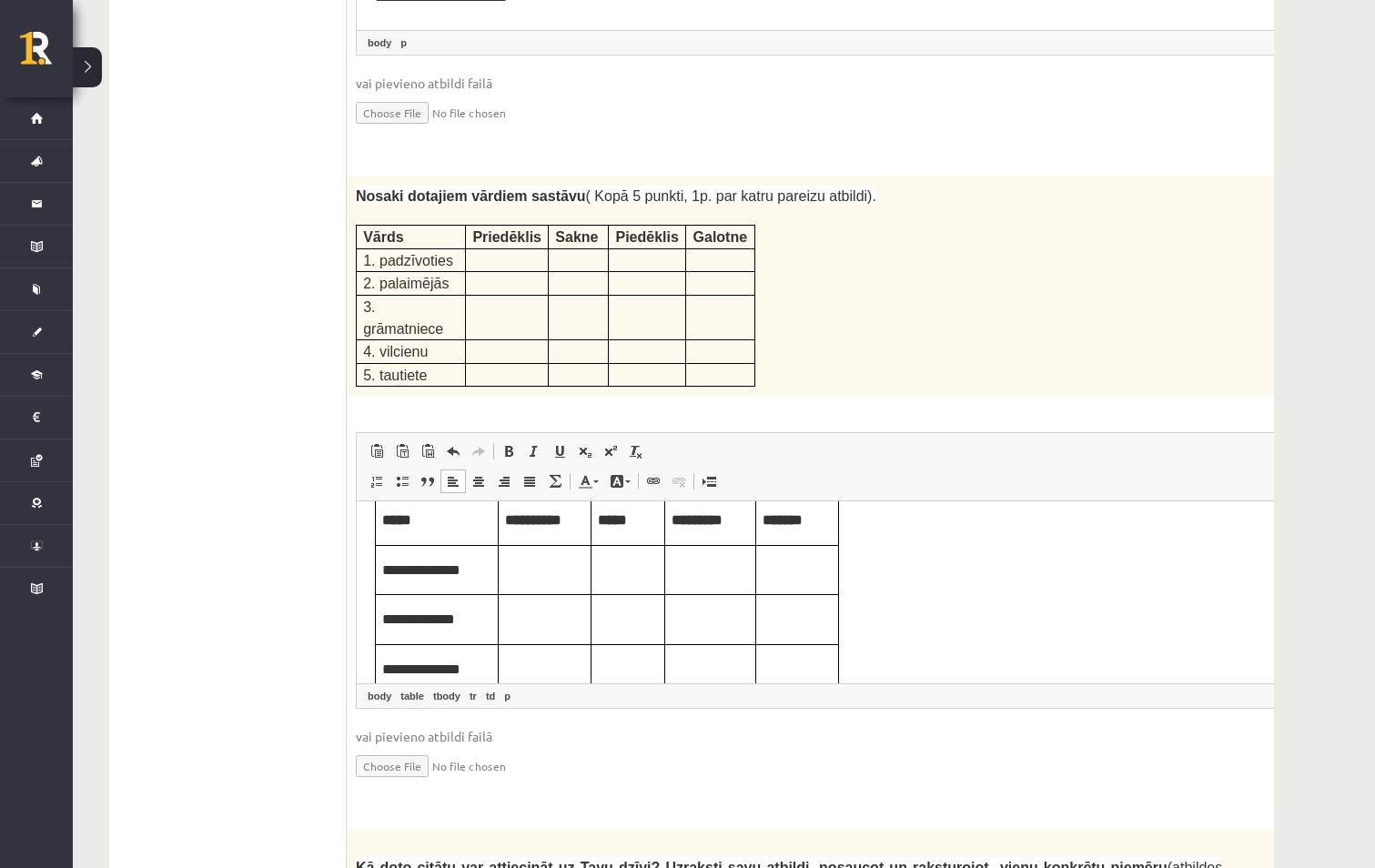
click at [550, 581] on td "Editor, wiswyg-editor-user-answer-47433782910860" at bounding box center [545, 570] width 92 height 50
click at [722, 586] on td "Editor, wiswyg-editor-user-answer-47433782910860" at bounding box center [710, 570] width 91 height 50
click at [636, 573] on p "Editor, wiswyg-editor-user-answer-47433782910860" at bounding box center [628, 569] width 60 height 20
click at [810, 585] on td "Editor, wiswyg-editor-user-answer-47433782910860" at bounding box center [798, 570] width 82 height 50
click at [702, 570] on p "Editor, wiswyg-editor-user-answer-47433782910860" at bounding box center [710, 569] width 78 height 20
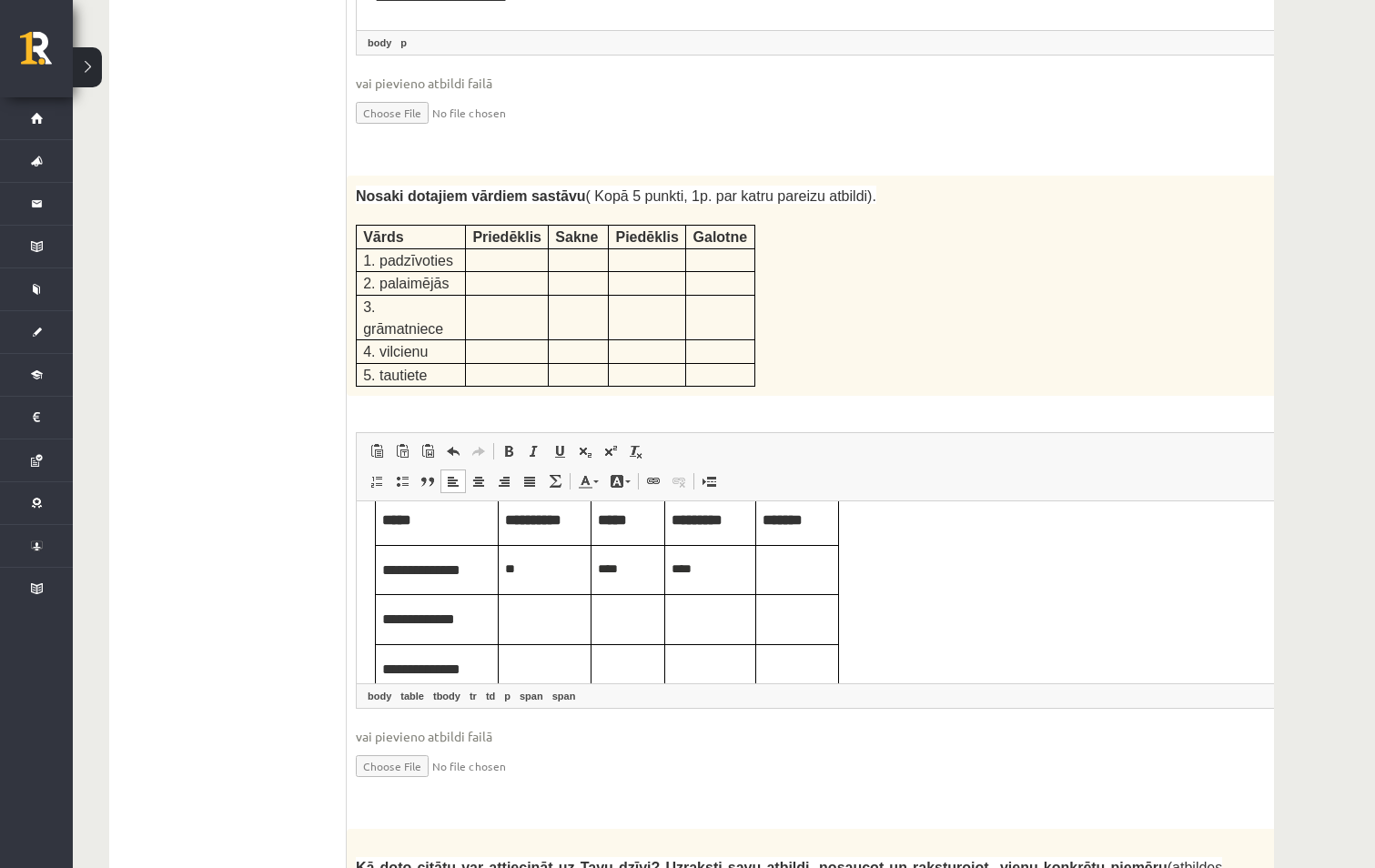
click at [940, 580] on body "**********" at bounding box center [835, 644] width 919 height 299
click at [817, 573] on p "Editor, wiswyg-editor-user-answer-47433782910860" at bounding box center [797, 569] width 69 height 20
click at [542, 630] on td "Editor, wiswyg-editor-user-answer-47433782910860" at bounding box center [545, 620] width 92 height 50
click at [613, 626] on p "Editor, wiswyg-editor-user-answer-47433782910860" at bounding box center [628, 618] width 60 height 20
click at [713, 626] on p "Editor, wiswyg-editor-user-answer-47433782910860" at bounding box center [710, 618] width 78 height 20
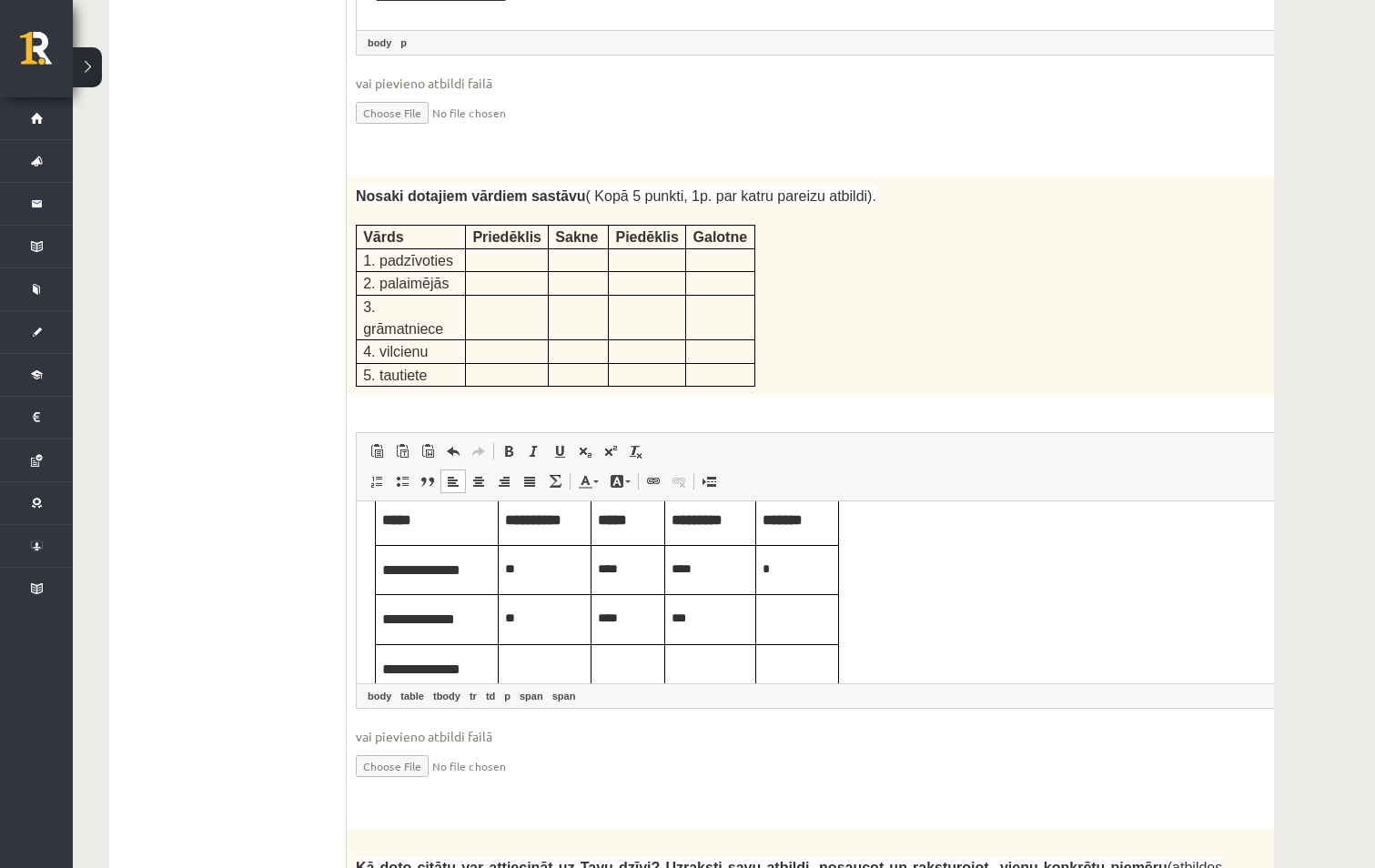
click at [795, 615] on p "Editor, wiswyg-editor-user-answer-47433782910860" at bounding box center [797, 618] width 69 height 20
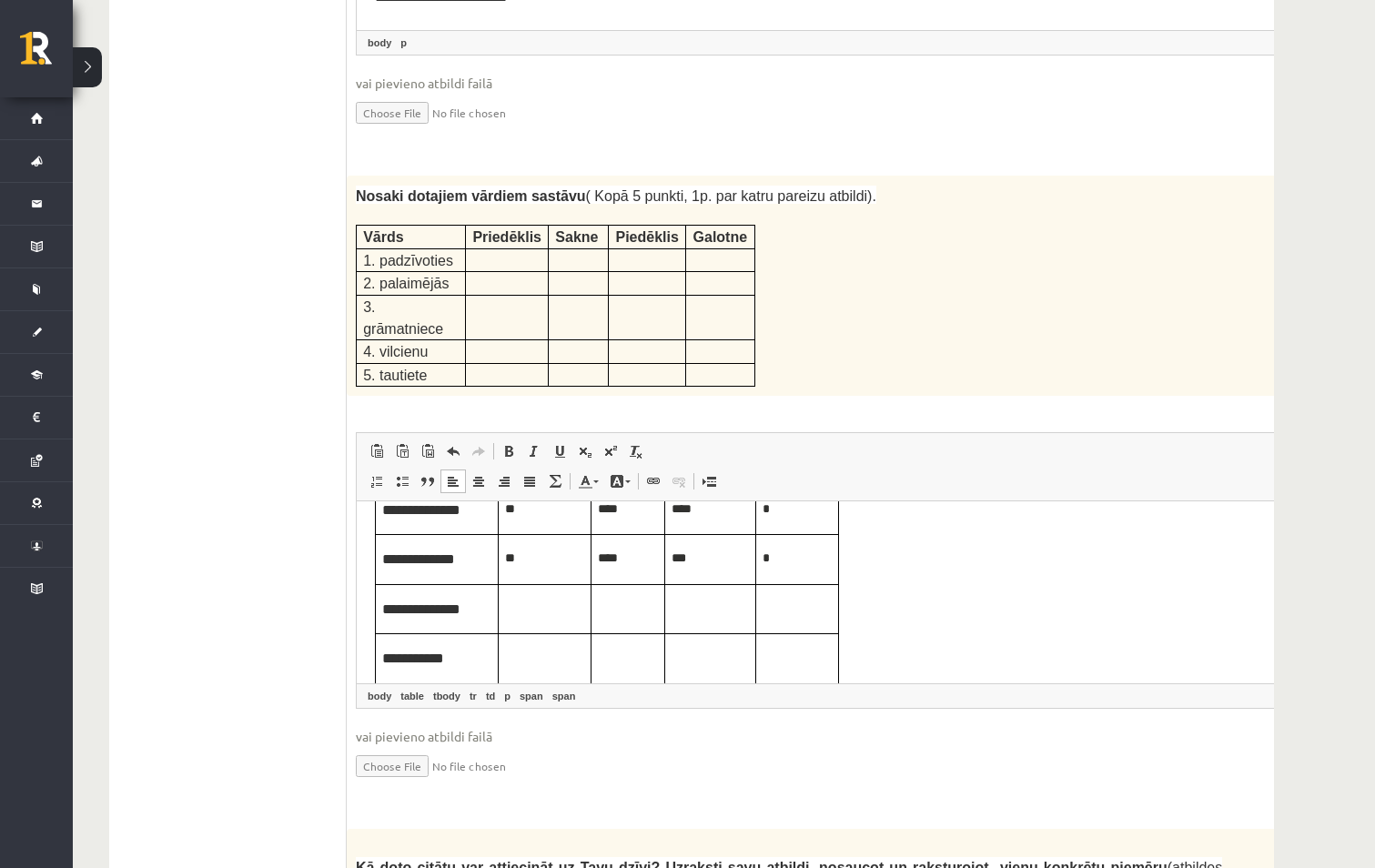
scroll to position [116, 0]
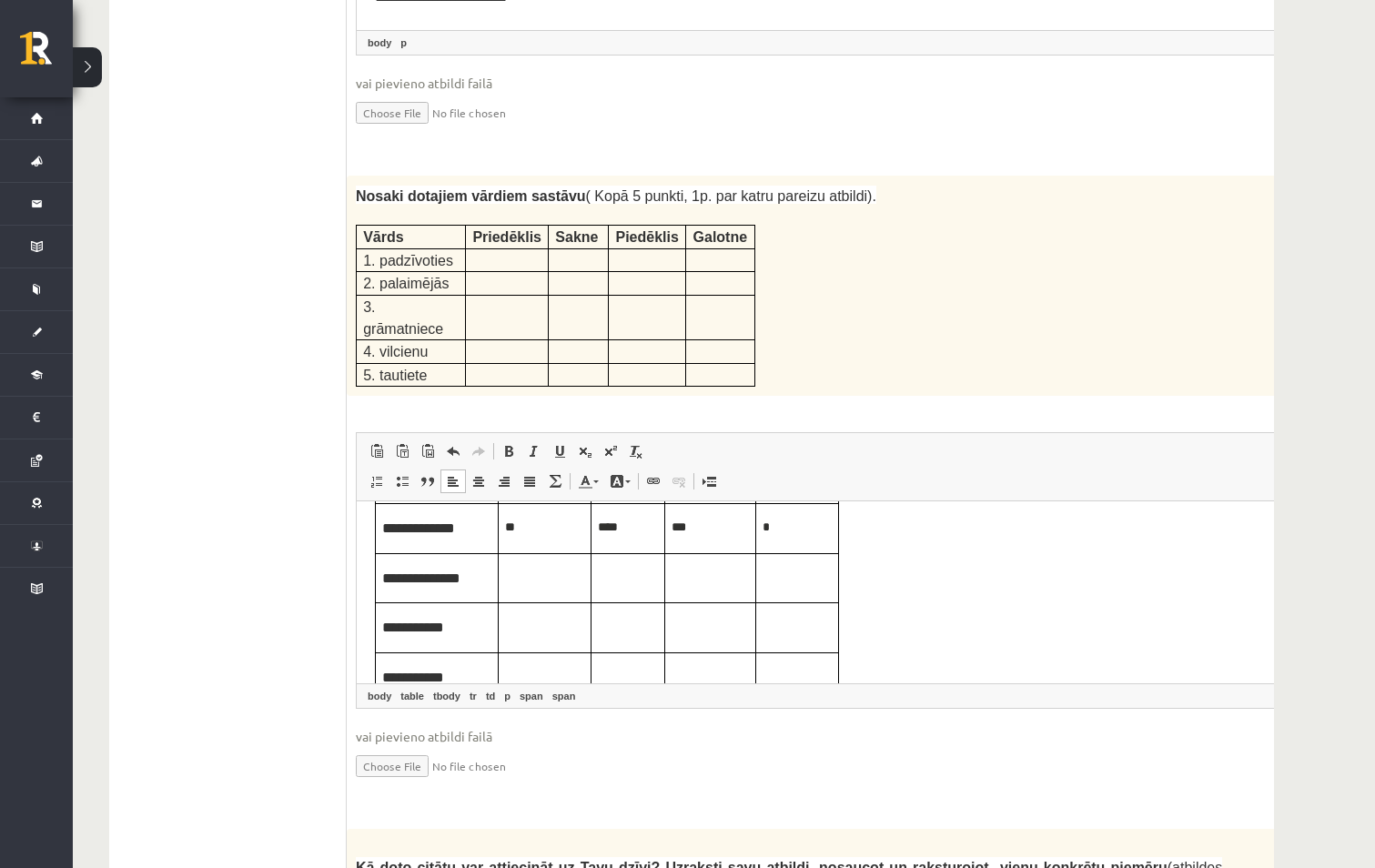
click at [542, 582] on p "Editor, wiswyg-editor-user-answer-47433782910860" at bounding box center [544, 576] width 80 height 20
click at [639, 586] on p "Editor, wiswyg-editor-user-answer-47433782910860" at bounding box center [628, 576] width 60 height 20
click at [849, 601] on body "**********" at bounding box center [835, 553] width 919 height 299
click at [706, 579] on p "Editor, wiswyg-editor-user-answer-47433782910860" at bounding box center [710, 576] width 78 height 20
click at [990, 579] on body "**********" at bounding box center [835, 553] width 919 height 299
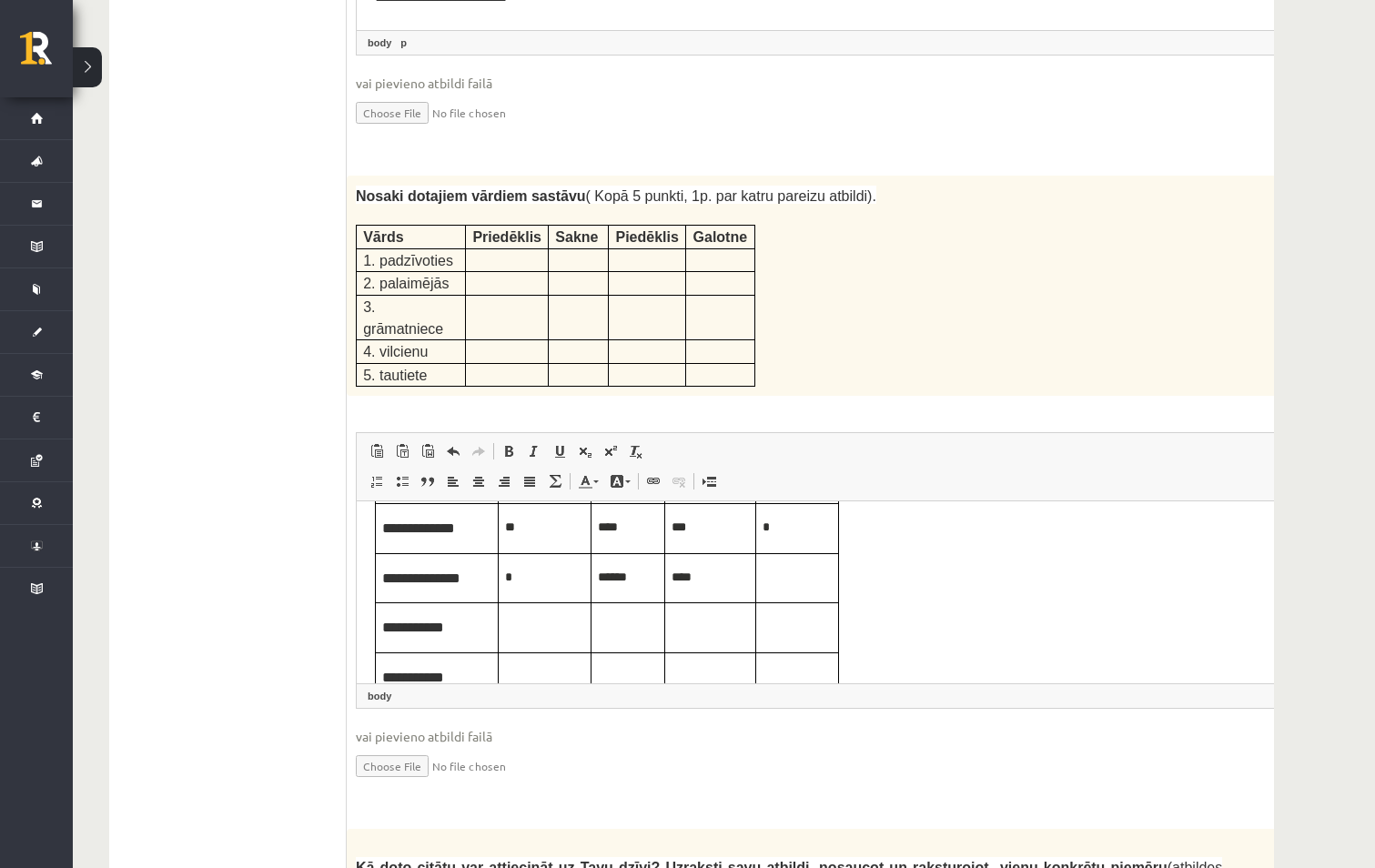
click at [811, 579] on p "Editor, wiswyg-editor-user-answer-47433782910860" at bounding box center [797, 576] width 69 height 20
click at [578, 630] on p "Editor, wiswyg-editor-user-answer-47433782910860" at bounding box center [544, 625] width 80 height 20
click at [647, 631] on p "Editor, wiswyg-editor-user-answer-47433782910860" at bounding box center [628, 625] width 60 height 20
click at [768, 639] on td "Editor, wiswyg-editor-user-answer-47433782910860" at bounding box center [798, 627] width 82 height 50
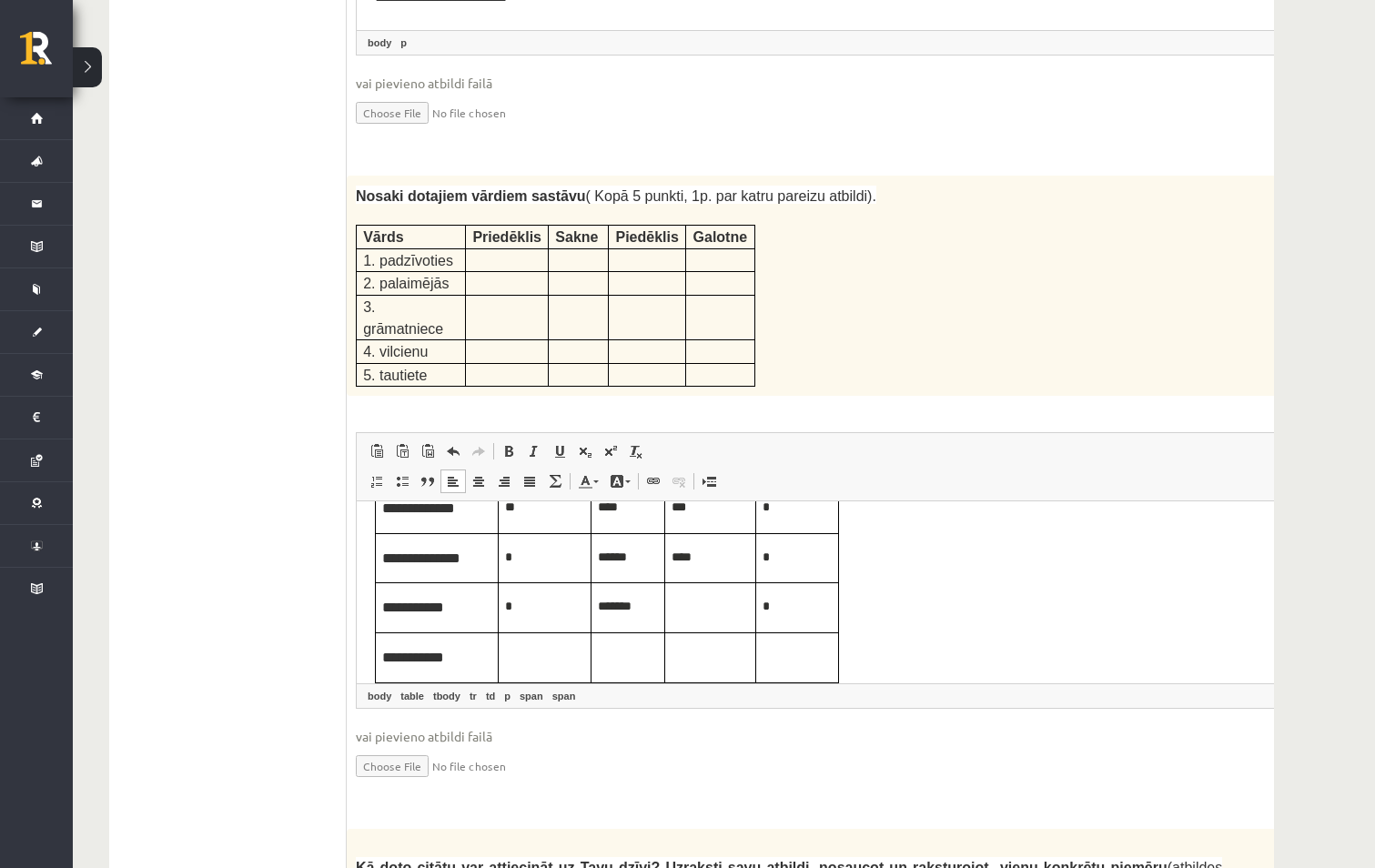
scroll to position [154, 0]
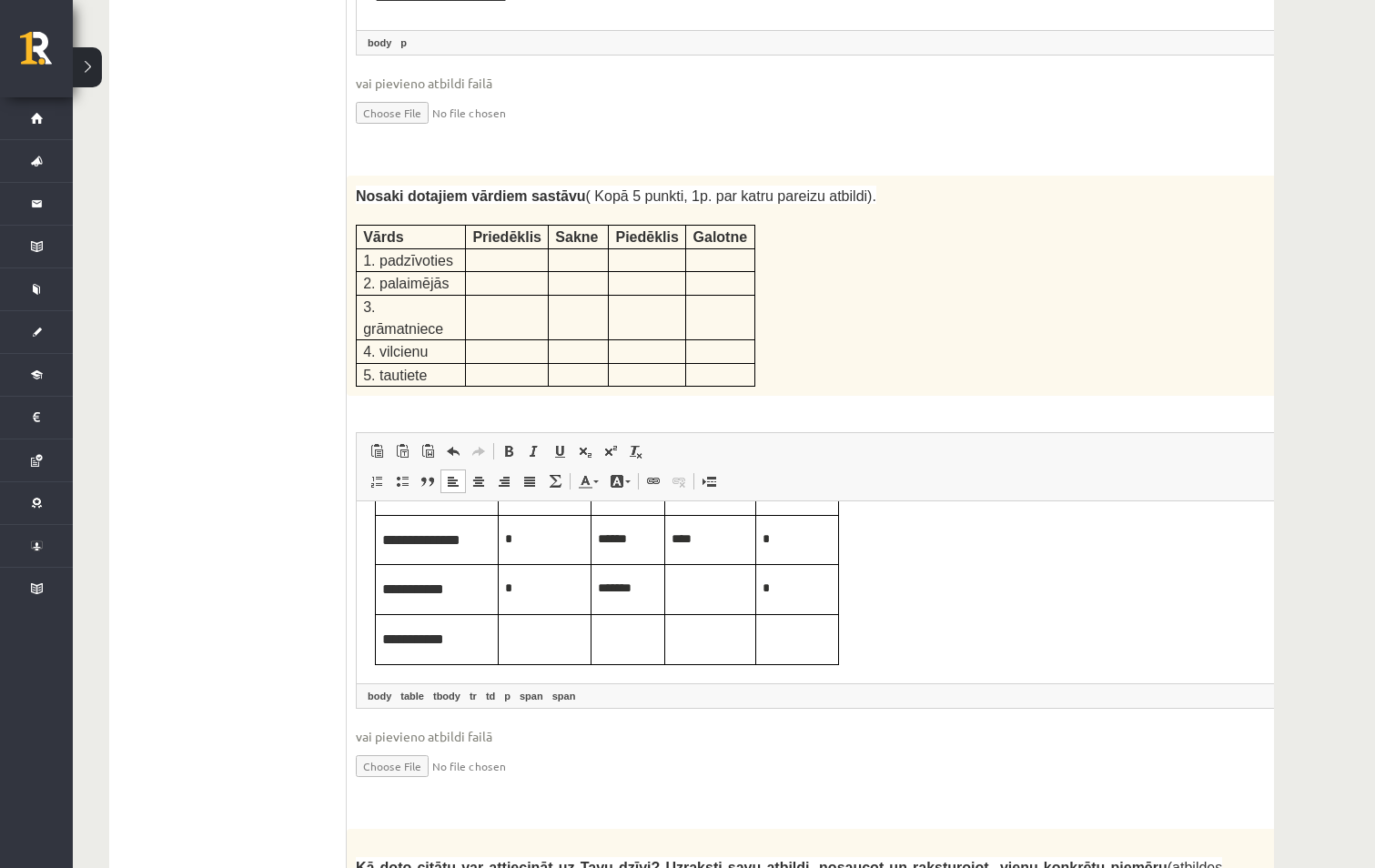
click at [615, 642] on p "Editor, wiswyg-editor-user-answer-47433782910860" at bounding box center [628, 637] width 60 height 20
click at [939, 651] on body "**********" at bounding box center [835, 515] width 919 height 299
click at [728, 647] on p "Editor, wiswyg-editor-user-answer-47433782910860" at bounding box center [710, 637] width 78 height 20
click at [829, 652] on td "Editor, wiswyg-editor-user-answer-47433782910860" at bounding box center [798, 638] width 82 height 50
click at [820, 746] on input "file" at bounding box center [834, 765] width 957 height 37
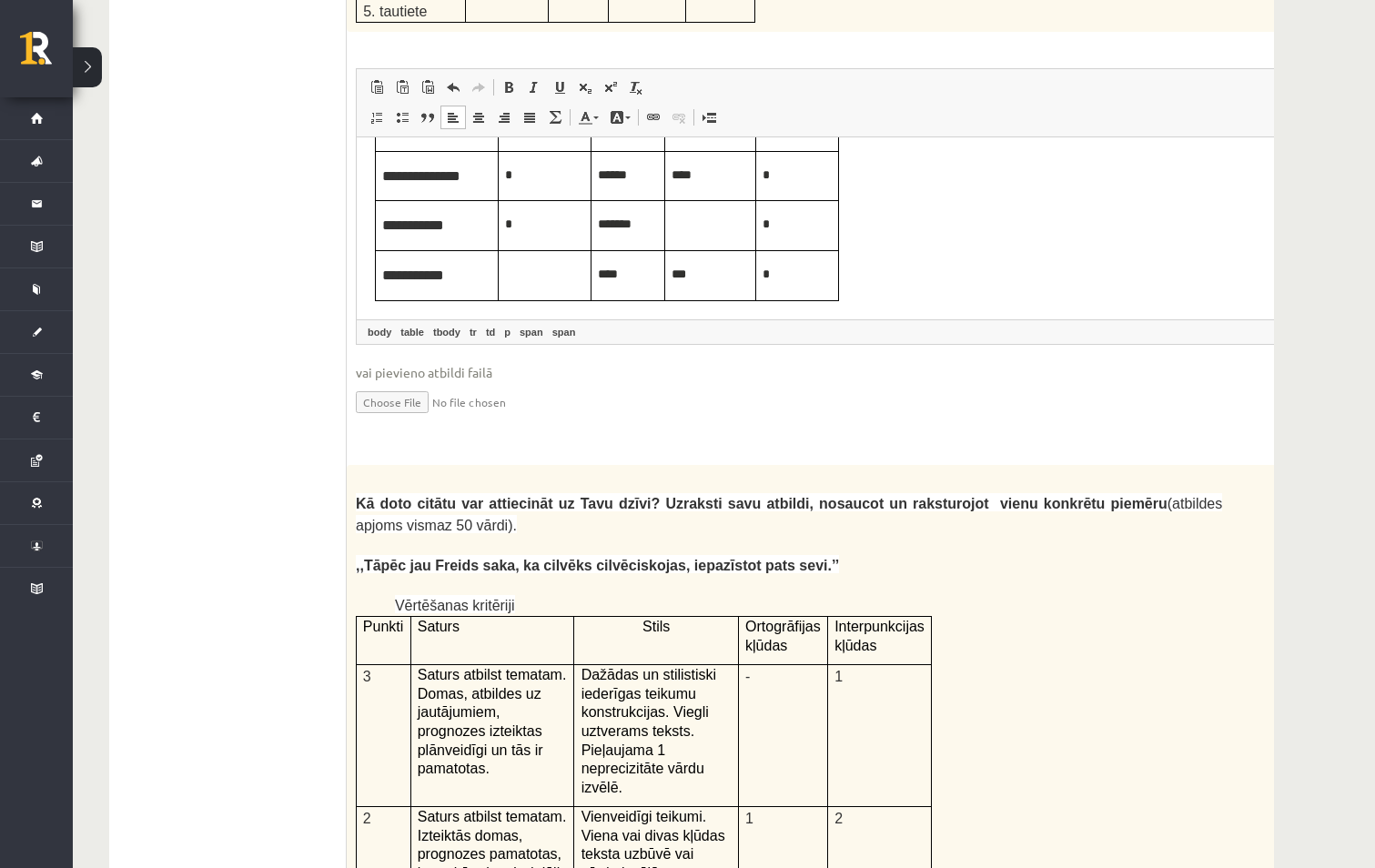
scroll to position [3466, 0]
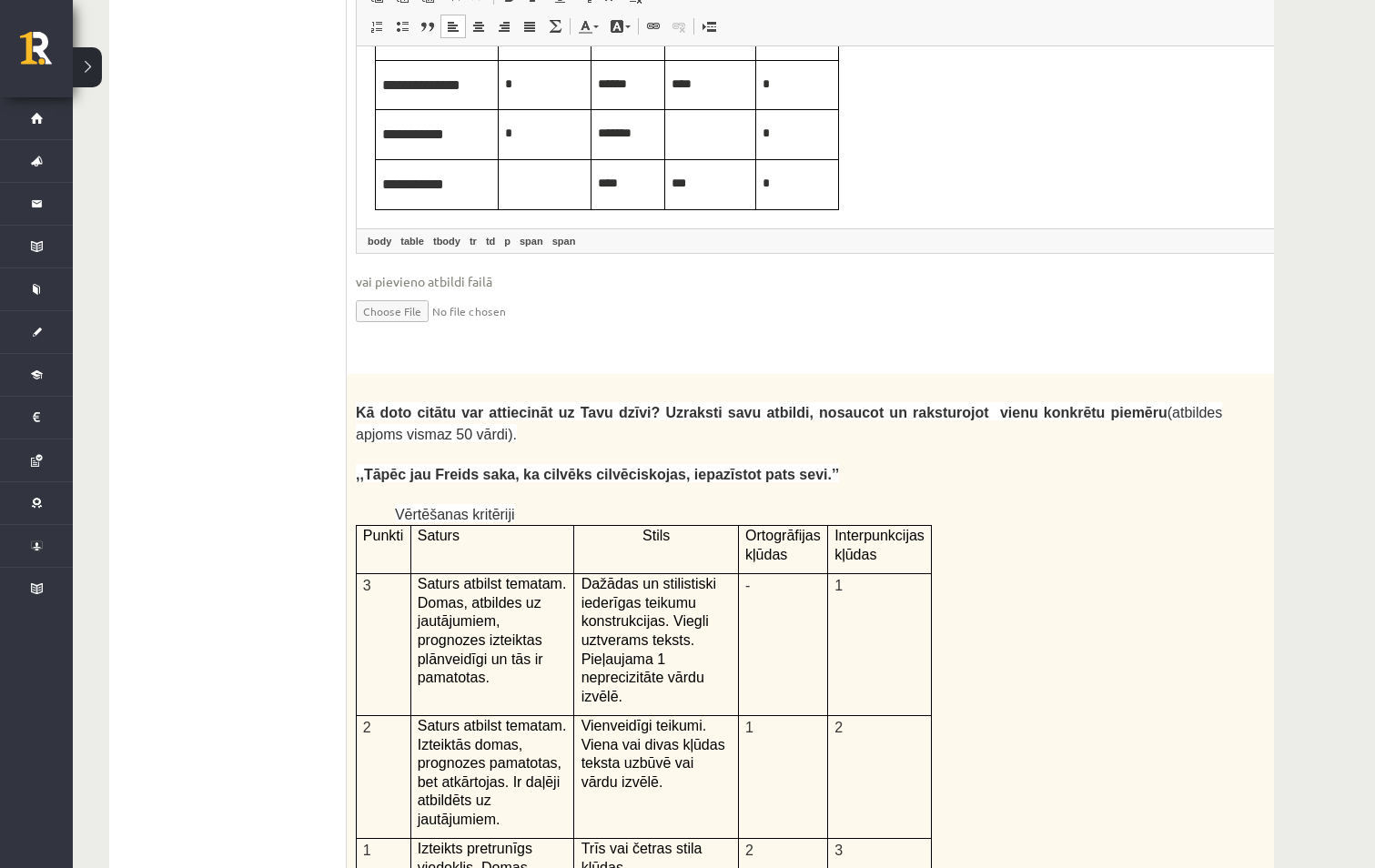
click at [271, 374] on ul "1. uzdevums 2. uzdevums 3. uzdevums" at bounding box center [224, 137] width 246 height 6028
click at [560, 466] on span ",,Tāpēc jau Freids saka, ka cilvēks cilvēciskojas, iepazīstot pats sevi.’’" at bounding box center [597, 474] width 483 height 16
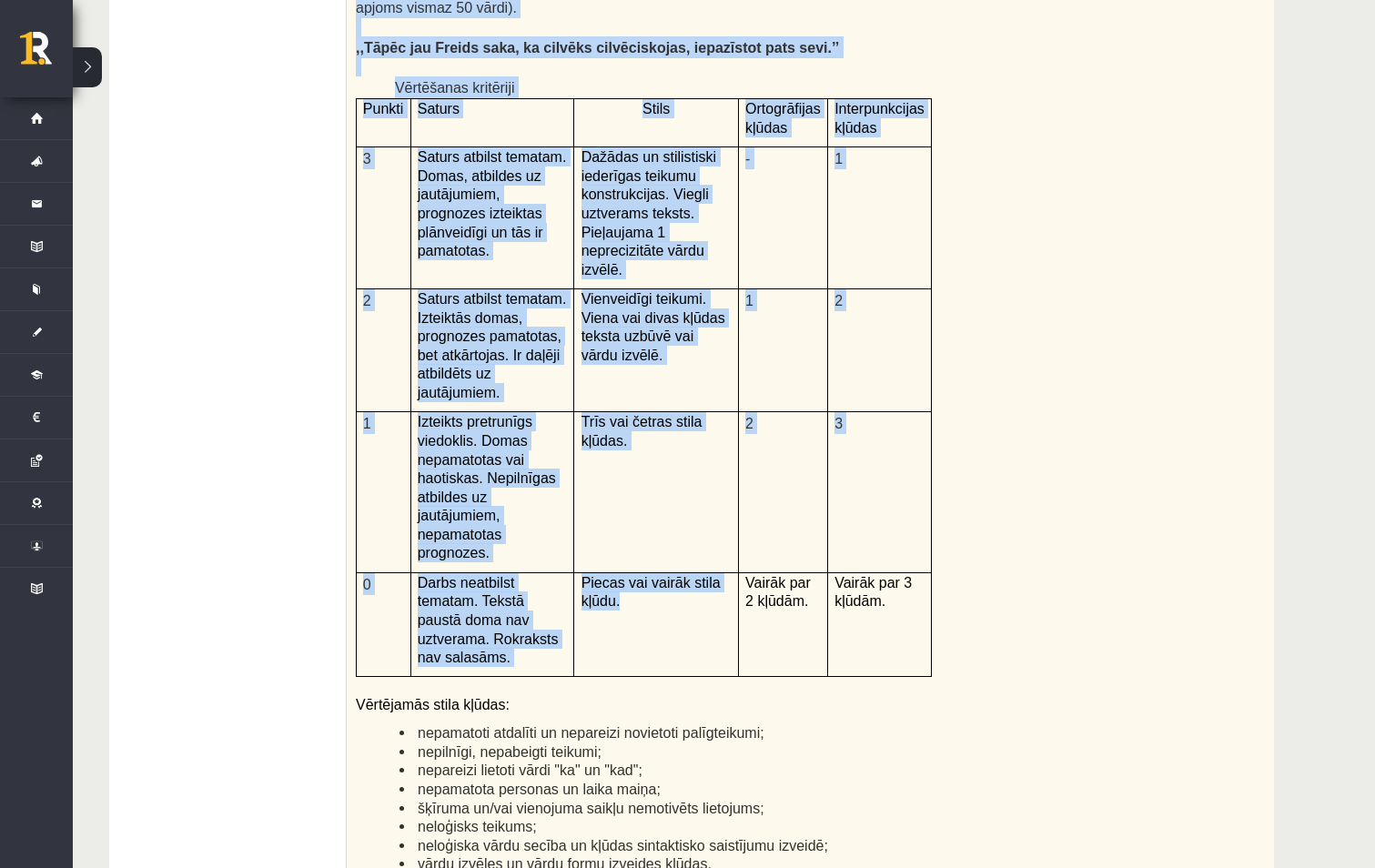
scroll to position [3921, 0]
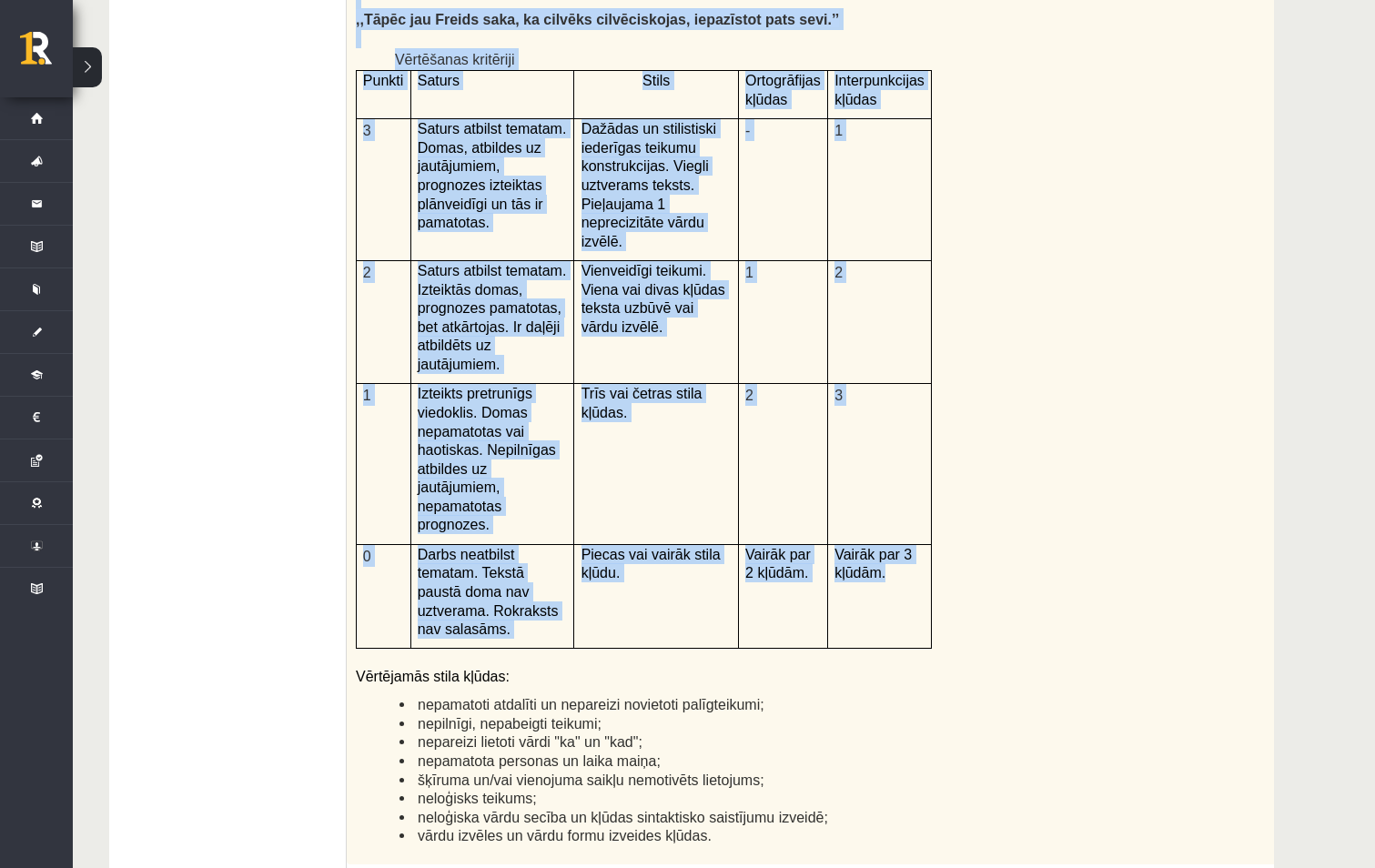
drag, startPoint x: 358, startPoint y: 318, endPoint x: 919, endPoint y: 451, distance: 576.6
click at [919, 451] on div "Kā doto citātu var attiecināt uz Tavu dzīvi? Uzraksti savu atbildi, nosaucot un…" at bounding box center [834, 392] width 975 height 945
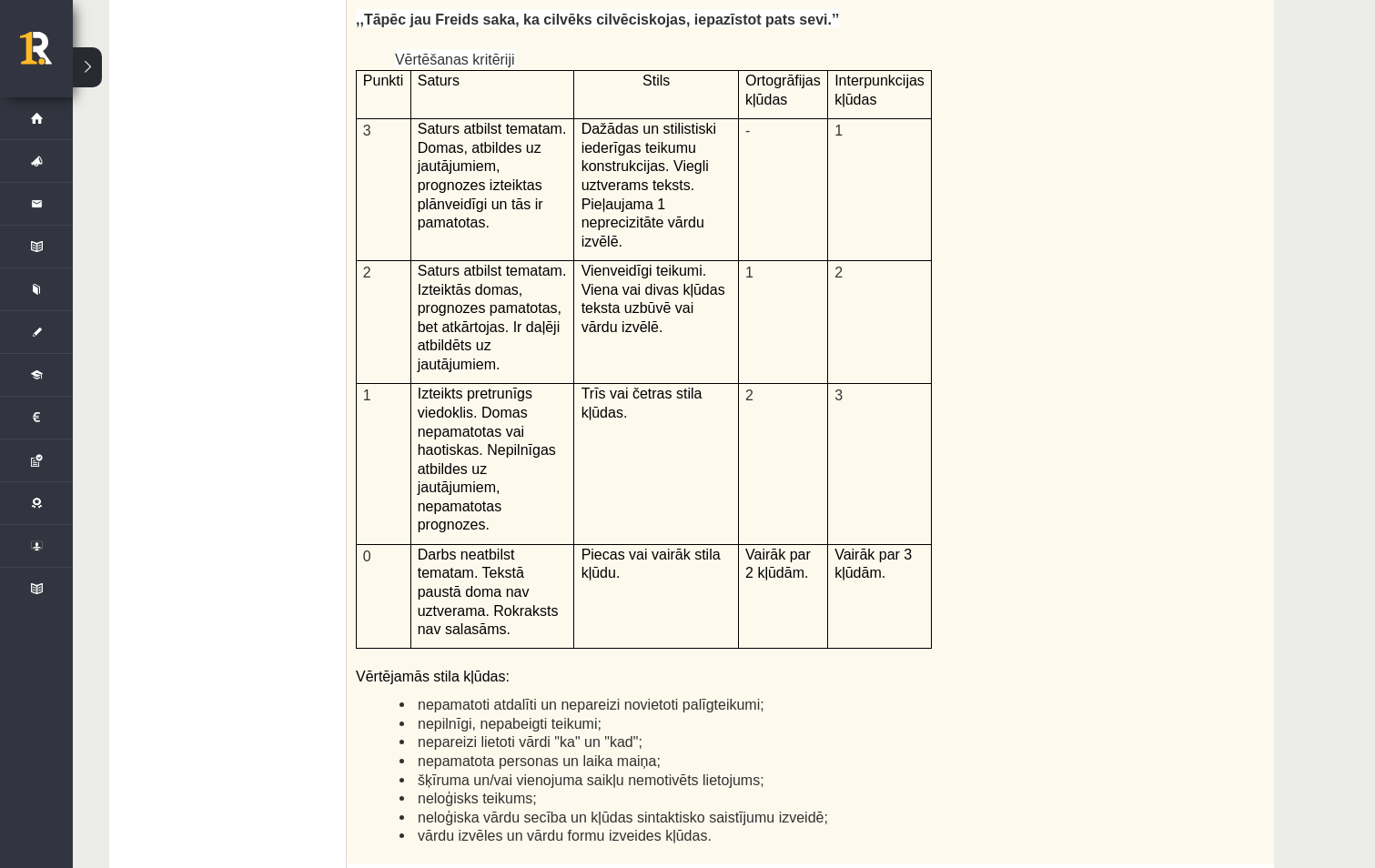
click at [984, 788] on li "neloģisks teikums;" at bounding box center [810, 797] width 822 height 19
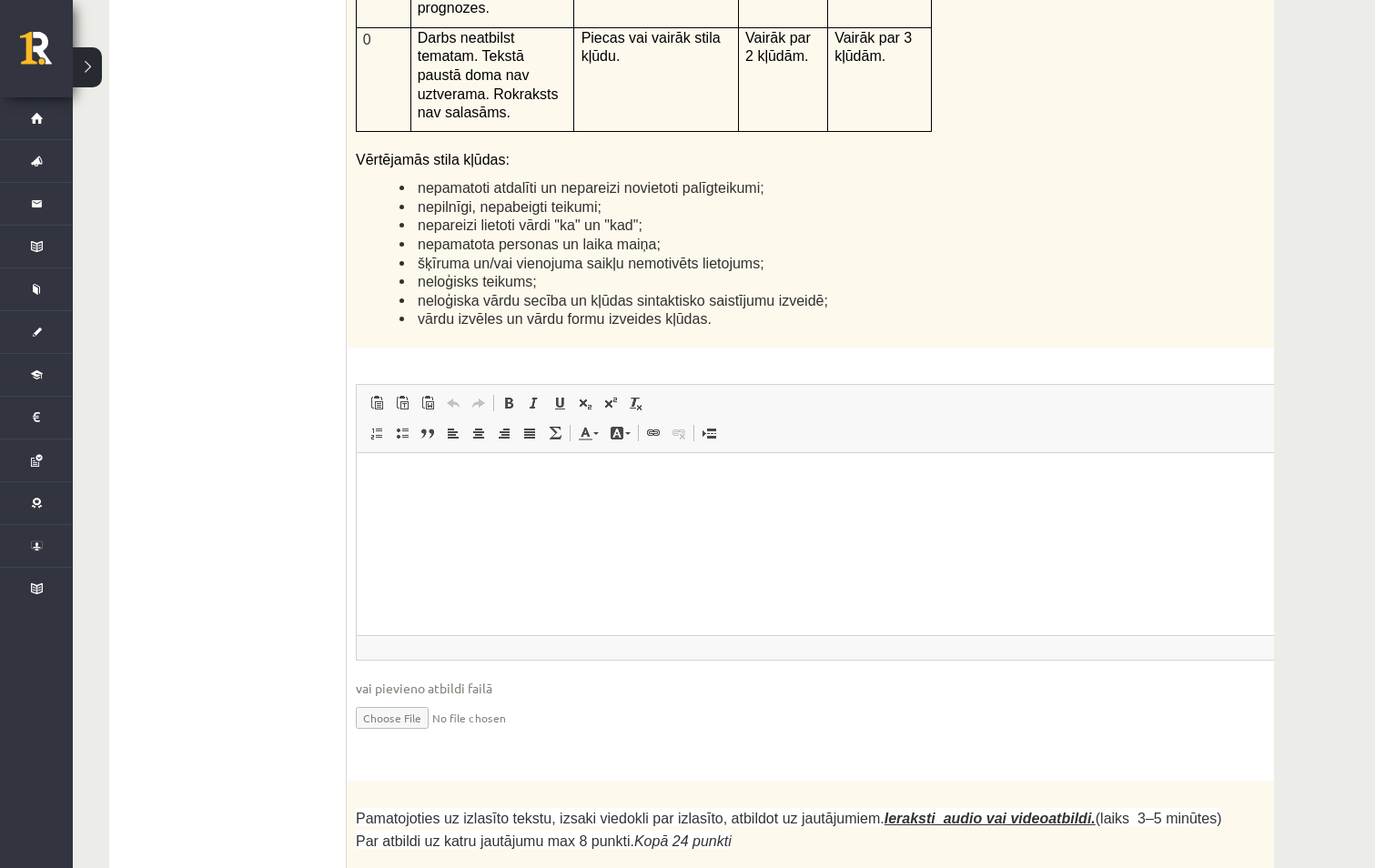
scroll to position [4467, 0]
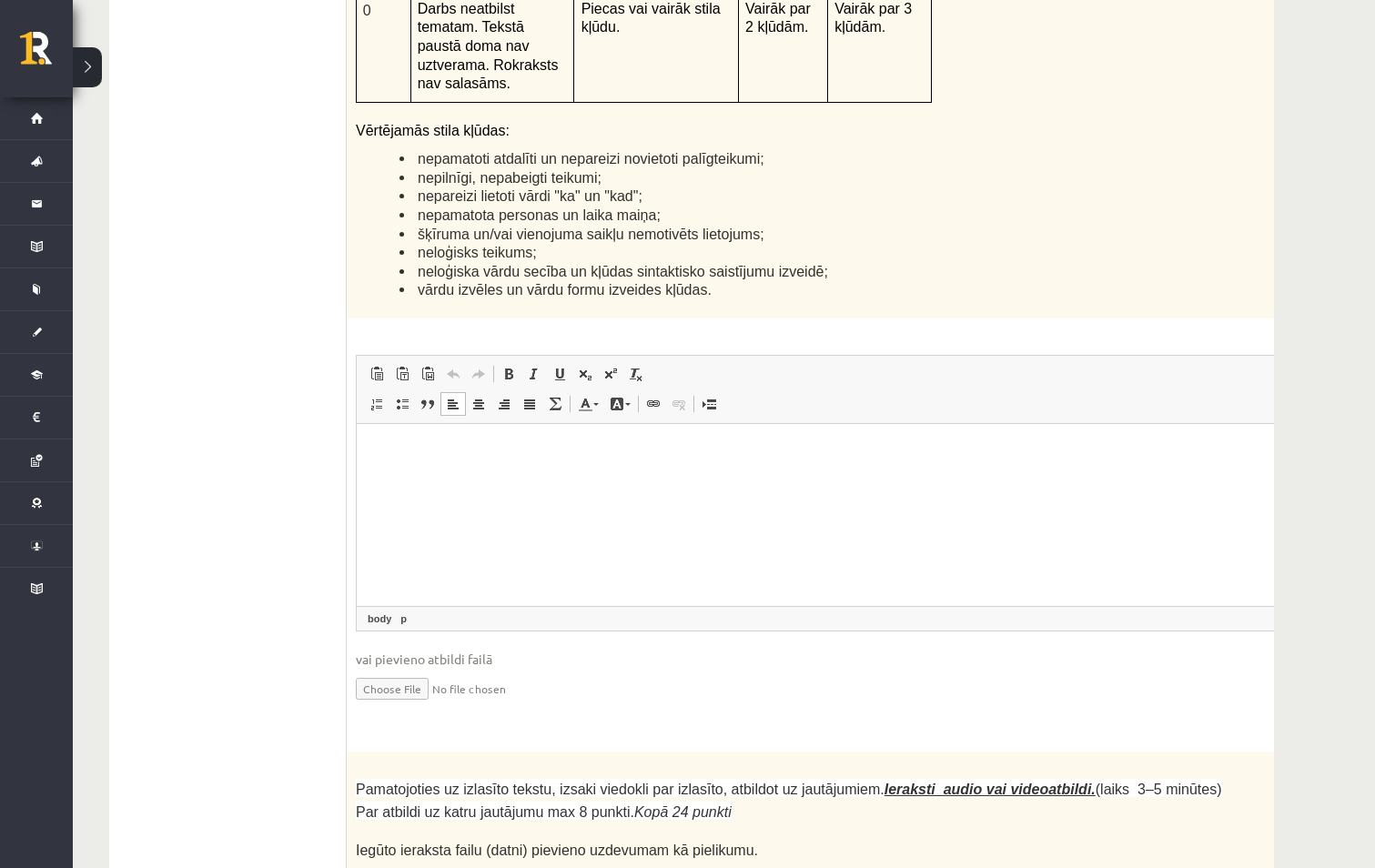
click at [489, 478] on html at bounding box center [834, 451] width 956 height 56
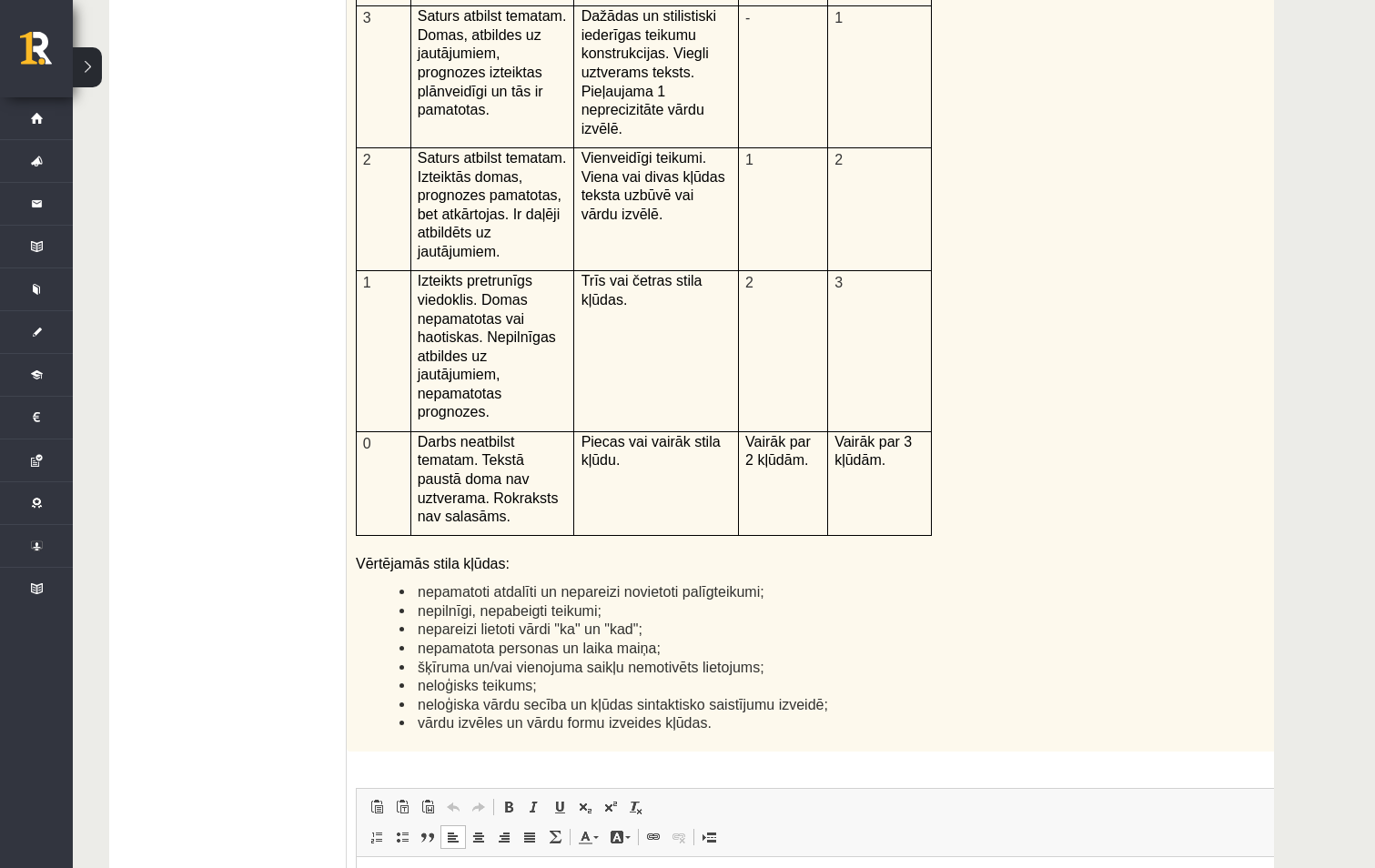
scroll to position [4102, 0]
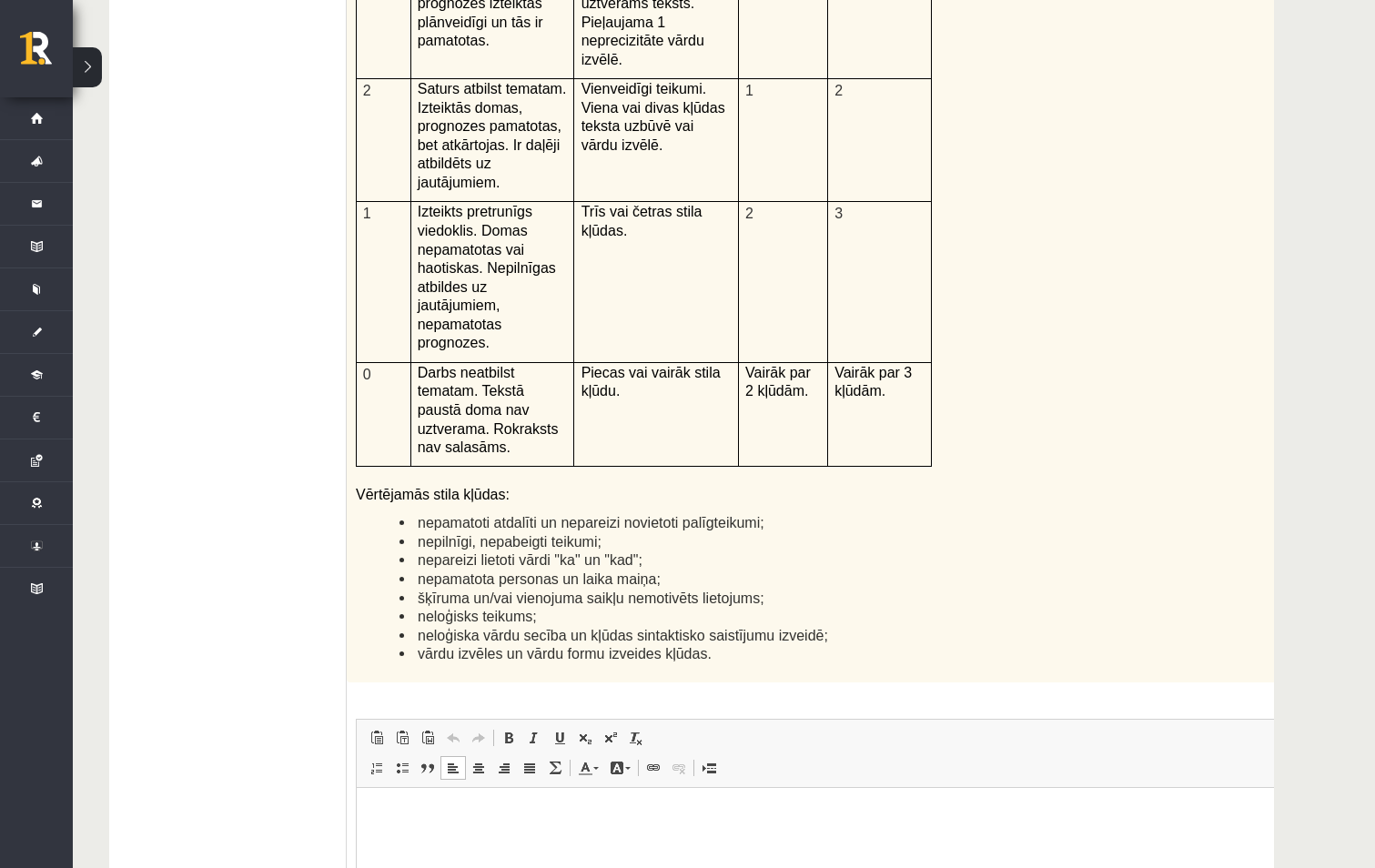
click at [477, 820] on p "Editor, wiswyg-editor-user-answer-47433779127800" at bounding box center [835, 814] width 919 height 19
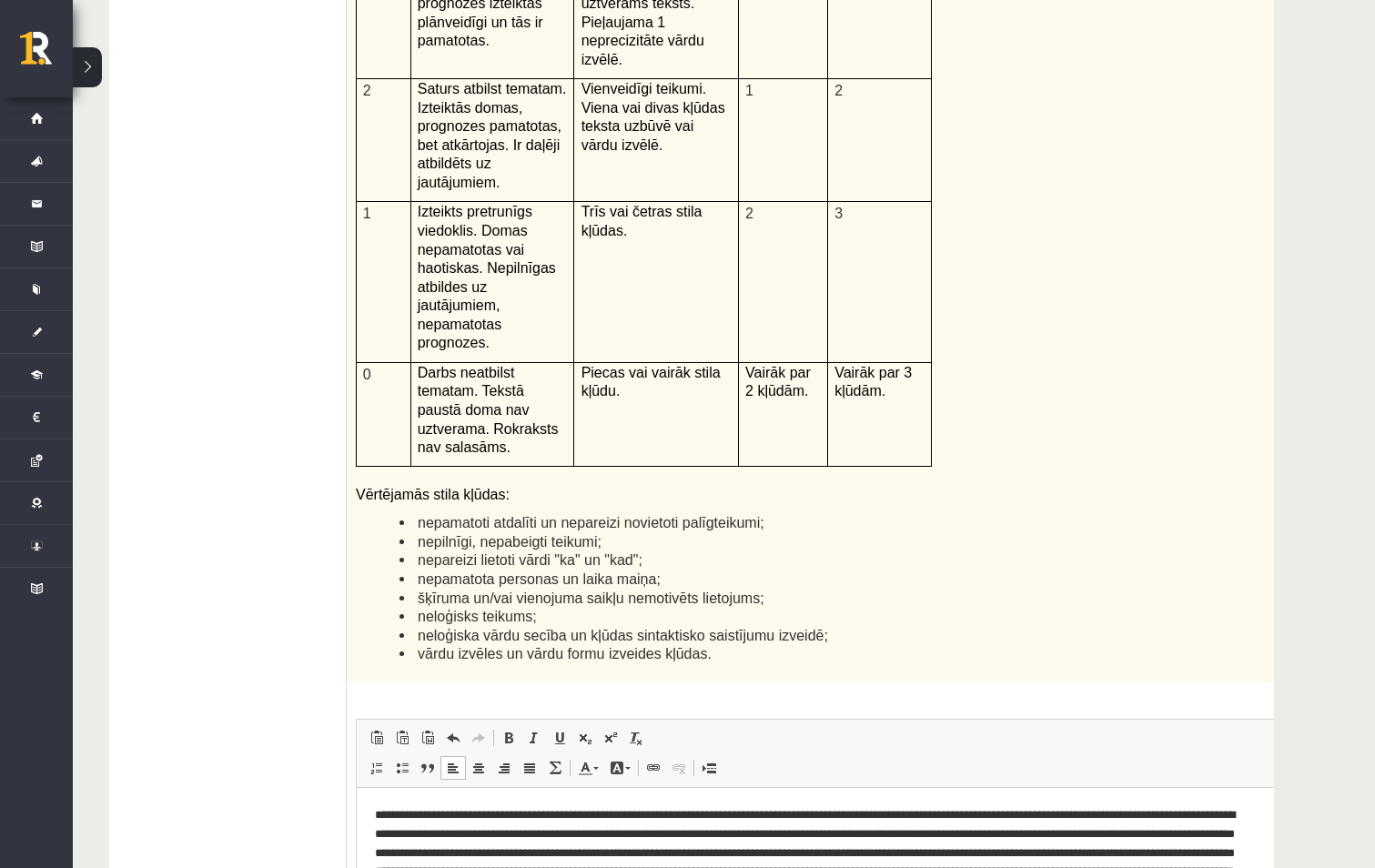
click at [492, 867] on p "**********" at bounding box center [810, 862] width 870 height 114
click at [652, 867] on html "**********" at bounding box center [834, 861] width 956 height 150
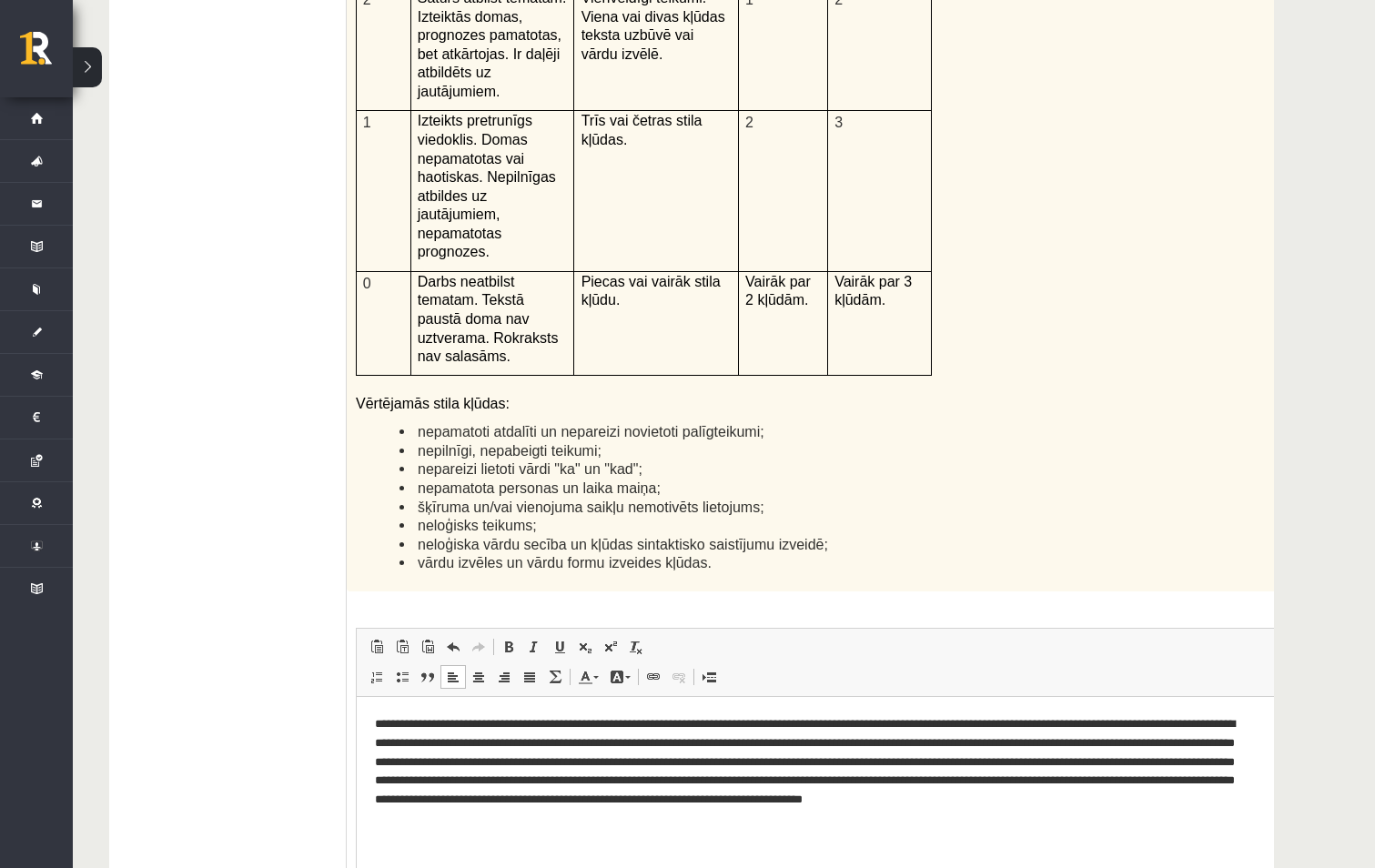
click at [674, 823] on p "**********" at bounding box center [810, 771] width 870 height 114
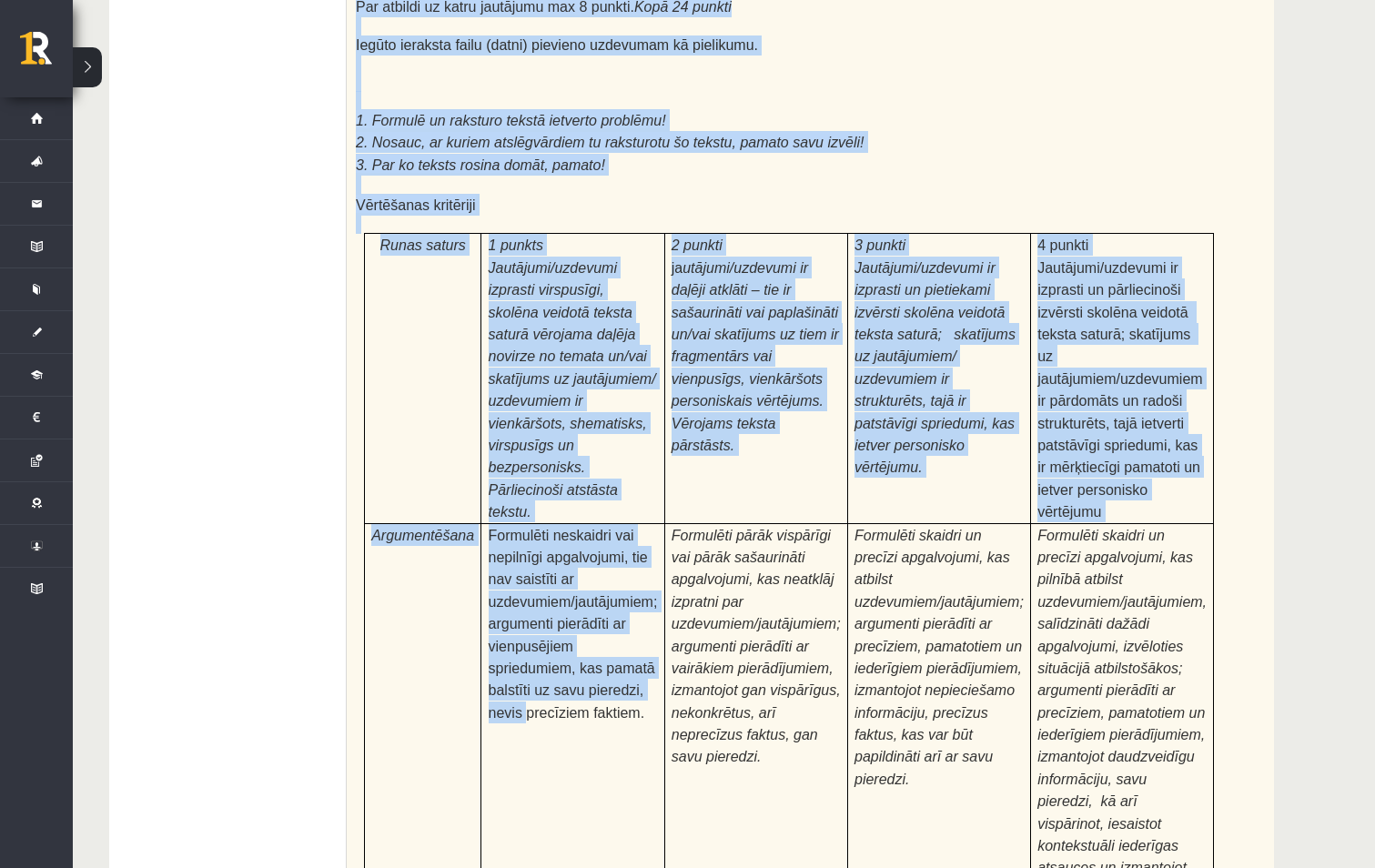
scroll to position [5376, 0]
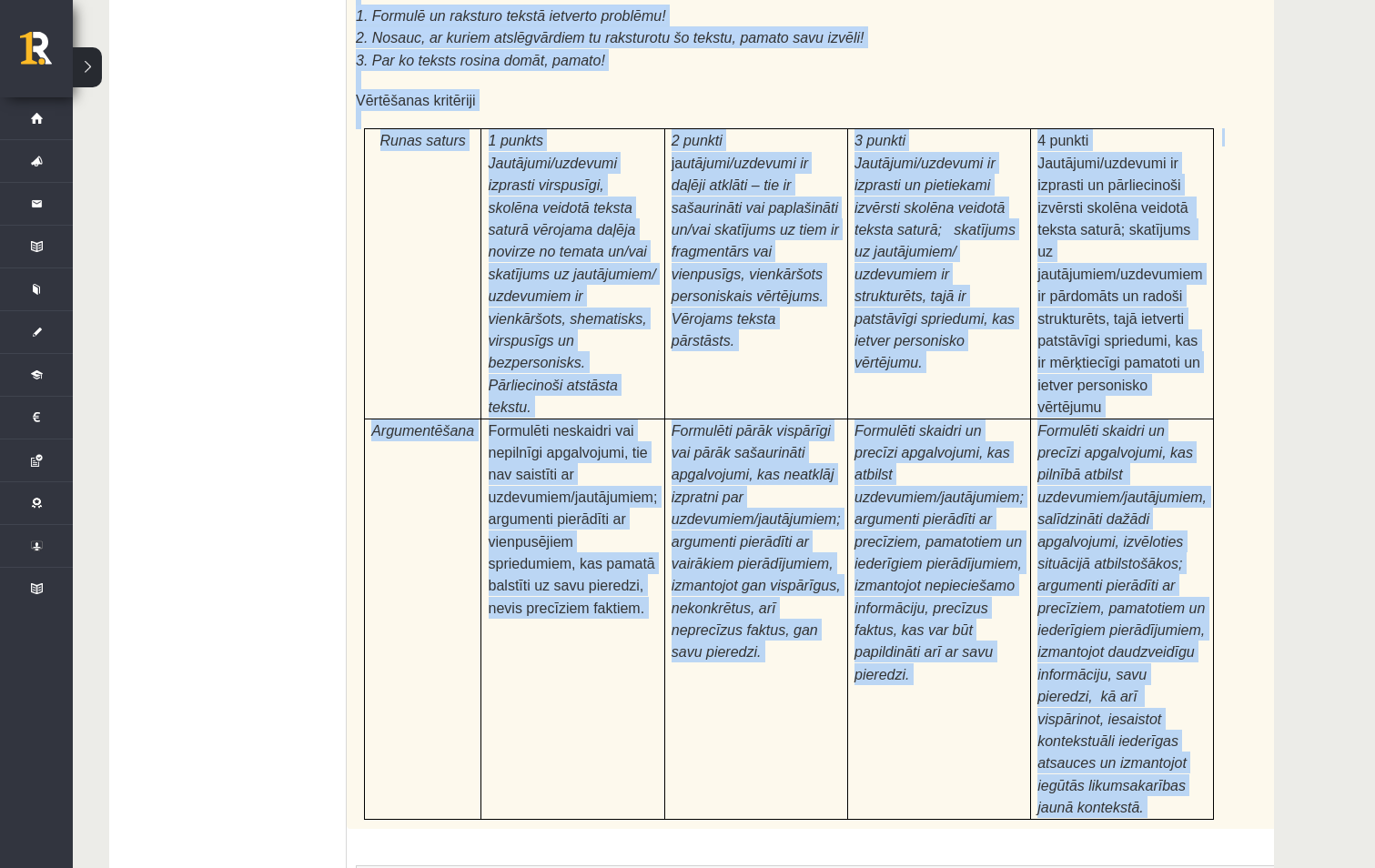
drag, startPoint x: 355, startPoint y: 235, endPoint x: 762, endPoint y: 593, distance: 542.0
click at [762, 593] on div "24p Pamatojoties uz izlasīto tekstu, izsaki viedokli par izlasīto, atbildot uz …" at bounding box center [834, 542] width 975 height 1401
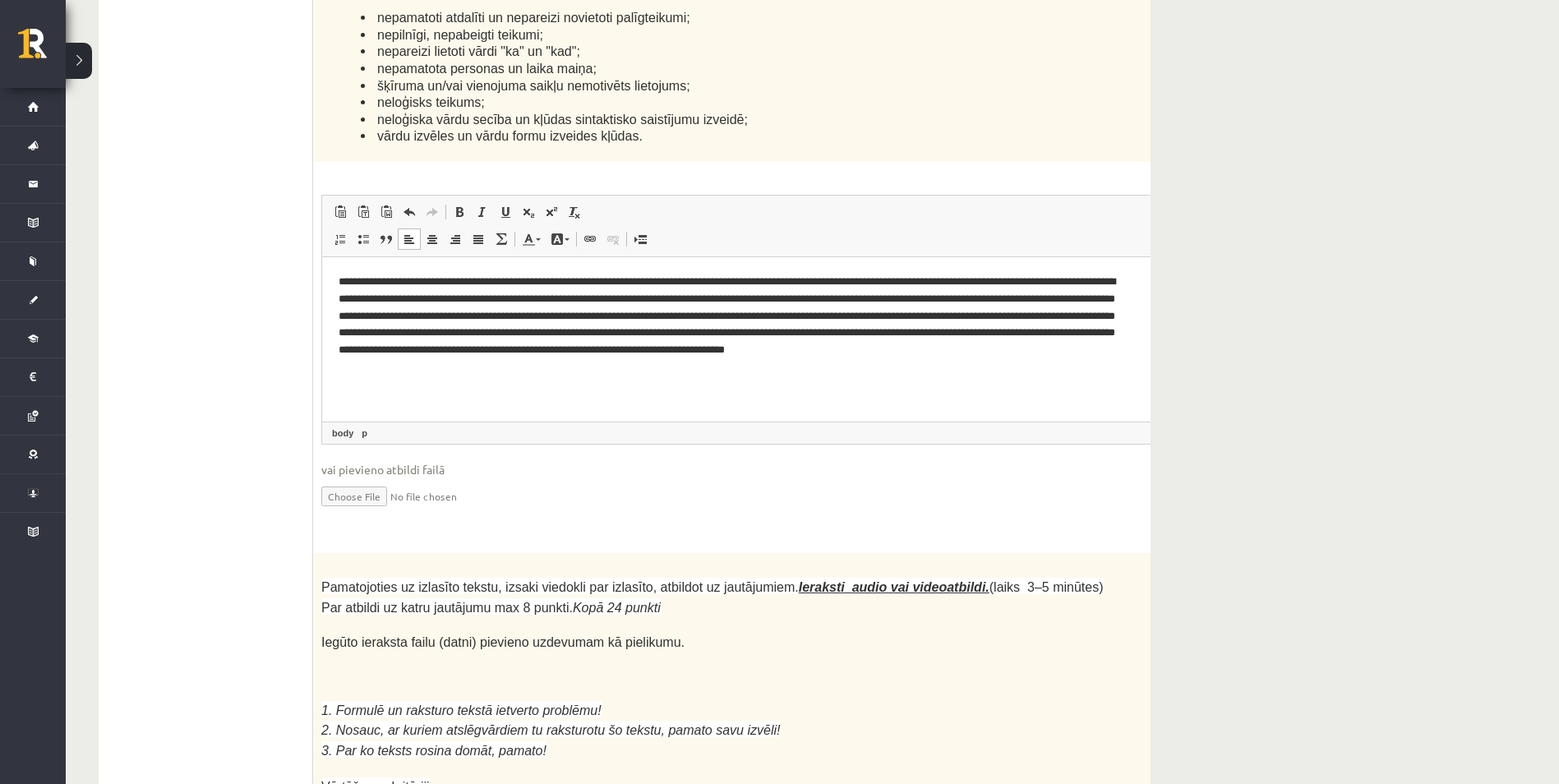
scroll to position [4107, 0]
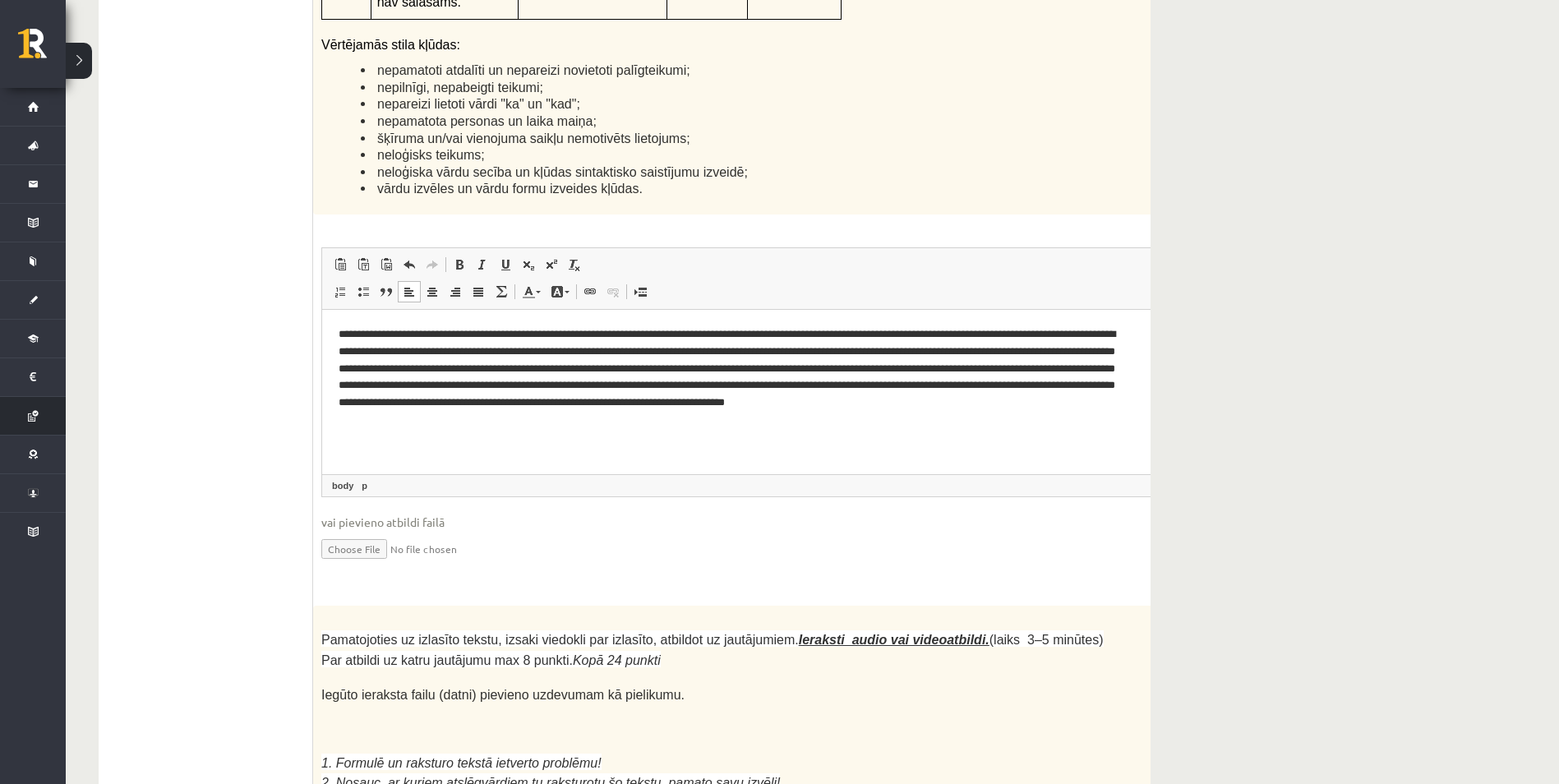
type input "**********"
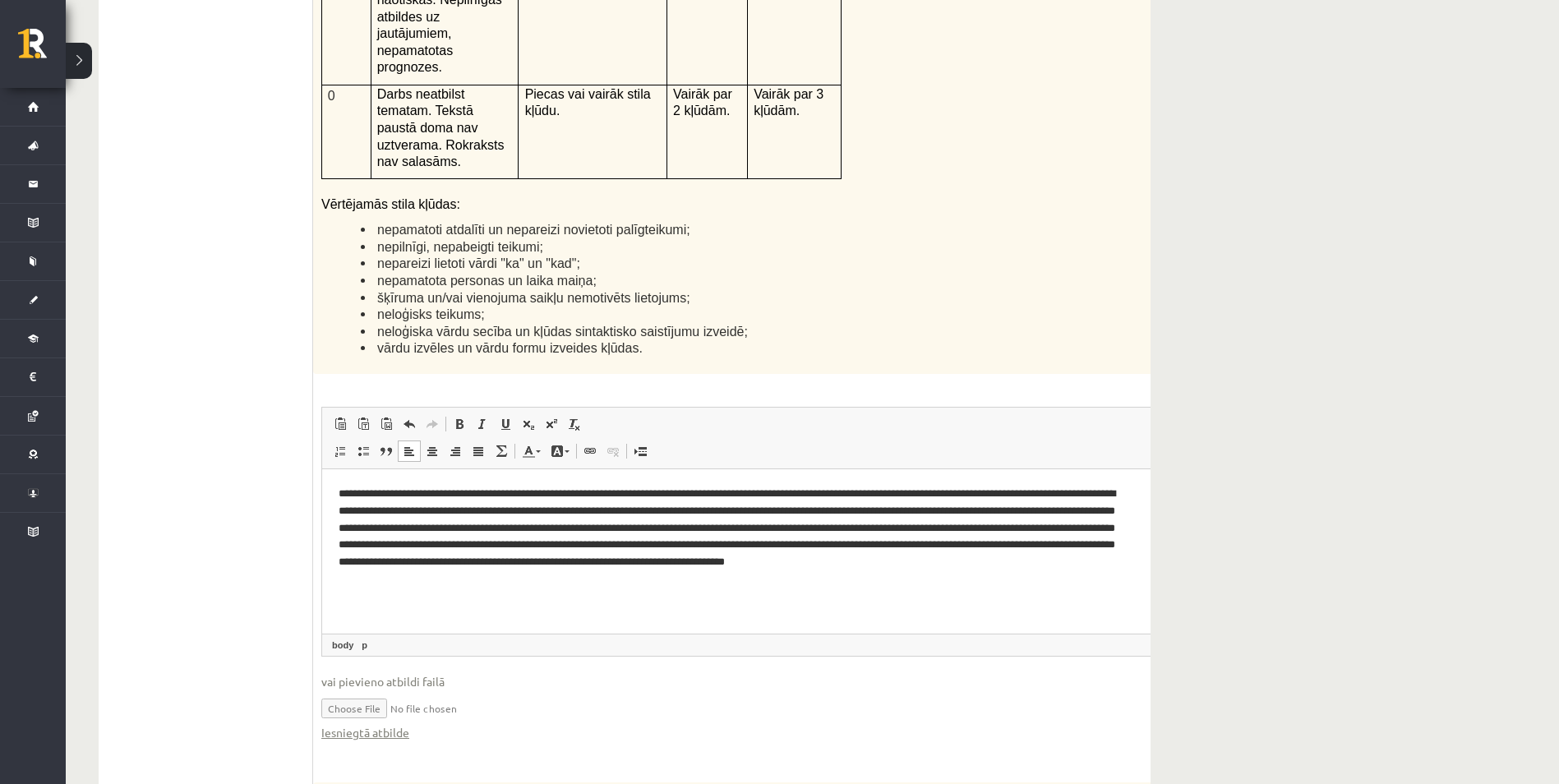
scroll to position [4049, 0]
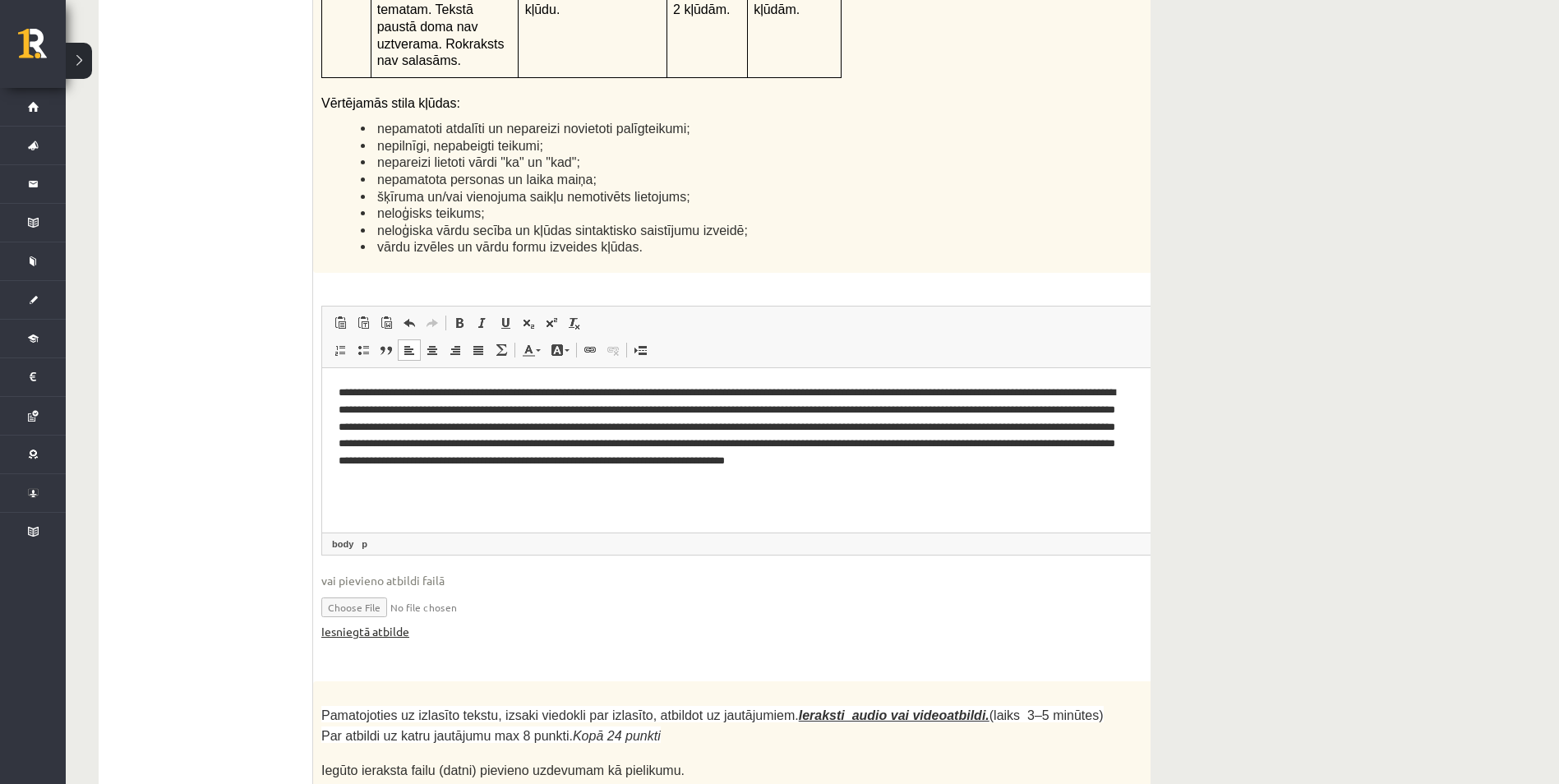
click at [379, 623] on link "Iesniegtā atbilde" at bounding box center [365, 631] width 88 height 17
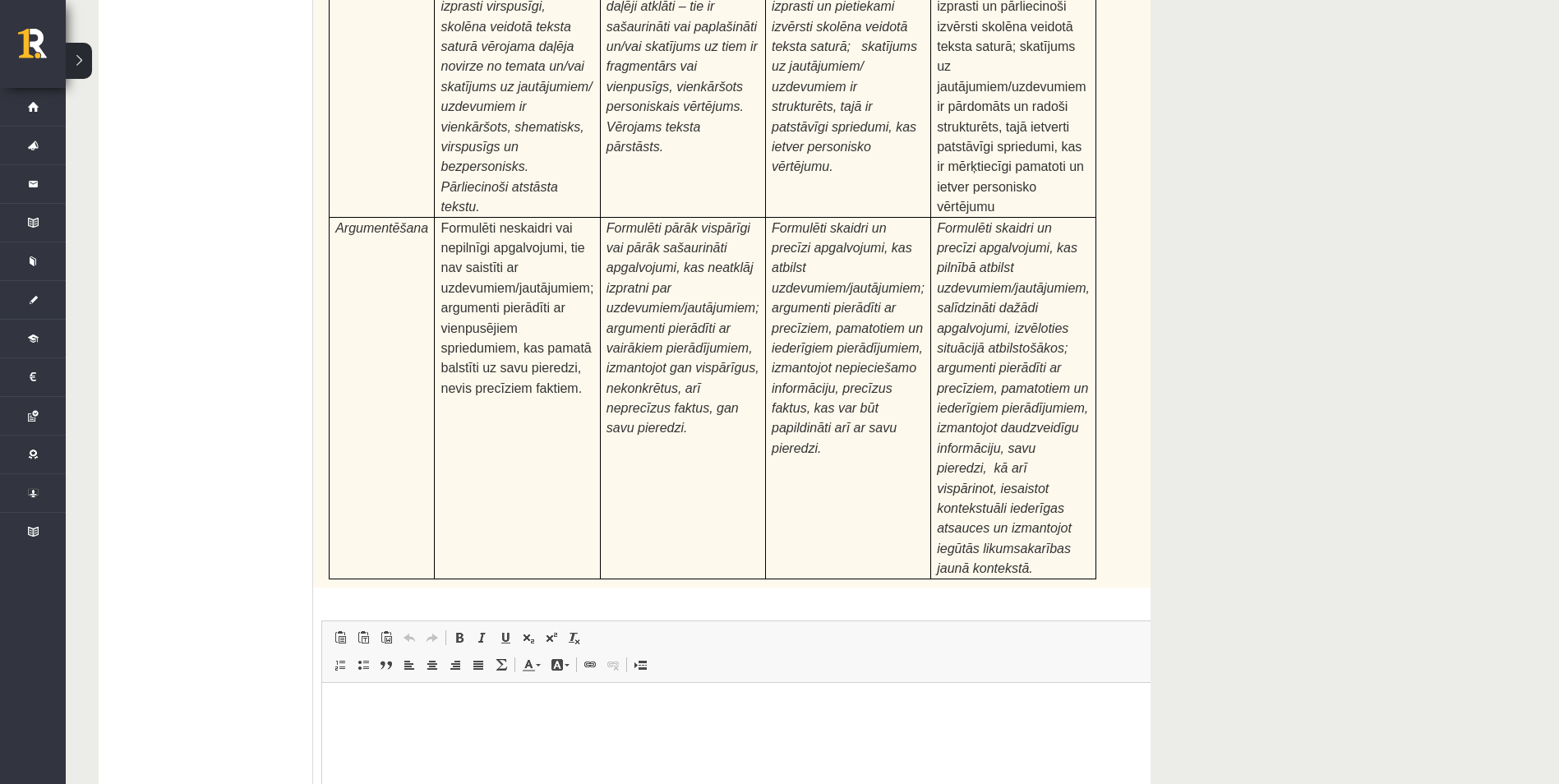
scroll to position [5035, 0]
type input "**********"
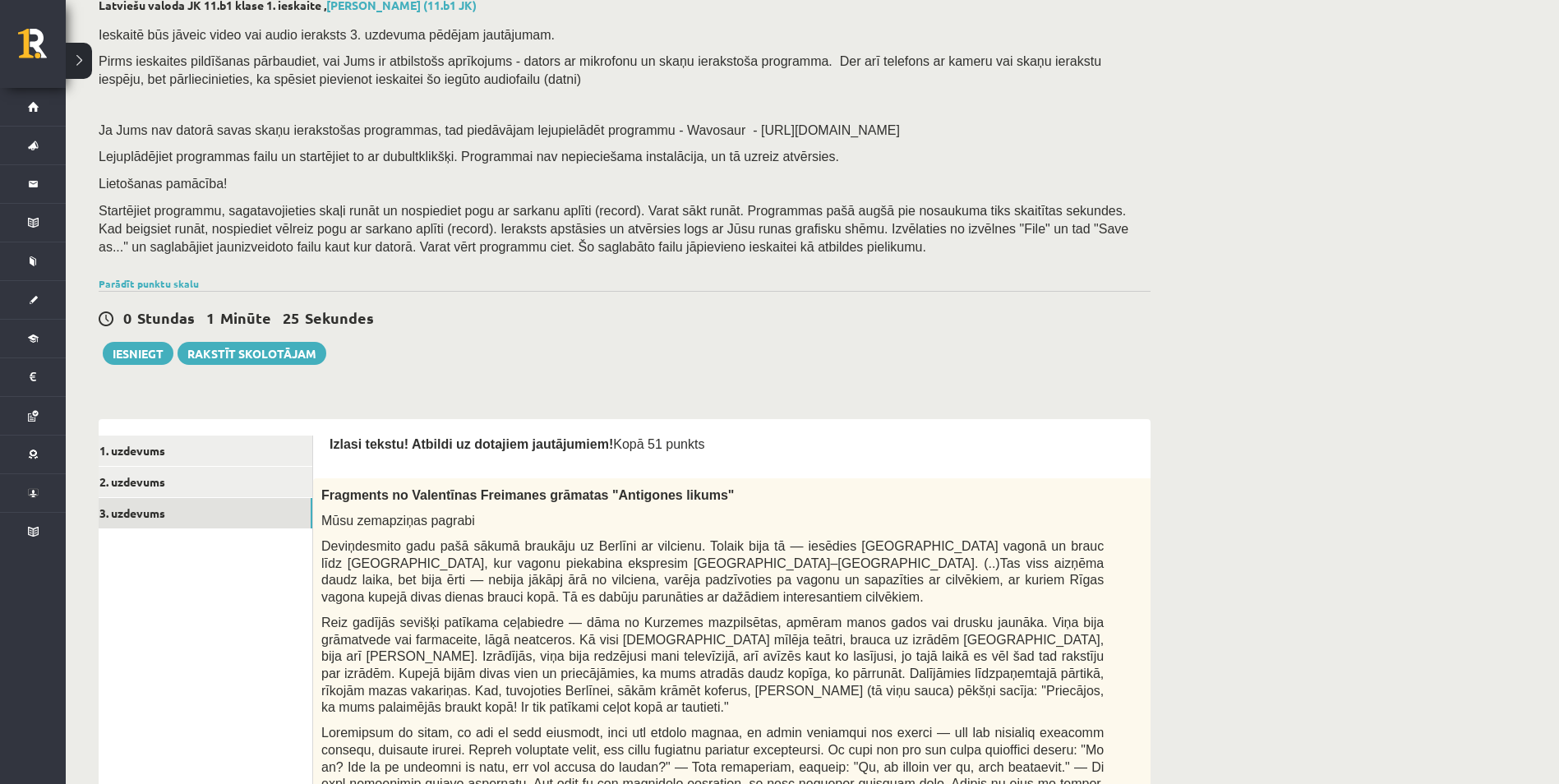
scroll to position [0, 0]
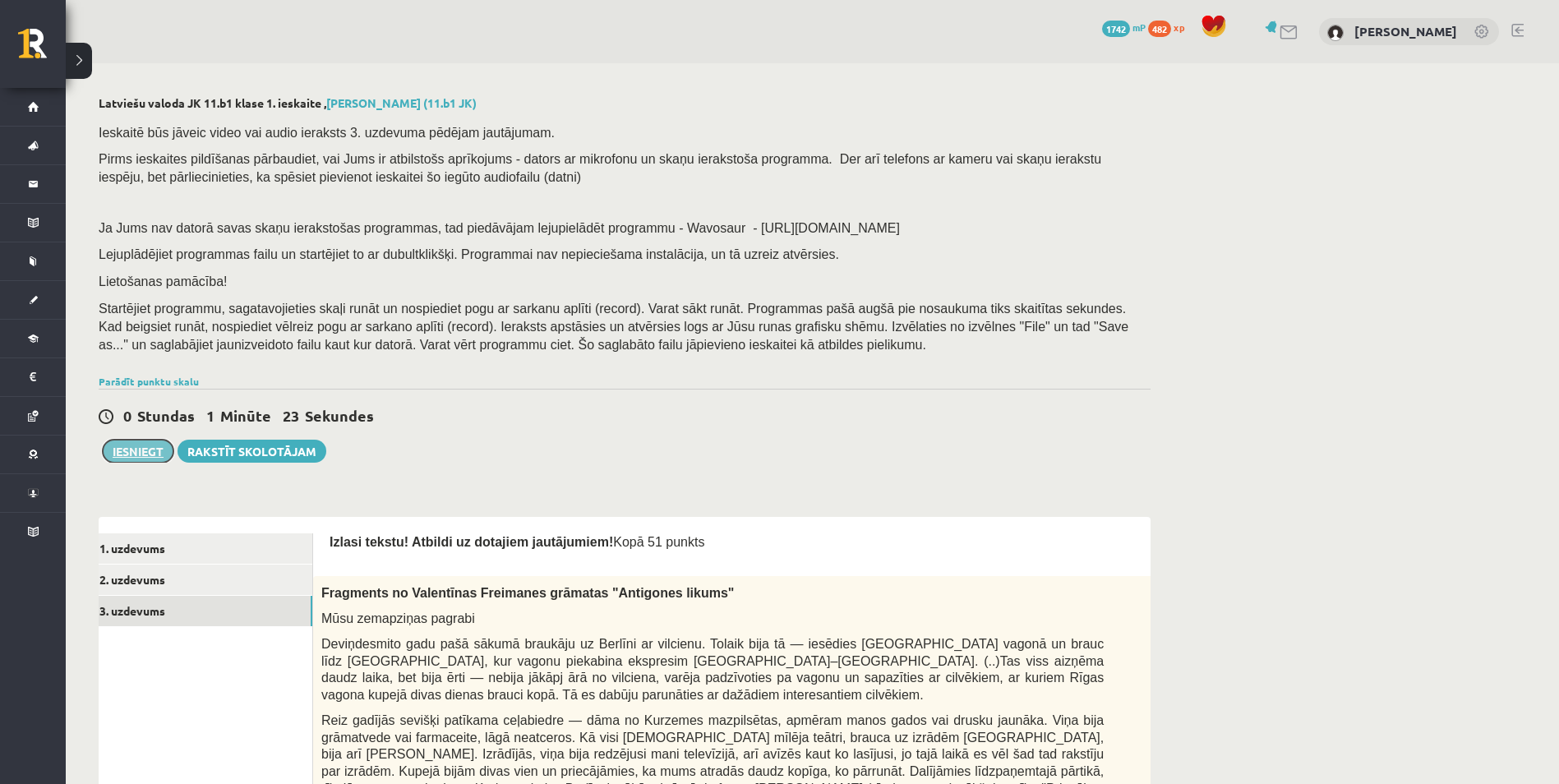
click at [143, 455] on button "Iesniegt" at bounding box center [138, 451] width 71 height 23
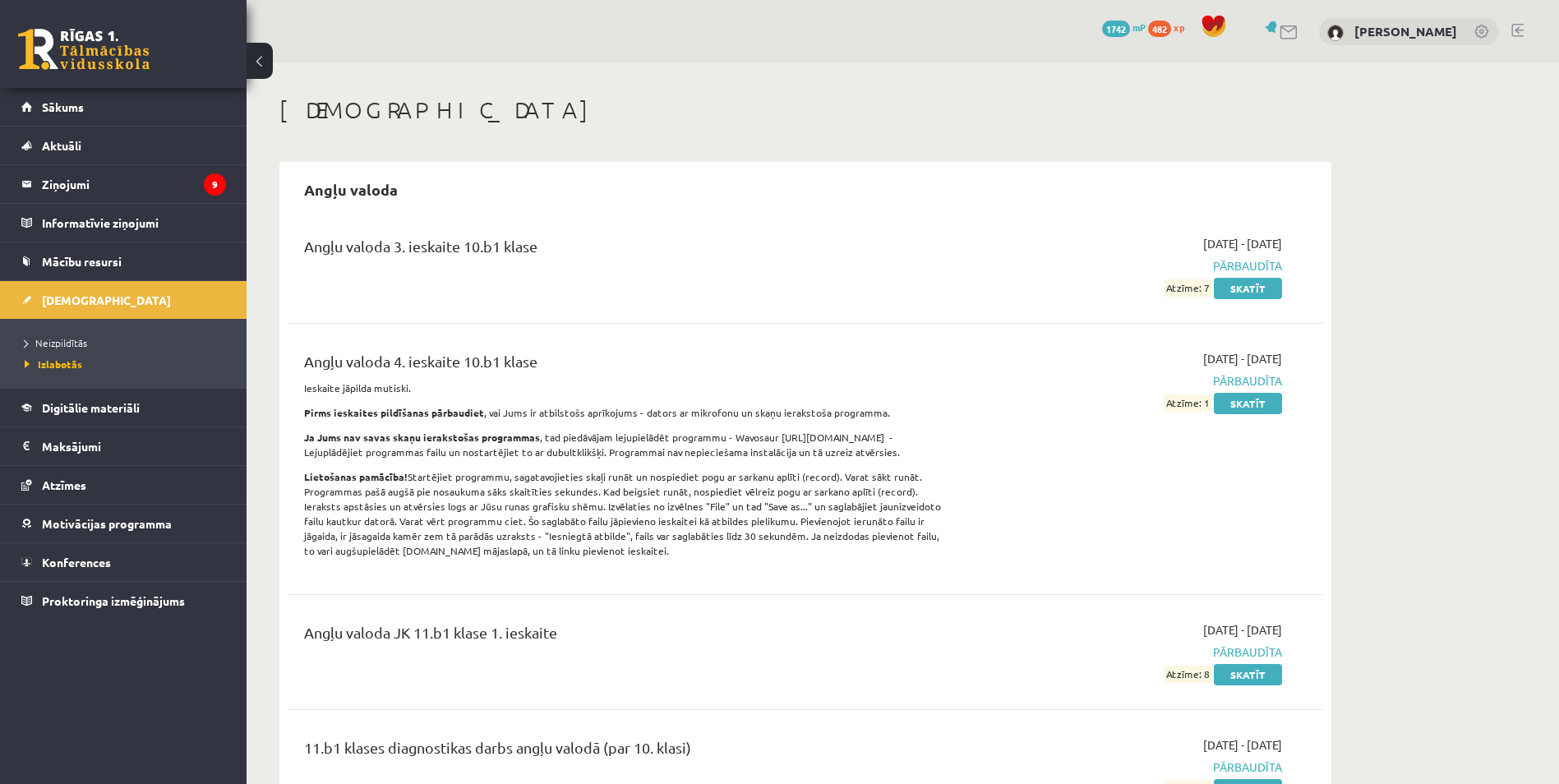
scroll to position [82, 0]
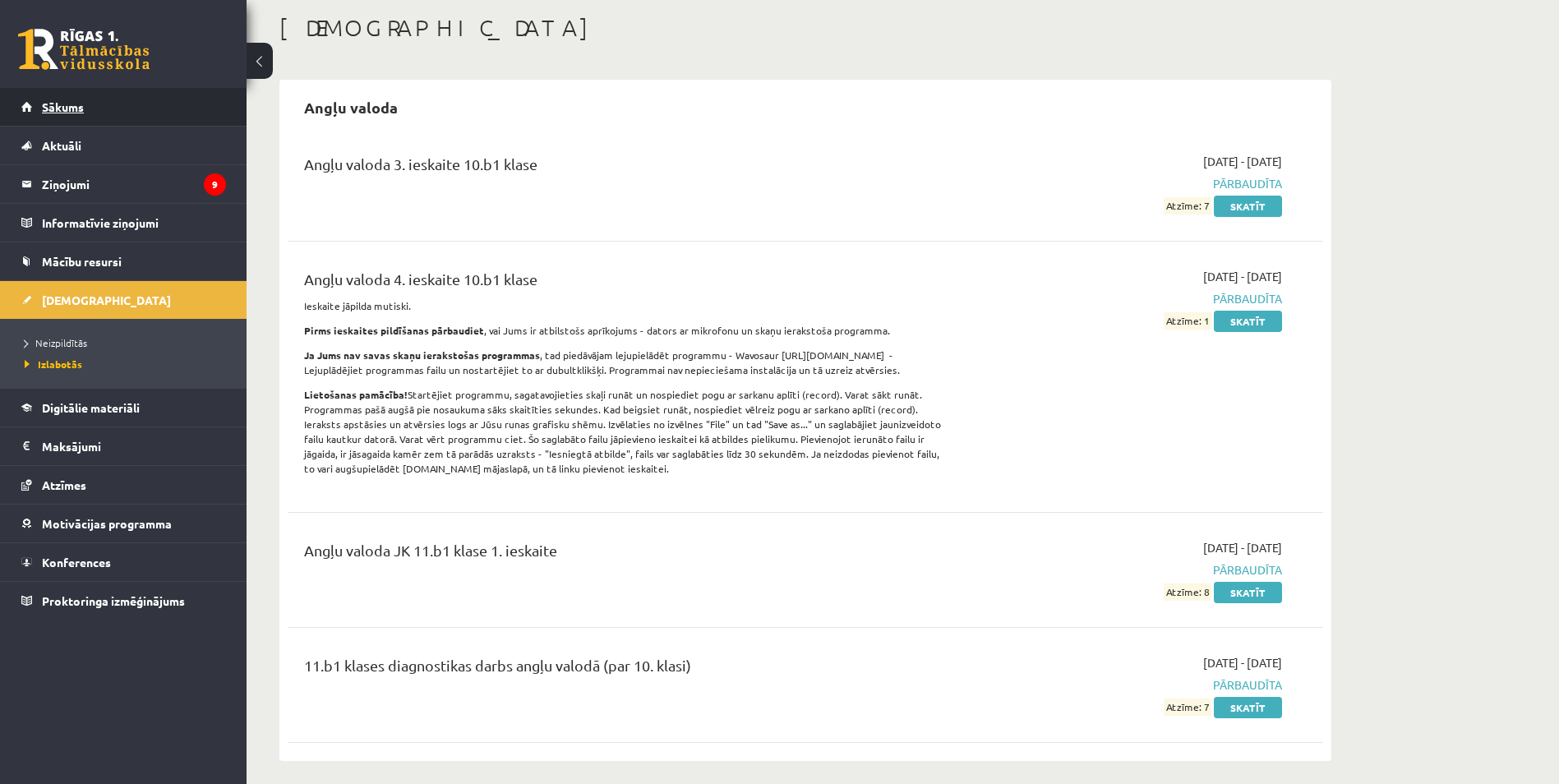
click at [74, 101] on span "Sākums" at bounding box center [62, 106] width 42 height 15
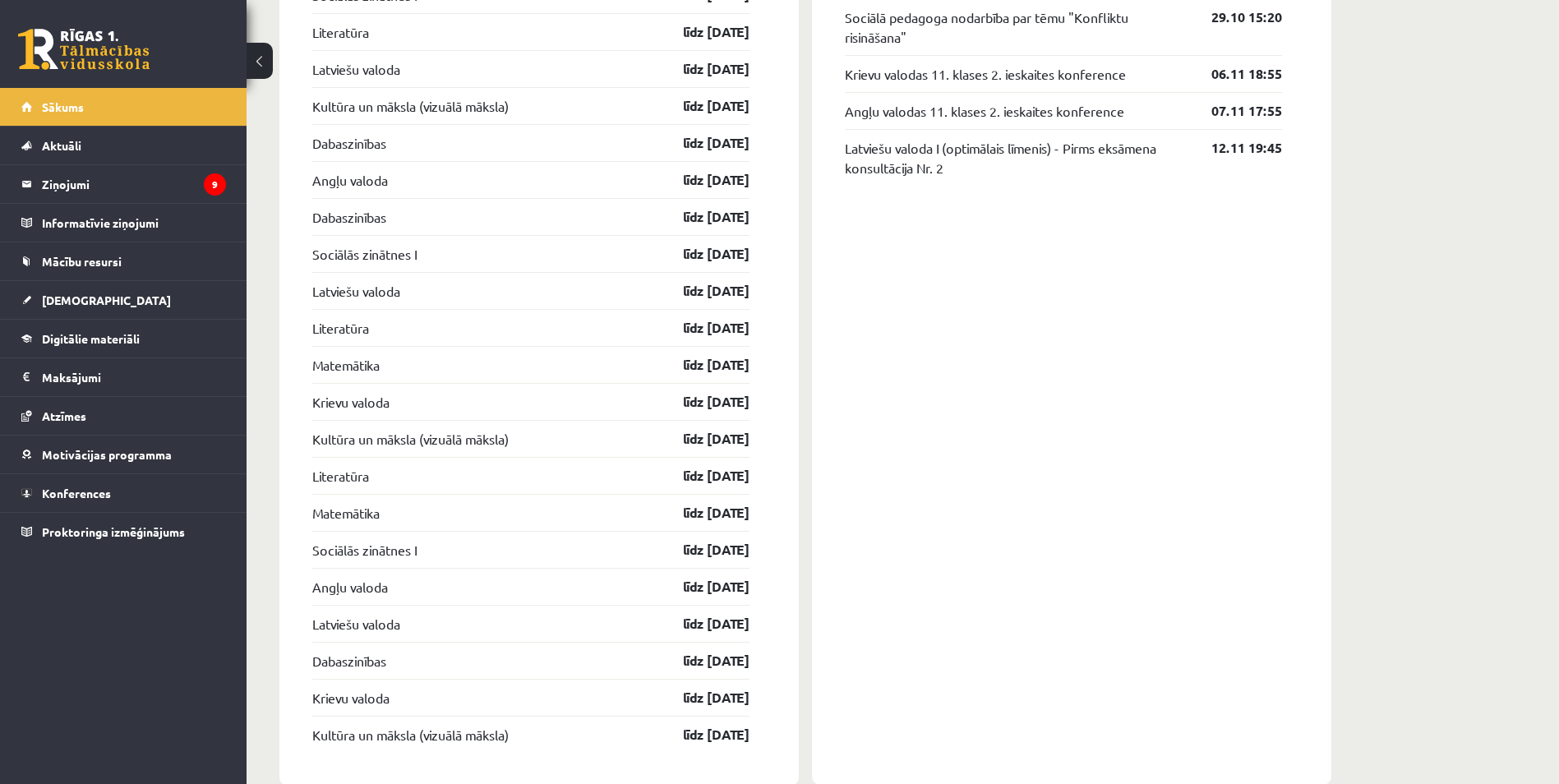
scroll to position [1878, 0]
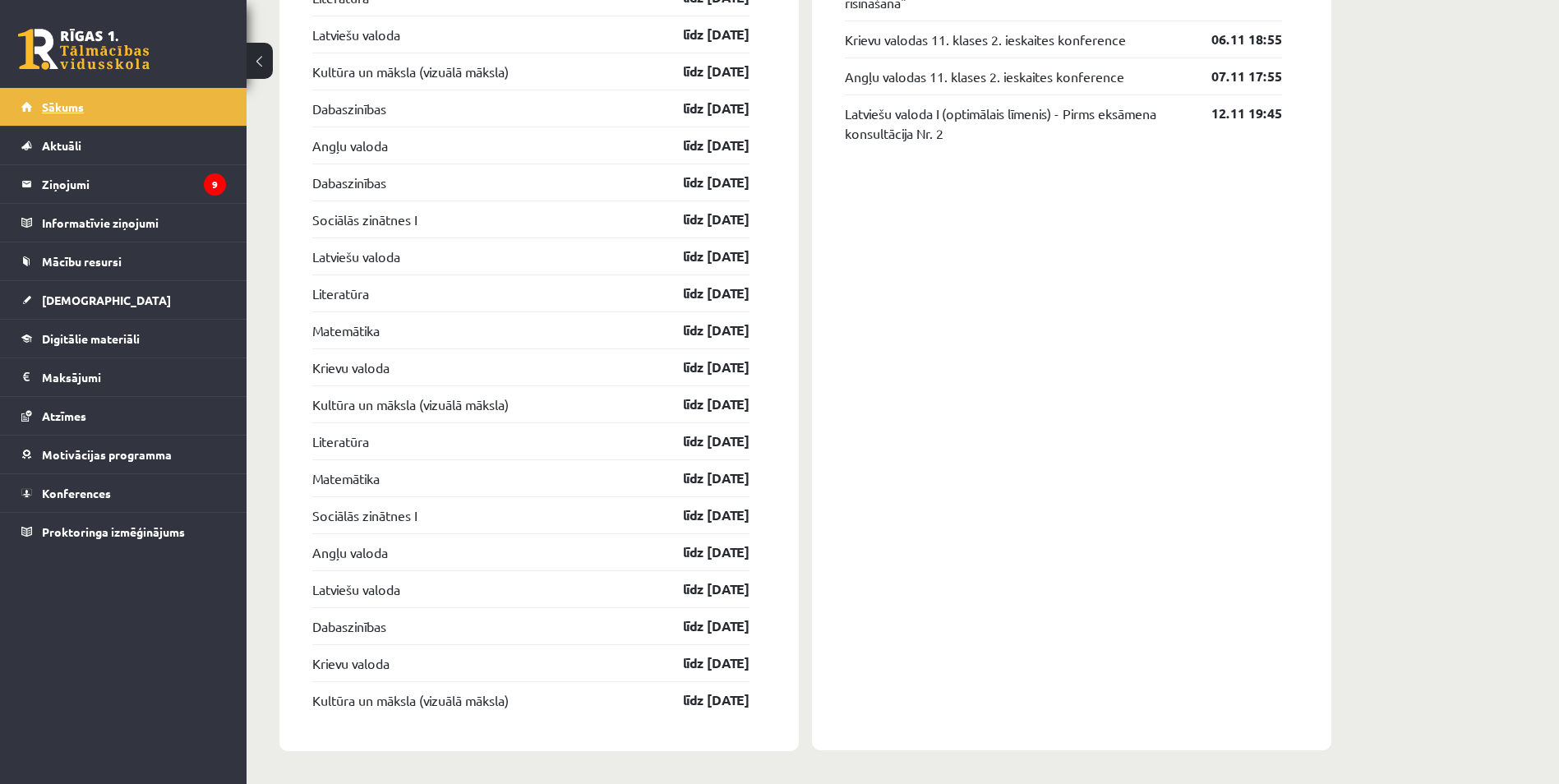
click at [54, 98] on link "Sākums" at bounding box center [123, 106] width 205 height 38
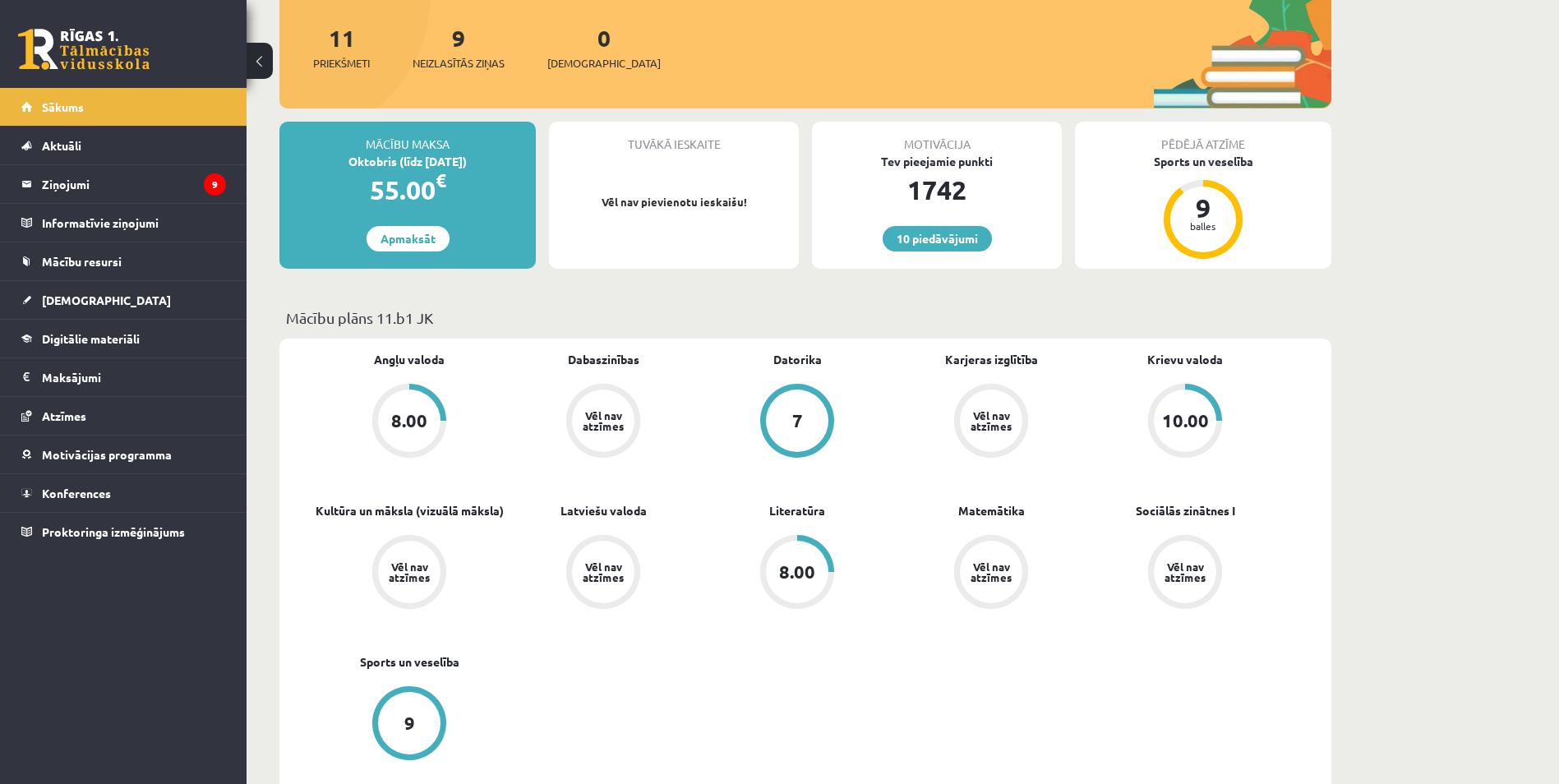
scroll to position [82, 0]
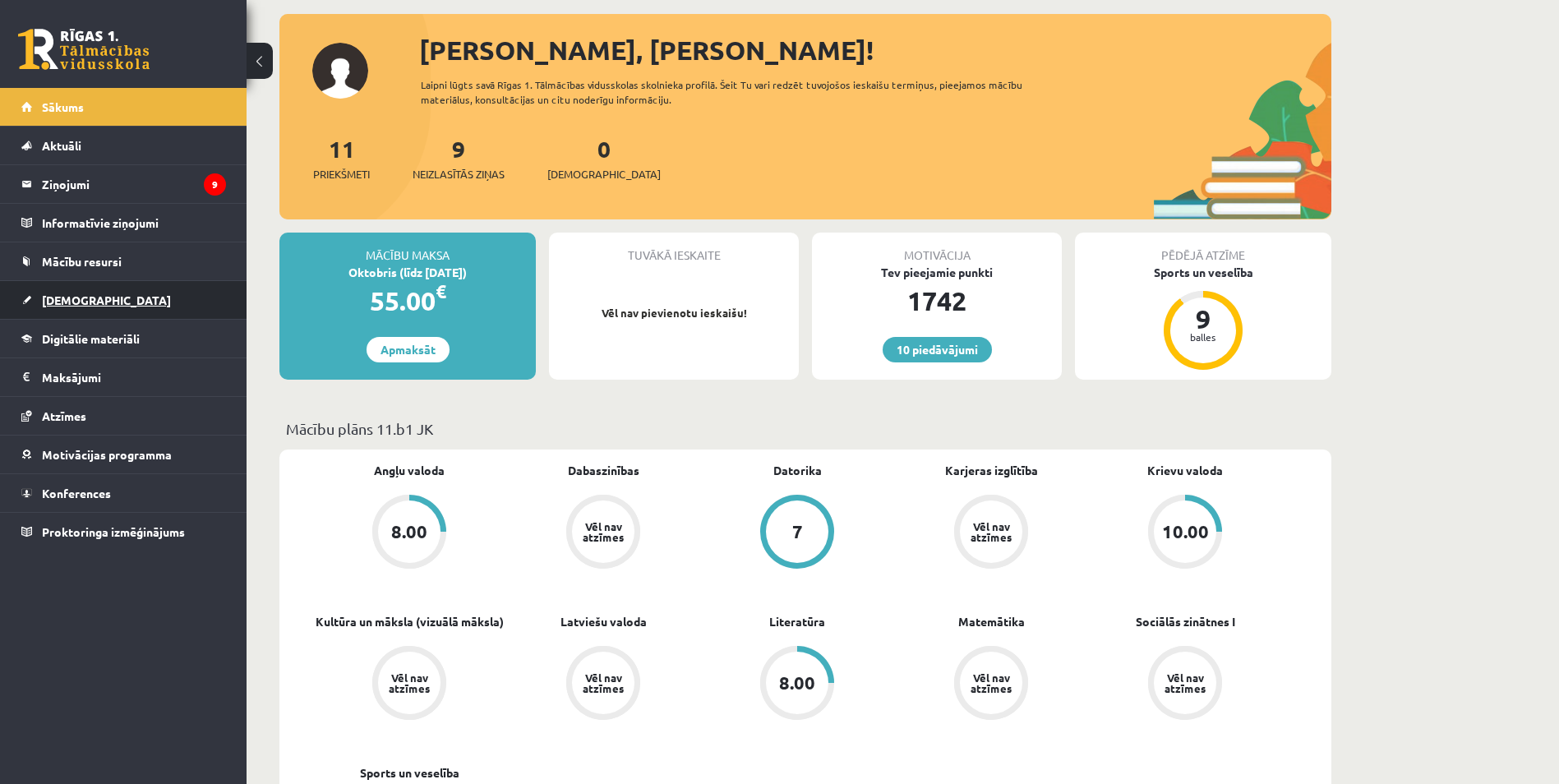
click at [60, 304] on span "[DEMOGRAPHIC_DATA]" at bounding box center [106, 300] width 129 height 15
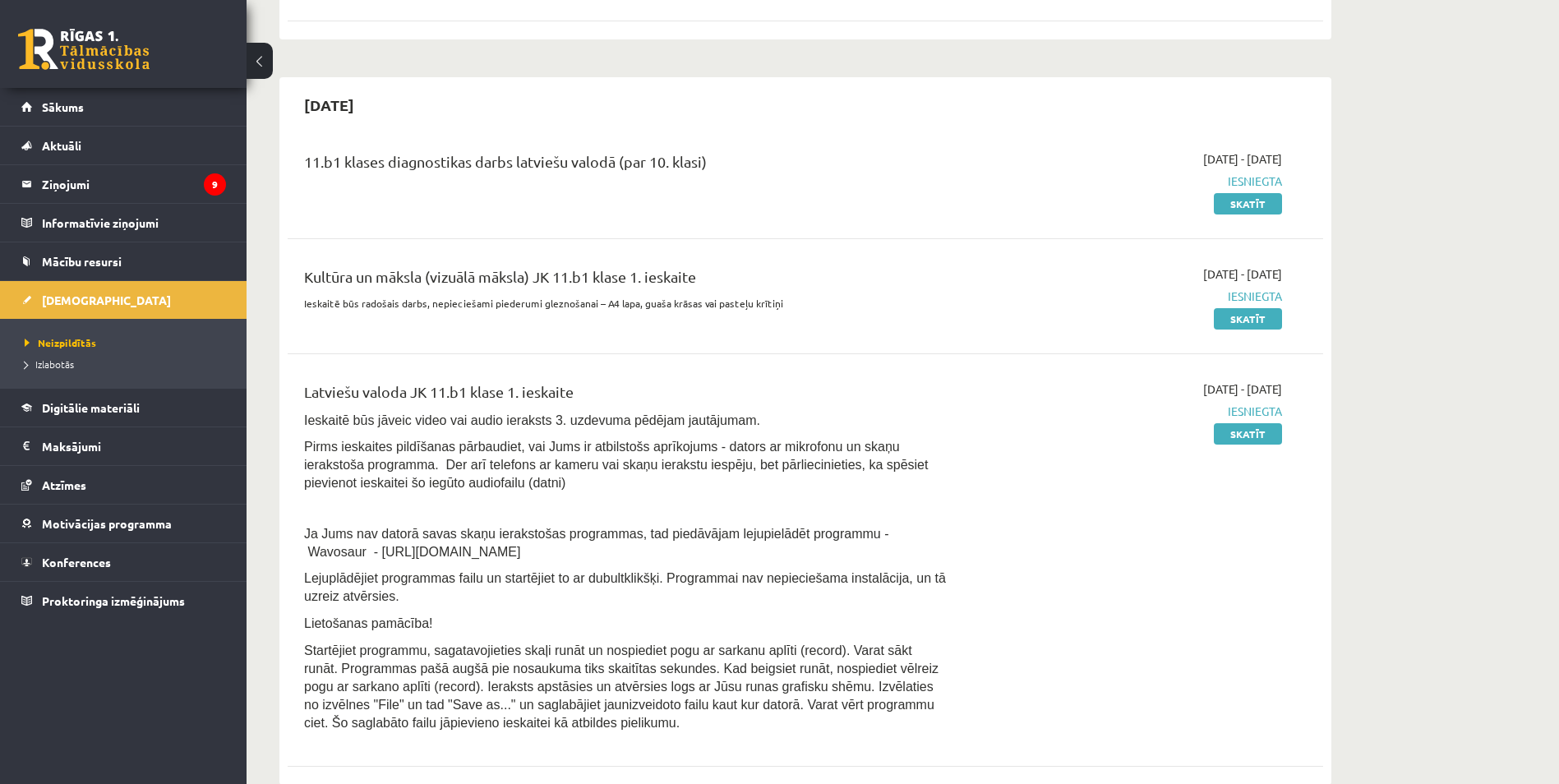
scroll to position [328, 0]
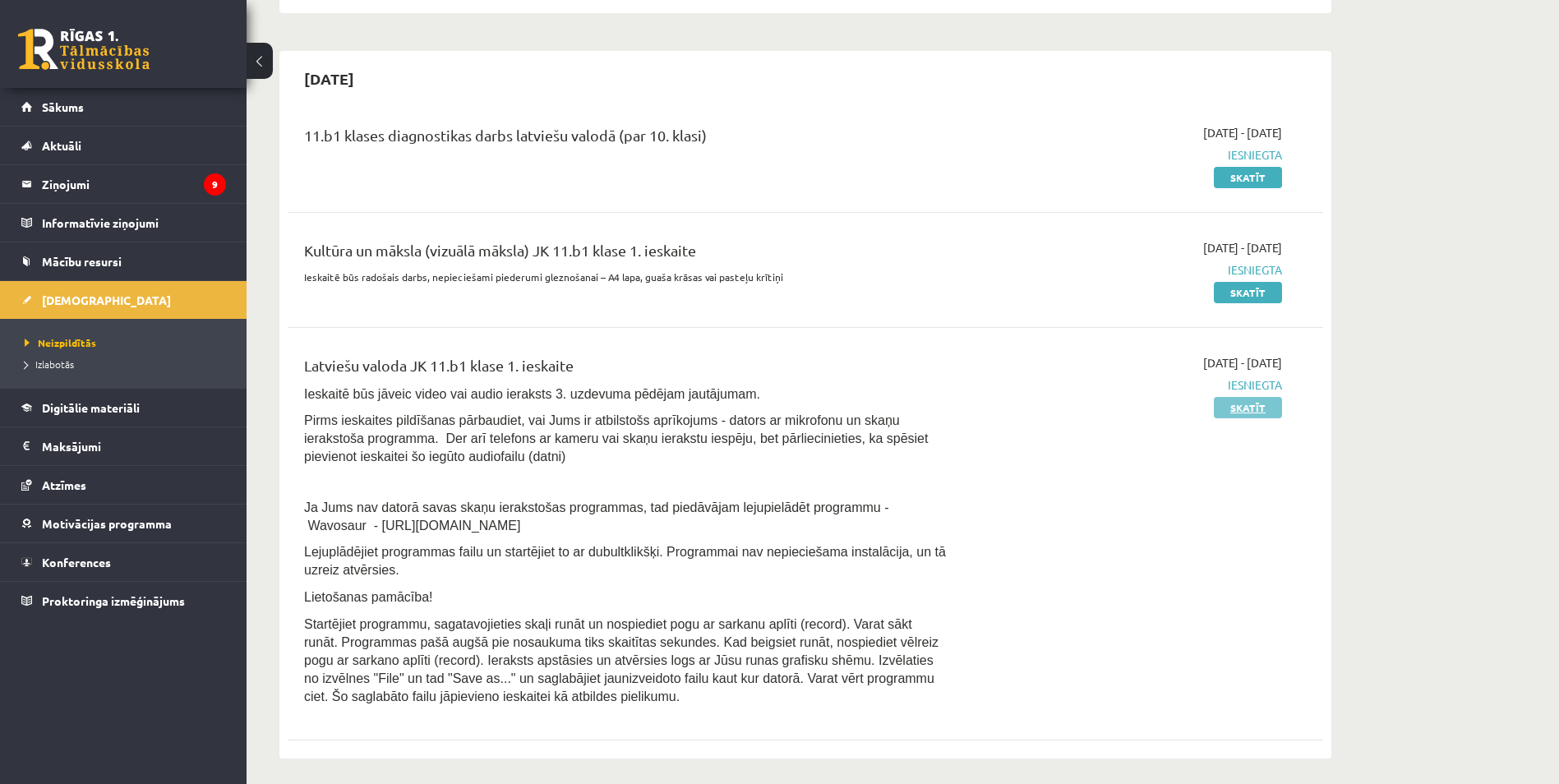
click at [1255, 406] on link "Skatīt" at bounding box center [1248, 407] width 68 height 21
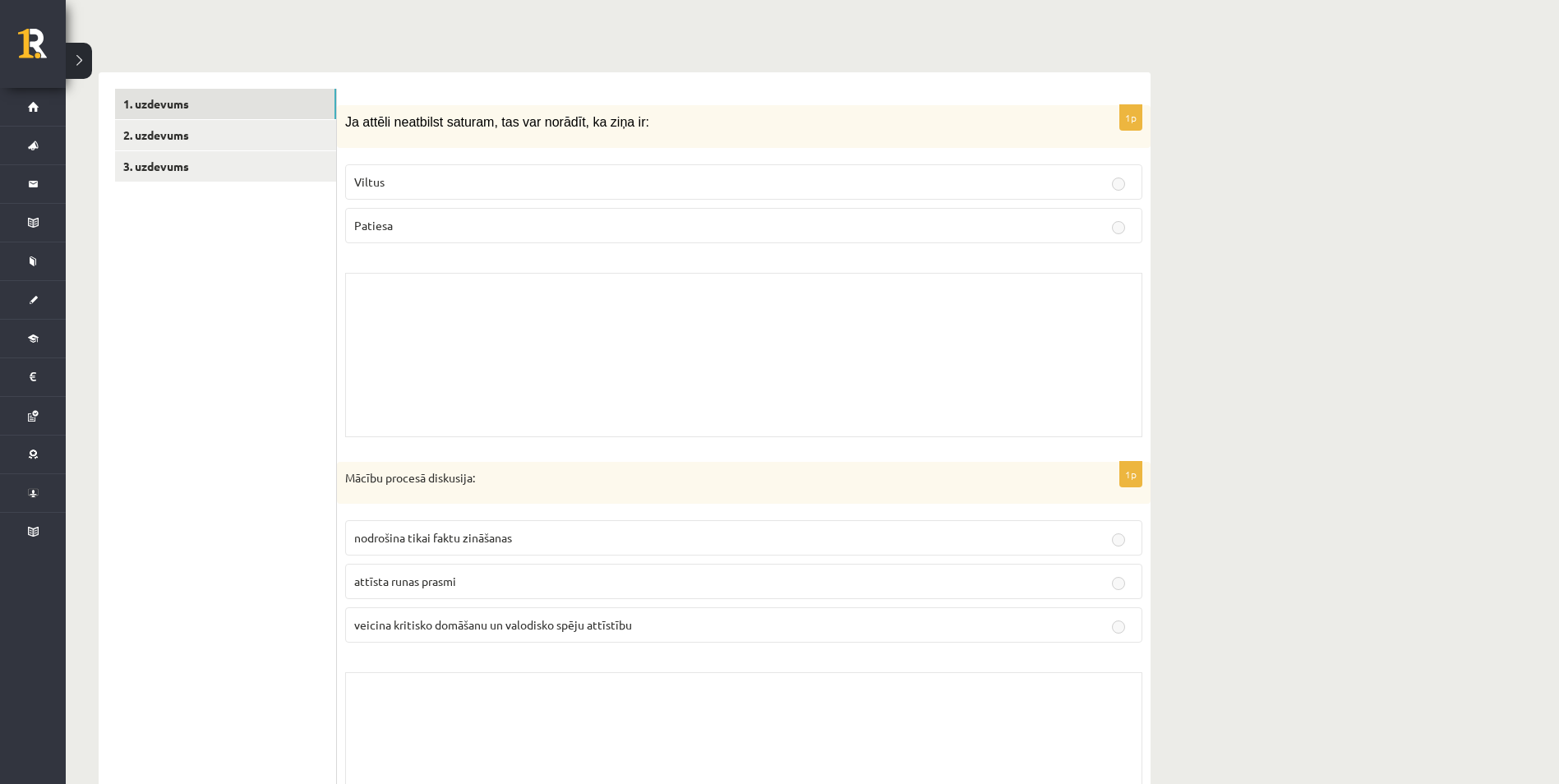
scroll to position [411, 0]
click at [177, 170] on link "3. uzdevums" at bounding box center [225, 166] width 221 height 30
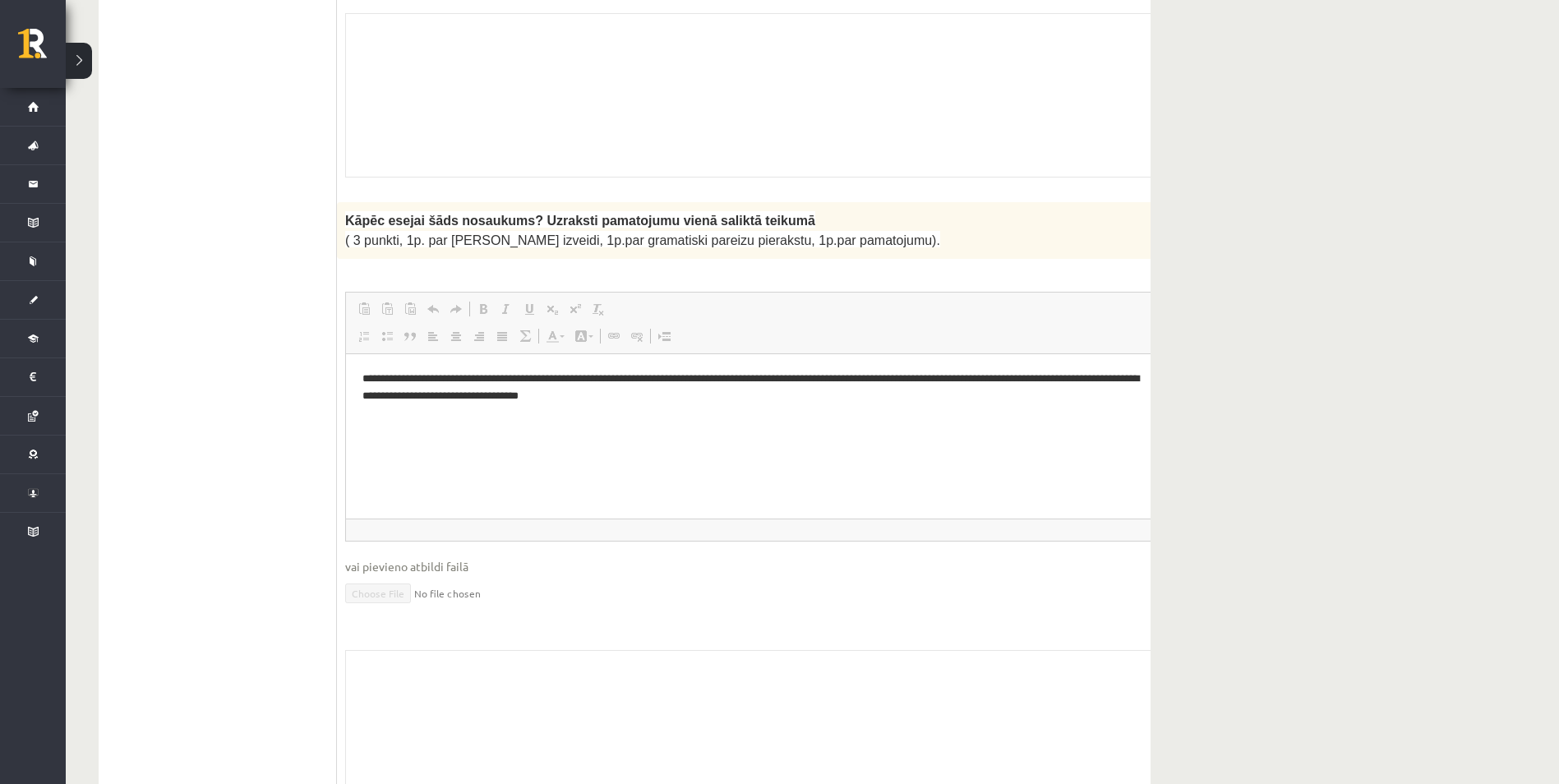
scroll to position [1314, 0]
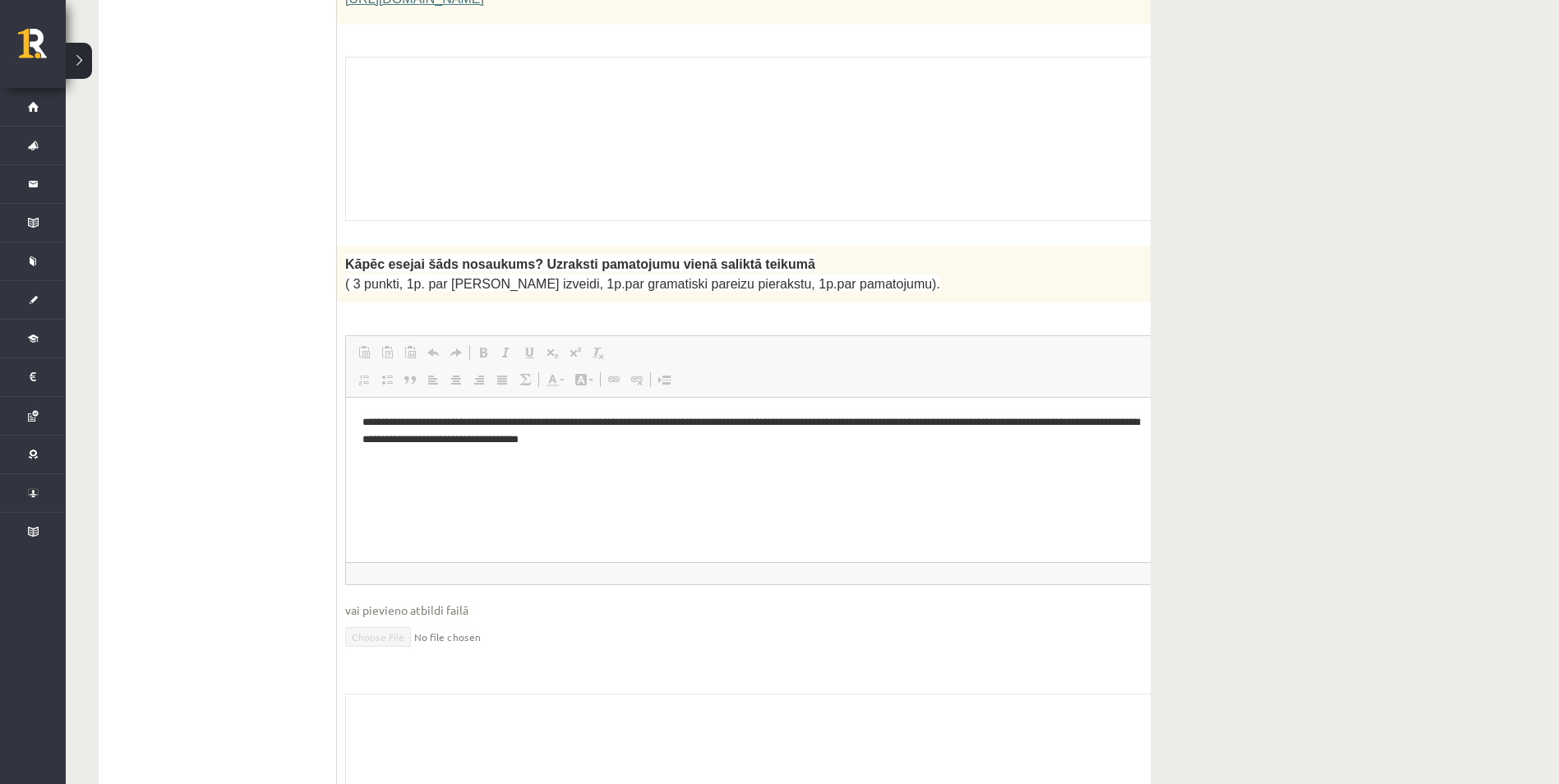
click at [719, 454] on html "**********" at bounding box center [777, 430] width 863 height 67
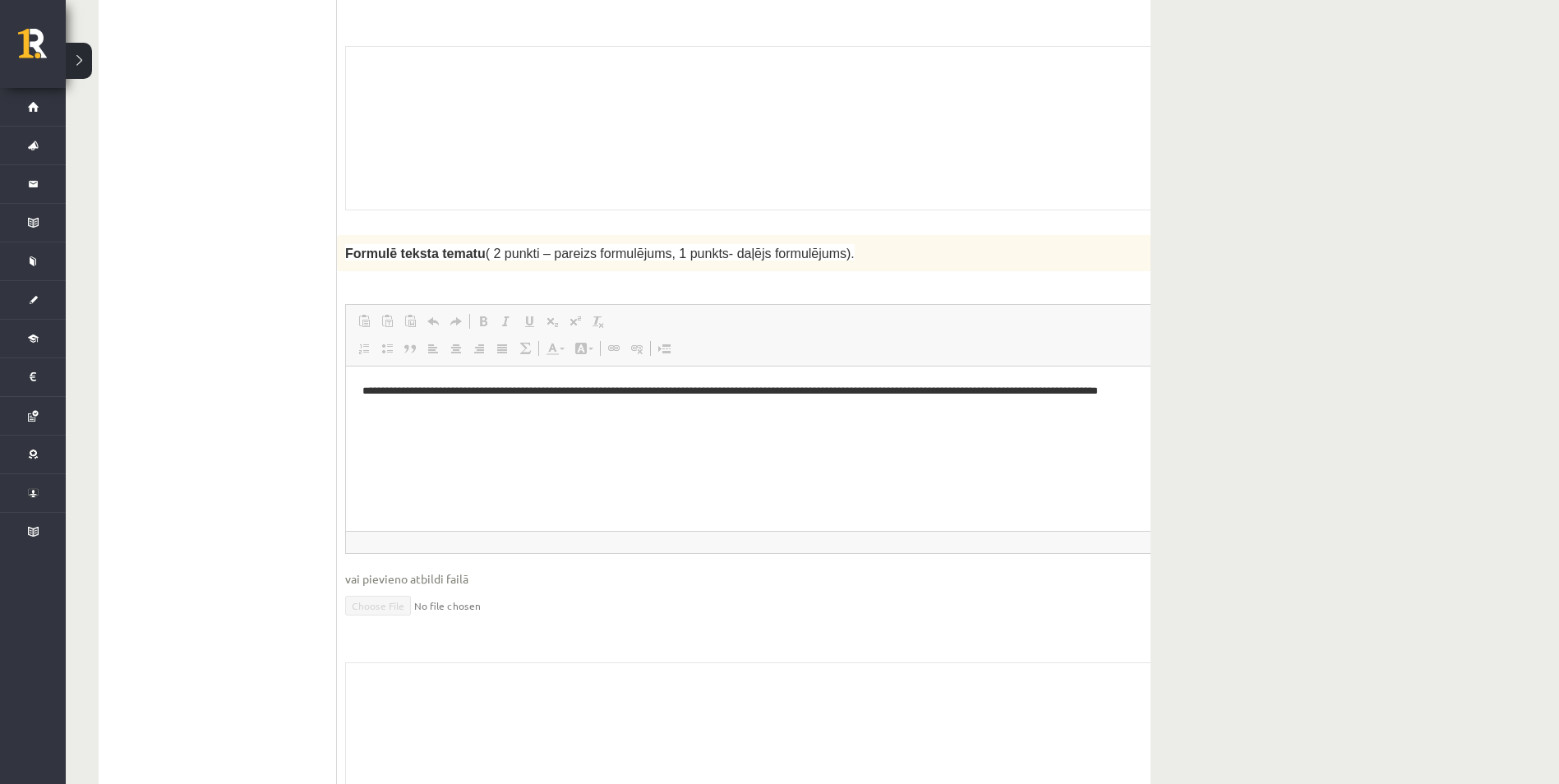
scroll to position [1972, 0]
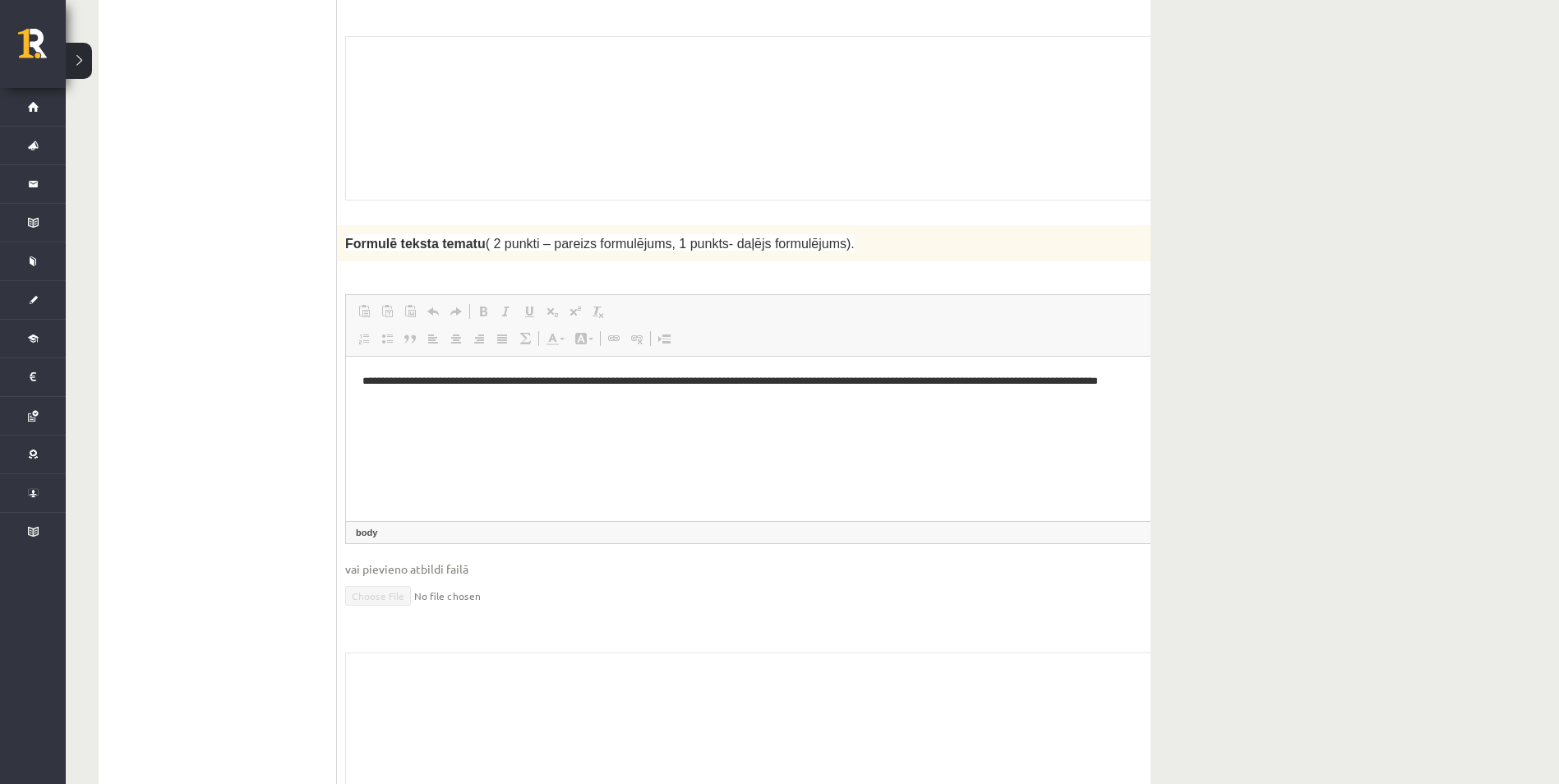
click at [710, 424] on html "**********" at bounding box center [777, 390] width 863 height 67
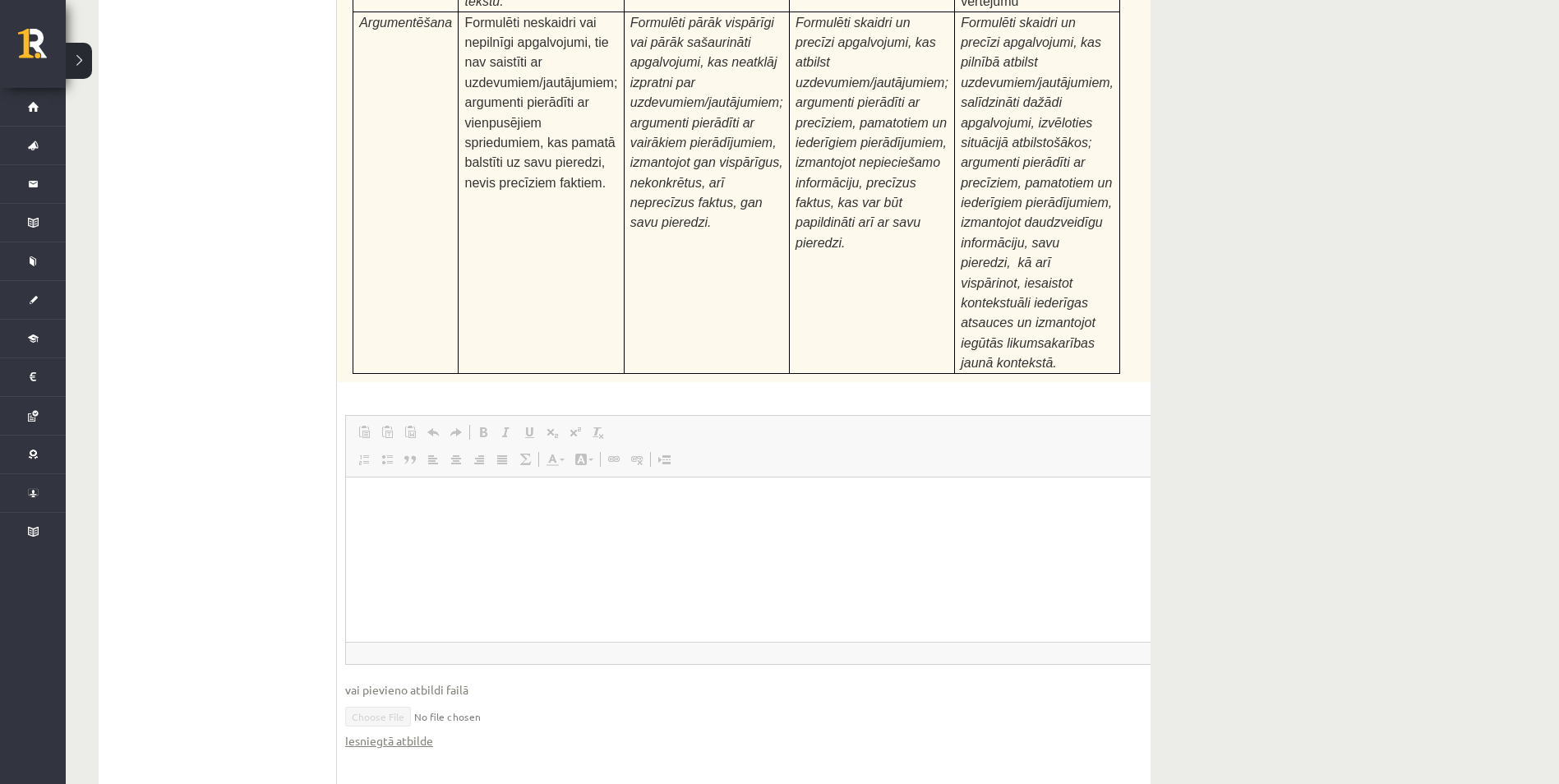
scroll to position [6339, 0]
click at [417, 731] on link "Iesniegtā atbilde" at bounding box center [389, 739] width 88 height 17
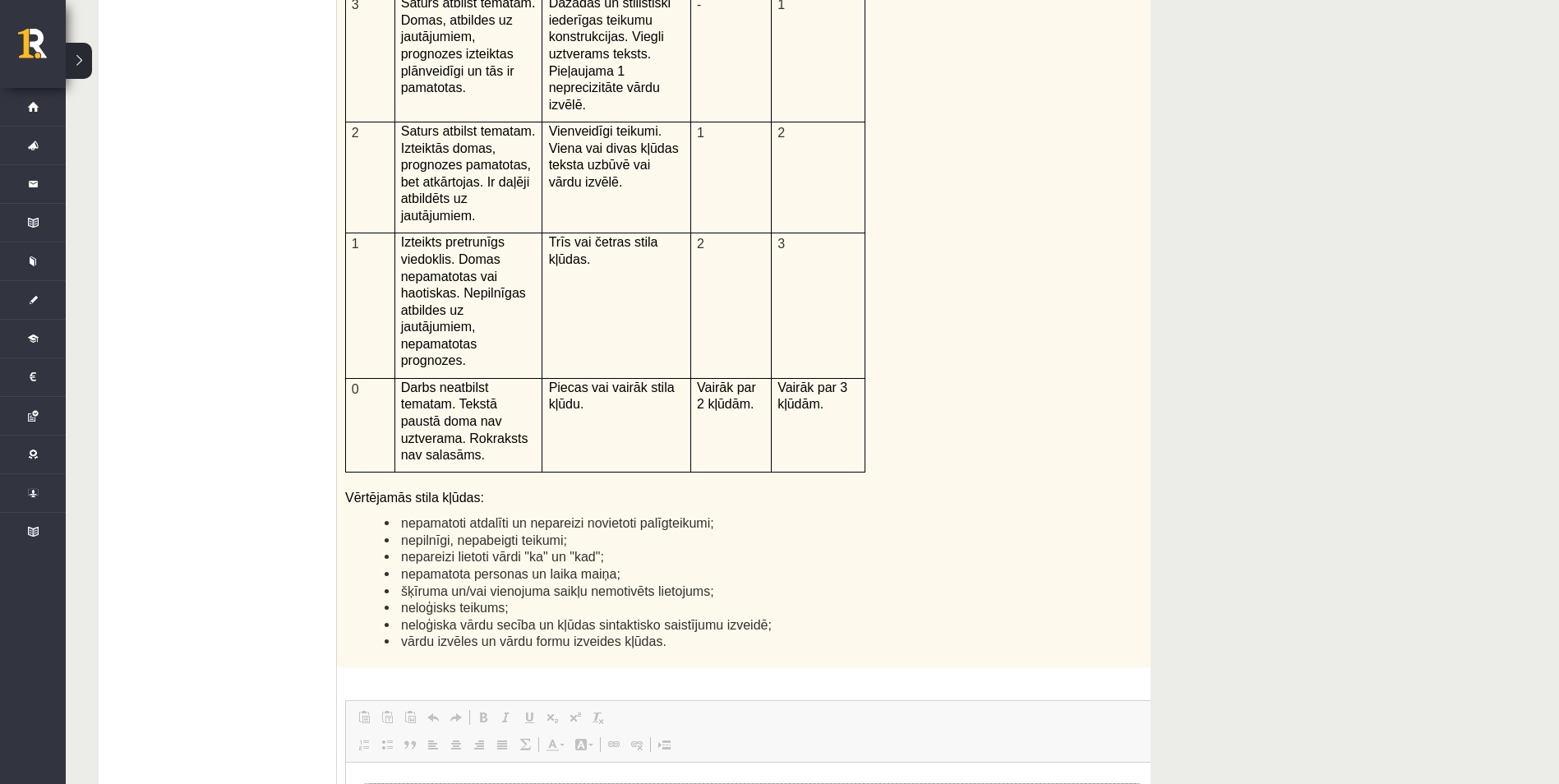
scroll to position [4285, 0]
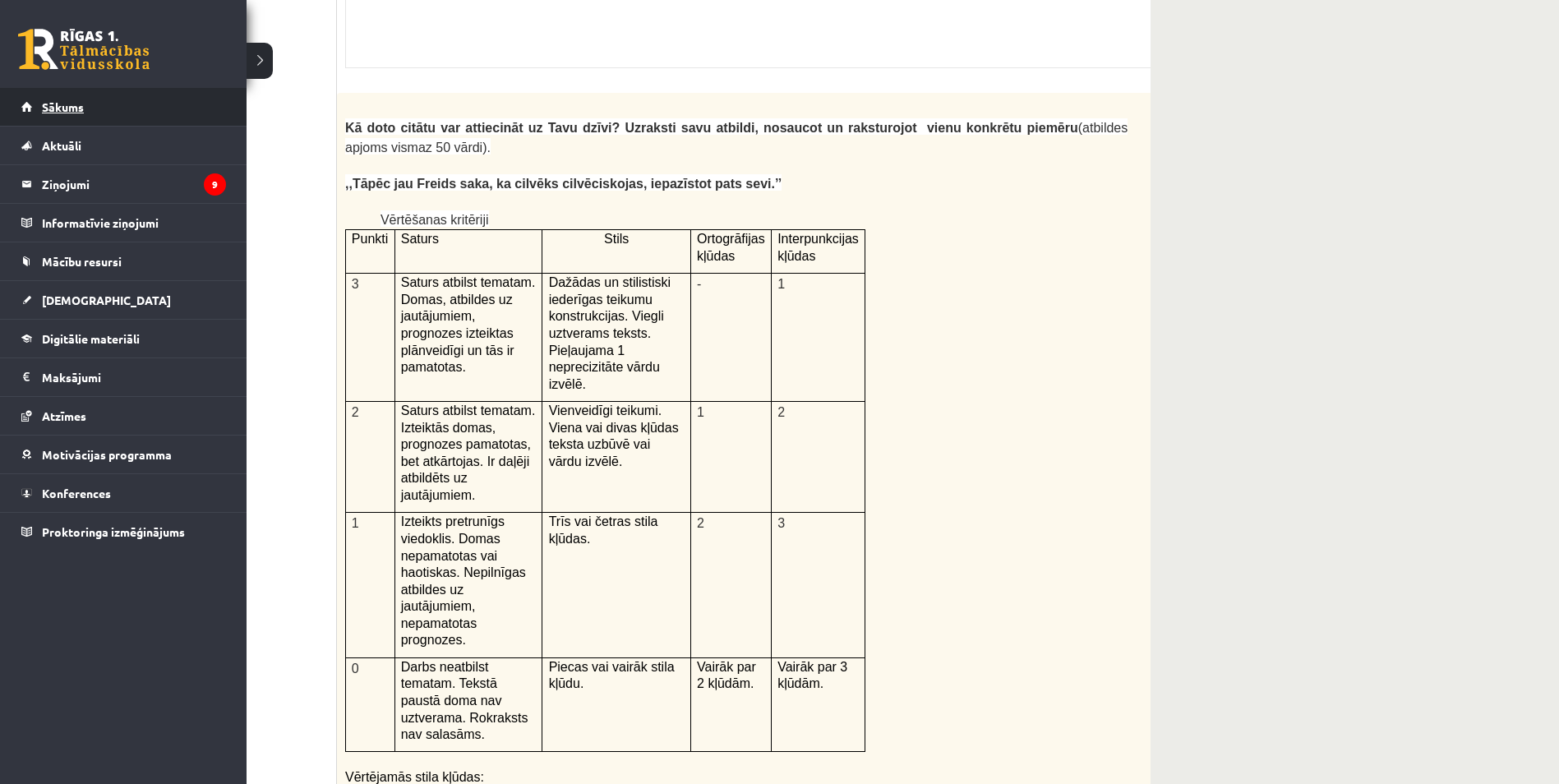
click at [61, 111] on span "Sākums" at bounding box center [62, 106] width 42 height 15
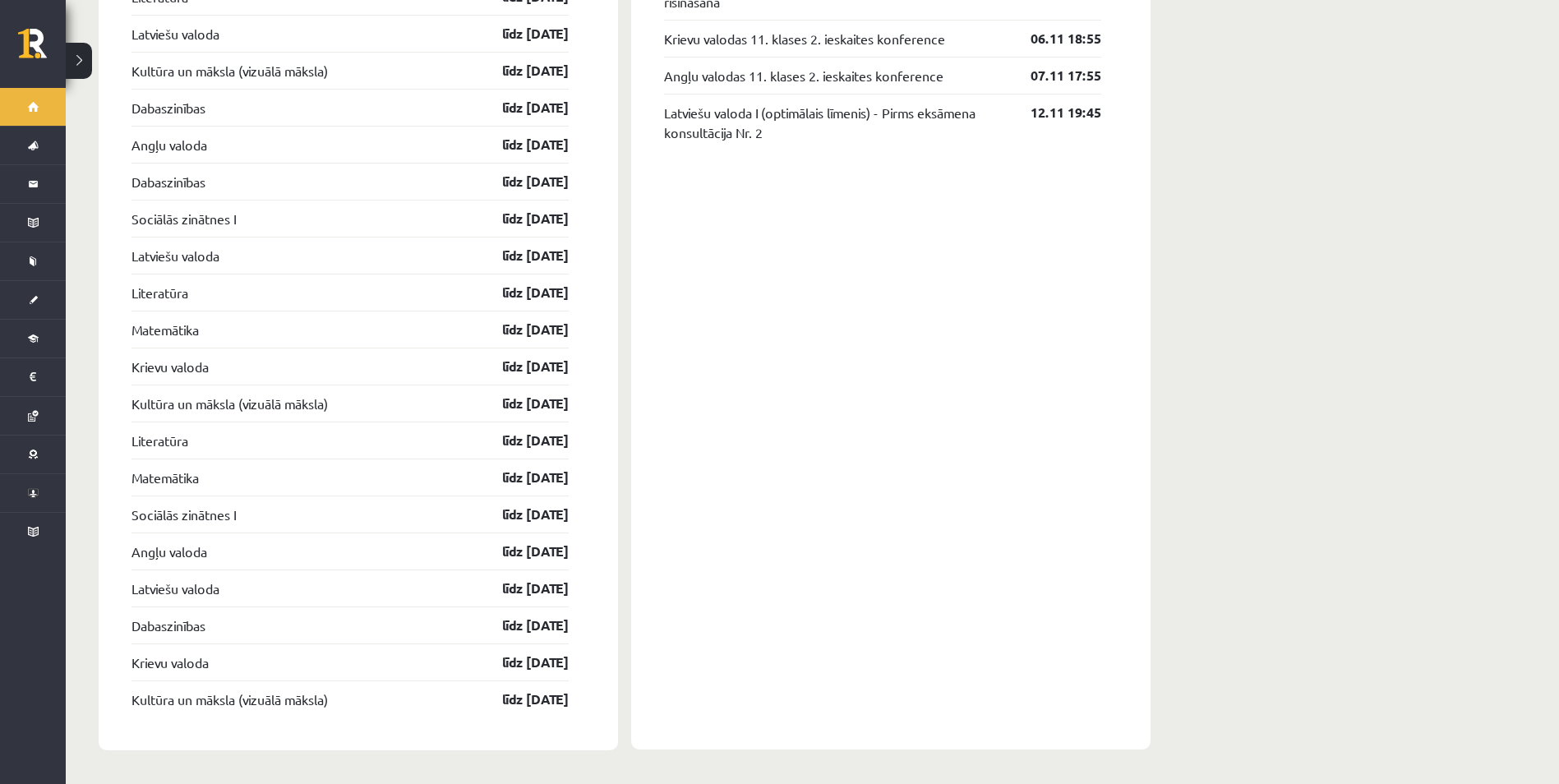
scroll to position [1894, 0]
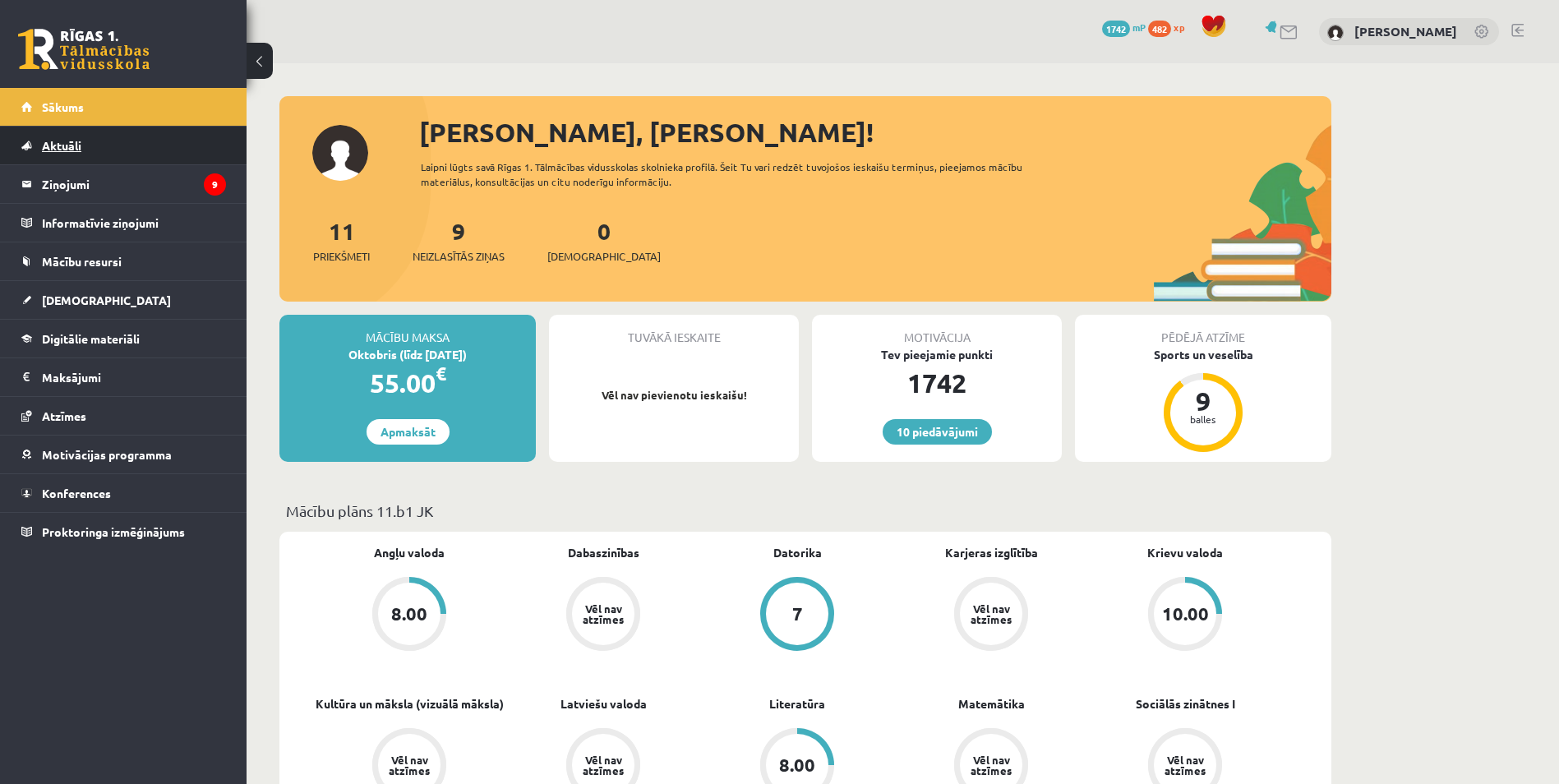
click at [68, 144] on span "Aktuāli" at bounding box center [61, 145] width 39 height 15
